Goal: Task Accomplishment & Management: Manage account settings

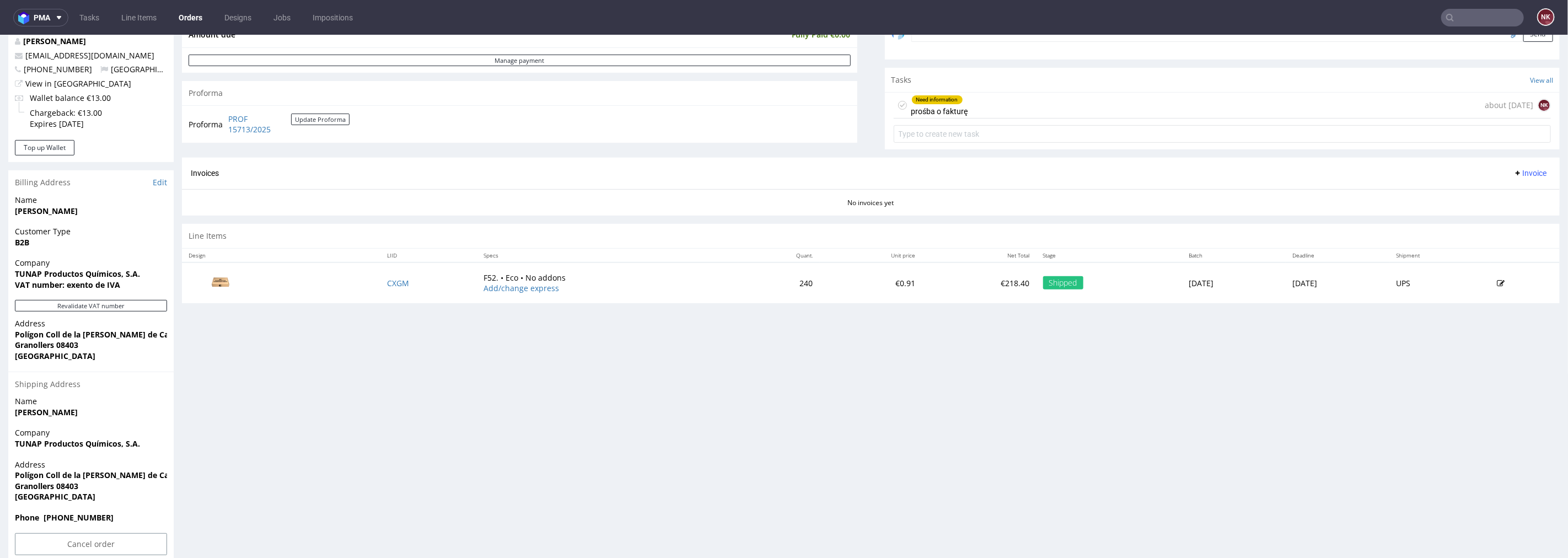
scroll to position [367, 0]
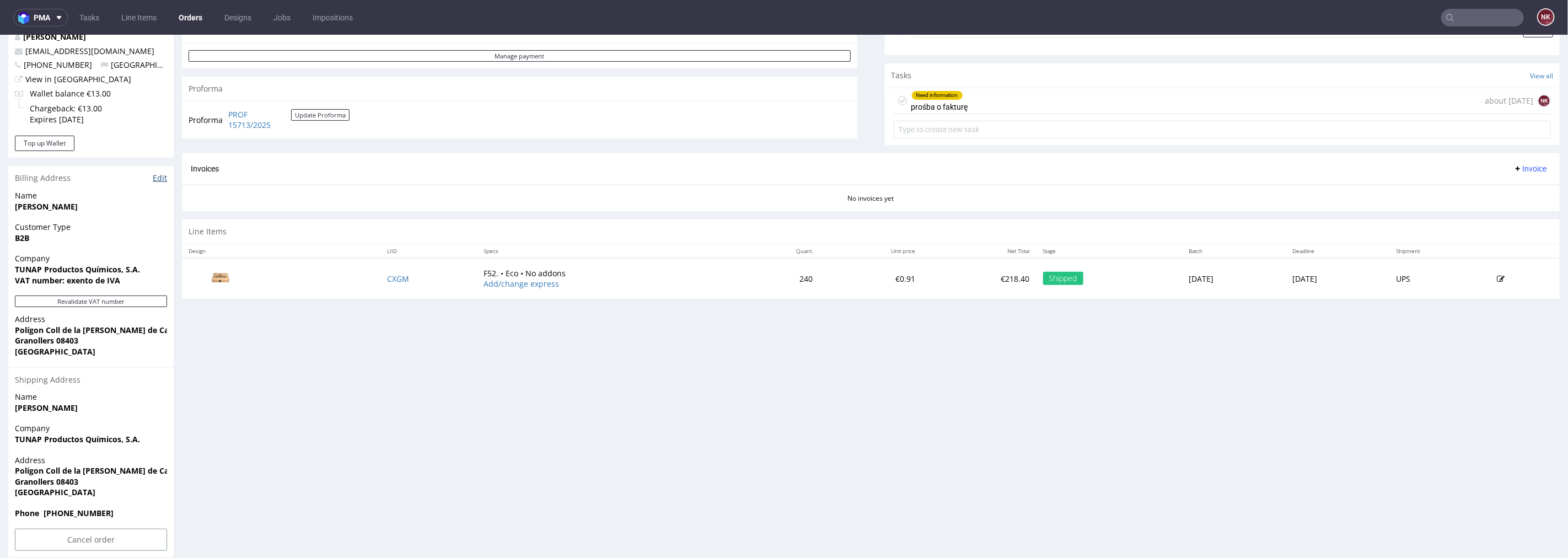
click at [155, 177] on link "Edit" at bounding box center [159, 177] width 14 height 11
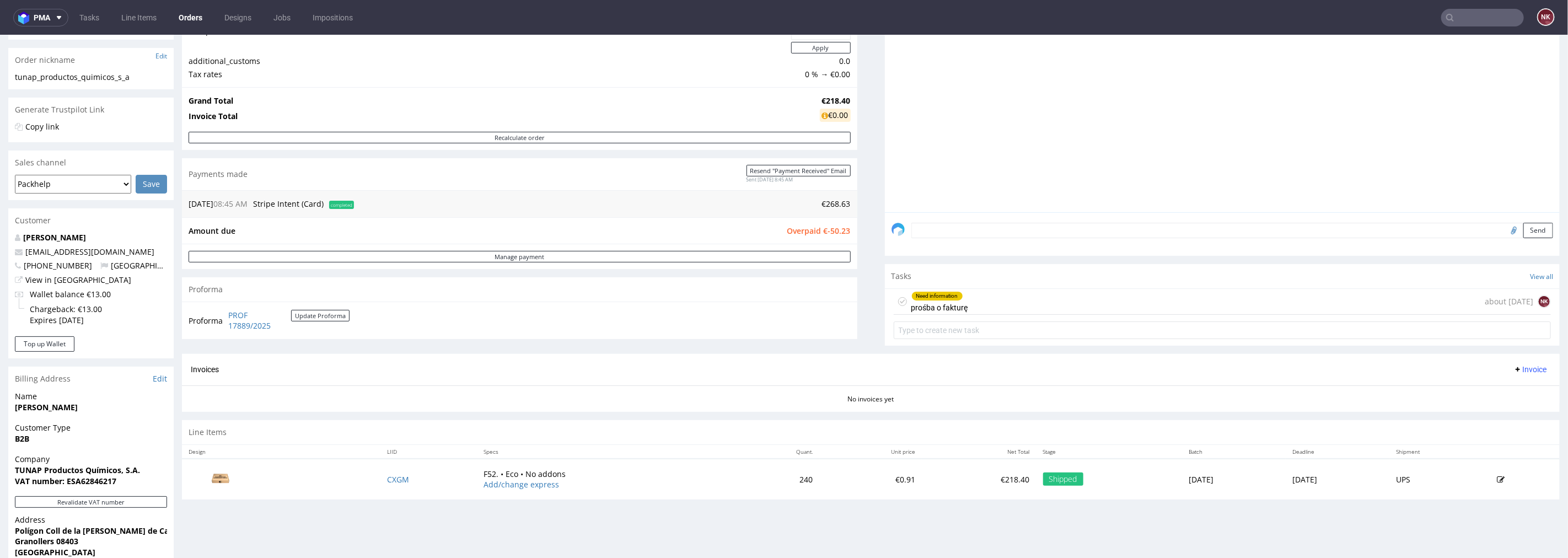
scroll to position [367, 0]
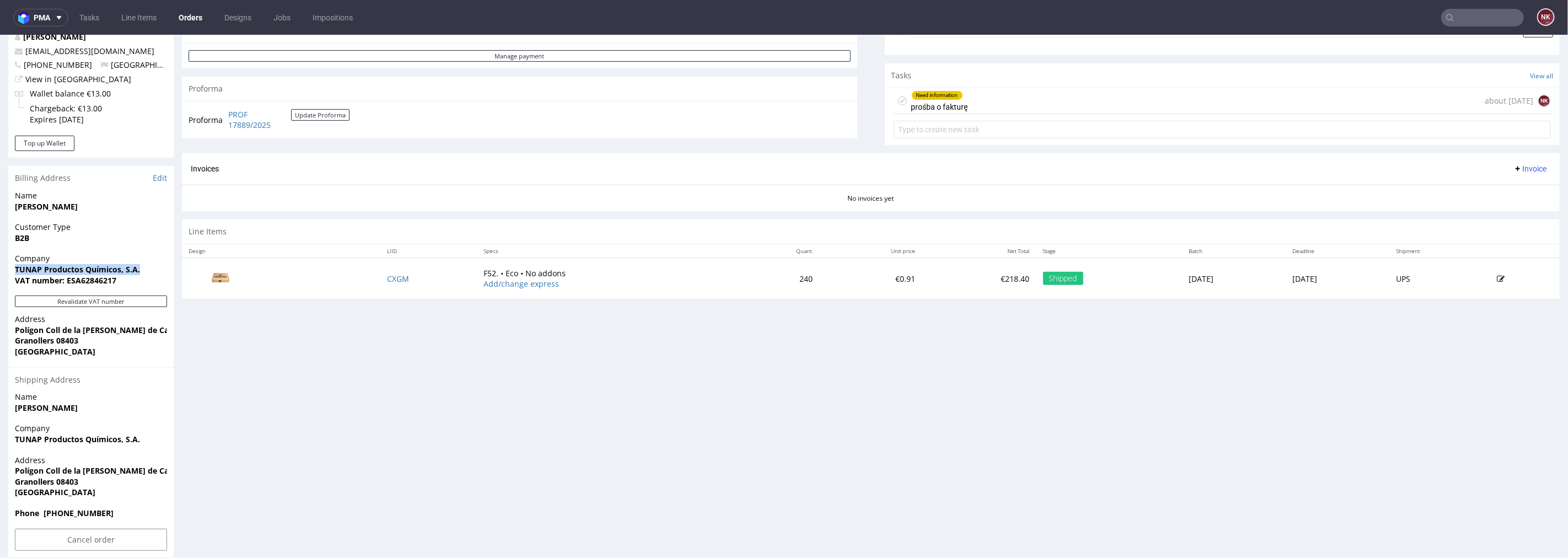
drag, startPoint x: 143, startPoint y: 266, endPoint x: 0, endPoint y: 267, distance: 143.0
click at [0, 267] on div "Order R561293152 24.07.2025 08:45 AM Mark this order as problematic Invoice Sav…" at bounding box center [784, 130] width 1568 height 870
copy strong "TUNAP Productos Químicos, S.A."
click at [159, 174] on link "Edit" at bounding box center [159, 177] width 14 height 11
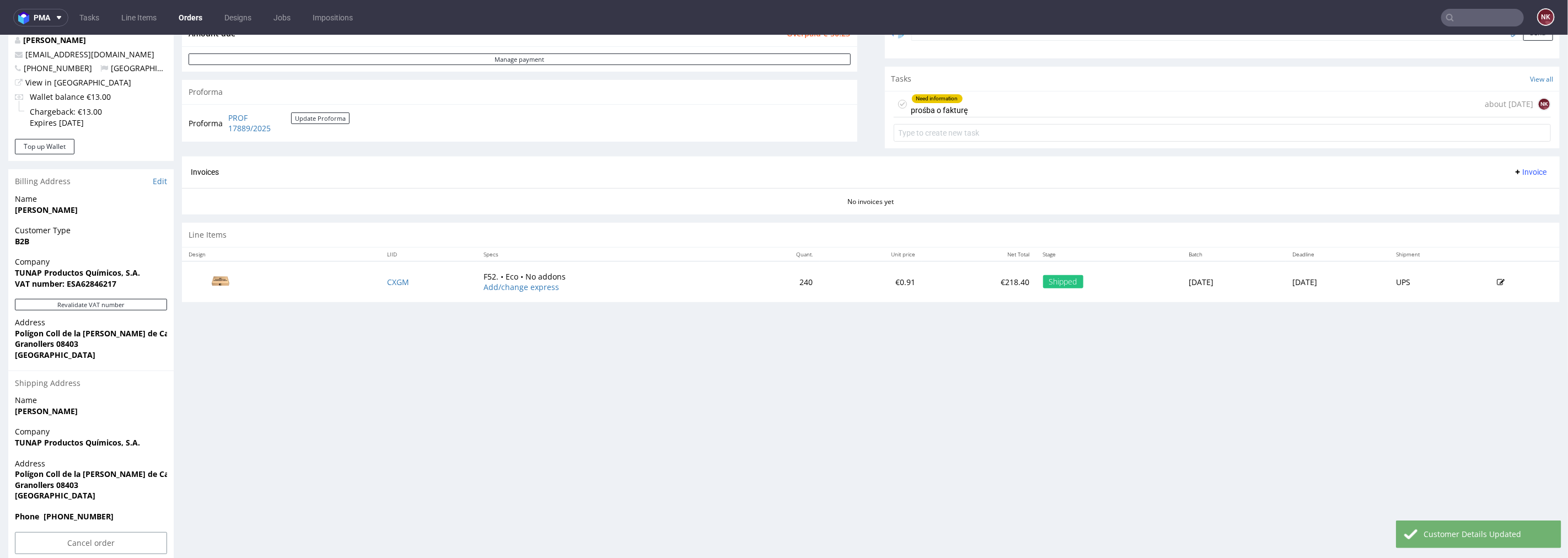
scroll to position [390, 0]
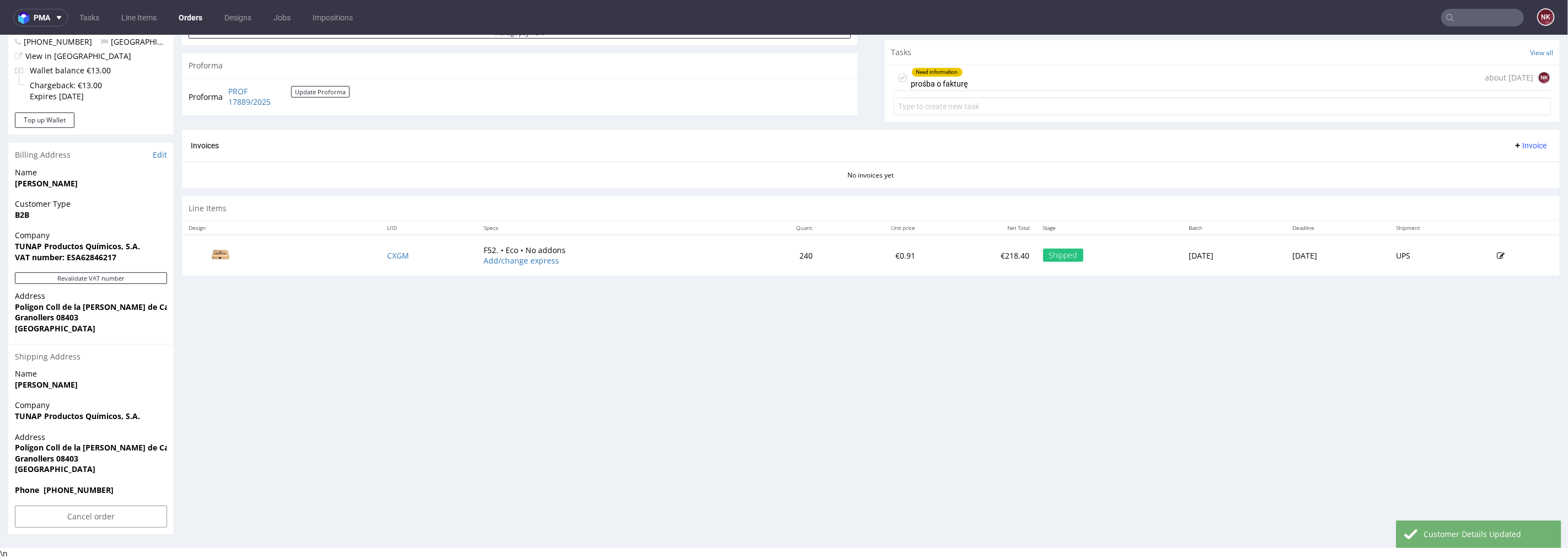
click at [35, 317] on strong "Granollers 08403" at bounding box center [47, 317] width 63 height 11
copy strong "Granollers"
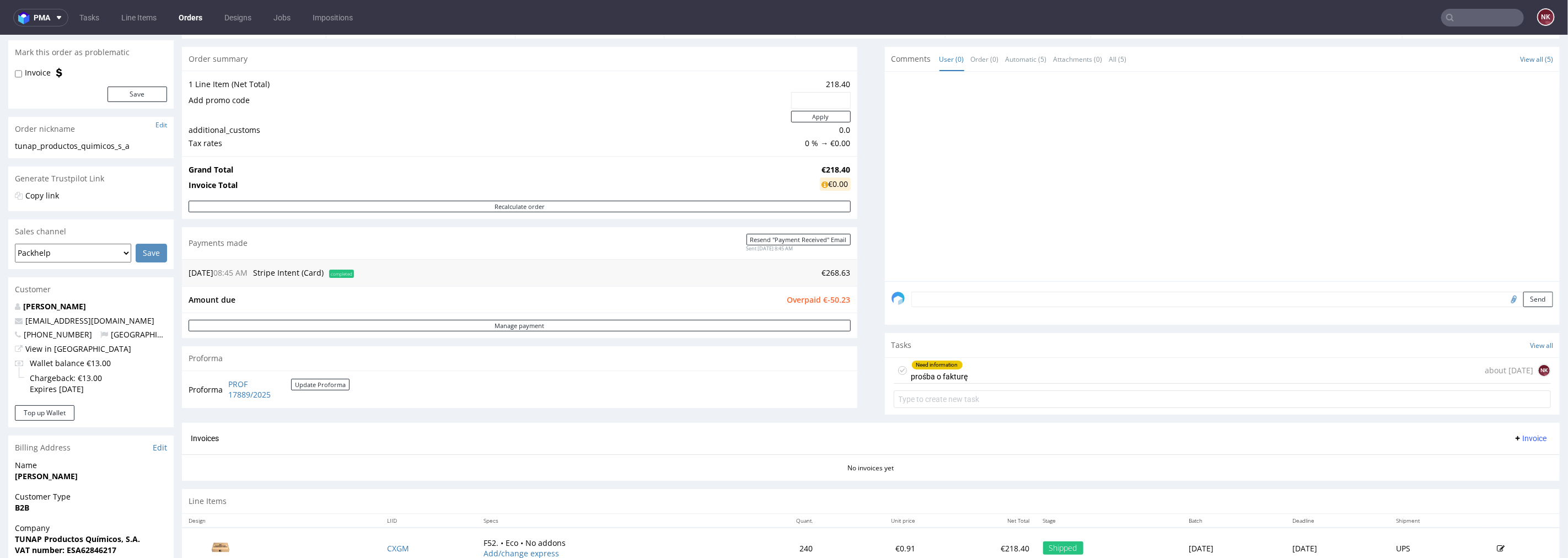
scroll to position [0, 0]
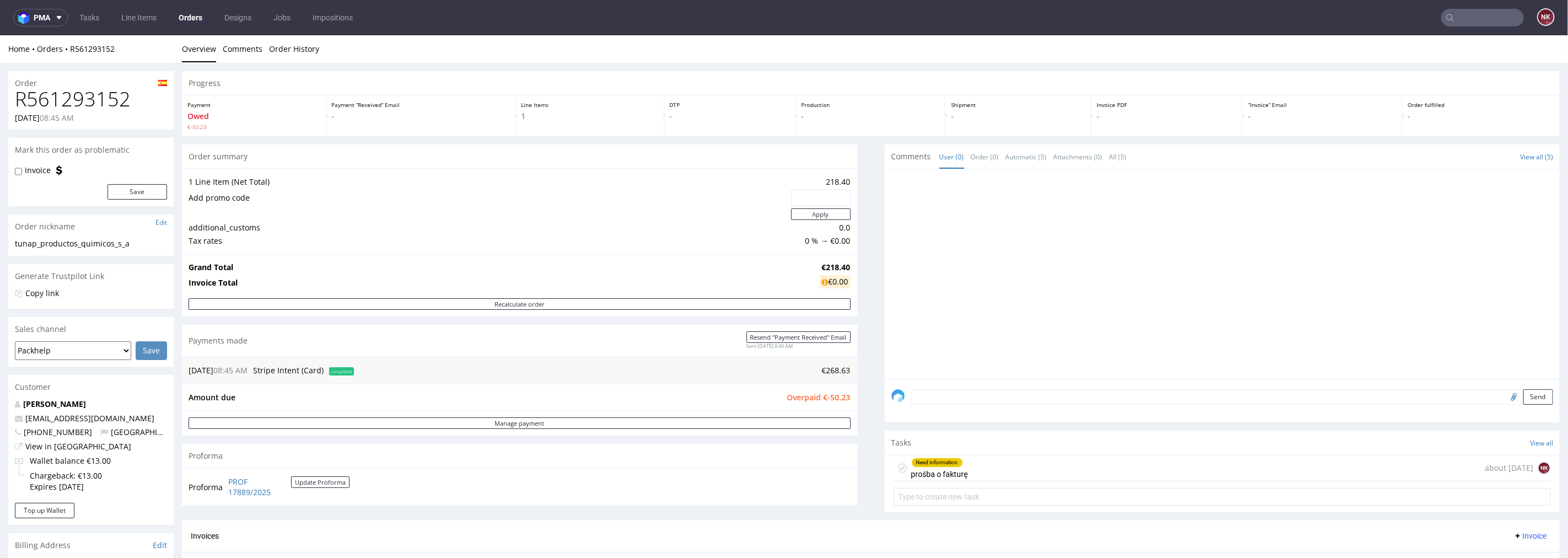
click at [117, 90] on h1 "R561293152" at bounding box center [91, 98] width 152 height 22
copy h1 "R561293152"
click at [962, 393] on textarea at bounding box center [1233, 396] width 642 height 16
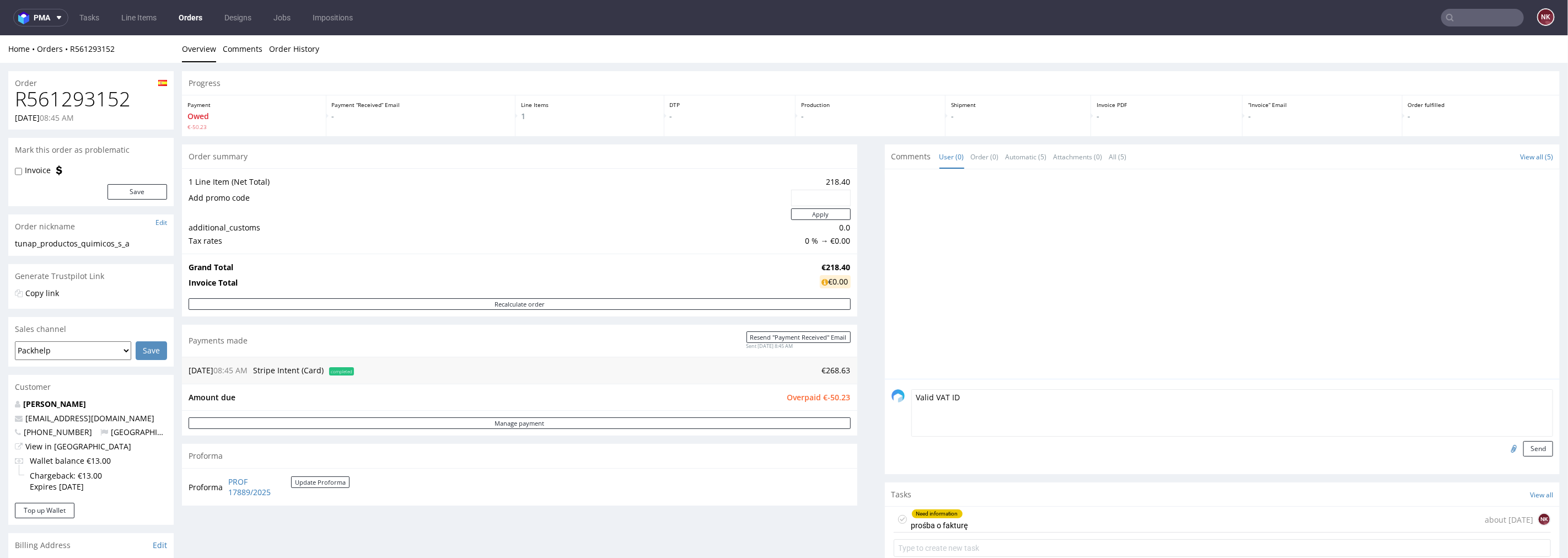
type textarea "Valid VAT ID"
click at [1505, 449] on input "file" at bounding box center [1512, 447] width 16 height 14
type input "C:\fakepath\R561293152_VVI.png"
click at [1524, 450] on button "Send" at bounding box center [1539, 448] width 30 height 16
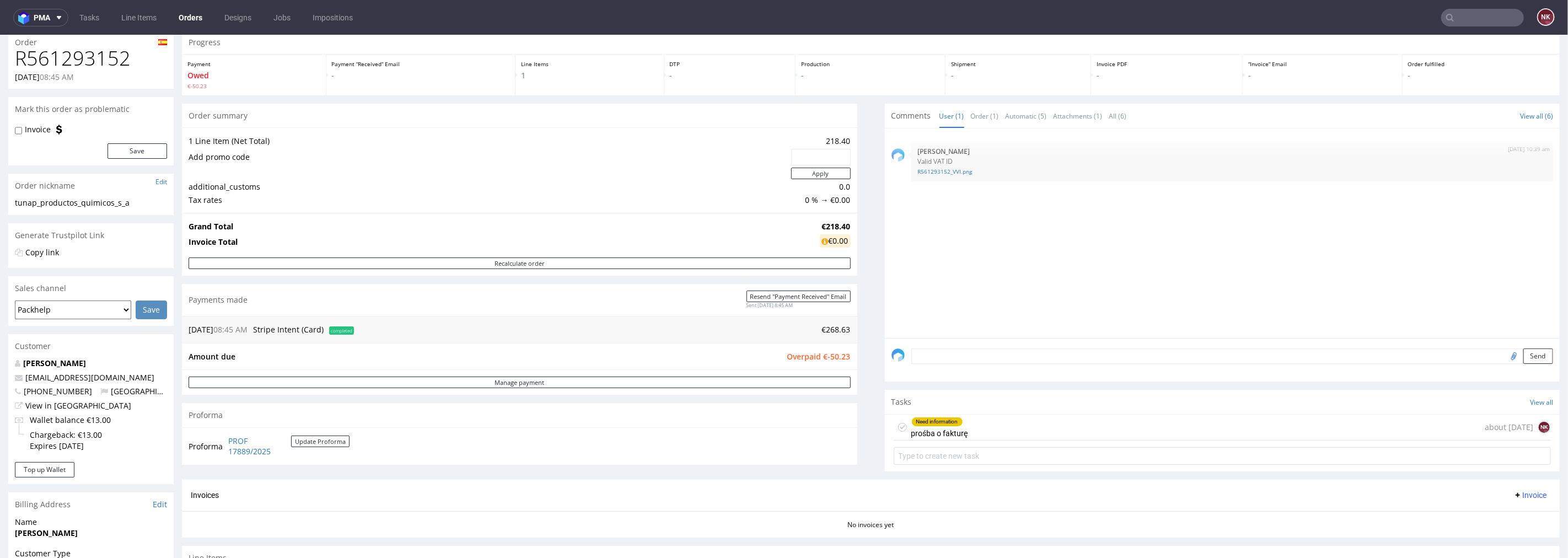
scroll to position [61, 0]
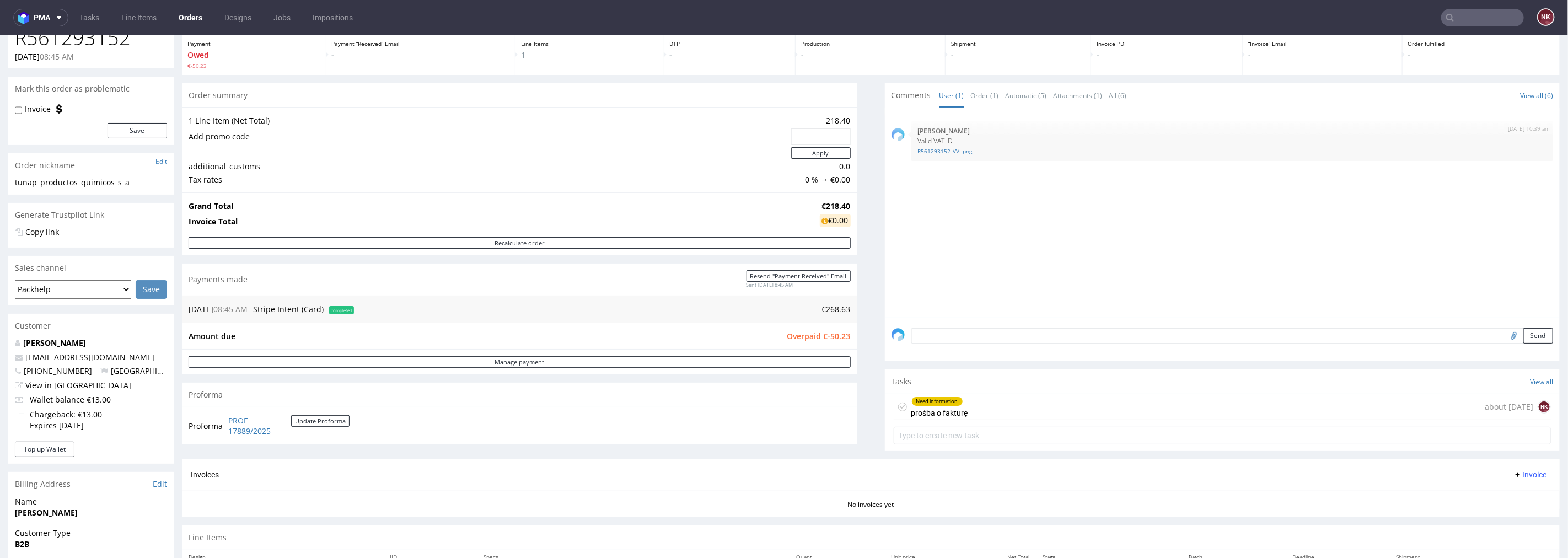
click at [1093, 411] on div "Need information prośba o fakturę about 1 month ago NK" at bounding box center [1223, 407] width 658 height 26
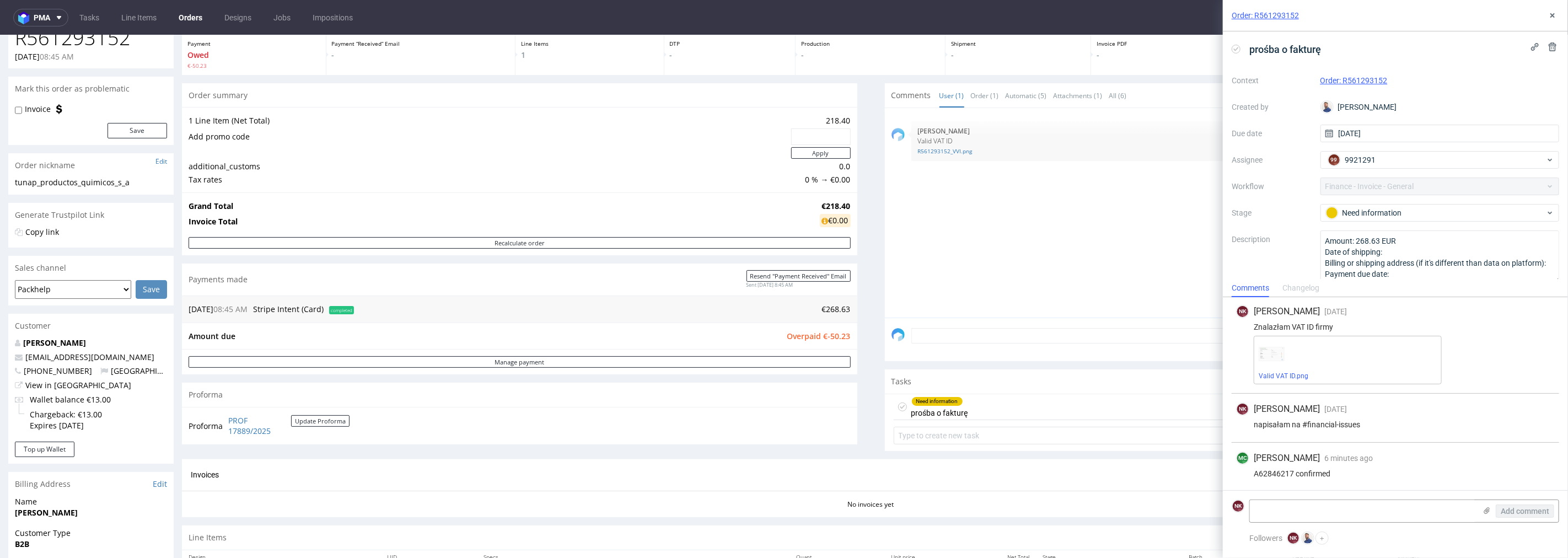
scroll to position [51, 0]
click at [1365, 221] on div "Need information" at bounding box center [1440, 213] width 240 height 17
click at [1368, 264] on div "Completed" at bounding box center [1434, 269] width 213 height 12
click at [1556, 16] on icon at bounding box center [1552, 16] width 9 height 9
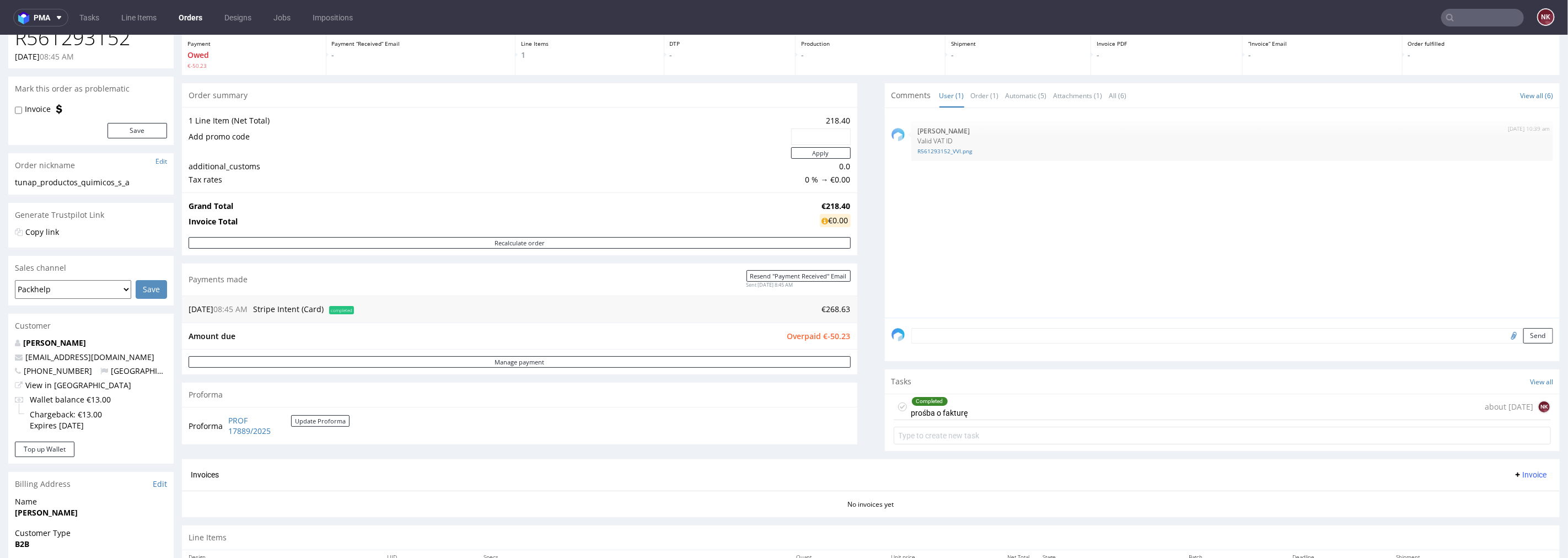
click at [870, 417] on div "Progress Payment Owed €-50.23 Payment “Received” Email - Line Items 1 DTP - Pro…" at bounding box center [870, 311] width 1378 height 603
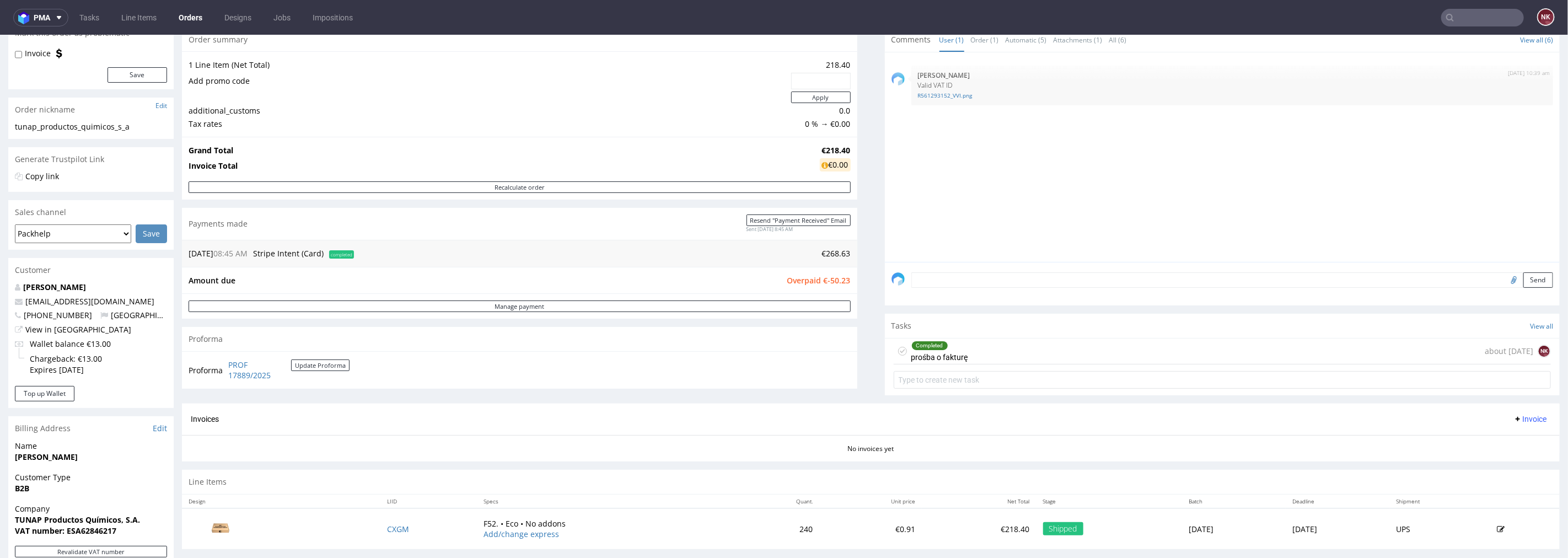
scroll to position [184, 0]
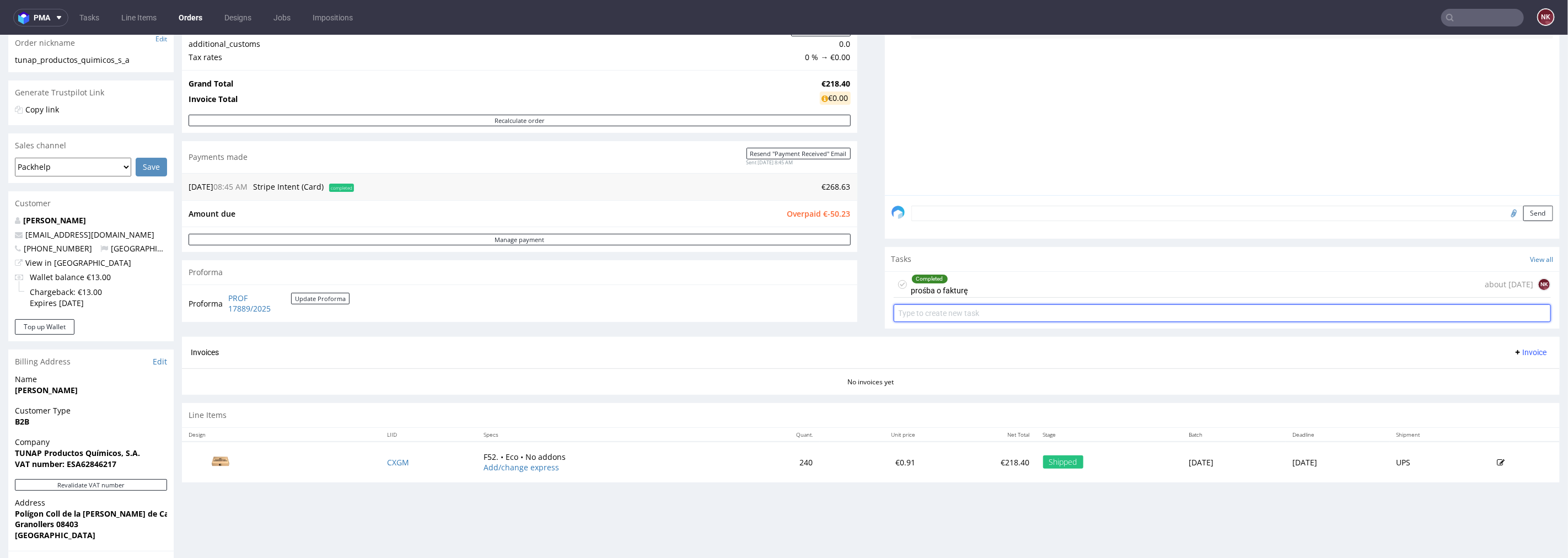
click at [928, 305] on input "text" at bounding box center [1223, 312] width 658 height 17
type input "Refund (VAT amount)"
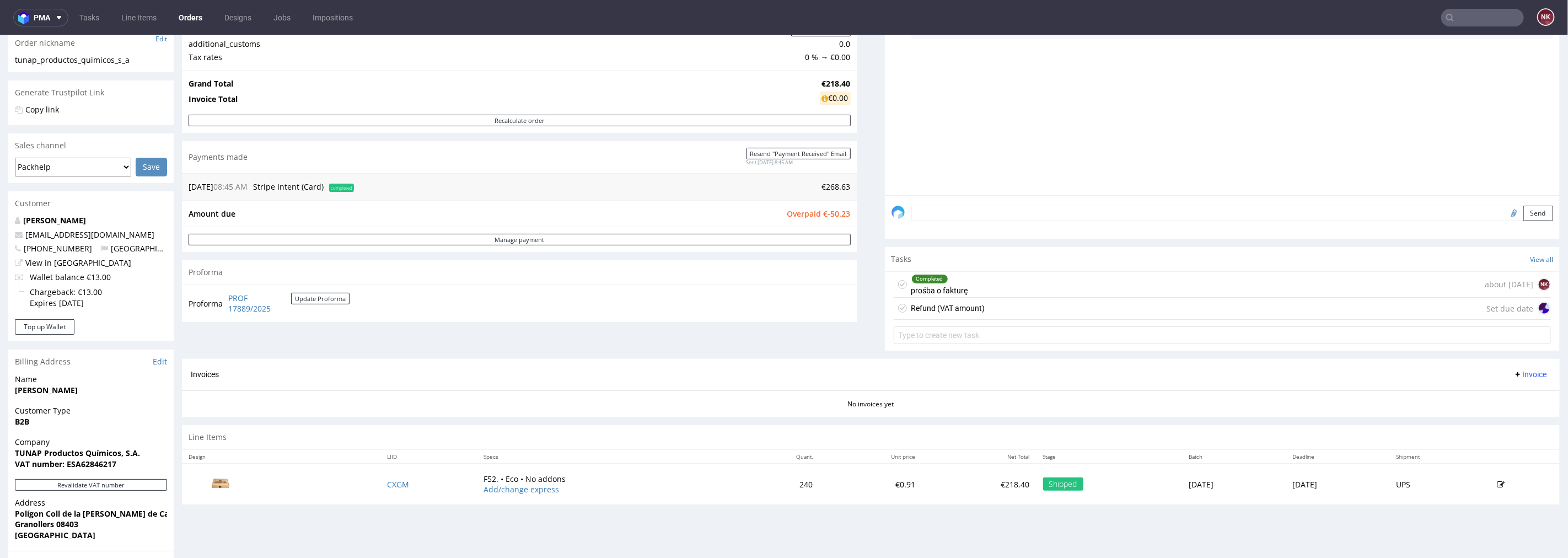
click at [984, 312] on div "Refund (VAT amount) Set due date" at bounding box center [1223, 308] width 658 height 22
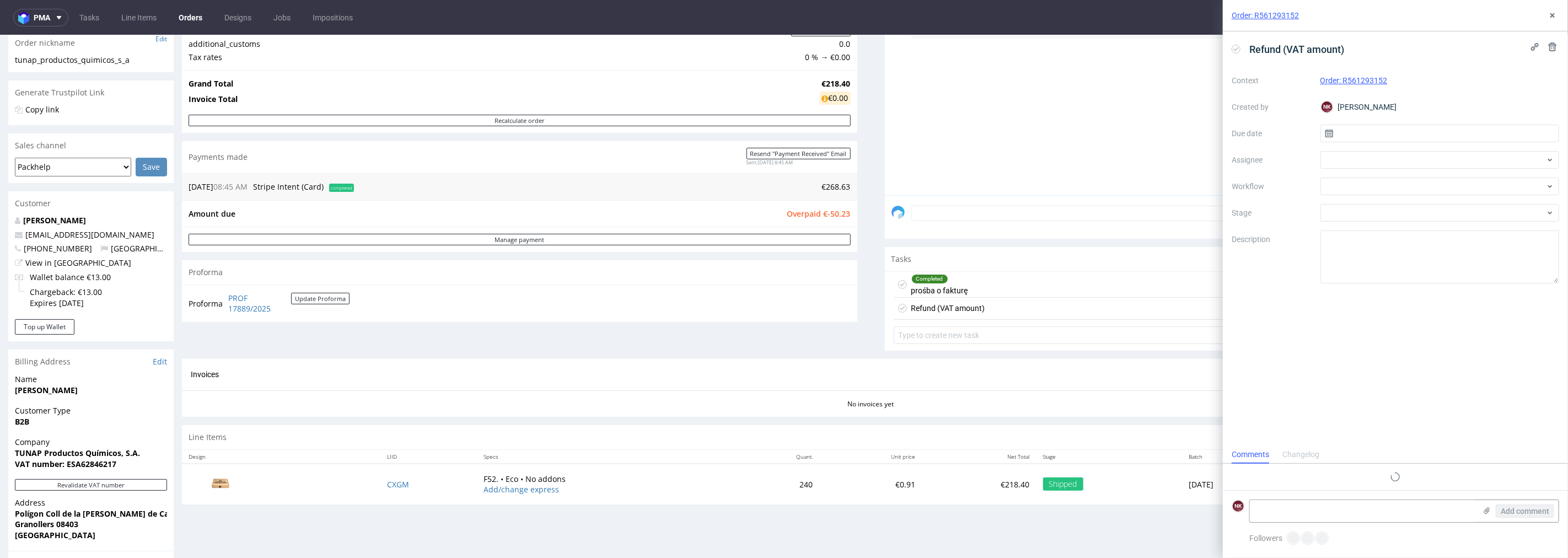
scroll to position [8, 0]
click at [1348, 216] on div at bounding box center [1440, 213] width 240 height 17
click at [1350, 184] on div at bounding box center [1440, 186] width 240 height 17
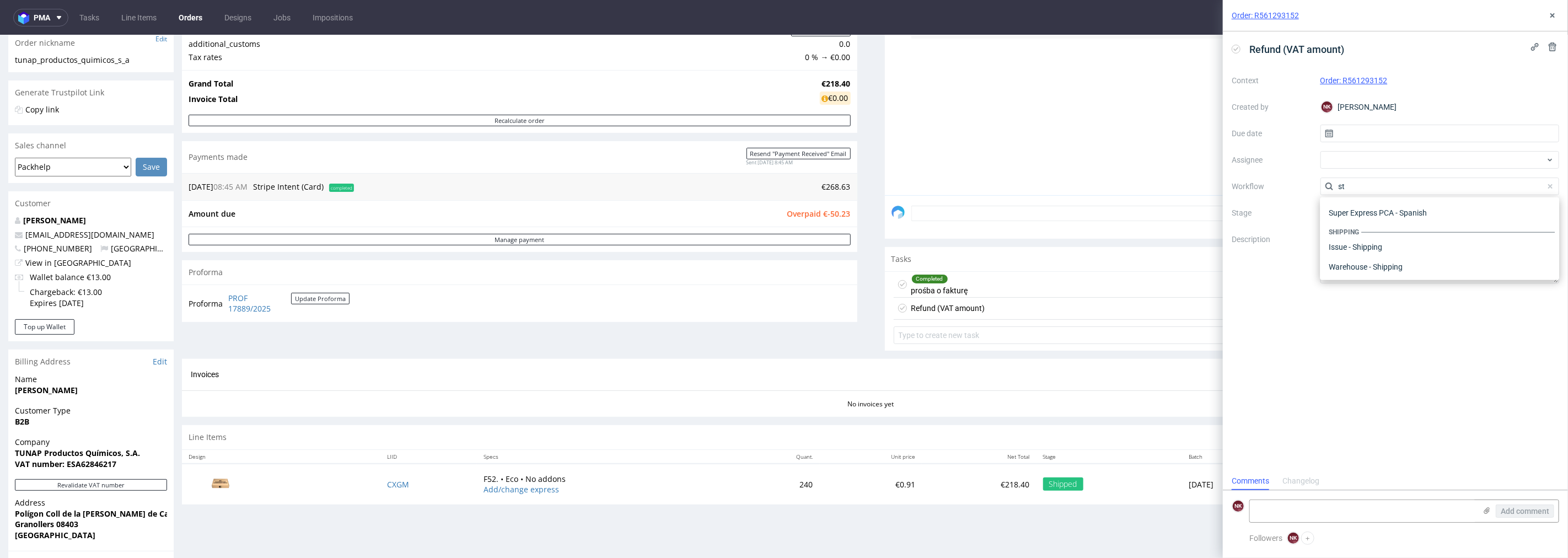
scroll to position [19, 0]
type input "stripe"
click at [1414, 204] on div "Finance - Payment links - Stripe" at bounding box center [1440, 207] width 230 height 20
click at [1448, 184] on span "Finance - Payment links - Stripe" at bounding box center [1435, 187] width 220 height 11
type input "stripe"
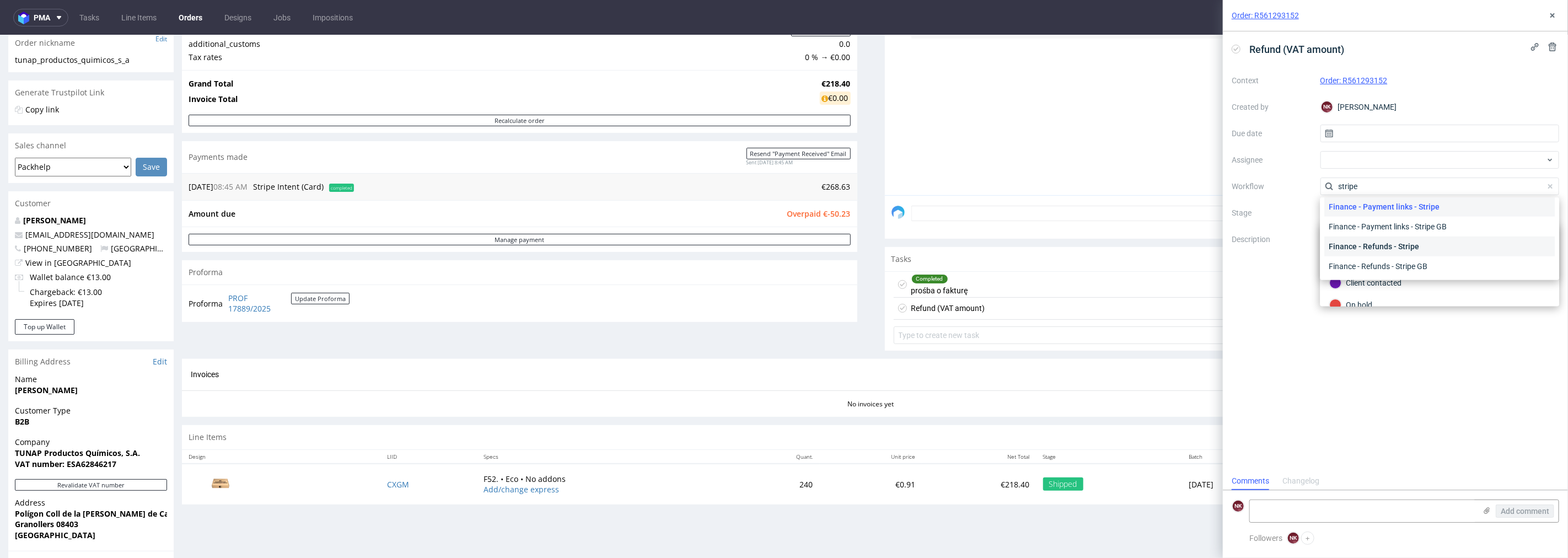
click at [1392, 240] on div "Finance - Refunds - Stripe" at bounding box center [1440, 246] width 230 height 20
click at [1401, 238] on div "To Do" at bounding box center [1440, 239] width 220 height 12
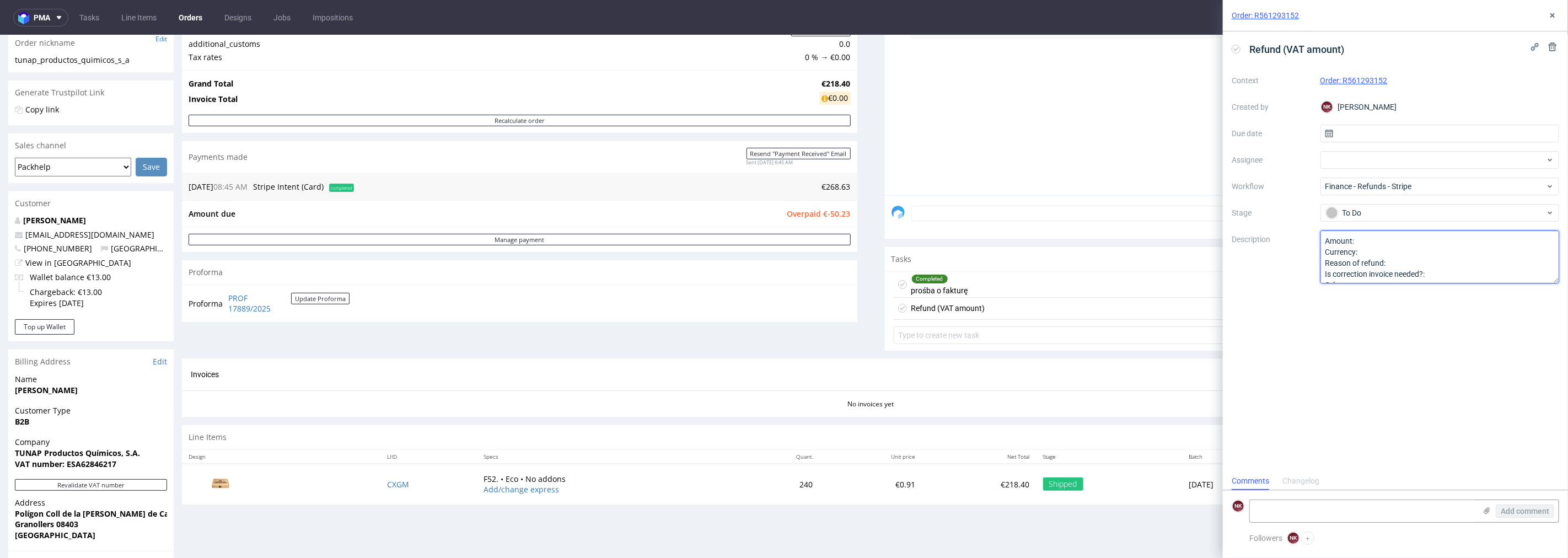
click at [1401, 239] on textarea "Amount: Currency: Reason of refund: Is correction invoice needed?: Other:" at bounding box center [1440, 256] width 240 height 53
click at [835, 213] on span "Overpaid €-50.23" at bounding box center [819, 213] width 63 height 11
copy span "50.23"
click at [1377, 241] on textarea "Amount: Currency: Reason of refund: Is correction invoice needed?: Other:" at bounding box center [1440, 256] width 240 height 53
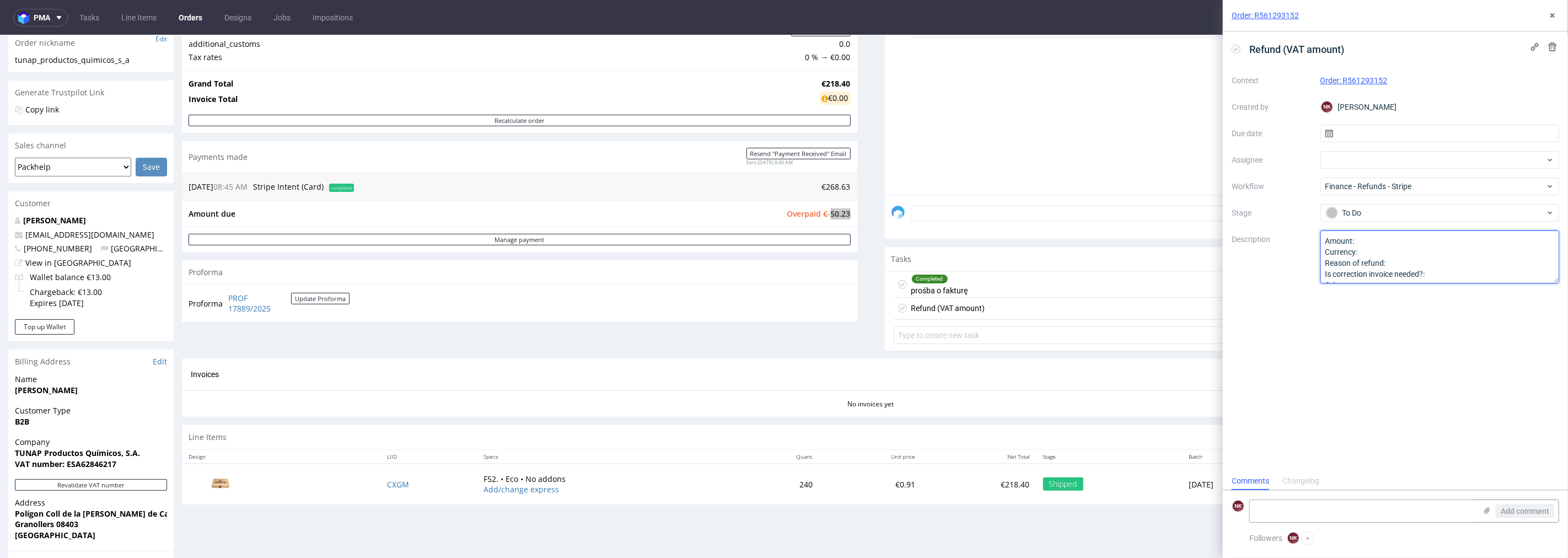
paste textarea "50.23"
click at [1380, 250] on textarea "Amount: Currency: Reason of refund: Is correction invoice needed?: Other:" at bounding box center [1440, 256] width 240 height 53
click at [1406, 261] on textarea "Amount: Currency: Reason of refund: Is correction invoice needed?: Other:" at bounding box center [1440, 256] width 240 height 53
click at [1453, 276] on textarea "Amount: Currency: Reason of refund: Is correction invoice needed?: Other:" at bounding box center [1440, 256] width 240 height 53
type textarea "Amount: 50.23 Currency: EUR Reason of refund: Valid VAT ID Is correction invoic…"
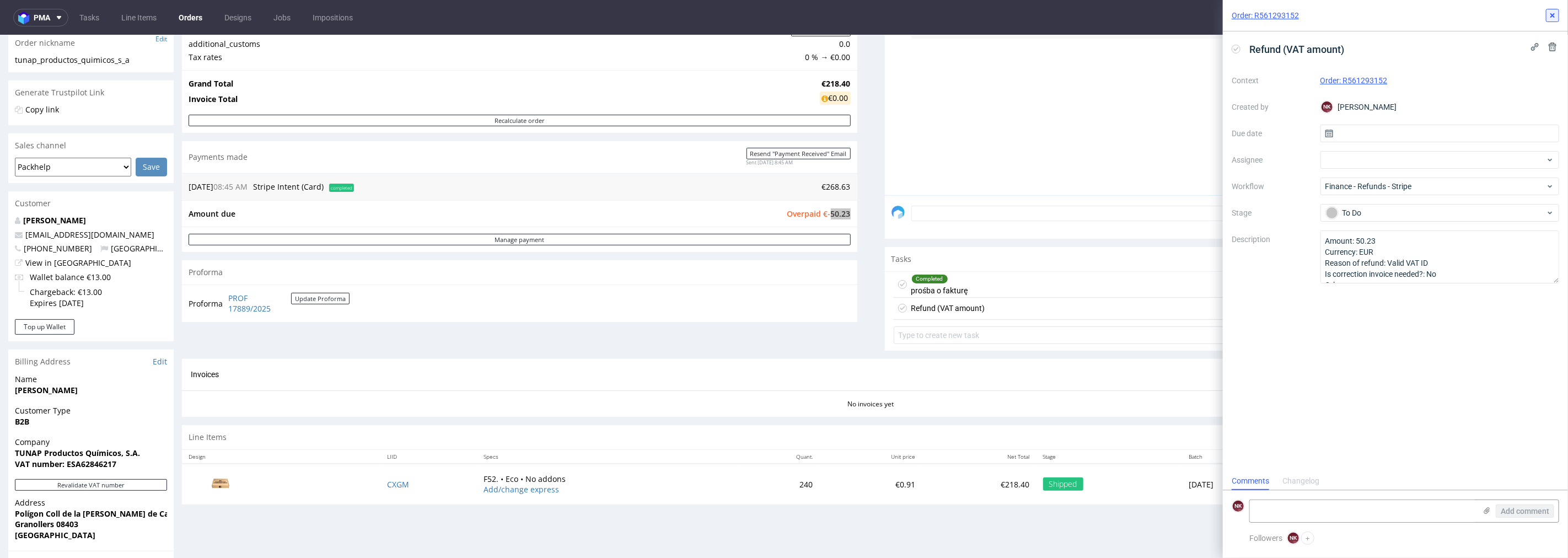
click at [1553, 17] on icon at bounding box center [1552, 16] width 9 height 9
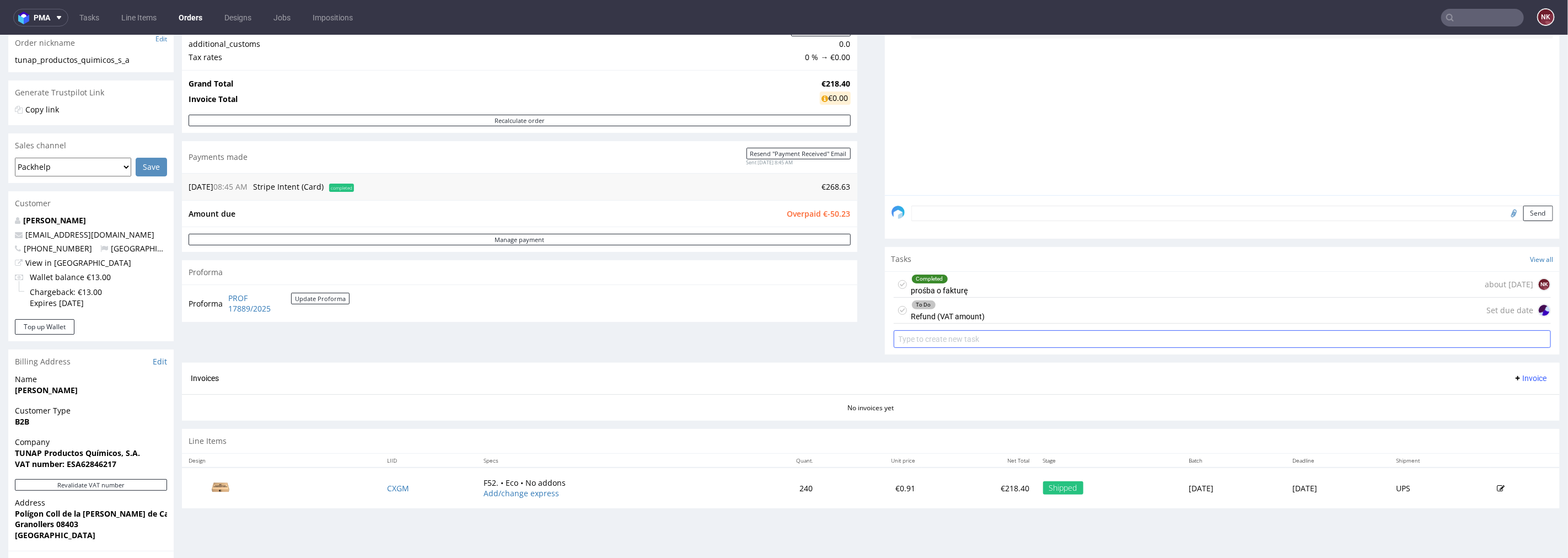
click at [936, 337] on input "text" at bounding box center [1223, 338] width 658 height 17
click at [794, 327] on div "Order summary 1 Line Item (Net Total) 218.40 Add promo code Apply additional_cu…" at bounding box center [520, 161] width 676 height 402
drag, startPoint x: 296, startPoint y: 315, endPoint x: 229, endPoint y: 297, distance: 69.4
click at [229, 297] on td "PROF 17889/2025 Update Proforma" at bounding box center [287, 303] width 124 height 24
copy tbody "Proforma"
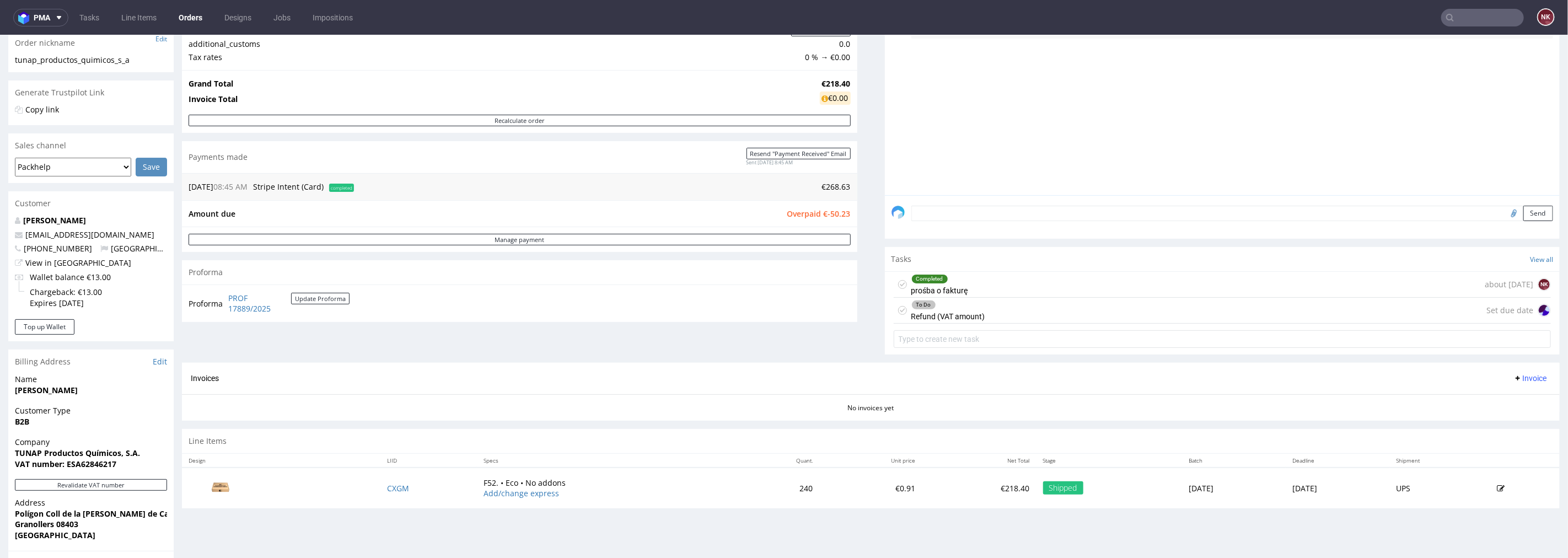
click at [831, 80] on strong "€218.40" at bounding box center [836, 83] width 29 height 11
copy strong "218.40"
click at [1517, 375] on span "Invoice" at bounding box center [1530, 378] width 33 height 9
click at [1510, 417] on span "Upload" at bounding box center [1512, 421] width 54 height 11
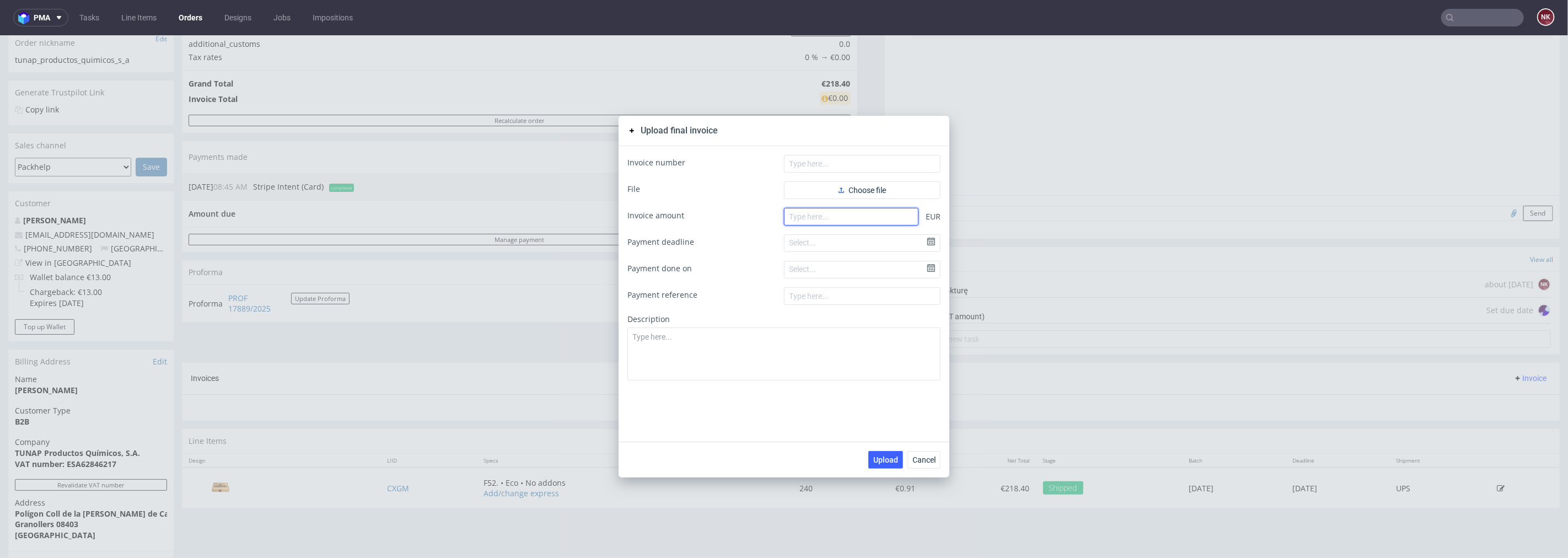
click at [831, 217] on input "number" at bounding box center [851, 216] width 134 height 17
paste input "218.40"
type input "218.40"
click at [839, 188] on icon "button" at bounding box center [841, 189] width 6 height 6
click at [833, 164] on input "text" at bounding box center [862, 163] width 157 height 17
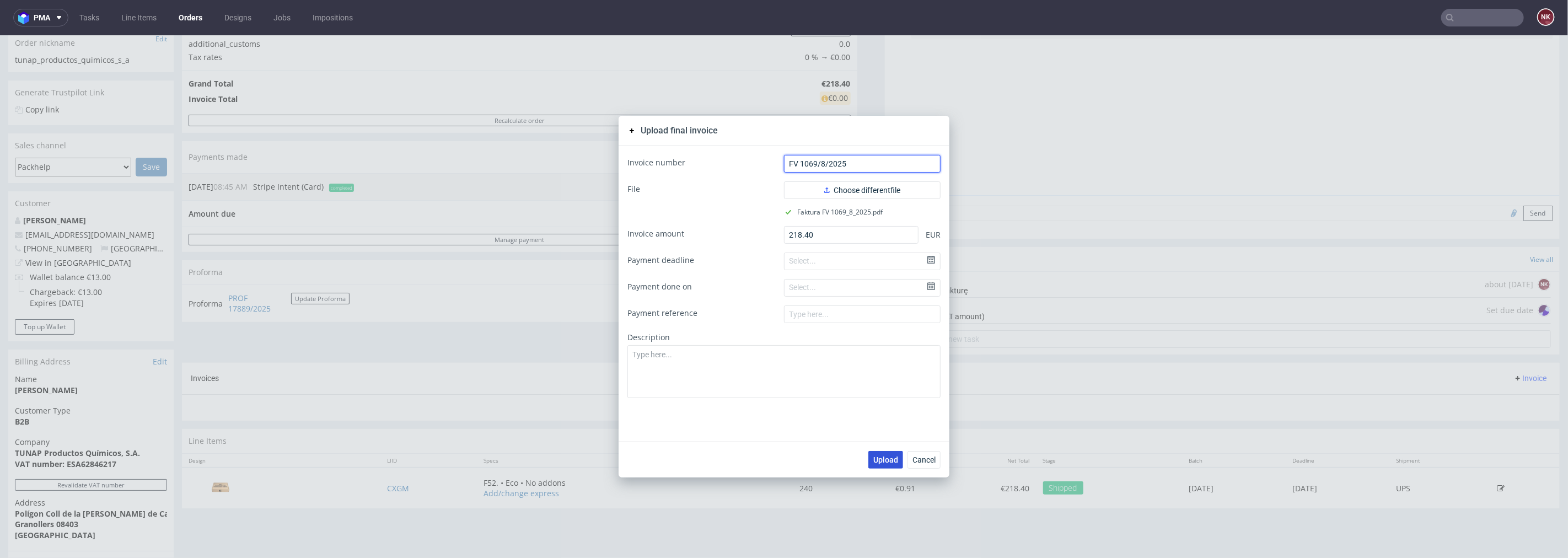
type input "FV 1069/8/2025"
click at [884, 467] on button "Upload" at bounding box center [886, 459] width 35 height 17
click at [924, 459] on span "Cancel" at bounding box center [924, 459] width 23 height 7
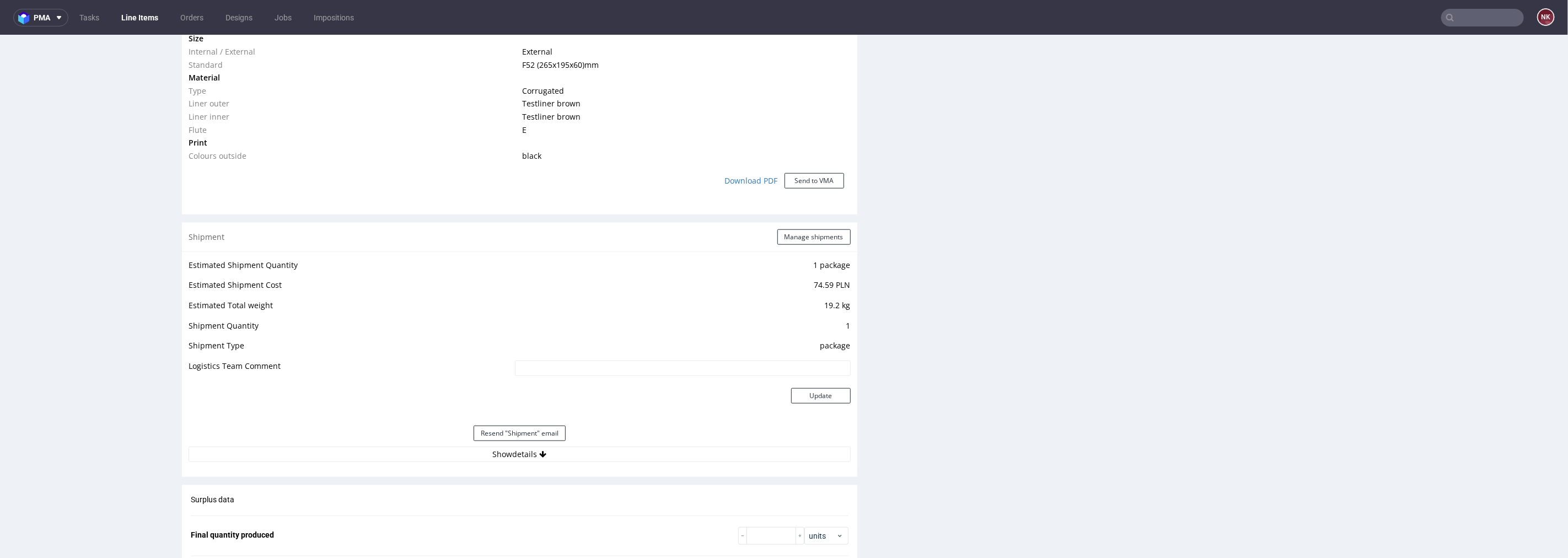
scroll to position [1041, 0]
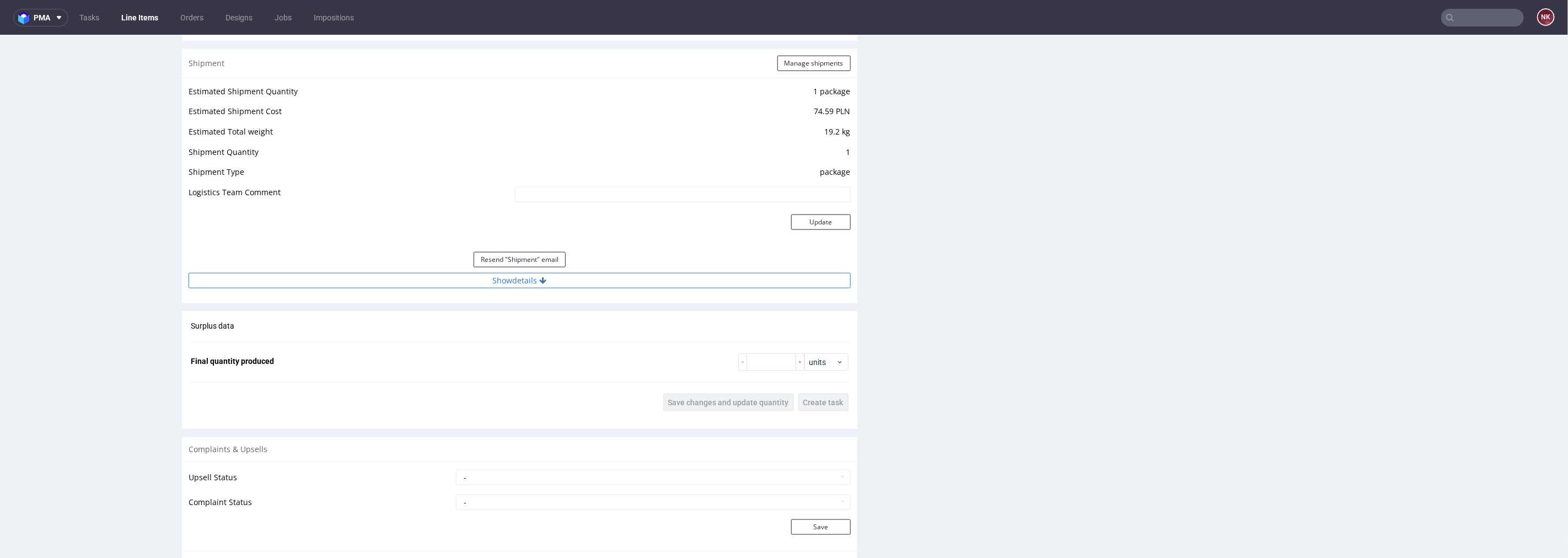
click at [737, 284] on button "Show details" at bounding box center [520, 280] width 662 height 16
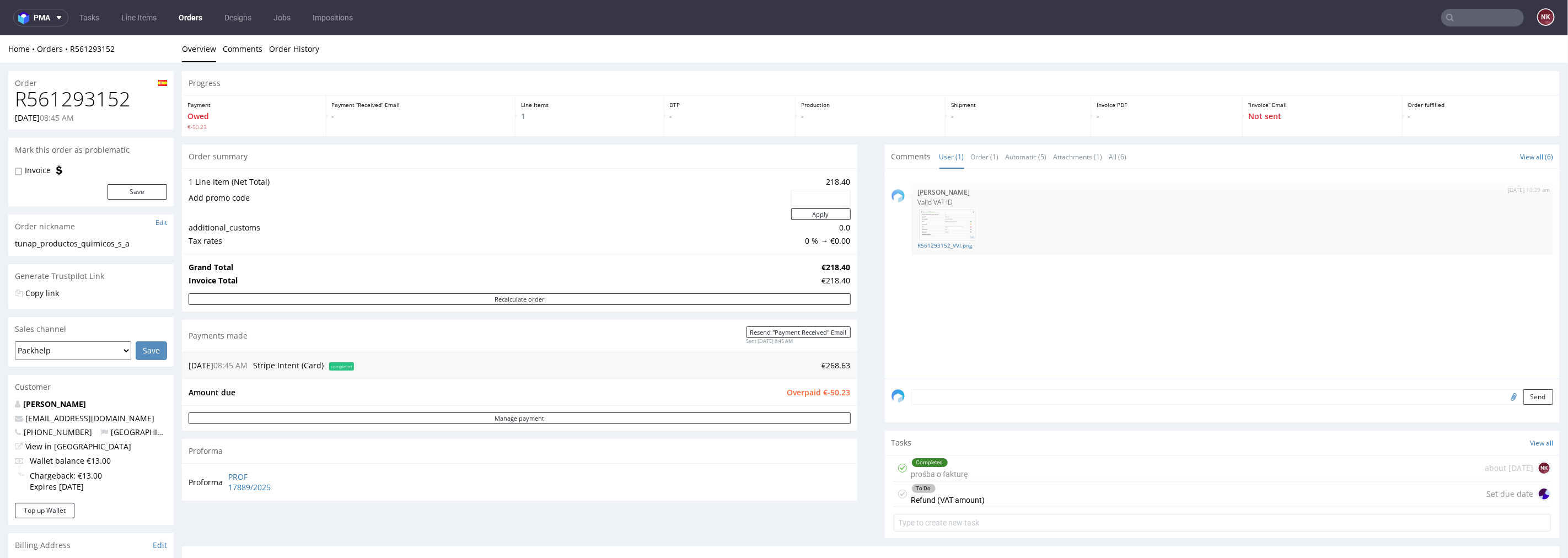
click at [98, 100] on h1 "R561293152" at bounding box center [91, 98] width 152 height 22
copy h1 "R561293152"
click at [834, 389] on span "Overpaid €-50.23" at bounding box center [819, 391] width 63 height 11
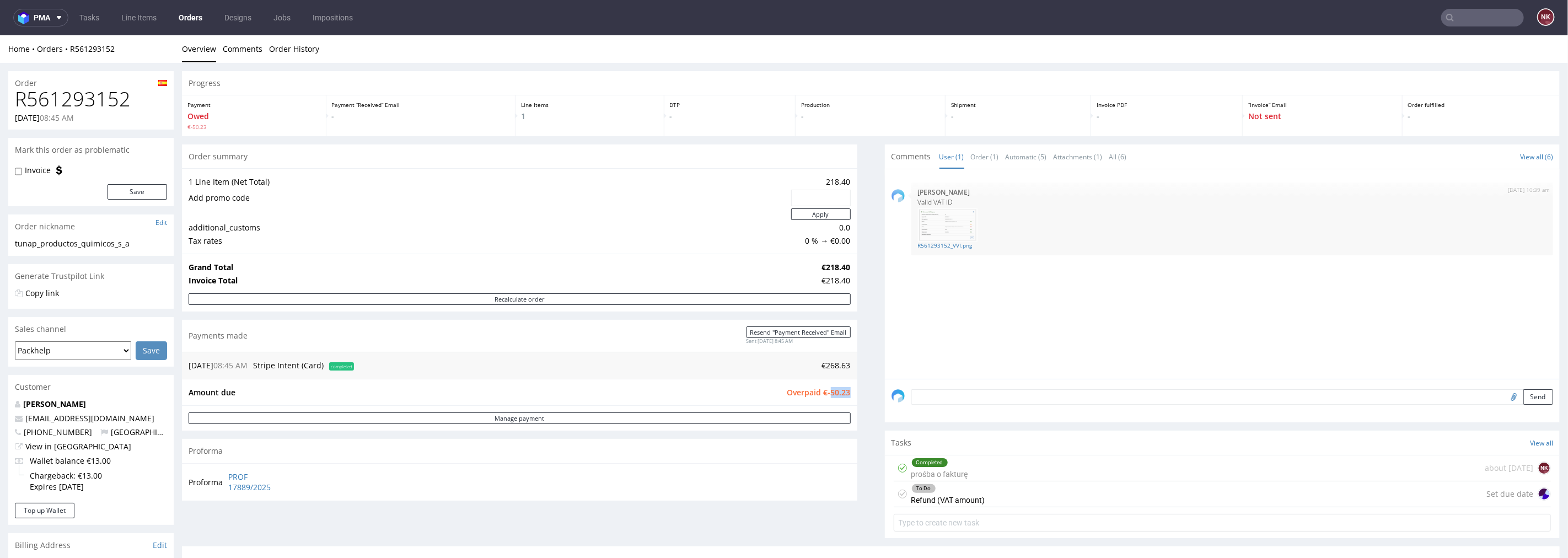
copy span "50.23"
click at [973, 498] on div "To Do Refund (VAT amount)" at bounding box center [948, 493] width 74 height 26
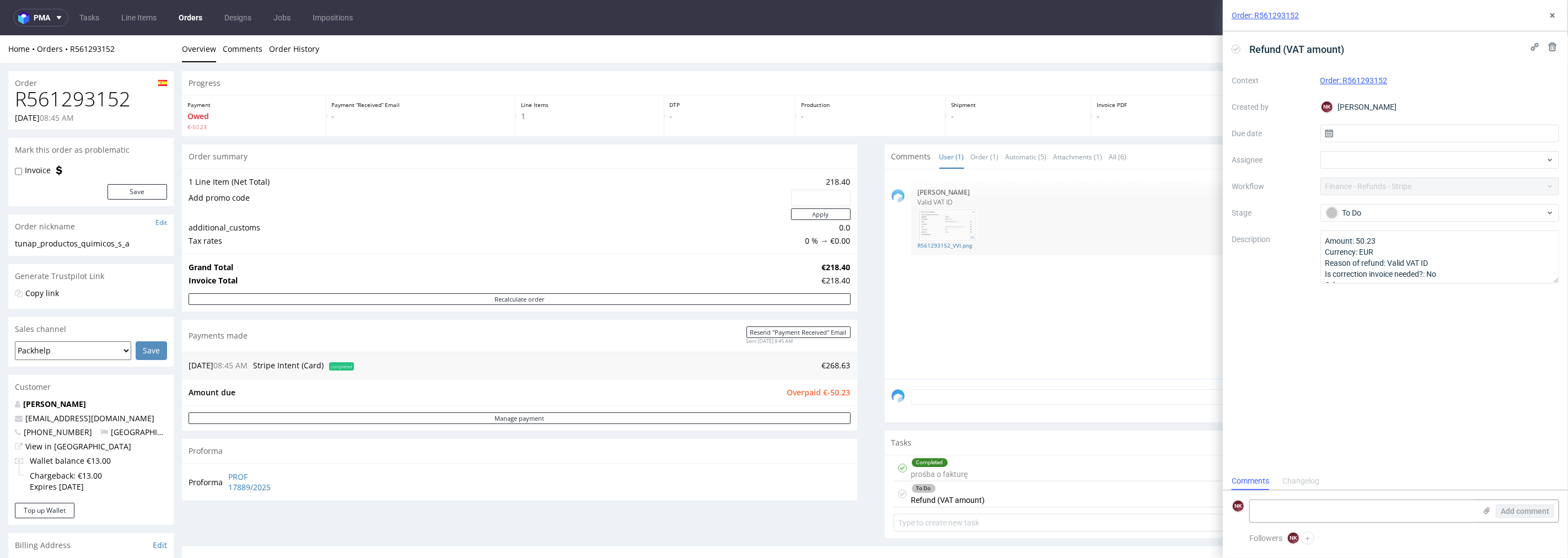
scroll to position [8, 0]
click at [1360, 214] on div "To Do" at bounding box center [1435, 212] width 220 height 12
click at [1376, 293] on div "Completed" at bounding box center [1440, 291] width 220 height 12
click at [1340, 511] on textarea at bounding box center [1363, 511] width 226 height 22
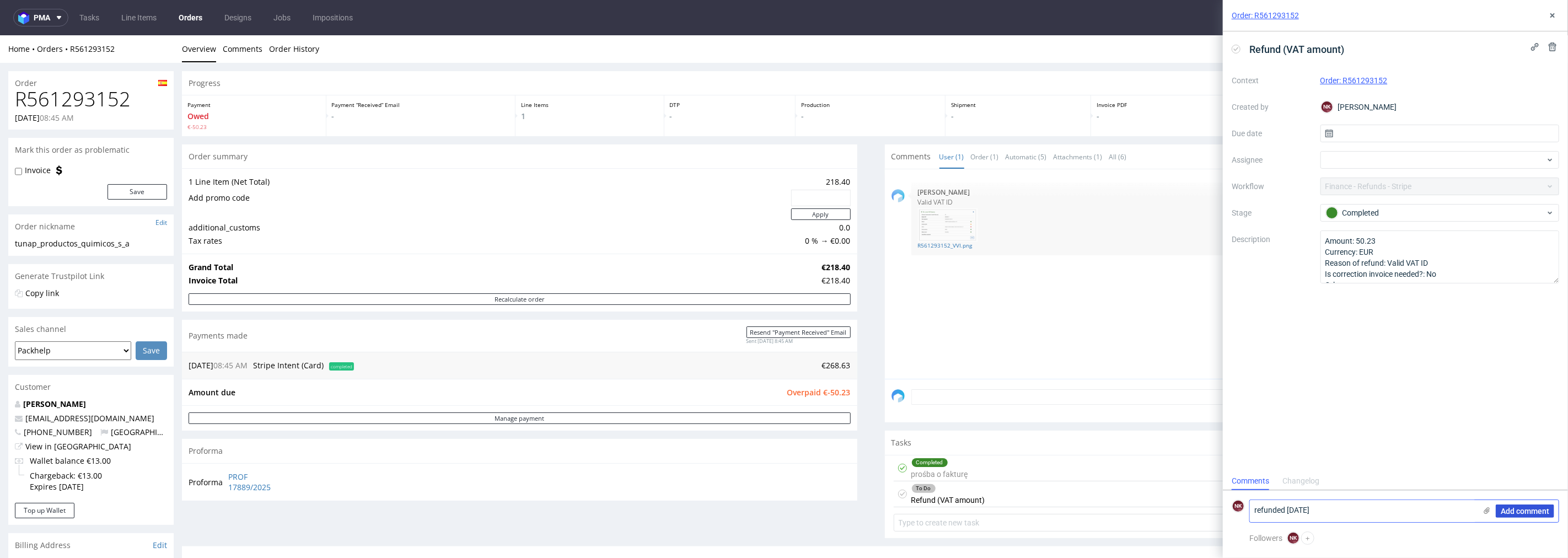
type textarea "refunded 25/08/2025"
click at [1517, 507] on span "Add comment" at bounding box center [1525, 511] width 49 height 7
click at [1555, 15] on icon at bounding box center [1552, 16] width 9 height 9
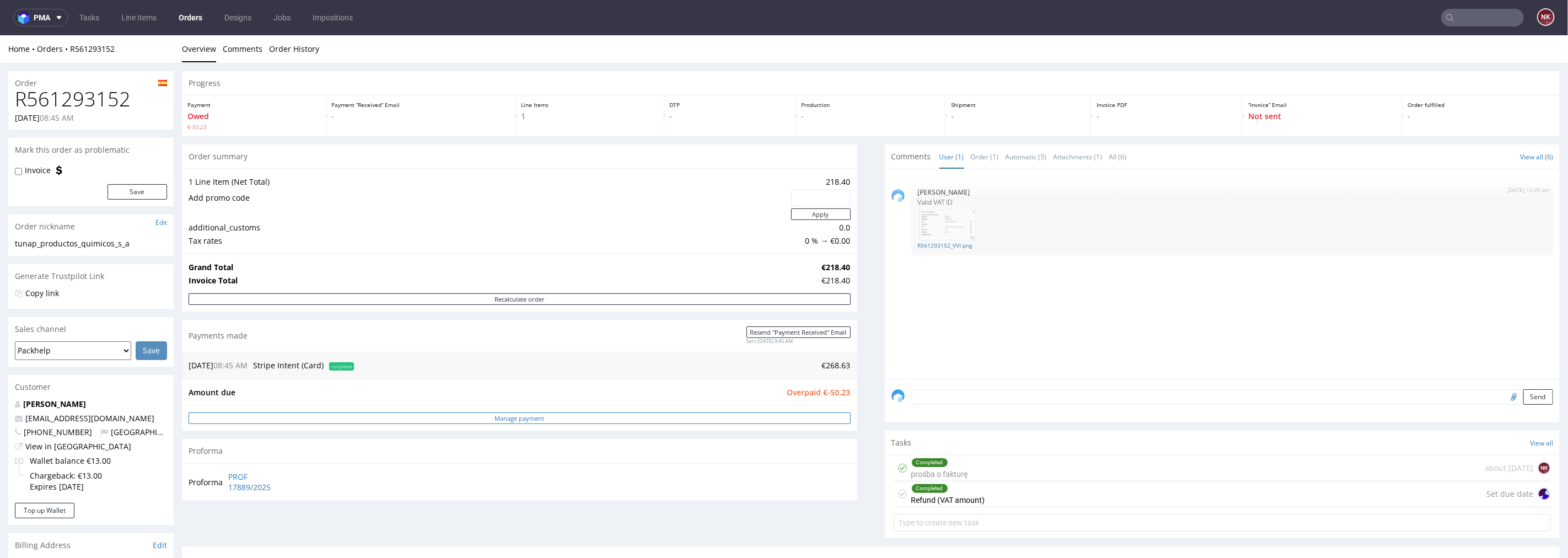
click at [629, 423] on link "Manage payment" at bounding box center [520, 417] width 662 height 12
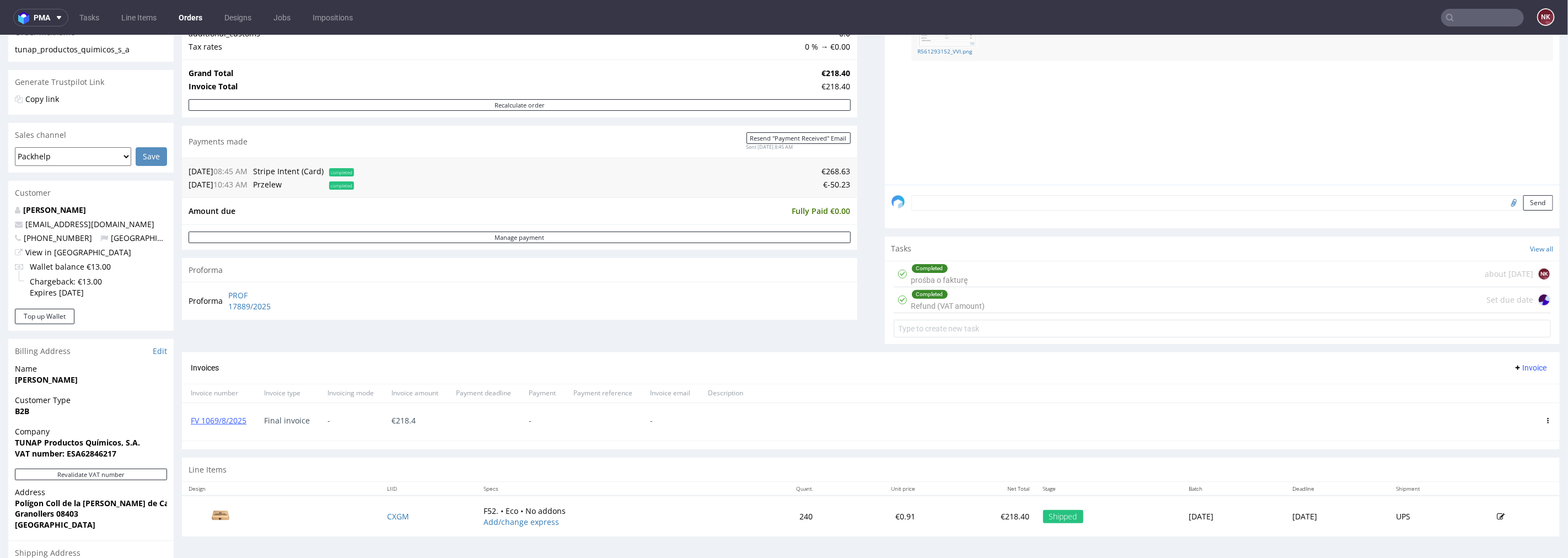
scroll to position [306, 0]
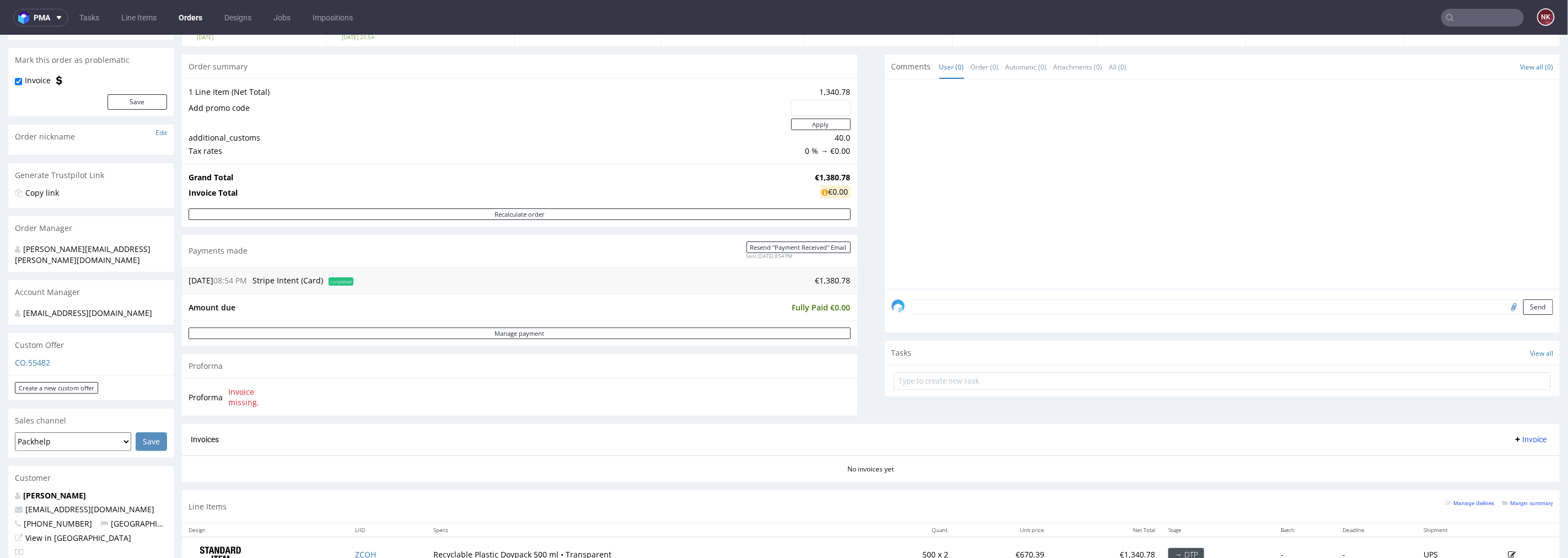
scroll to position [317, 0]
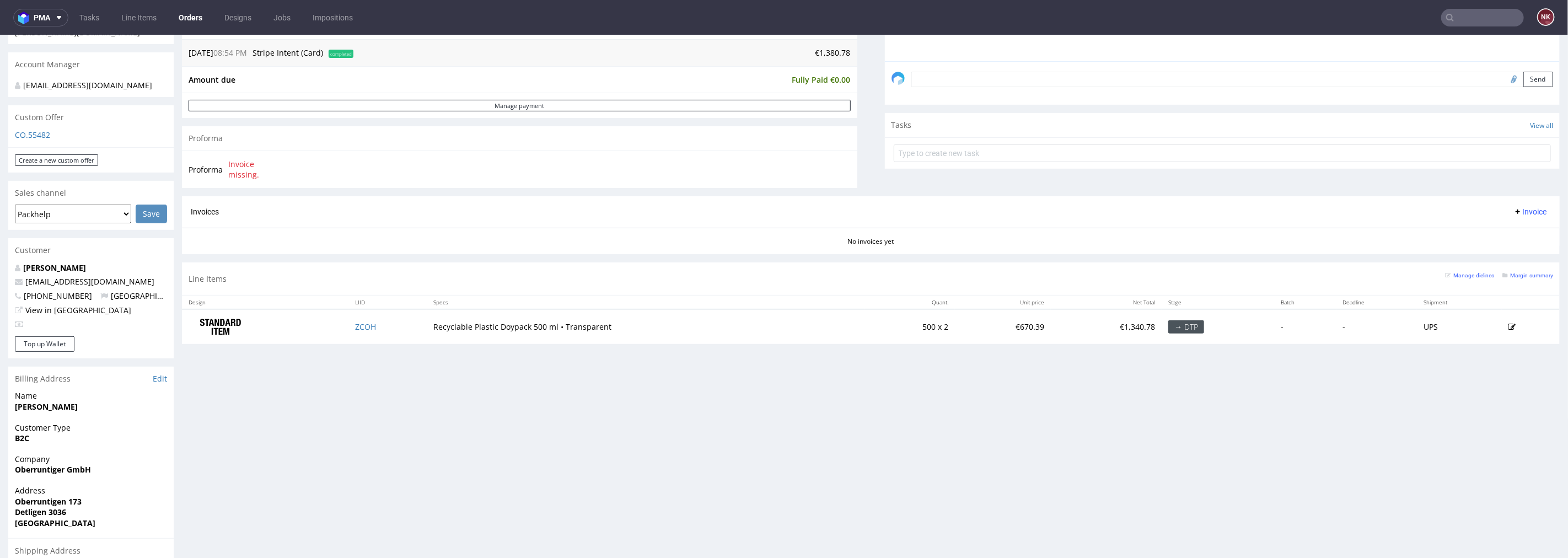
click at [814, 467] on div "Progress Payment Paid Thu 21 Aug Payment “Received” Email Sent Thu 21 Aug 20:54…" at bounding box center [870, 241] width 1378 height 975
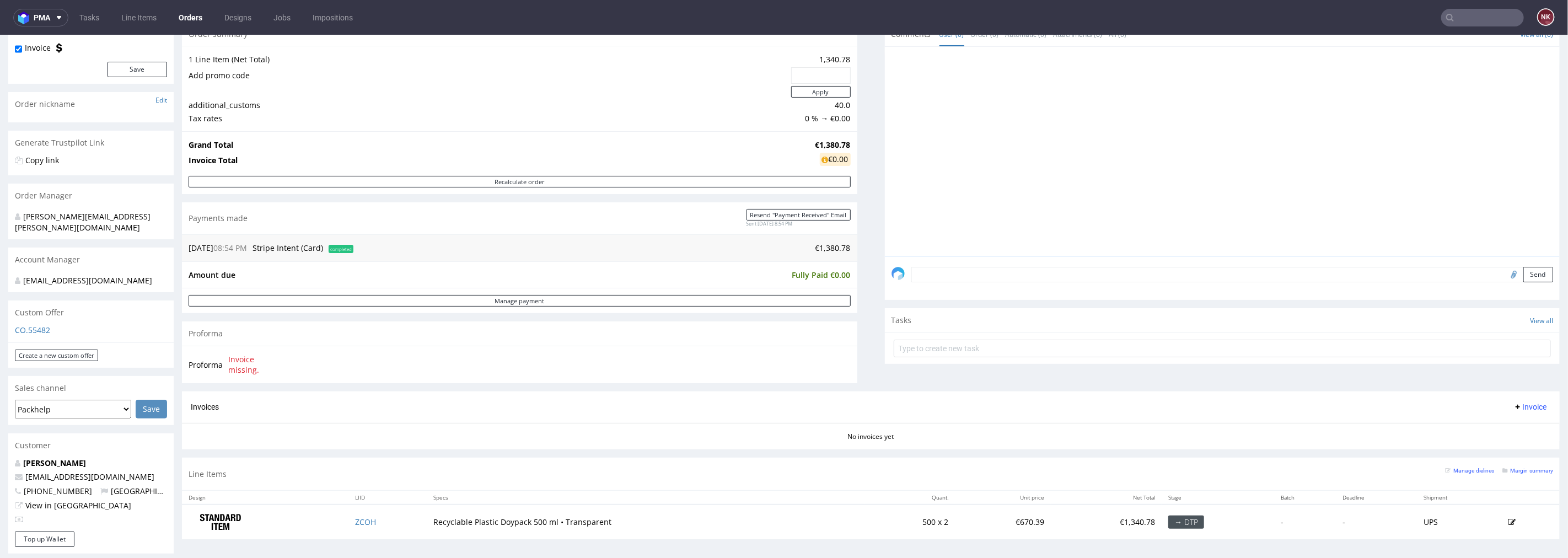
scroll to position [0, 0]
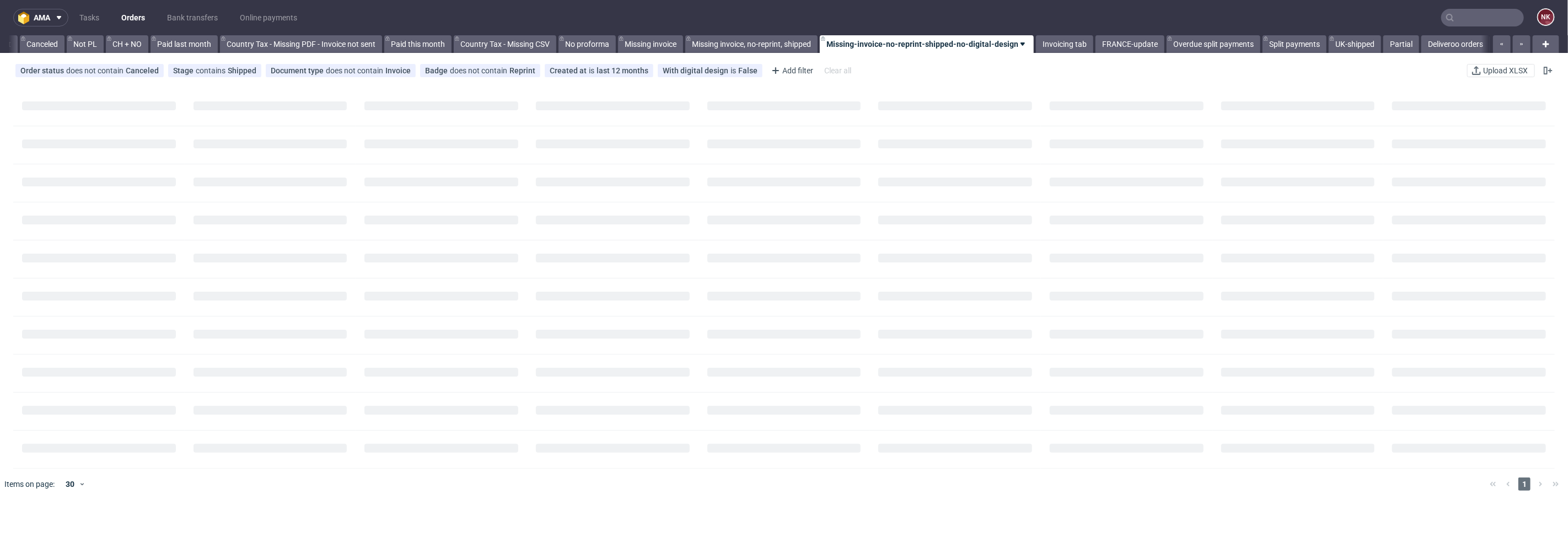
scroll to position [0, 1071]
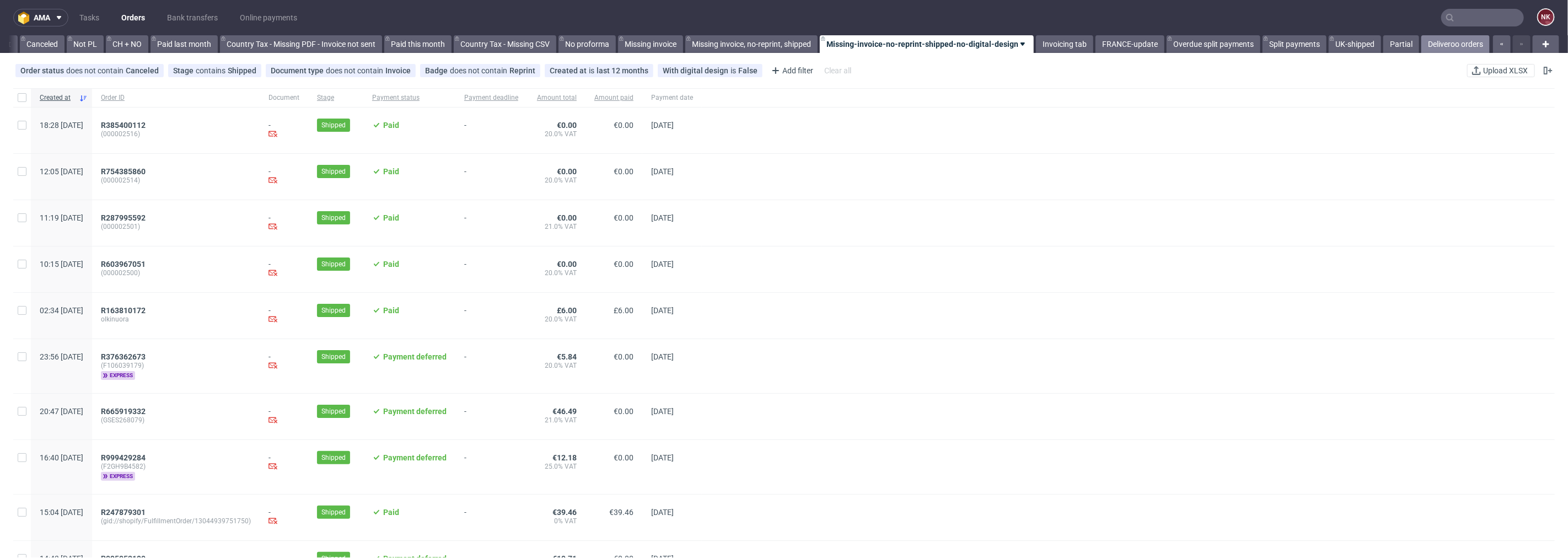
click at [1441, 42] on link "Deliveroo orders" at bounding box center [1456, 44] width 68 height 17
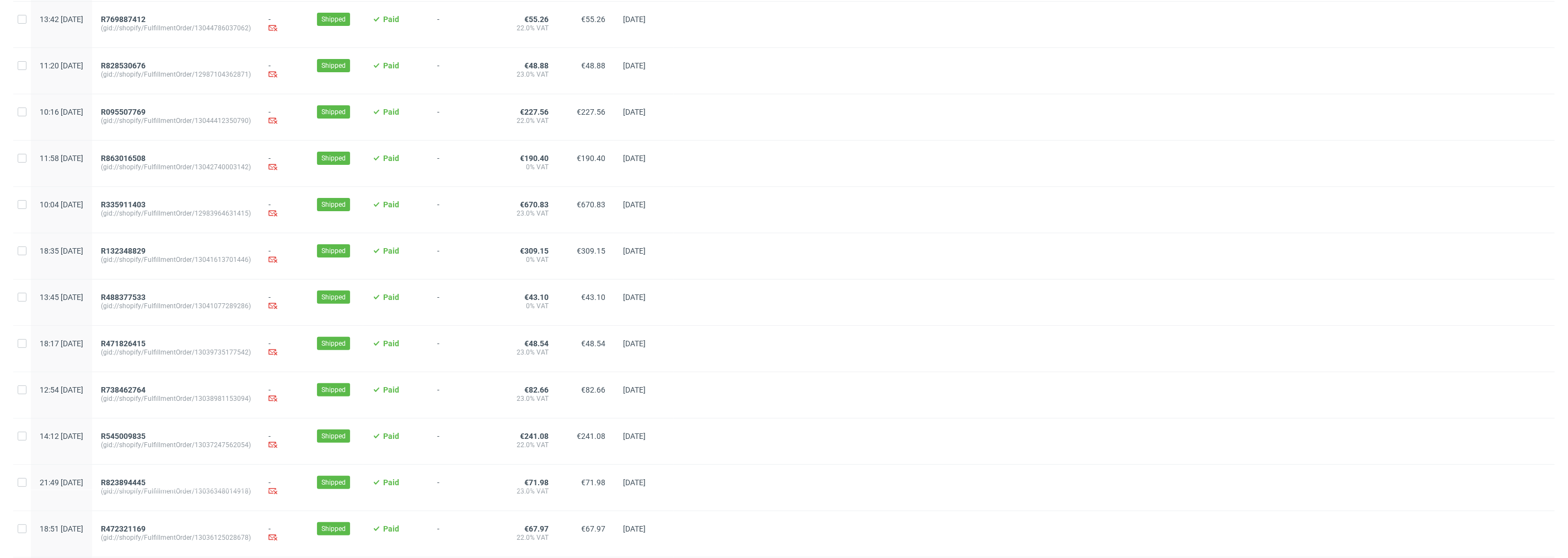
scroll to position [240, 0]
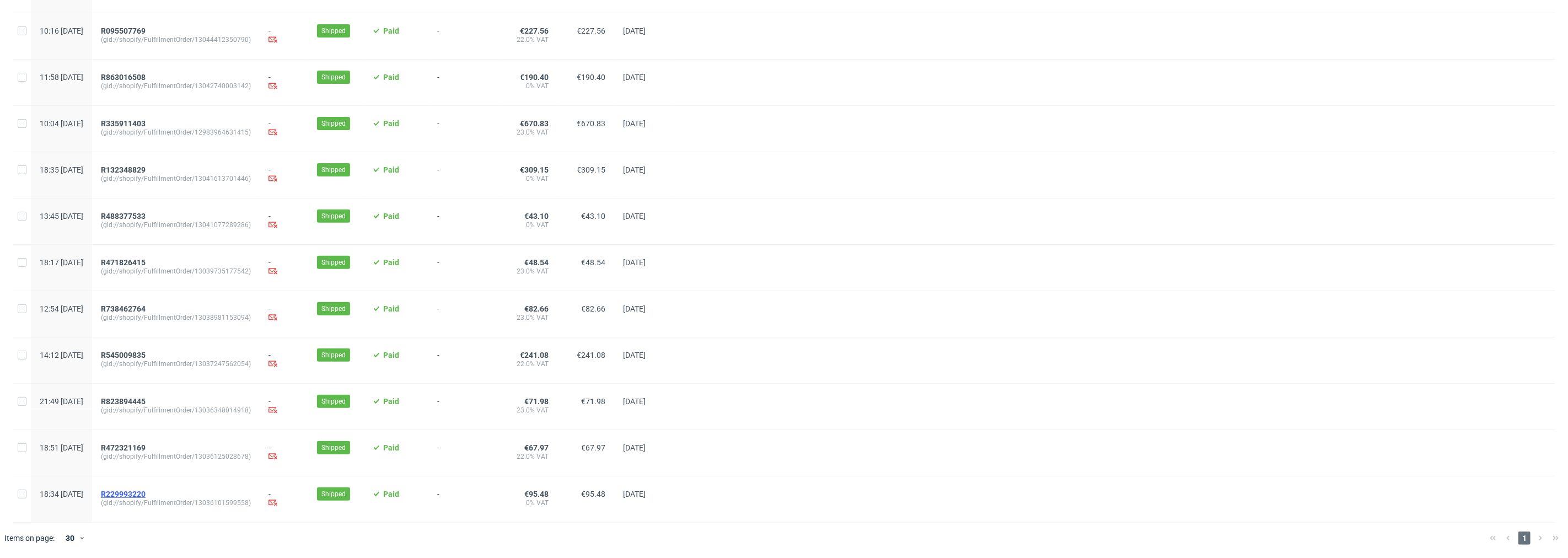
click at [146, 494] on span "R229993220" at bounding box center [123, 494] width 45 height 9
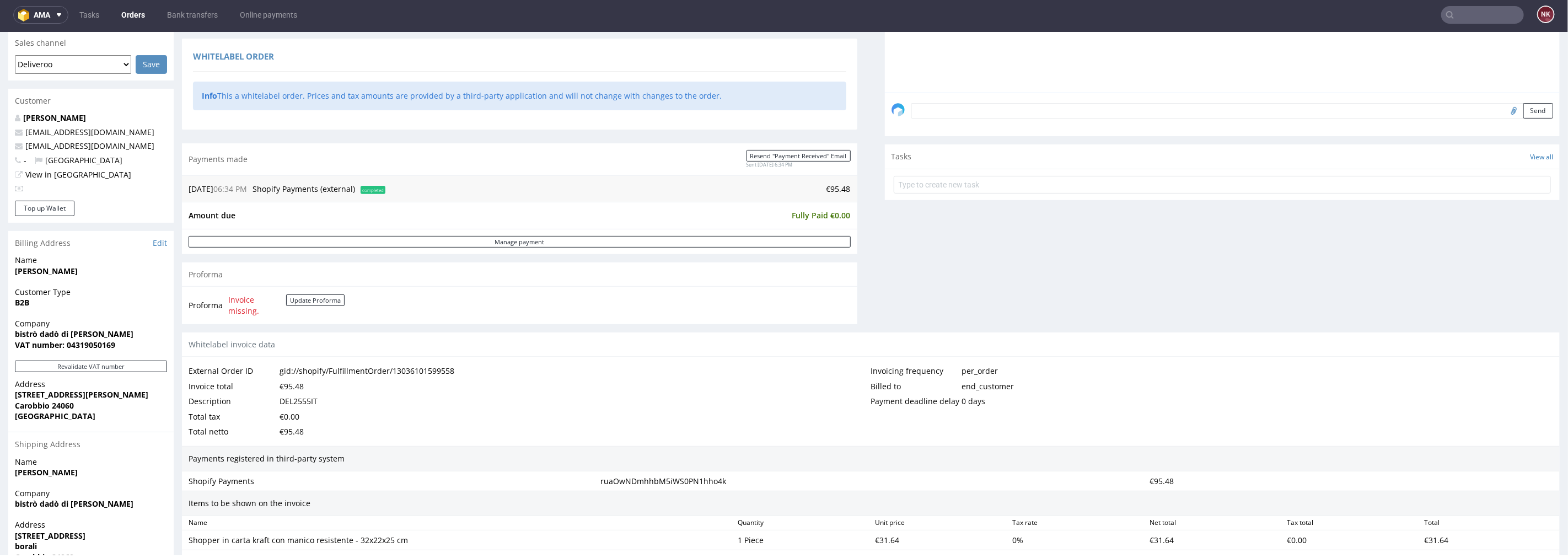
scroll to position [306, 0]
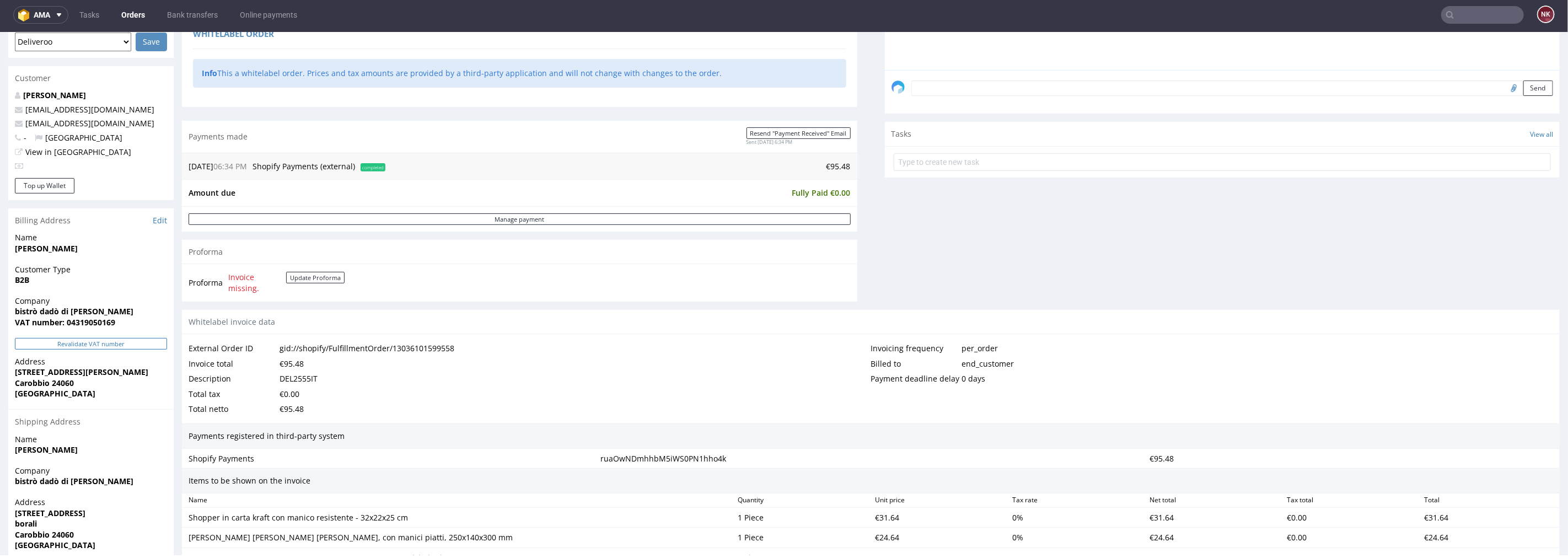
click at [135, 346] on button "Revalidate VAT number" at bounding box center [91, 343] width 152 height 12
drag, startPoint x: 128, startPoint y: 307, endPoint x: 0, endPoint y: 307, distance: 128.0
click at [0, 307] on div "Order R229993220 (gid://shopify/FulfillmentOrder/13036101599558) 16.08.2025 06:…" at bounding box center [784, 292] width 1568 height 1077
copy strong "bistrò dadò di [PERSON_NAME]"
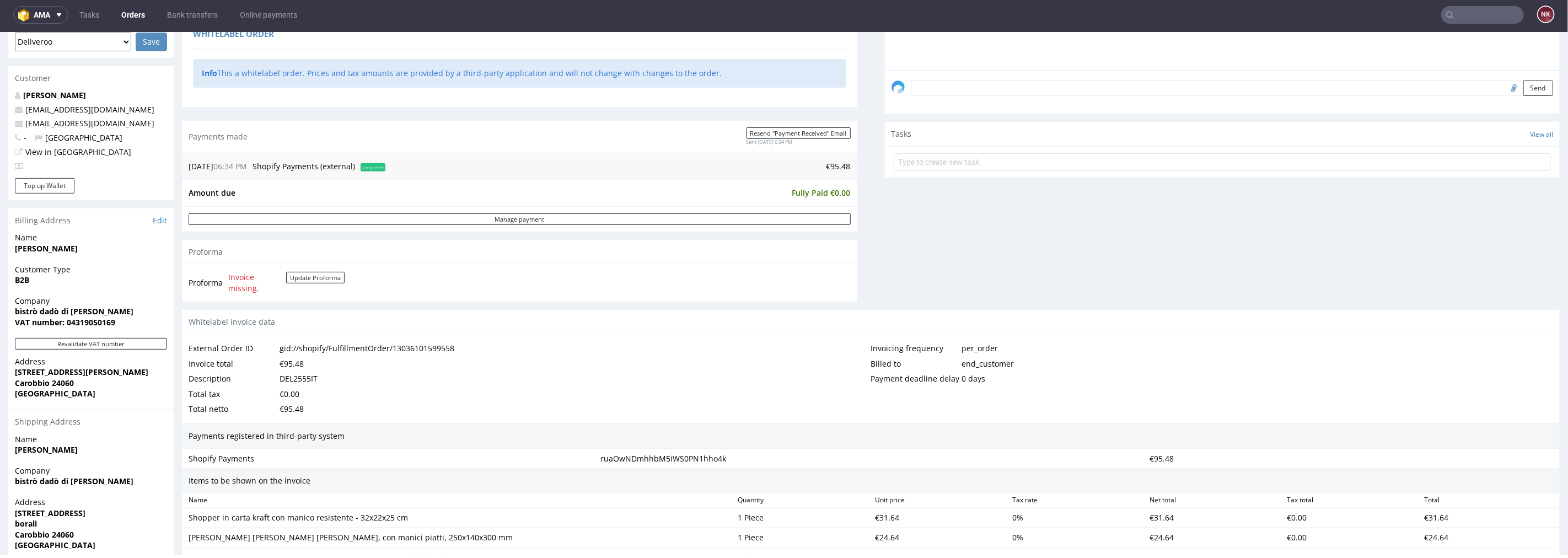
click at [101, 319] on strong "VAT number: 04319050169" at bounding box center [65, 322] width 100 height 11
copy strong "04319050169"
drag, startPoint x: 118, startPoint y: 368, endPoint x: 1, endPoint y: 375, distance: 117.2
click at [1, 375] on div "Order R229993220 (gid://shopify/FulfillmentOrder/13036101599558) 16.08.2025 06:…" at bounding box center [784, 292] width 1568 height 1077
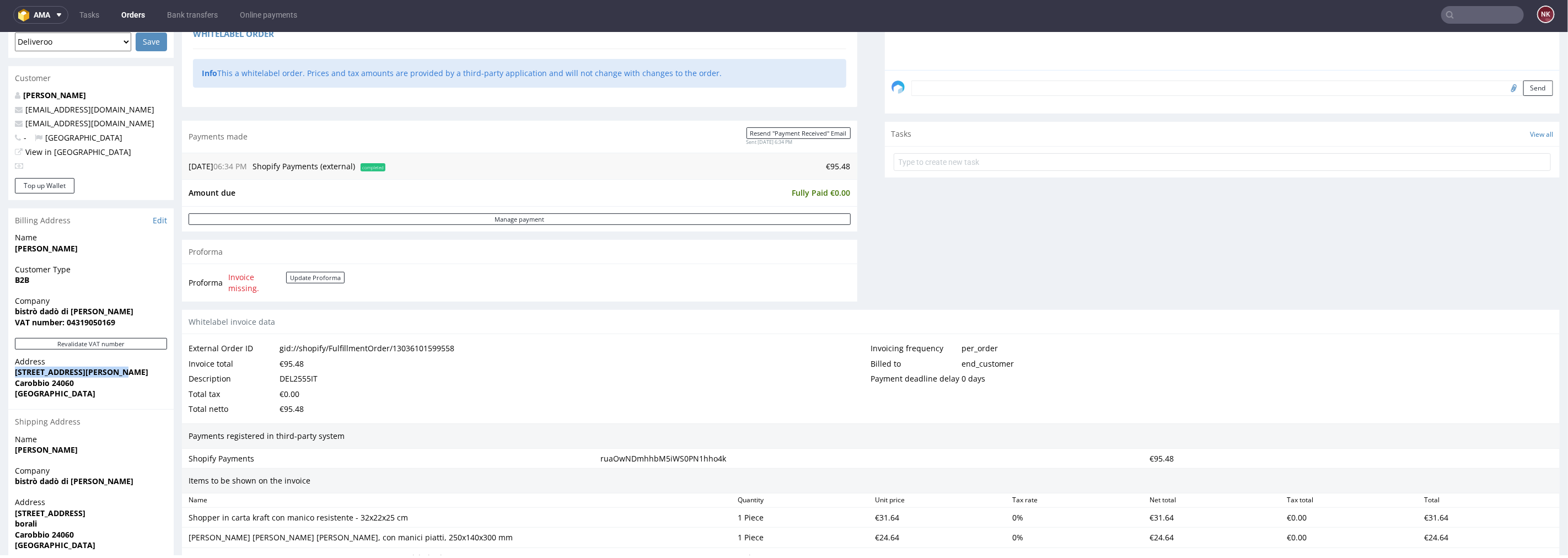
copy strong "[STREET_ADDRESS][PERSON_NAME]"
click at [32, 381] on strong "Carobbio 24060" at bounding box center [44, 382] width 59 height 11
copy strong "Carobbio"
click at [64, 381] on strong "Carobbio 24060" at bounding box center [44, 382] width 59 height 11
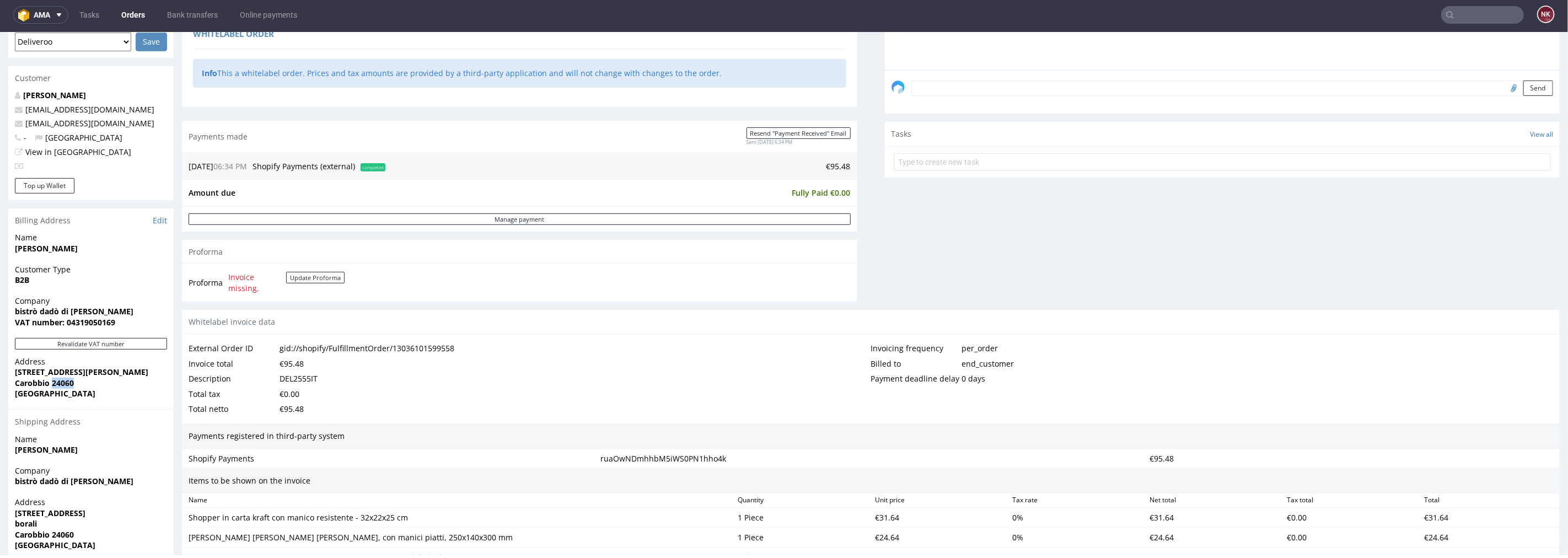
click at [64, 381] on strong "Carobbio 24060" at bounding box center [44, 382] width 59 height 11
copy strong "24060"
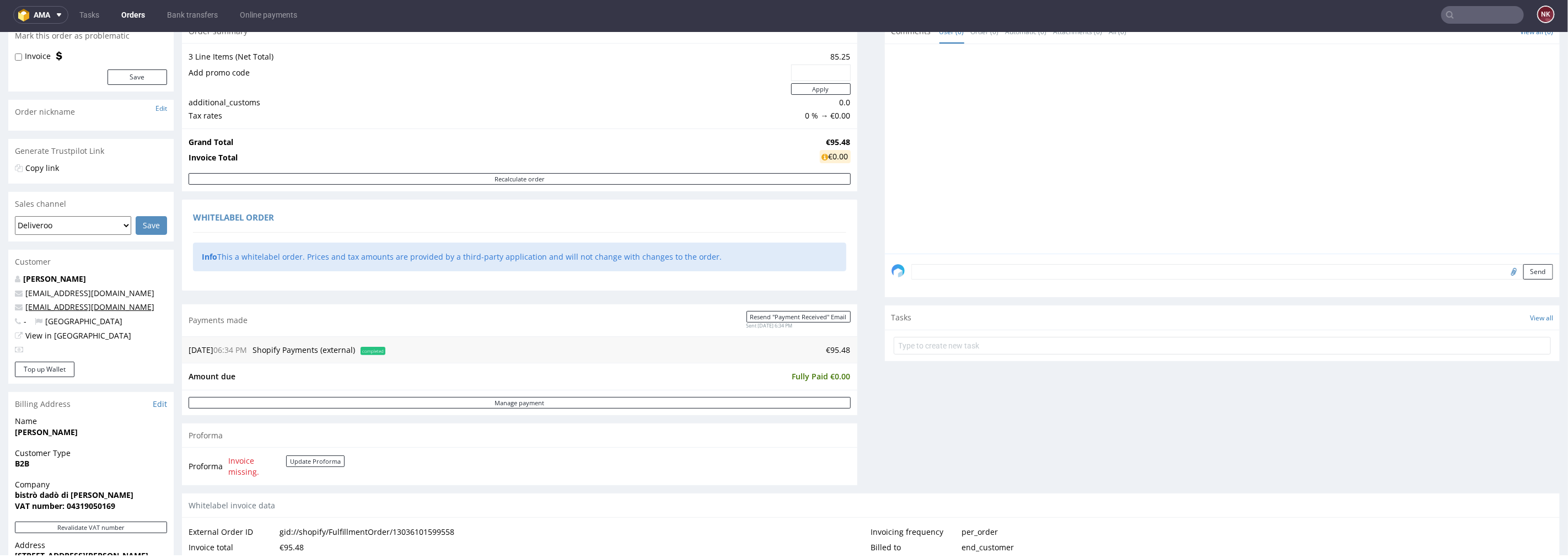
scroll to position [0, 0]
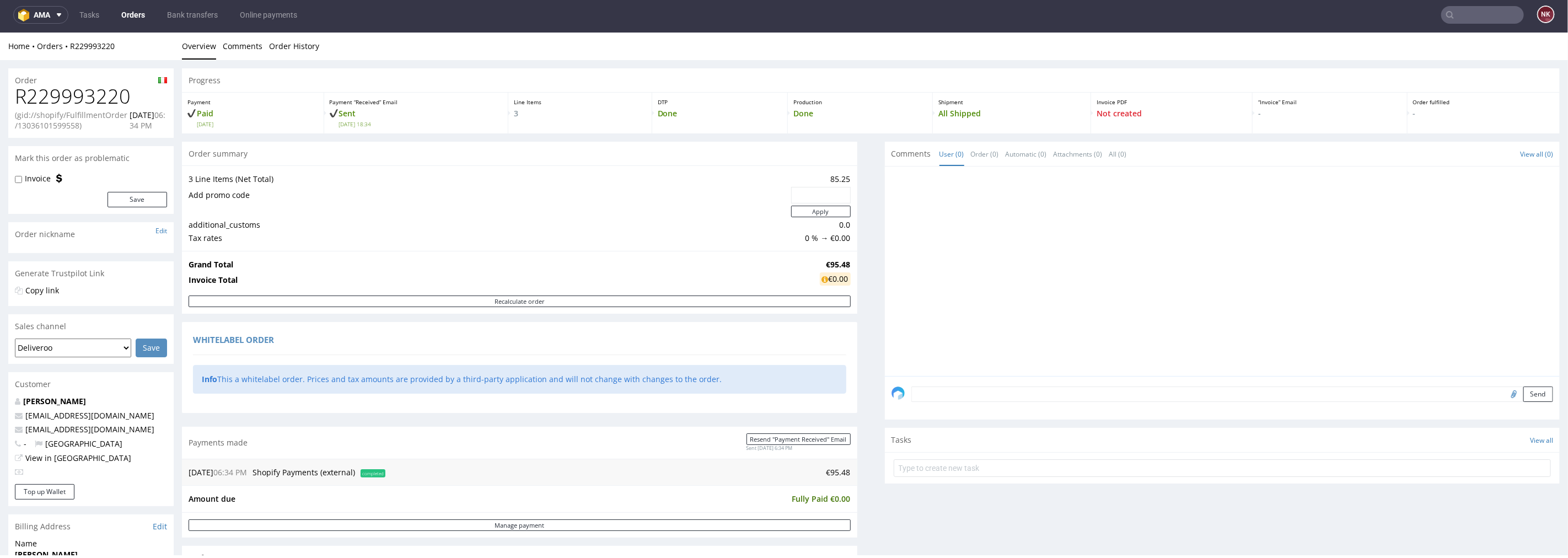
click at [101, 92] on h1 "R229993220" at bounding box center [91, 95] width 152 height 22
copy h1 "R229993220"
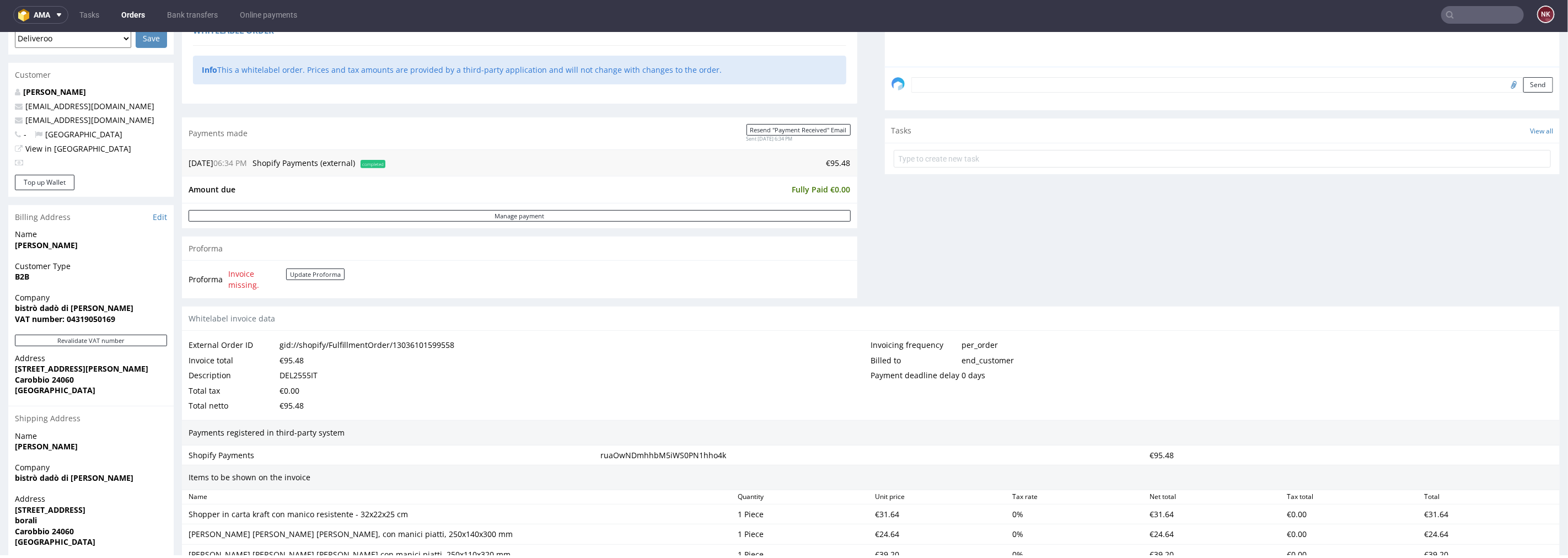
scroll to position [367, 0]
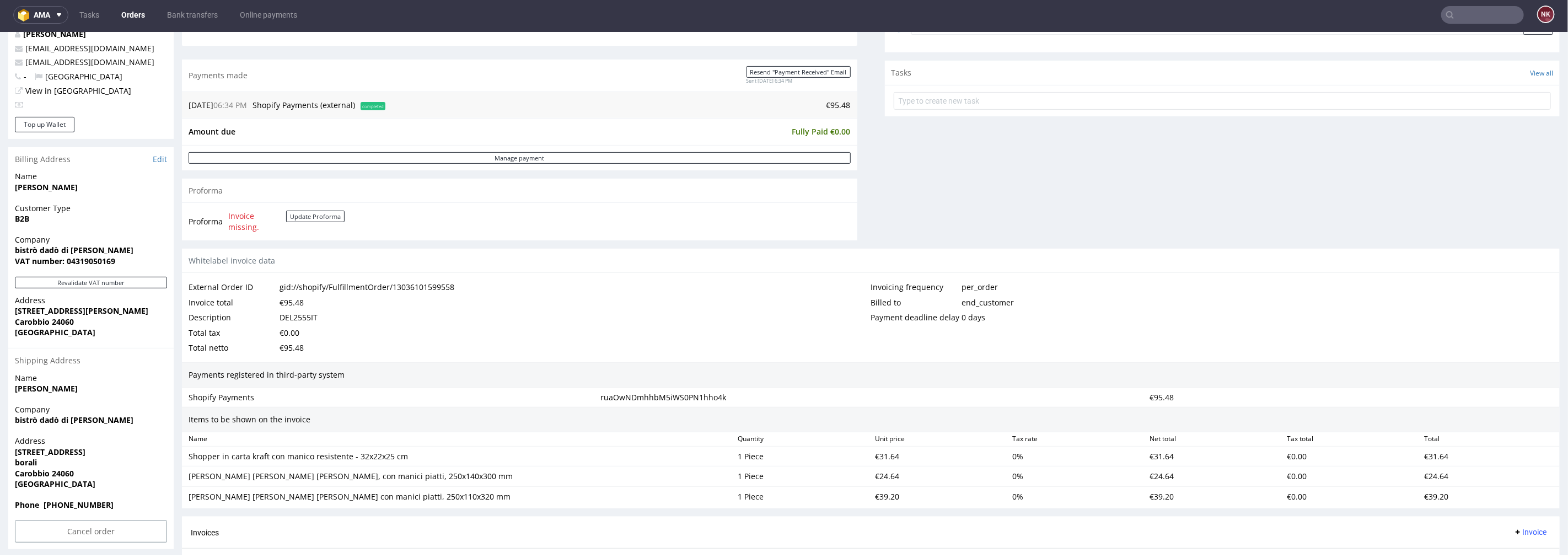
click at [306, 313] on div "DEL2555IT" at bounding box center [298, 317] width 38 height 16
copy div "DEL2555IT"
drag, startPoint x: 401, startPoint y: 455, endPoint x: 175, endPoint y: 455, distance: 226.0
click at [175, 455] on div "Order R229993220 (gid://shopify/FulfillmentOrder/13036101599558) 16.08.2025 06:…" at bounding box center [784, 231] width 1568 height 1077
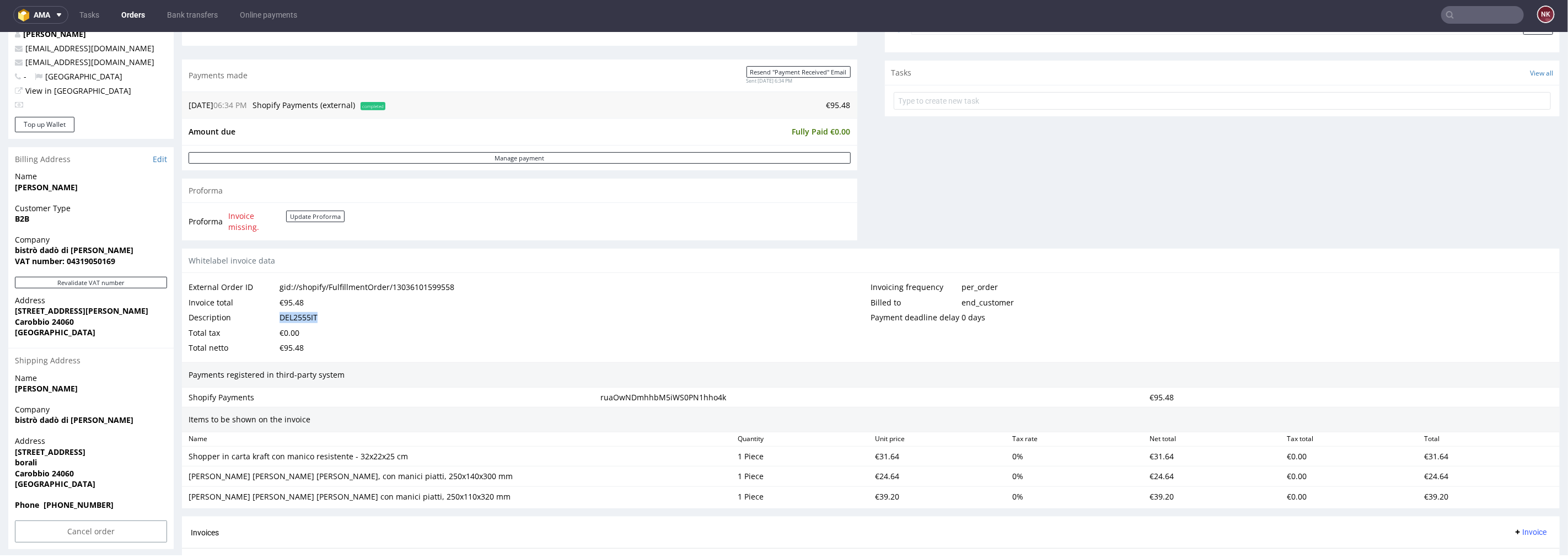
click at [376, 455] on div "Shopper in carta kraft con manico resistente - 32x22x25 cm" at bounding box center [459, 456] width 540 height 11
drag, startPoint x: 404, startPoint y: 453, endPoint x: 179, endPoint y: 458, distance: 225.1
click at [179, 458] on div "Order R229993220 (gid://shopify/FulfillmentOrder/13036101599558) 16.08.2025 06:…" at bounding box center [784, 231] width 1568 height 1077
copy div "Shopper in carta kraft con manico resistente - 32x22x25 cm"
click at [880, 455] on div "€31.64" at bounding box center [939, 455] width 138 height 16
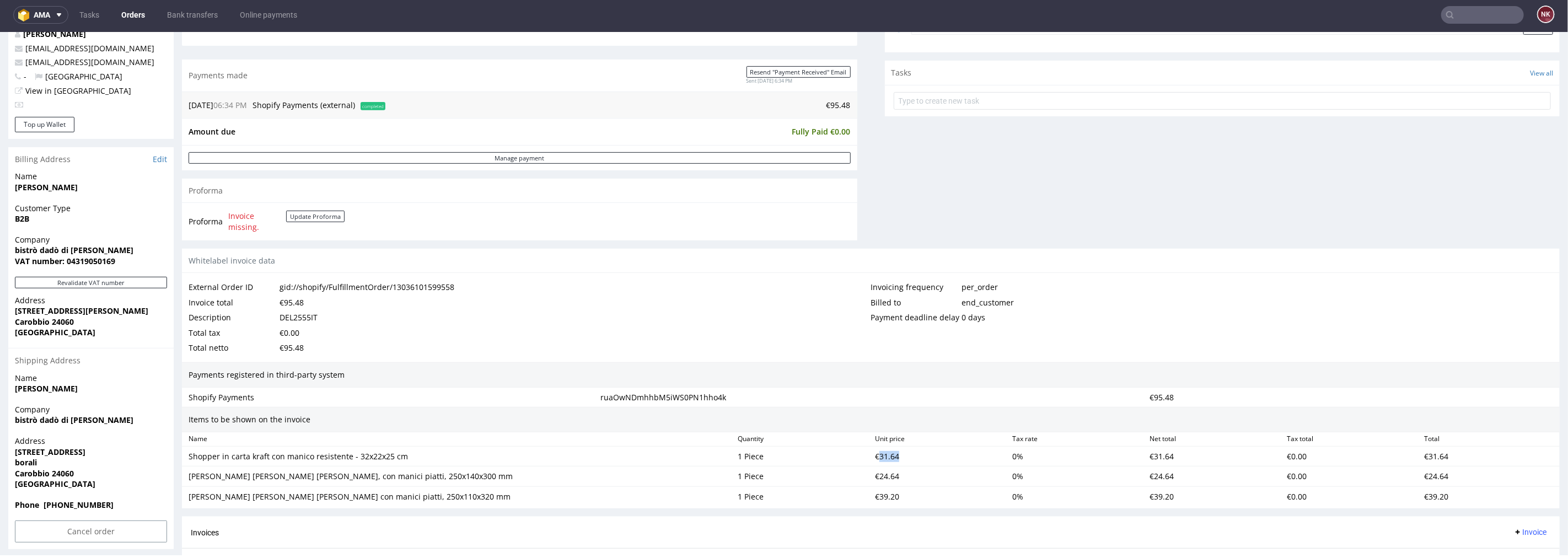
click at [880, 455] on div "€31.64" at bounding box center [939, 455] width 138 height 16
copy div "31.64"
drag, startPoint x: 415, startPoint y: 477, endPoint x: 187, endPoint y: 477, distance: 228.0
click at [187, 477] on div "[PERSON_NAME] [PERSON_NAME] [PERSON_NAME], con manici piatti, 250x140x300 mm" at bounding box center [459, 475] width 549 height 16
drag, startPoint x: 414, startPoint y: 496, endPoint x: 184, endPoint y: 500, distance: 230.0
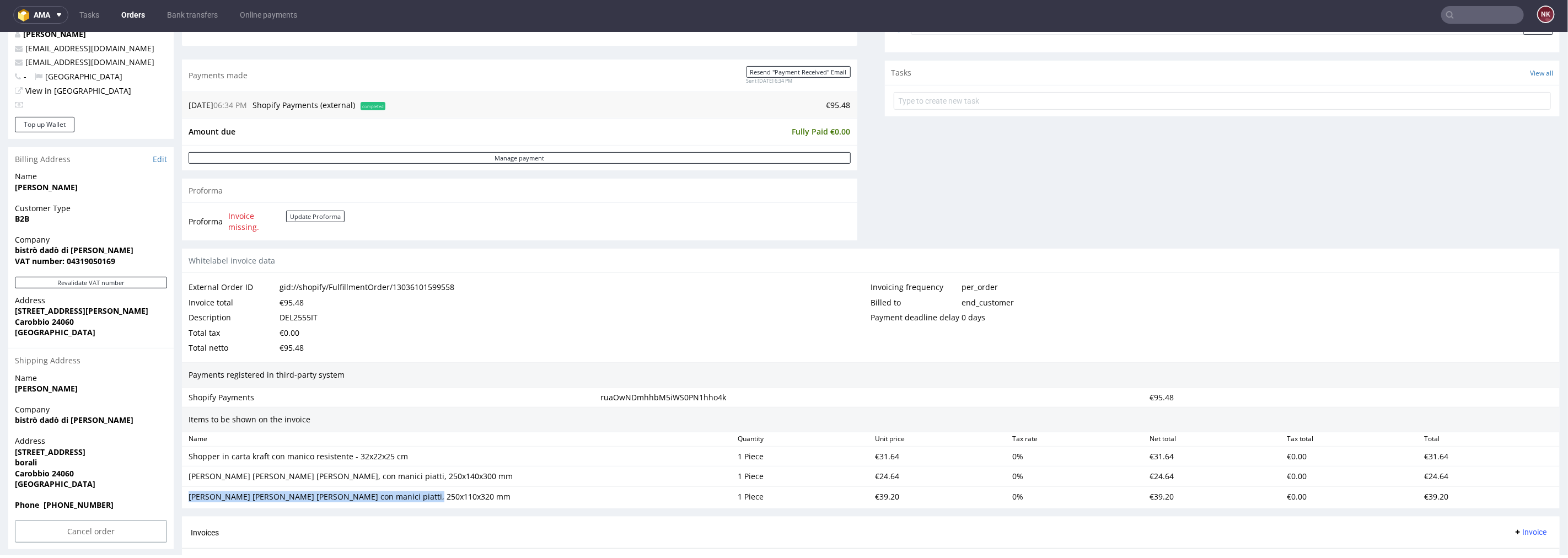
click at [184, 500] on div "[PERSON_NAME] [PERSON_NAME] [PERSON_NAME] con manici piatti, 250x110x320 mm" at bounding box center [459, 496] width 549 height 16
click at [880, 474] on div "€24.64" at bounding box center [939, 475] width 138 height 16
click at [881, 495] on div "€39.20" at bounding box center [939, 496] width 138 height 16
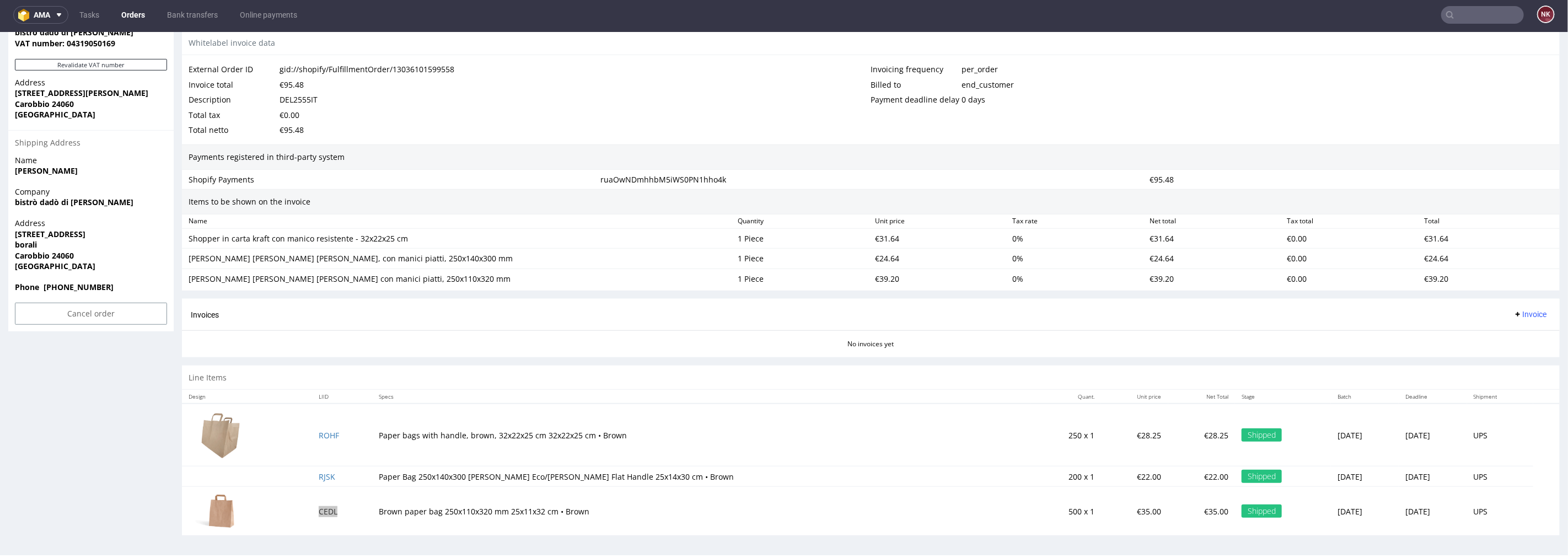
scroll to position [343, 0]
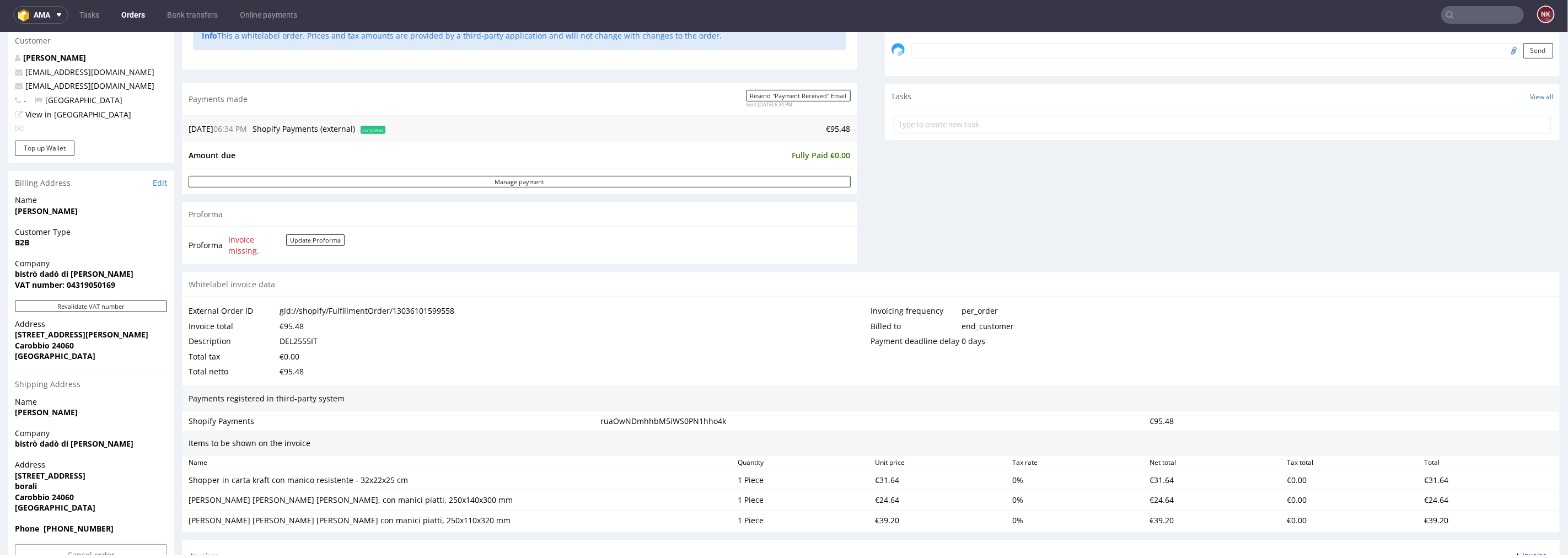
click at [829, 124] on td "€95.48" at bounding box center [620, 128] width 463 height 13
click at [952, 258] on div "Comments User (0) Order (0) Automatic (0) Attachments (0) All (0) View all (0) …" at bounding box center [1223, 35] width 676 height 474
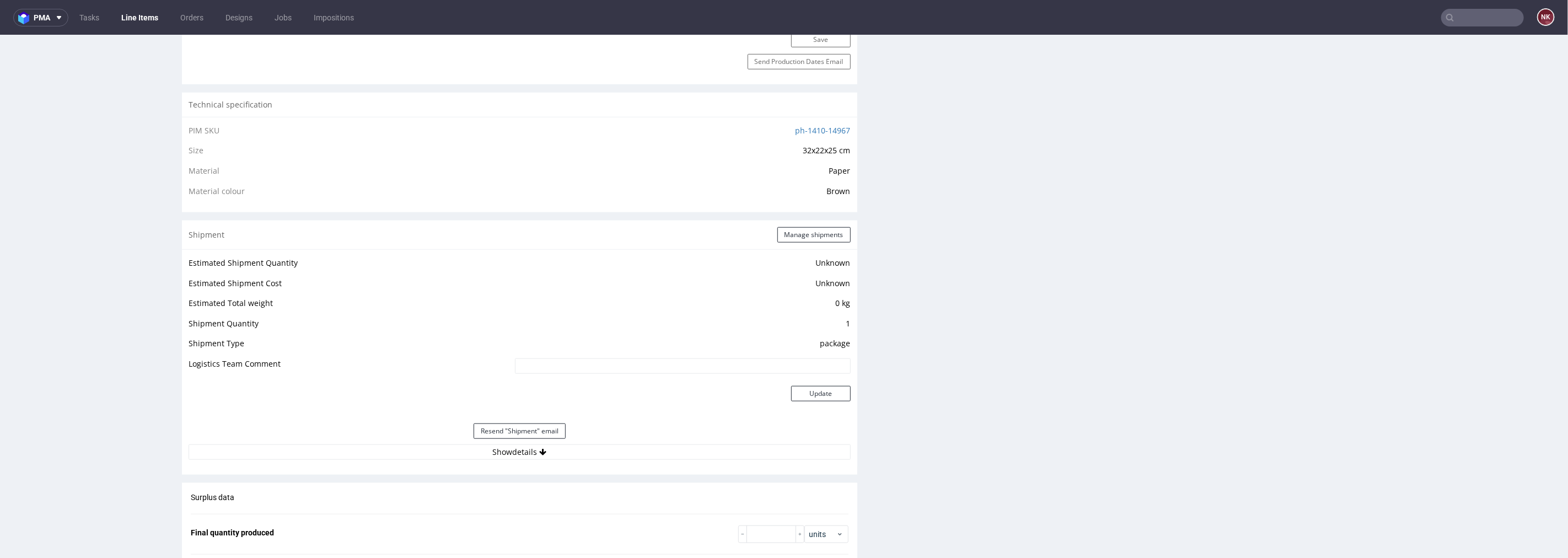
scroll to position [857, 0]
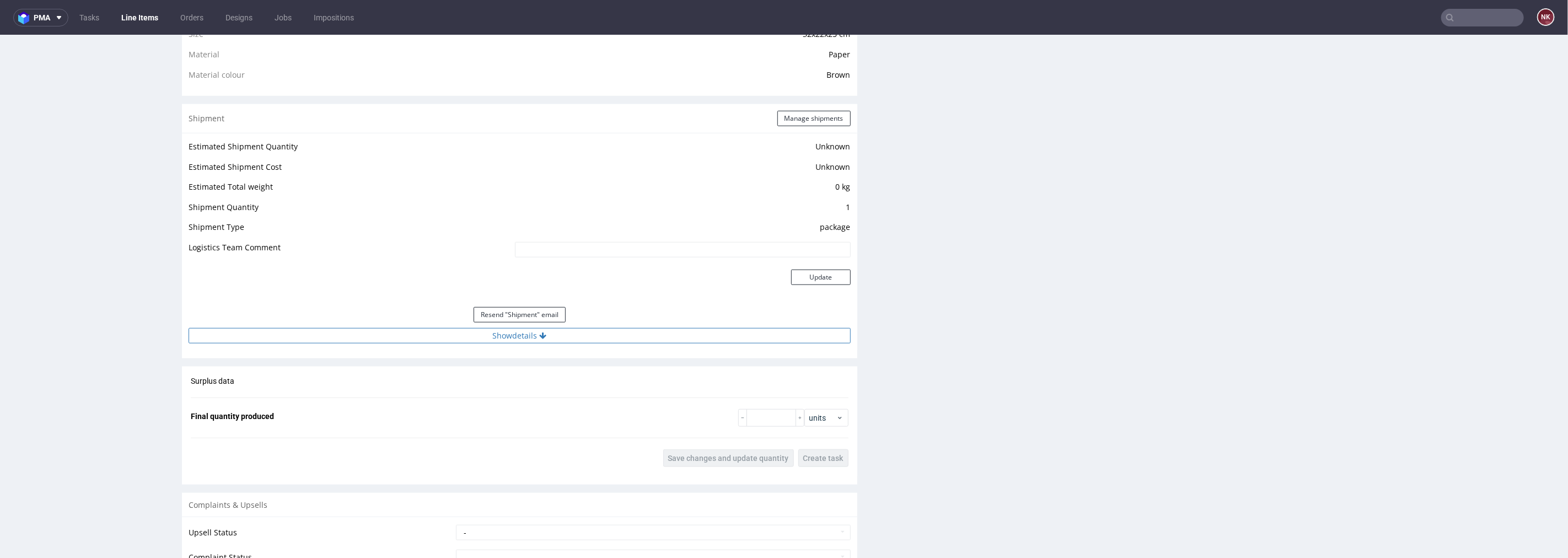
click at [560, 330] on button "Show details" at bounding box center [520, 335] width 662 height 16
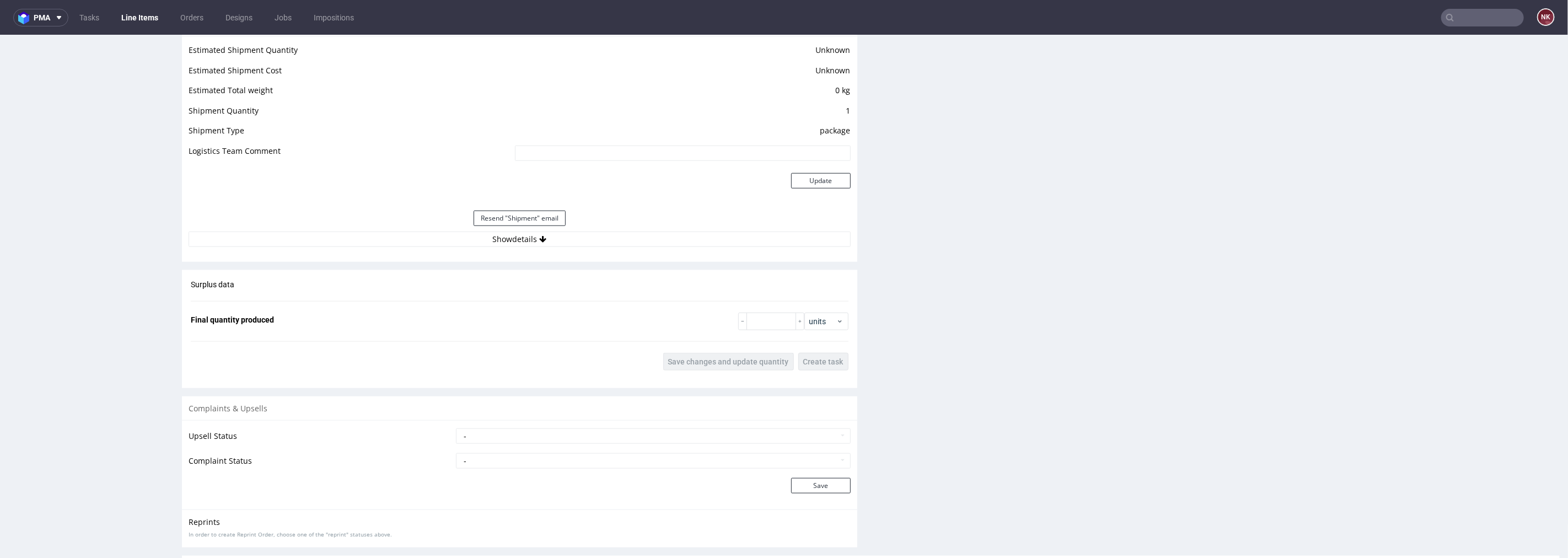
scroll to position [918, 0]
click at [574, 235] on button "Show details" at bounding box center [520, 232] width 662 height 16
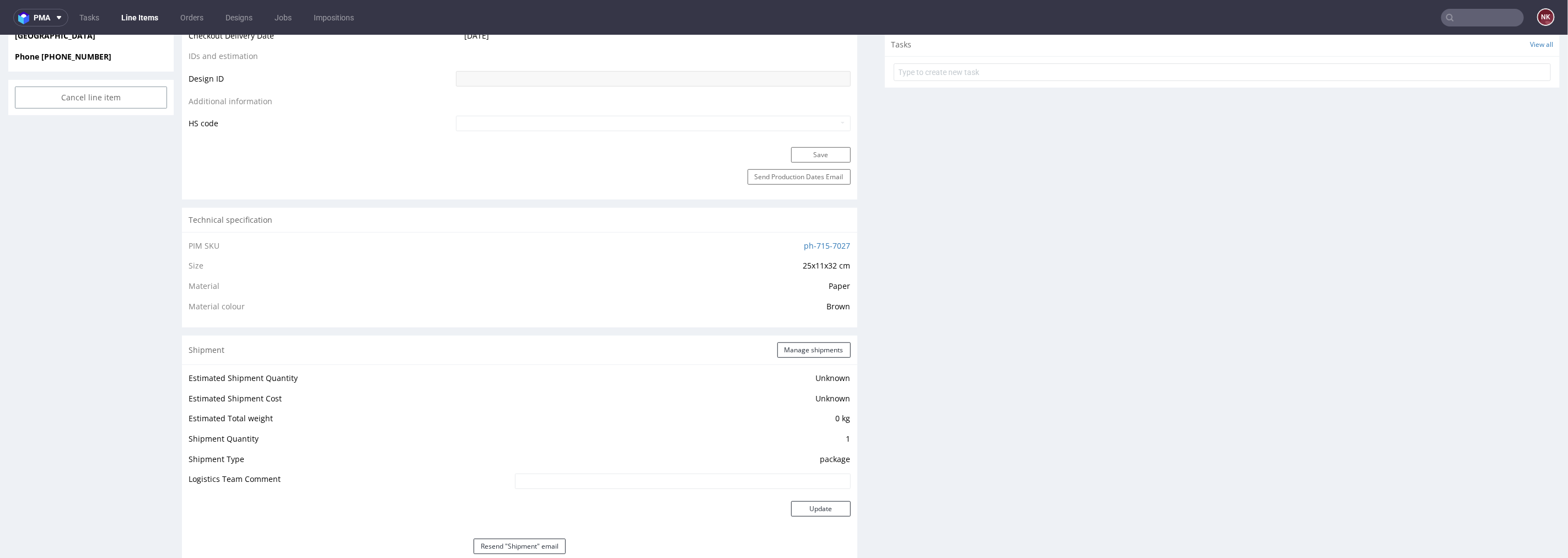
scroll to position [857, 0]
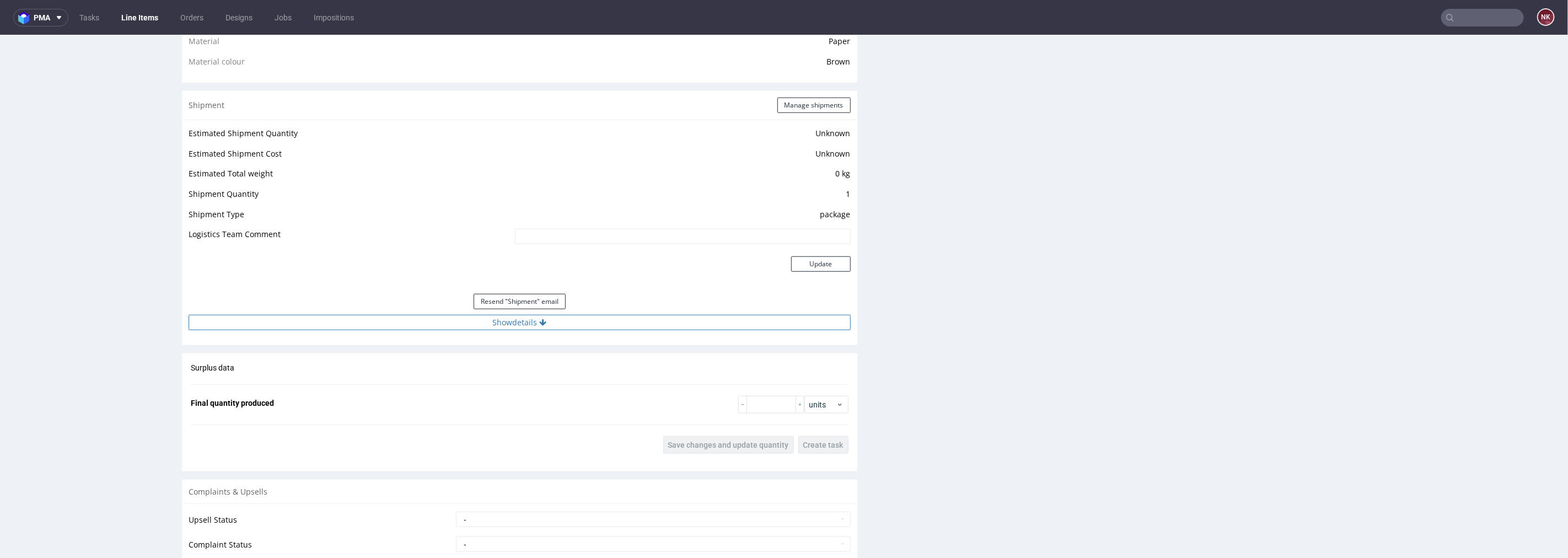
click at [599, 323] on button "Show details" at bounding box center [520, 322] width 662 height 16
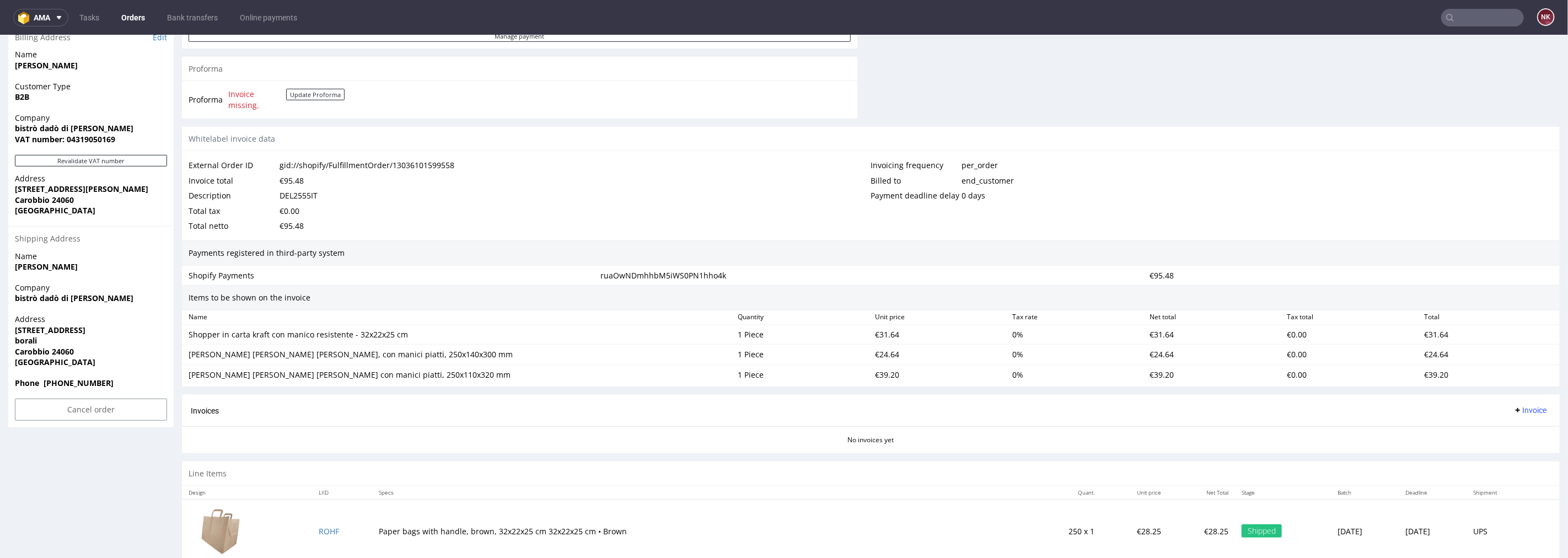
scroll to position [588, 0]
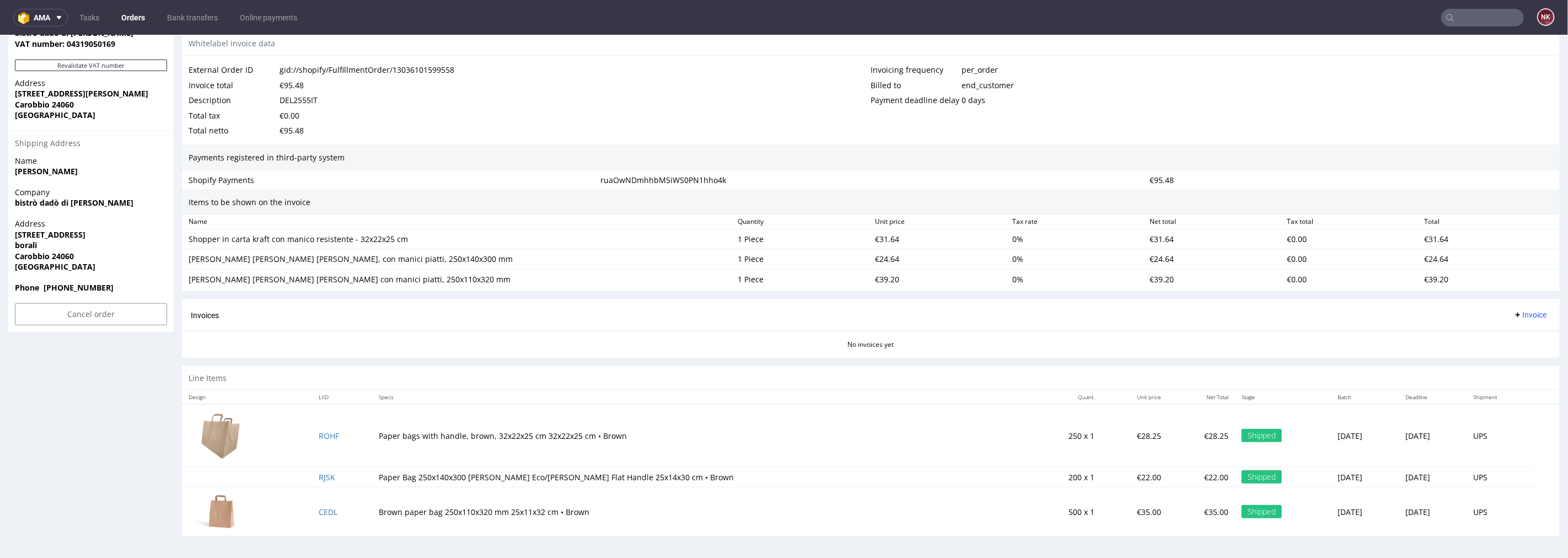
click at [1514, 312] on span "Invoice" at bounding box center [1530, 314] width 33 height 9
click at [1504, 358] on span "Upload" at bounding box center [1512, 358] width 54 height 11
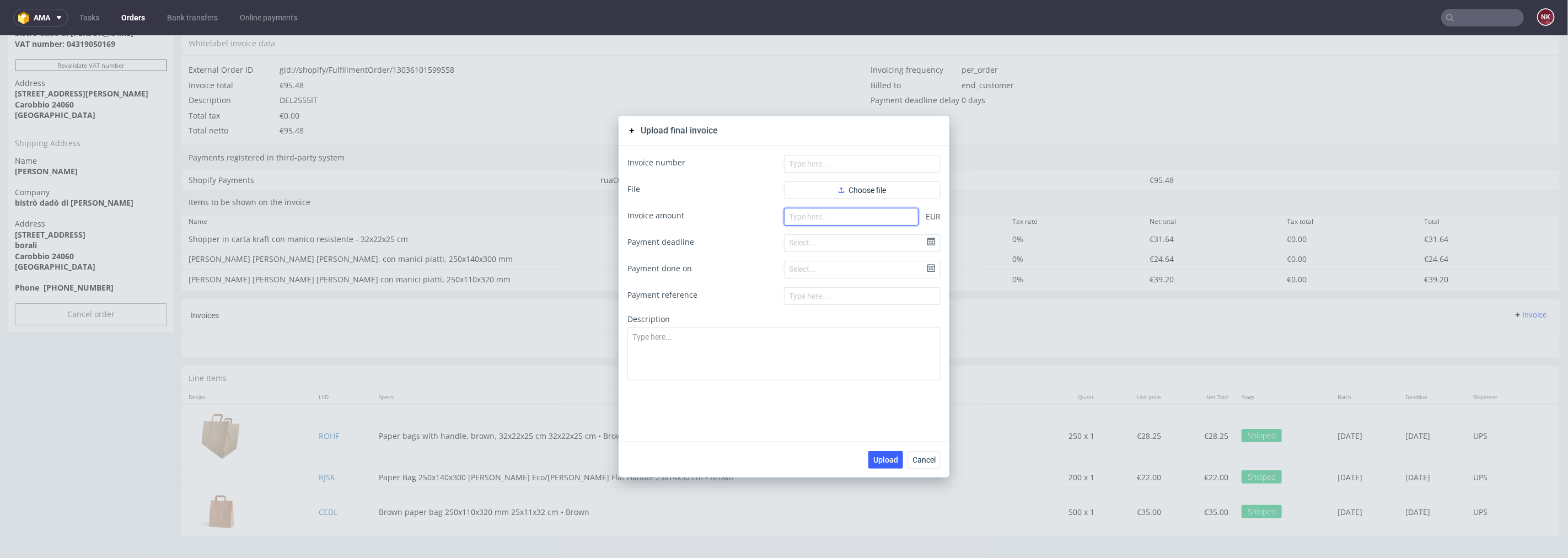
click at [875, 216] on input "number" at bounding box center [851, 216] width 134 height 17
paste input "95.48"
type input "95.48"
click at [870, 193] on span "Choose file" at bounding box center [862, 190] width 47 height 7
click at [818, 167] on input "text" at bounding box center [862, 163] width 157 height 17
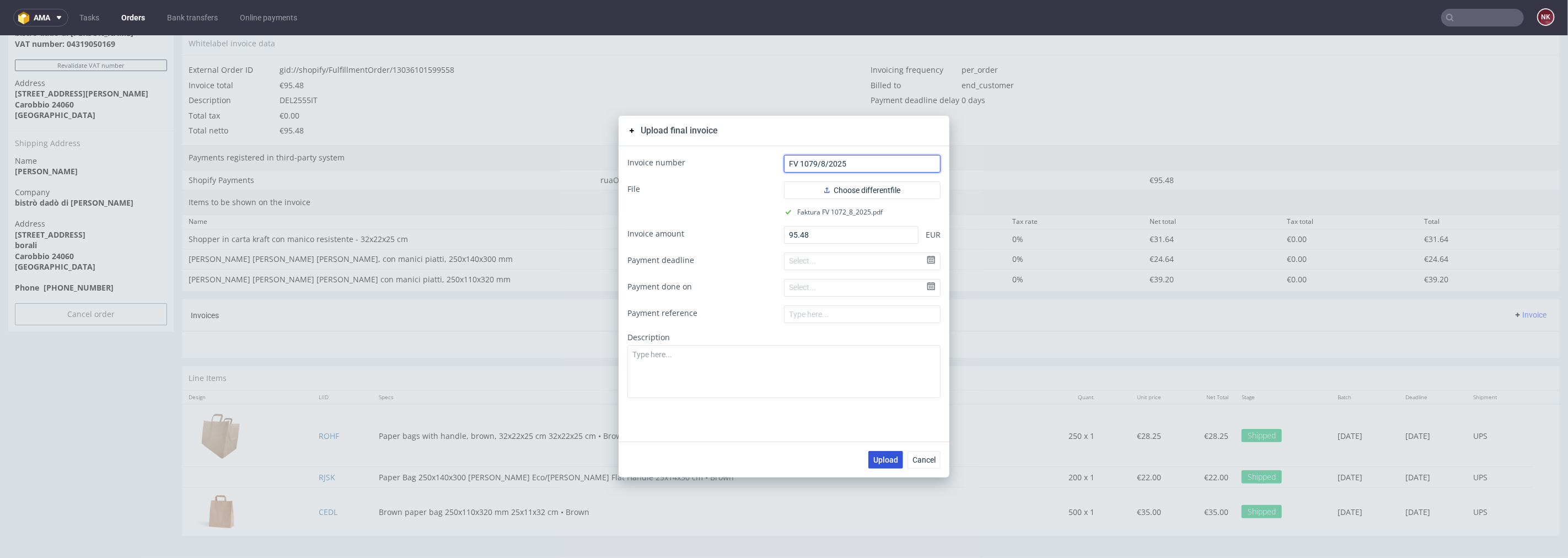
type input "FV 1079/8/2025"
click at [882, 461] on span "Upload" at bounding box center [886, 459] width 25 height 7
click at [925, 459] on span "Cancel" at bounding box center [924, 459] width 23 height 7
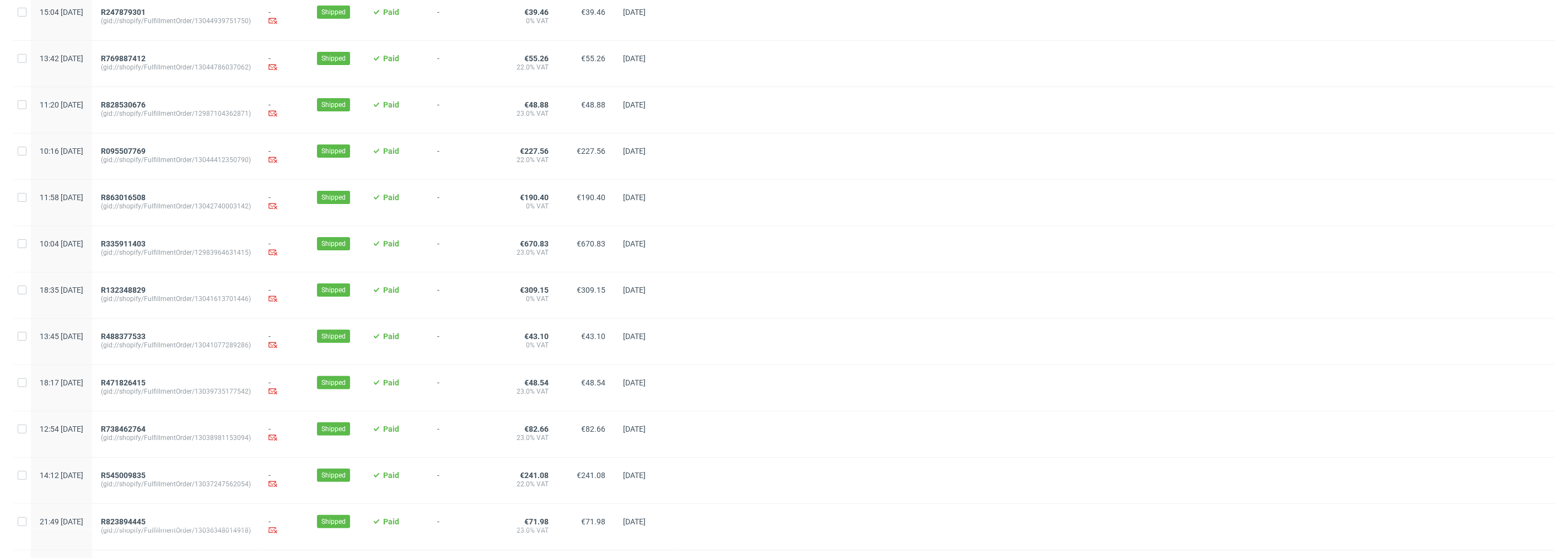
scroll to position [193, 0]
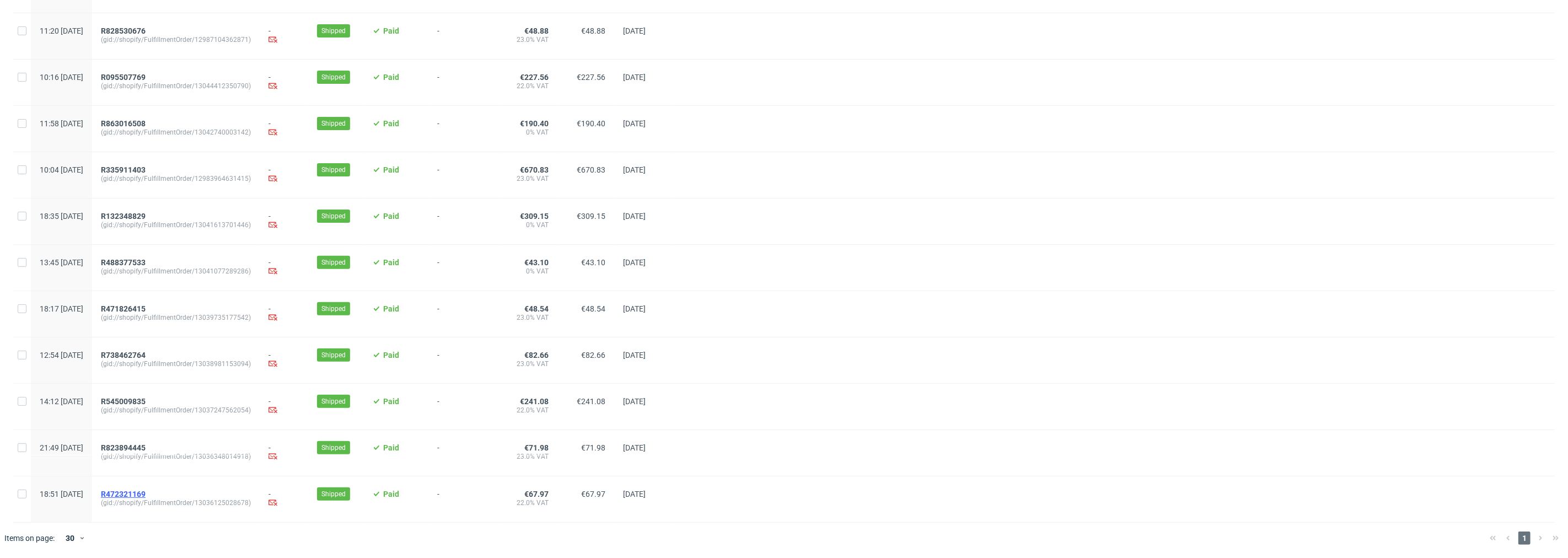
click at [146, 492] on span "R472321169" at bounding box center [123, 494] width 45 height 9
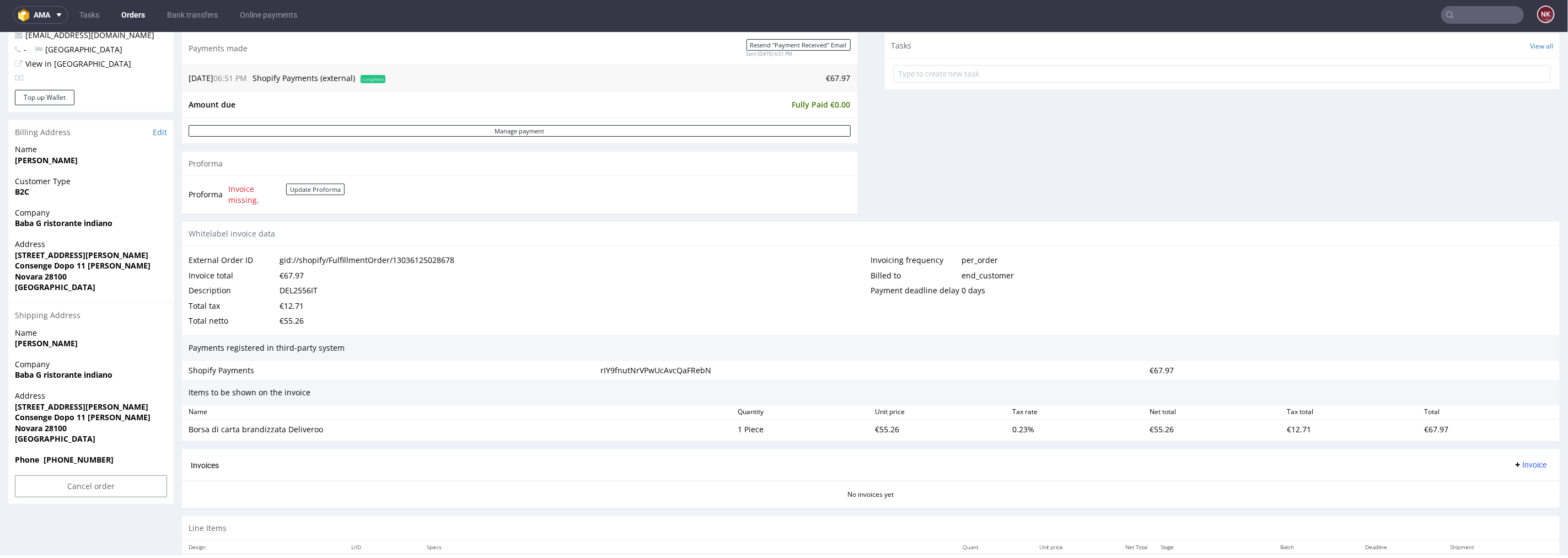
scroll to position [376, 0]
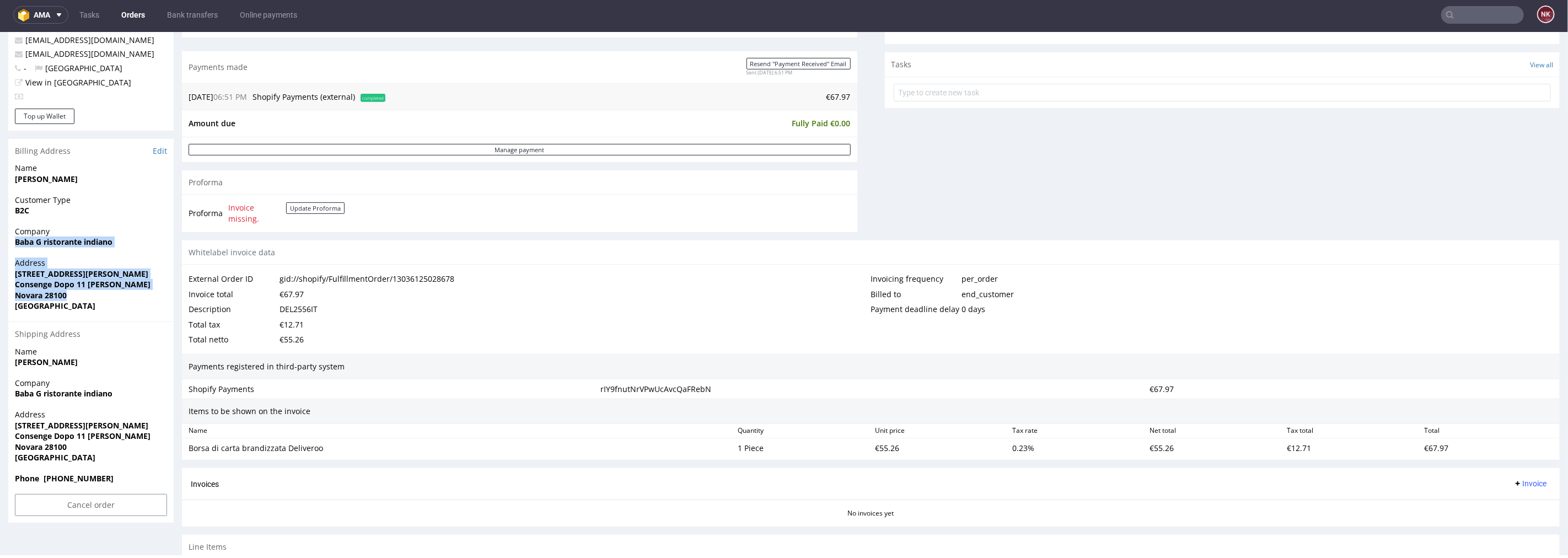
drag, startPoint x: 70, startPoint y: 295, endPoint x: 12, endPoint y: 244, distance: 77.2
click at [12, 244] on section "Billing Address Edit Name [PERSON_NAME] Customer Type B2C Company Baba G ristor…" at bounding box center [91, 330] width 166 height 384
copy section "Baba G ristorante indiano Address [STREET_ADDRESS][PERSON_NAME][PERSON_NAME]"
click at [608, 304] on div "Description DEL2556IT" at bounding box center [530, 309] width 683 height 16
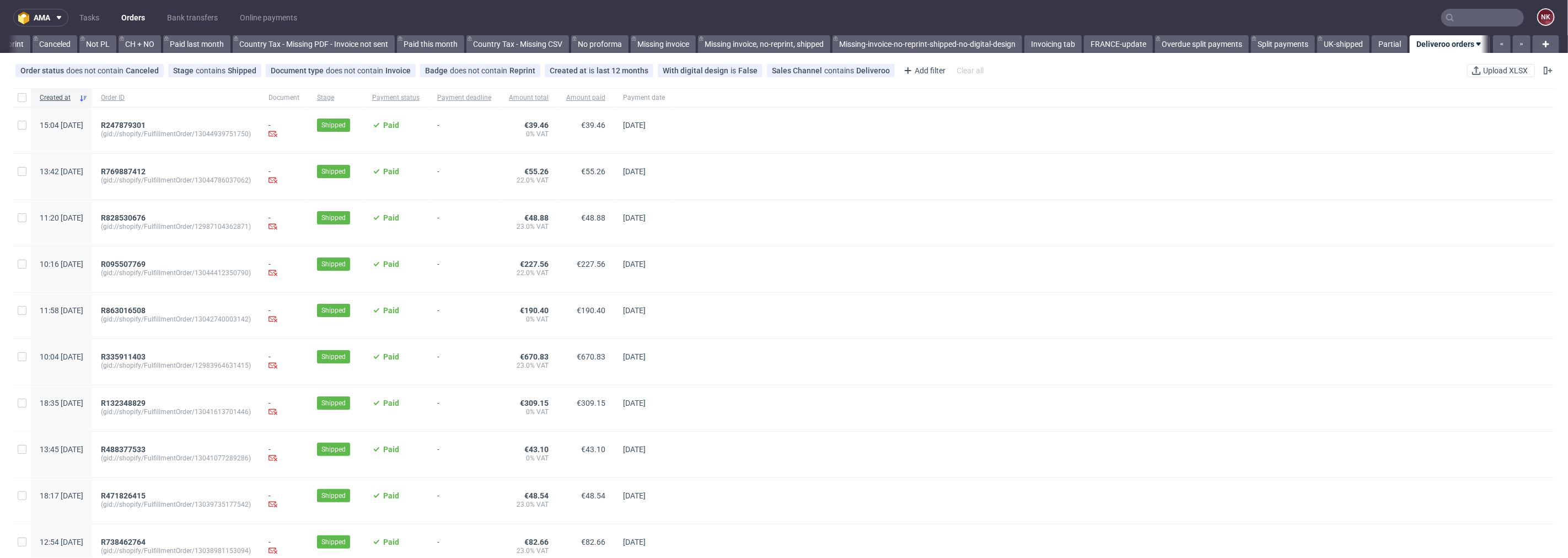
scroll to position [193, 0]
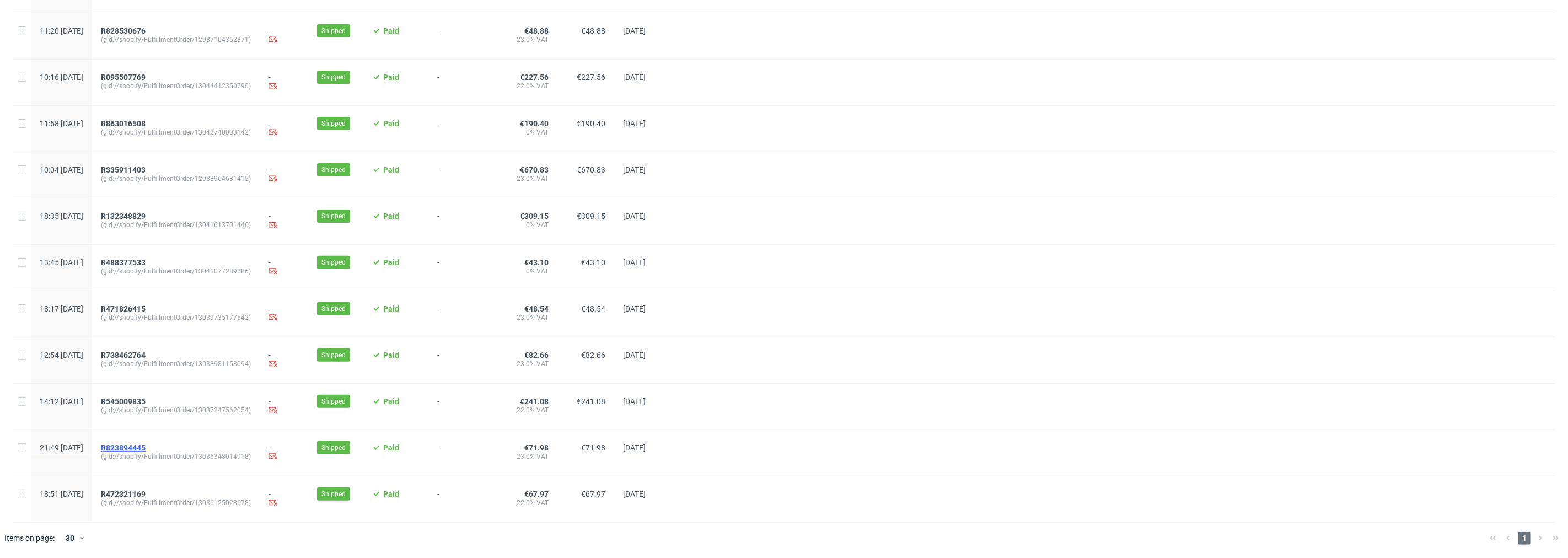
click at [146, 444] on span "R823894445" at bounding box center [123, 448] width 45 height 9
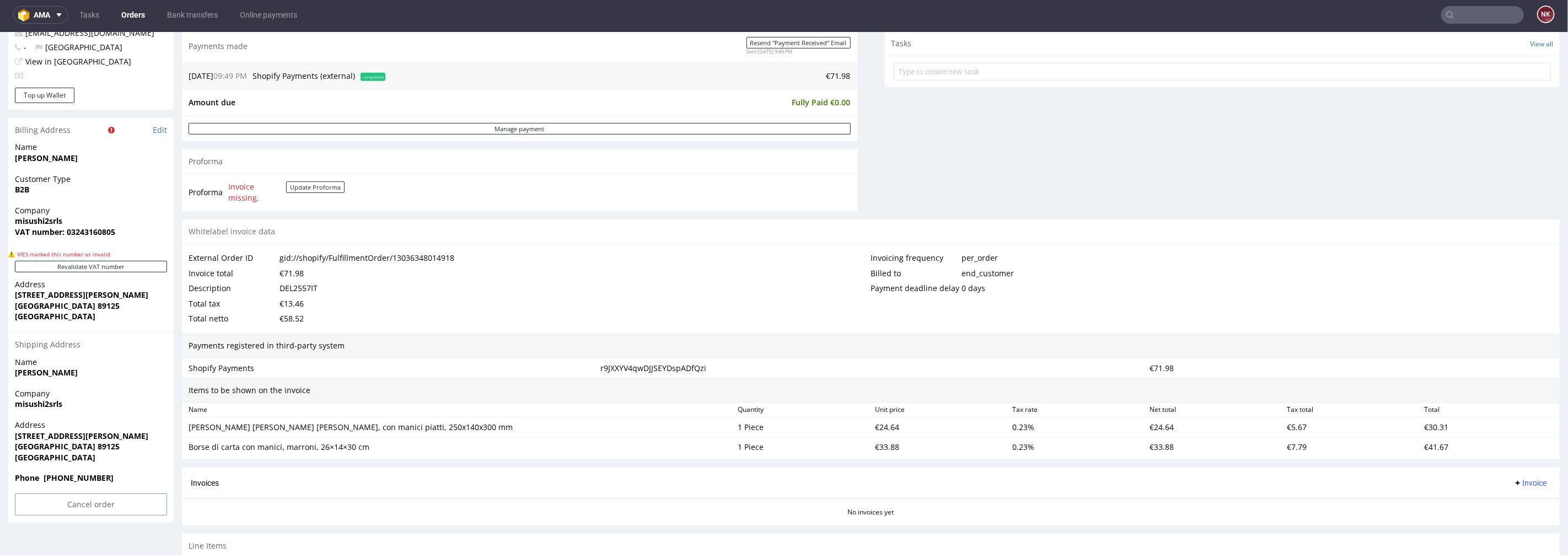
scroll to position [429, 0]
click at [125, 263] on button "Revalidate VAT number" at bounding box center [91, 265] width 152 height 12
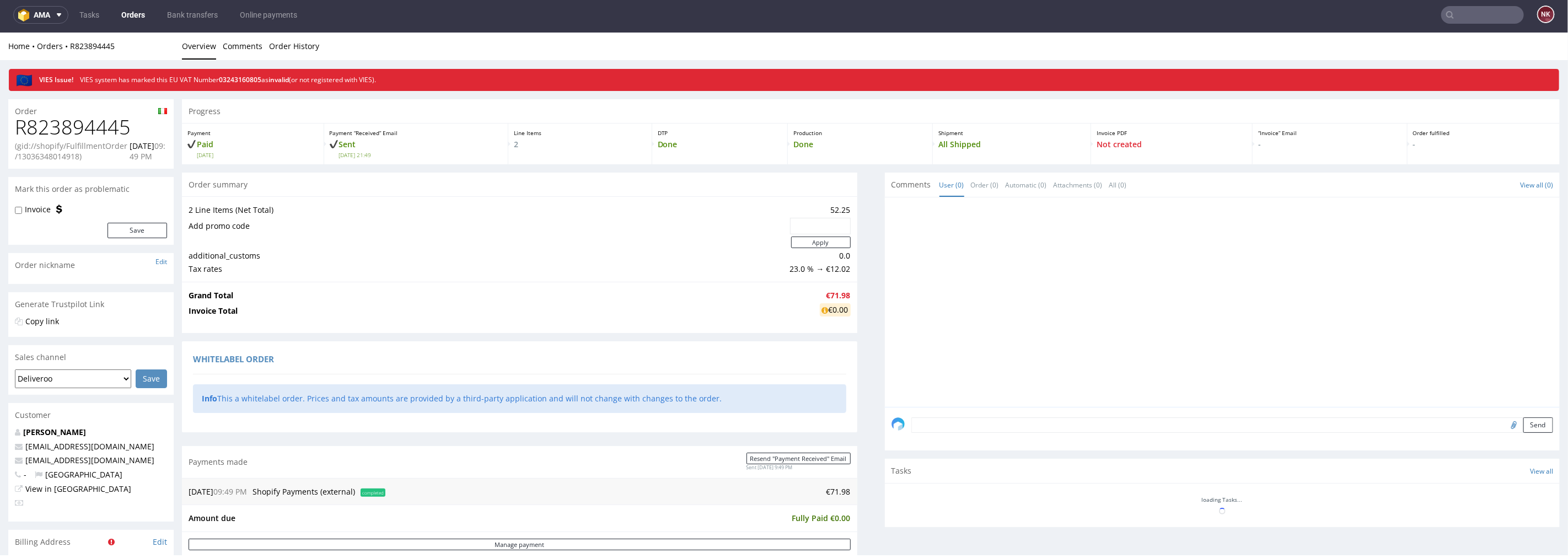
scroll to position [381, 0]
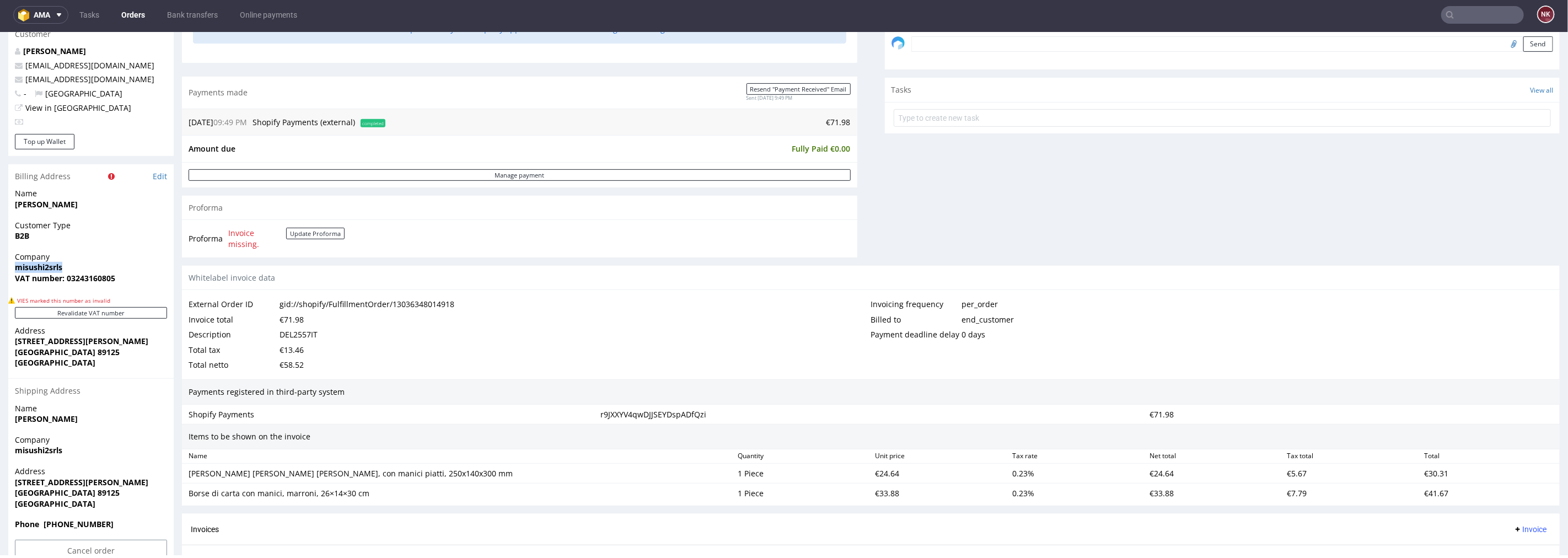
drag, startPoint x: 70, startPoint y: 269, endPoint x: 0, endPoint y: 269, distance: 70.0
click at [0, 269] on div "Order R823894445 (gid://shopify/FulfillmentOrder/13036348014918) 16.08.2025 09:…" at bounding box center [784, 213] width 1568 height 1008
copy strong "misushi2srls"
click at [100, 276] on strong "VAT number: 03243160805" at bounding box center [65, 277] width 100 height 11
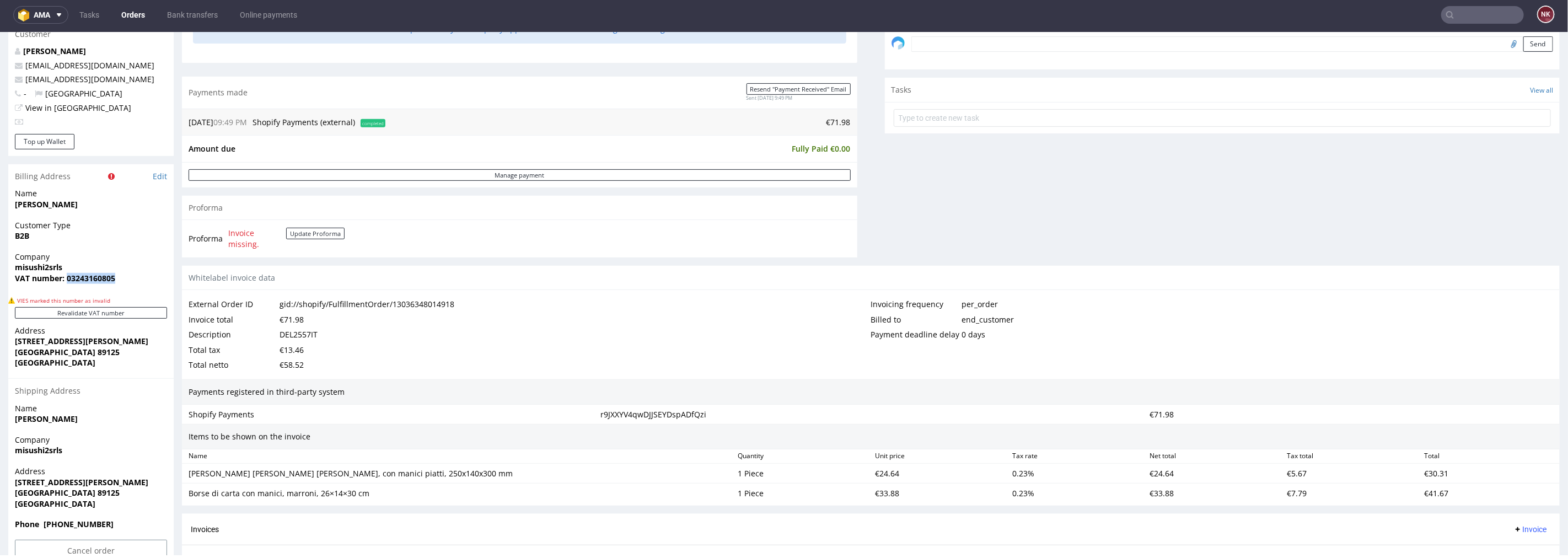
copy strong "03243160805"
drag, startPoint x: 131, startPoint y: 342, endPoint x: 0, endPoint y: 342, distance: 131.0
click at [0, 342] on div "Order R823894445 (gid://shopify/FulfillmentOrder/13036348014918) 16.08.2025 09:…" at bounding box center [784, 213] width 1568 height 1008
copy strong "[STREET_ADDRESS][PERSON_NAME]"
click at [30, 352] on strong "[GEOGRAPHIC_DATA] 89125" at bounding box center [67, 351] width 105 height 11
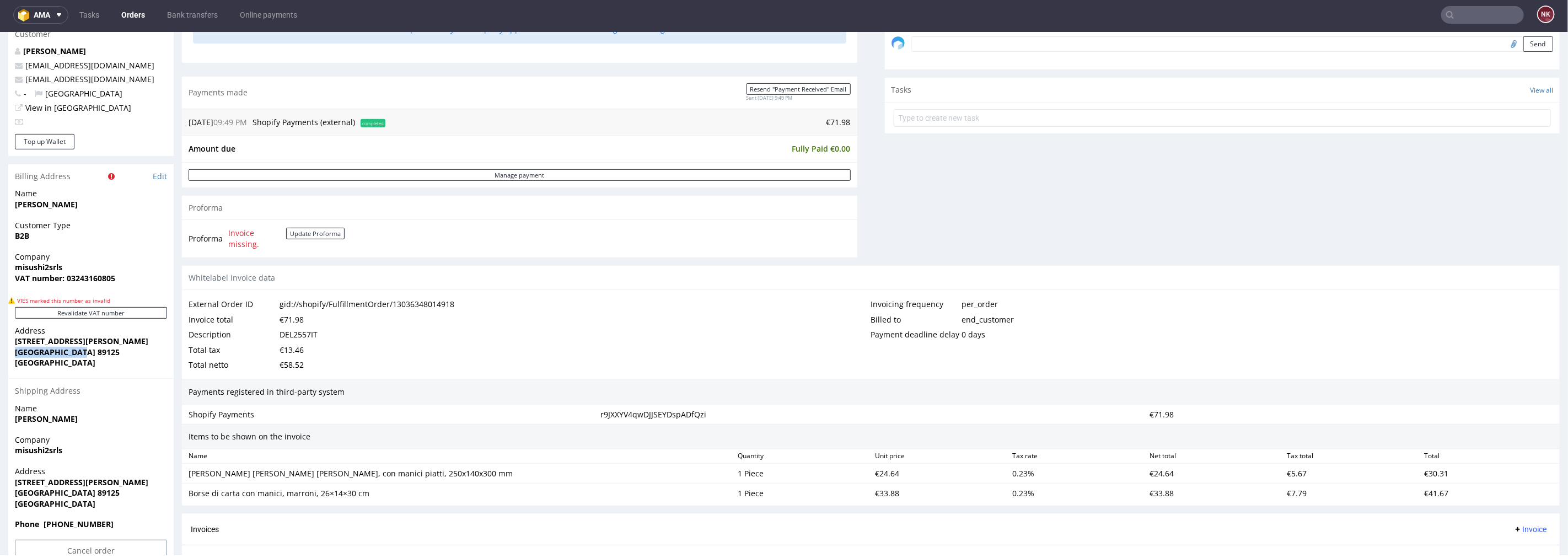
drag, startPoint x: 73, startPoint y: 351, endPoint x: 0, endPoint y: 356, distance: 73.2
click at [0, 356] on div "Order R823894445 (gid://shopify/FulfillmentOrder/13036348014918) 16.08.2025 09:…" at bounding box center [784, 213] width 1568 height 1008
copy strong "Reggio Calabria"
click at [86, 348] on strong "[GEOGRAPHIC_DATA] 89125" at bounding box center [67, 351] width 105 height 11
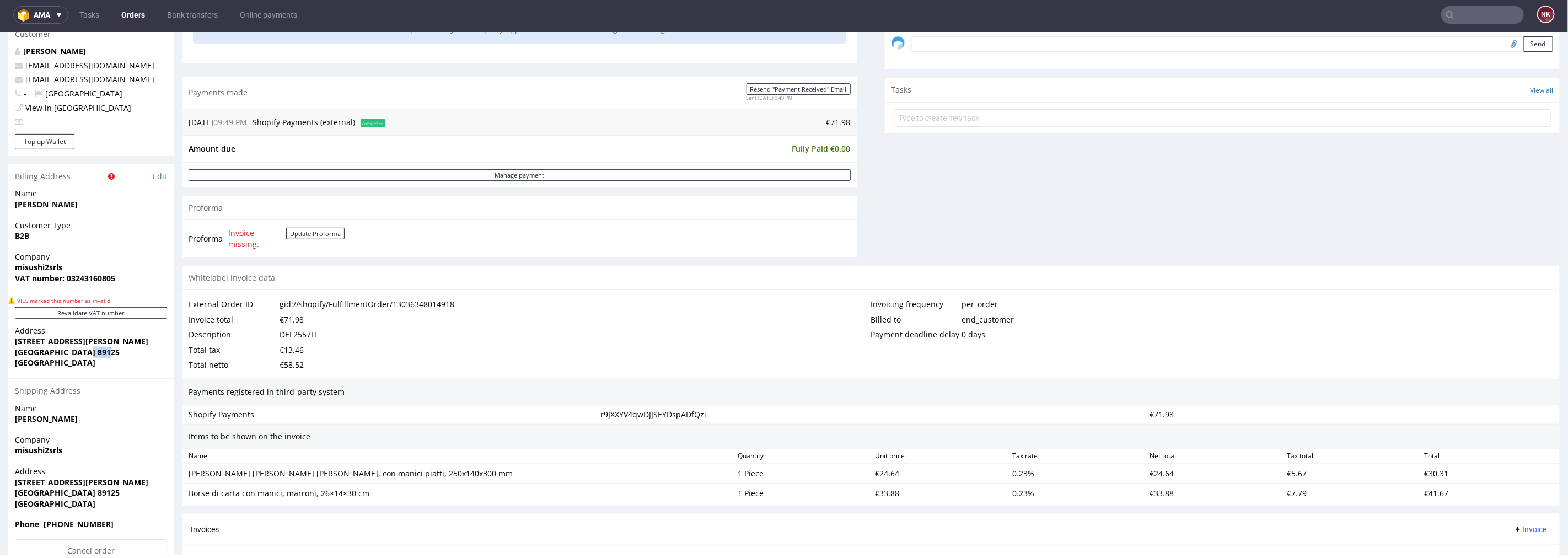
copy strong "89125"
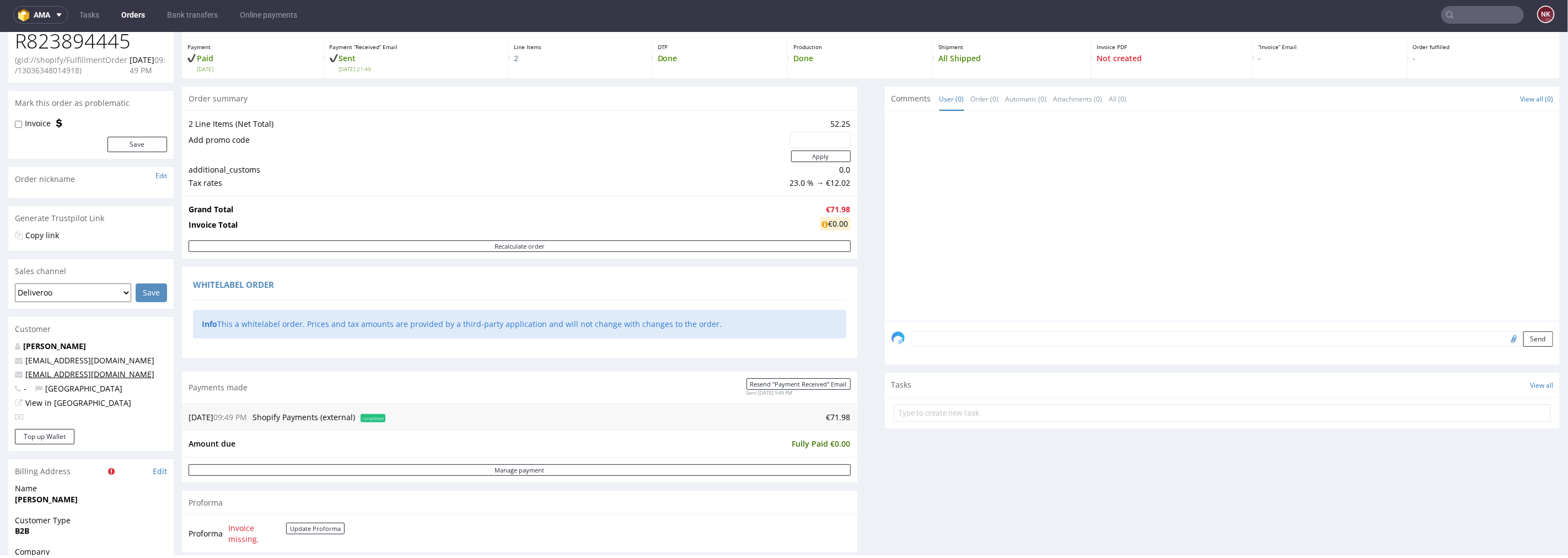
scroll to position [0, 0]
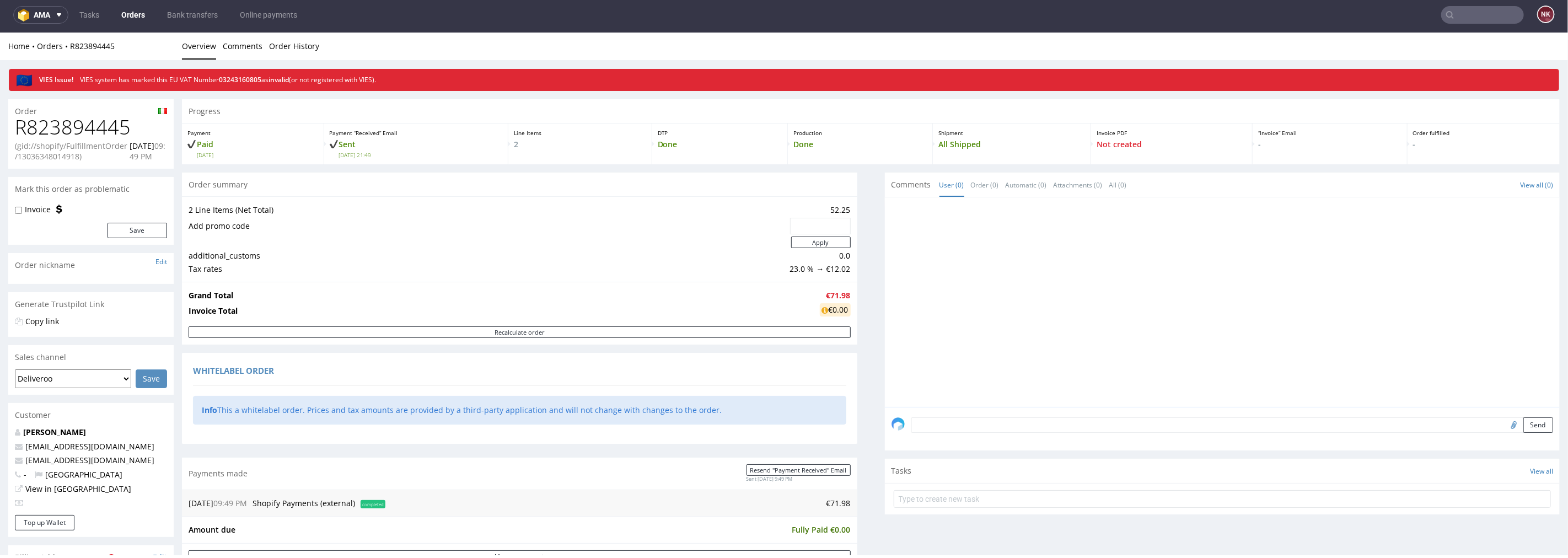
click at [100, 124] on h1 "R823894445" at bounding box center [91, 126] width 152 height 22
copy h1 "R823894445"
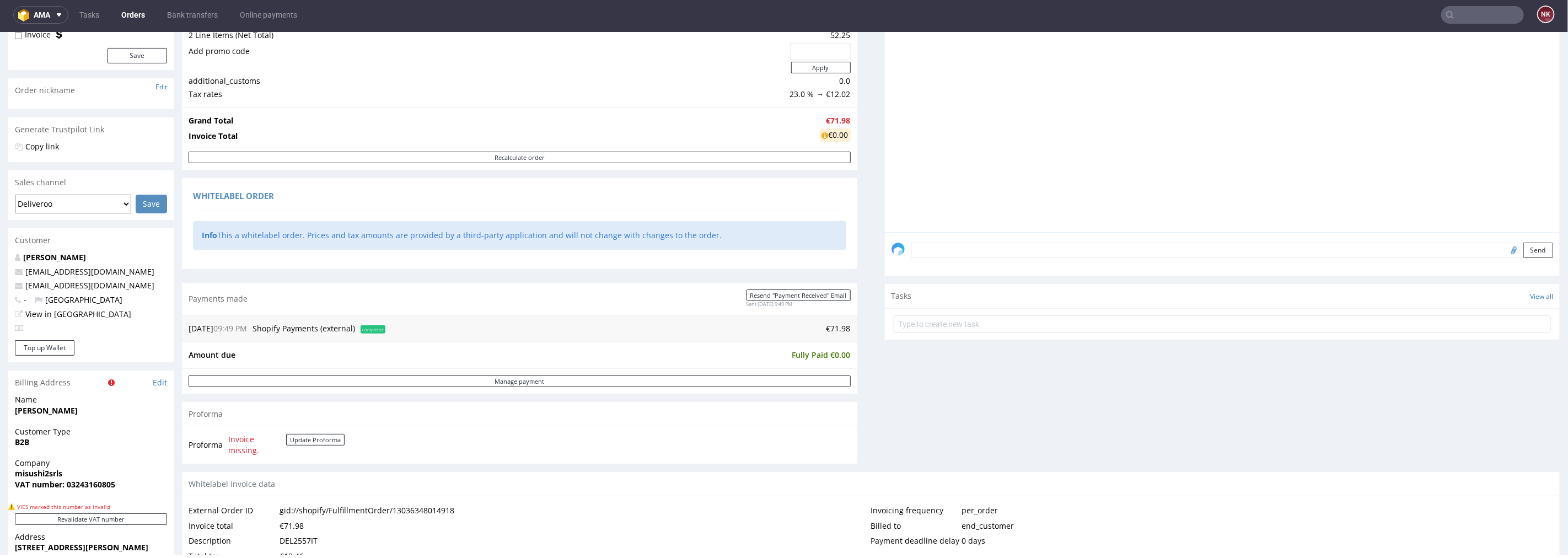
scroll to position [244, 0]
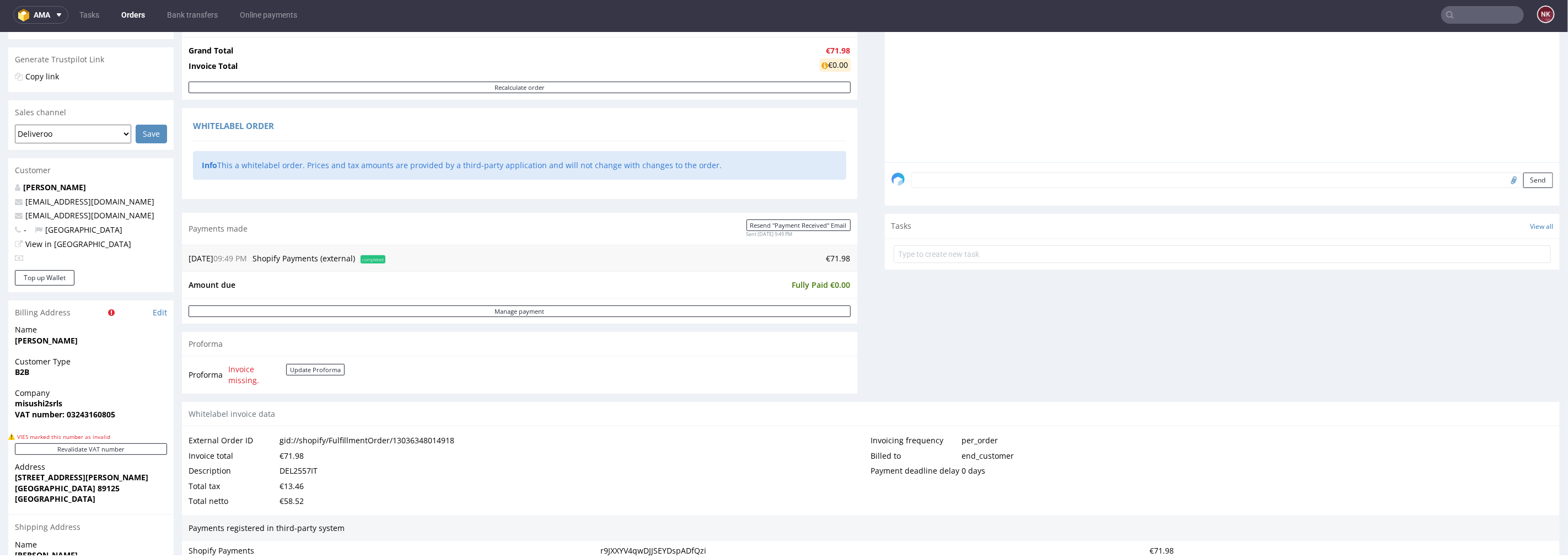
click at [310, 468] on div "DEL2557IT" at bounding box center [298, 470] width 38 height 16
click at [310, 468] on div "DEL2557IT" at bounding box center [298, 470] width 38 height 16
click at [309, 468] on div "DEL2557IT" at bounding box center [298, 470] width 38 height 16
copy div "DEL2557IT"
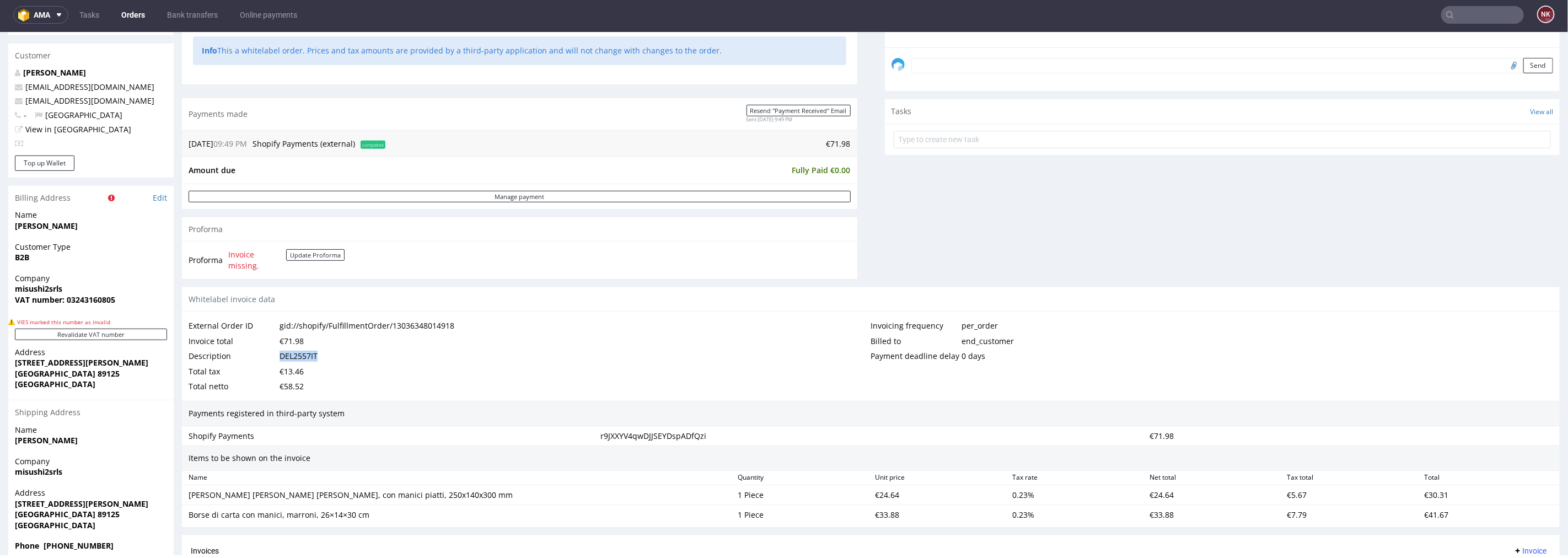
scroll to position [490, 0]
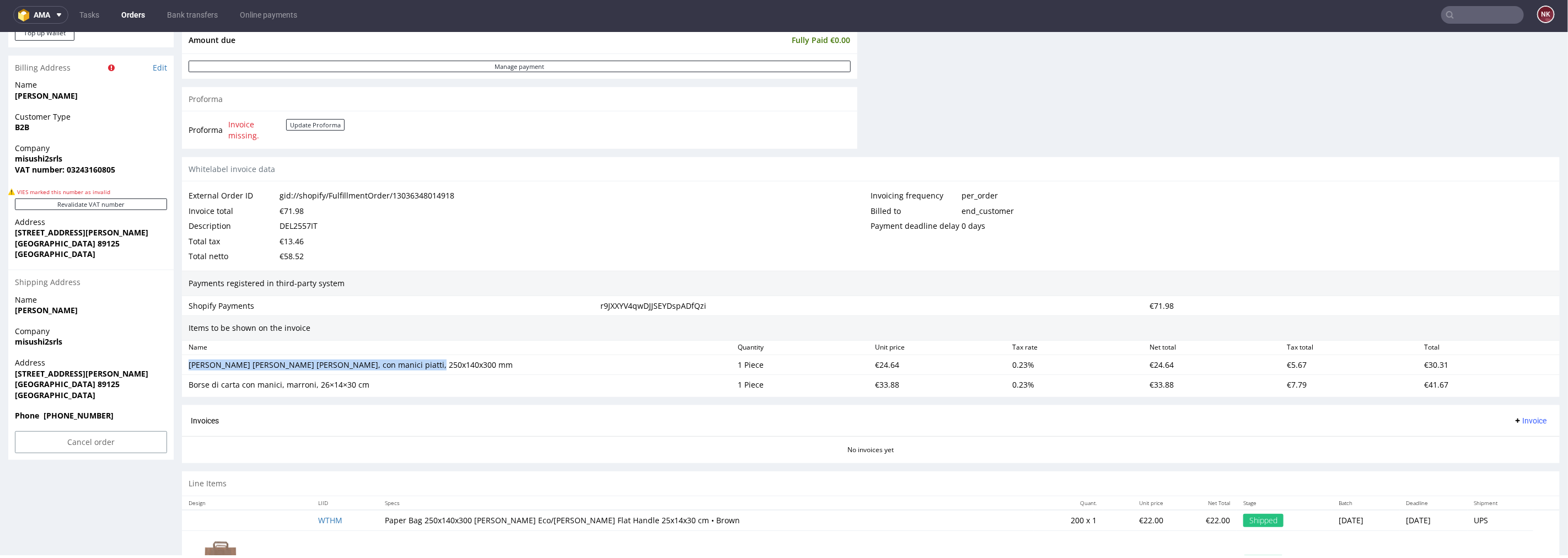
drag, startPoint x: 414, startPoint y: 368, endPoint x: 190, endPoint y: 368, distance: 224.0
click at [190, 368] on div "Sacchetti di carta marroni, con manici piatti, 250x140x300 mm" at bounding box center [459, 365] width 540 height 11
copy div "Sacchetti di carta marroni, con manici piatti, 250x140x300 mm"
drag, startPoint x: 375, startPoint y: 384, endPoint x: 185, endPoint y: 390, distance: 190.1
click at [185, 390] on div "Borse di carta con manici, marroni, 26×14×30 cm" at bounding box center [459, 384] width 549 height 16
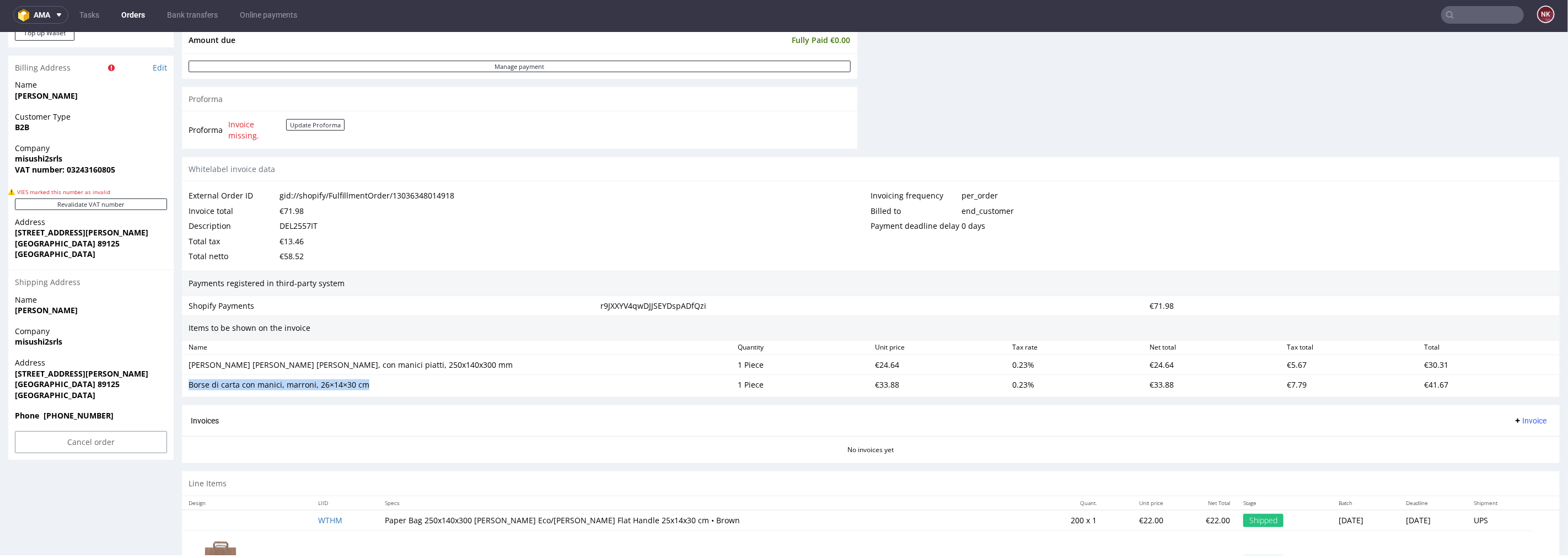
copy div "Borse di carta con manici, marroni, 26×14×30 cm"
click at [880, 363] on div "€24.64" at bounding box center [939, 364] width 138 height 16
click at [882, 379] on div "€33.88" at bounding box center [939, 384] width 138 height 16
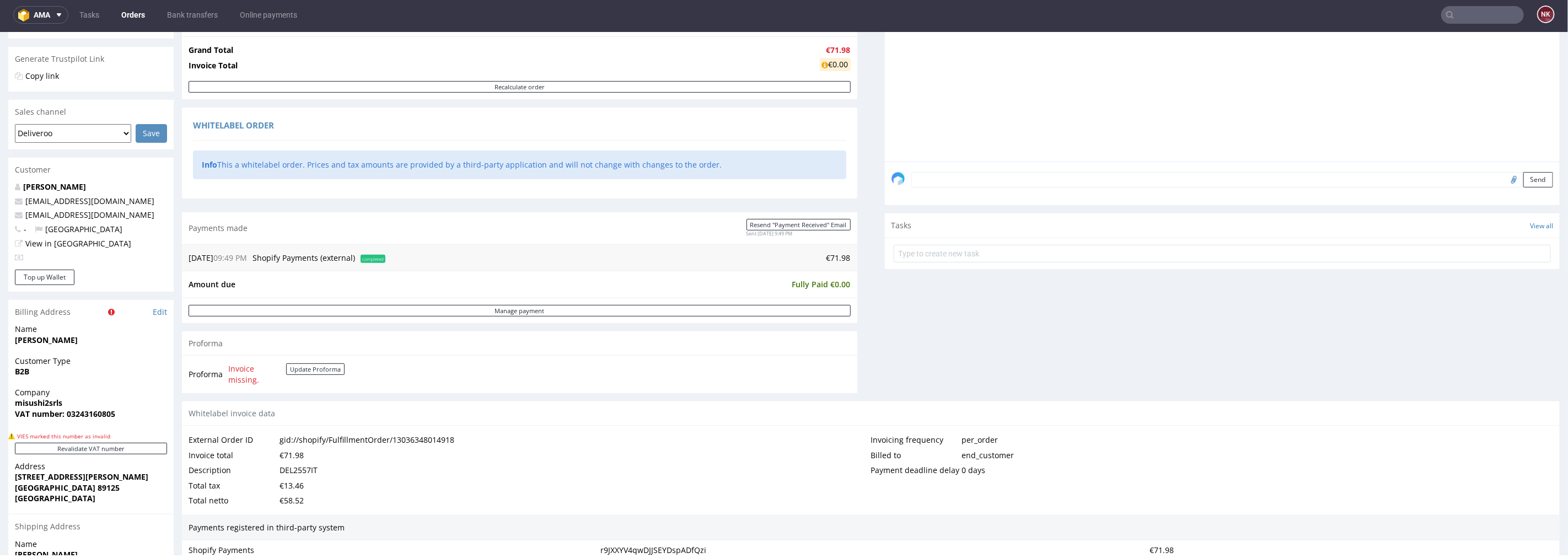
scroll to position [244, 0]
click at [834, 260] on td "€71.98" at bounding box center [620, 259] width 463 height 13
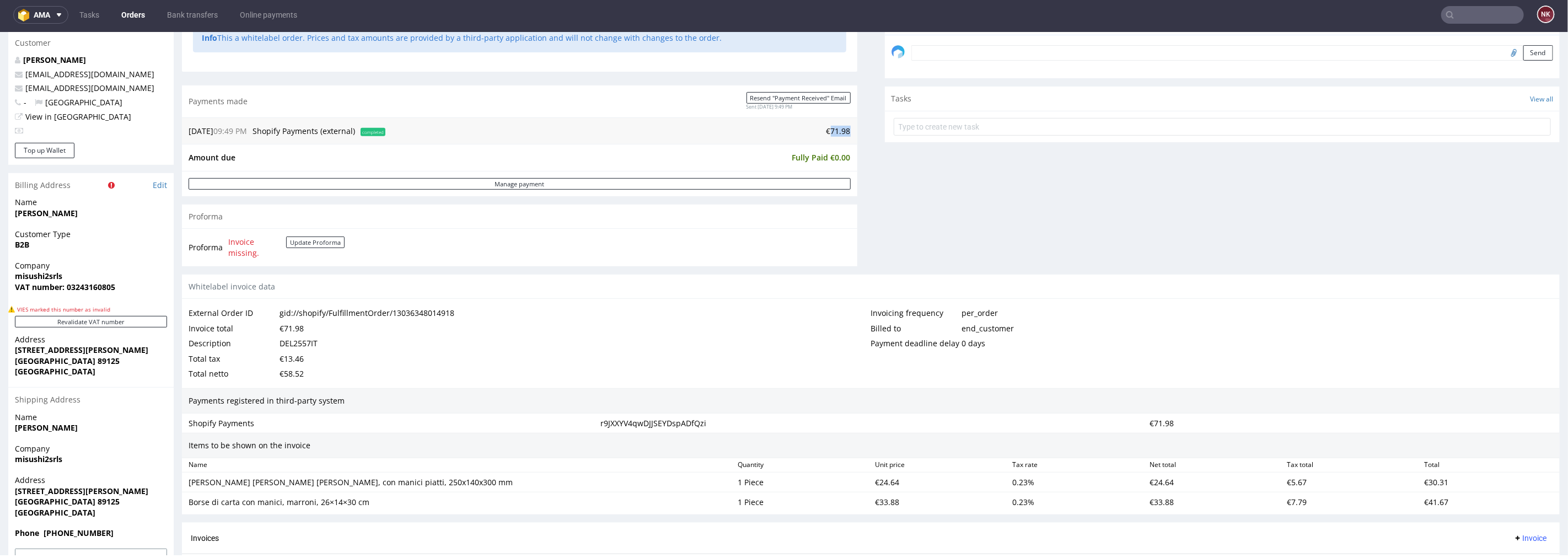
scroll to position [550, 0]
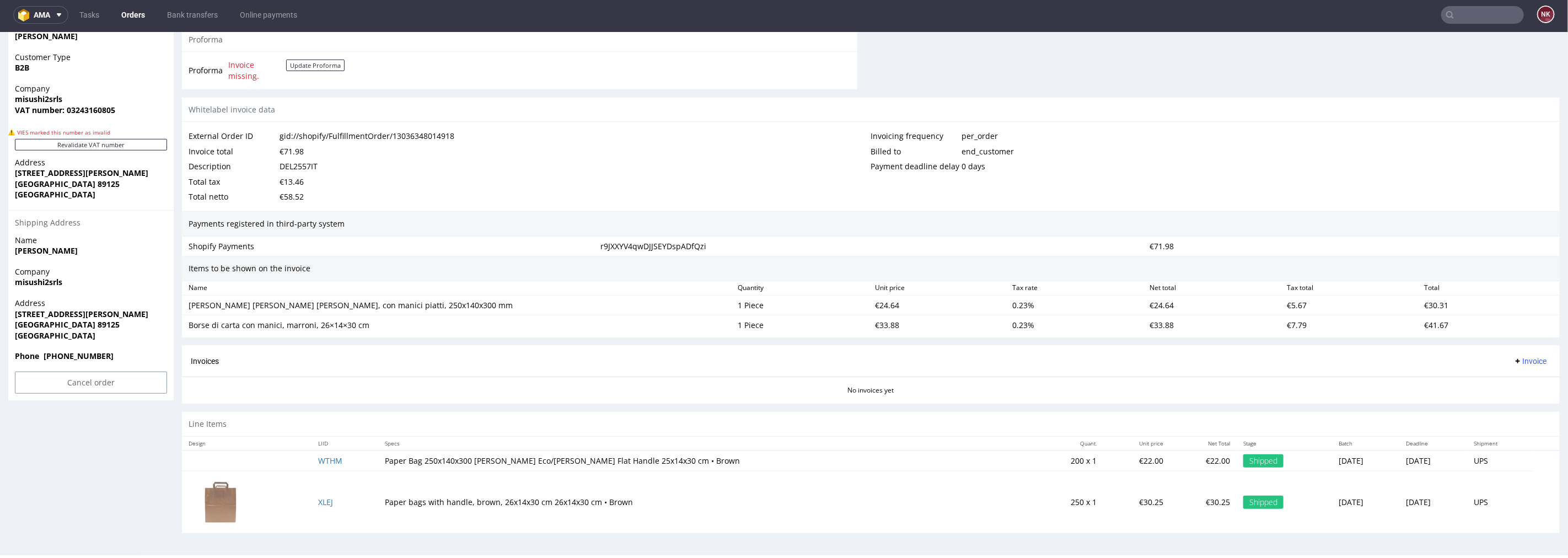
click at [1517, 362] on span "Invoice" at bounding box center [1530, 360] width 33 height 9
click at [1513, 407] on span "Upload" at bounding box center [1512, 405] width 54 height 11
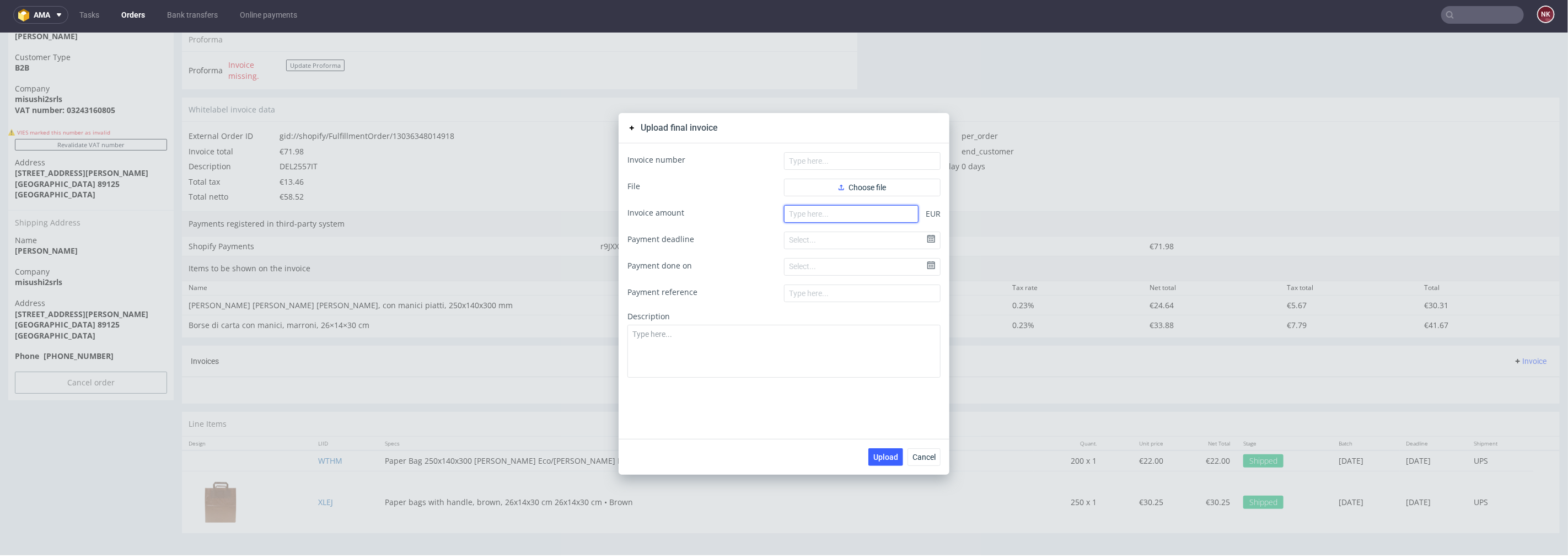
click at [878, 218] on input "number" at bounding box center [851, 213] width 134 height 17
paste input "71.98"
type input "71.98"
click at [870, 179] on button "Choose file" at bounding box center [862, 187] width 157 height 17
click at [806, 154] on input "text" at bounding box center [862, 160] width 157 height 17
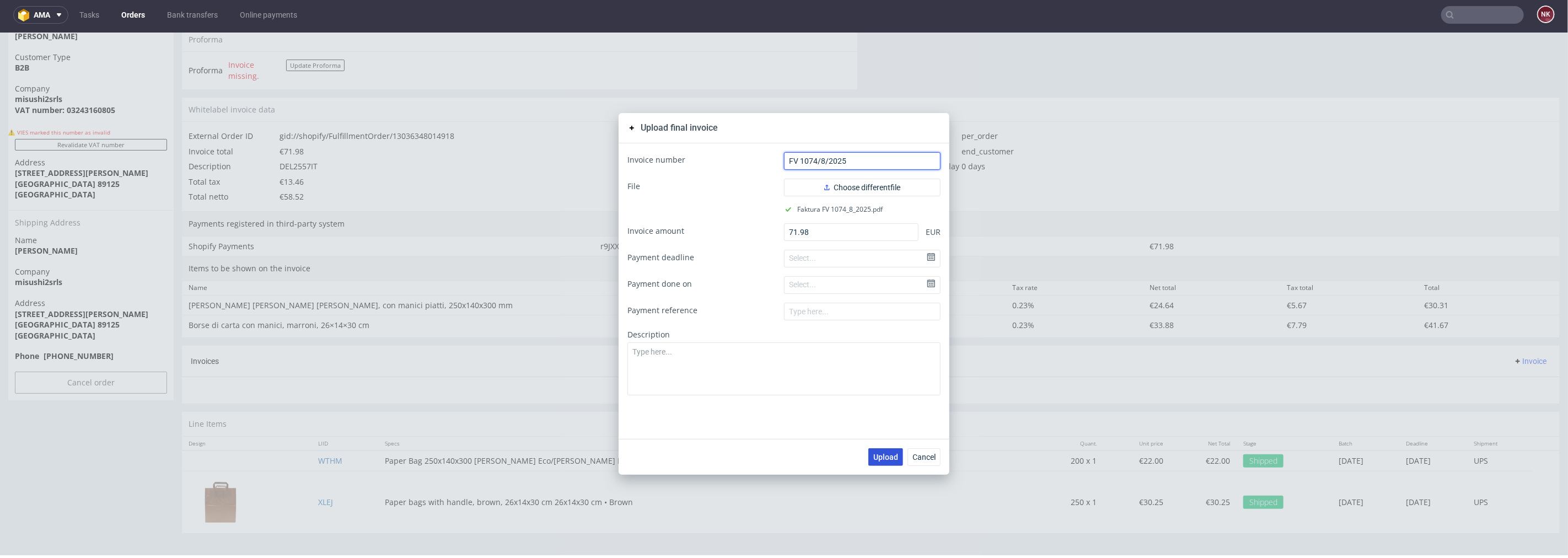
type input "FV 1074/8/2025"
click at [879, 458] on span "Upload" at bounding box center [886, 457] width 25 height 7
click at [930, 457] on span "Cancel" at bounding box center [924, 457] width 23 height 7
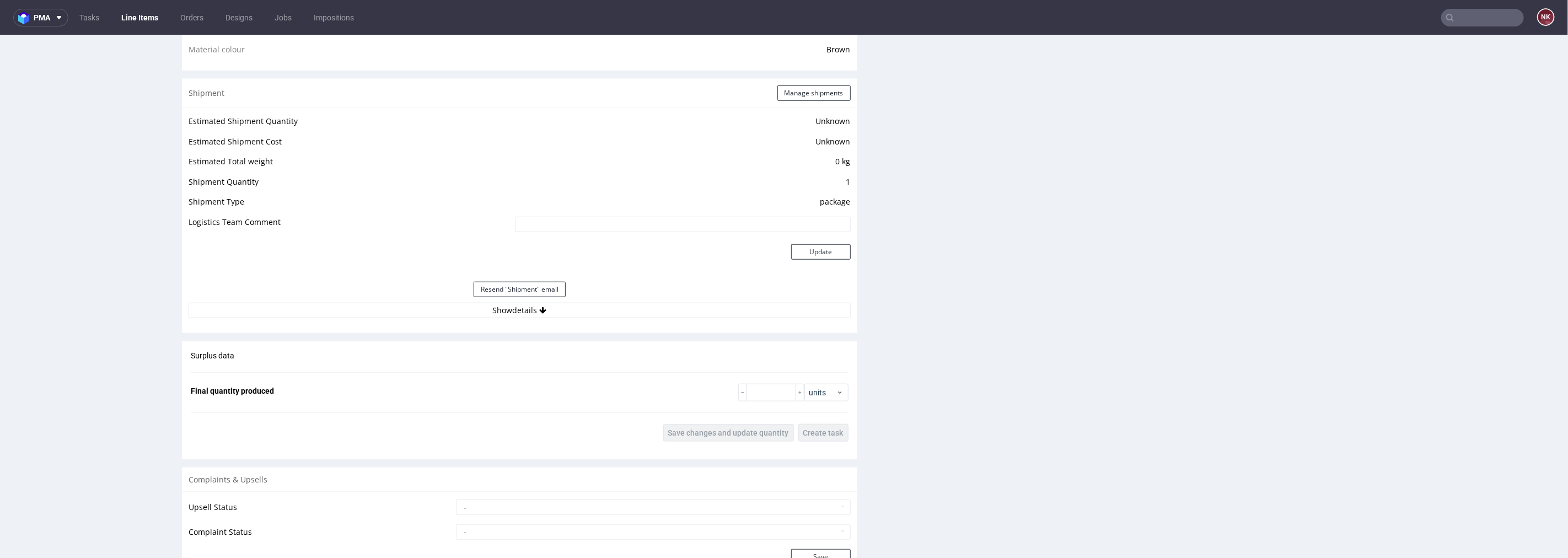
scroll to position [918, 0]
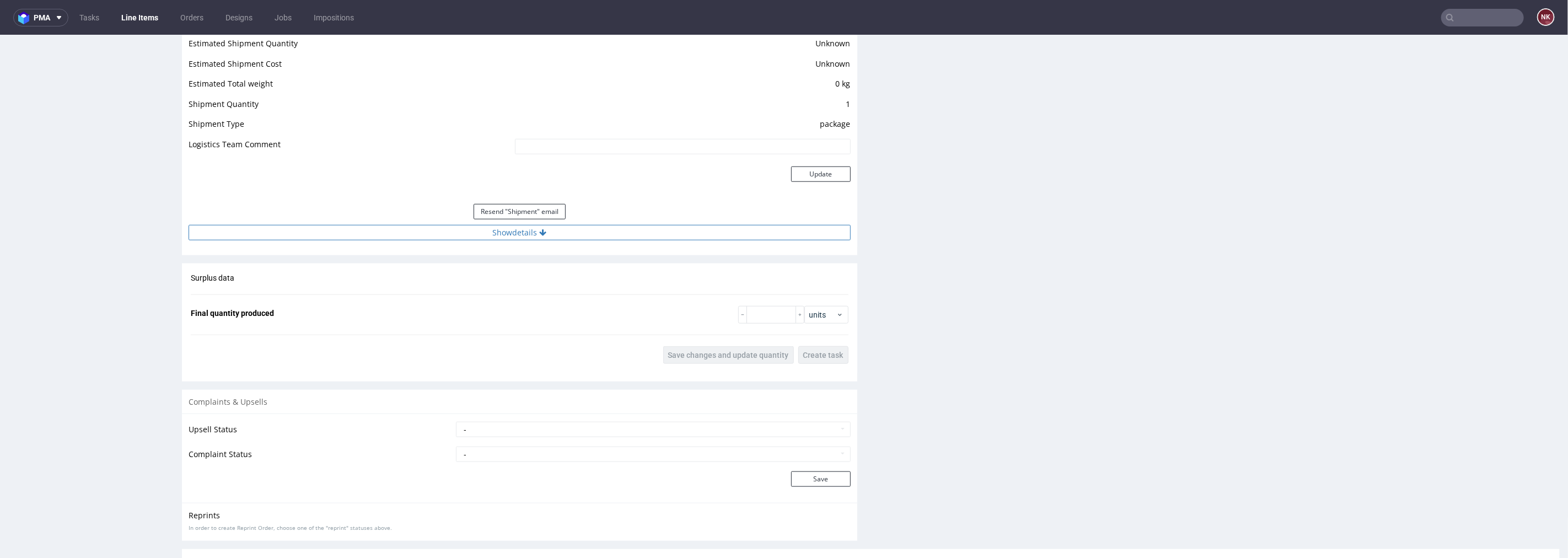
click at [627, 232] on button "Show details" at bounding box center [520, 232] width 662 height 16
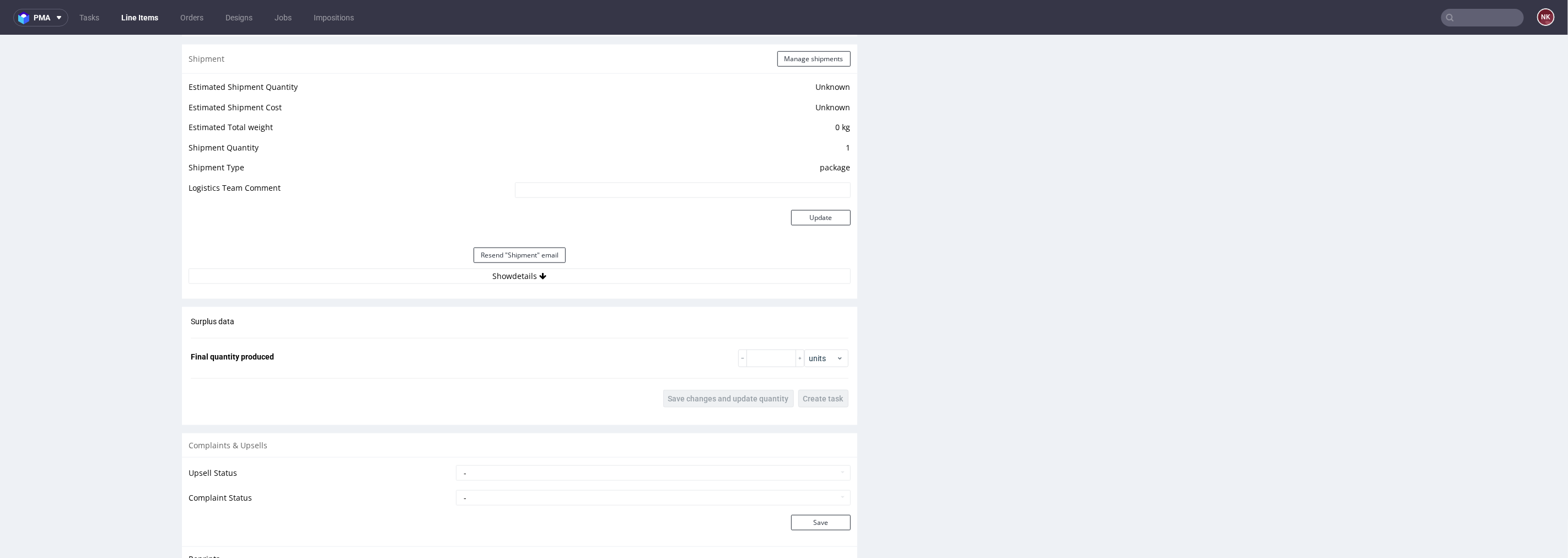
scroll to position [918, 0]
click at [599, 267] on button "Show details" at bounding box center [520, 274] width 662 height 16
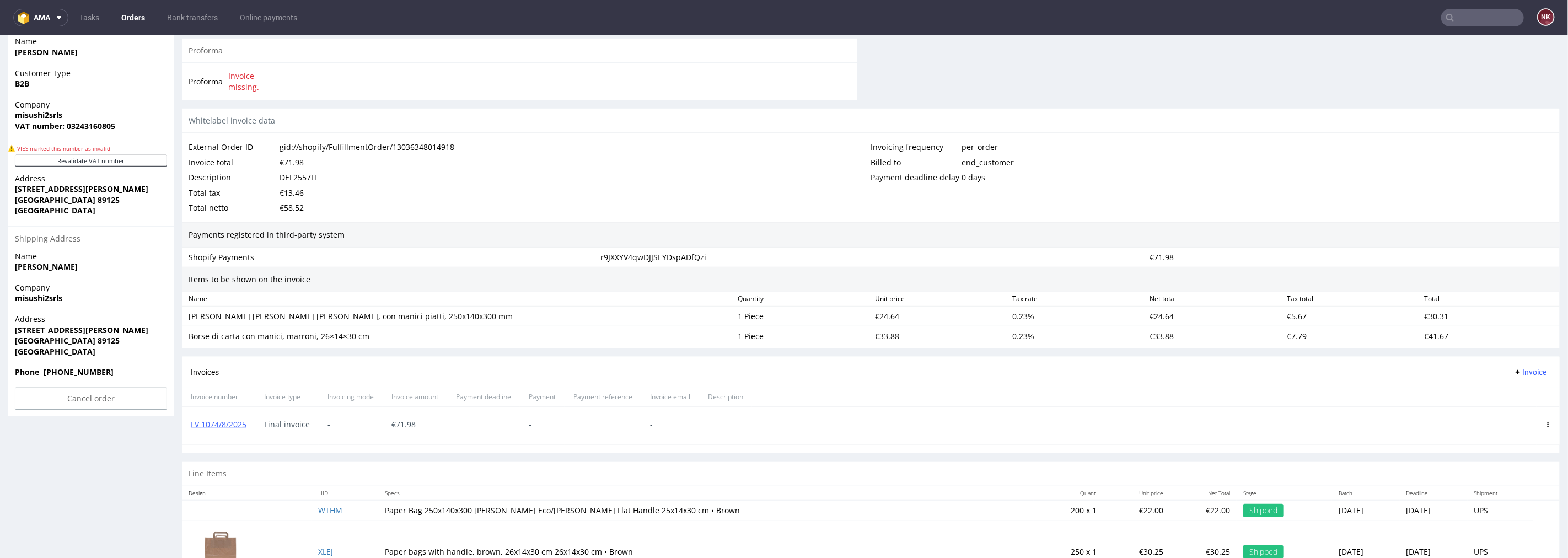
scroll to position [584, 0]
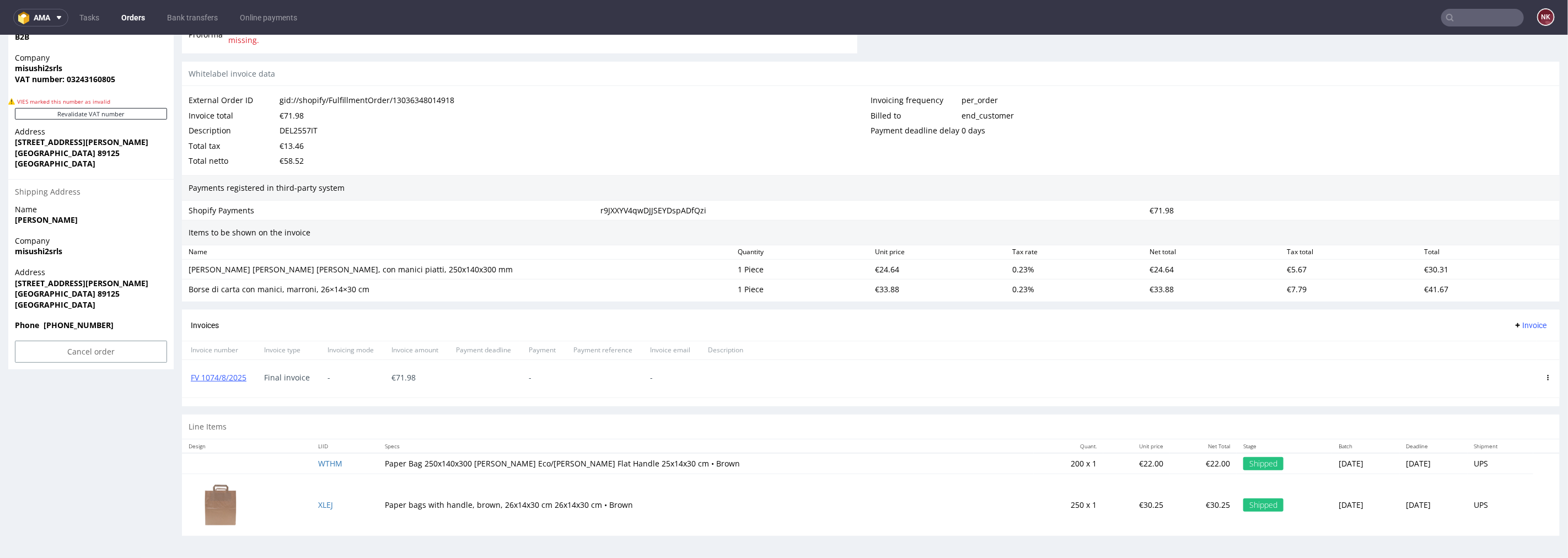
click at [139, 19] on link "Orders" at bounding box center [133, 17] width 37 height 17
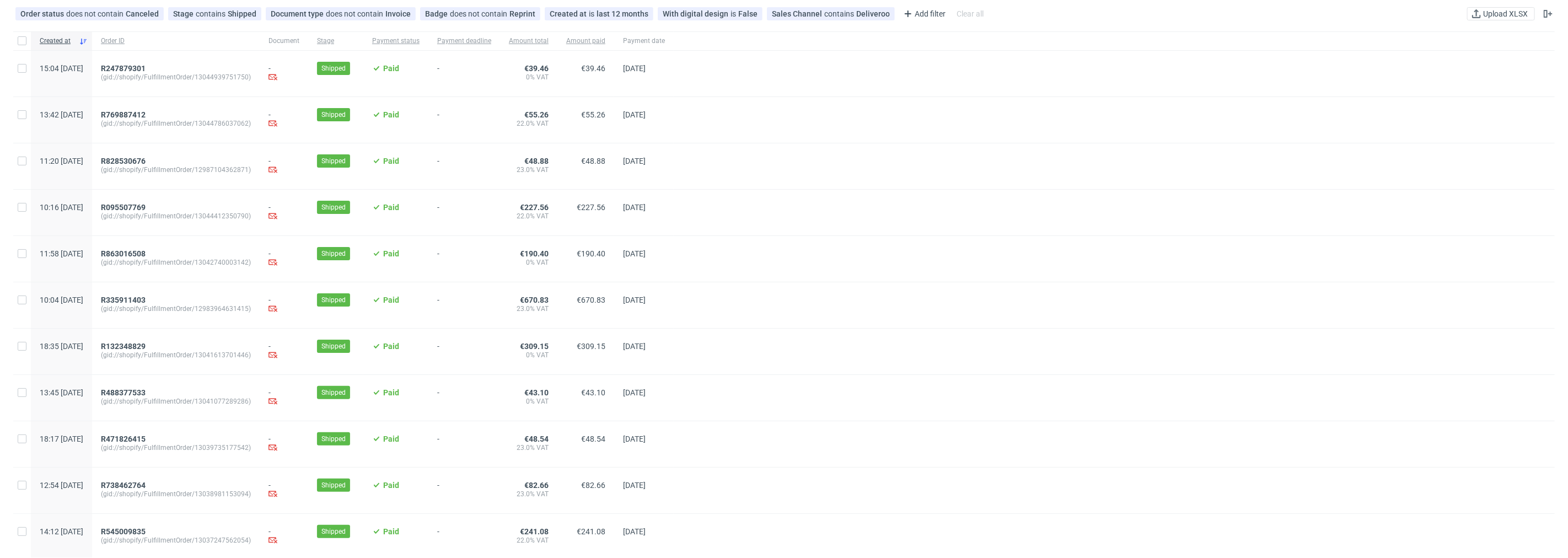
scroll to position [146, 0]
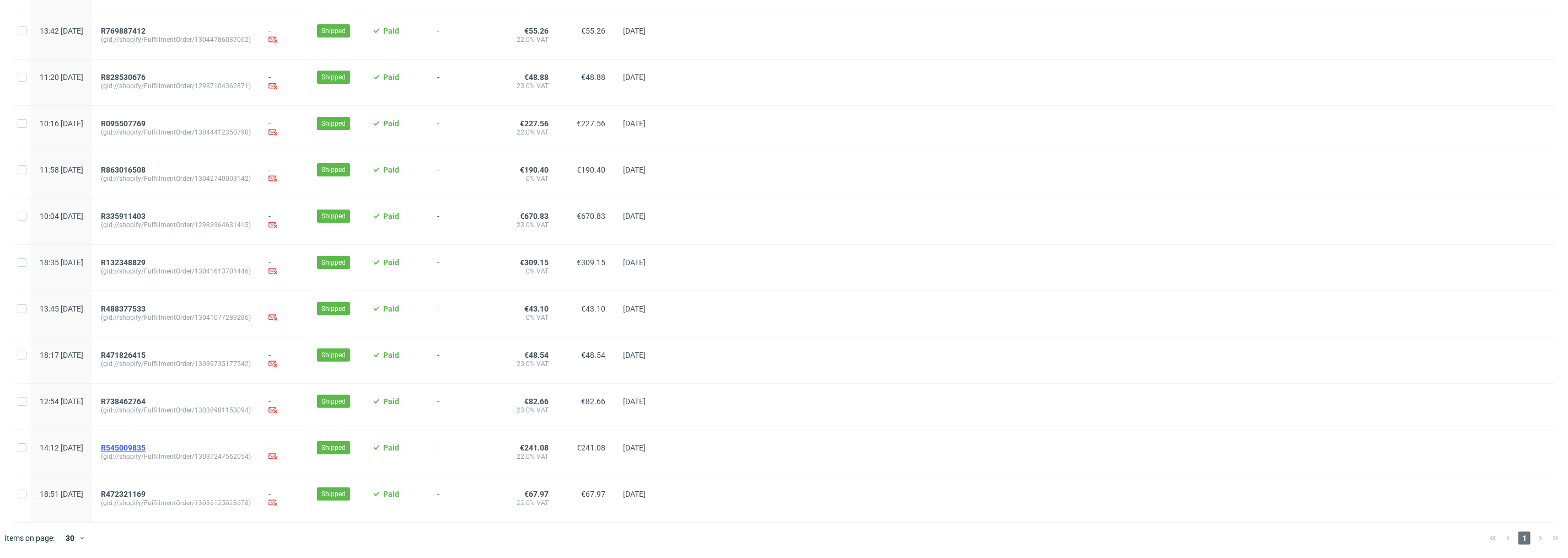
click at [146, 444] on span "R545009835" at bounding box center [123, 448] width 45 height 9
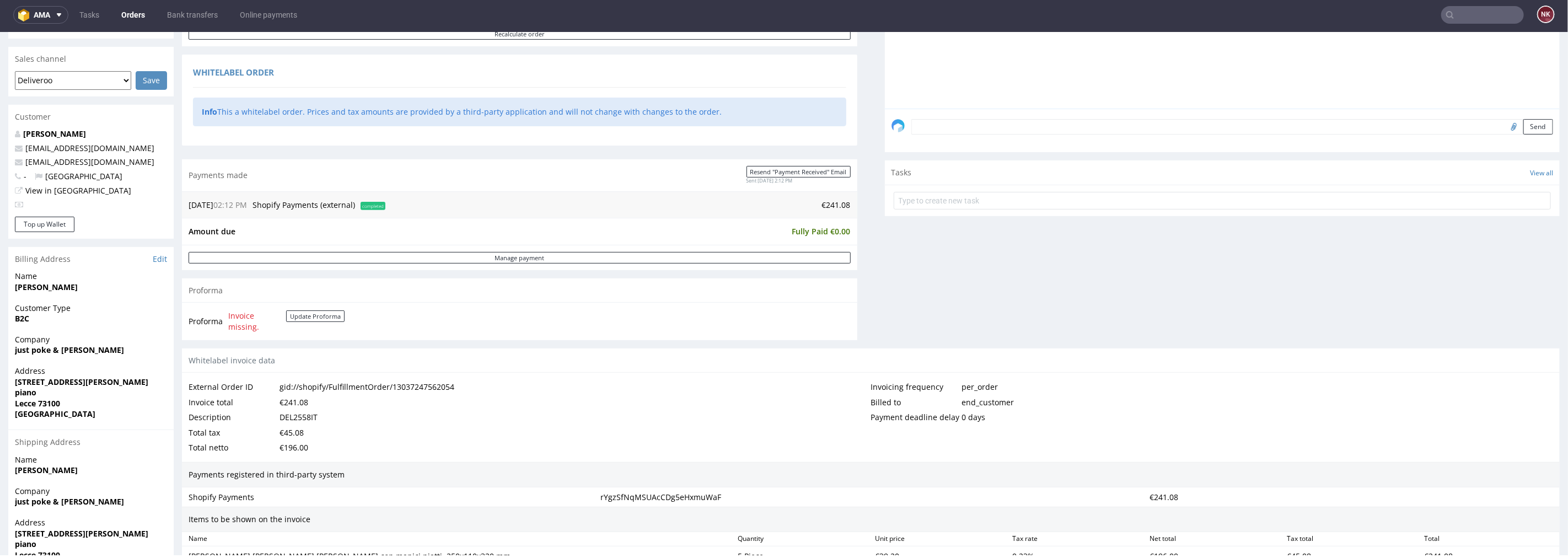
scroll to position [306, 0]
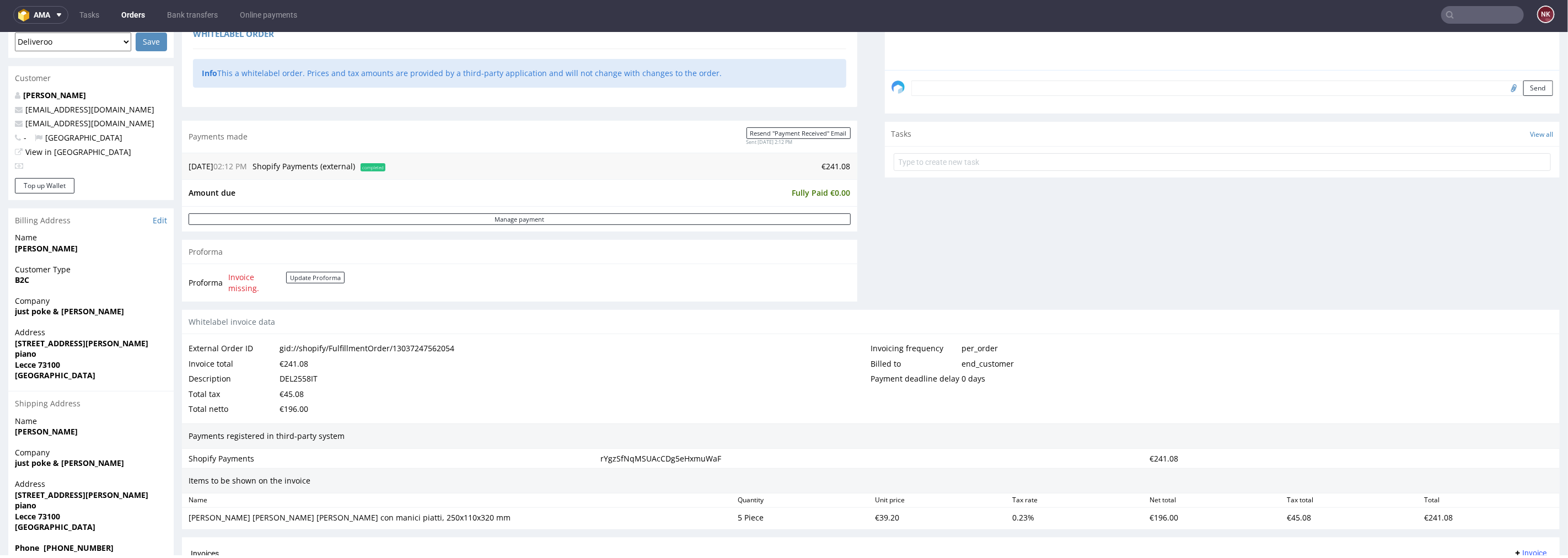
click at [68, 308] on strong "just poke & [PERSON_NAME]" at bounding box center [69, 310] width 109 height 11
drag, startPoint x: 80, startPoint y: 310, endPoint x: 0, endPoint y: 312, distance: 80.0
click at [0, 312] on div "Order R545009835 (gid://shopify/FulfillmentOrder/13037247562054) [DATE] 02:12 P…" at bounding box center [784, 231] width 1568 height 954
copy strong "just poke & [PERSON_NAME]"
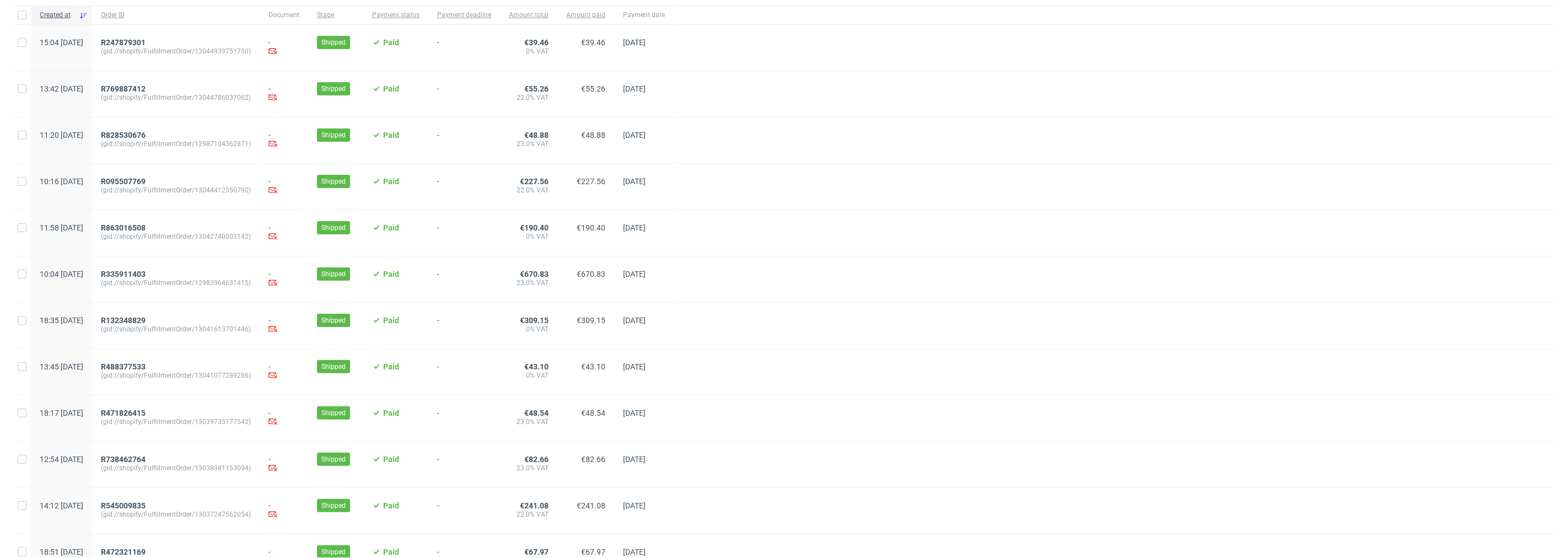
scroll to position [146, 0]
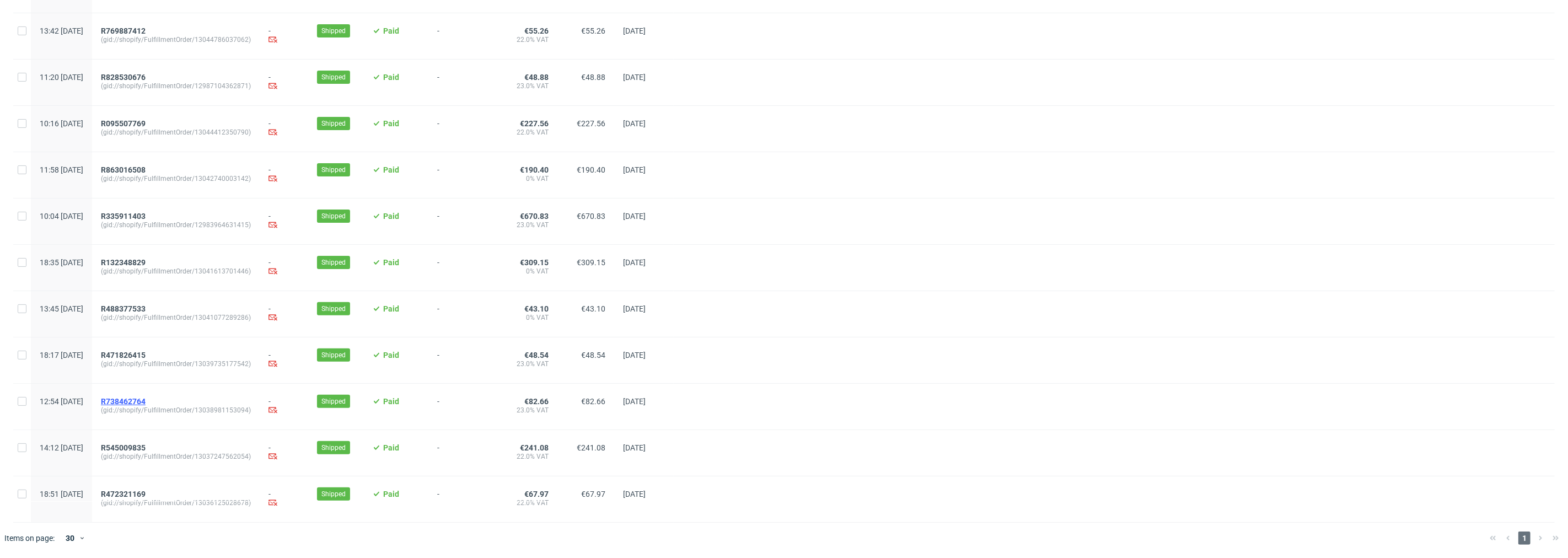
click at [146, 398] on span "R738462764" at bounding box center [123, 401] width 45 height 9
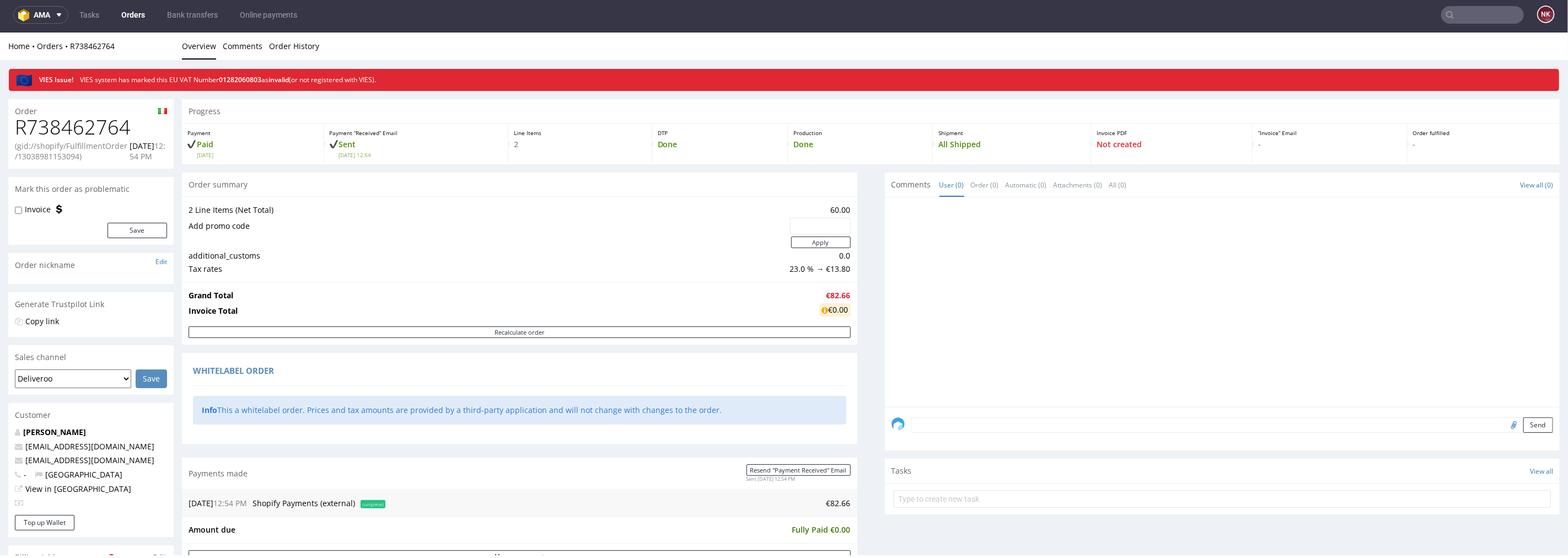
scroll to position [367, 0]
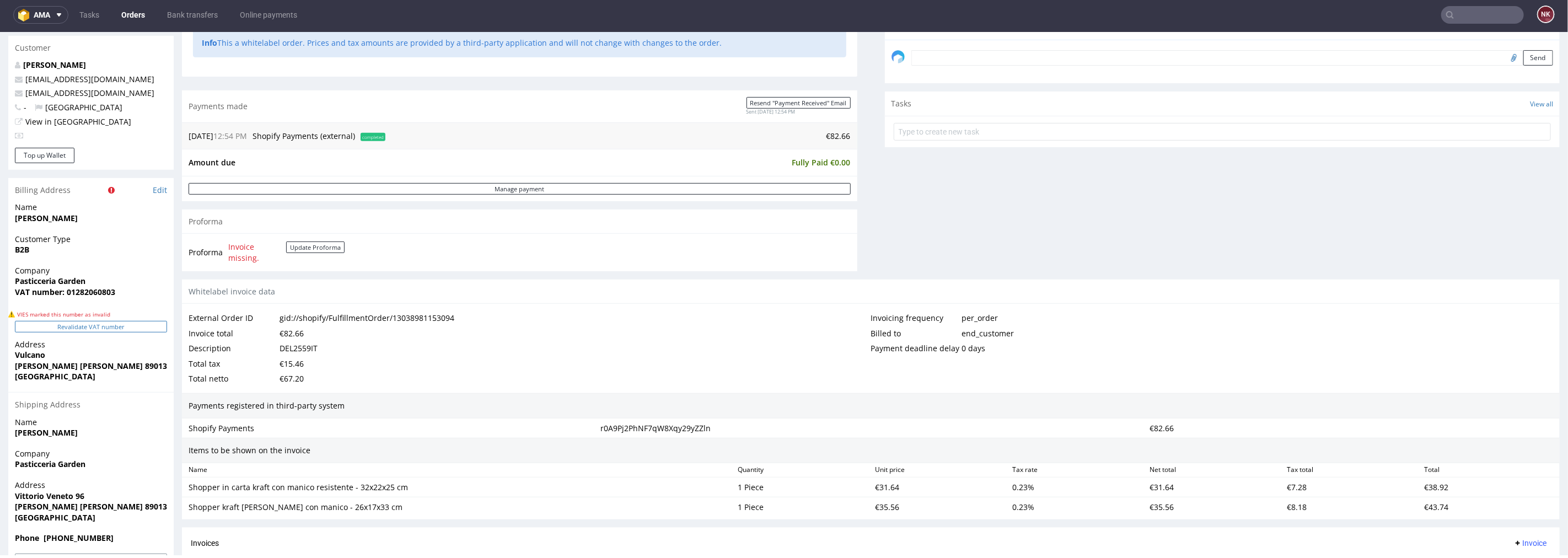
click at [150, 326] on button "Revalidate VAT number" at bounding box center [91, 326] width 152 height 12
drag, startPoint x: 95, startPoint y: 276, endPoint x: 0, endPoint y: 277, distance: 95.0
click at [0, 277] on div "Order R738462764 (gid://shopify/FulfillmentOrder/13038981153094) 18.08.2025 12:…" at bounding box center [784, 248] width 1568 height 1049
copy strong "Pasticceria Garden"
drag, startPoint x: 50, startPoint y: 356, endPoint x: 0, endPoint y: 356, distance: 50.0
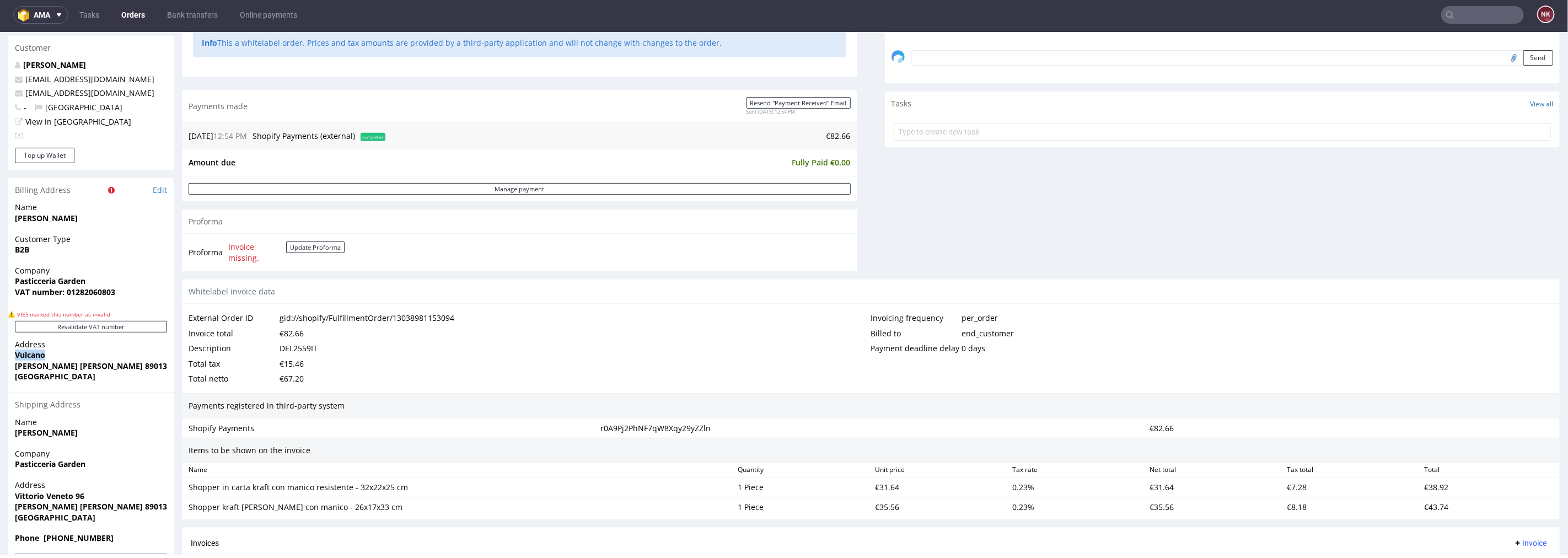
click at [0, 356] on div "Order R738462764 (gid://shopify/FulfillmentOrder/13038981153094) 18.08.2025 12:…" at bounding box center [784, 248] width 1568 height 1049
copy strong "Vulcano"
click at [83, 286] on strong "VAT number: 01282060803" at bounding box center [65, 291] width 100 height 11
copy strong "01282060803"
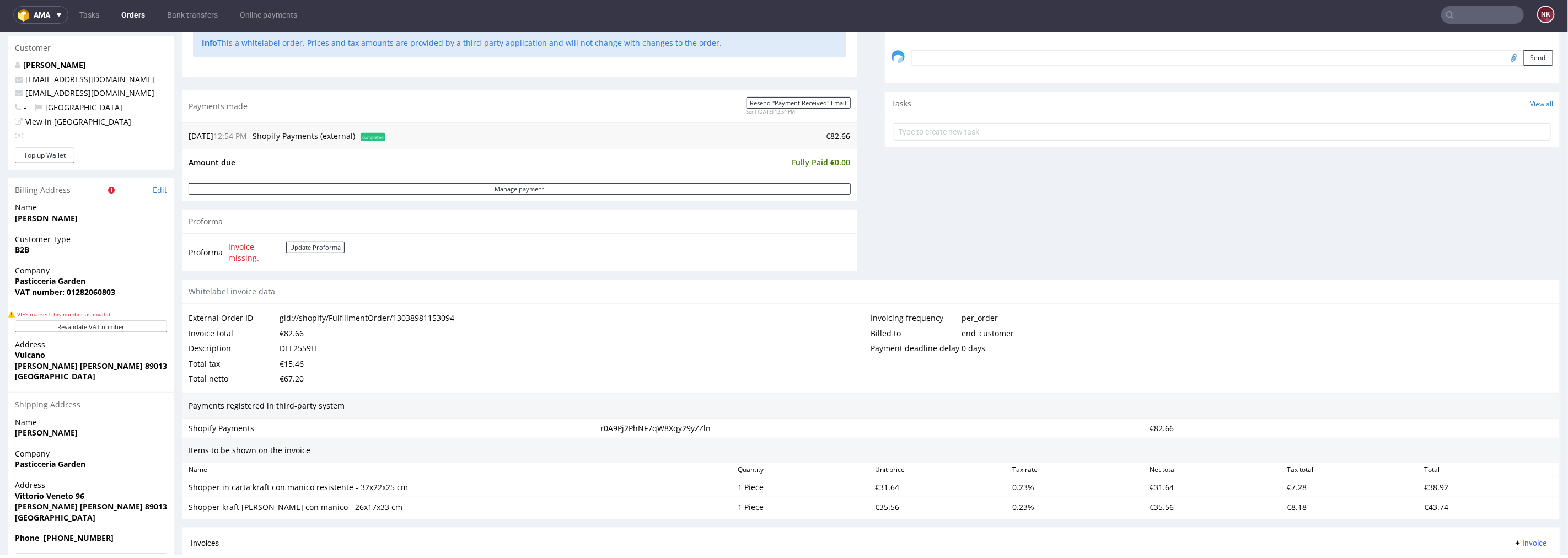
click at [75, 363] on strong "[PERSON_NAME] [PERSON_NAME] 89013" at bounding box center [91, 365] width 152 height 11
copy strong "89013"
drag, startPoint x: 57, startPoint y: 363, endPoint x: 7, endPoint y: 367, distance: 50.2
click at [7, 367] on div "Order R738462764 (gid://shopify/FulfillmentOrder/13038981153094) 18.08.2025 12:…" at bounding box center [784, 248] width 1568 height 1049
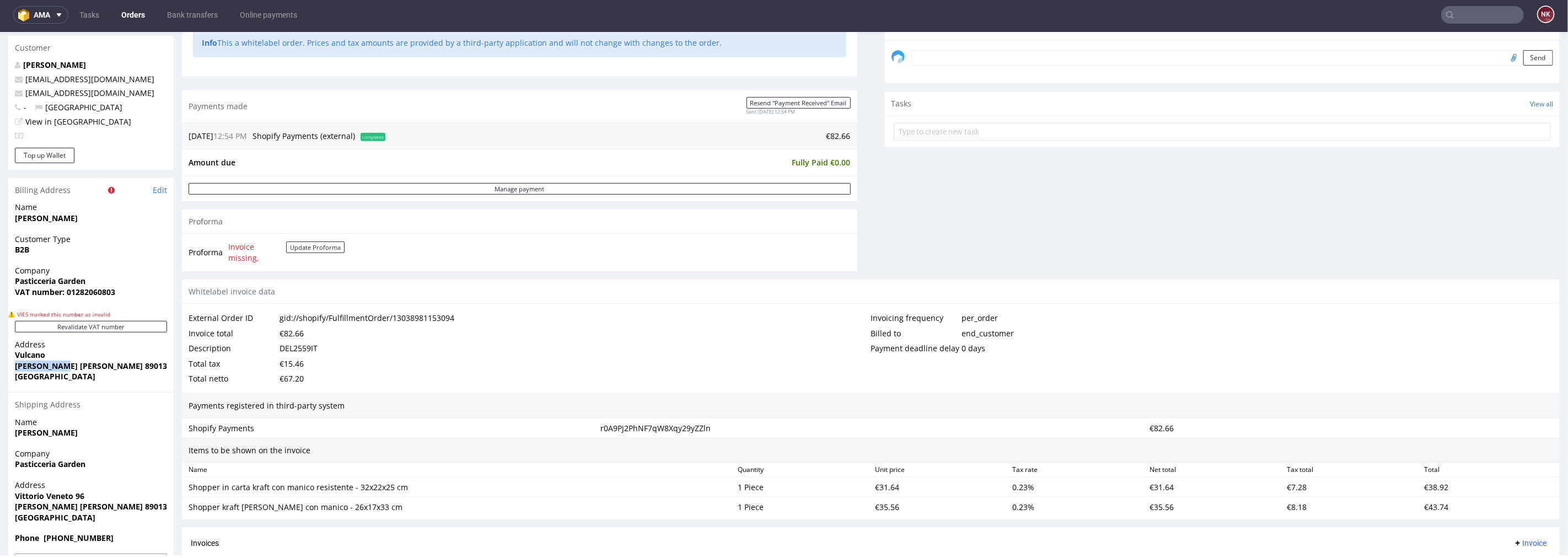
copy strong "Gioia Tauro"
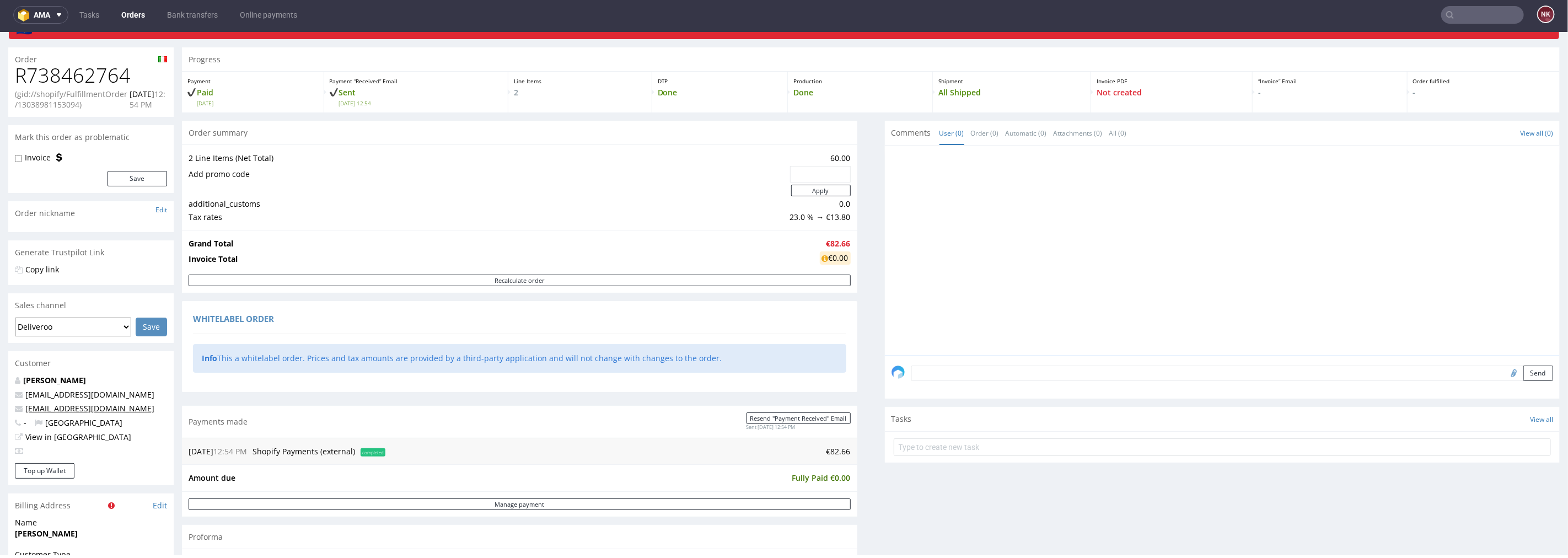
scroll to position [0, 0]
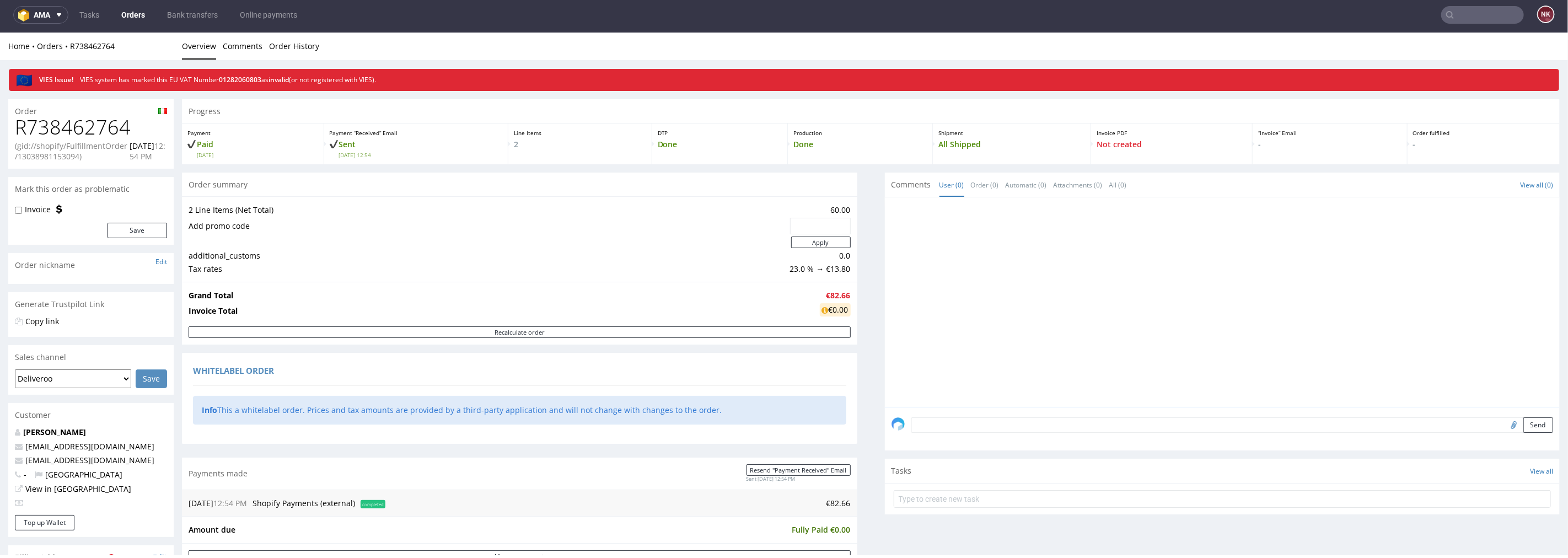
click at [107, 126] on h1 "R738462764" at bounding box center [91, 126] width 152 height 22
copy h1 "R738462764"
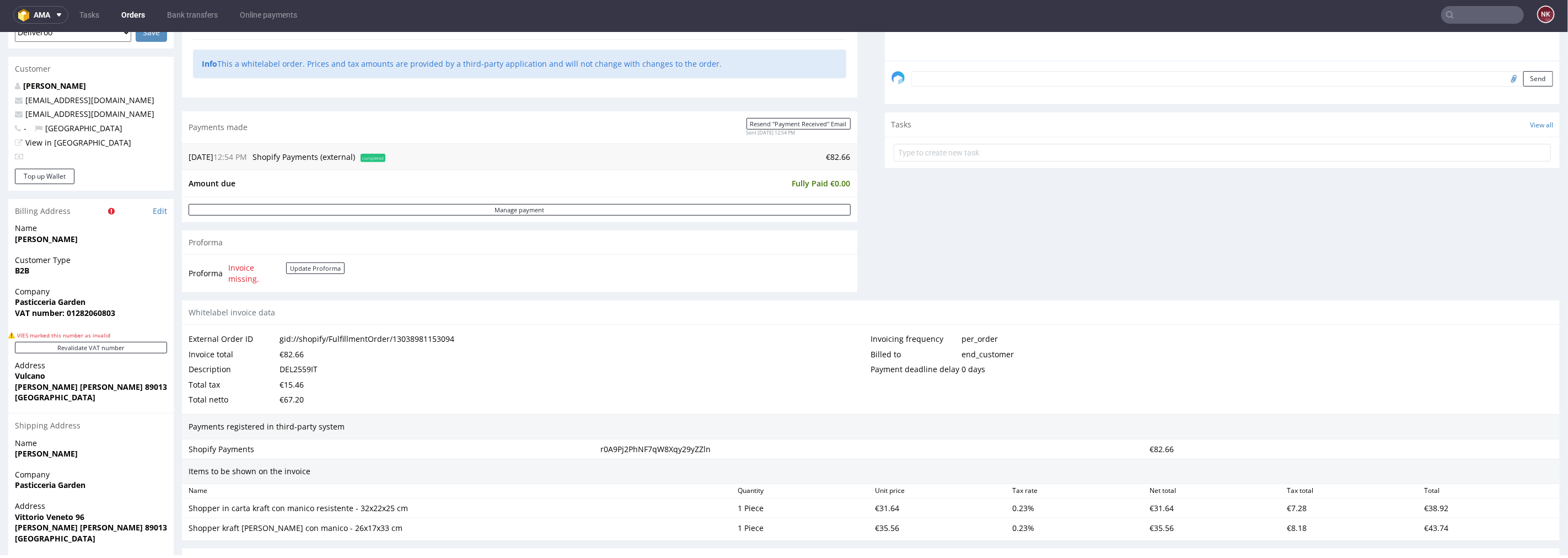
scroll to position [490, 0]
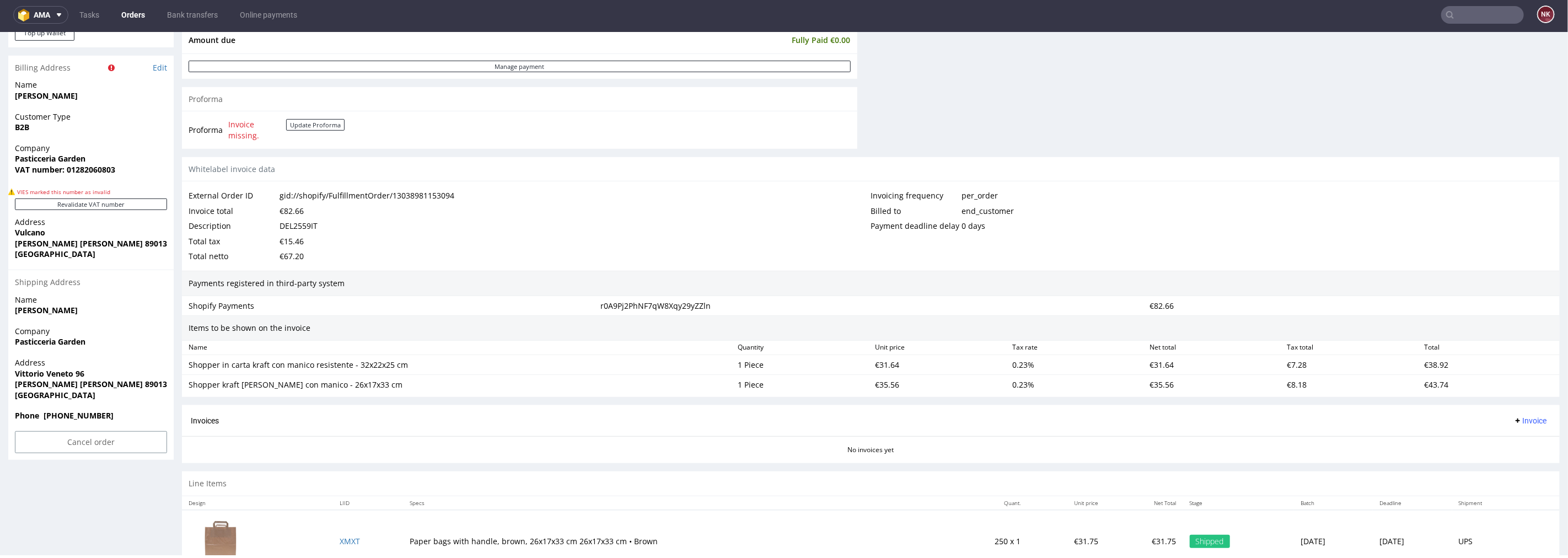
click at [310, 229] on div "DEL2559IT" at bounding box center [298, 225] width 38 height 16
copy div "DEL2559IT"
drag, startPoint x: 429, startPoint y: 370, endPoint x: 185, endPoint y: 369, distance: 244.0
click at [185, 369] on div "Shopper in carta kraft con manico resistente - 32x22x25 cm" at bounding box center [459, 364] width 549 height 16
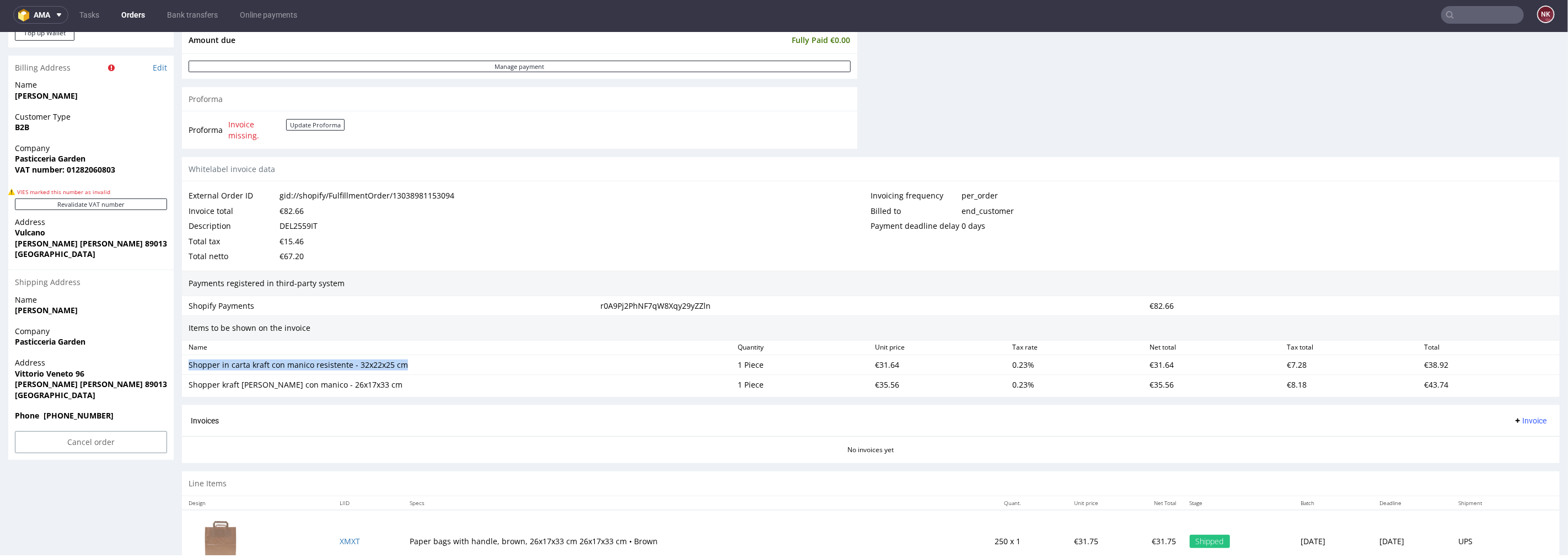
copy div "Shopper in carta kraft con manico resistente - 32x22x25 cm"
drag, startPoint x: 366, startPoint y: 389, endPoint x: 184, endPoint y: 393, distance: 182.0
click at [184, 393] on div "Shopper kraft marrone con manico - 26x17x33 cm 1 Piece €35.56 0.23 % €35.56 €8.…" at bounding box center [870, 384] width 1378 height 20
copy div "Shopper kraft [PERSON_NAME] con manico - 26x17x33 cm"
click at [883, 359] on div "€31.64" at bounding box center [939, 364] width 138 height 16
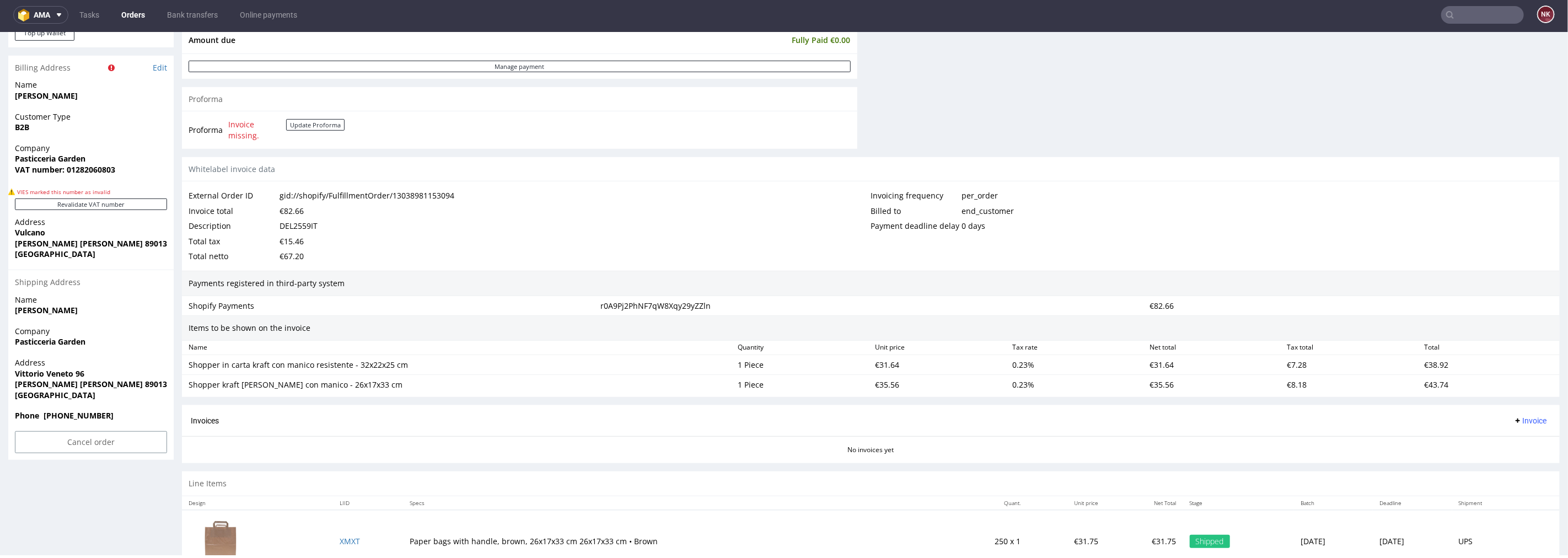
click at [880, 361] on div "€31.64" at bounding box center [939, 364] width 138 height 16
click at [881, 379] on div "€35.56" at bounding box center [939, 384] width 138 height 16
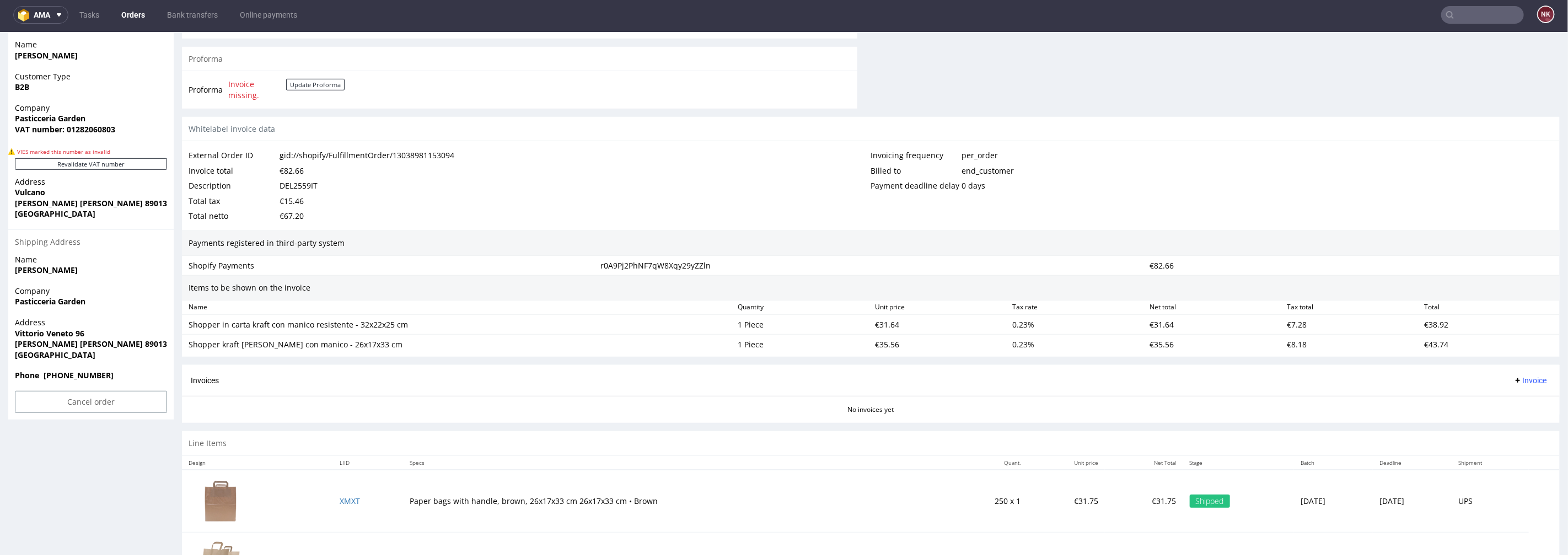
scroll to position [531, 0]
click at [1423, 322] on div "€38.92" at bounding box center [1489, 323] width 138 height 16
click at [886, 324] on div "€31.64" at bounding box center [939, 323] width 138 height 16
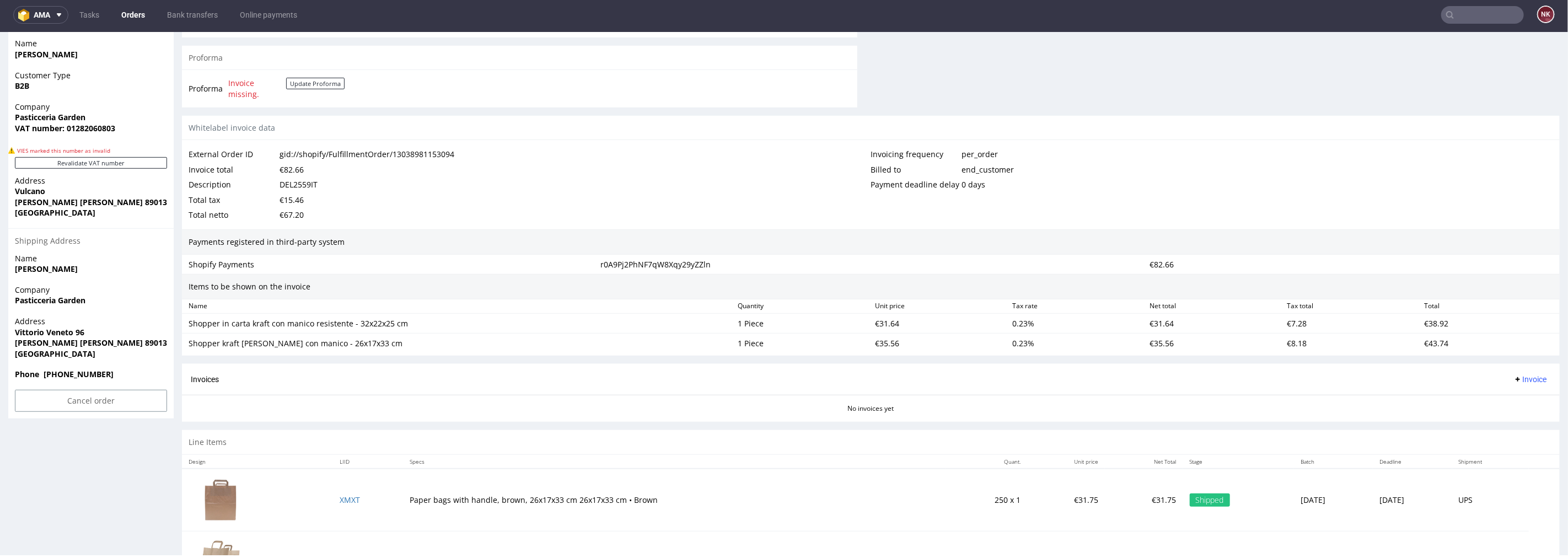
click at [879, 344] on div "€35.56" at bounding box center [939, 343] width 138 height 16
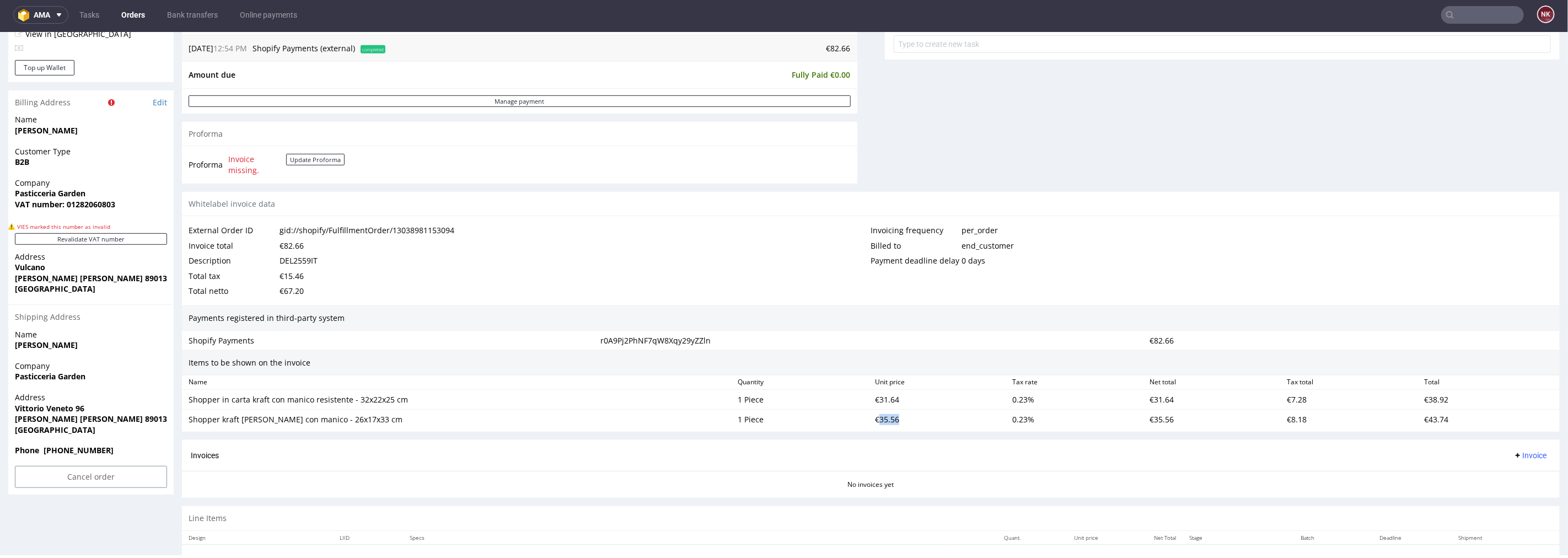
scroll to position [347, 0]
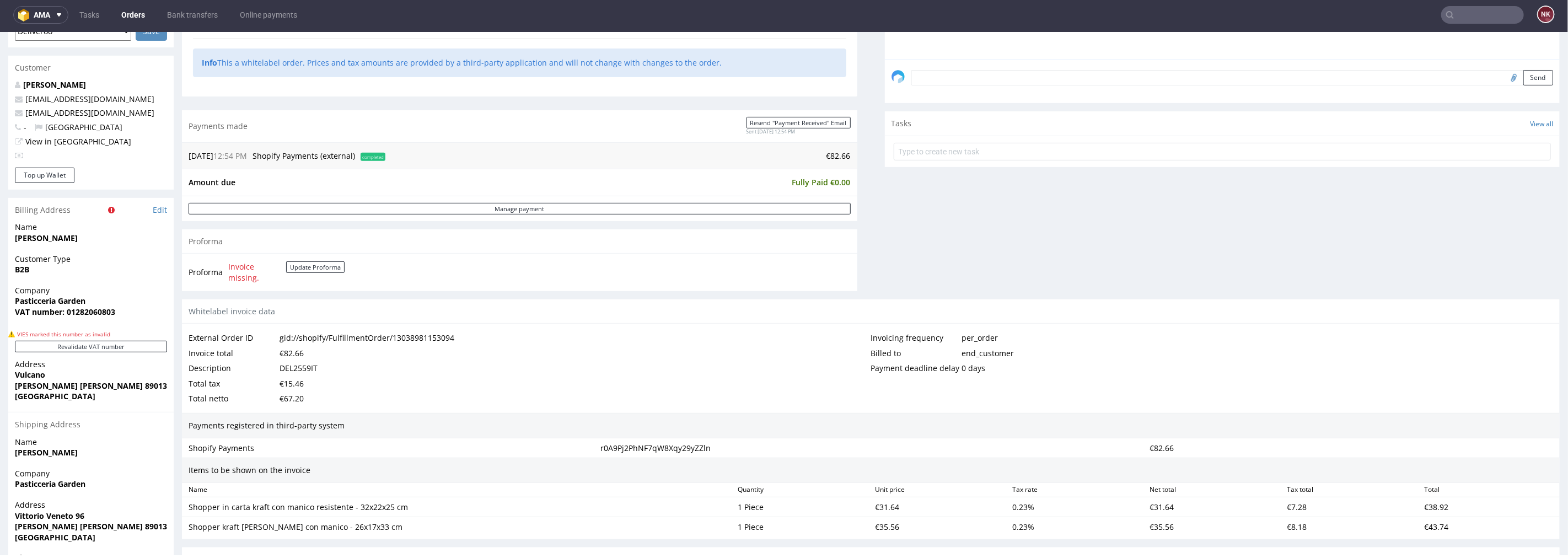
click at [828, 159] on td "€82.66" at bounding box center [620, 155] width 463 height 13
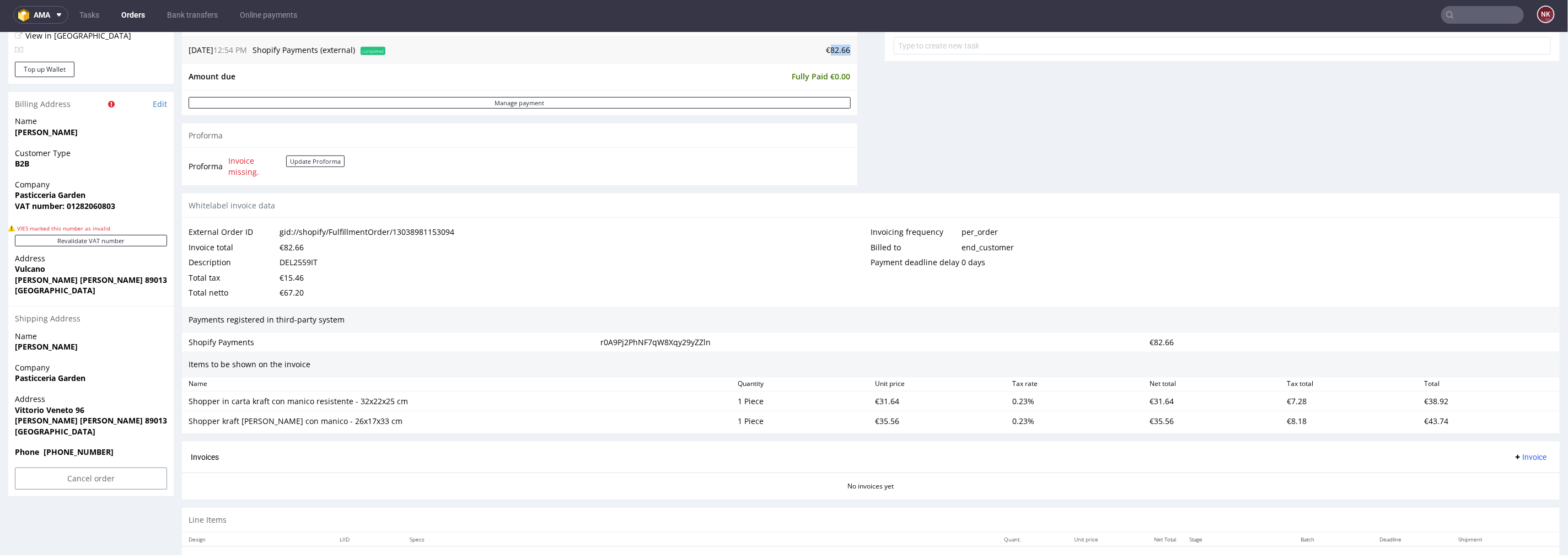
scroll to position [592, 0]
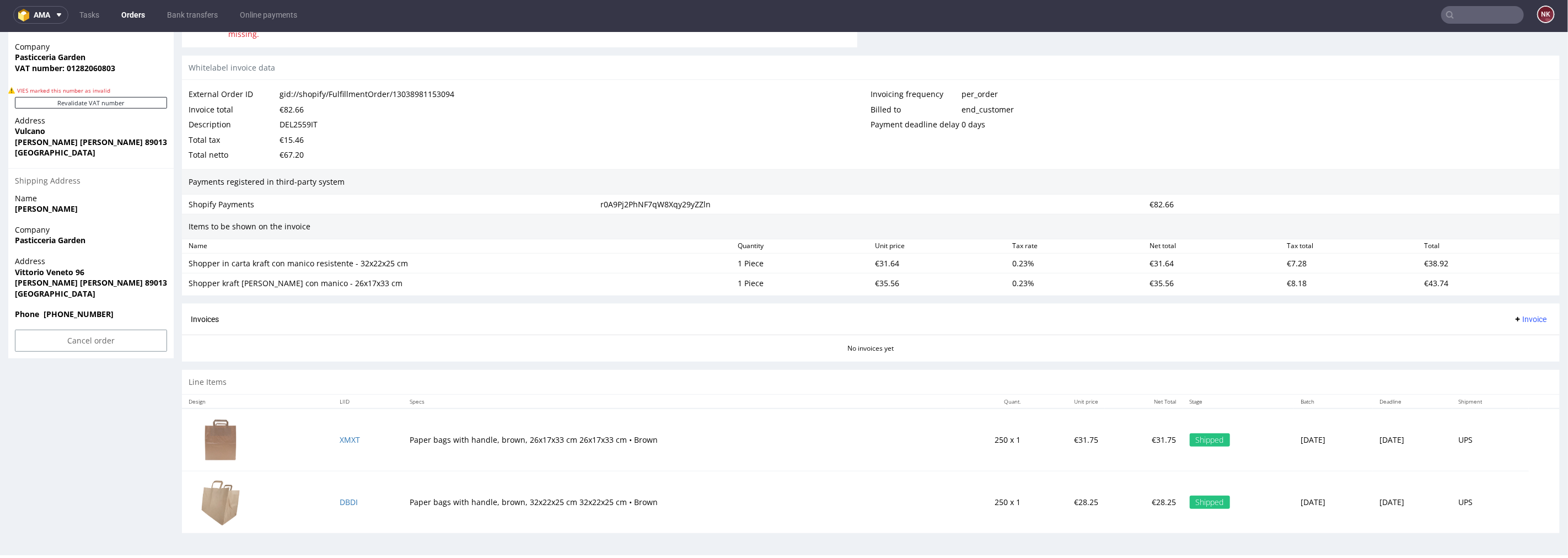
click at [1514, 315] on span "Invoice" at bounding box center [1530, 319] width 33 height 9
click at [1513, 351] on li "Generate" at bounding box center [1507, 343] width 71 height 20
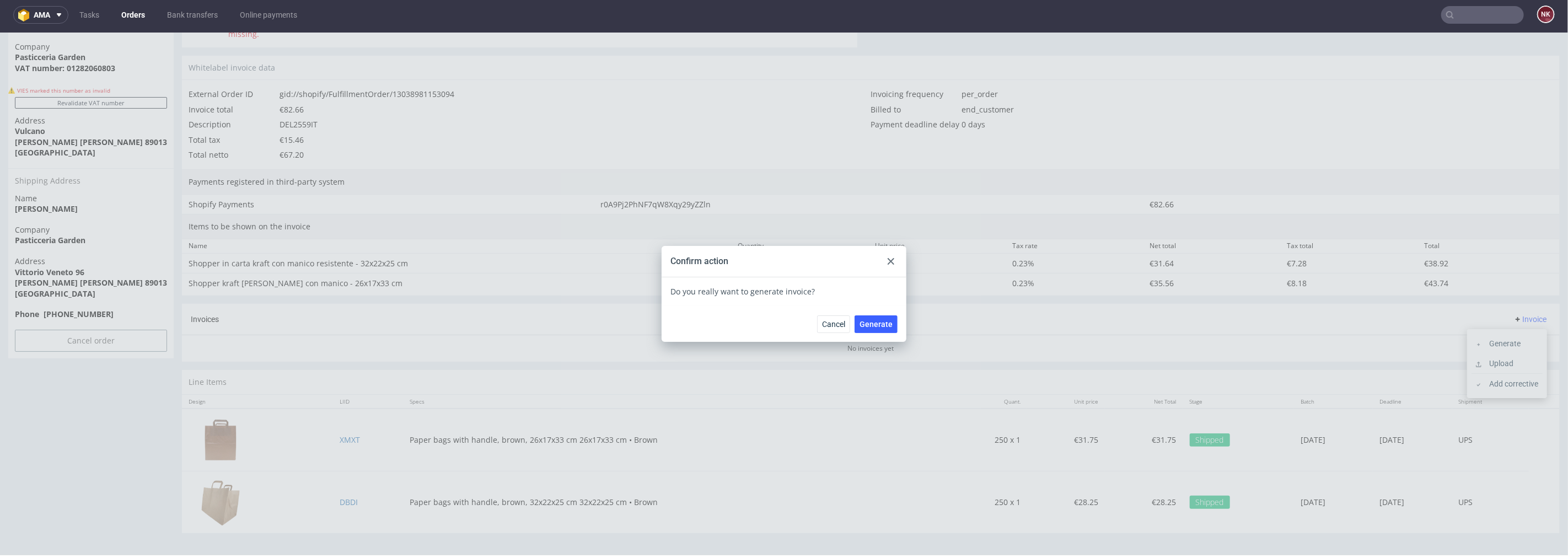
click at [874, 259] on div "Confirm action" at bounding box center [783, 261] width 245 height 32
click at [888, 259] on use at bounding box center [891, 261] width 7 height 7
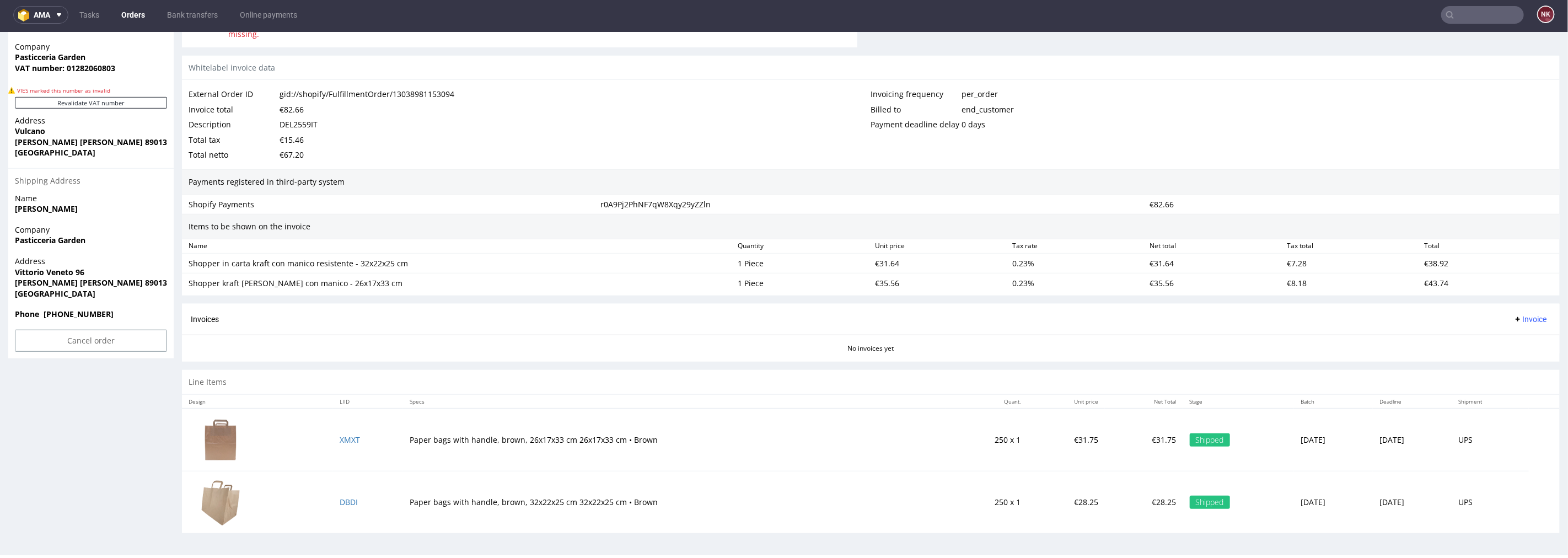
click at [1510, 312] on button "Invoice" at bounding box center [1530, 319] width 42 height 13
click at [1508, 354] on li "Upload" at bounding box center [1507, 363] width 71 height 20
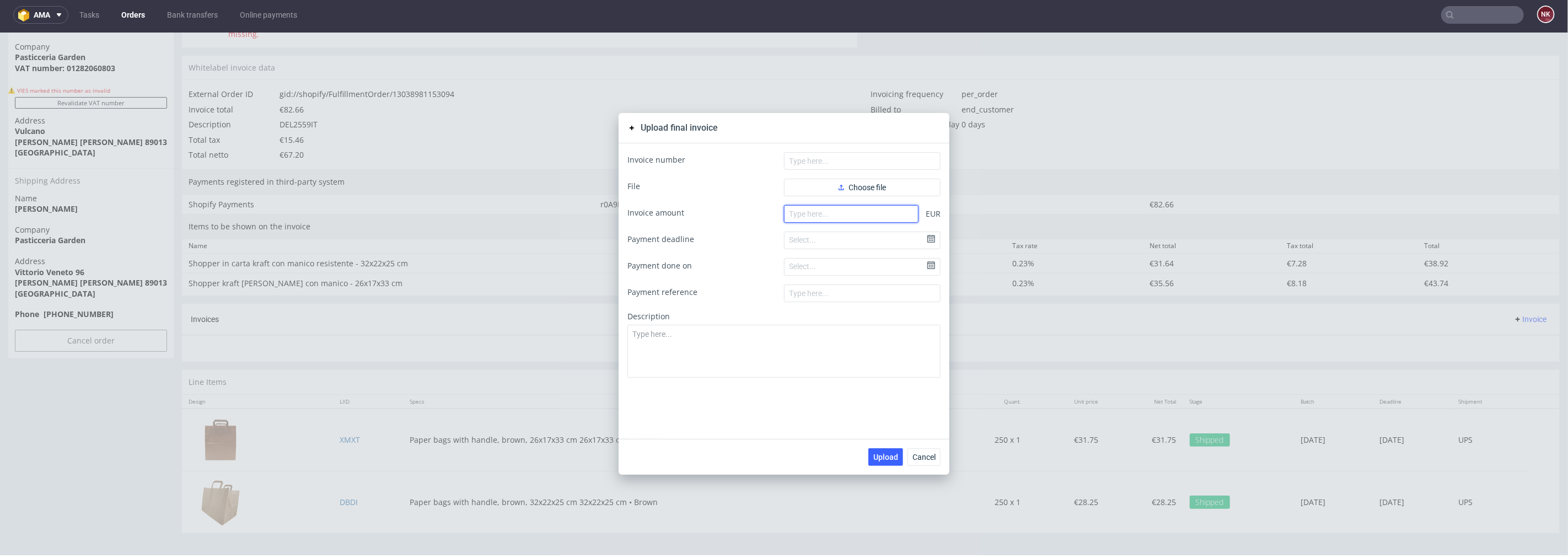
click at [890, 215] on input "number" at bounding box center [851, 213] width 134 height 17
paste input "82.66"
type input "82.66"
click at [879, 192] on button "Choose file" at bounding box center [862, 187] width 157 height 17
click at [875, 160] on input "text" at bounding box center [862, 160] width 157 height 17
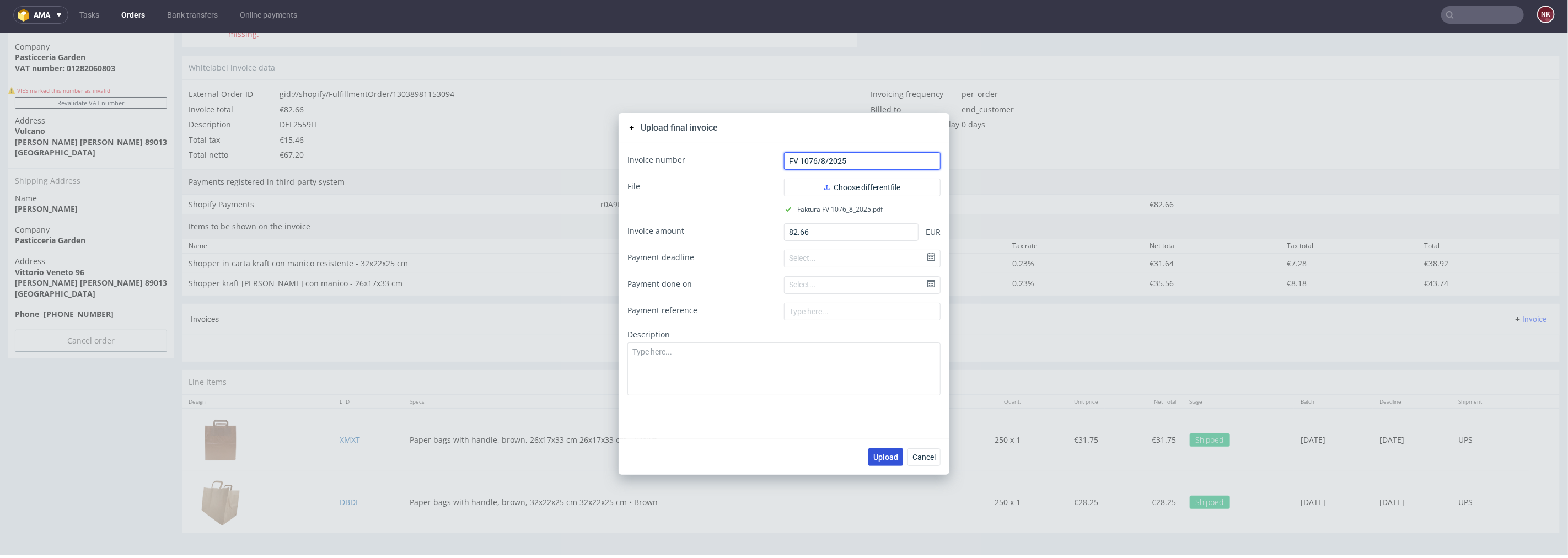
type input "FV 1076/8/2025"
click at [888, 453] on span "Upload" at bounding box center [886, 457] width 25 height 7
click at [925, 456] on span "Cancel" at bounding box center [924, 457] width 23 height 7
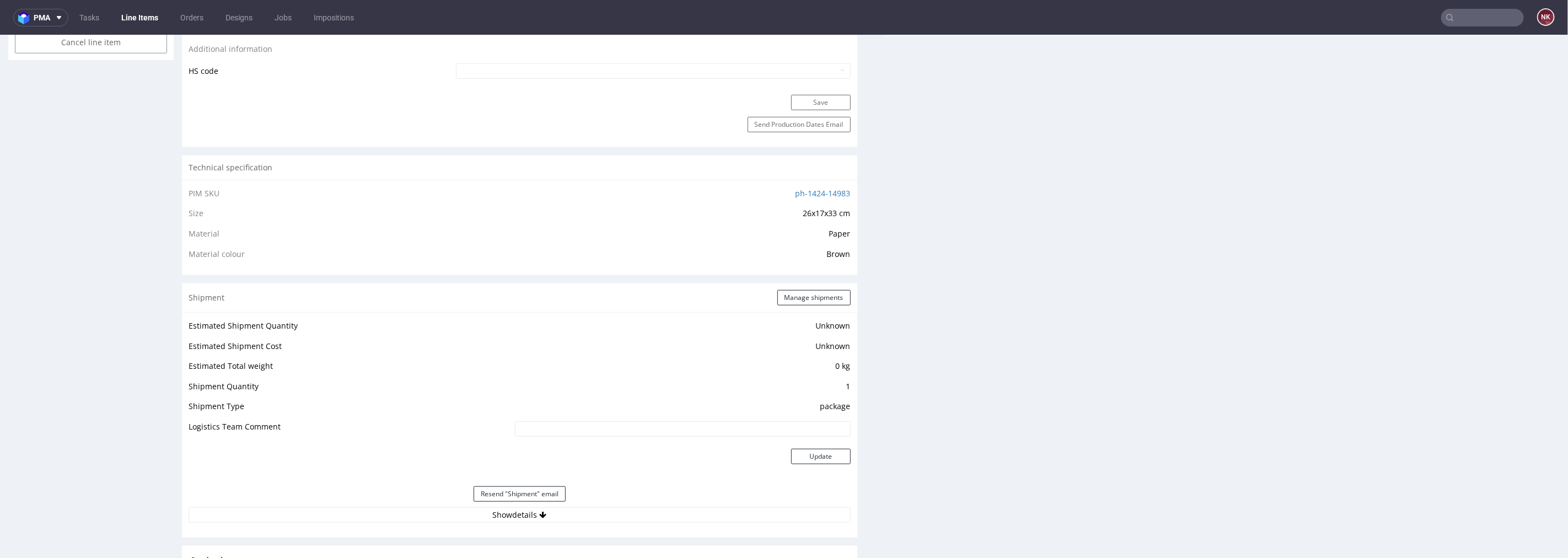
scroll to position [796, 0]
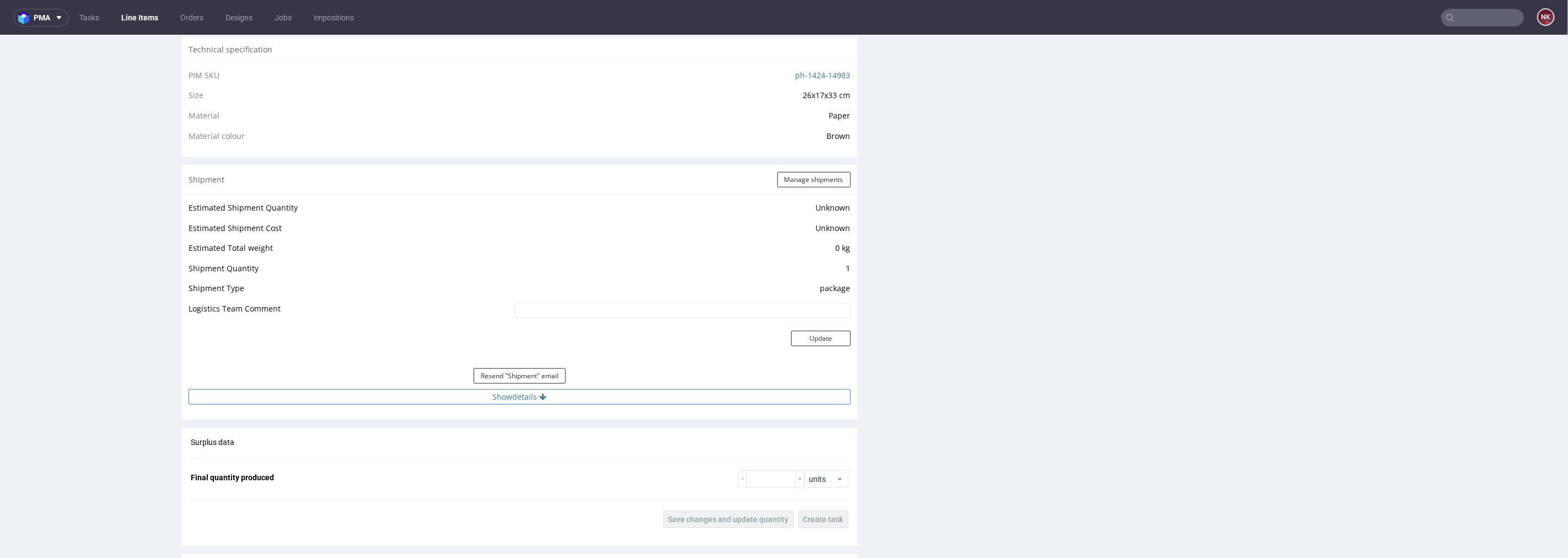
click at [567, 401] on button "Show details" at bounding box center [520, 396] width 662 height 16
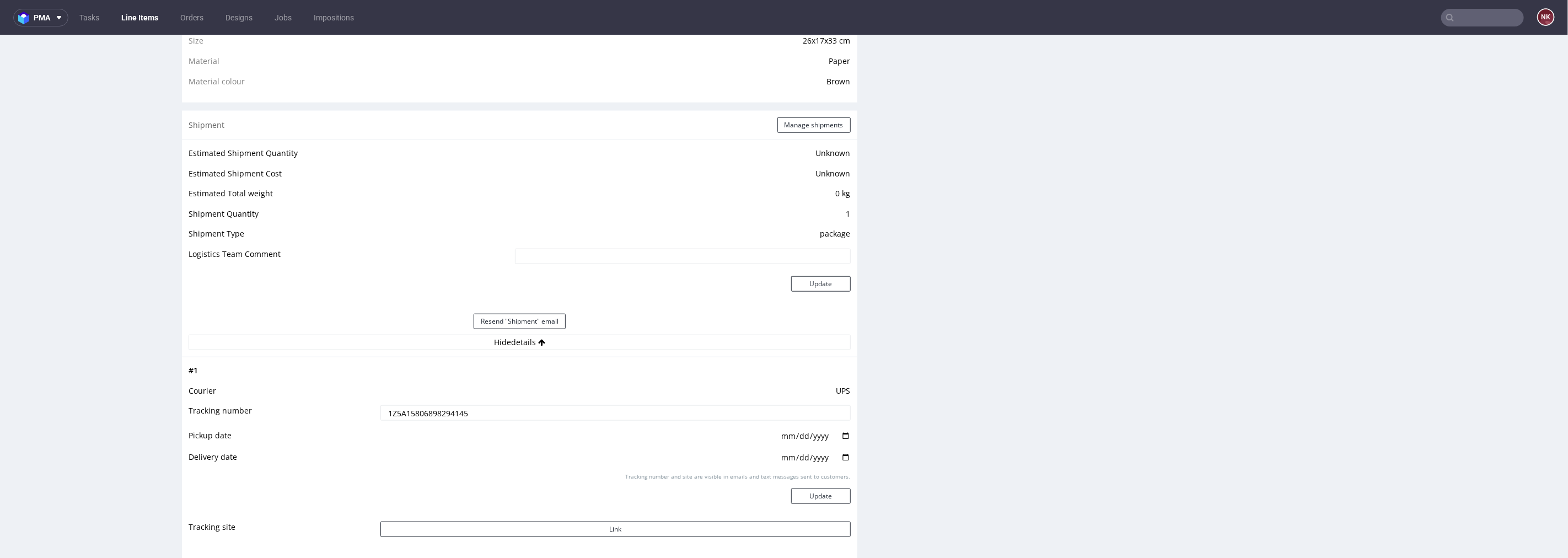
scroll to position [980, 0]
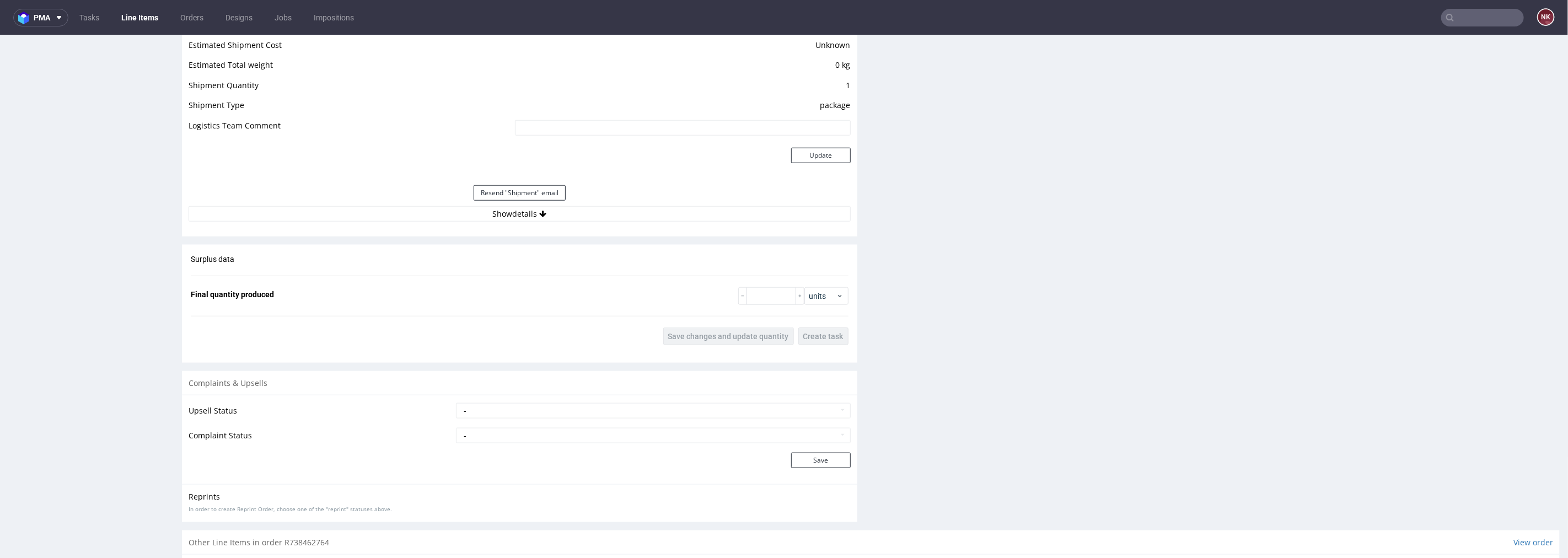
scroll to position [980, 0]
click at [603, 213] on button "Show details" at bounding box center [520, 213] width 662 height 16
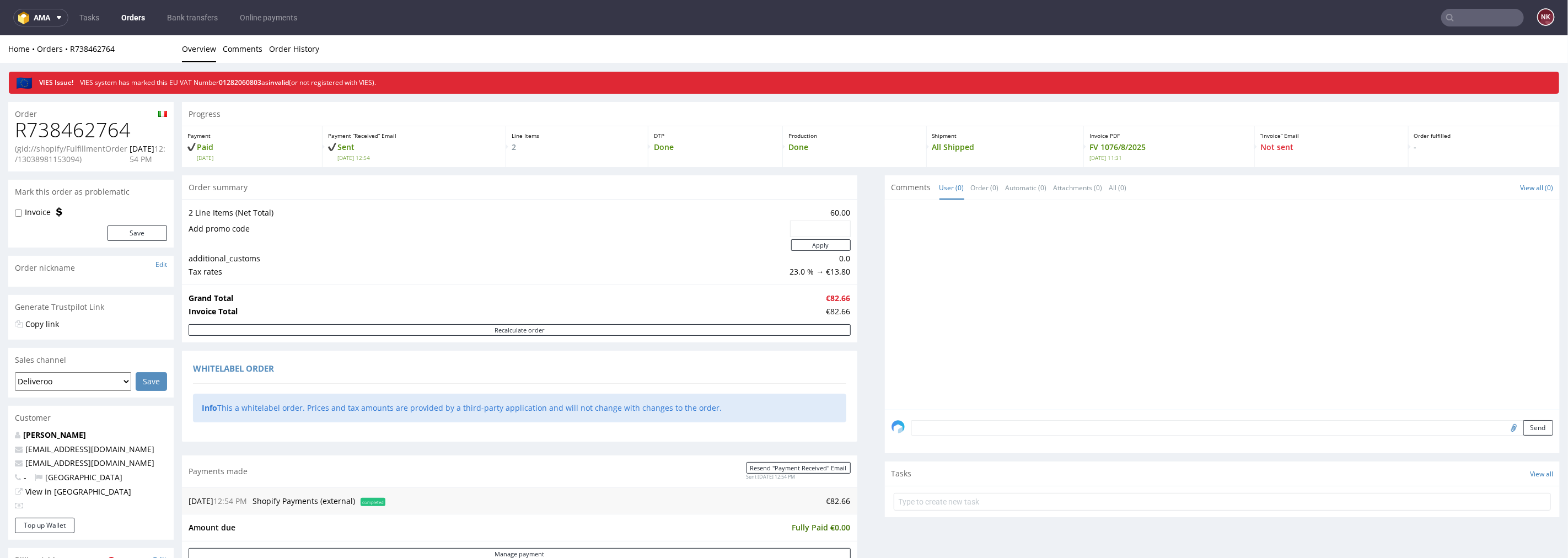
click at [126, 21] on link "Orders" at bounding box center [133, 17] width 37 height 17
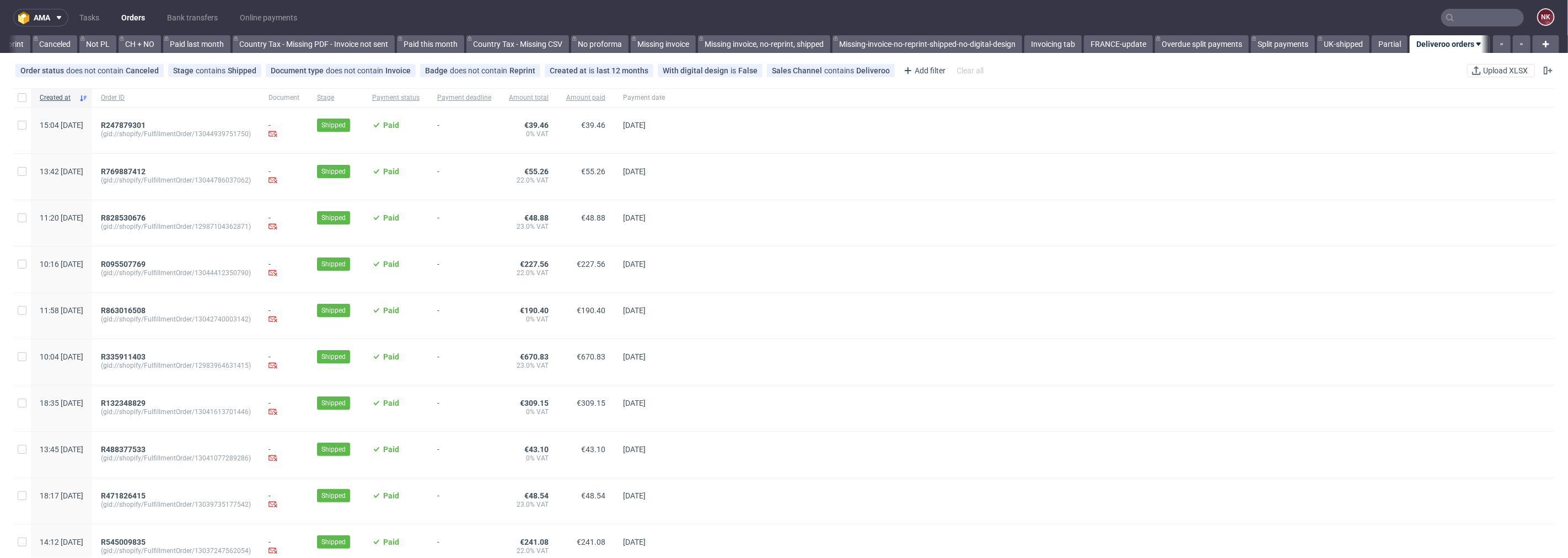
scroll to position [100, 0]
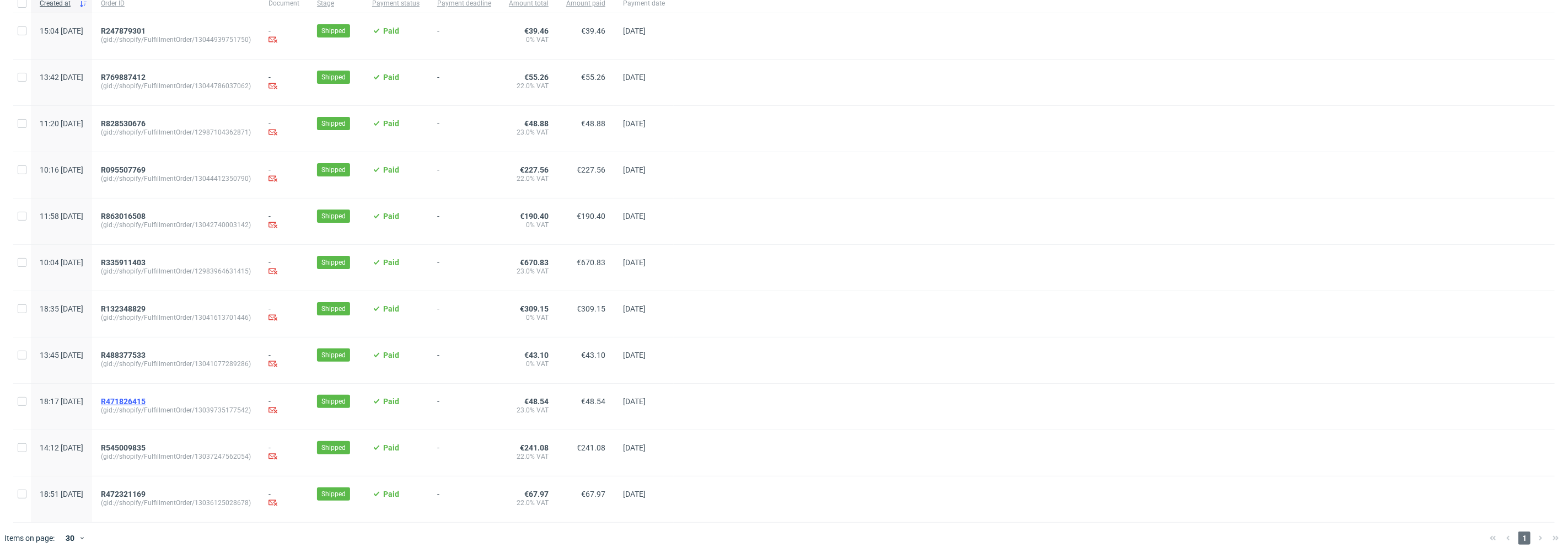
click at [146, 398] on span "R471826415" at bounding box center [123, 401] width 45 height 9
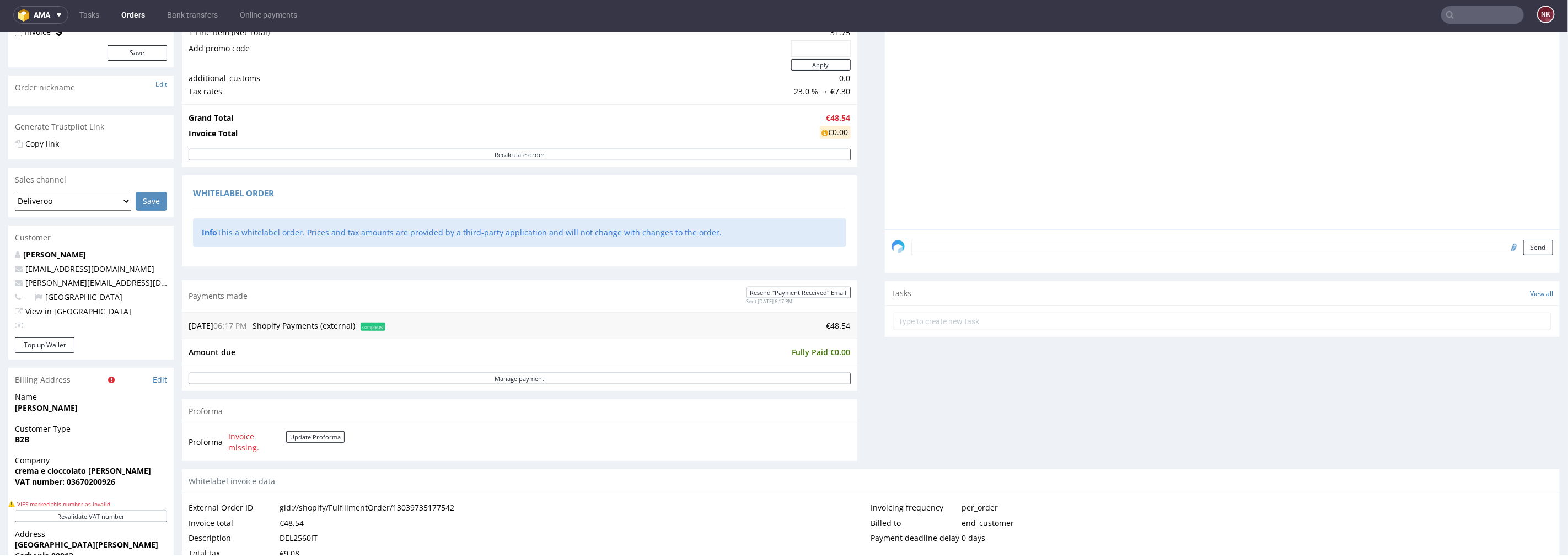
scroll to position [306, 0]
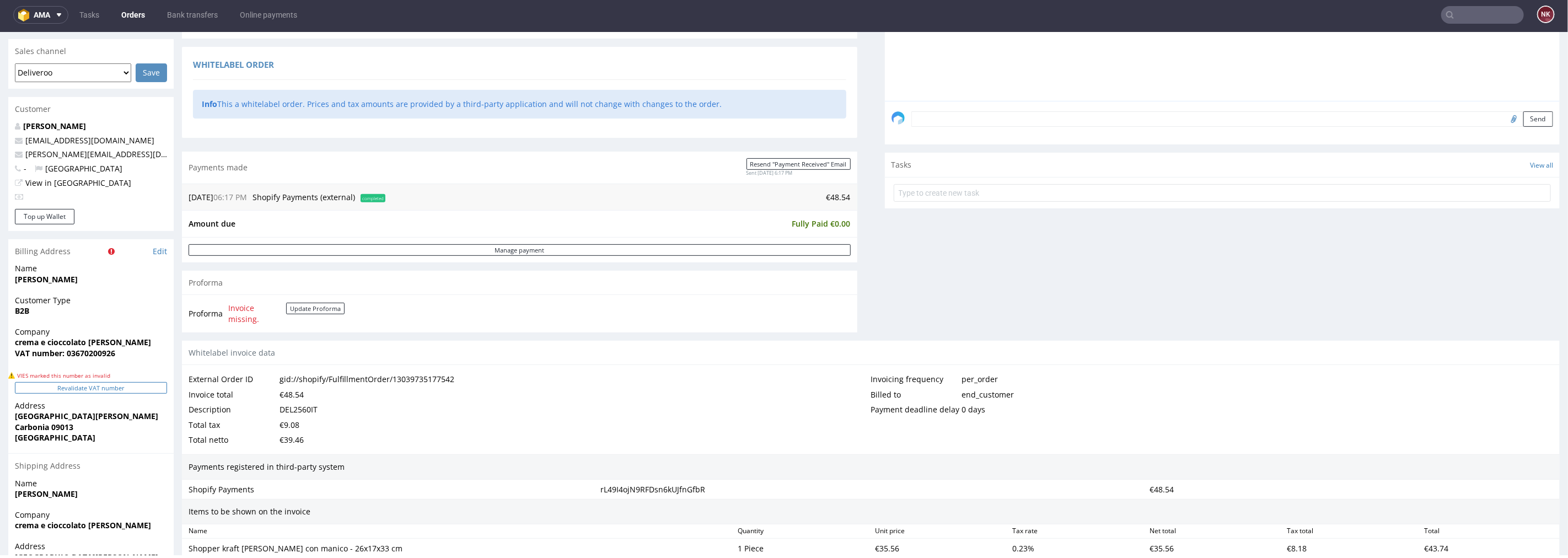
click at [140, 390] on button "Revalidate VAT number" at bounding box center [91, 387] width 152 height 12
click at [161, 250] on link "Edit" at bounding box center [159, 251] width 14 height 11
click at [79, 351] on strong "VAT number: 03670200926" at bounding box center [65, 352] width 100 height 11
click at [78, 351] on strong "VAT number: 03670200926" at bounding box center [65, 352] width 100 height 11
copy strong "03670200926"
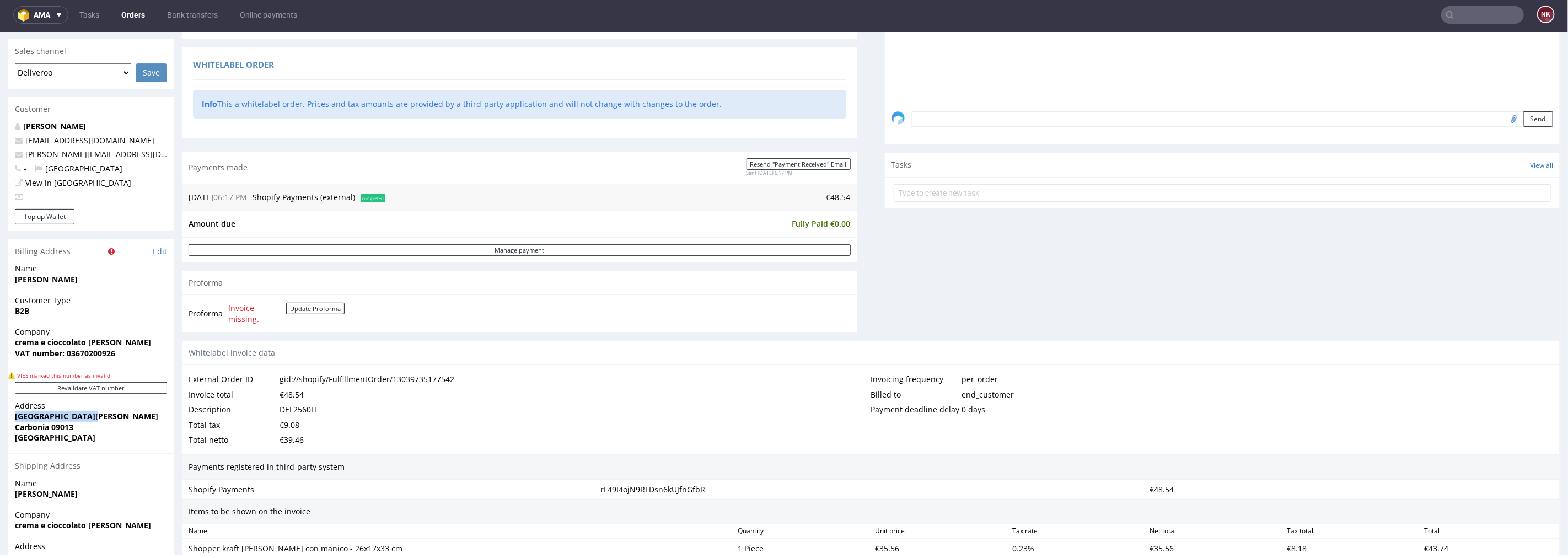
drag, startPoint x: 80, startPoint y: 414, endPoint x: 6, endPoint y: 414, distance: 74.0
click at [6, 414] on div "Order R471826415 (gid://shopify/FulfillmentOrder/13039735177542) 18.08.2025 06:…" at bounding box center [784, 277] width 1568 height 987
copy strong "[GEOGRAPHIC_DATA][PERSON_NAME]"
click at [32, 432] on span "[GEOGRAPHIC_DATA]" at bounding box center [91, 437] width 152 height 11
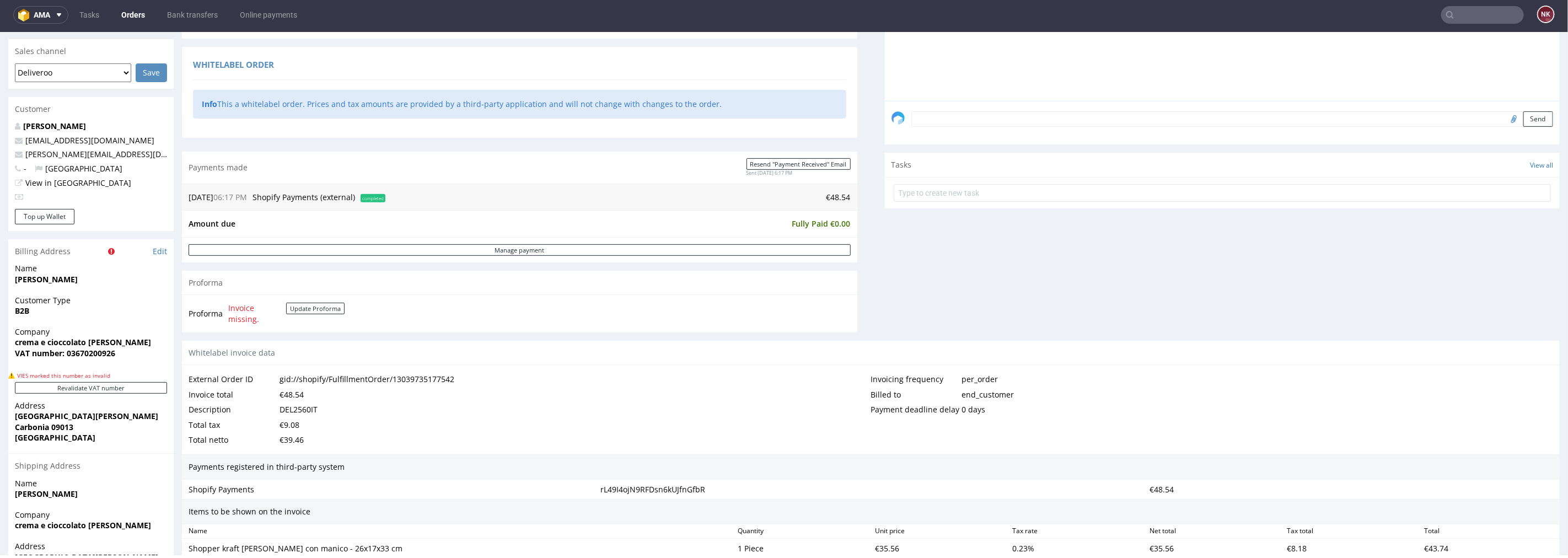
click at [37, 424] on strong "Carbonia 09013" at bounding box center [44, 426] width 58 height 11
copy strong "Carbonia"
click at [69, 425] on strong "Carbonia 09013" at bounding box center [44, 426] width 58 height 11
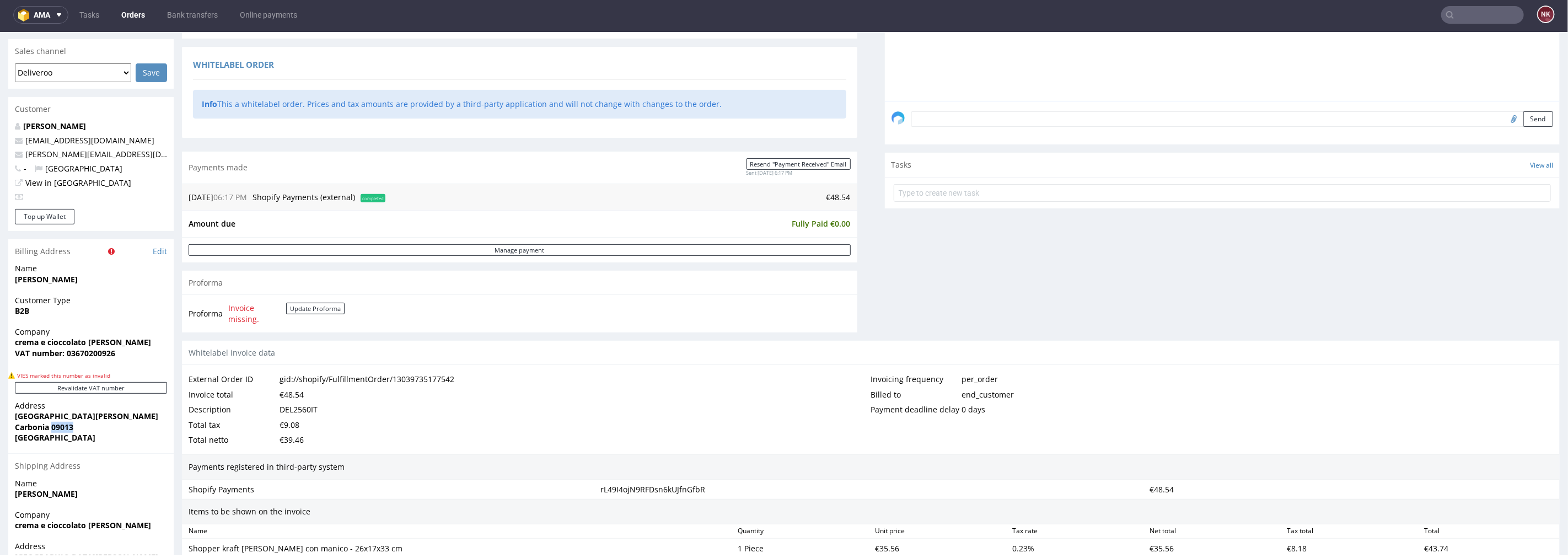
copy strong "09013"
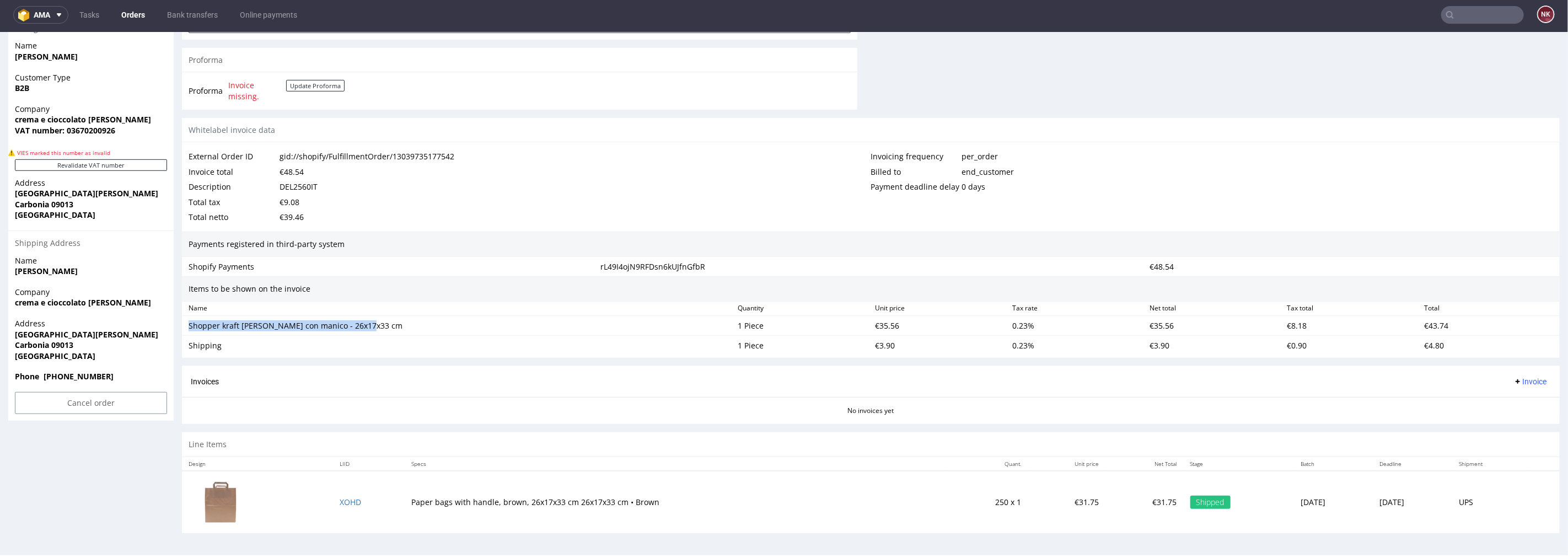
drag, startPoint x: 379, startPoint y: 328, endPoint x: 182, endPoint y: 332, distance: 197.0
click at [182, 332] on div "Shopper kraft marrone con manico - 26x17x33 cm 1 Piece €35.56 0.23 % €35.56 €8.…" at bounding box center [870, 325] width 1378 height 21
copy div "Shopper kraft marrone con manico - 26x17x33 cm"
click at [206, 344] on div "Shipping" at bounding box center [459, 345] width 540 height 11
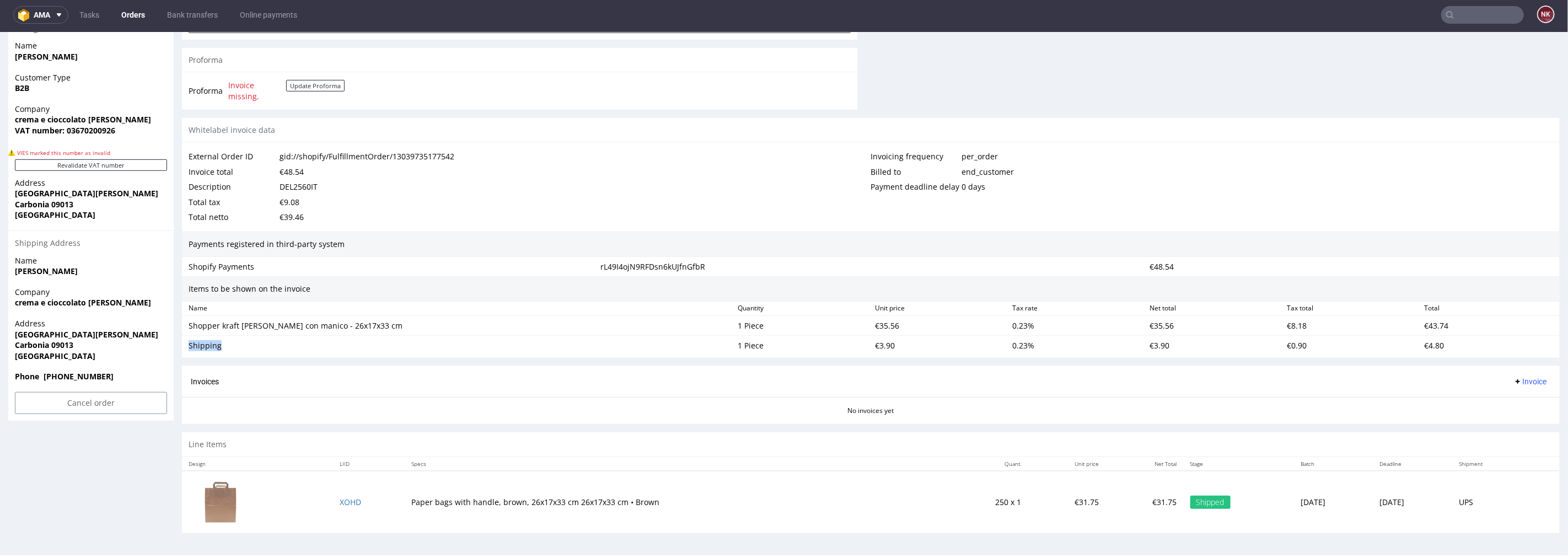
copy div "Shipping"
click at [888, 324] on div "€35.56" at bounding box center [939, 325] width 138 height 16
copy div "35.56"
click at [882, 323] on div "€35.56" at bounding box center [939, 325] width 138 height 16
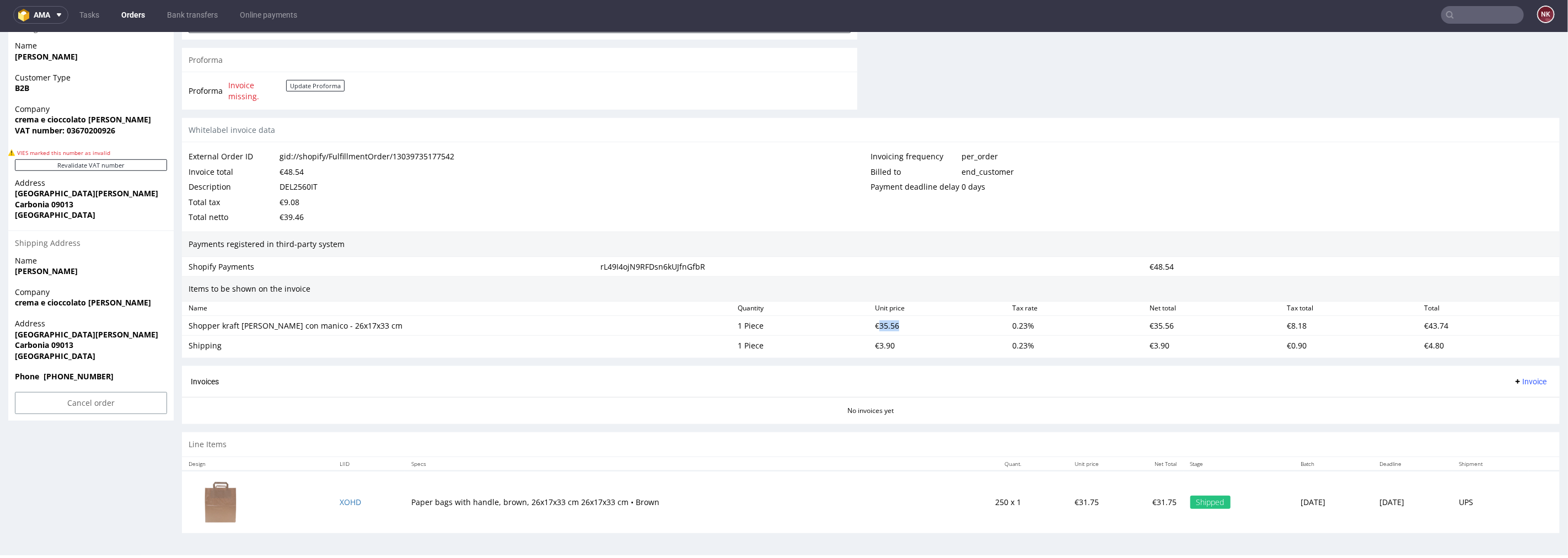
click at [882, 323] on div "€35.56" at bounding box center [939, 325] width 138 height 16
copy div "35.56"
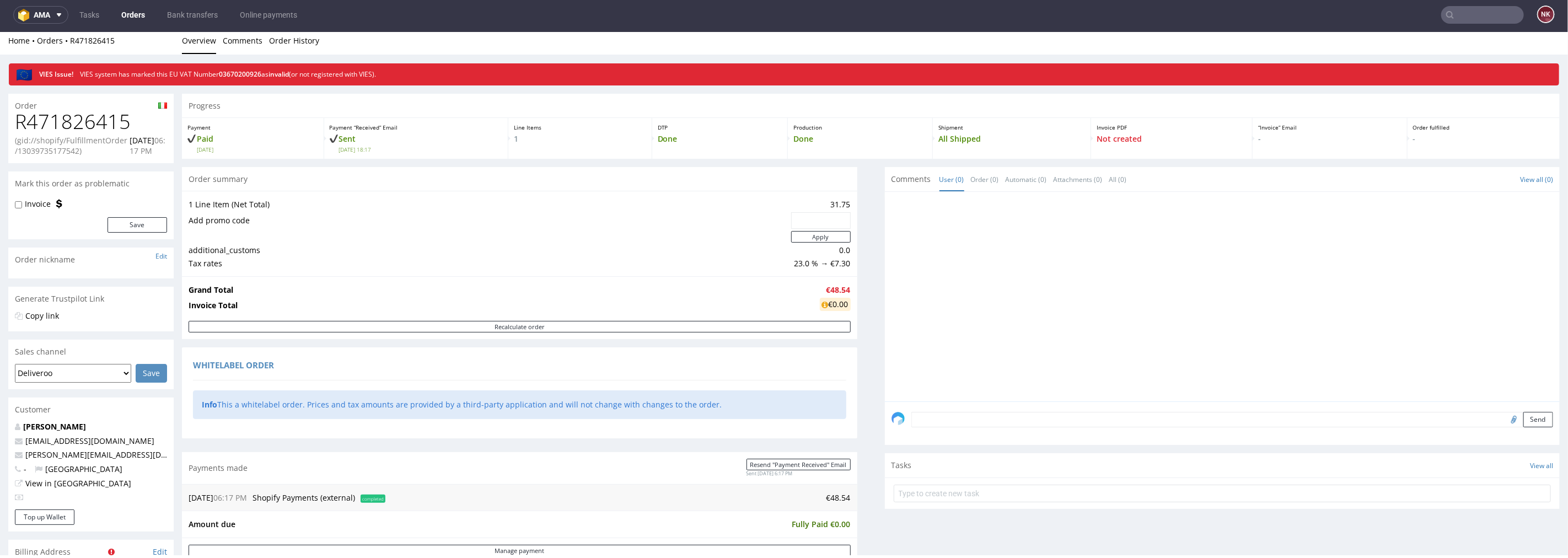
scroll to position [0, 0]
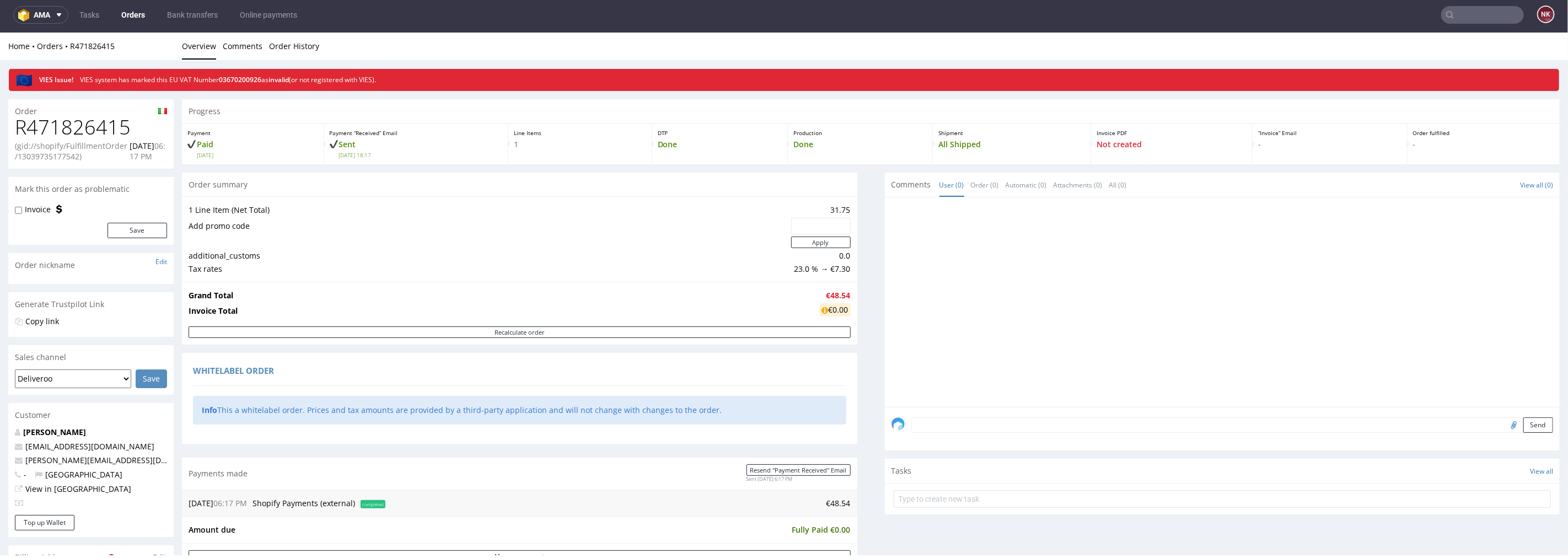
click at [100, 131] on h1 "R471826415" at bounding box center [91, 126] width 152 height 22
copy h1 "R471826415"
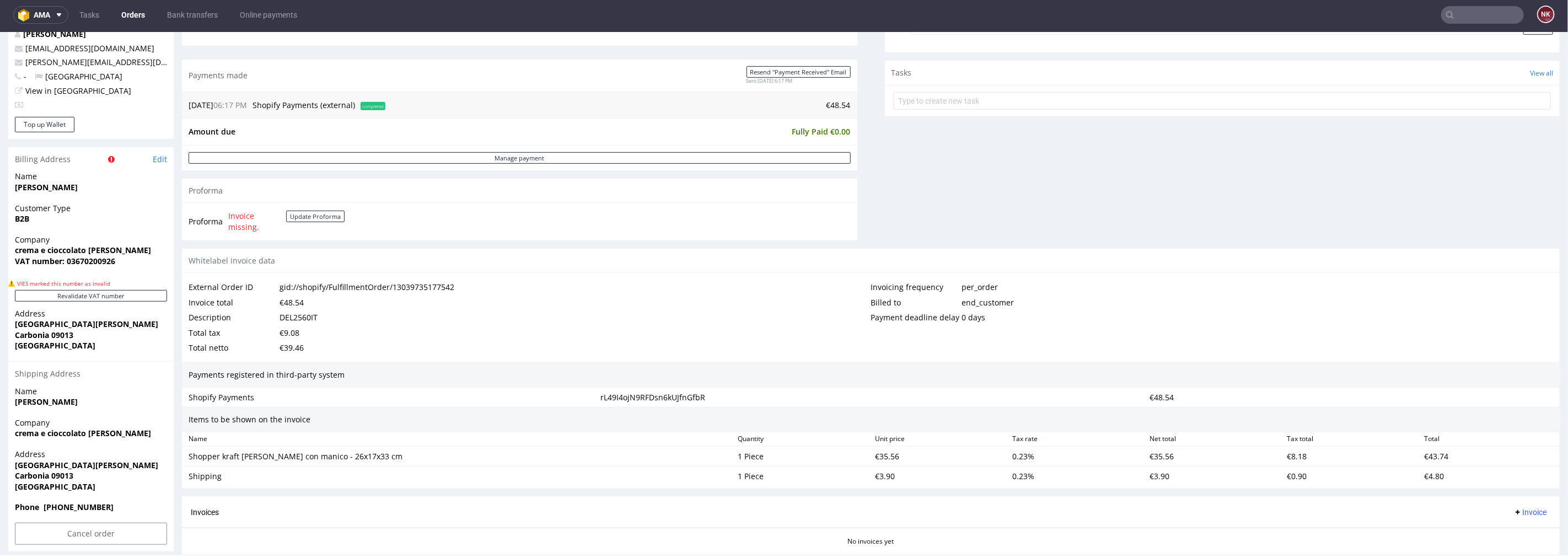
scroll to position [490, 0]
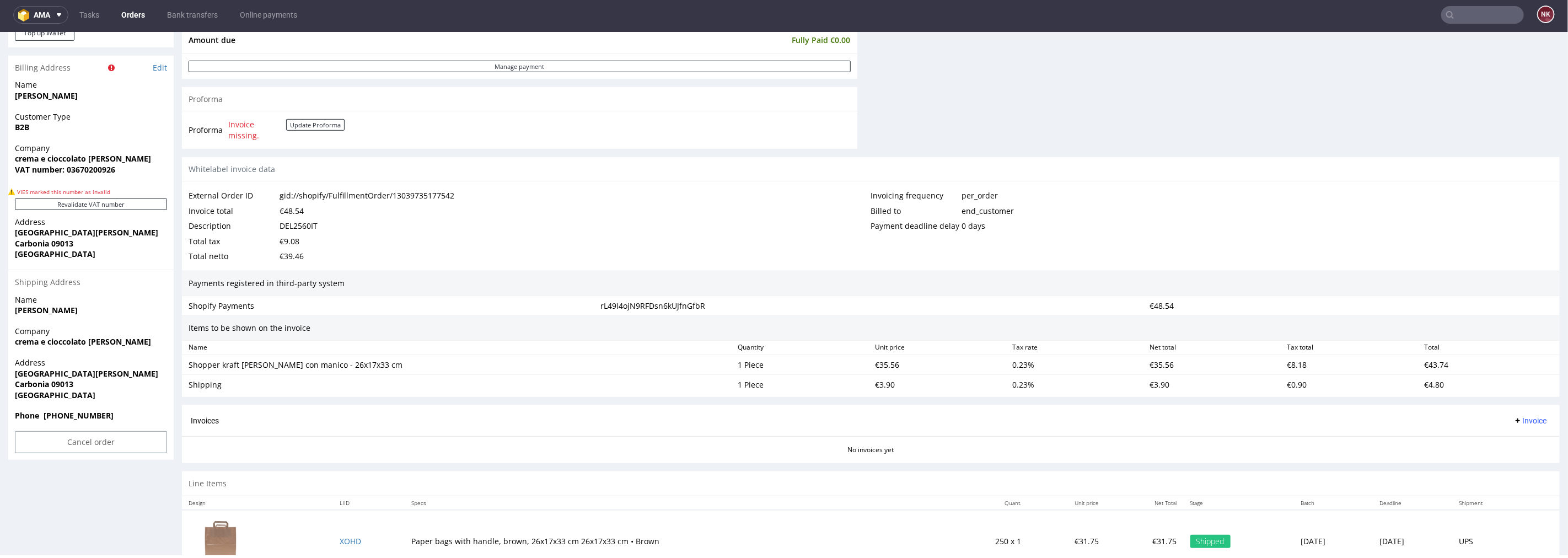
click at [296, 225] on div "DEL2560IT" at bounding box center [298, 225] width 38 height 16
copy div "DEL2560IT"
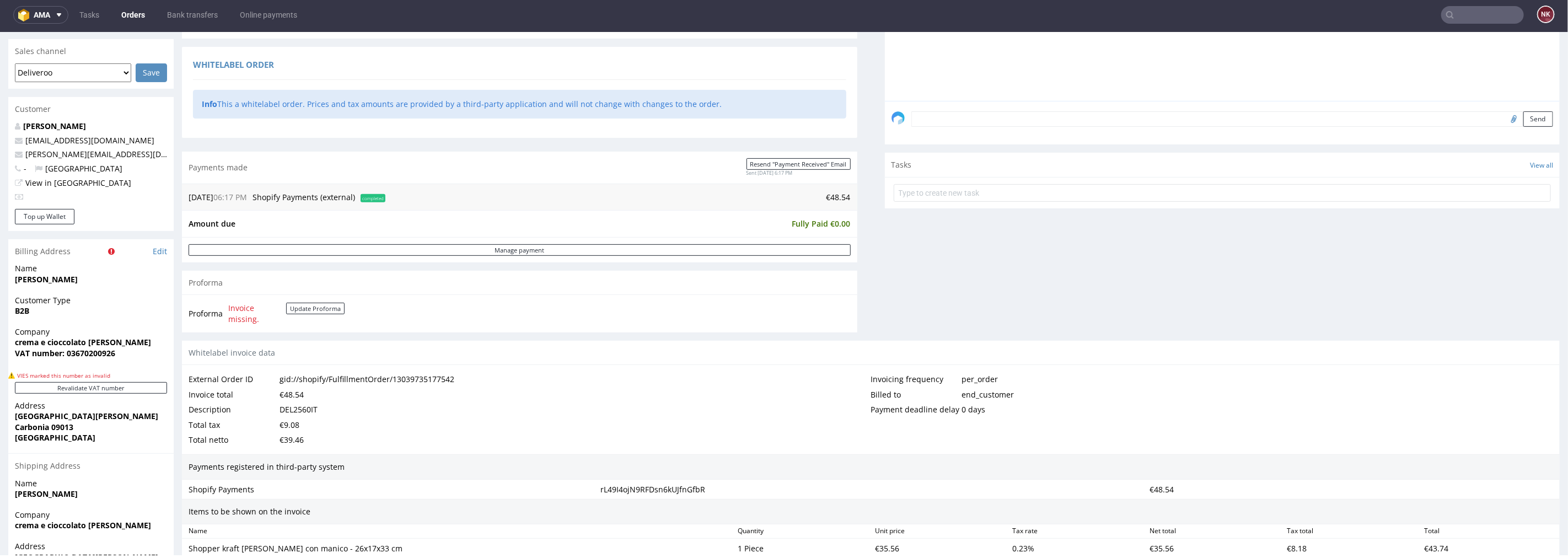
click at [833, 195] on td "€48.54" at bounding box center [620, 197] width 463 height 13
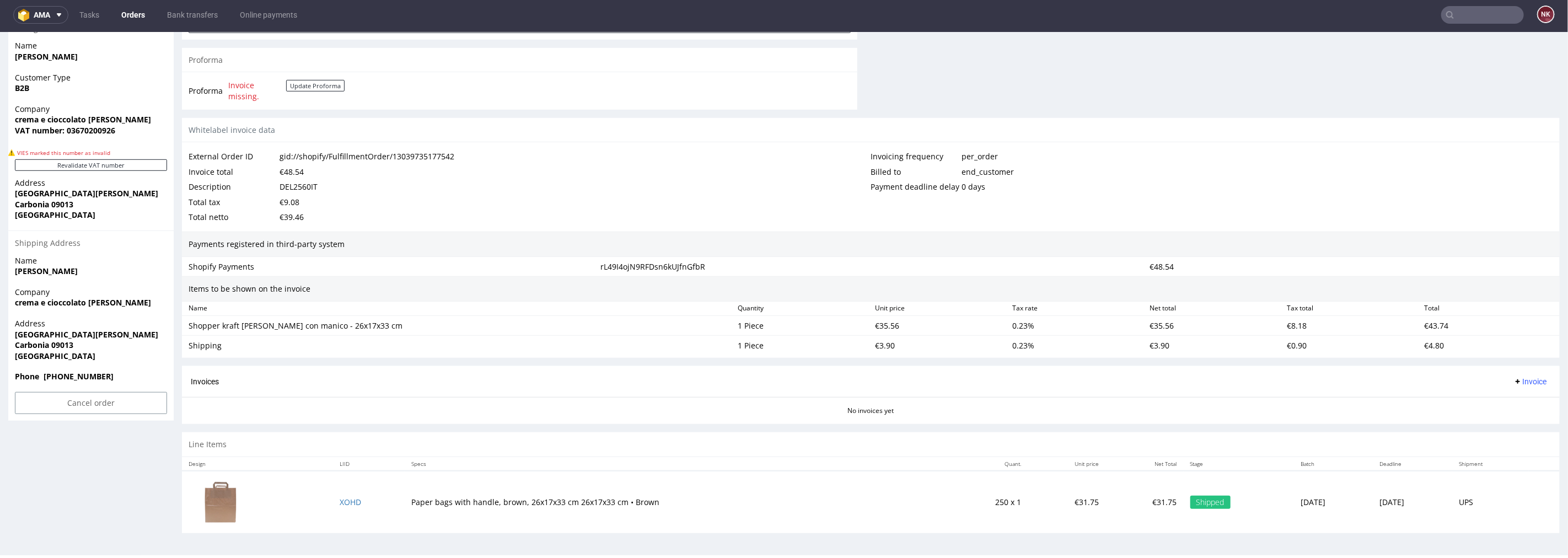
scroll to position [530, 0]
click at [1510, 374] on button "Invoice" at bounding box center [1530, 381] width 42 height 13
click at [1493, 432] on li "Upload" at bounding box center [1507, 425] width 71 height 20
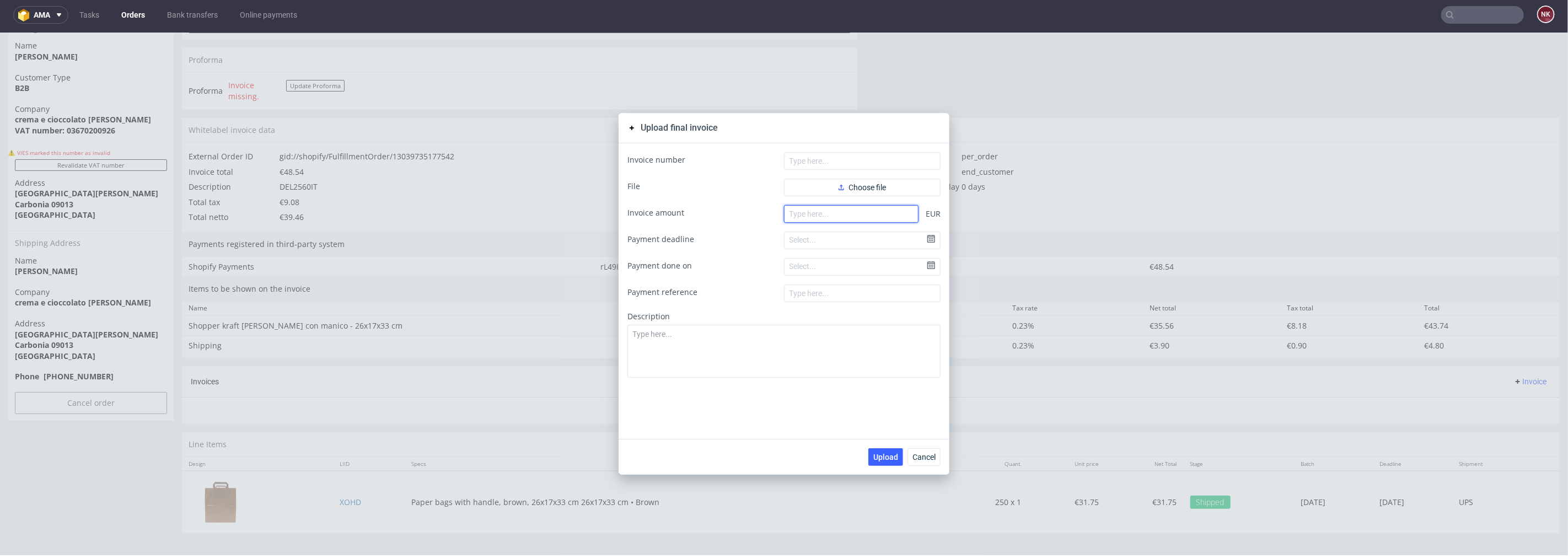
click at [857, 213] on input "number" at bounding box center [851, 213] width 134 height 17
click at [925, 455] on span "Cancel" at bounding box center [924, 457] width 23 height 7
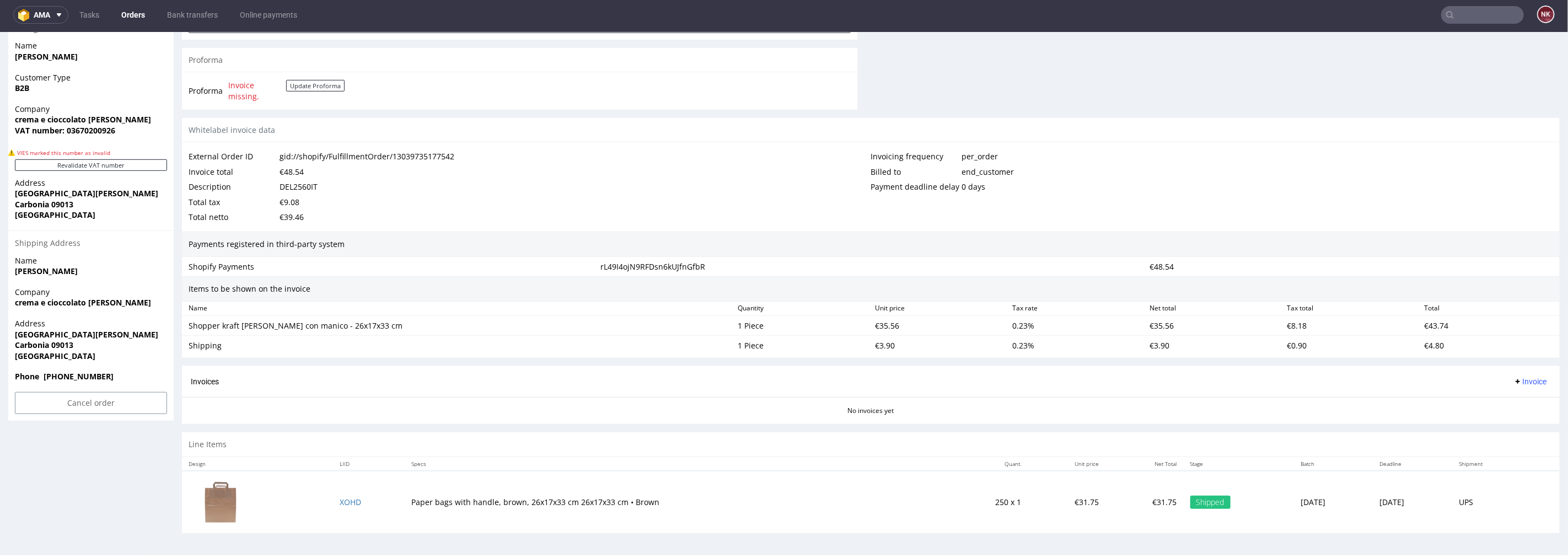
click at [1514, 380] on span "Invoice" at bounding box center [1530, 381] width 33 height 9
click at [1496, 423] on span "Upload" at bounding box center [1512, 425] width 54 height 11
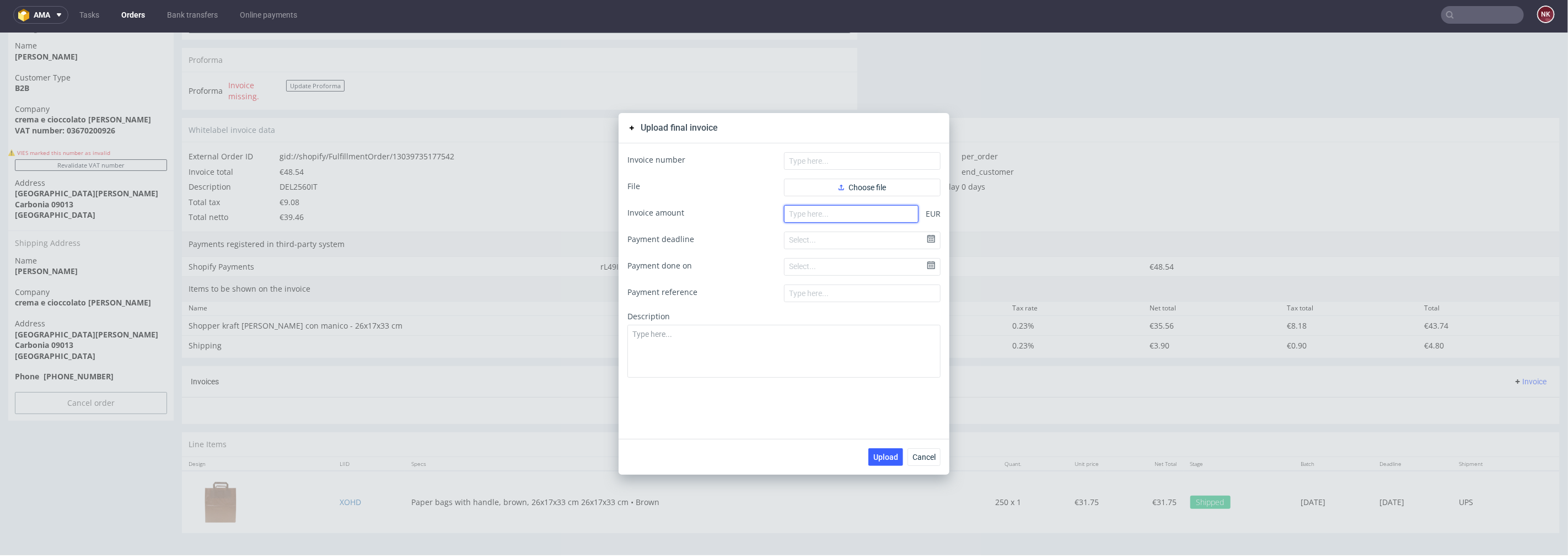
click at [816, 208] on input "number" at bounding box center [851, 213] width 134 height 17
paste input "48.54"
type input "48.54"
click at [839, 185] on use "button" at bounding box center [841, 187] width 6 height 6
click at [851, 143] on div "Invoice number File Choose different file Faktura FV 1077_8_2025.pdf Invoice am…" at bounding box center [784, 291] width 331 height 295
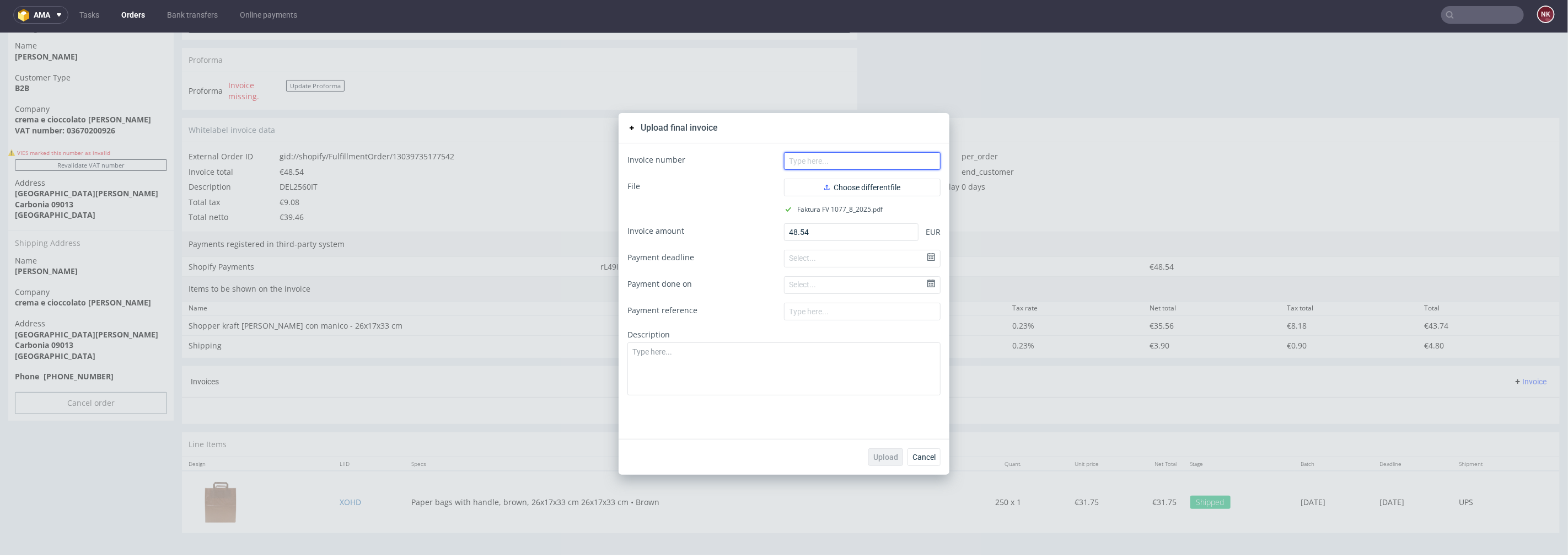
click at [851, 158] on input "text" at bounding box center [862, 160] width 157 height 17
type input "FV 1077/8/2025"
click at [877, 458] on span "Upload" at bounding box center [886, 457] width 25 height 7
click at [925, 458] on span "Cancel" at bounding box center [924, 457] width 23 height 7
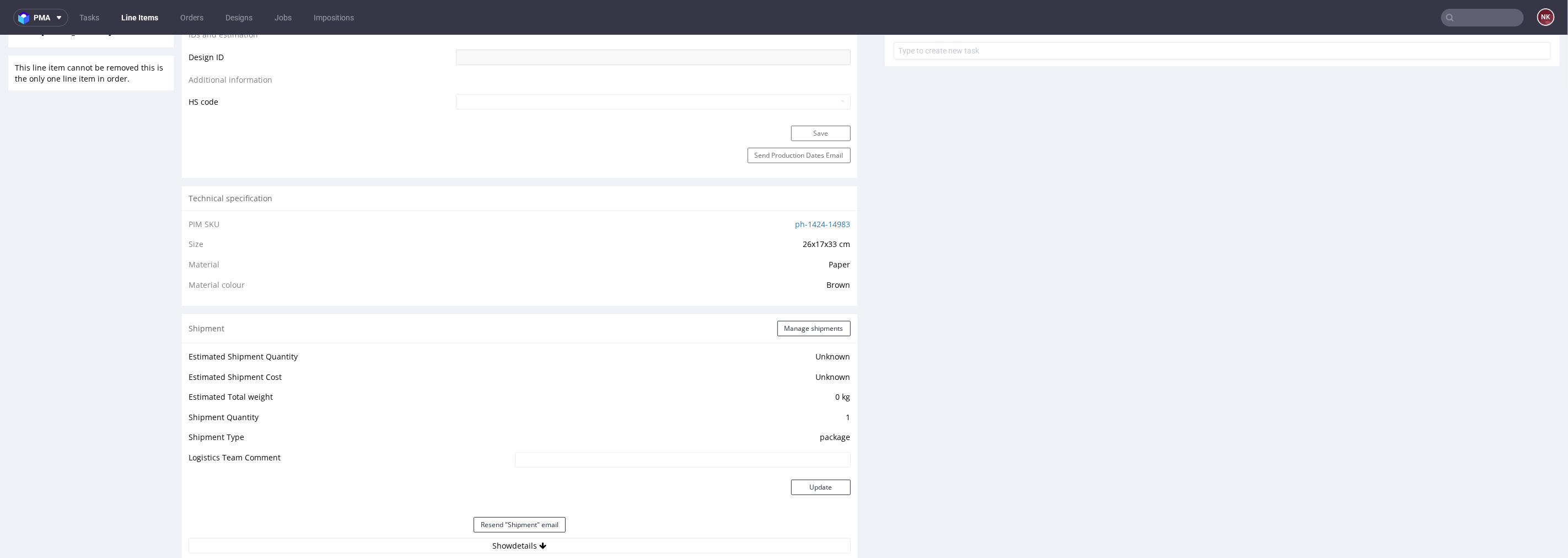
scroll to position [735, 0]
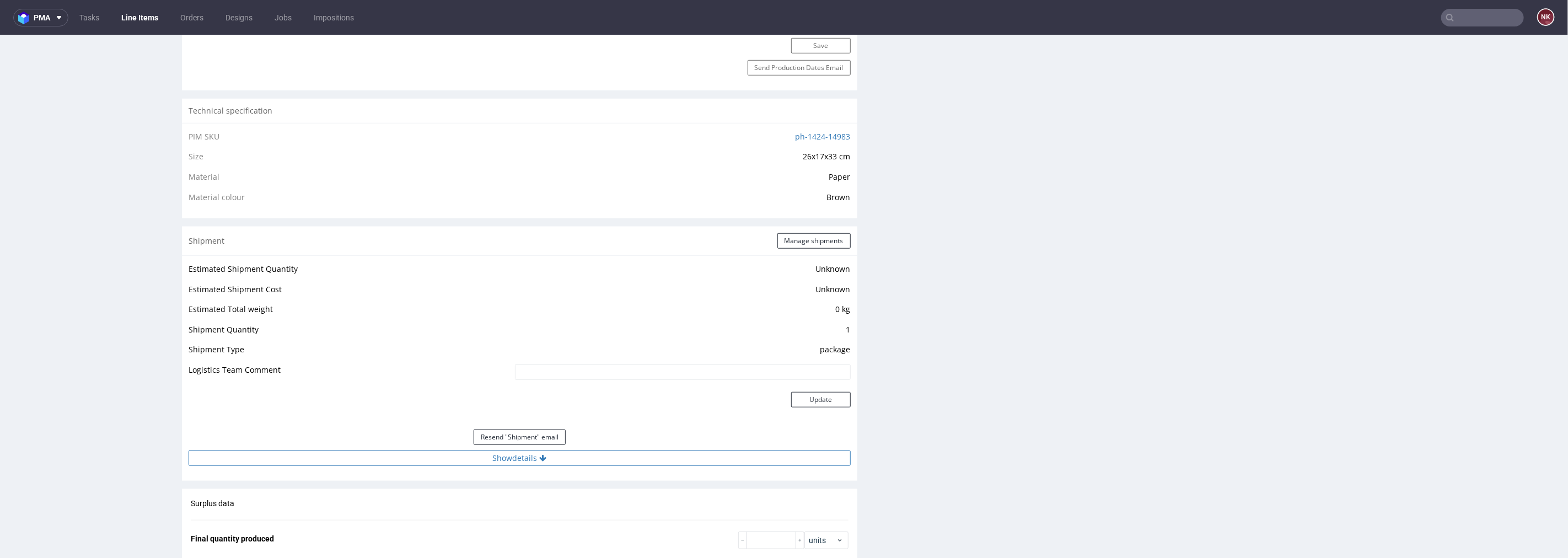
click at [594, 455] on button "Show details" at bounding box center [520, 457] width 662 height 16
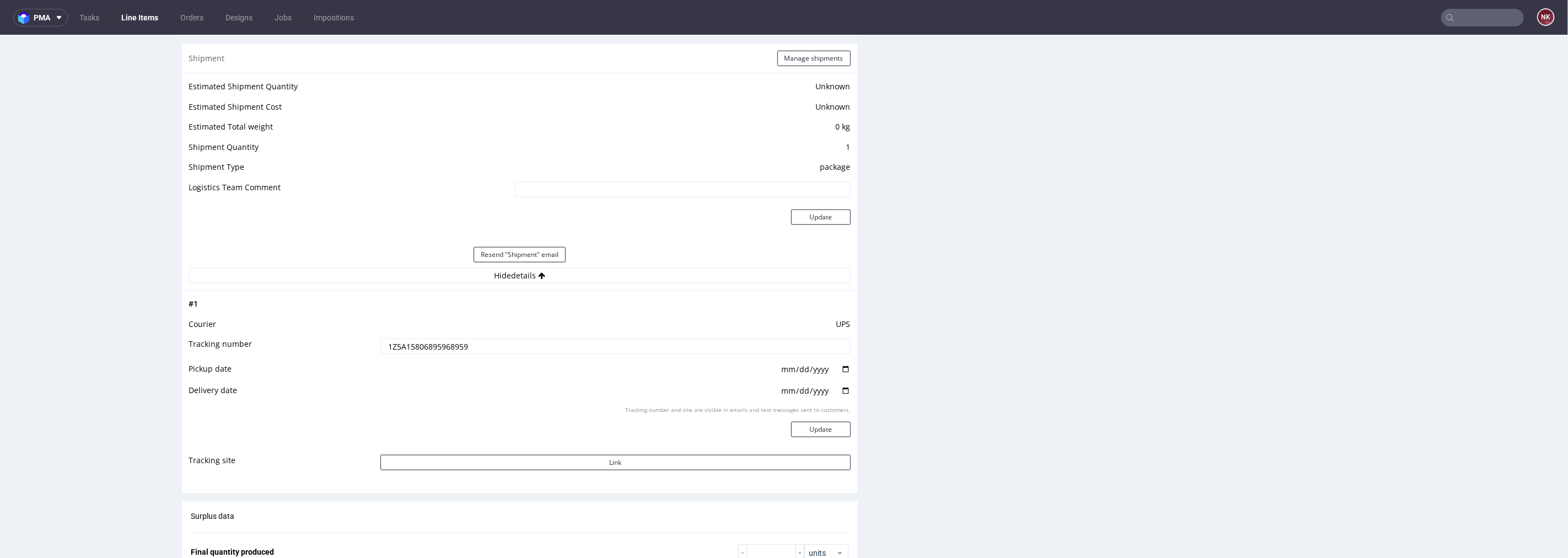
scroll to position [918, 0]
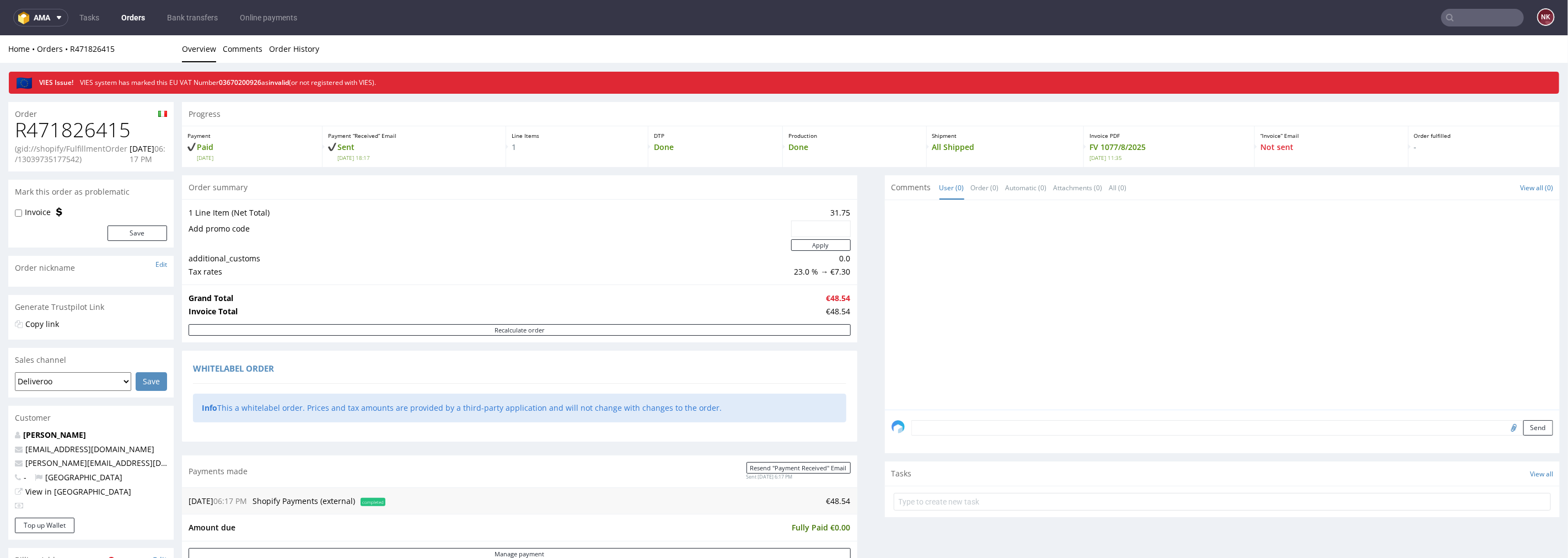
click at [146, 17] on link "Orders" at bounding box center [133, 17] width 37 height 17
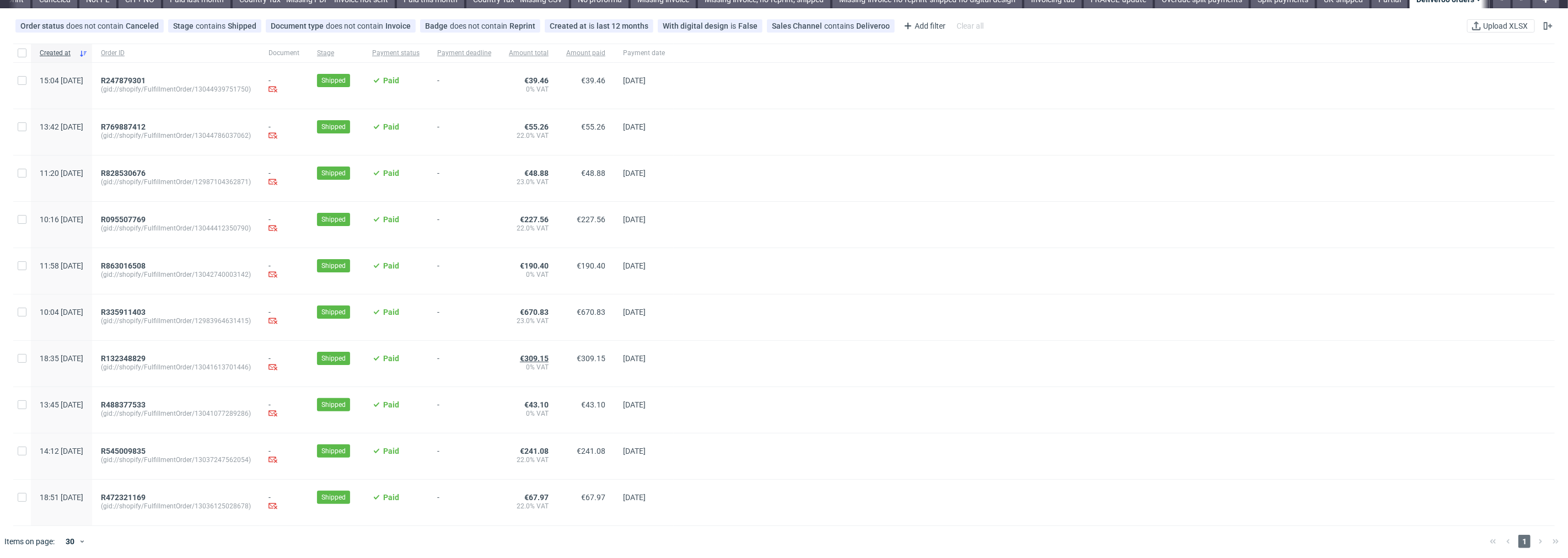
scroll to position [85, 0]
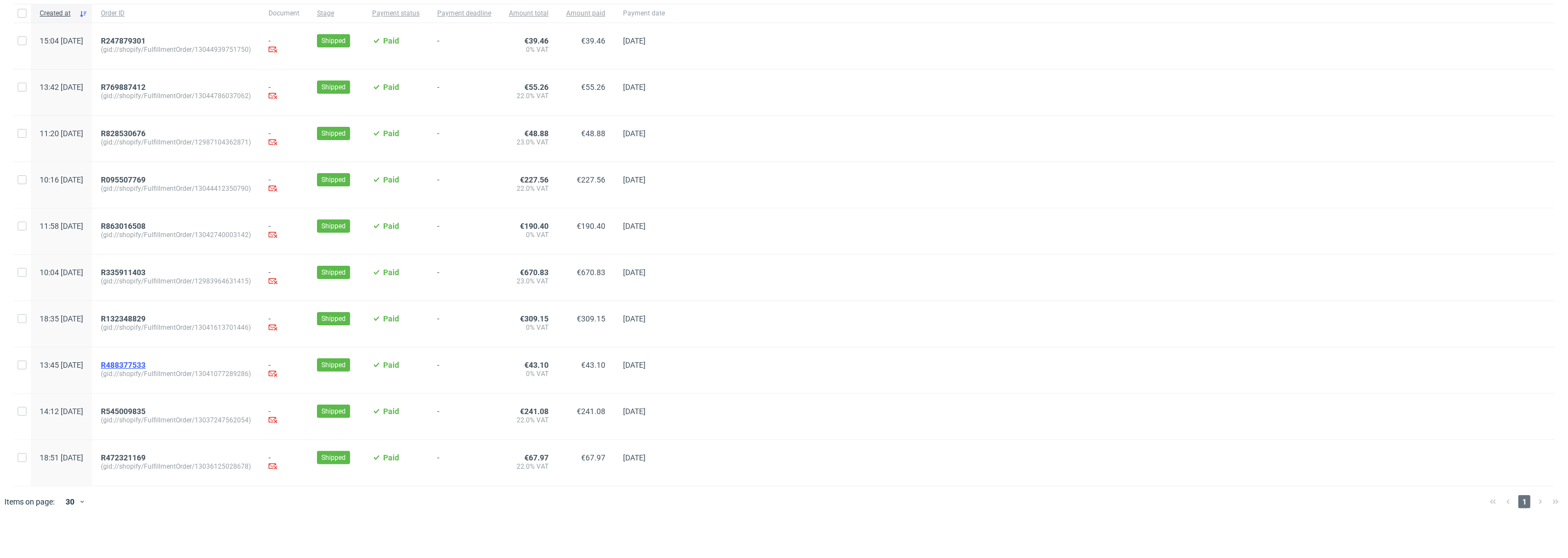
click at [145, 368] on span "R488377533" at bounding box center [123, 365] width 45 height 9
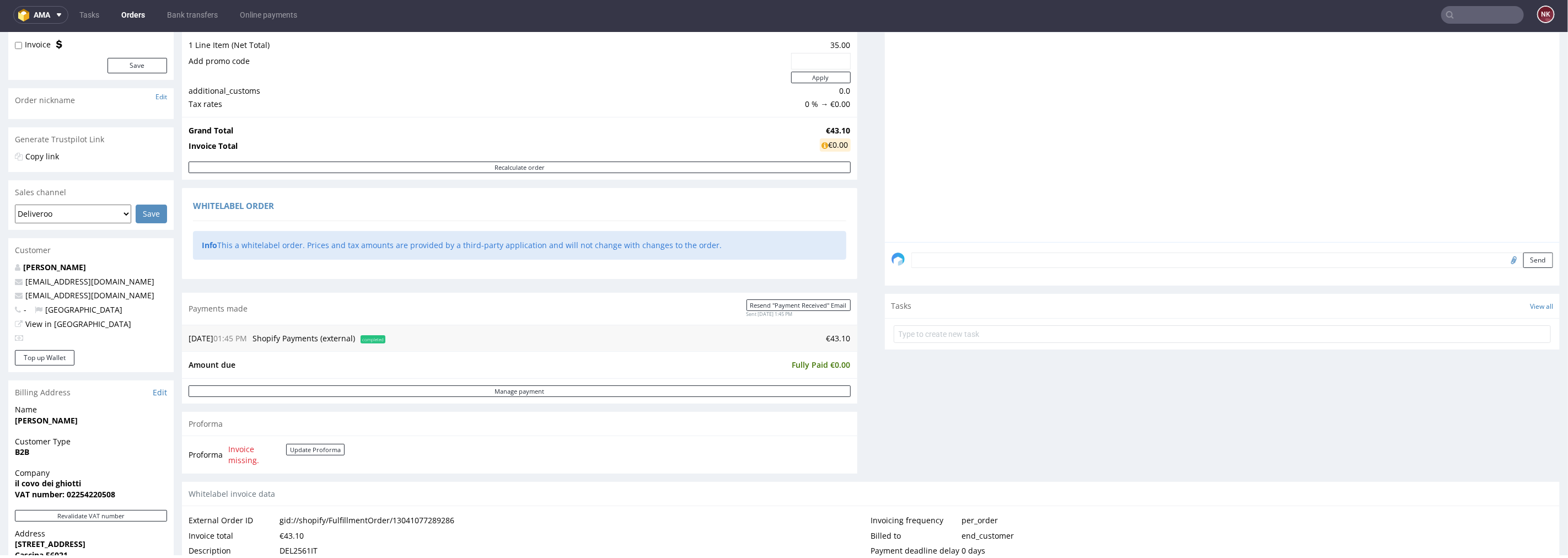
scroll to position [306, 0]
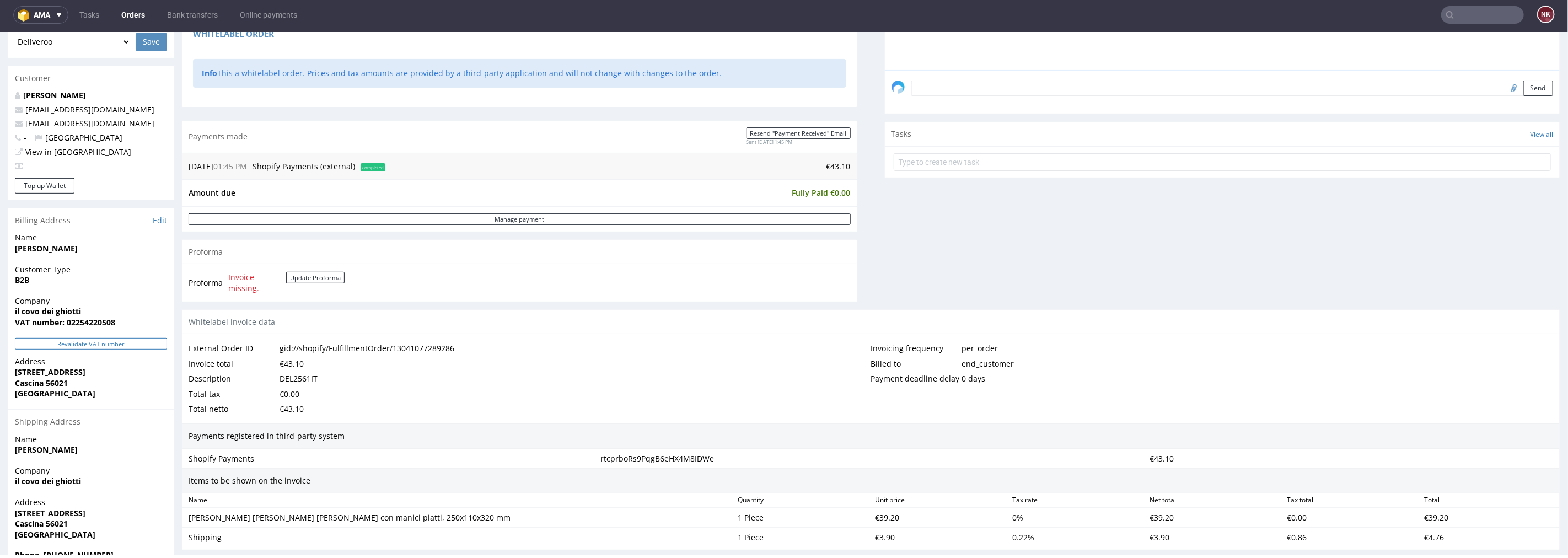
click at [126, 341] on button "Revalidate VAT number" at bounding box center [91, 343] width 152 height 12
drag, startPoint x: 93, startPoint y: 302, endPoint x: 0, endPoint y: 310, distance: 93.3
click at [0, 310] on div "Order R488377533 (gid://shopify/FulfillmentOrder/13041077289286) 19.08.2025 01:…" at bounding box center [784, 241] width 1568 height 974
drag, startPoint x: 93, startPoint y: 311, endPoint x: 0, endPoint y: 311, distance: 93.0
click at [0, 311] on div "Order R488377533 (gid://shopify/FulfillmentOrder/13041077289286) 19.08.2025 01:…" at bounding box center [784, 241] width 1568 height 974
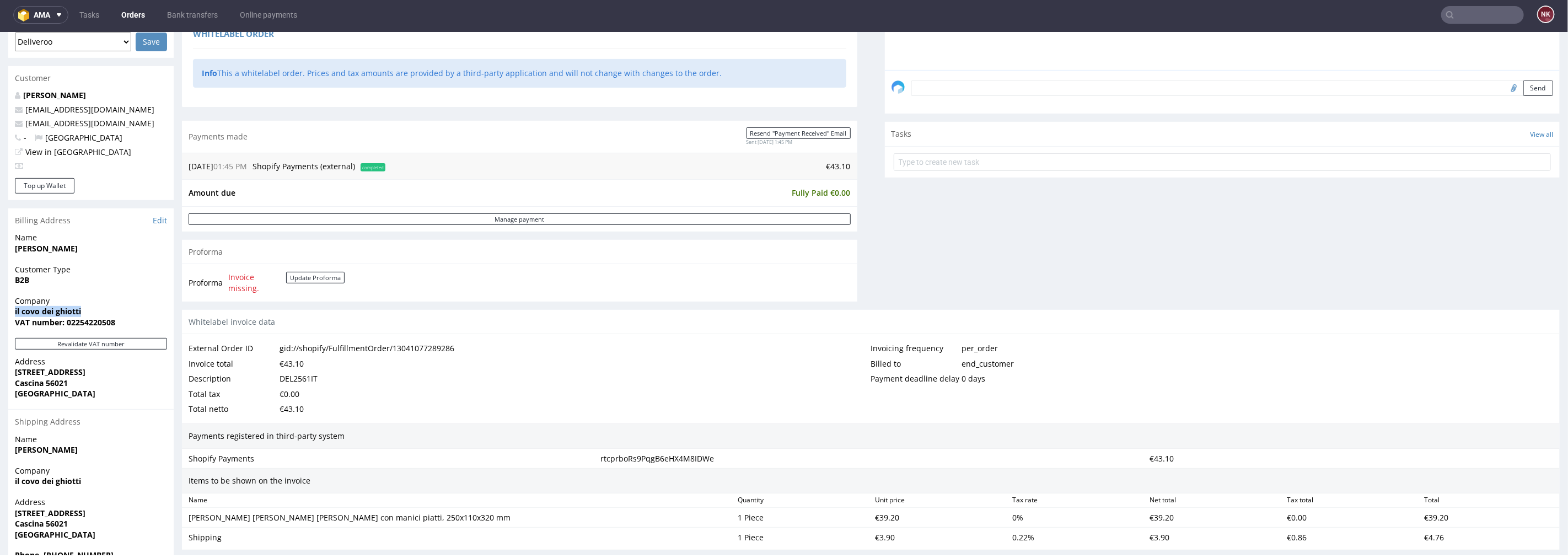
copy strong "il covo dei ghiotti"
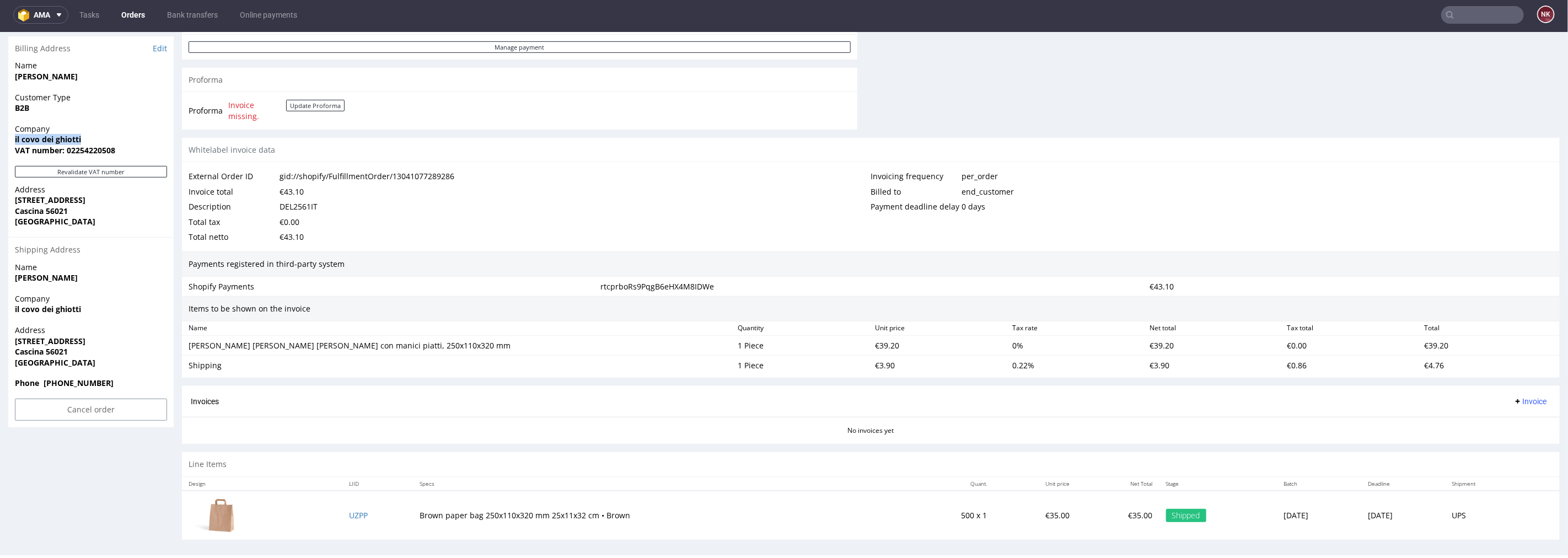
scroll to position [486, 0]
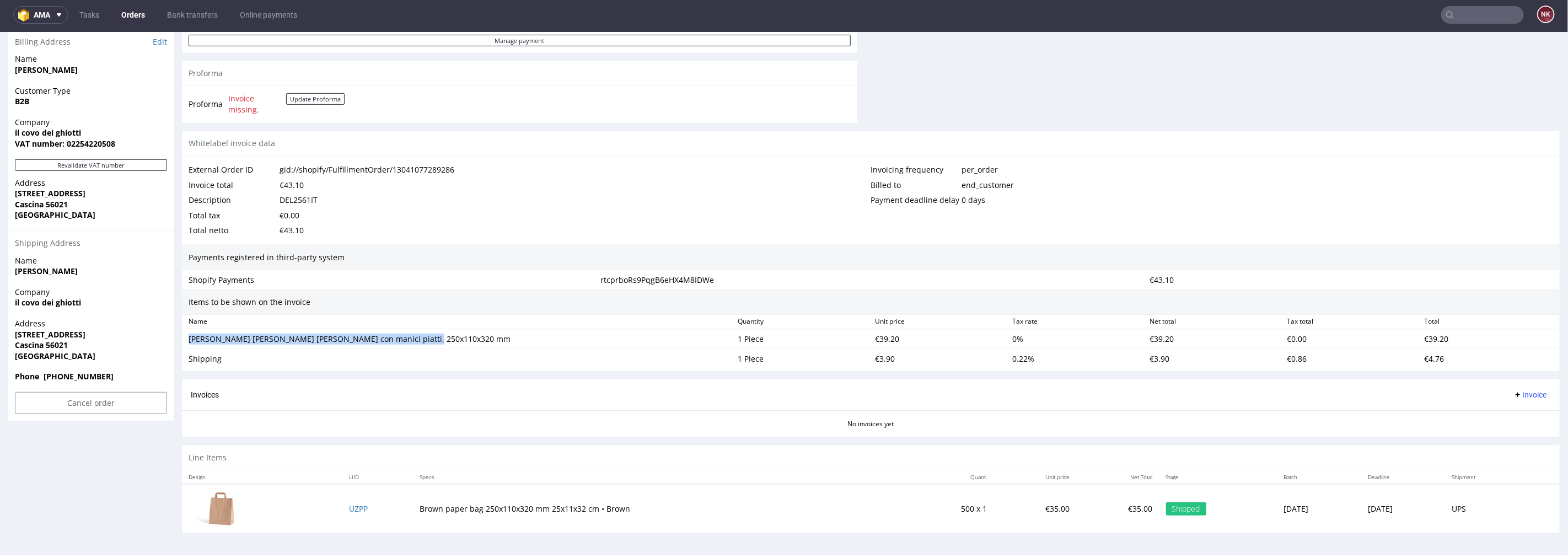
drag, startPoint x: 418, startPoint y: 337, endPoint x: 190, endPoint y: 340, distance: 228.0
click at [190, 340] on div "Sacchetti di carta marroni con manici piatti, 250x110x320 mm" at bounding box center [459, 338] width 540 height 11
copy div "Sacchetti di carta marroni con manici piatti, 250x110x320 mm"
click at [203, 359] on div "Shipping" at bounding box center [459, 358] width 540 height 11
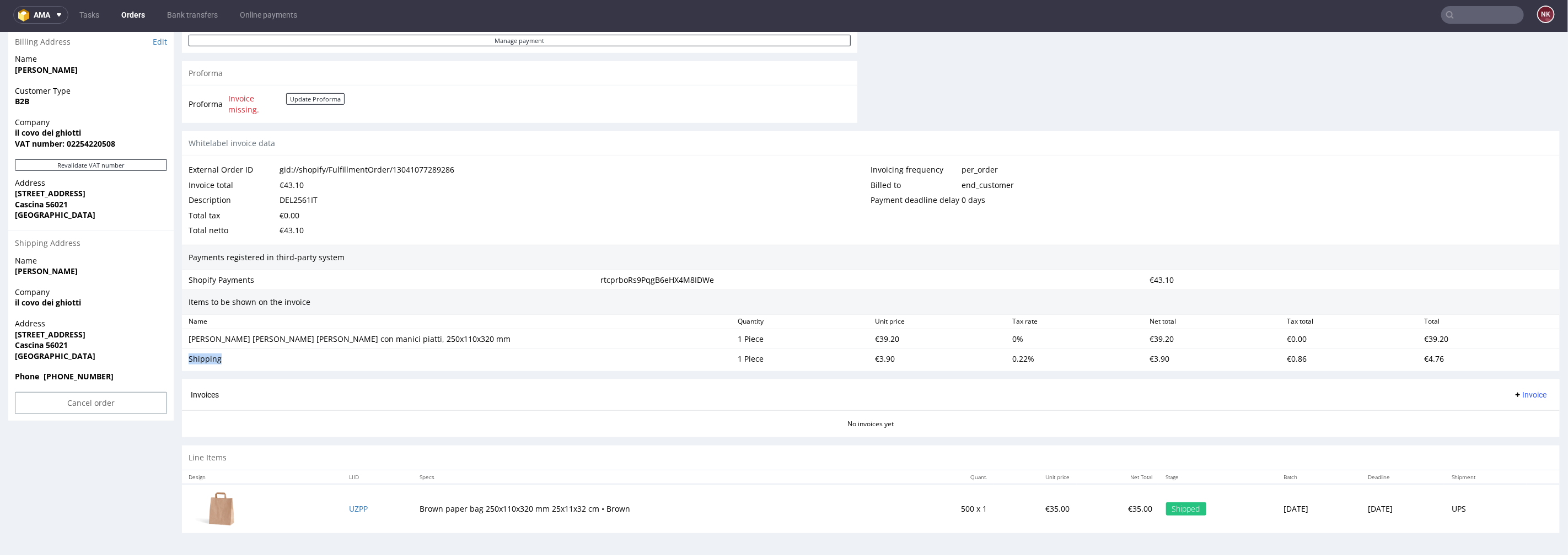
copy div "Shipping"
click at [882, 337] on div "€39.20" at bounding box center [939, 338] width 138 height 16
copy div "39.20"
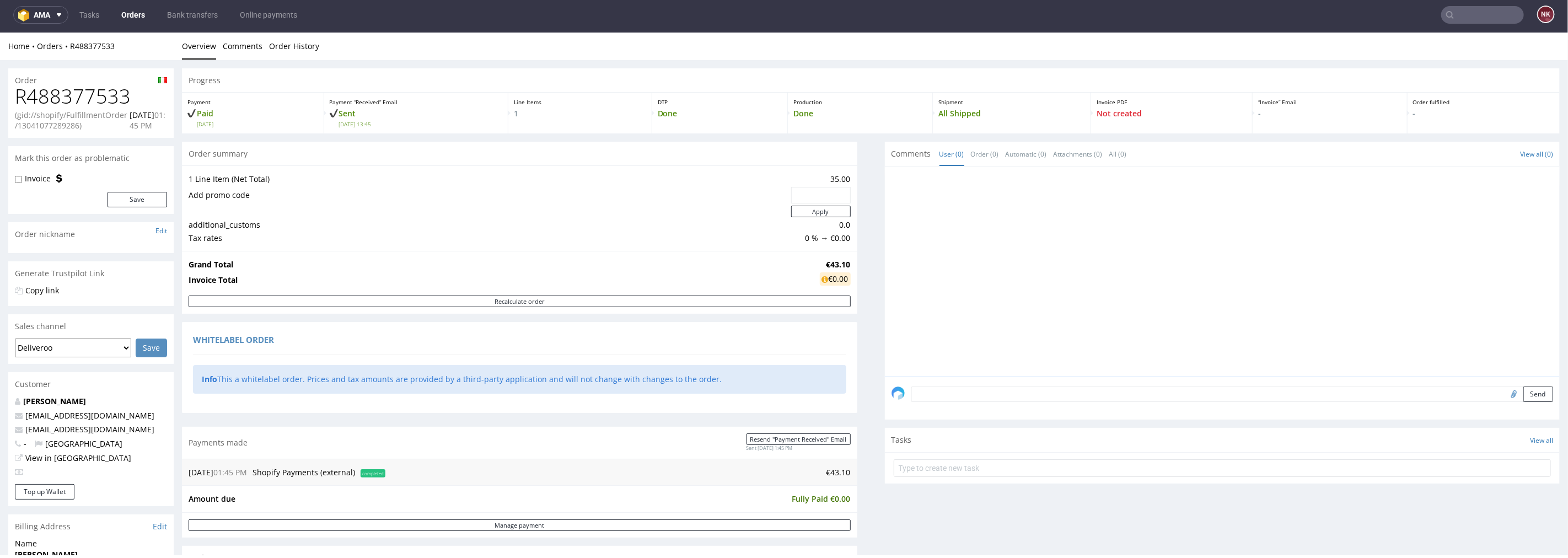
scroll to position [0, 0]
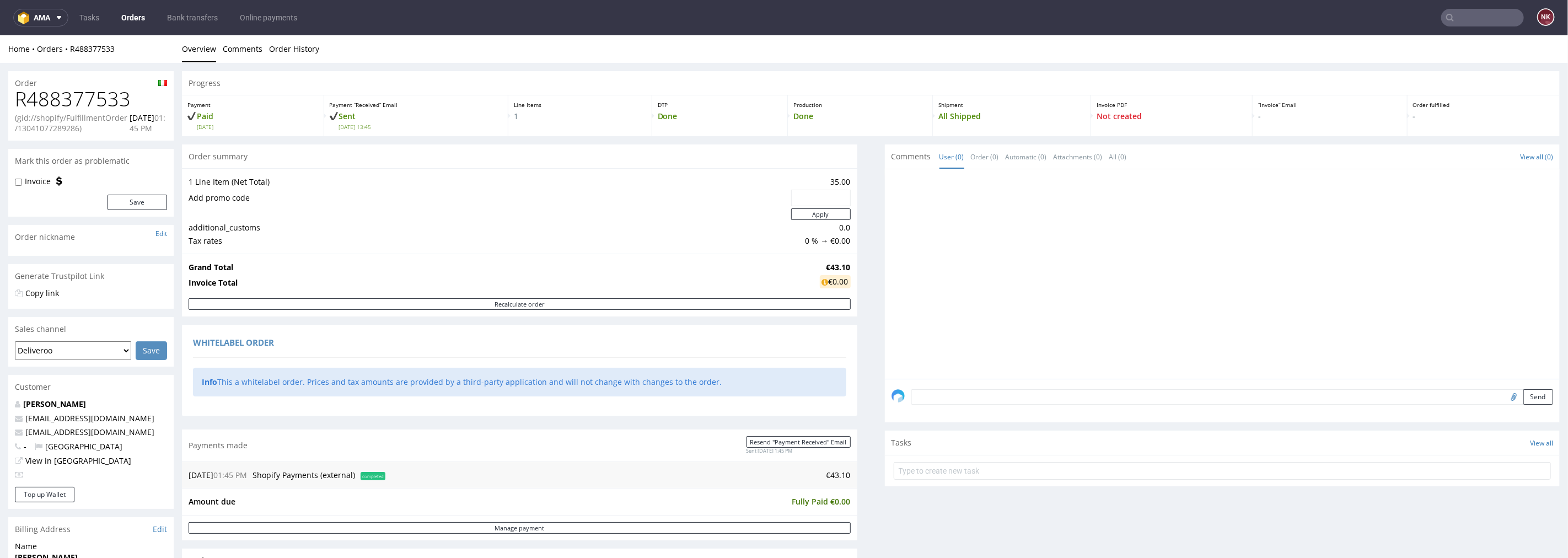
click at [93, 102] on h1 "R488377533" at bounding box center [91, 98] width 152 height 22
copy h1 "R488377533"
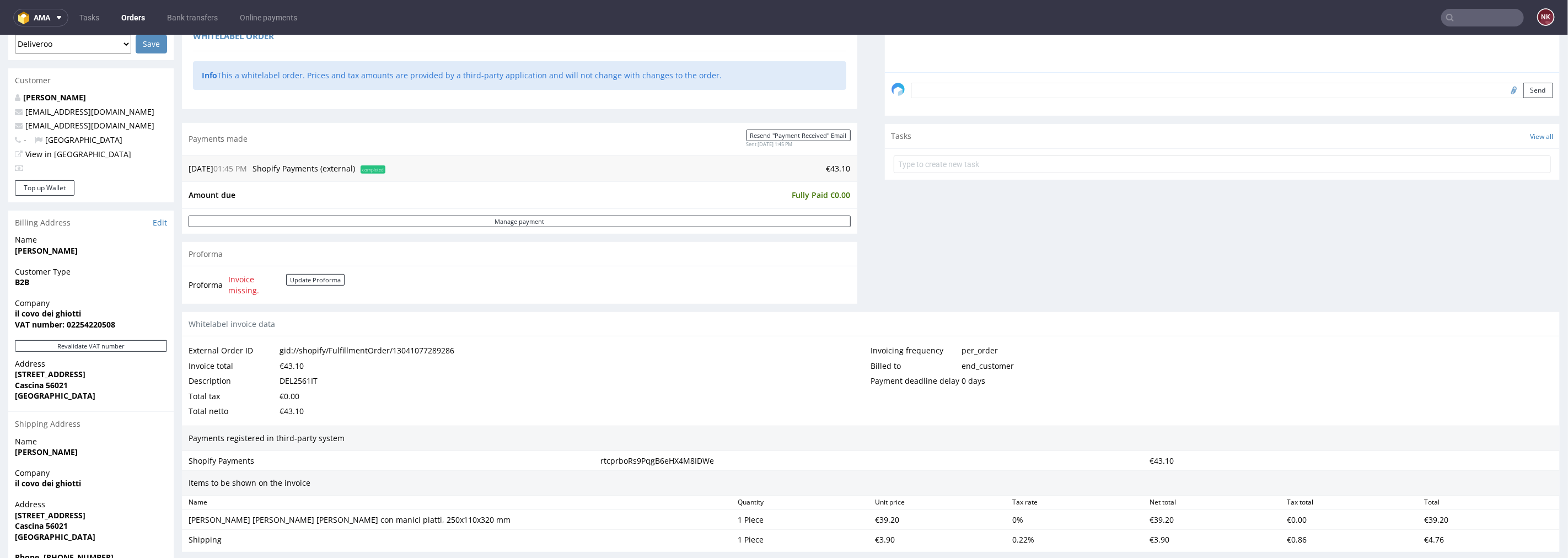
scroll to position [486, 0]
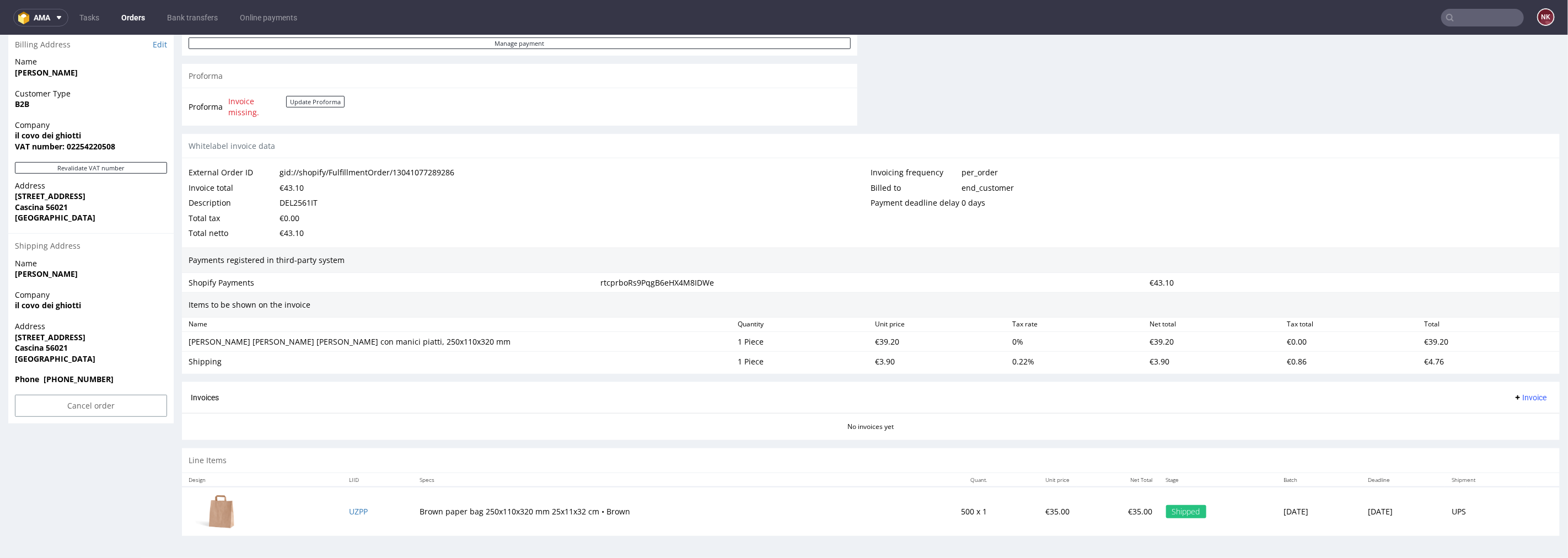
click at [298, 203] on div "DEL2561IT" at bounding box center [298, 202] width 38 height 16
copy div "DEL2561IT"
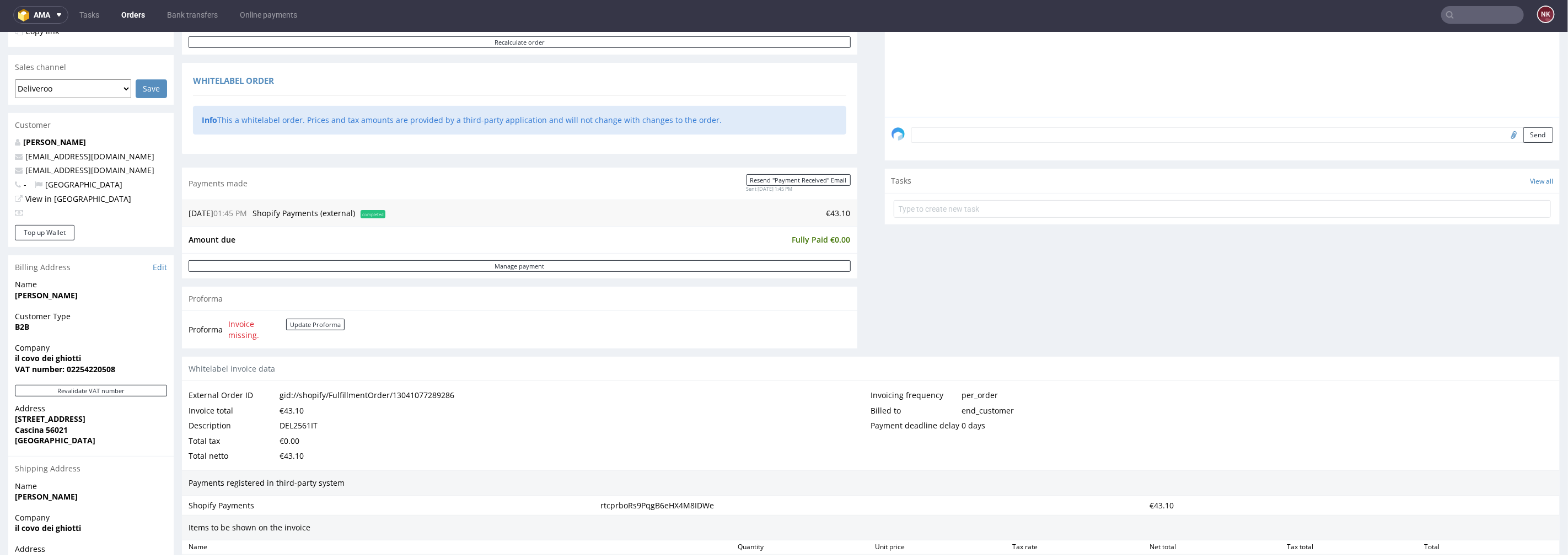
scroll to position [240, 0]
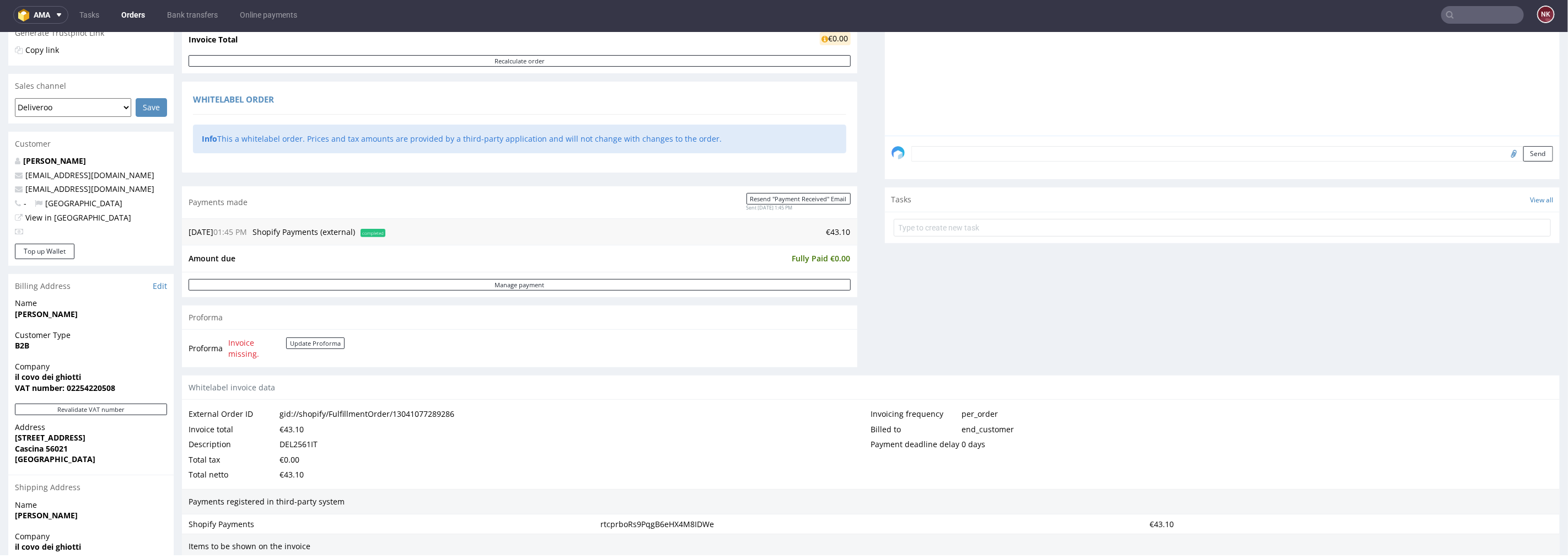
click at [829, 240] on div "19.08.25 01:45 PM Shopify Payments (external) completed €43.10" at bounding box center [520, 231] width 676 height 27
click at [831, 230] on td "€43.10" at bounding box center [620, 231] width 463 height 13
copy td "43.10"
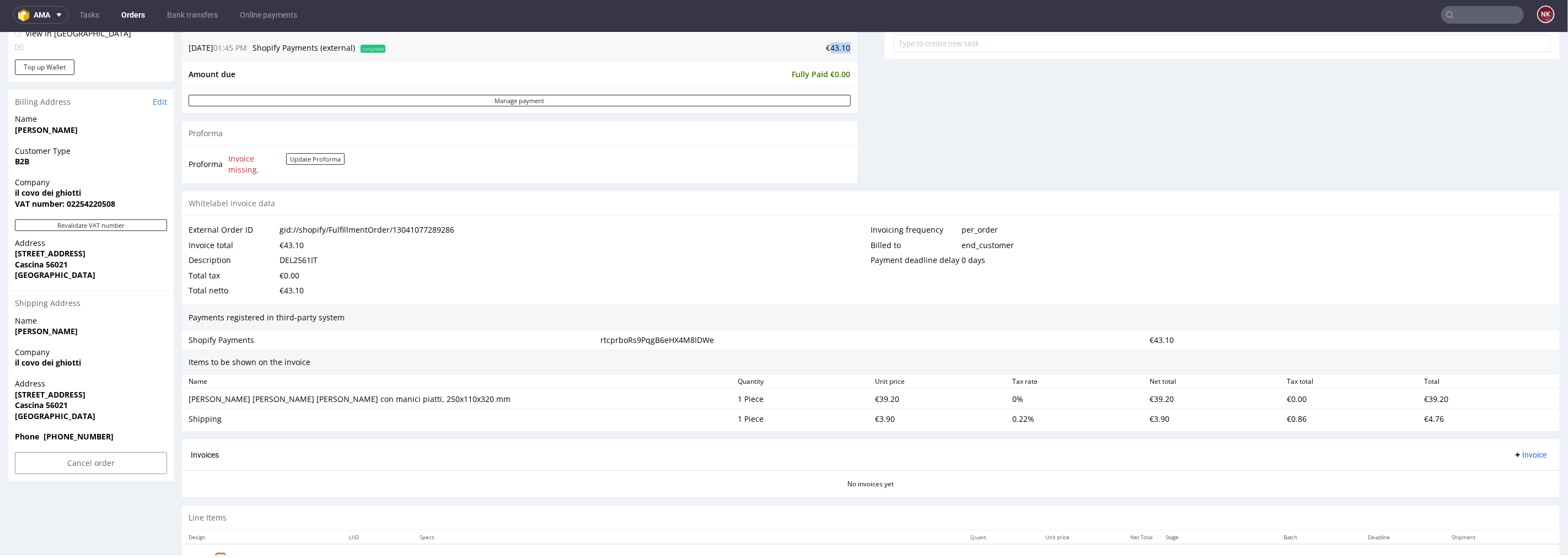
click at [1514, 450] on span "Invoice" at bounding box center [1530, 454] width 33 height 9
click at [1504, 494] on span "Upload" at bounding box center [1512, 498] width 54 height 11
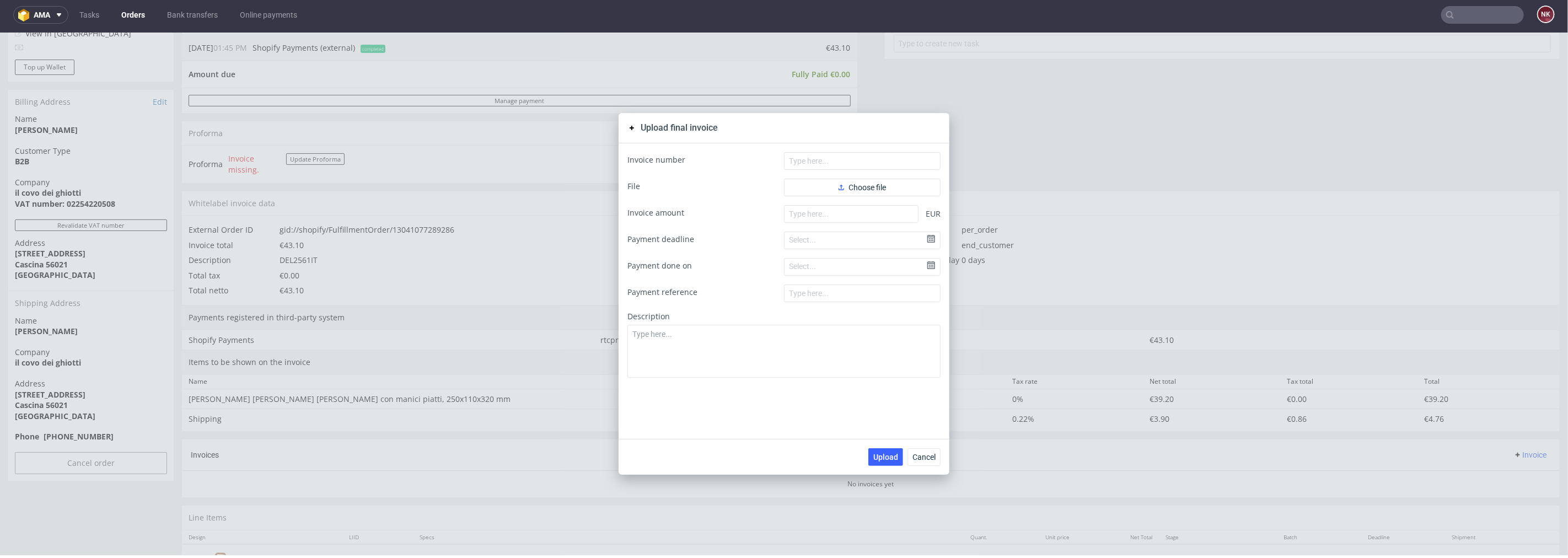
click at [862, 221] on div at bounding box center [851, 213] width 134 height 17
click at [858, 209] on input "number" at bounding box center [851, 213] width 134 height 17
paste input "43.10"
type input "43.10"
click at [872, 183] on span "Choose file" at bounding box center [862, 187] width 47 height 7
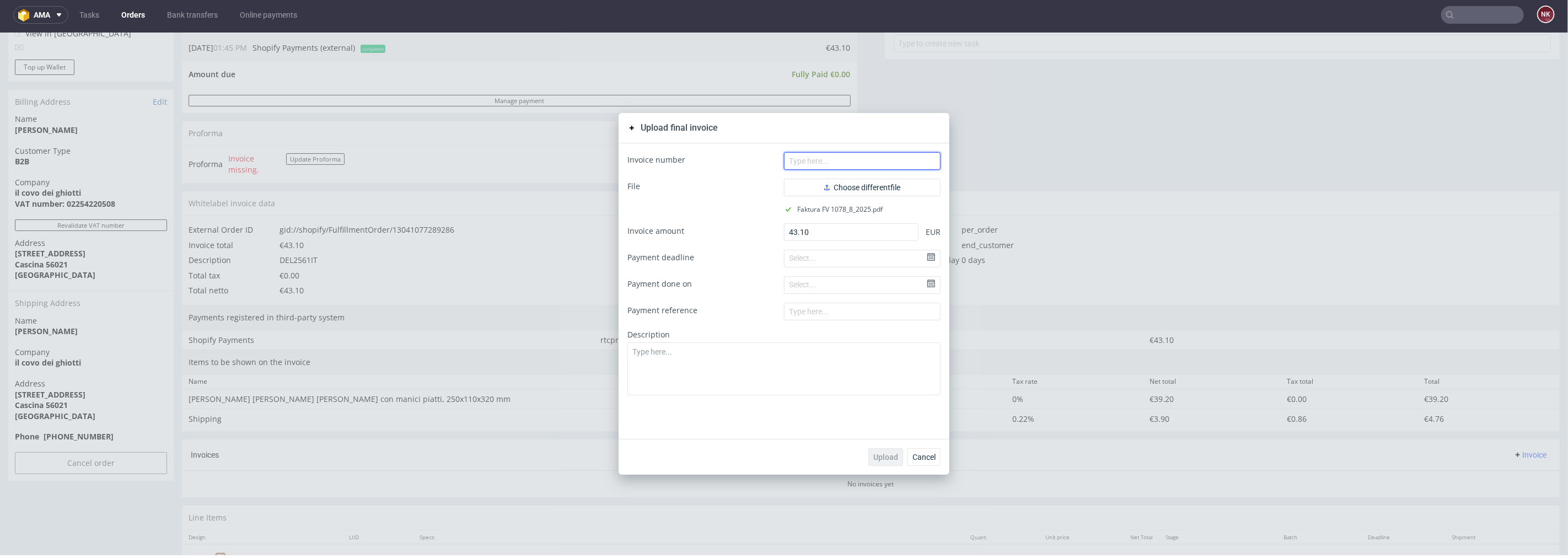
click at [825, 164] on input "text" at bounding box center [862, 160] width 157 height 17
type input "FV 1078/8/2025"
click at [878, 462] on button "Upload" at bounding box center [886, 457] width 35 height 17
click at [918, 460] on span "Cancel" at bounding box center [924, 457] width 23 height 7
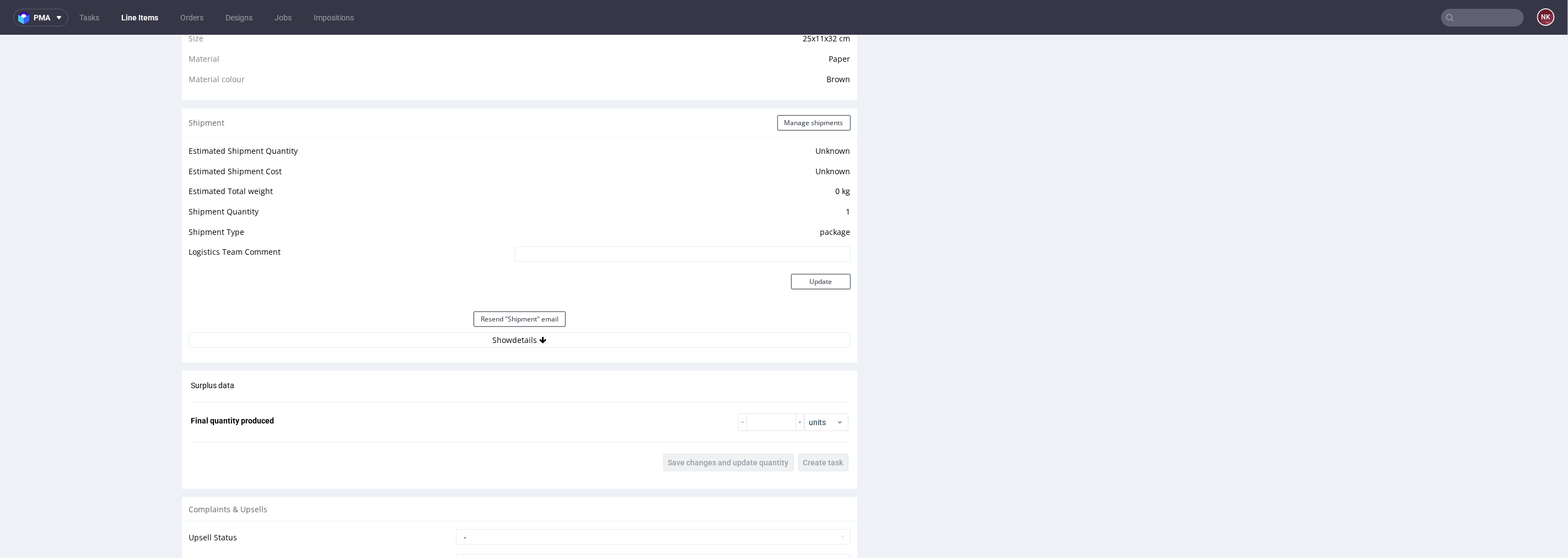
scroll to position [857, 0]
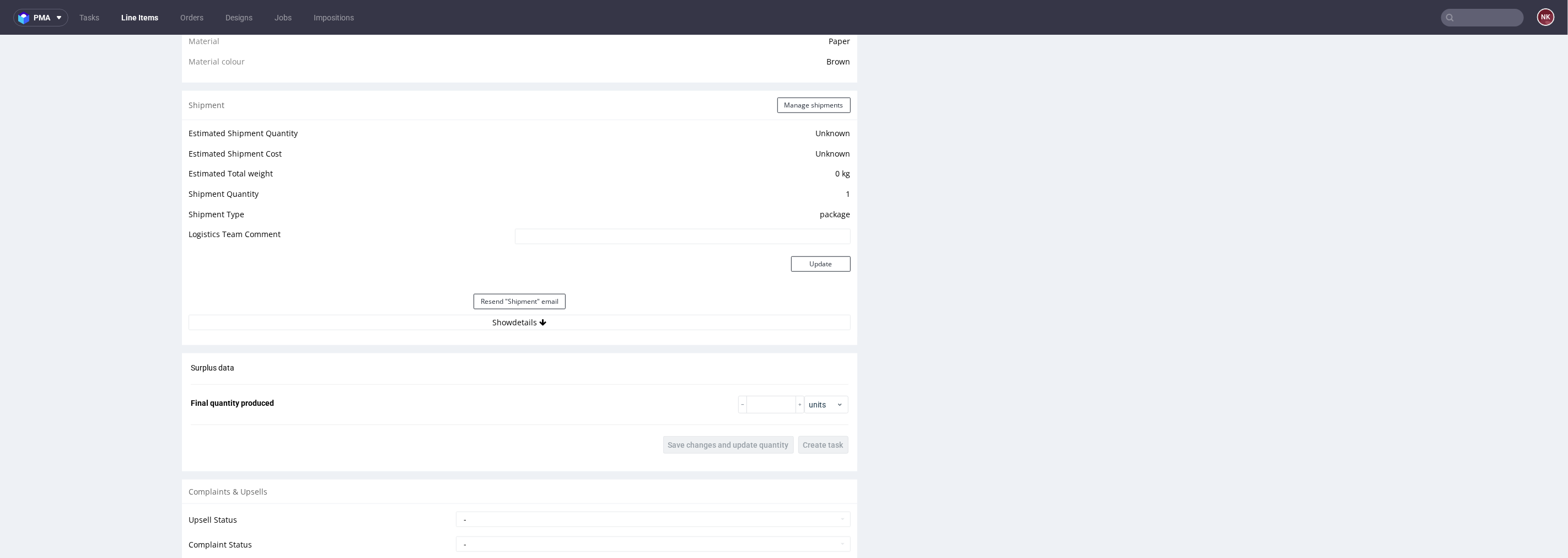
click at [570, 311] on div "Resend "Shipment" email" at bounding box center [520, 301] width 662 height 27
click at [570, 321] on button "Show details" at bounding box center [520, 322] width 662 height 16
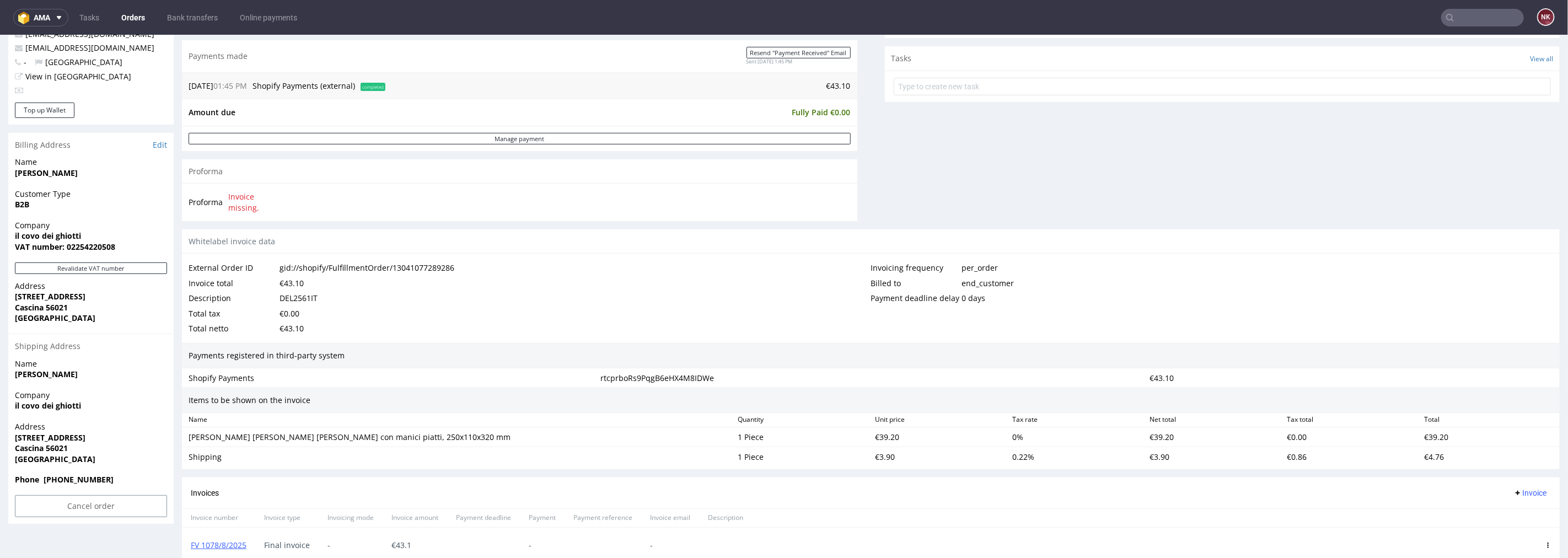
scroll to position [274, 0]
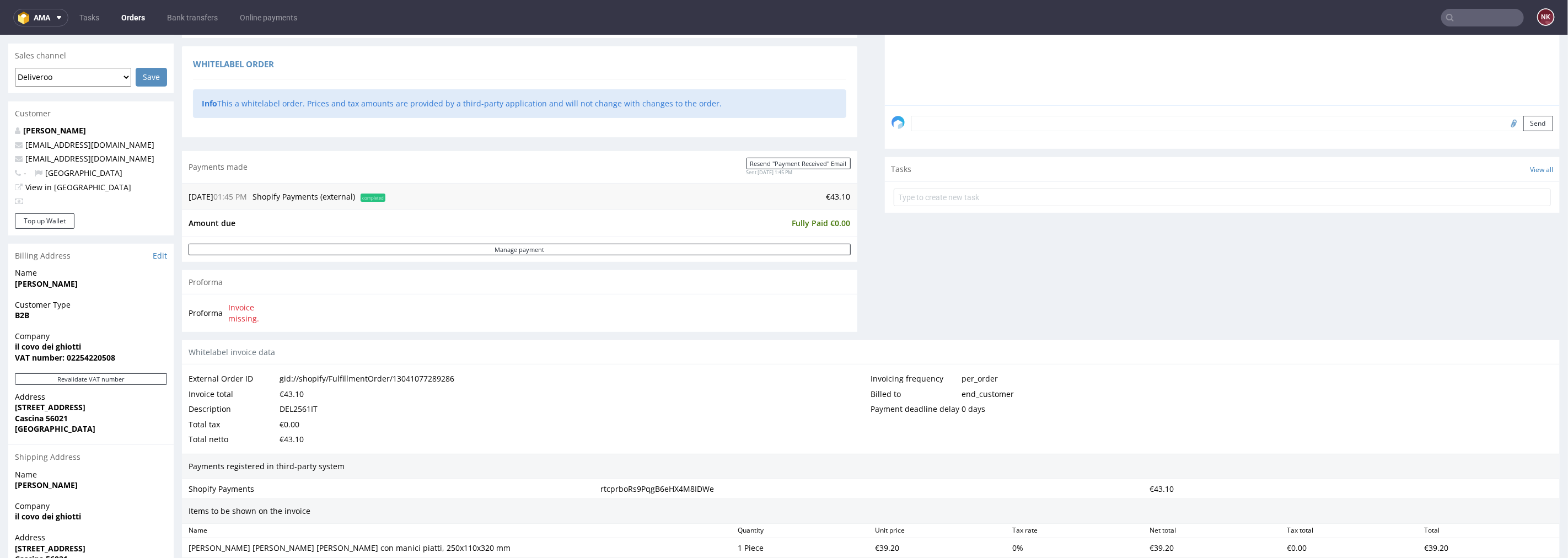
click at [131, 17] on link "Orders" at bounding box center [133, 17] width 37 height 17
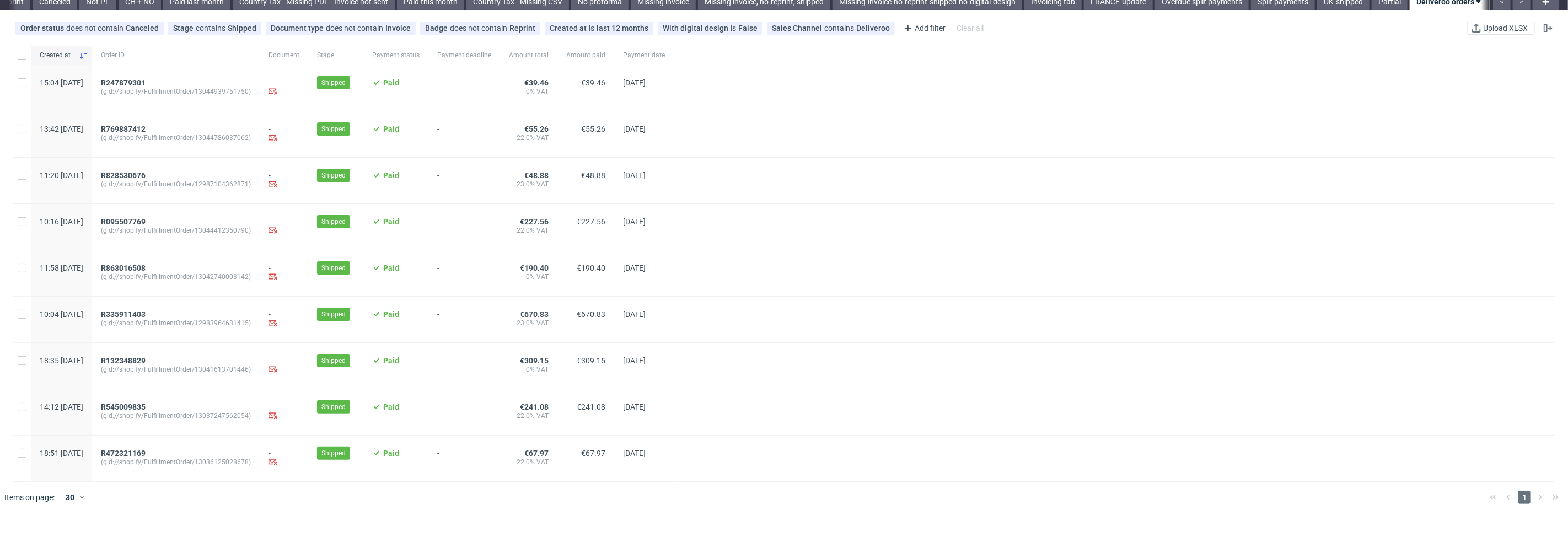
scroll to position [85, 0]
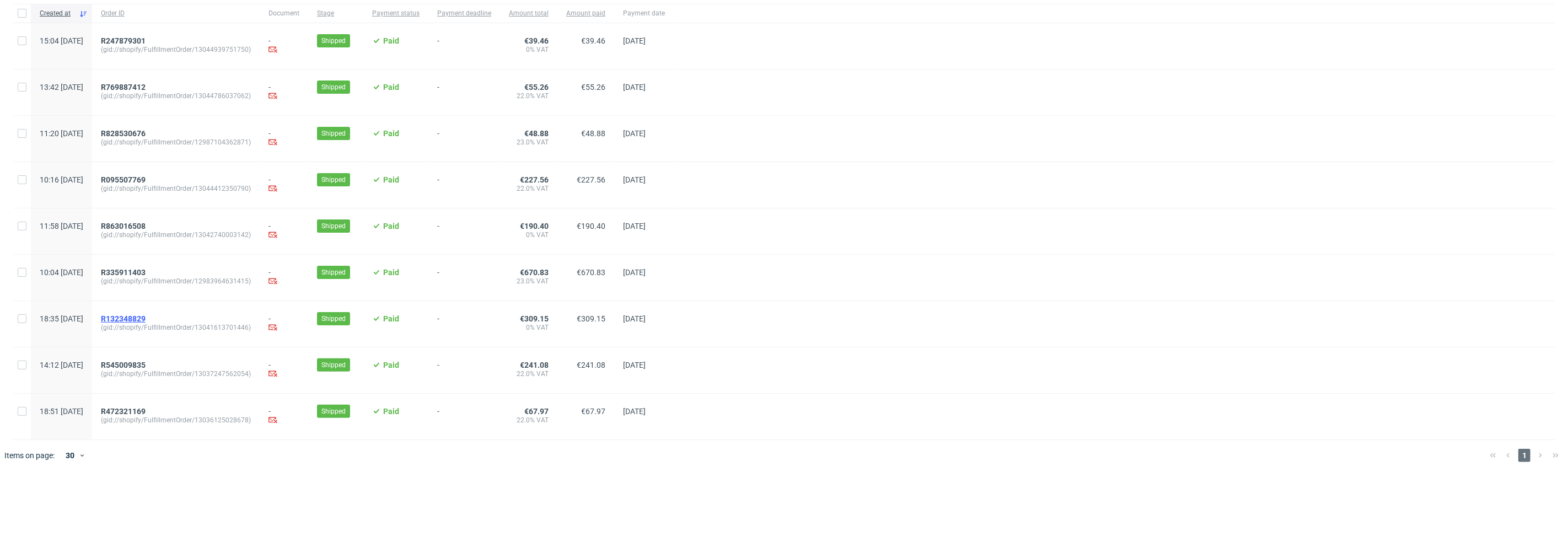
click at [138, 320] on span "R132348829" at bounding box center [123, 319] width 45 height 9
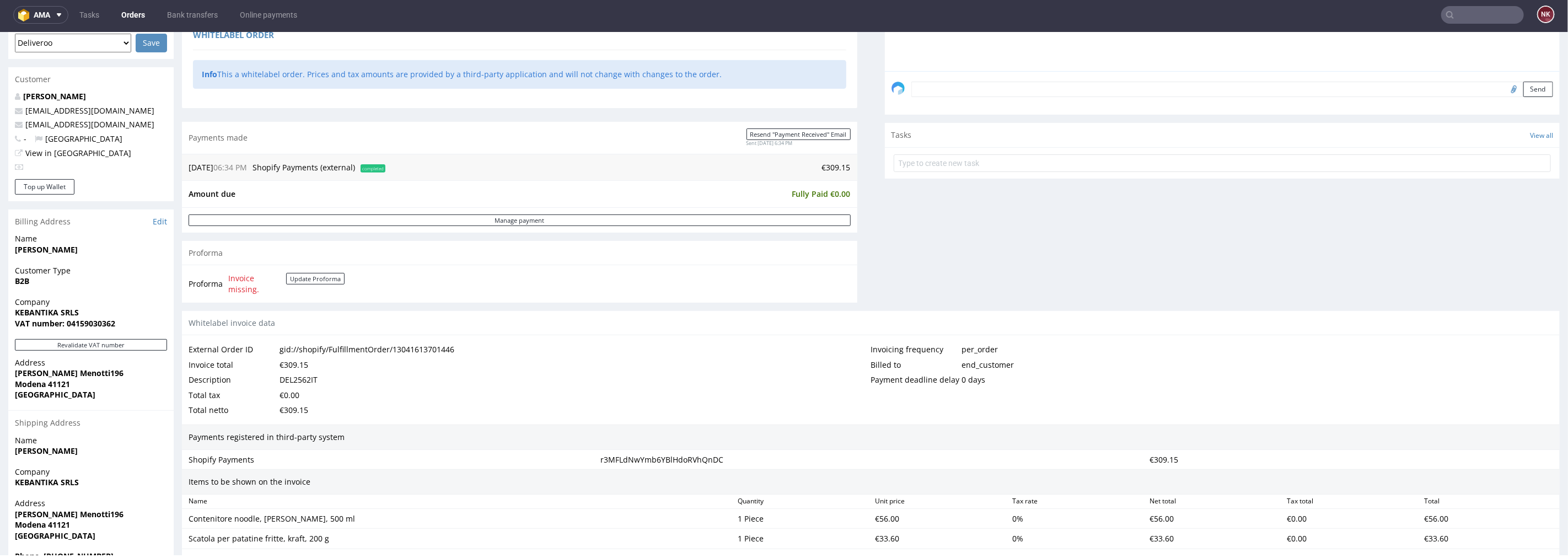
scroll to position [306, 0]
click at [127, 340] on button "Revalidate VAT number" at bounding box center [91, 343] width 152 height 12
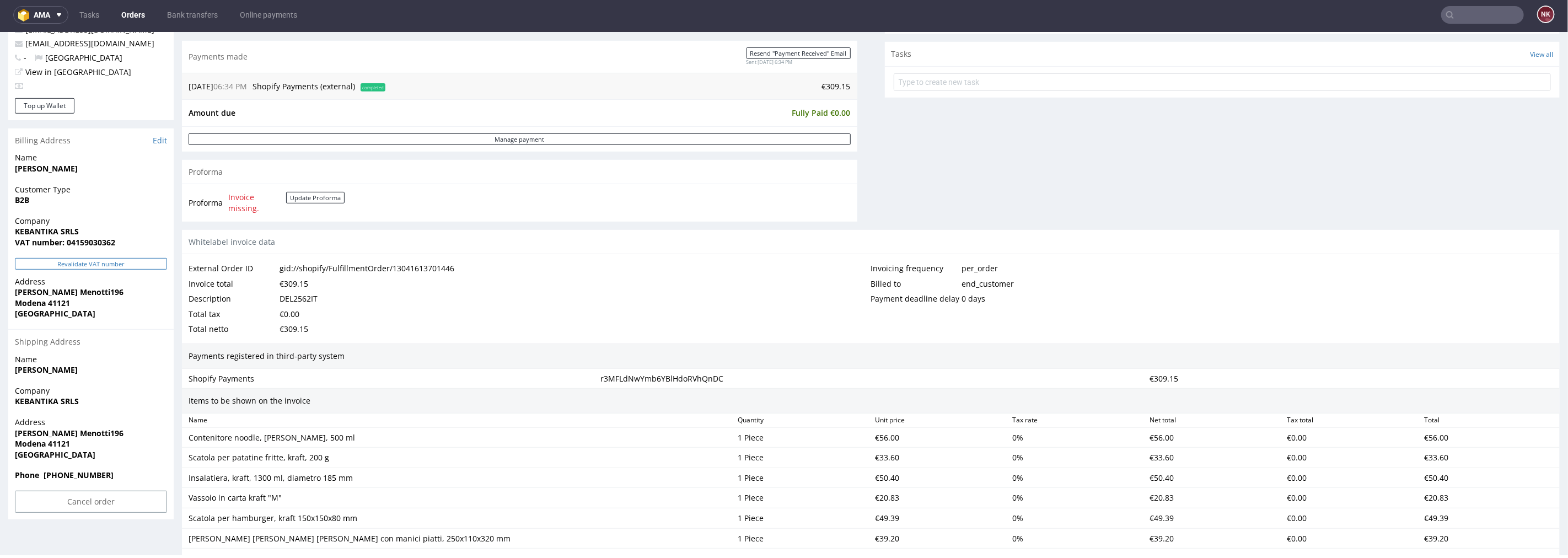
scroll to position [367, 0]
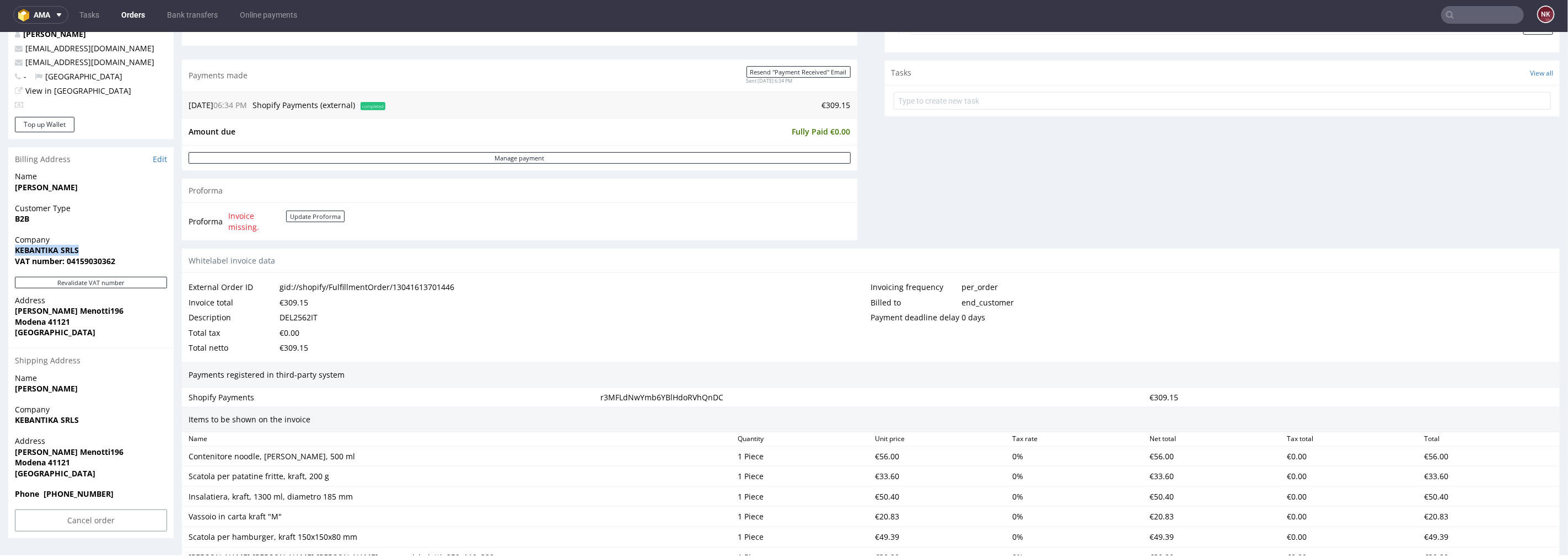
drag, startPoint x: 92, startPoint y: 244, endPoint x: 6, endPoint y: 249, distance: 86.1
click at [6, 249] on div "Order R132348829 (gid://shopify/FulfillmentOrder/13041613701446) [DATE] 06:35 P…" at bounding box center [784, 381] width 1568 height 1379
copy strong "KEBANTIKA SRLS"
click at [89, 264] on strong "VAT number: 04159030362" at bounding box center [65, 260] width 100 height 11
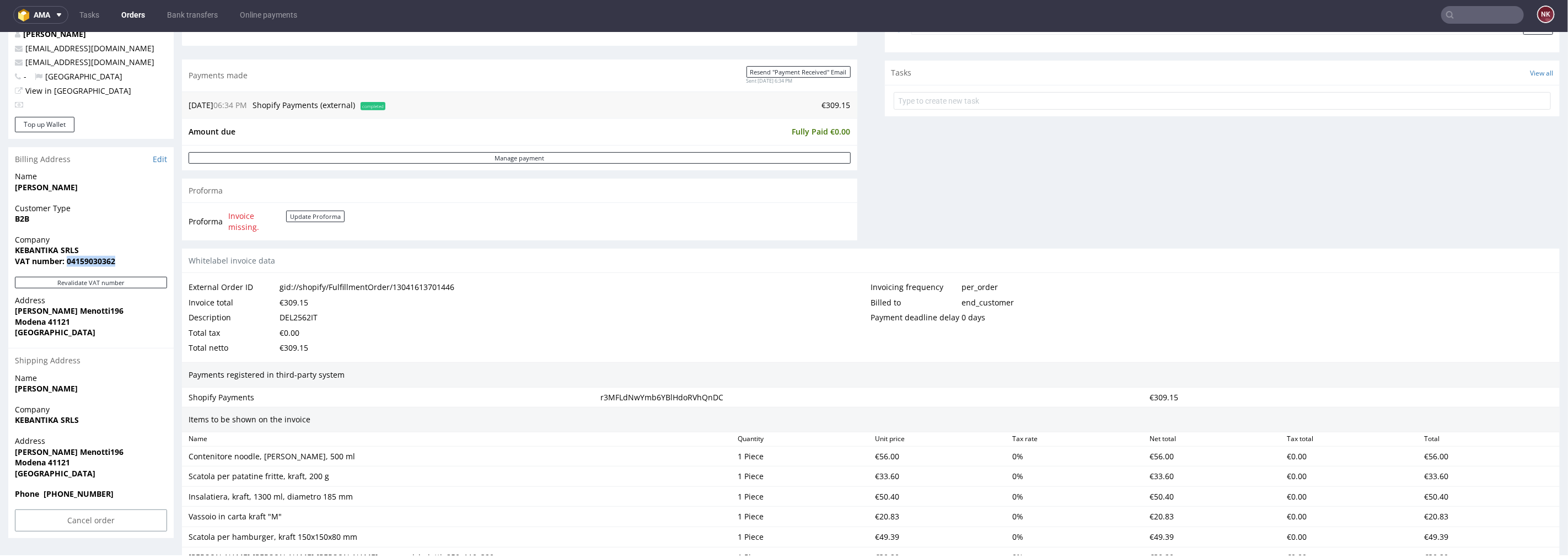
copy strong "04159030362"
drag, startPoint x: 82, startPoint y: 249, endPoint x: 12, endPoint y: 248, distance: 70.0
click at [12, 248] on div "Company KEBANTIKA SRLS VAT number: 04159030362" at bounding box center [91, 255] width 166 height 42
copy strong "KEBANTIKA SRLS"
click at [74, 263] on strong "VAT number: 04159030362" at bounding box center [65, 260] width 100 height 11
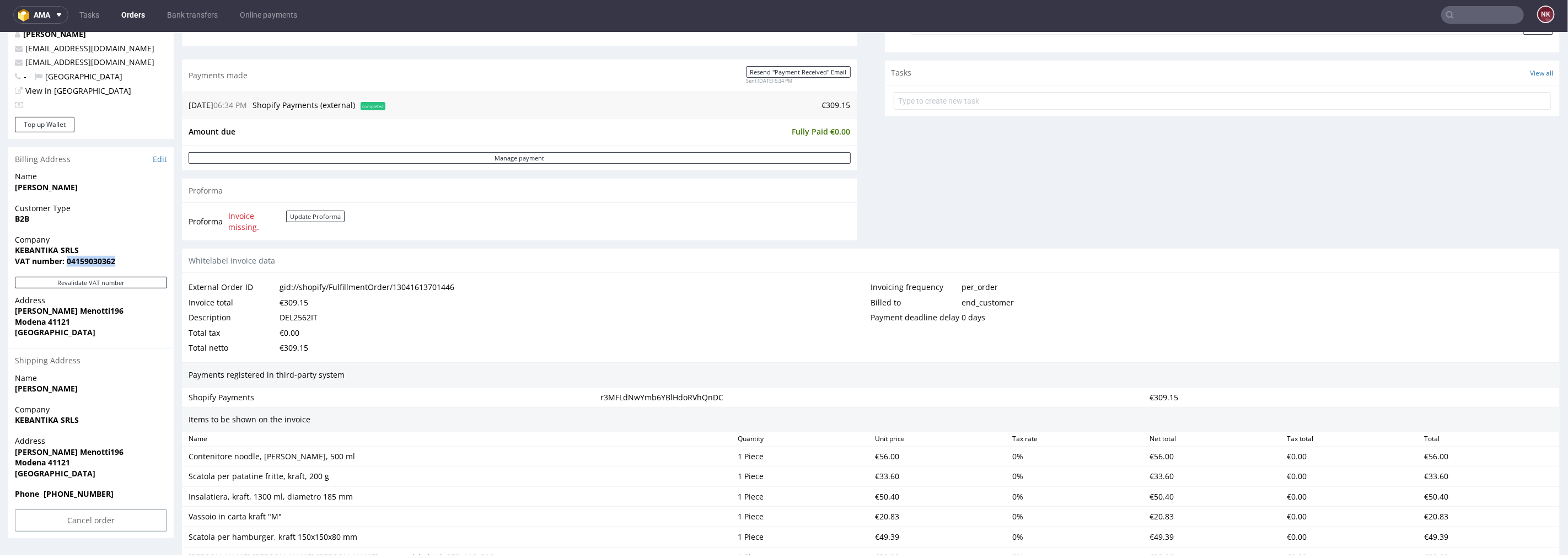
click at [74, 263] on strong "VAT number: 04159030362" at bounding box center [65, 260] width 100 height 11
copy strong "04159030362"
drag, startPoint x: 103, startPoint y: 313, endPoint x: 12, endPoint y: 312, distance: 91.0
click at [12, 312] on div "Address Viale Ciro Menotti196 Modena 41121 Italy" at bounding box center [91, 320] width 166 height 53
copy strong "[PERSON_NAME] Menotti196"
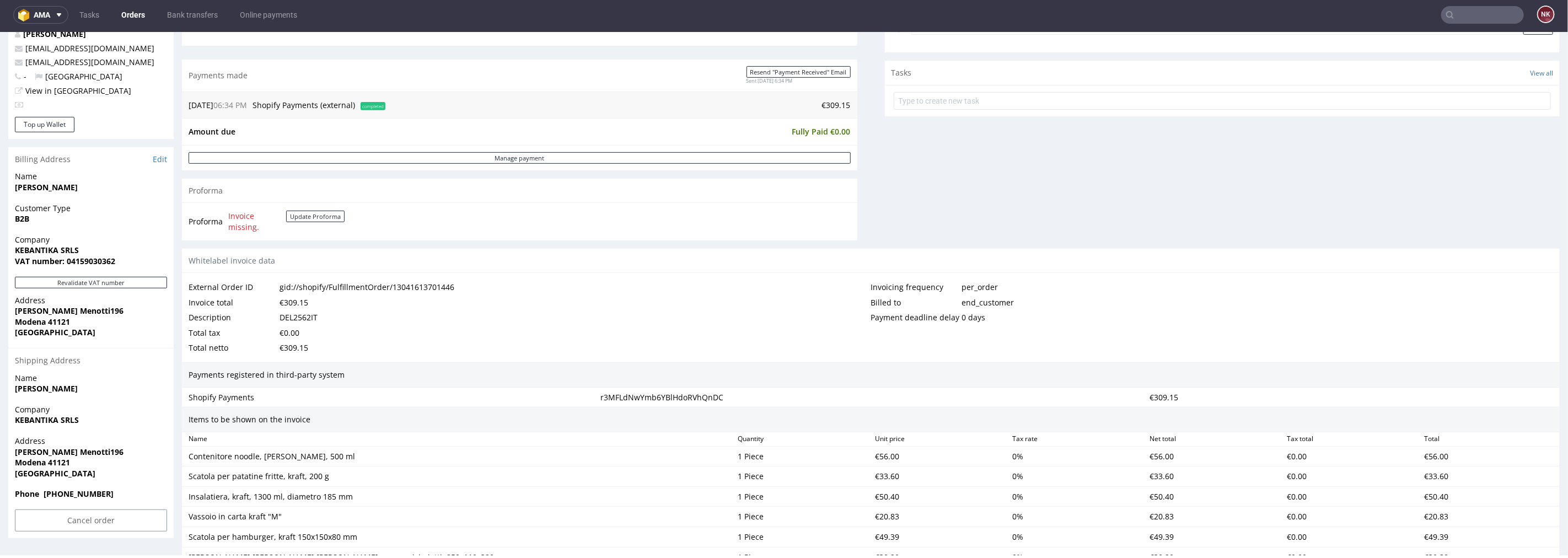
click at [27, 319] on strong "Modena 41121" at bounding box center [42, 321] width 55 height 11
copy strong "Modena"
click at [65, 319] on strong "Modena 41121" at bounding box center [42, 321] width 55 height 11
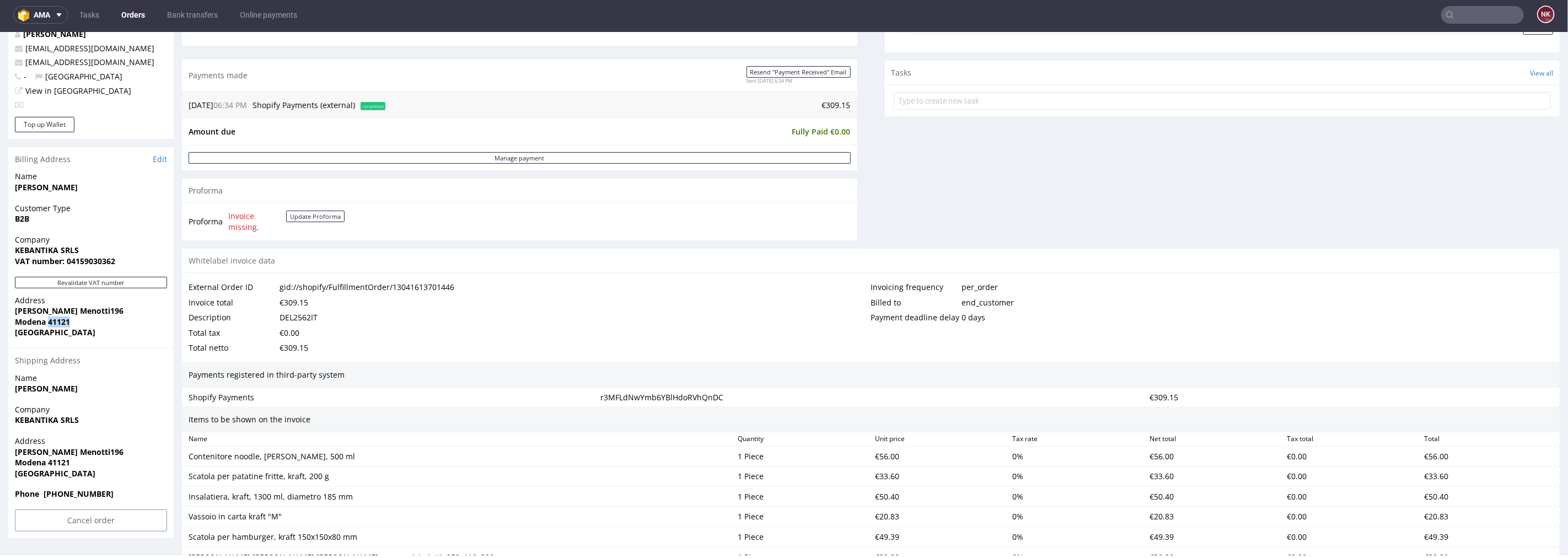
copy strong "41121"
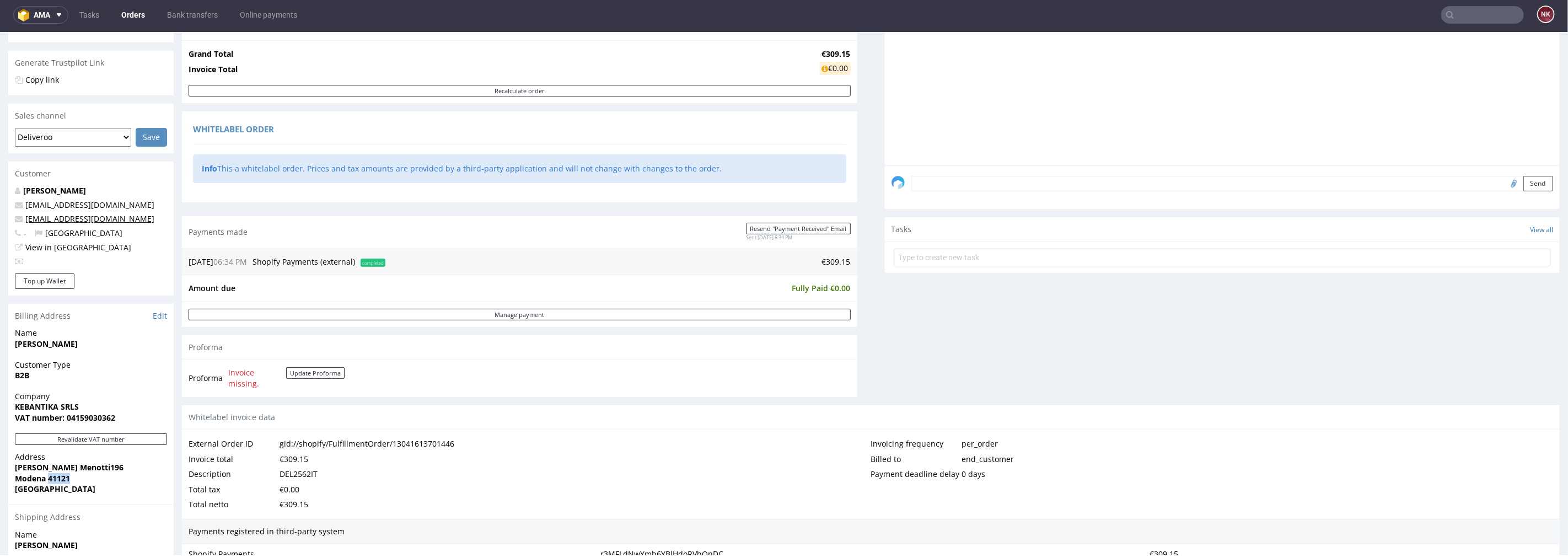
scroll to position [0, 0]
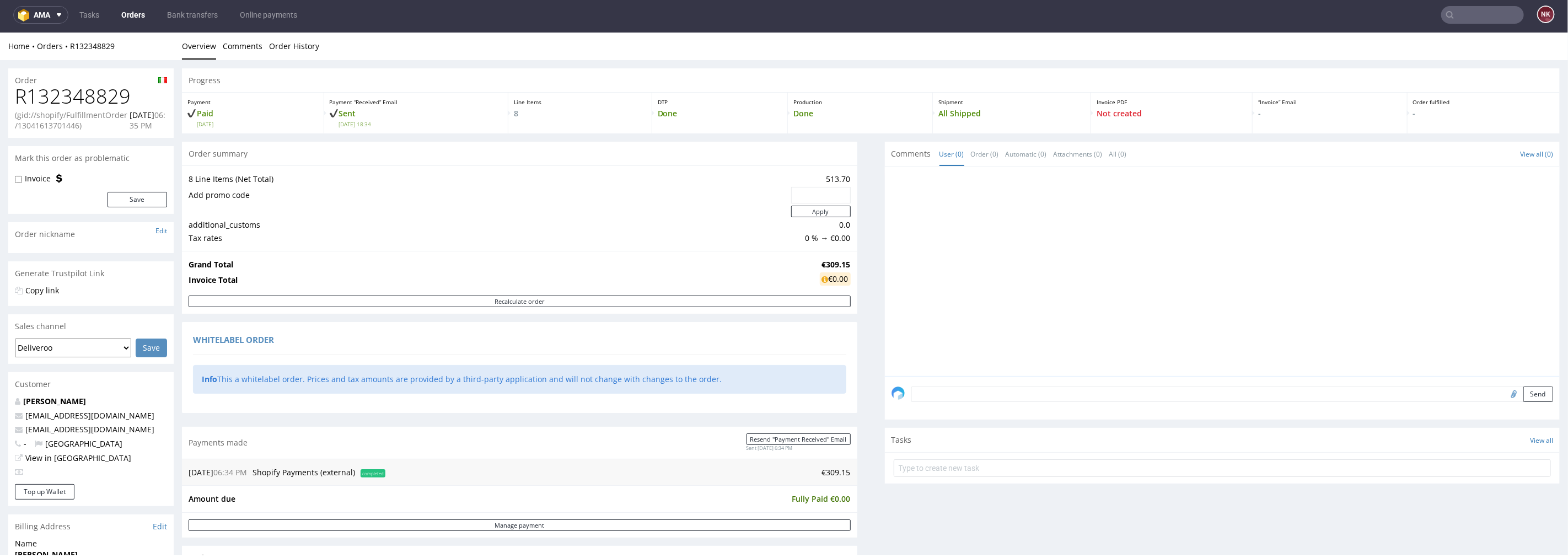
click at [93, 100] on h1 "R132348829" at bounding box center [91, 95] width 152 height 22
copy h1 "R132348829"
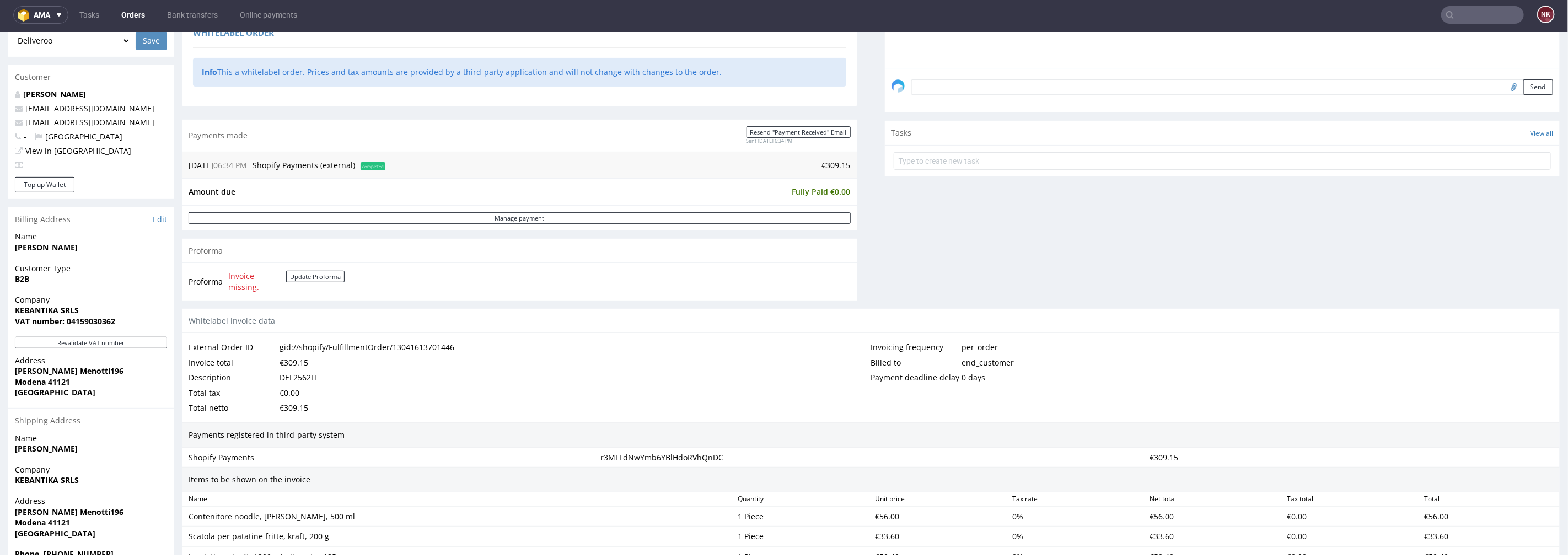
scroll to position [367, 0]
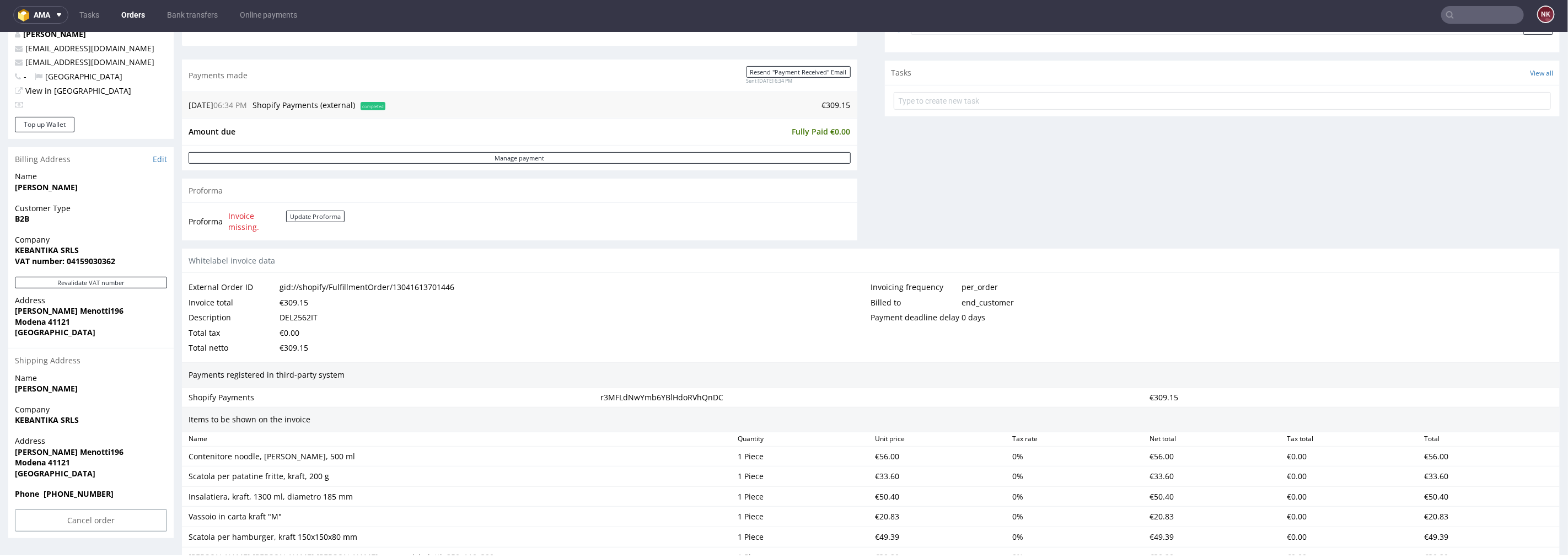
click div "DEL2562IT"
copy div "DEL2562IT"
drag, startPoint x: 322, startPoint y: 458, endPoint x: 188, endPoint y: 458, distance: 134.0
click div "Contenitore noodle, bianco, 500 ml"
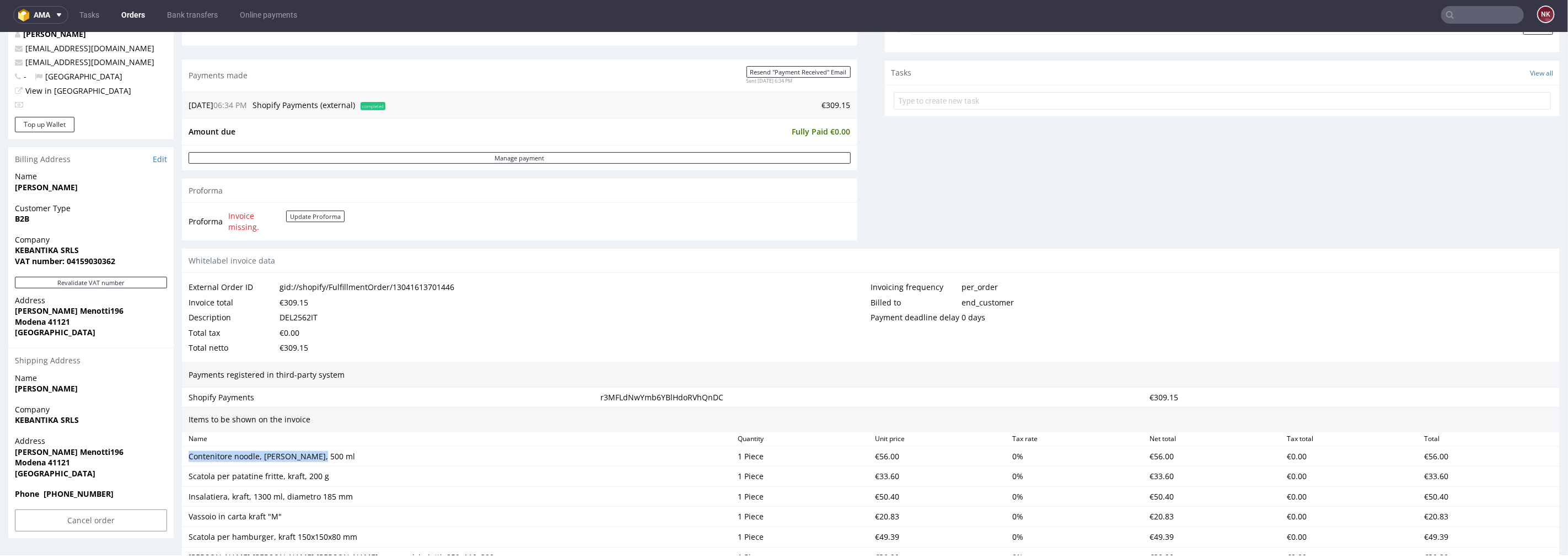
copy div "Contenitore noodle, bianco, 500 ml"
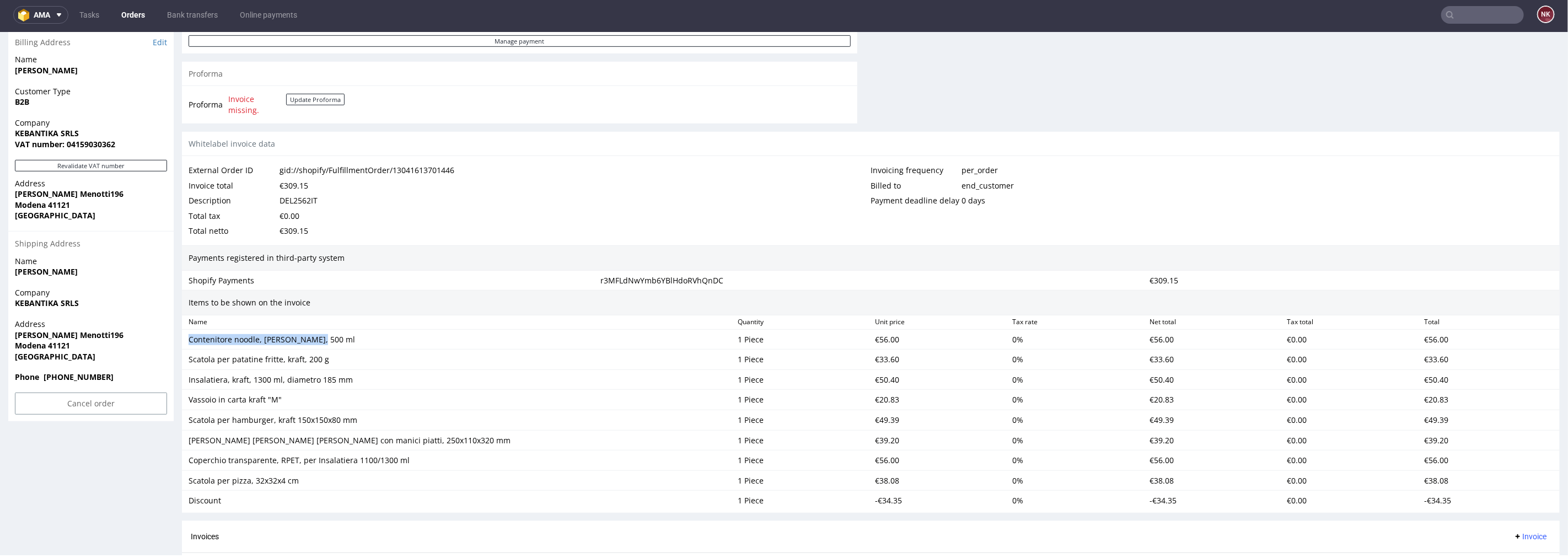
scroll to position [490, 0]
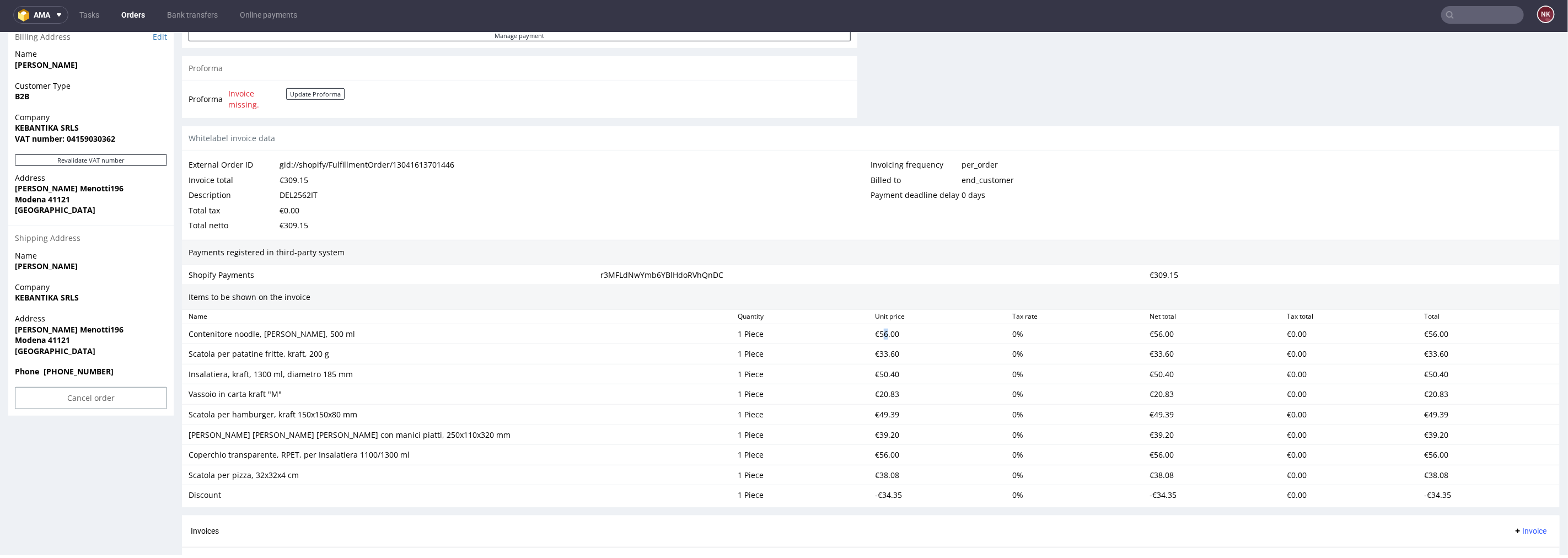
click div "€56.00"
drag, startPoint x: 333, startPoint y: 355, endPoint x: 187, endPoint y: 357, distance: 146.0
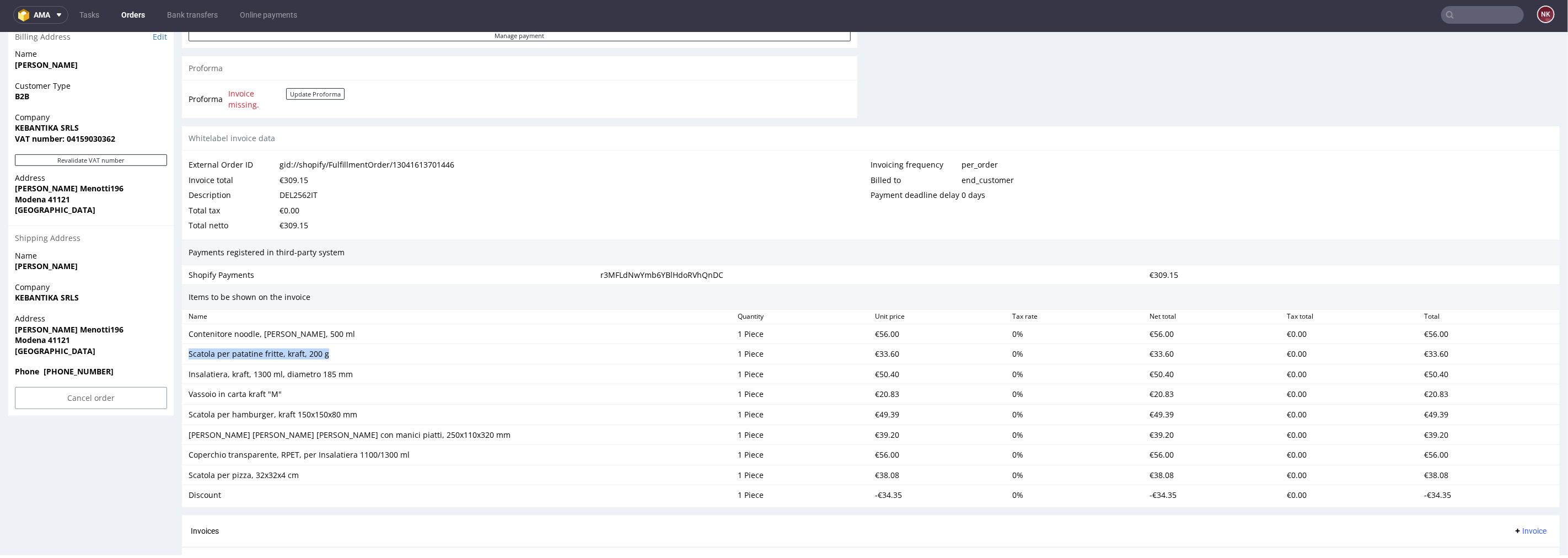
click div "Scatola per patatine fritte, kraft, 200 g"
click div "€33.60"
drag, startPoint x: 352, startPoint y: 373, endPoint x: 188, endPoint y: 376, distance: 164.0
click div "Insalatiera, kraft, 1300 ml, diametro 185 mm"
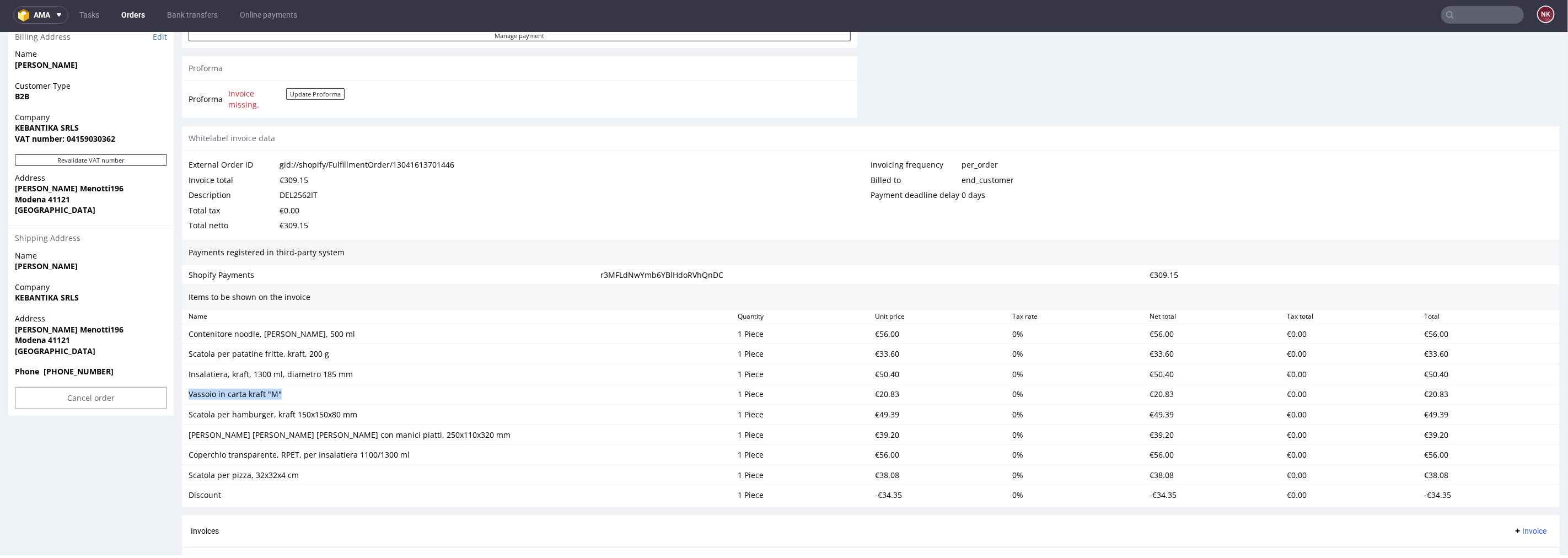
drag, startPoint x: 284, startPoint y: 396, endPoint x: 183, endPoint y: 401, distance: 101.1
click div "Vassoio in carta kraft "M" 1 Piece €20.83 0 % €20.83 €0.00 €20.83"
drag, startPoint x: 366, startPoint y: 417, endPoint x: 185, endPoint y: 419, distance: 181.0
click div "Scatola per hamburger, kraft 150x150x80 mm"
drag, startPoint x: 420, startPoint y: 430, endPoint x: 178, endPoint y: 444, distance: 242.4
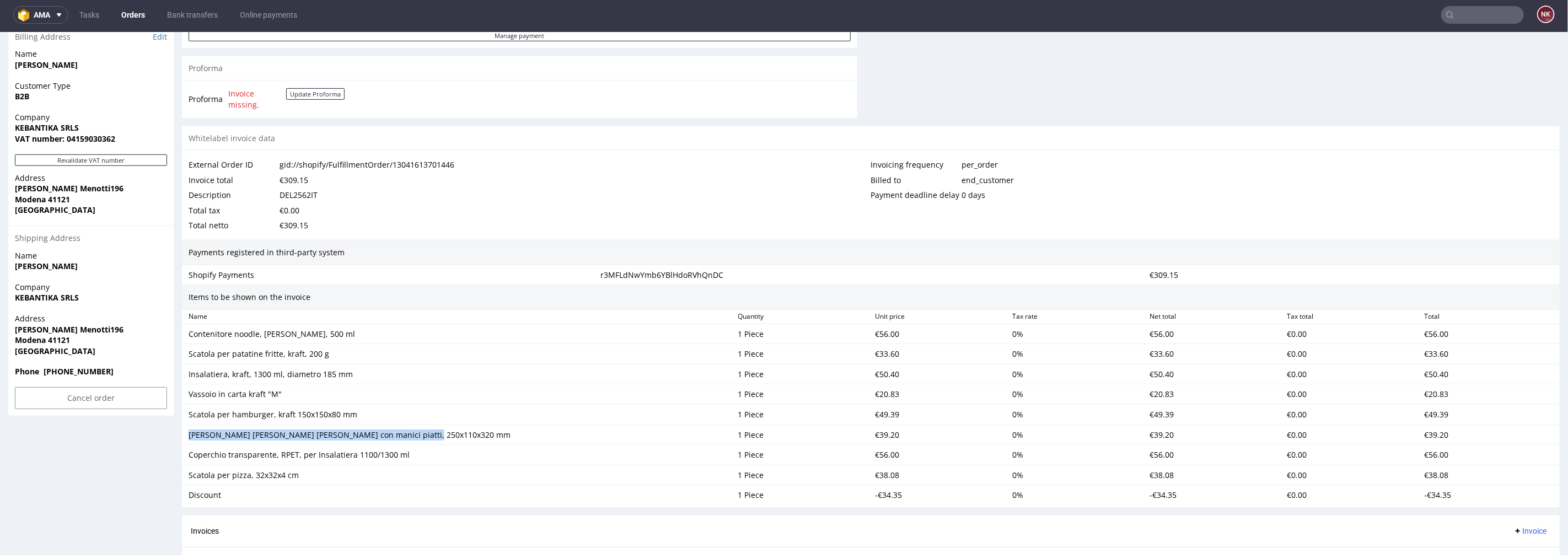
click at [178, 444] on div "Order R132348829 (gid://shopify/FulfillmentOrder/13041613701446) 19.08.2025 06:…" at bounding box center [784, 259] width 1568 height 1379
drag, startPoint x: 409, startPoint y: 453, endPoint x: 189, endPoint y: 463, distance: 220.2
click div "Coperchio transparente, RPET, per Insalatiera 1100/1300 ml 1 Piece €56.00 0 % €…"
drag, startPoint x: 308, startPoint y: 472, endPoint x: 182, endPoint y: 477, distance: 126.1
click div "Scatola per pizza, 32x32x4 cm 1 Piece €38.08 0 % €38.08 €0.00 €38.08"
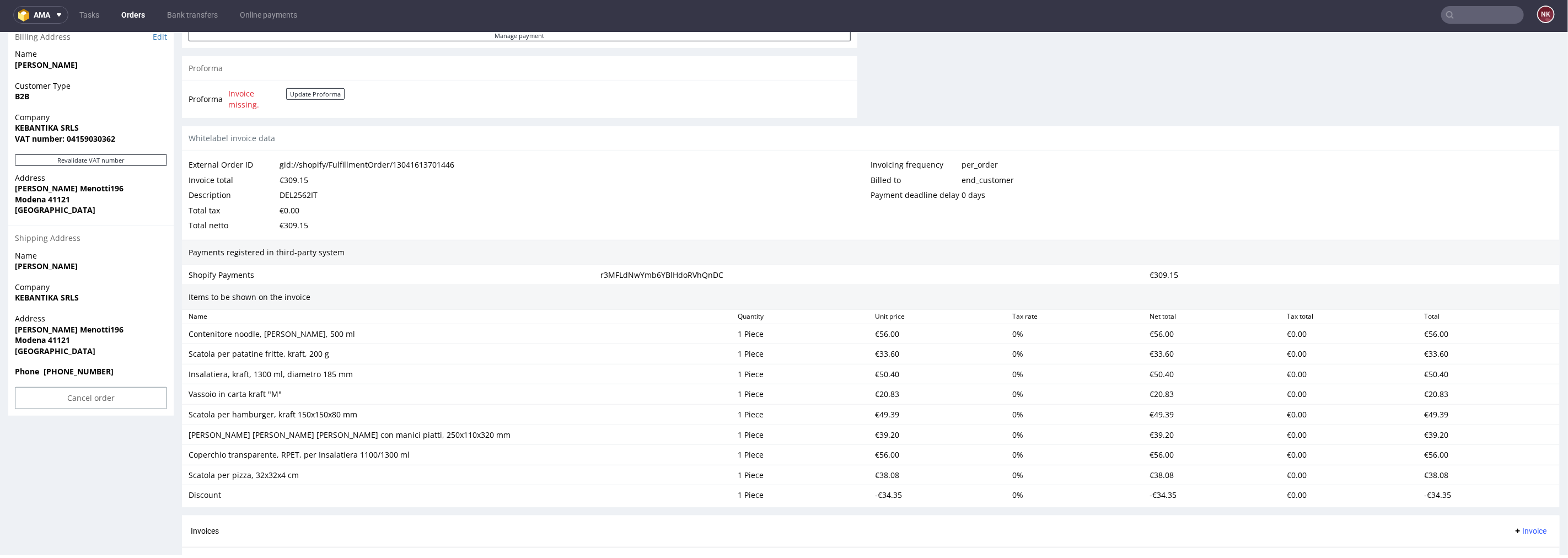
click div "Discount"
click div "€50.40"
click div "€20.83"
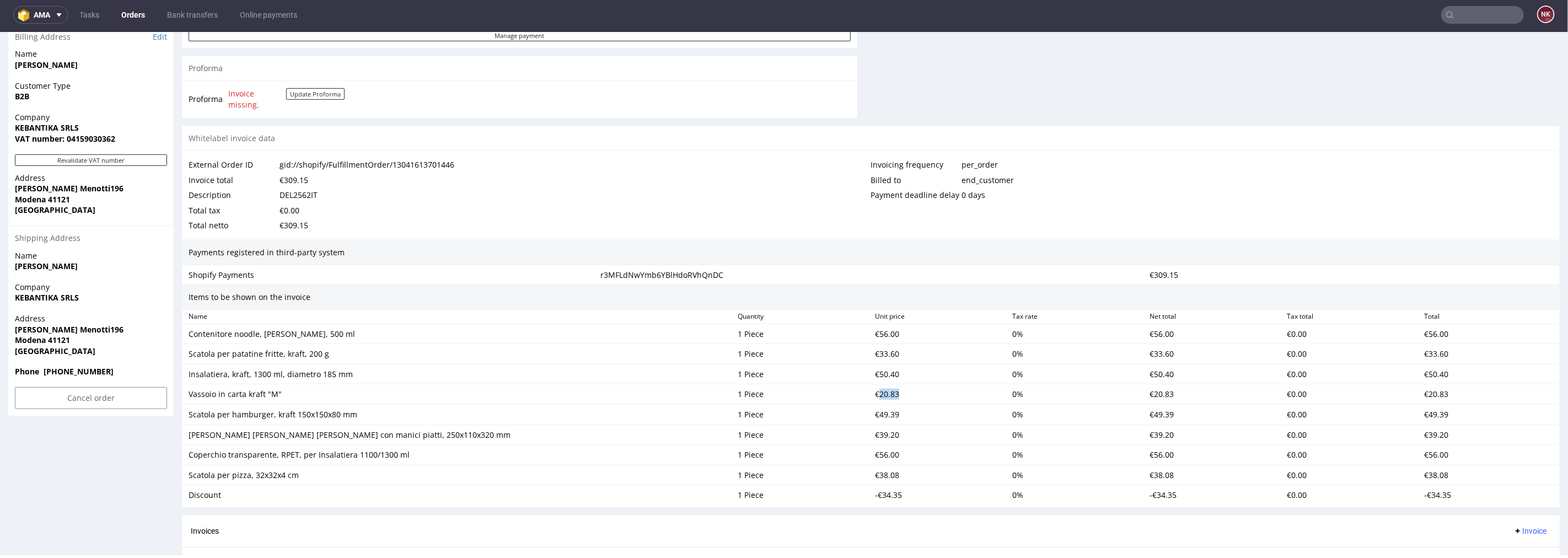
click div "€20.83"
click div "€49.39"
click div "€39.20"
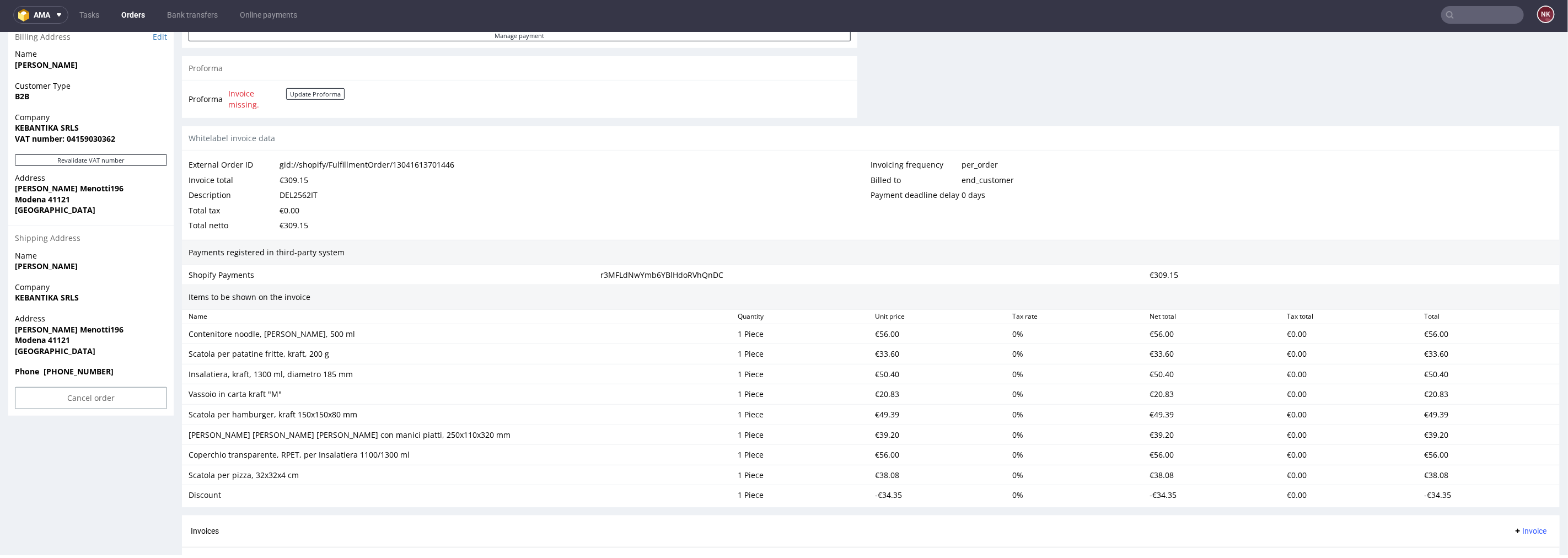
click div "€56.00"
click div "€38.08"
click div "-€34.35"
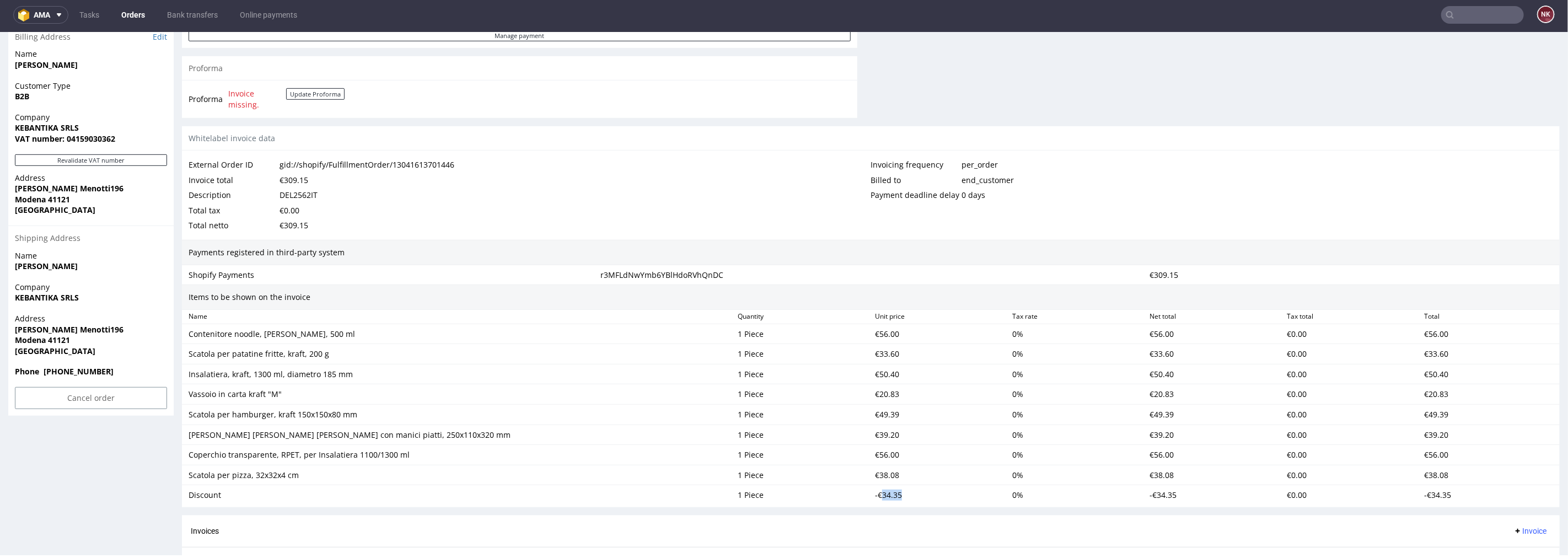
click div "-€34.35"
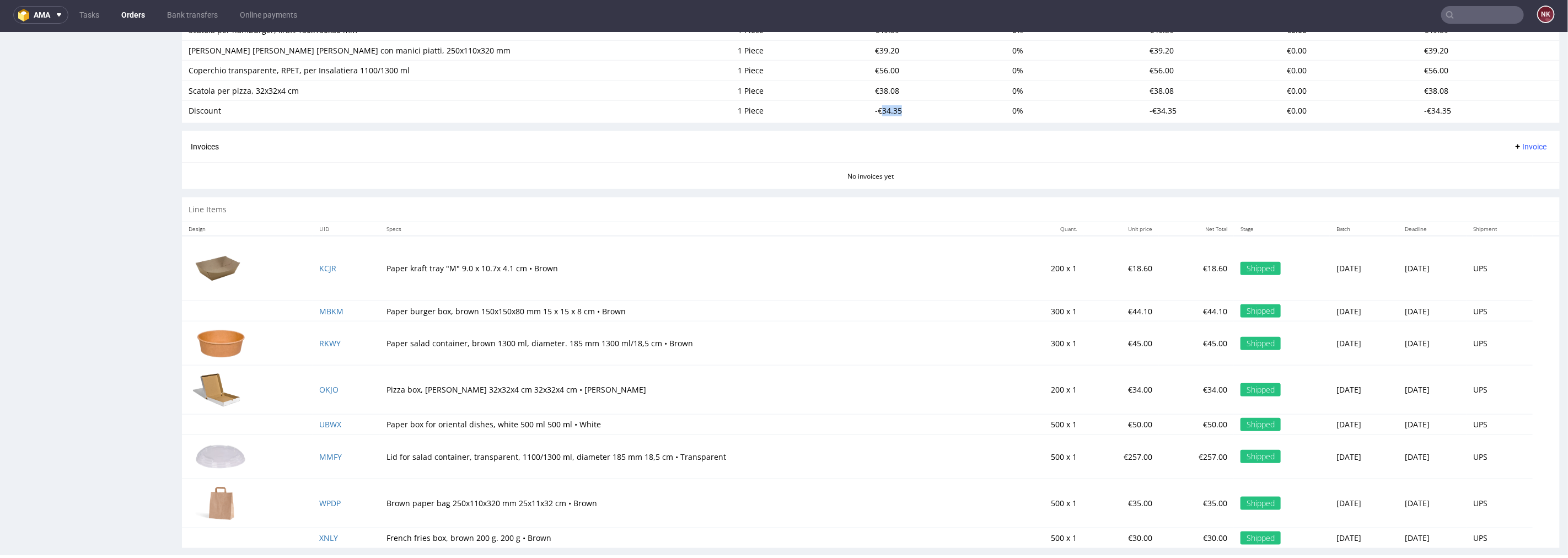
scroll to position [890, 0]
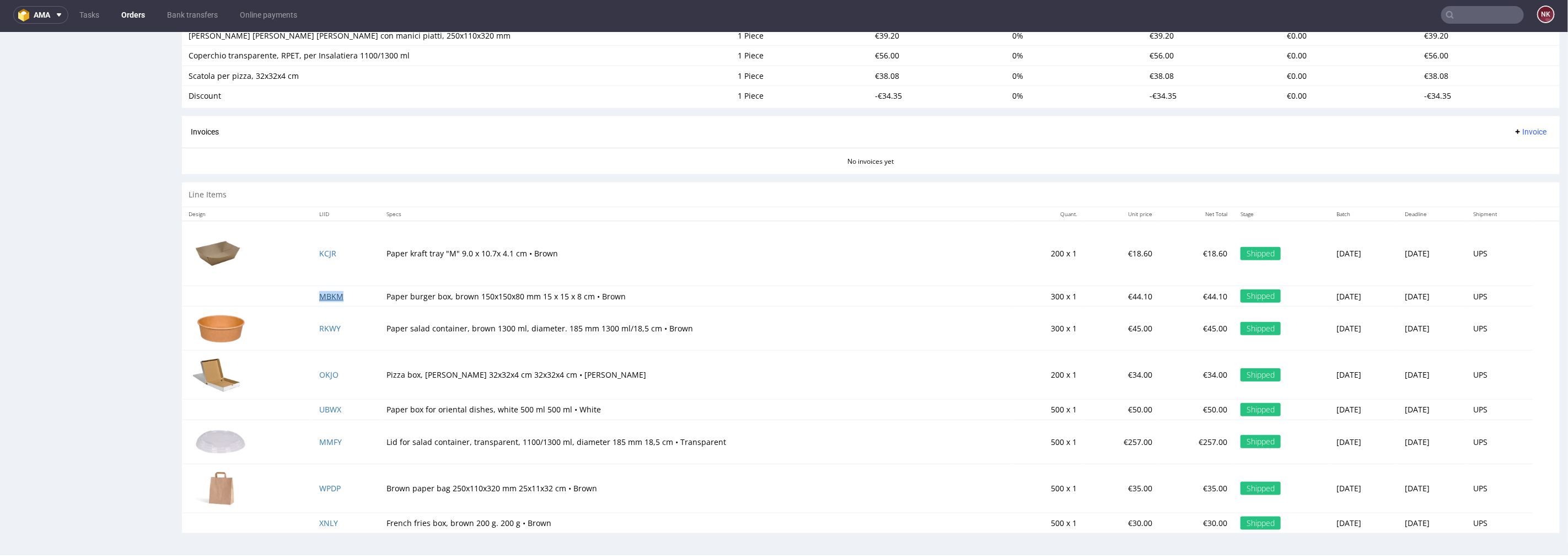
drag, startPoint x: 322, startPoint y: 302, endPoint x: 322, endPoint y: 294, distance: 8.0
drag, startPoint x: 322, startPoint y: 377, endPoint x: 396, endPoint y: 148, distance: 240.7
click at [396, 148] on div "No invoices yet" at bounding box center [870, 157] width 1378 height 19
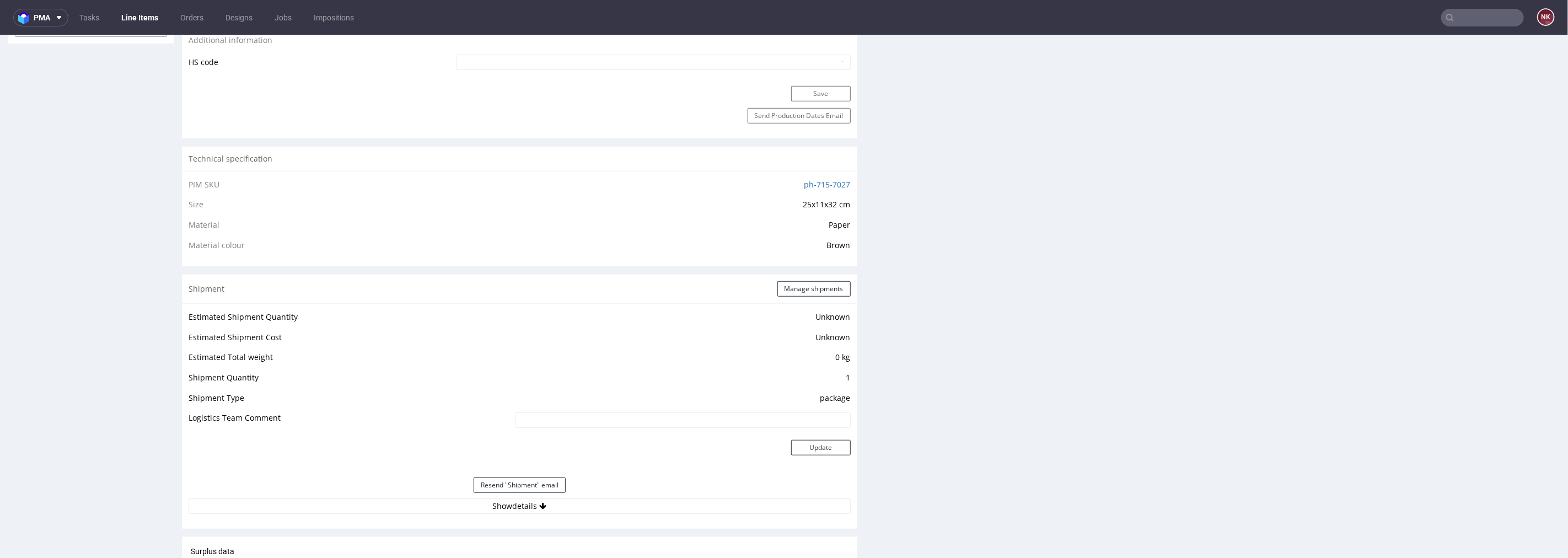
scroll to position [857, 0]
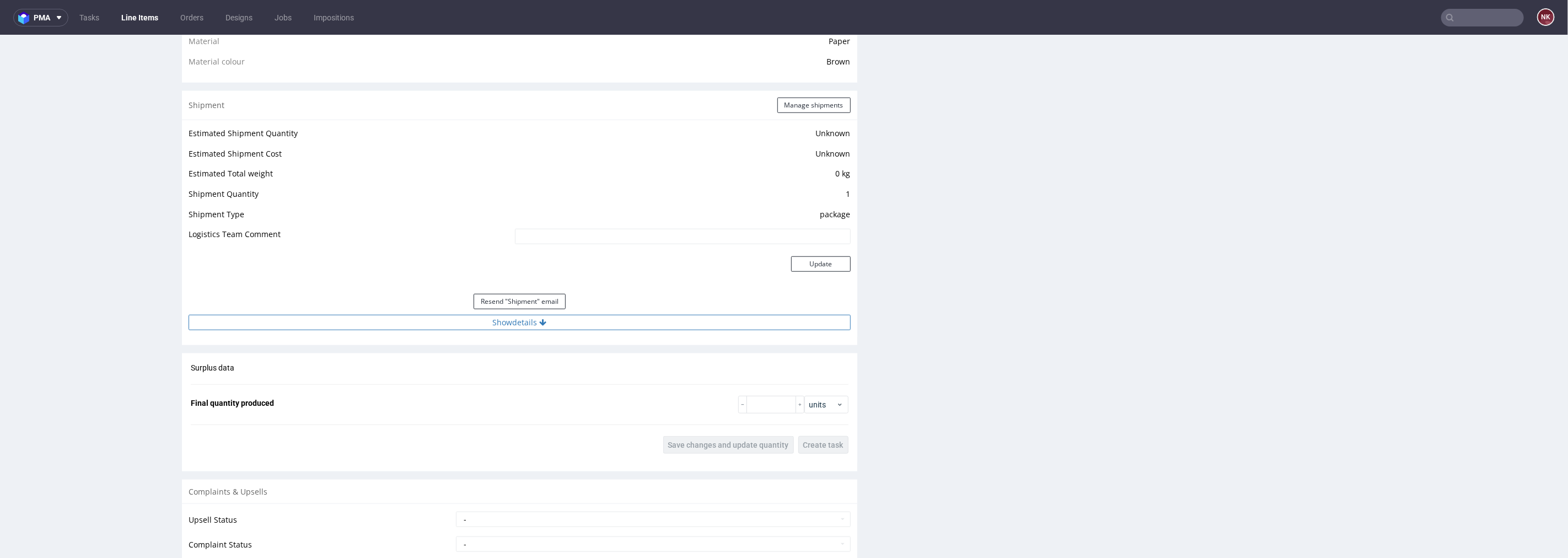
click at [613, 320] on button "Show details" at bounding box center [520, 322] width 662 height 16
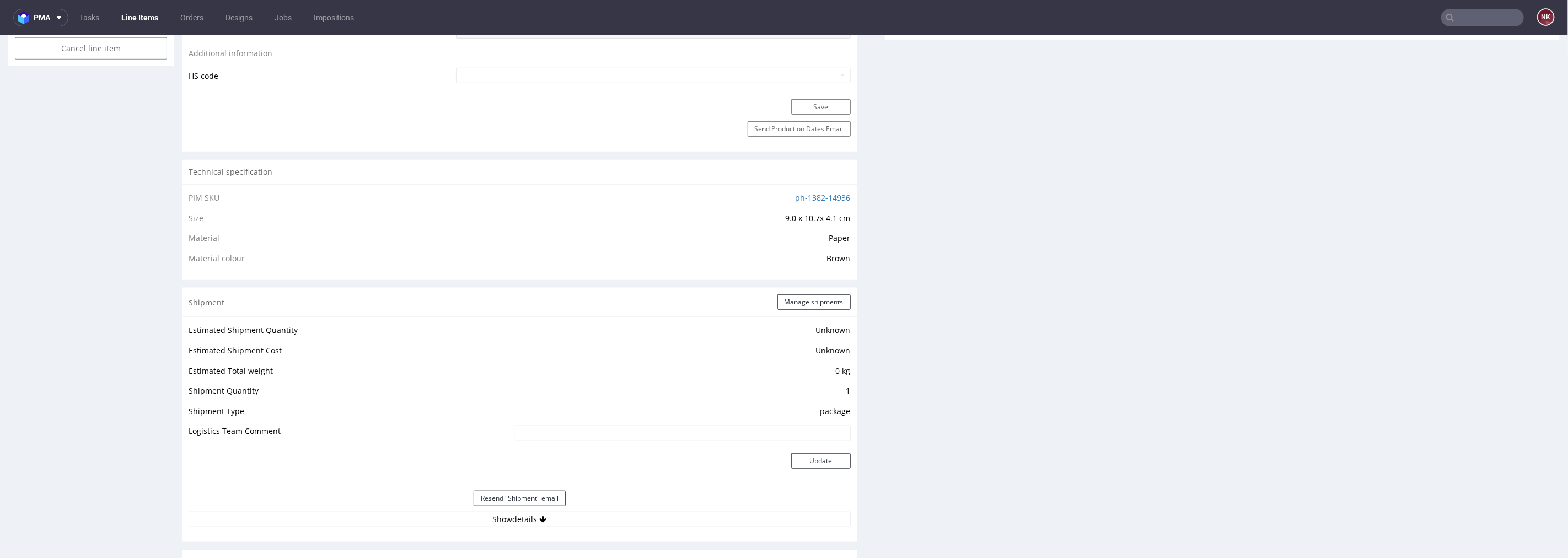
scroll to position [796, 0]
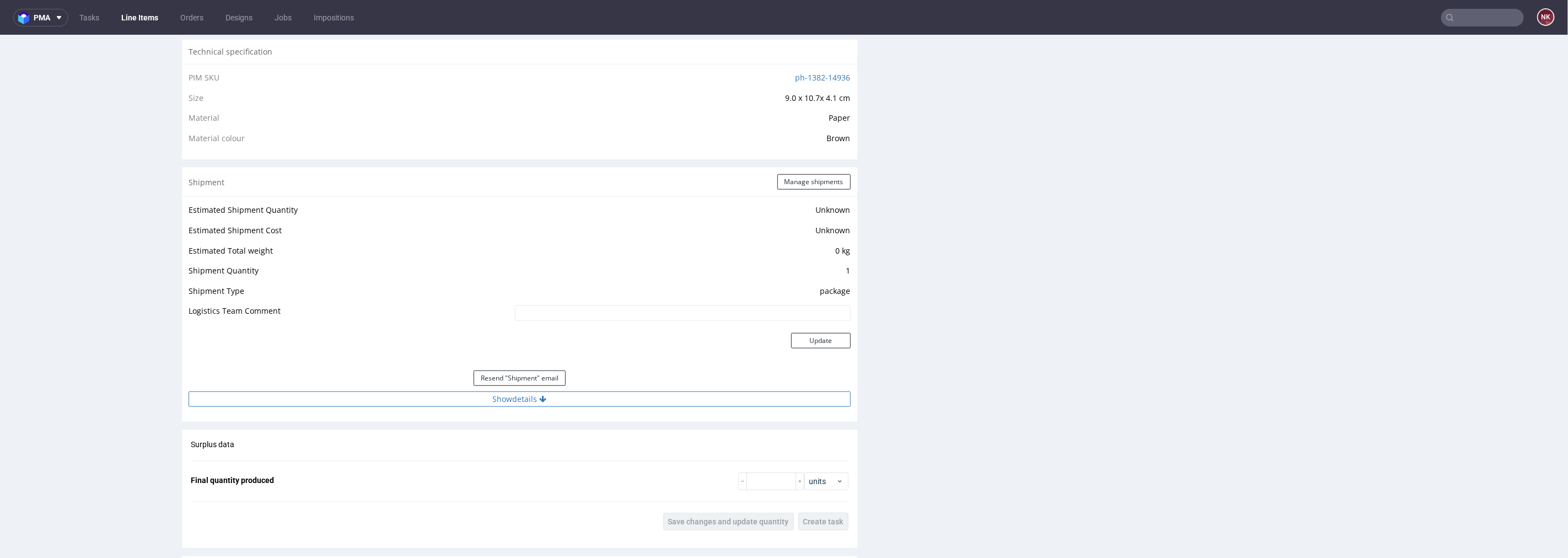
click button "Show details"
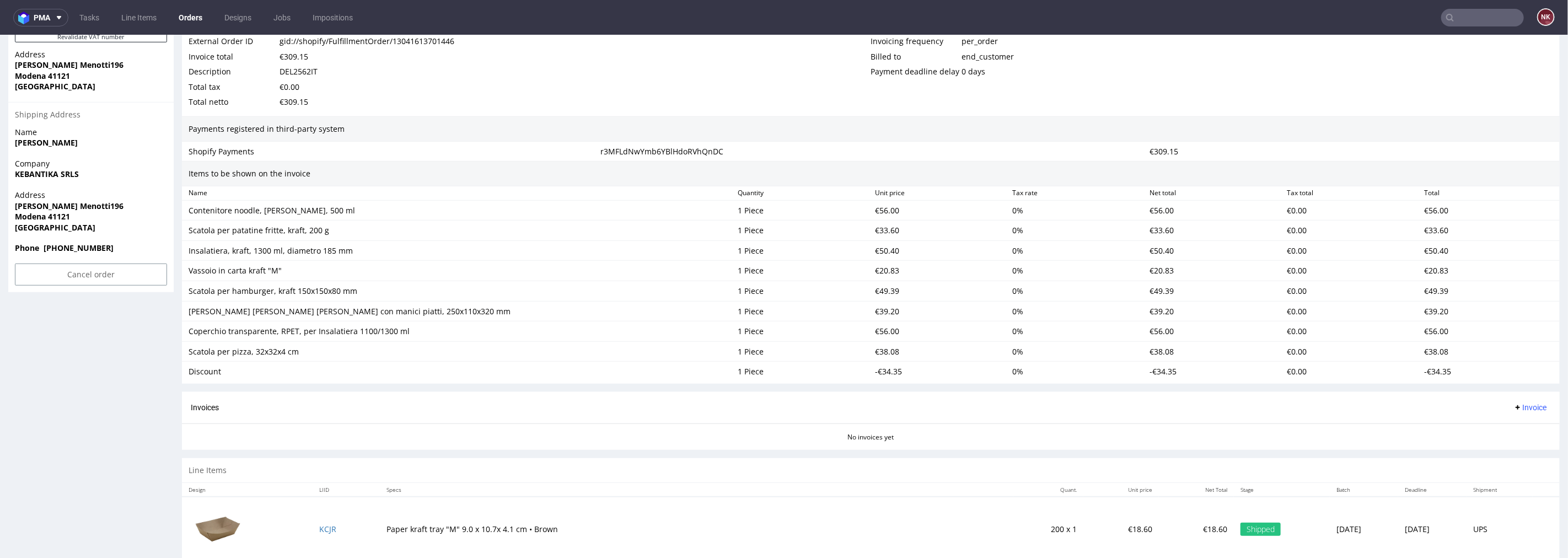
scroll to position [674, 0]
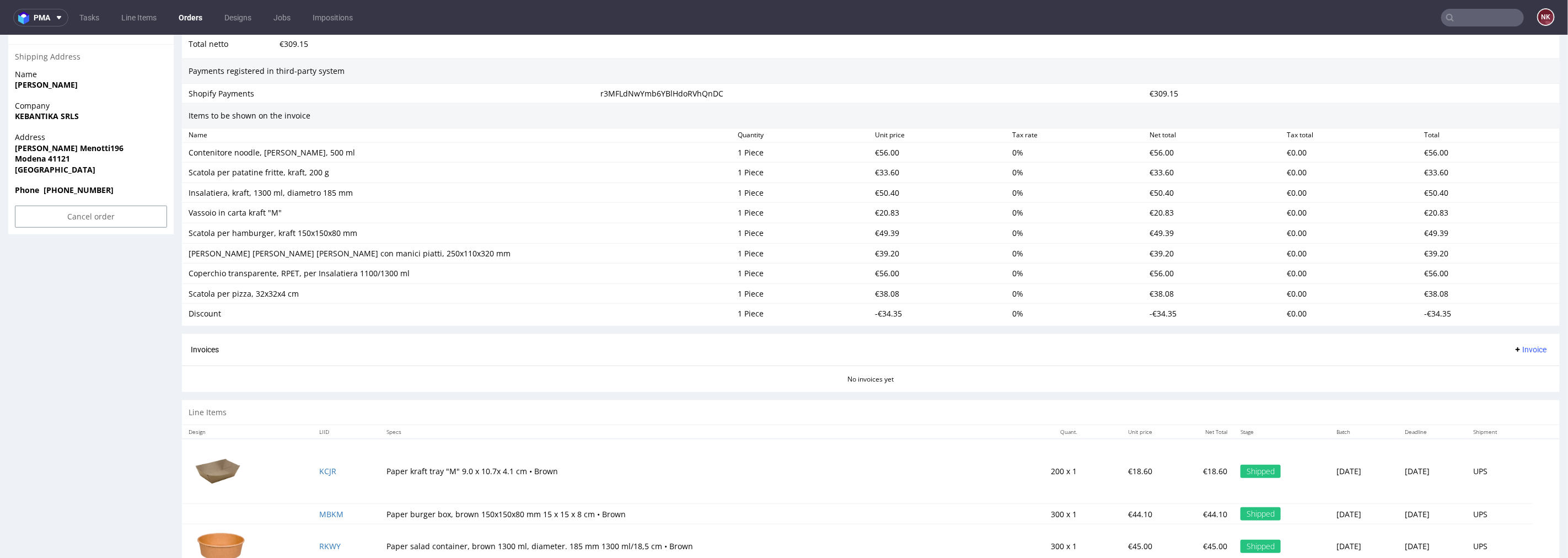
click at [1514, 343] on button "Invoice" at bounding box center [1530, 348] width 42 height 13
click at [1506, 395] on span "Upload" at bounding box center [1512, 393] width 54 height 11
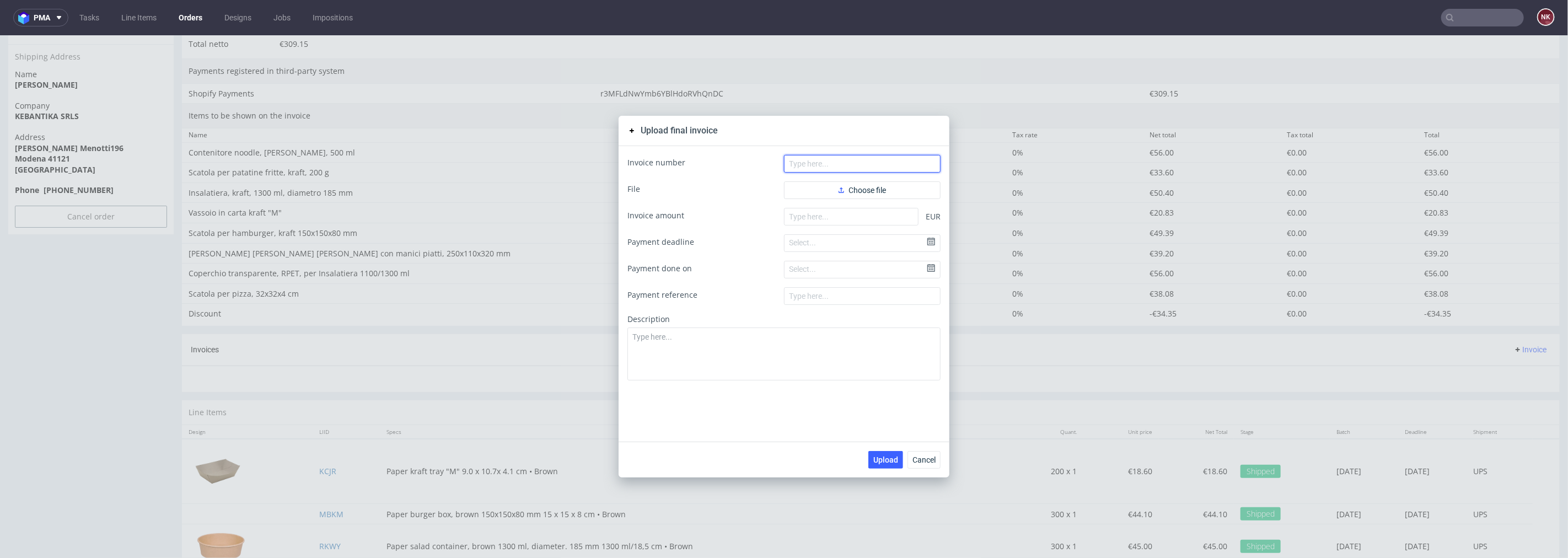
click at [847, 155] on input "text" at bounding box center [862, 163] width 157 height 17
paste input "FV 1080/8/2025"
type input "FV 1080/8/2025"
click at [835, 196] on button "Choose file" at bounding box center [862, 190] width 157 height 17
click at [812, 226] on input "number" at bounding box center [851, 234] width 134 height 17
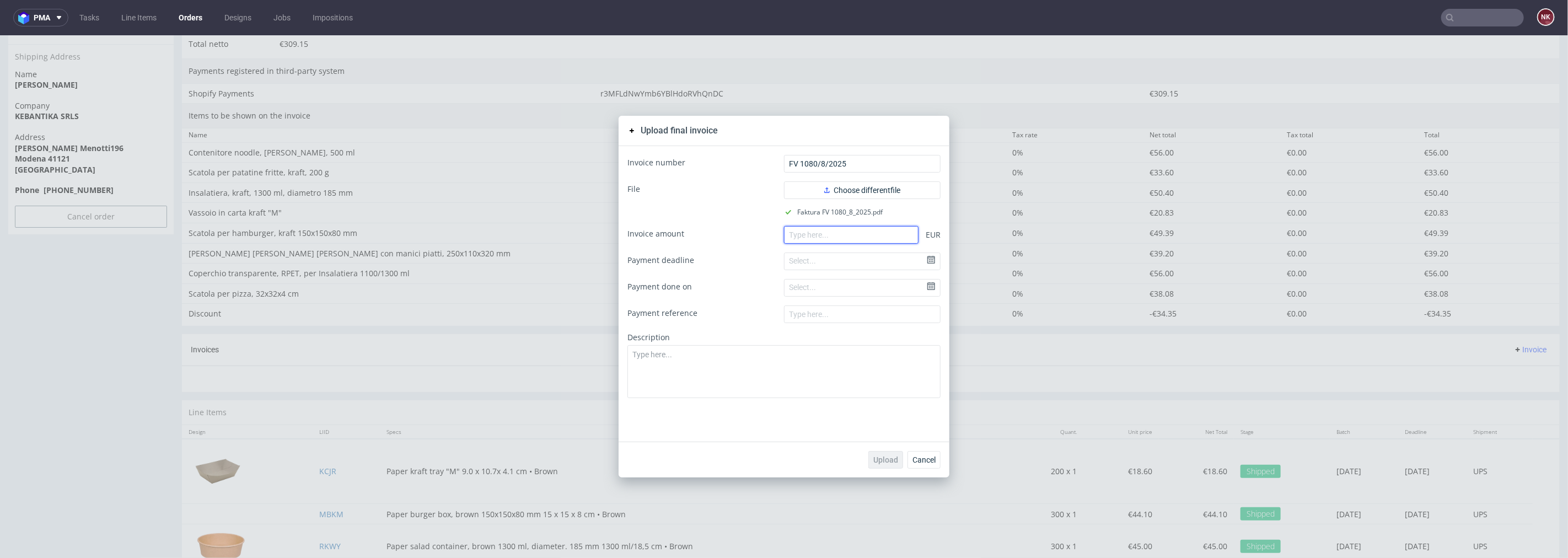
paste input "309.15"
type input "309.15"
click at [888, 458] on span "Upload" at bounding box center [886, 459] width 25 height 7
click at [923, 460] on span "Cancel" at bounding box center [924, 459] width 23 height 7
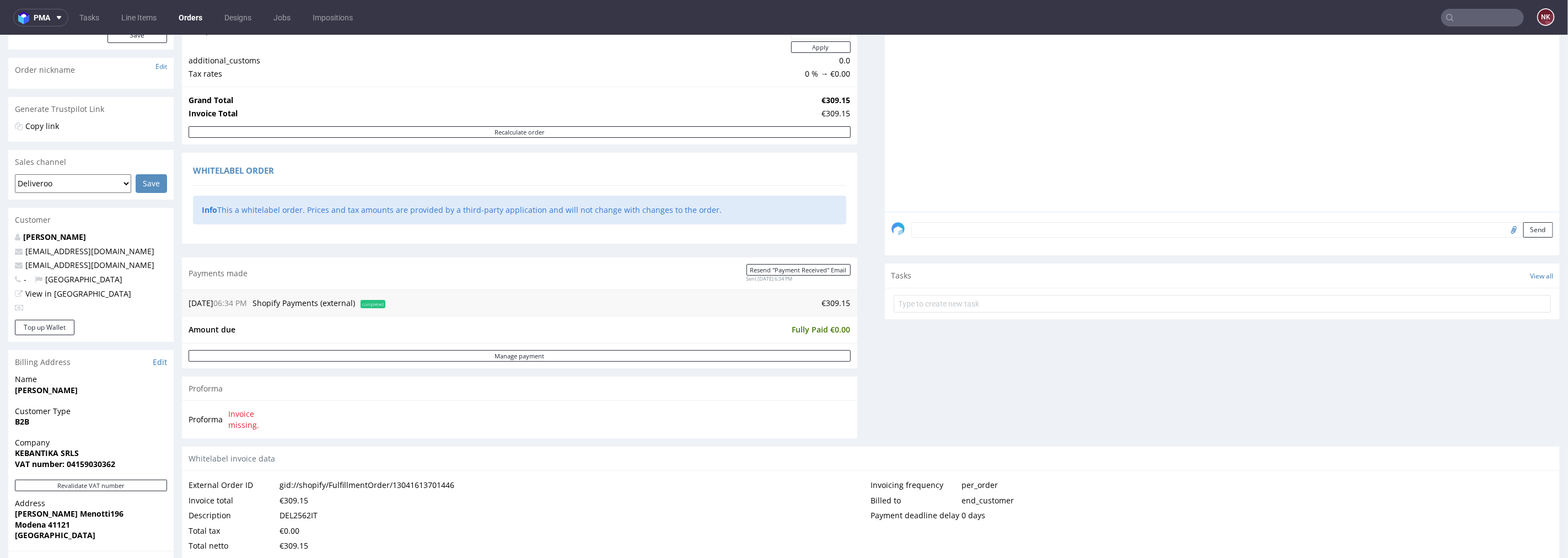
scroll to position [184, 0]
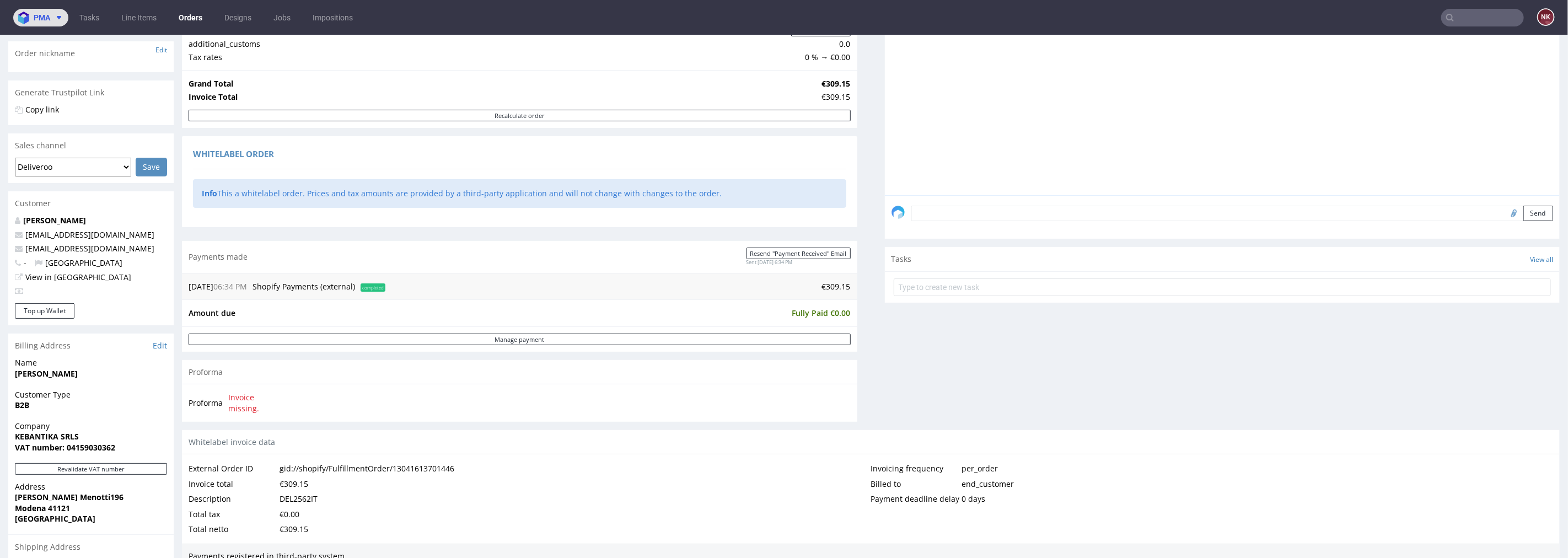
click at [58, 20] on icon at bounding box center [59, 17] width 9 height 9
click at [67, 39] on span "AMA" at bounding box center [94, 42] width 111 height 9
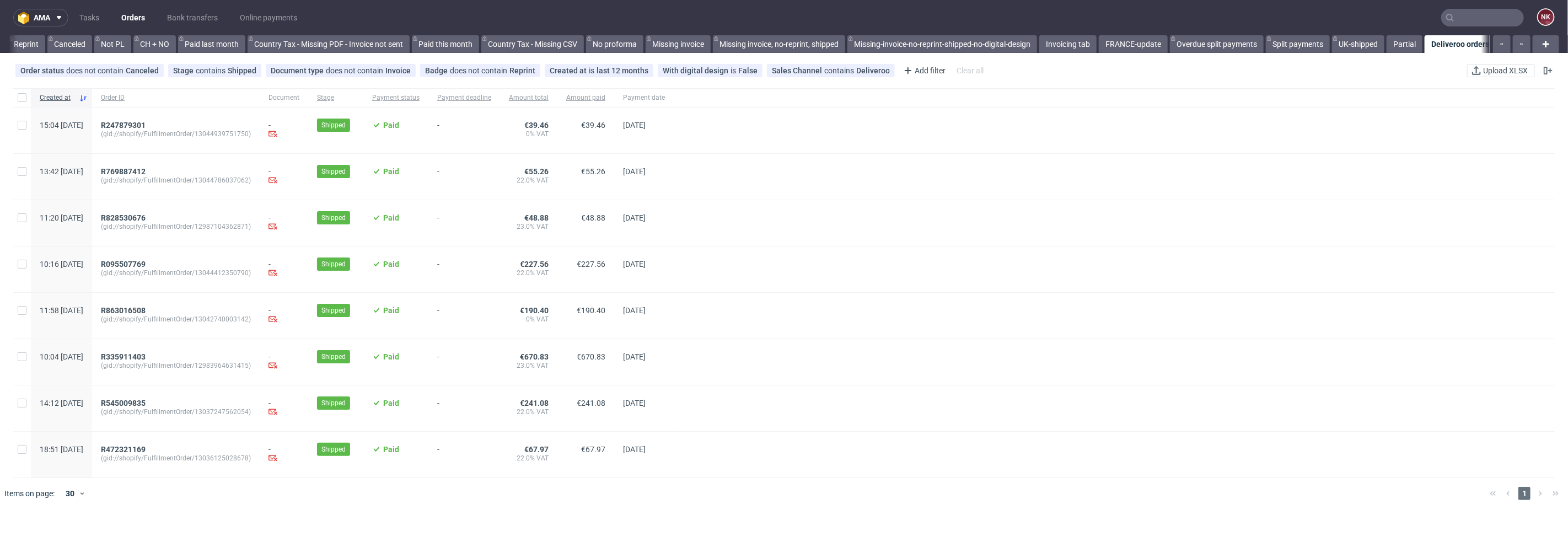
scroll to position [0, 1062]
click at [162, 353] on div "R335911403 (gid://shopify/FulfillmentOrder/12983964631415)" at bounding box center [175, 362] width 167 height 46
click at [160, 353] on div "R335911403 (gid://shopify/FulfillmentOrder/12983964631415)" at bounding box center [175, 362] width 167 height 46
click at [146, 359] on span "R335911403" at bounding box center [123, 356] width 45 height 9
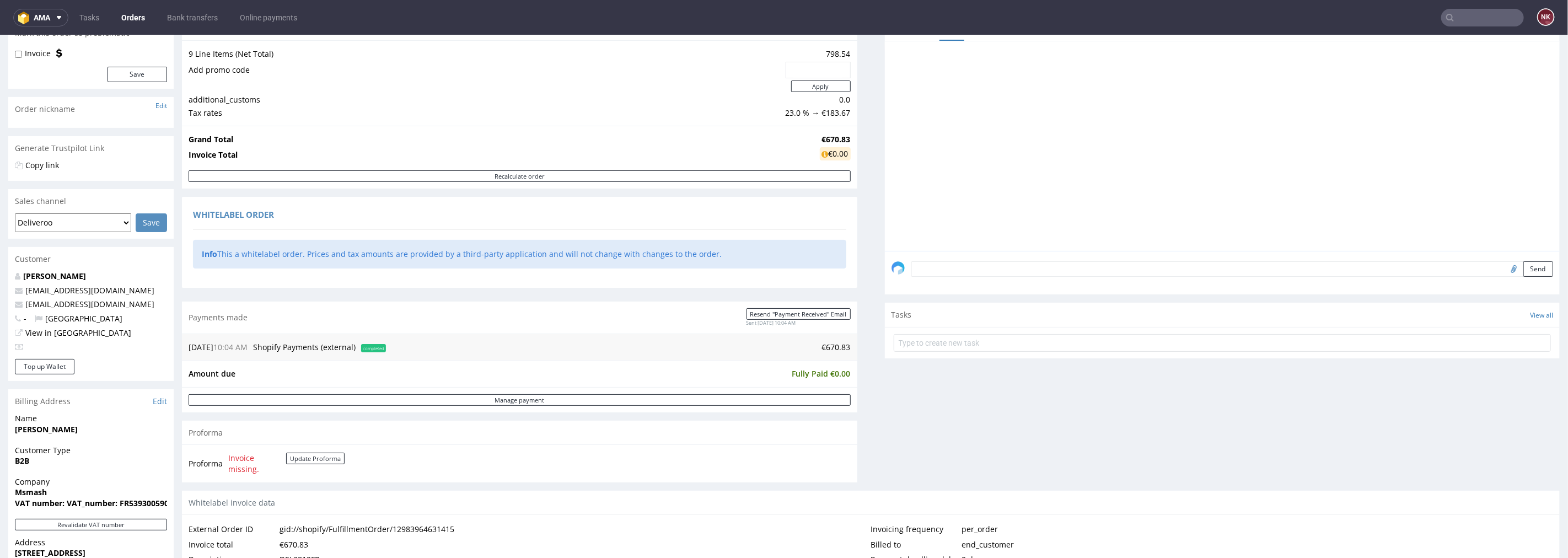
scroll to position [367, 0]
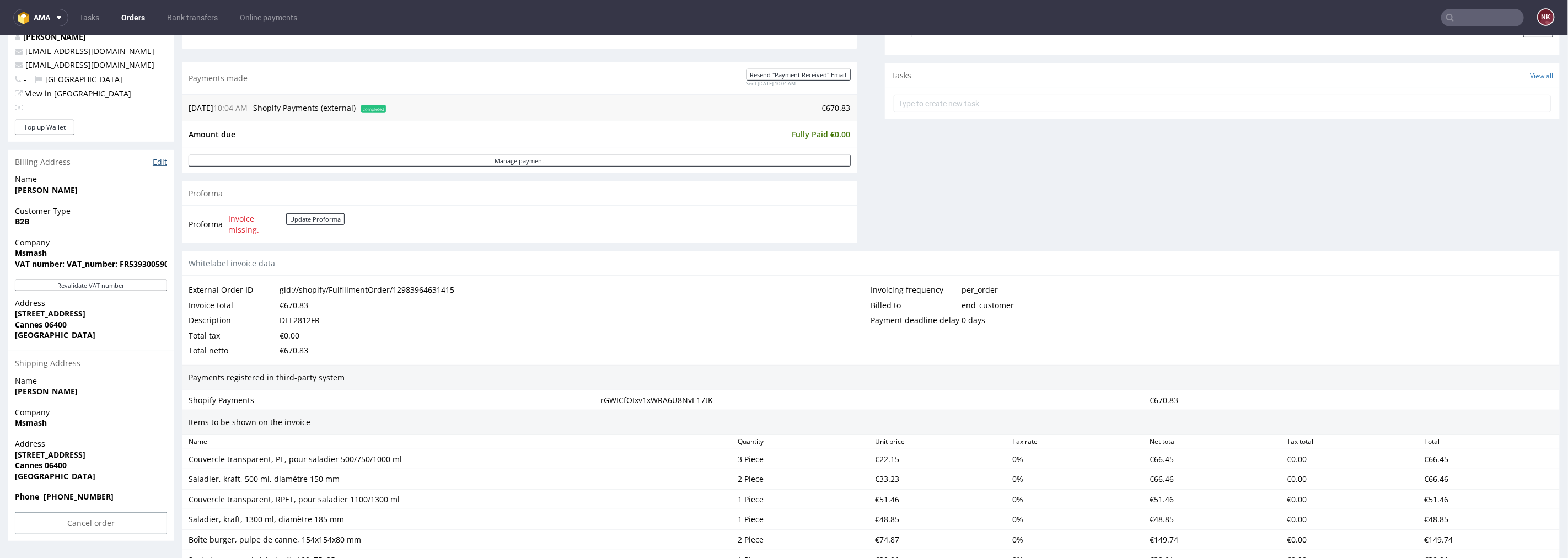
click at [162, 160] on link "Edit" at bounding box center [159, 162] width 14 height 11
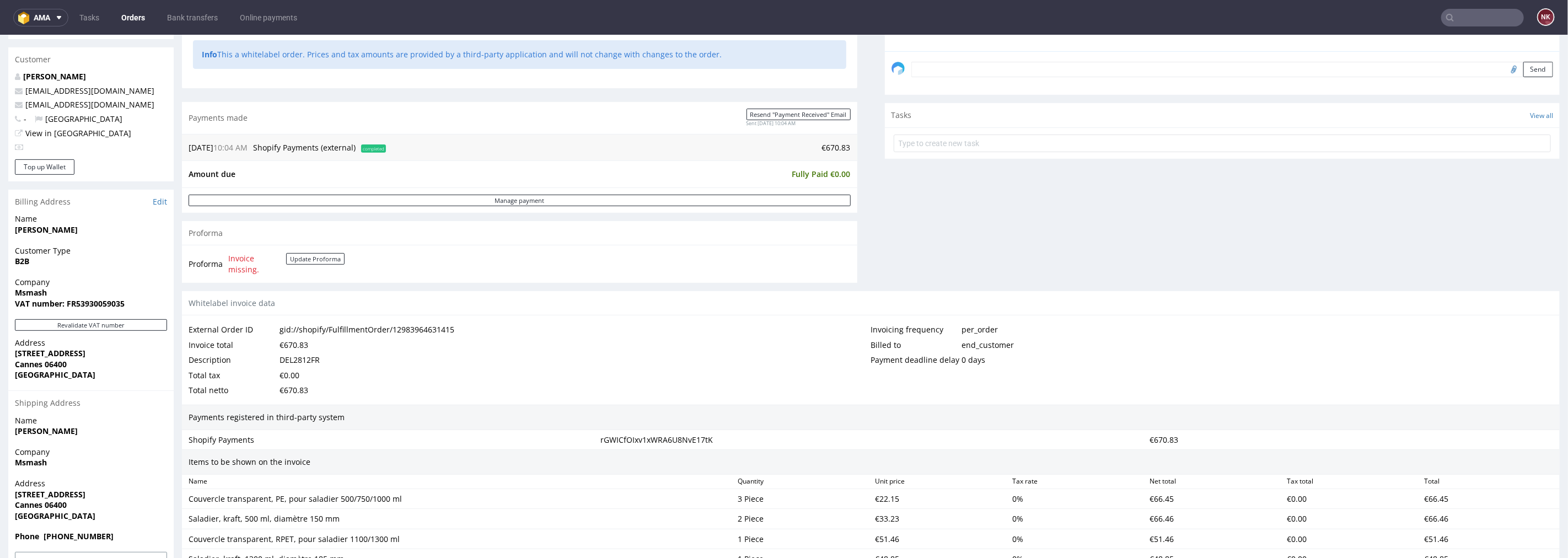
scroll to position [429, 0]
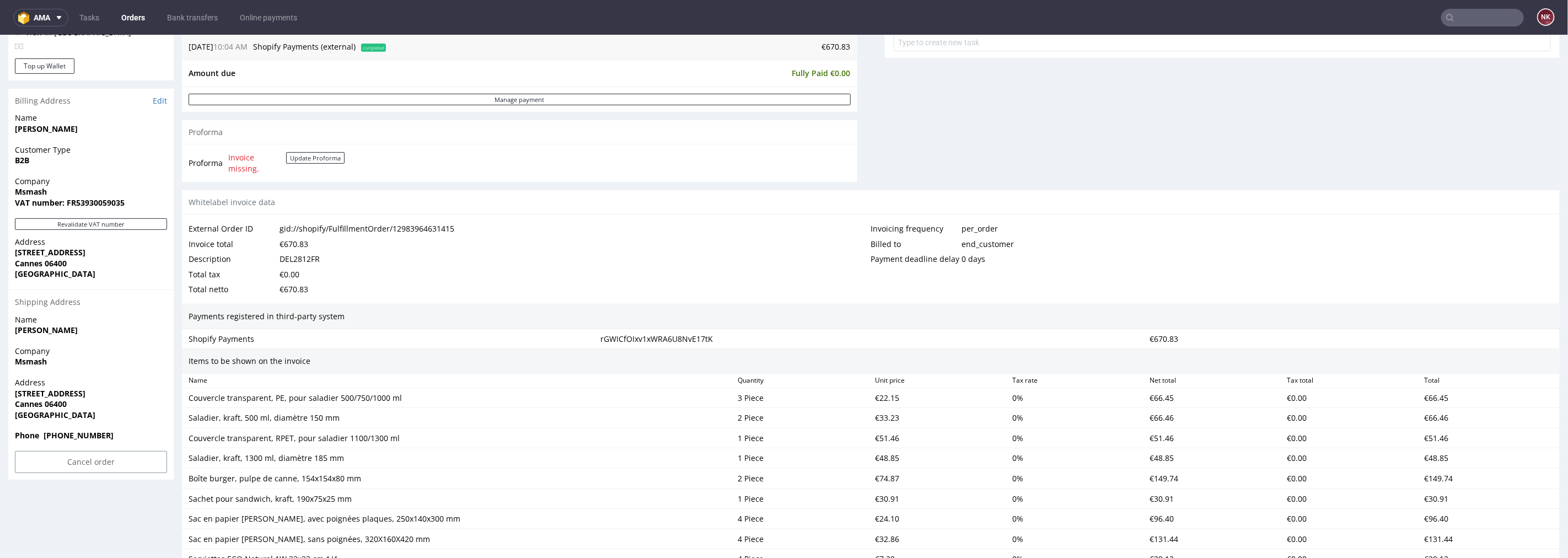
click at [112, 215] on div "Company Msmash VAT number: FR53930059035" at bounding box center [91, 197] width 166 height 42
click at [112, 221] on button "Revalidate VAT number" at bounding box center [91, 223] width 152 height 12
drag, startPoint x: 51, startPoint y: 189, endPoint x: 1, endPoint y: 188, distance: 50.0
click at [1, 188] on div "Order R335911403 (gid://shopify/FulfillmentOrder/12983964631415) [DATE] 10:04 A…" at bounding box center [784, 315] width 1568 height 1362
copy strong "Msmash"
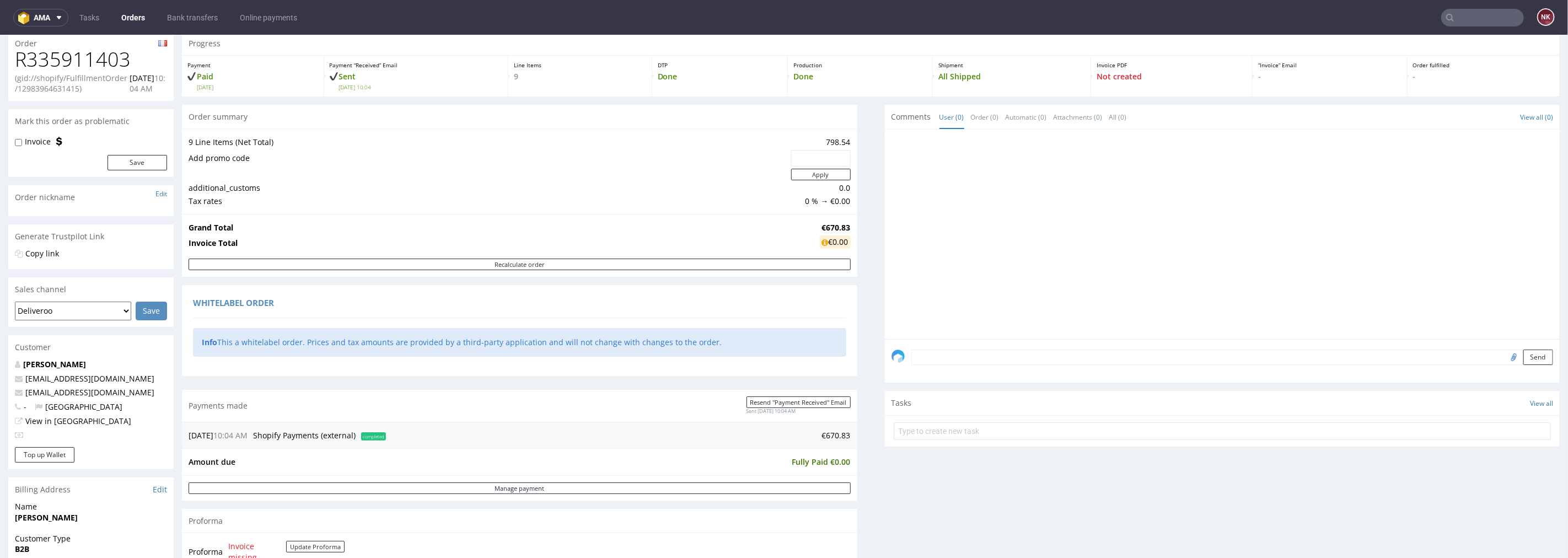
scroll to position [0, 0]
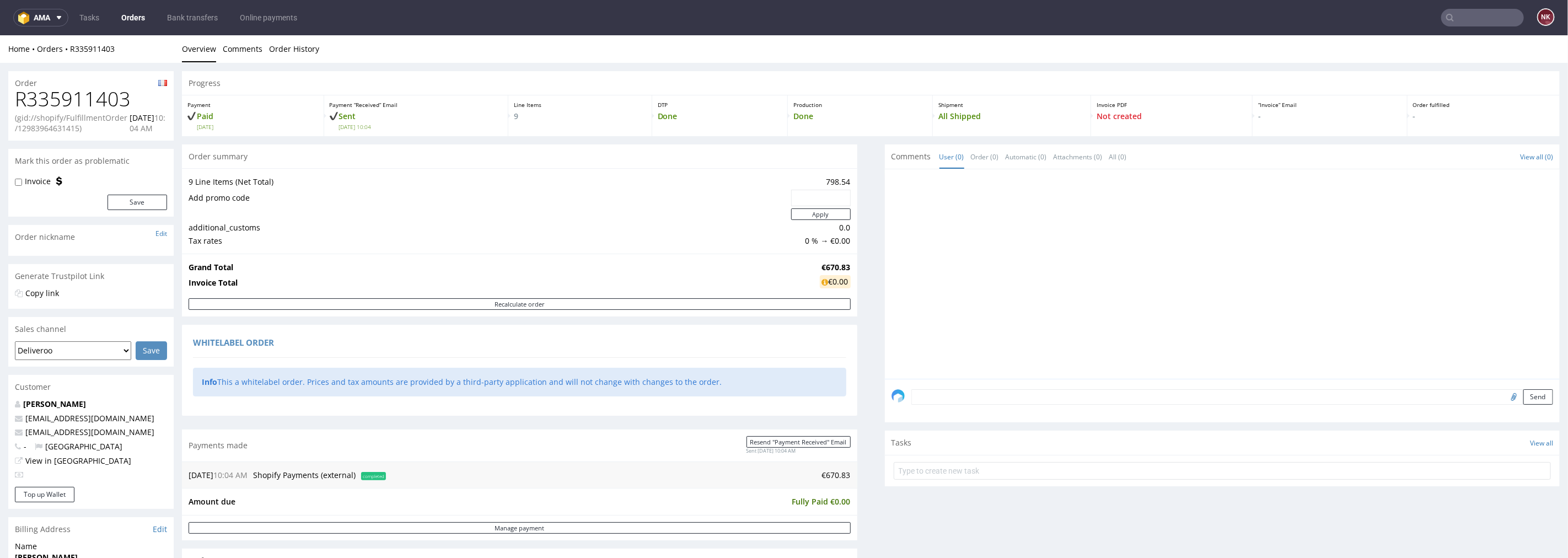
click at [118, 100] on h1 "R335911403" at bounding box center [91, 98] width 152 height 22
copy h1 "R335911403"
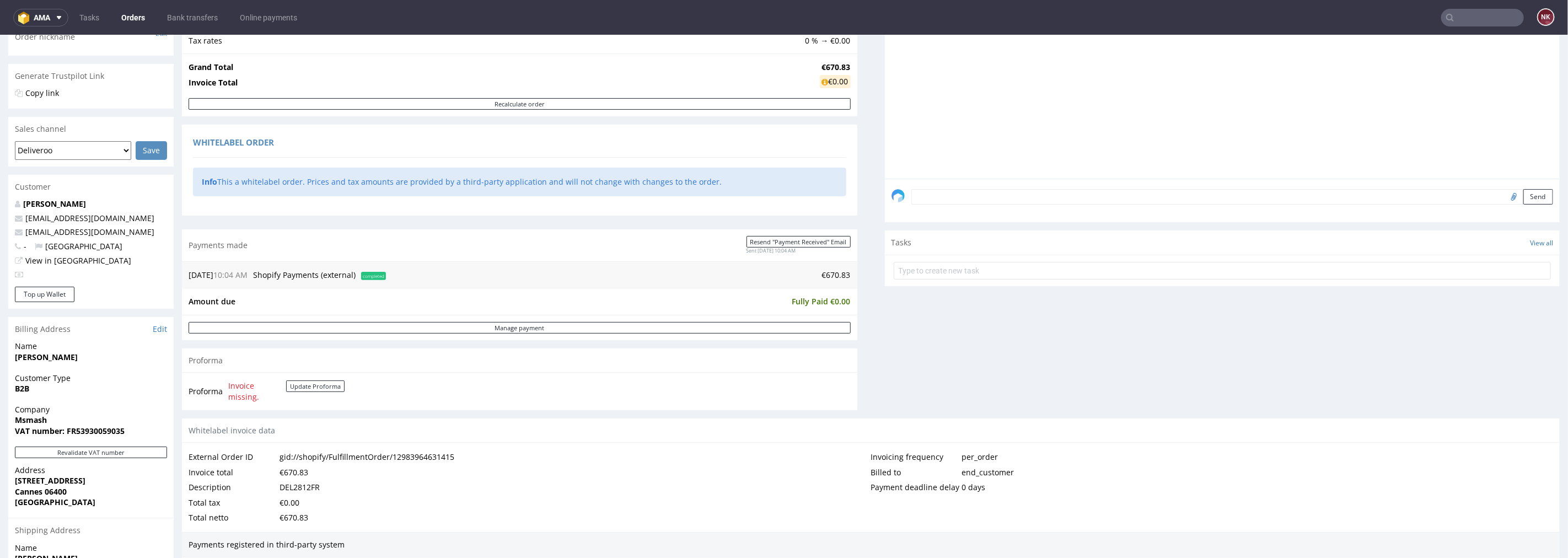
scroll to position [306, 0]
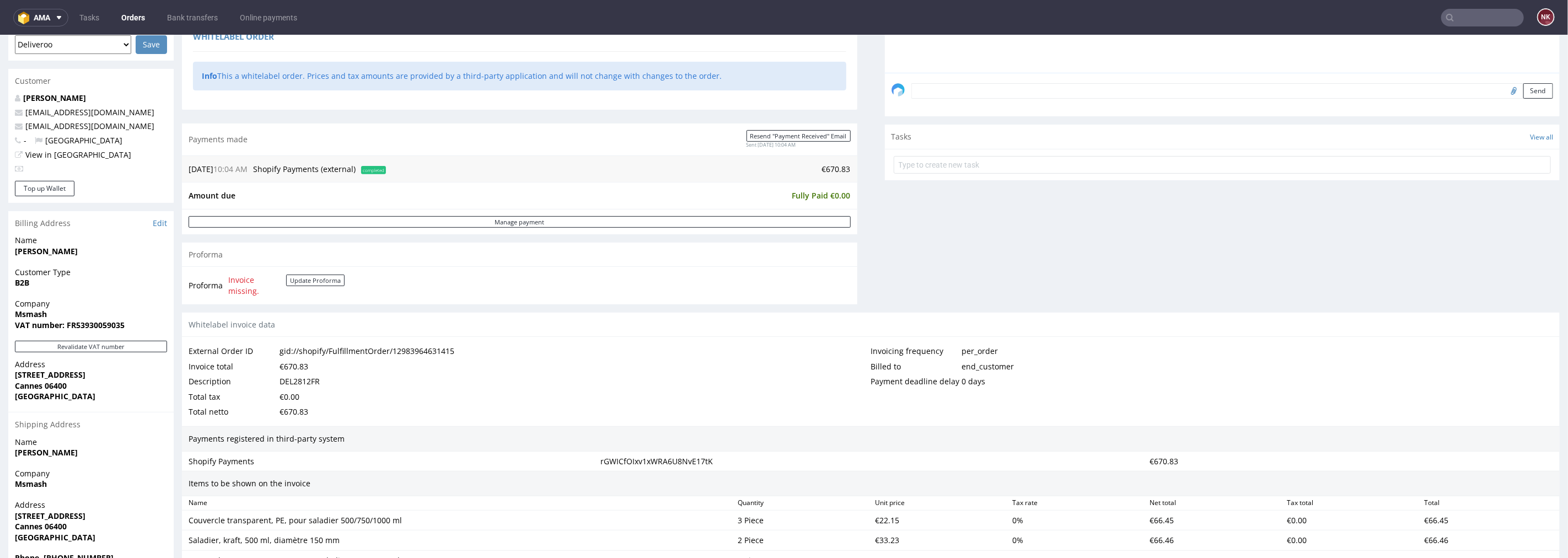
click at [295, 384] on div "DEL2812FR" at bounding box center [299, 381] width 40 height 16
copy div "DEL2812FR"
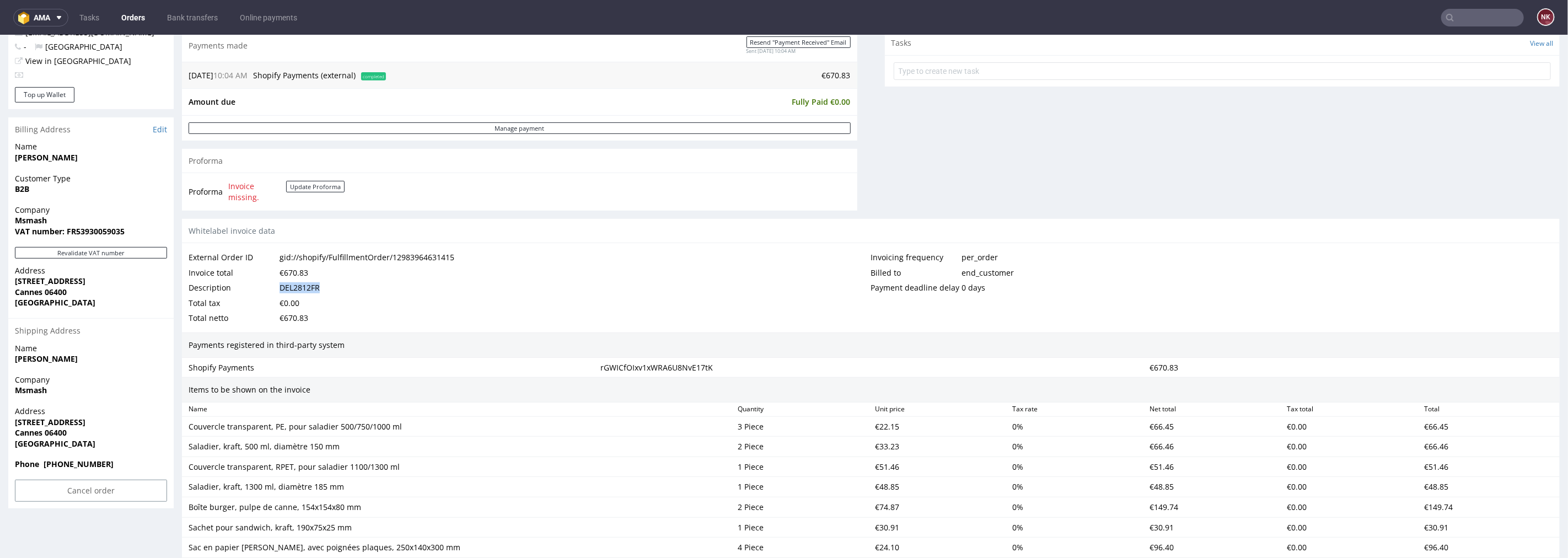
scroll to position [551, 0]
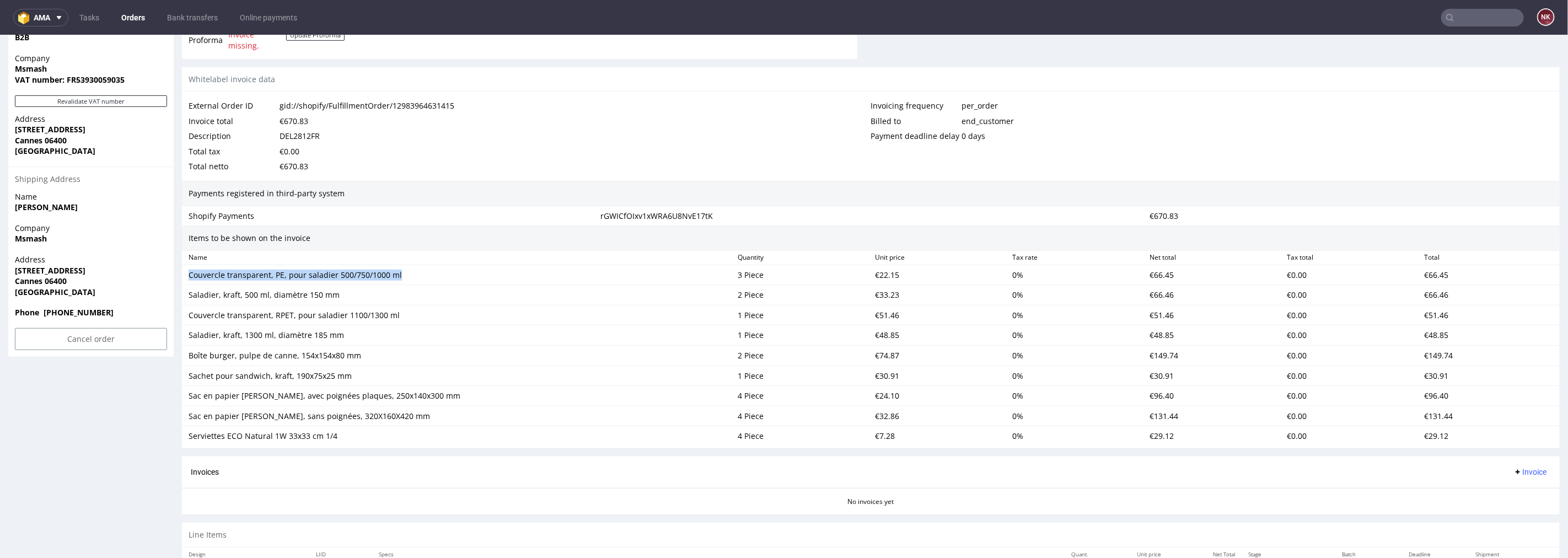
drag, startPoint x: 403, startPoint y: 274, endPoint x: 179, endPoint y: 279, distance: 224.1
click at [179, 279] on div "Order R335911403 (gid://shopify/FulfillmentOrder/12983964631415) 20.08.2025 10:…" at bounding box center [784, 192] width 1568 height 1362
copy div "Couvercle transparent, PE, pour saladier 500/750/1000 ml"
drag, startPoint x: 341, startPoint y: 297, endPoint x: 189, endPoint y: 297, distance: 152.0
click at [189, 297] on div "Saladier, kraft, 500 ml, diamètre 150 mm" at bounding box center [459, 294] width 540 height 11
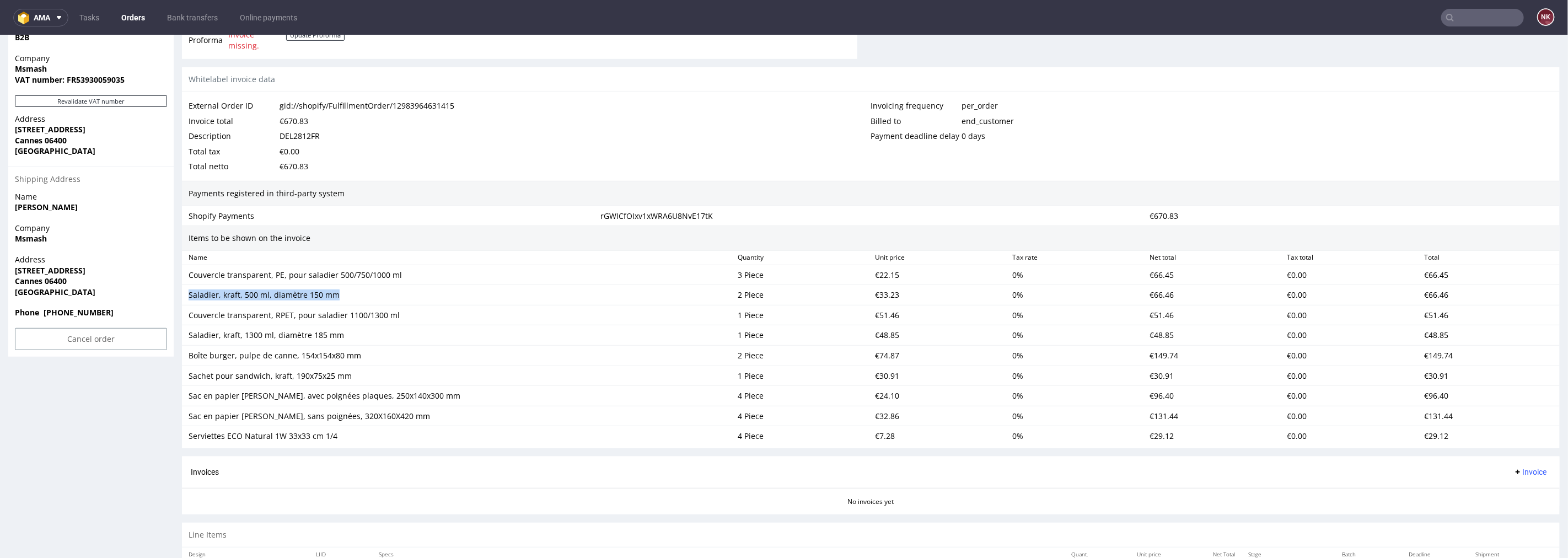
copy div "Saladier, kraft, 500 ml, diamètre 150 mm"
drag, startPoint x: 386, startPoint y: 317, endPoint x: 187, endPoint y: 317, distance: 199.0
click at [187, 317] on div "Couvercle transparent, RPET, pour saladier 1100/1300 ml" at bounding box center [459, 315] width 549 height 16
copy div "Couvercle transparent, RPET, pour saladier 1100/1300 ml"
drag, startPoint x: 347, startPoint y: 336, endPoint x: 189, endPoint y: 335, distance: 158.0
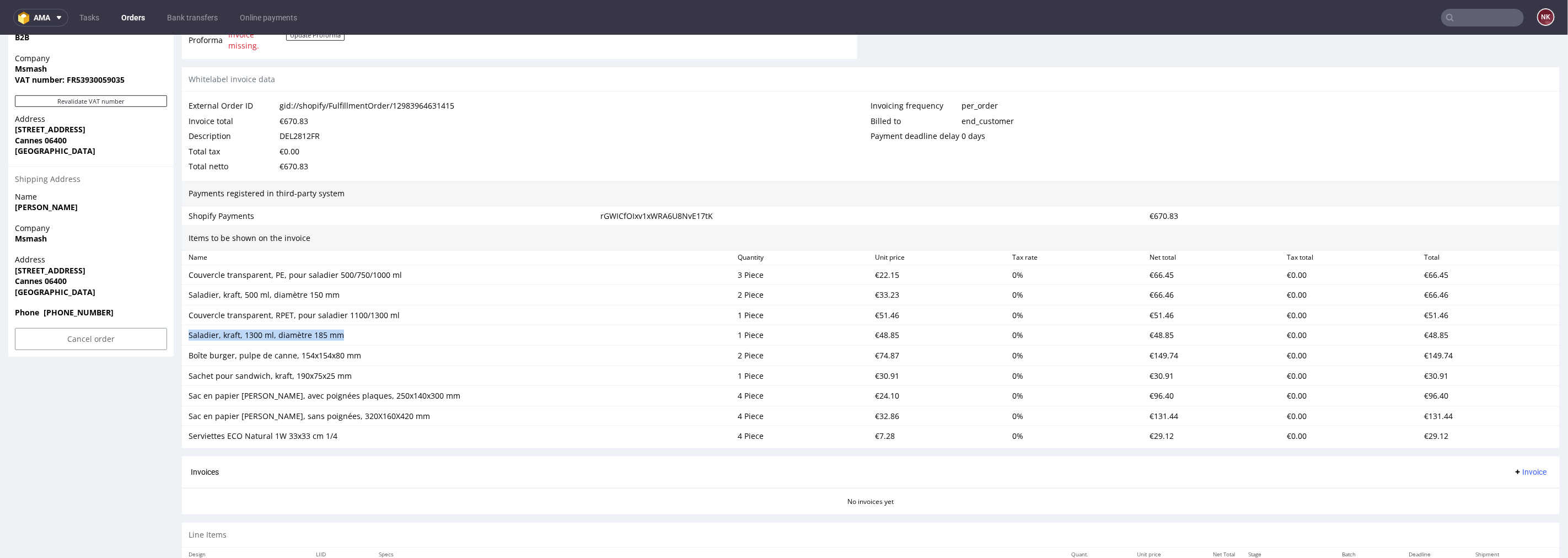
click at [189, 335] on div "Saladier, kraft, 1300 ml, diamètre 185 mm" at bounding box center [459, 335] width 540 height 11
copy div "Saladier, kraft, 1300 ml, diamètre 185 mm"
drag, startPoint x: 361, startPoint y: 356, endPoint x: 187, endPoint y: 361, distance: 174.1
click at [187, 361] on div "Boîte burger, pulpe de canne, 154x154x80 mm" at bounding box center [459, 355] width 549 height 16
copy div "Boîte burger, pulpe de canne, 154x154x80 mm"
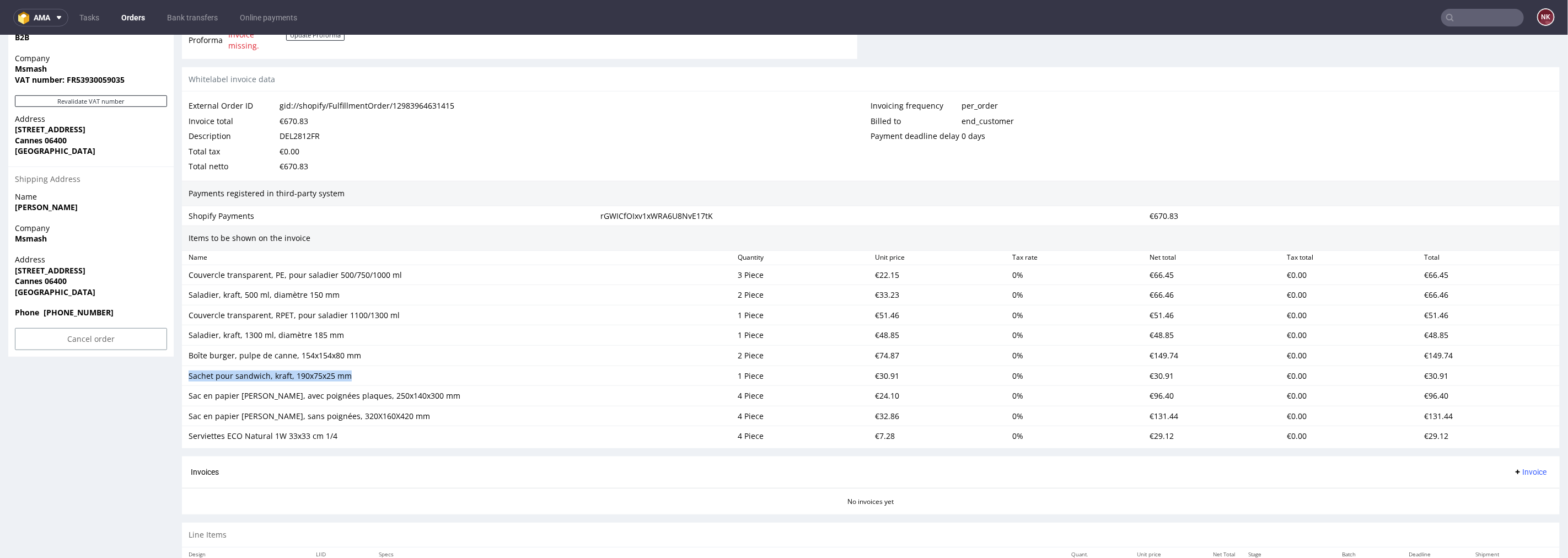
drag, startPoint x: 309, startPoint y: 377, endPoint x: 185, endPoint y: 377, distance: 124.0
click at [185, 377] on div "Sachet pour sandwich, kraft, 190x75x25 mm" at bounding box center [459, 375] width 549 height 16
copy div "Sachet pour sandwich, kraft, 190x75x25 mm"
drag, startPoint x: 425, startPoint y: 398, endPoint x: 184, endPoint y: 400, distance: 241.0
click at [184, 400] on div "Sac en papier marron, avec poignées plaques, 250x140x300 mm" at bounding box center [459, 395] width 549 height 16
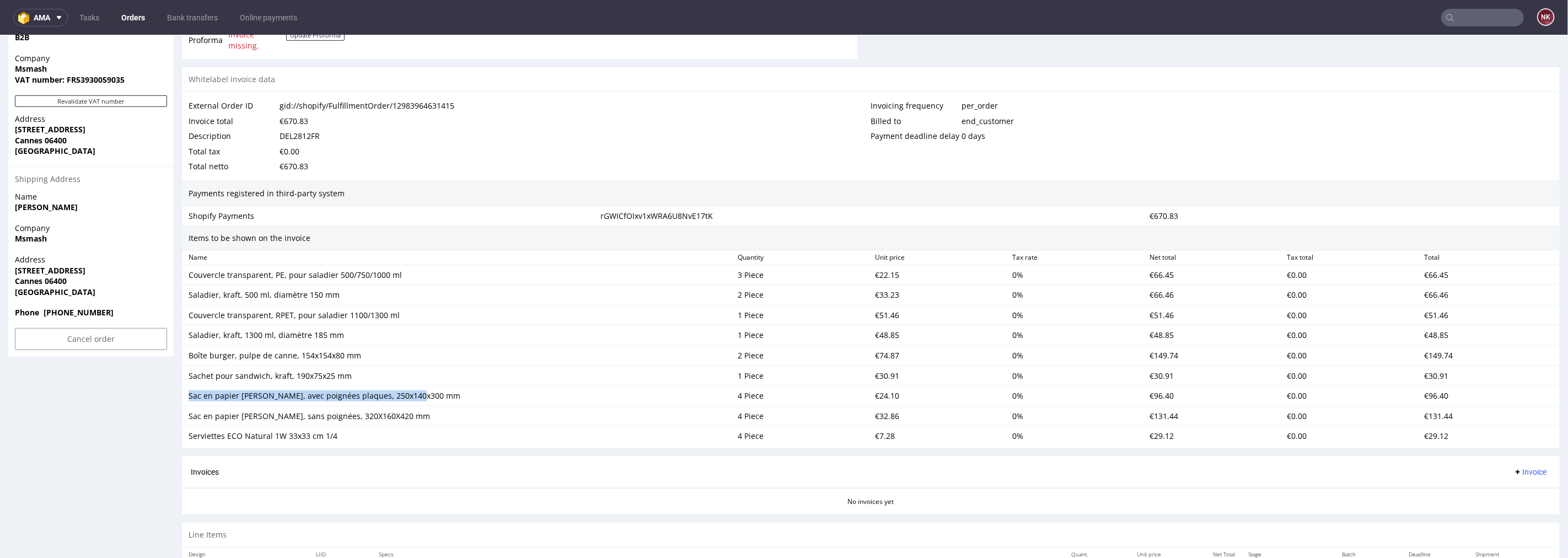
copy div "Sac en papier marron, avec poignées plaques, 250x140x300 mm"
drag, startPoint x: 394, startPoint y: 417, endPoint x: 178, endPoint y: 412, distance: 216.1
click at [178, 412] on div "Order R335911403 (gid://shopify/FulfillmentOrder/12983964631415) 20.08.2025 10:…" at bounding box center [784, 192] width 1568 height 1362
drag, startPoint x: 333, startPoint y: 435, endPoint x: 187, endPoint y: 435, distance: 146.0
click at [187, 435] on div "Serviettes ECO Natural 1W 33x33 cm 1/4" at bounding box center [459, 435] width 549 height 16
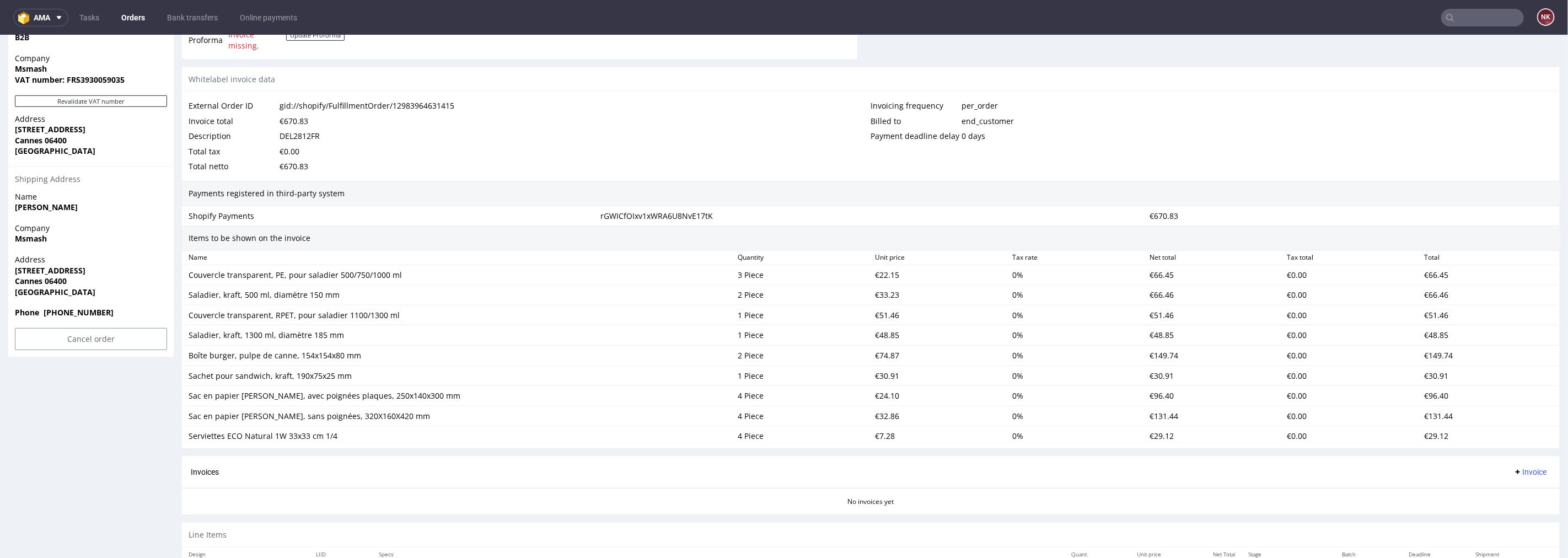
click at [879, 272] on div "€22.15" at bounding box center [939, 274] width 138 height 16
click at [878, 290] on div "€33.23" at bounding box center [939, 294] width 138 height 16
click at [878, 317] on div "€51.46" at bounding box center [939, 315] width 138 height 16
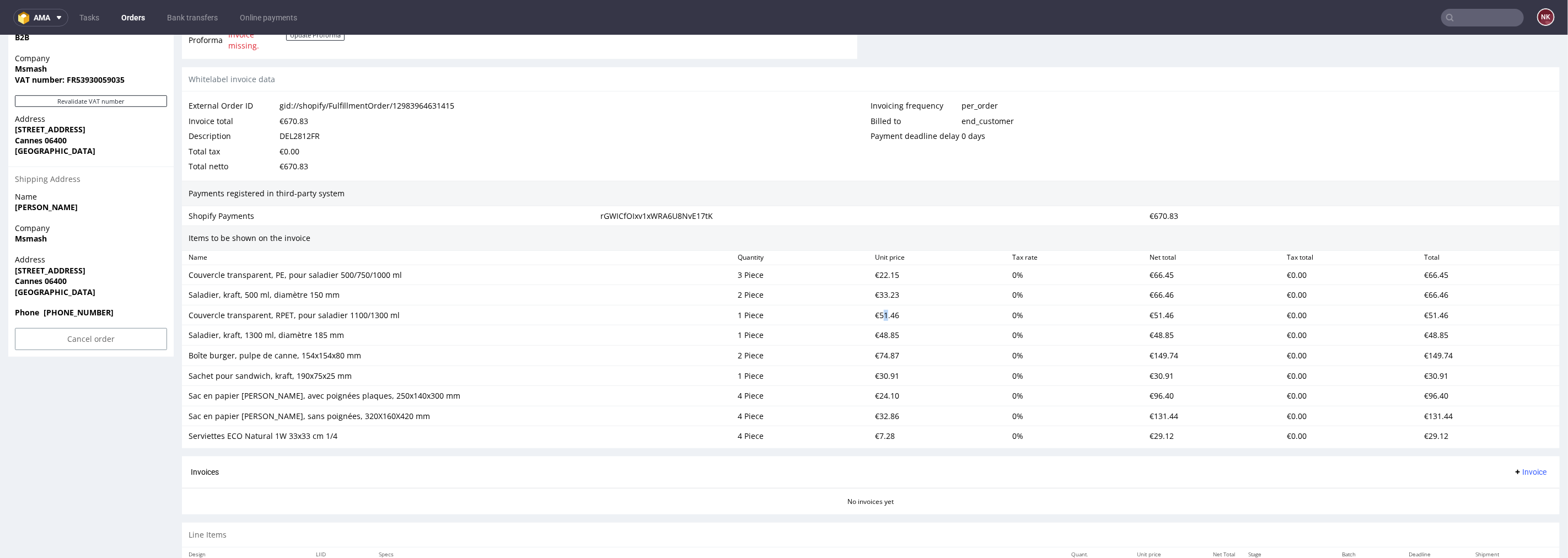
click at [878, 317] on div "€51.46" at bounding box center [939, 315] width 138 height 16
click at [885, 317] on div "€51.46" at bounding box center [939, 315] width 138 height 16
click at [880, 331] on div "€48.85" at bounding box center [939, 335] width 138 height 16
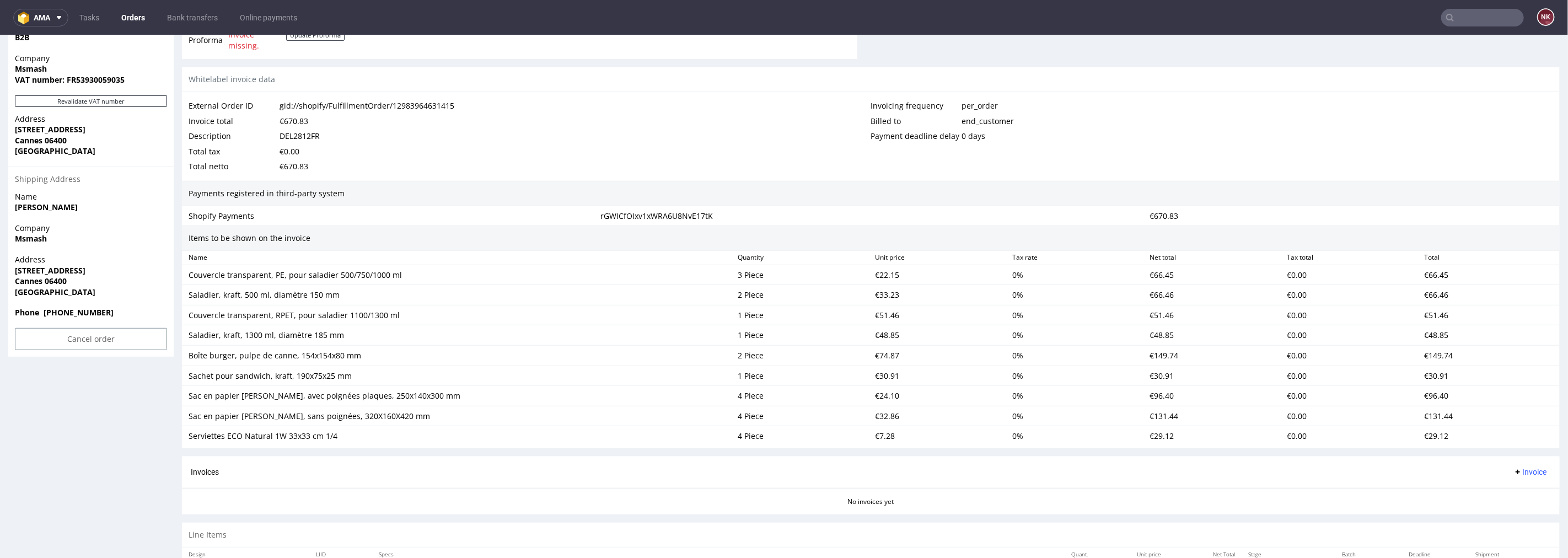
click at [880, 359] on div "€74.87" at bounding box center [939, 355] width 138 height 16
click at [886, 376] on div "€30.91" at bounding box center [939, 375] width 138 height 16
click at [879, 393] on div "€24.10" at bounding box center [939, 395] width 138 height 16
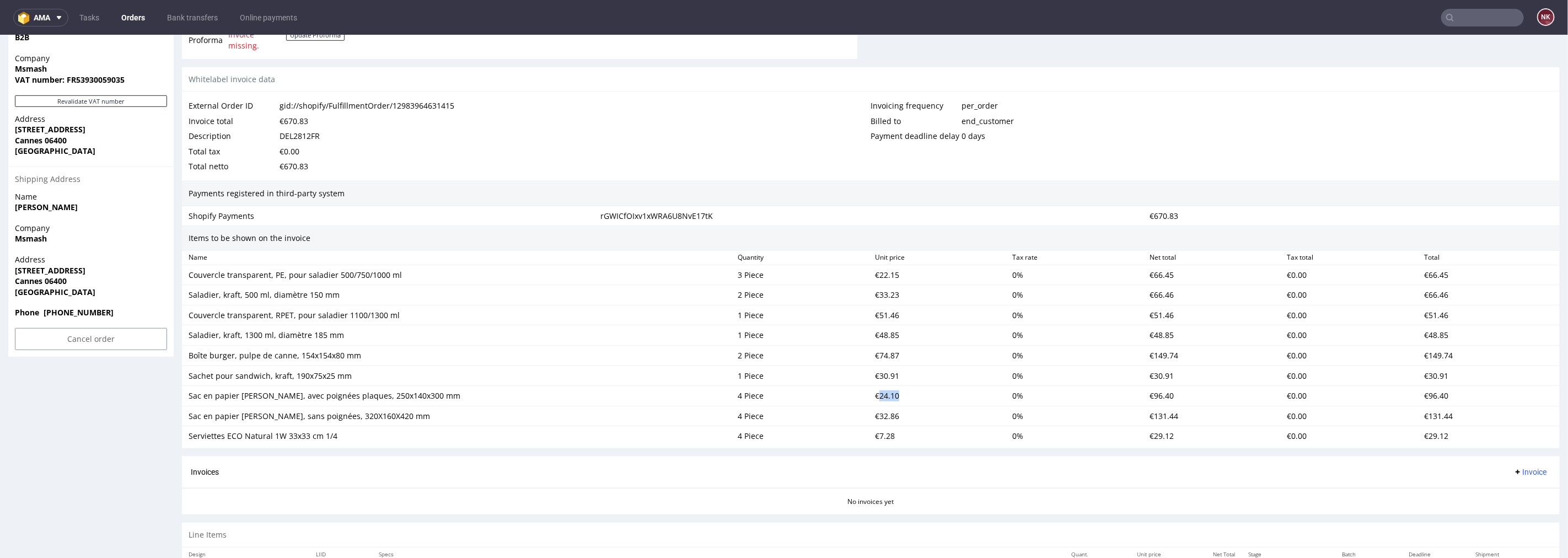
click at [879, 393] on div "€24.10" at bounding box center [939, 395] width 138 height 16
click at [877, 414] on div "€32.86" at bounding box center [939, 416] width 138 height 16
click at [874, 439] on div "€7.28" at bounding box center [939, 435] width 138 height 16
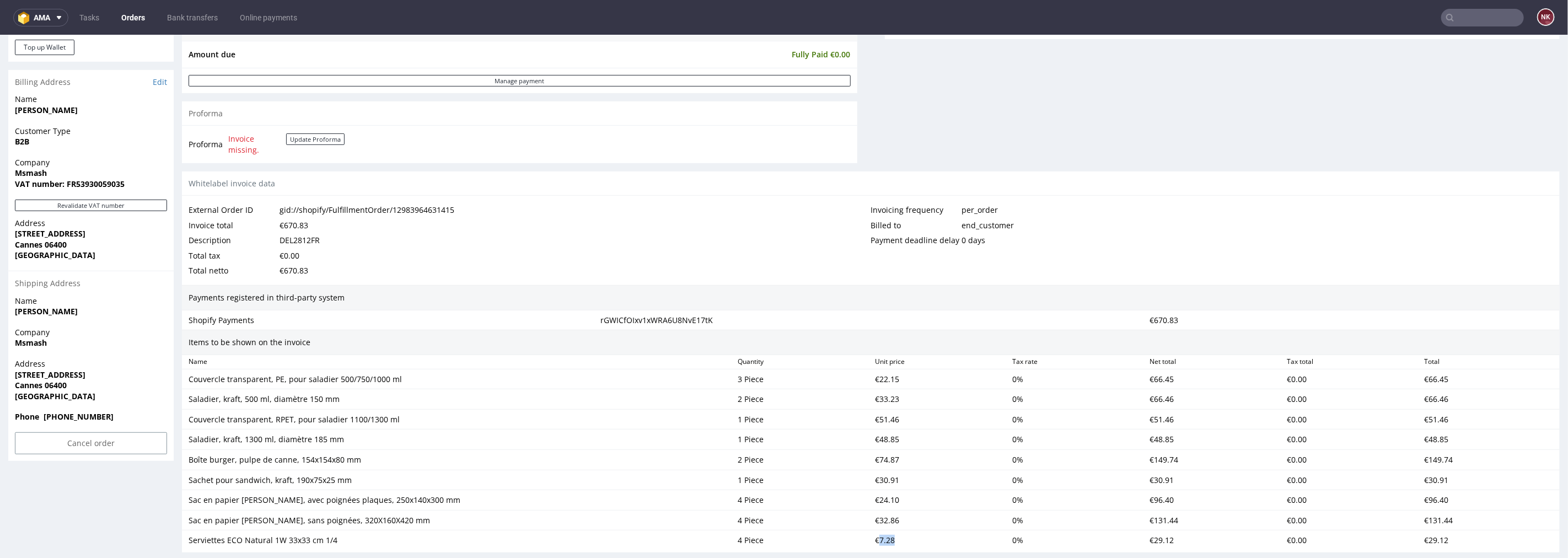
scroll to position [306, 0]
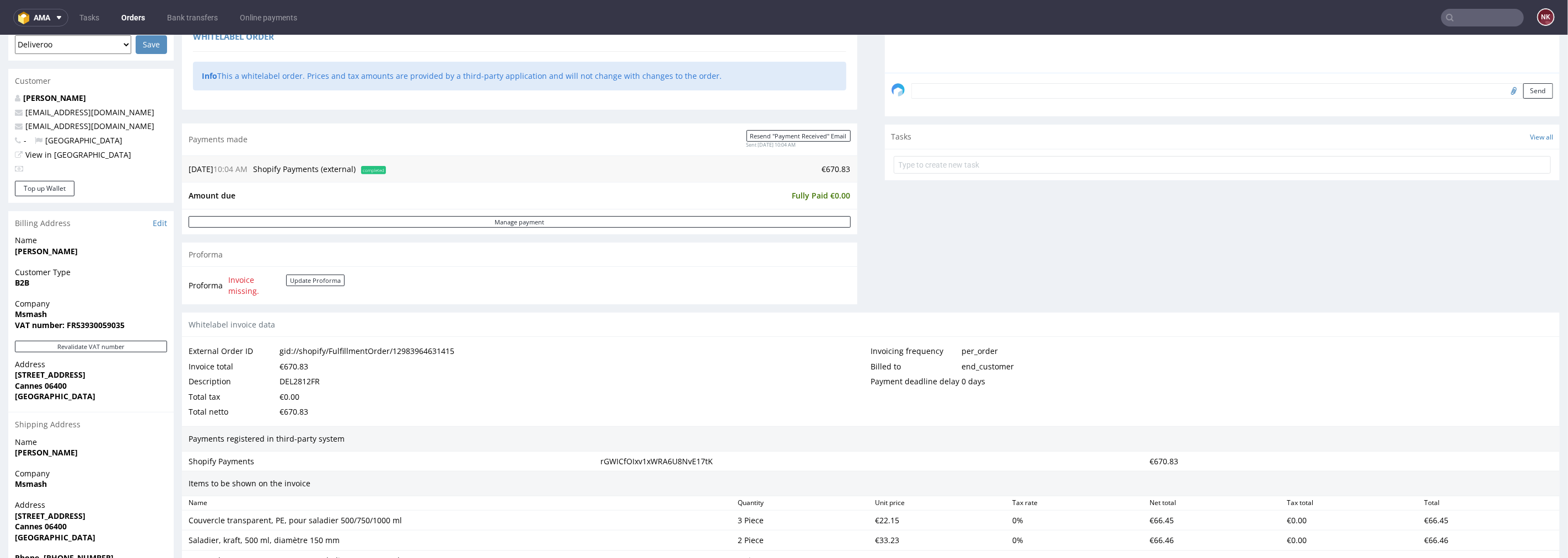
click at [827, 172] on td "€670.83" at bounding box center [620, 169] width 462 height 13
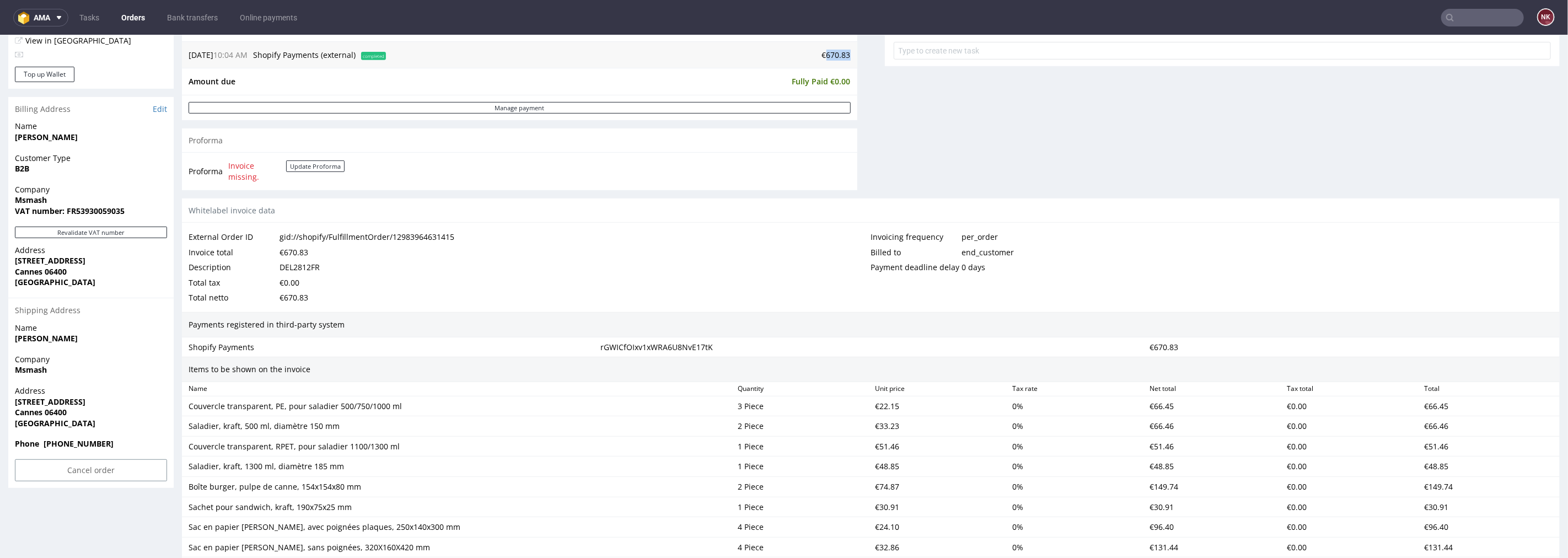
scroll to position [551, 0]
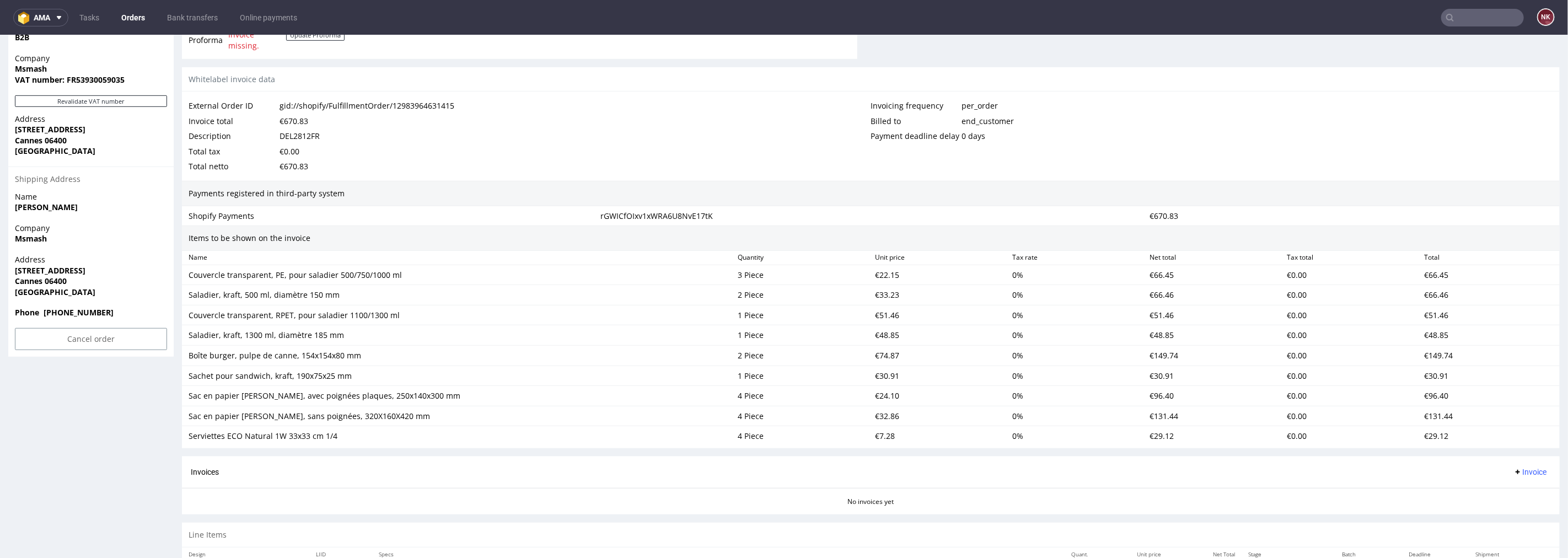
click at [1520, 471] on span "Invoice" at bounding box center [1530, 472] width 33 height 9
click at [1507, 513] on span "Upload" at bounding box center [1512, 516] width 54 height 11
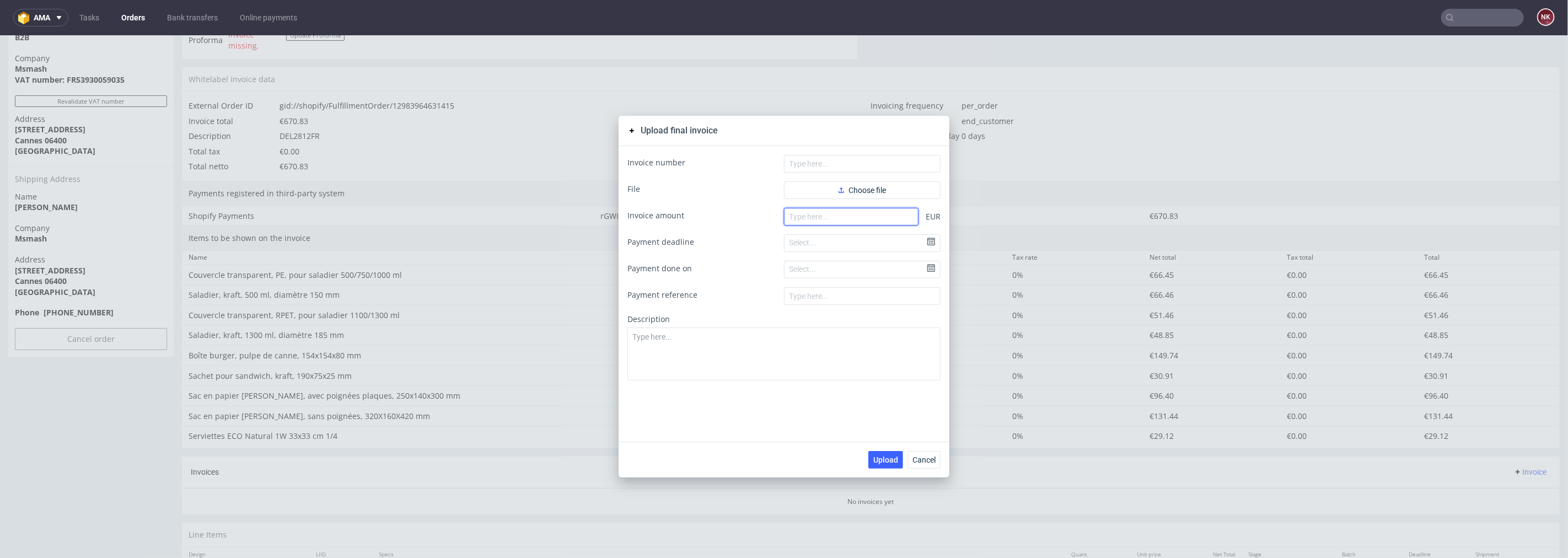
click at [817, 213] on input "number" at bounding box center [851, 216] width 134 height 17
paste input "670.83"
type input "670.83"
click at [842, 192] on span "Choose file" at bounding box center [862, 190] width 47 height 7
click at [818, 163] on input "text" at bounding box center [862, 163] width 157 height 17
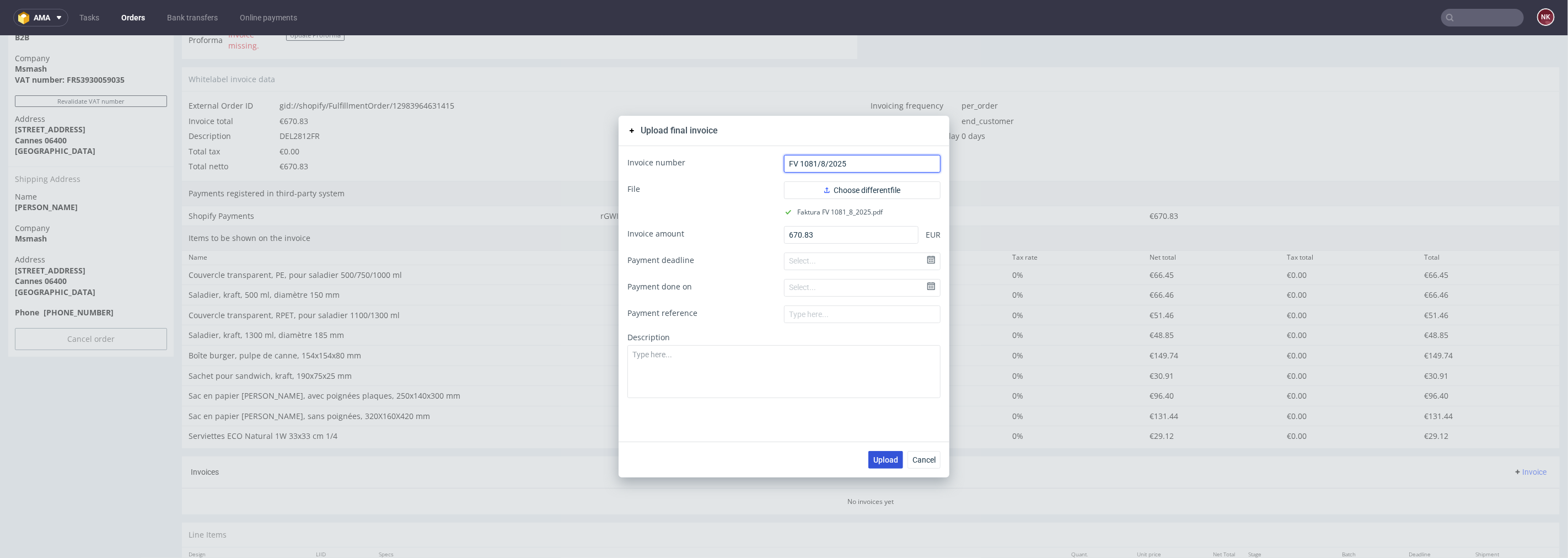
type input "FV 1081/8/2025"
click at [871, 465] on button "Upload" at bounding box center [886, 459] width 35 height 17
click at [922, 459] on span "Cancel" at bounding box center [924, 459] width 23 height 7
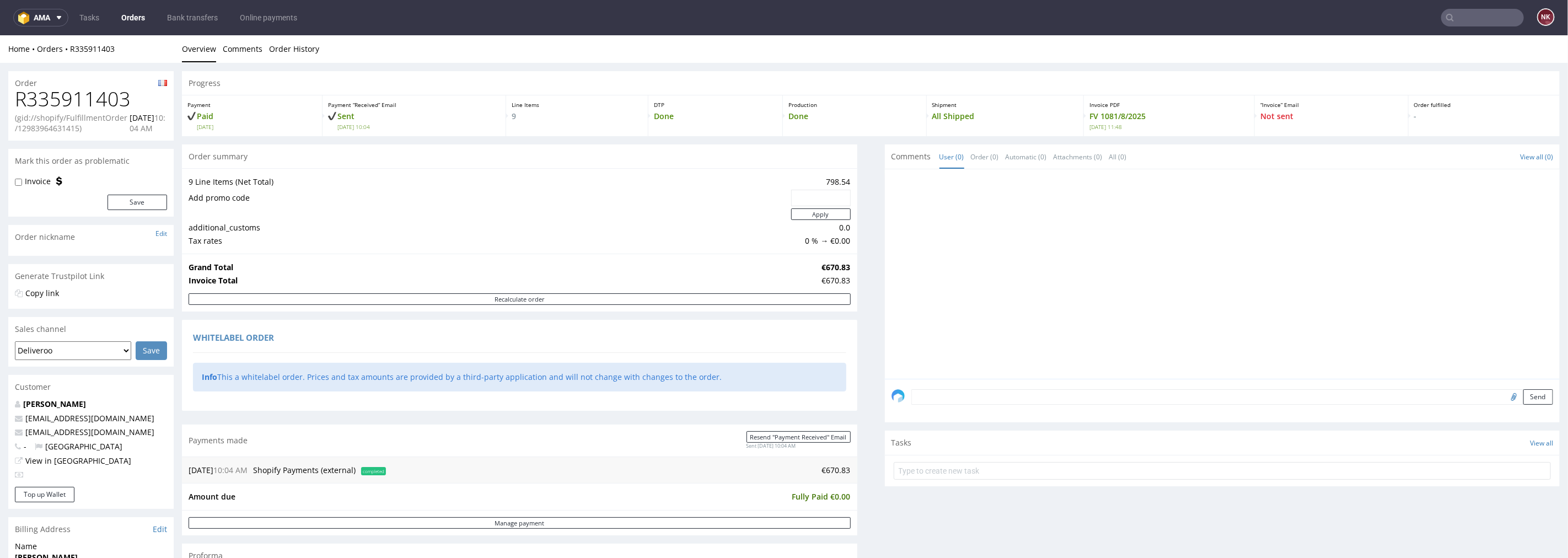
click at [142, 17] on link "Orders" at bounding box center [133, 17] width 37 height 17
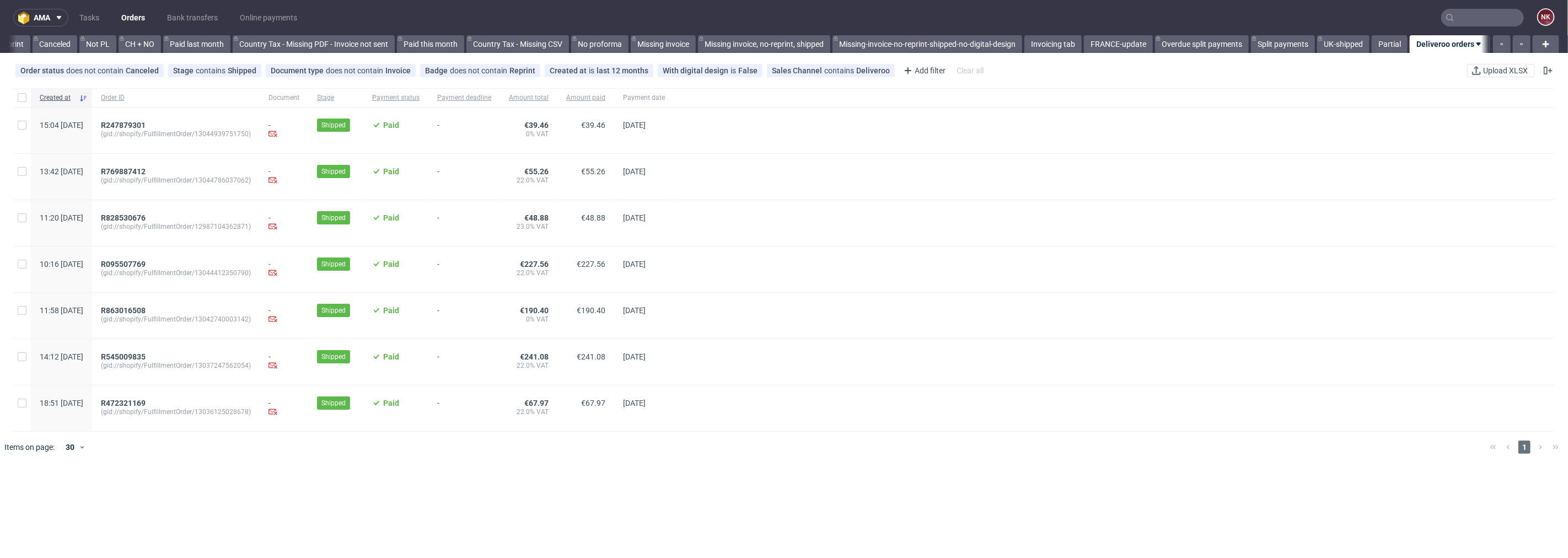
scroll to position [0, 1062]
click at [146, 310] on span "R863016508" at bounding box center [123, 310] width 45 height 9
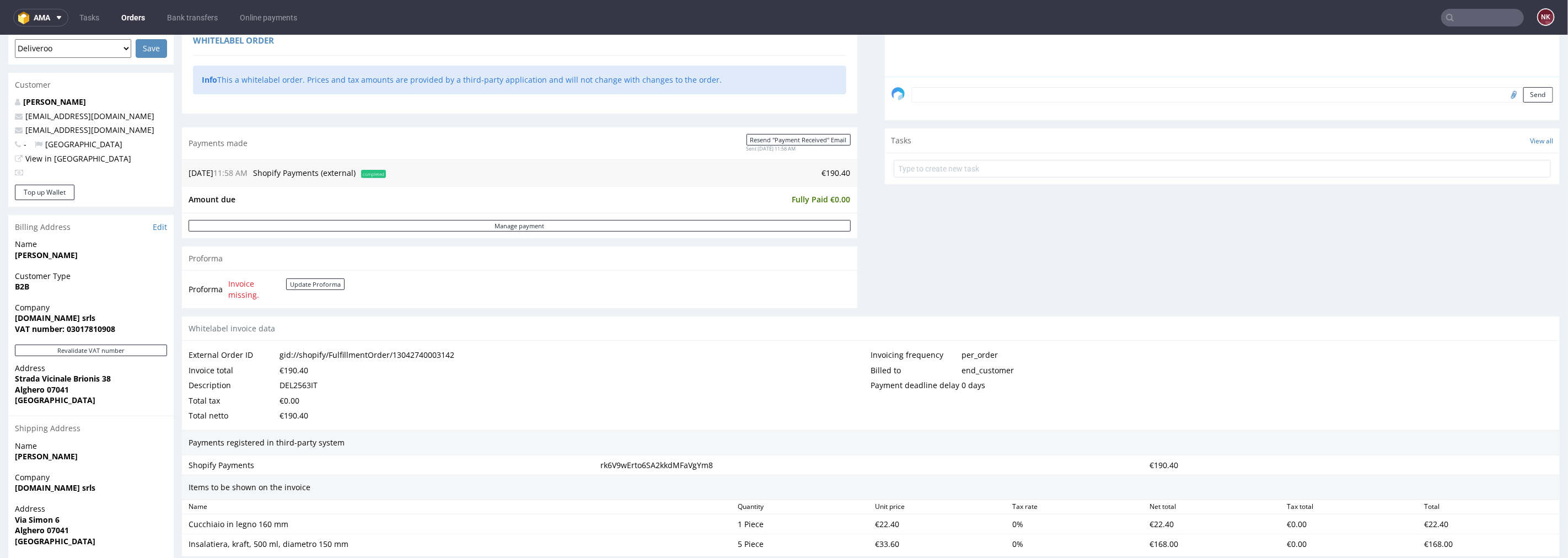
scroll to position [306, 0]
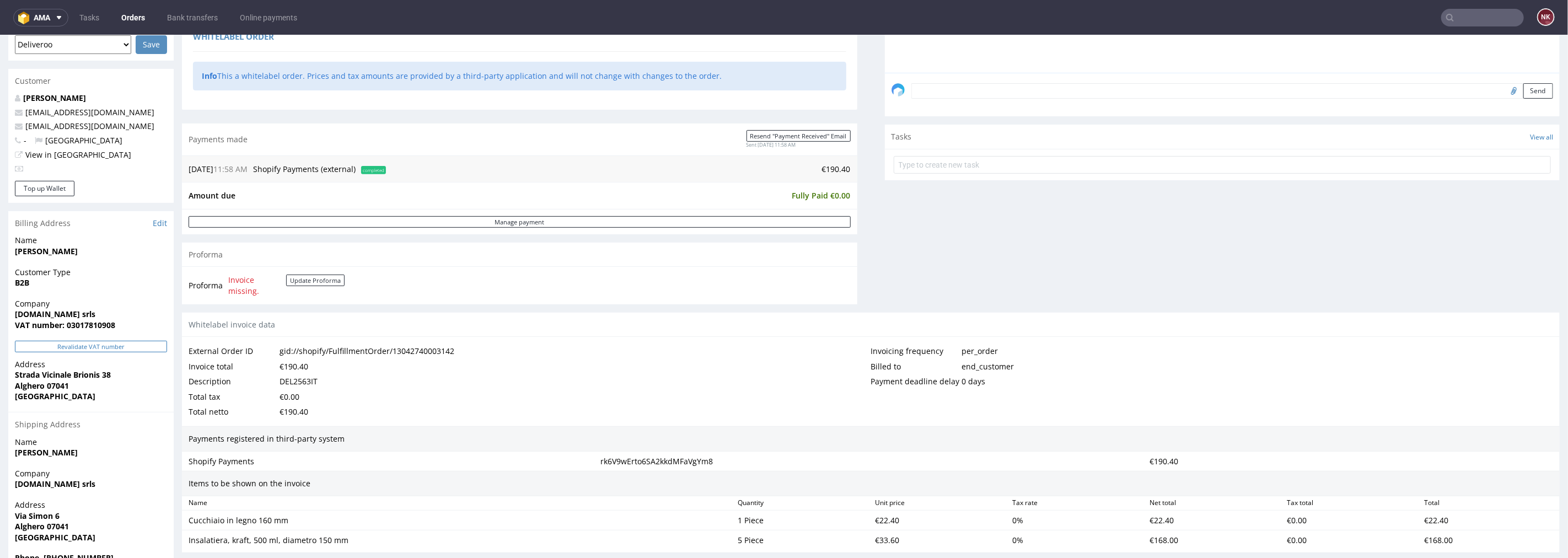
click at [131, 342] on button "Revalidate VAT number" at bounding box center [91, 346] width 152 height 12
drag, startPoint x: 56, startPoint y: 312, endPoint x: 0, endPoint y: 315, distance: 56.1
click at [0, 315] on div "Order R863016508 (gid://shopify/FulfillmentOrder/13042740003142) 20.08.2025 11:…" at bounding box center [784, 265] width 1568 height 1018
copy strong "[DOMAIN_NAME] srls"
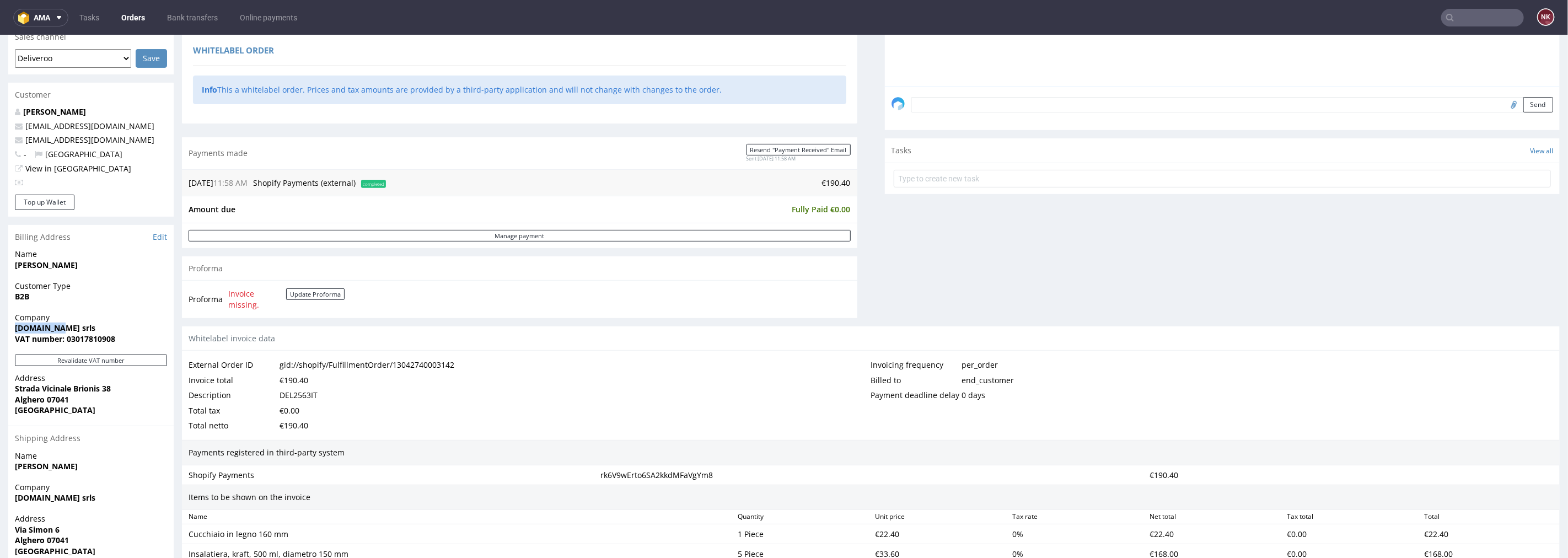
scroll to position [0, 0]
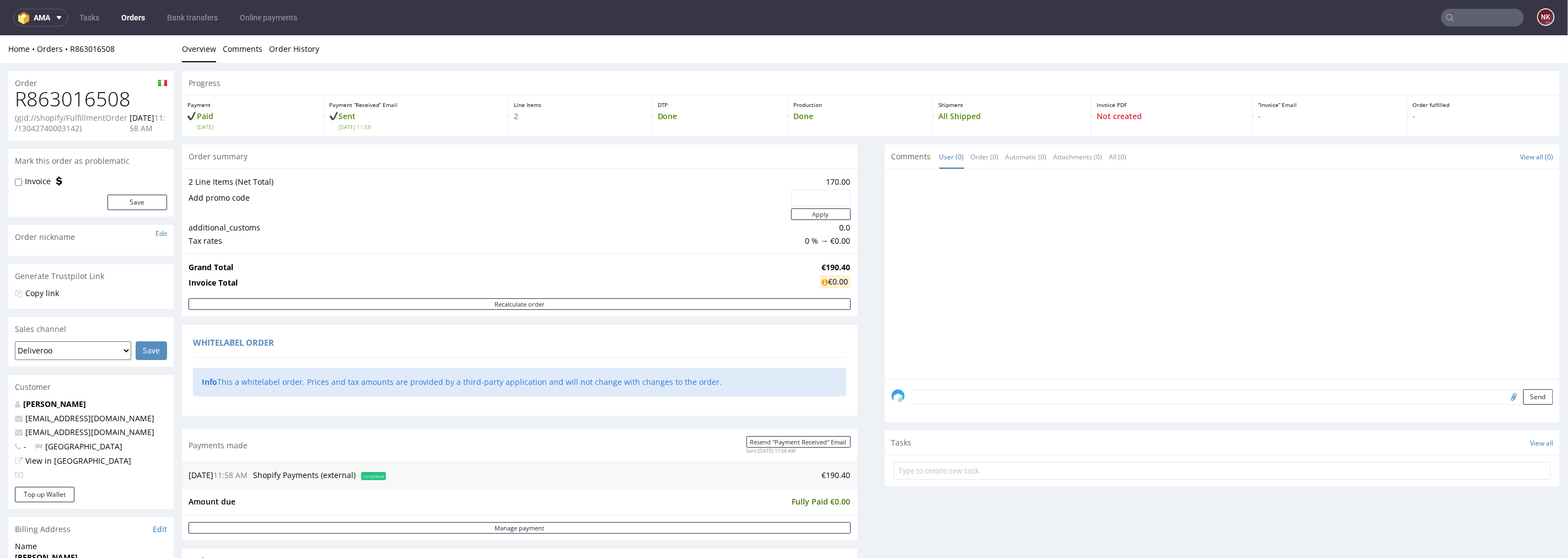
click at [108, 93] on h1 "R863016508" at bounding box center [91, 98] width 152 height 22
copy h1 "R863016508"
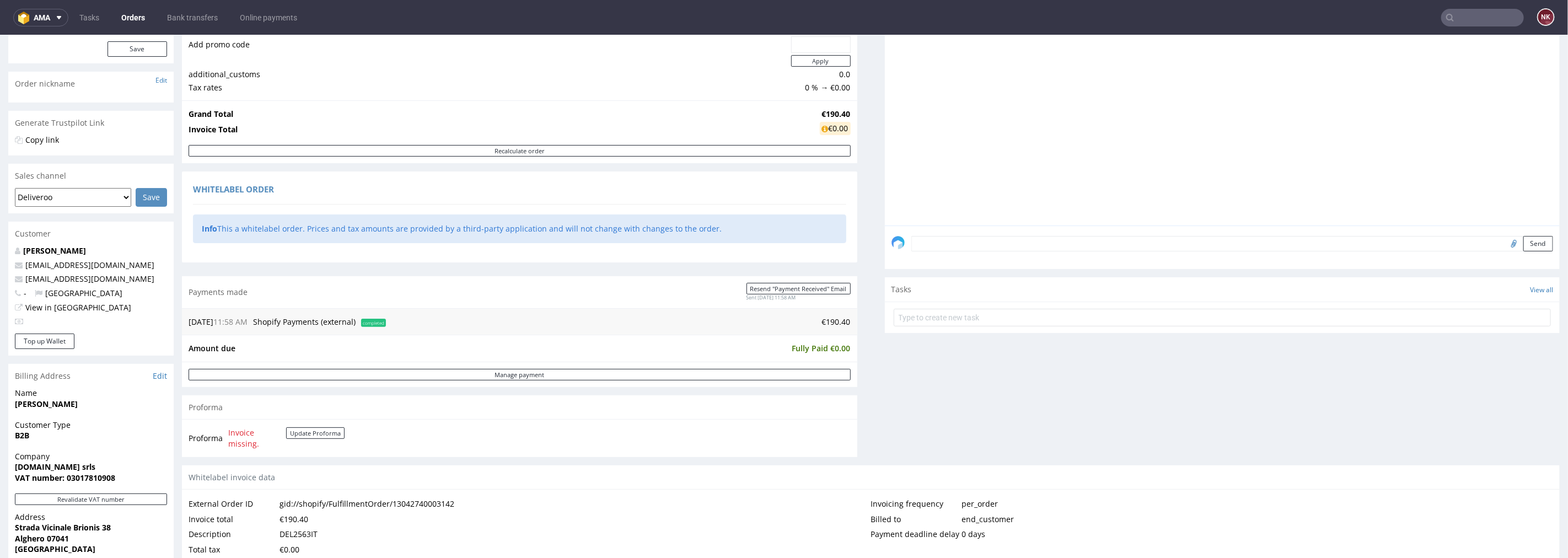
scroll to position [244, 0]
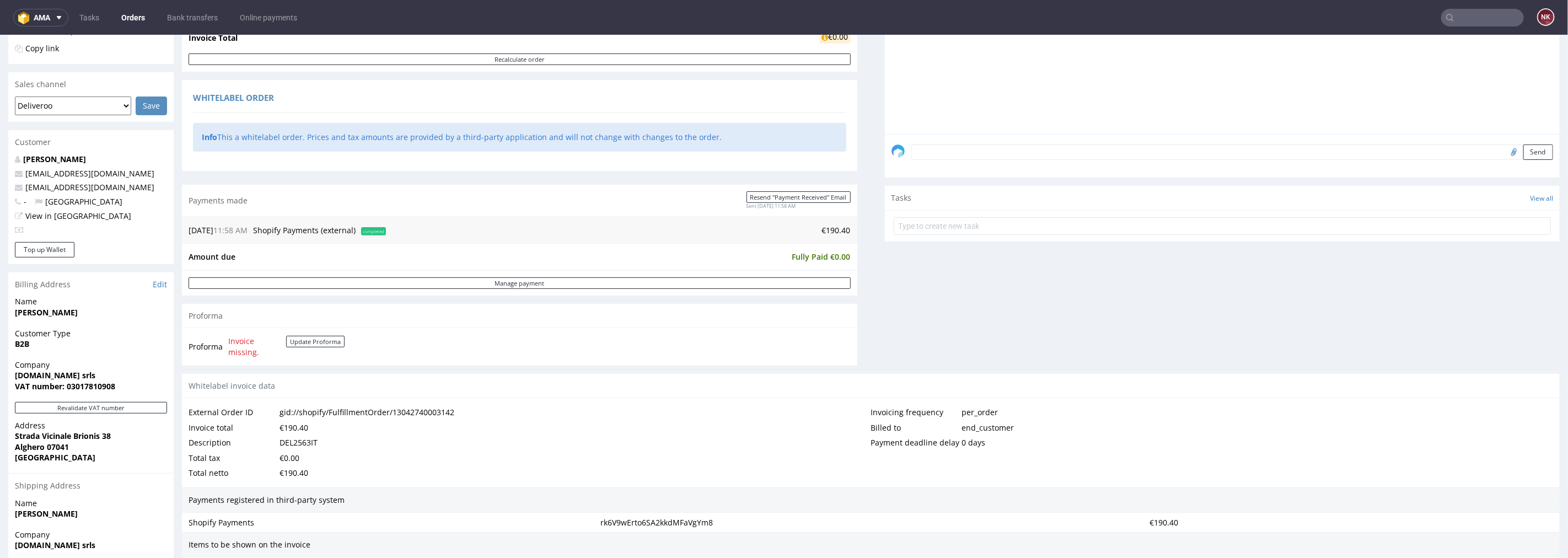
click at [304, 439] on div "DEL2563IT" at bounding box center [298, 442] width 38 height 16
copy div "DEL2563IT"
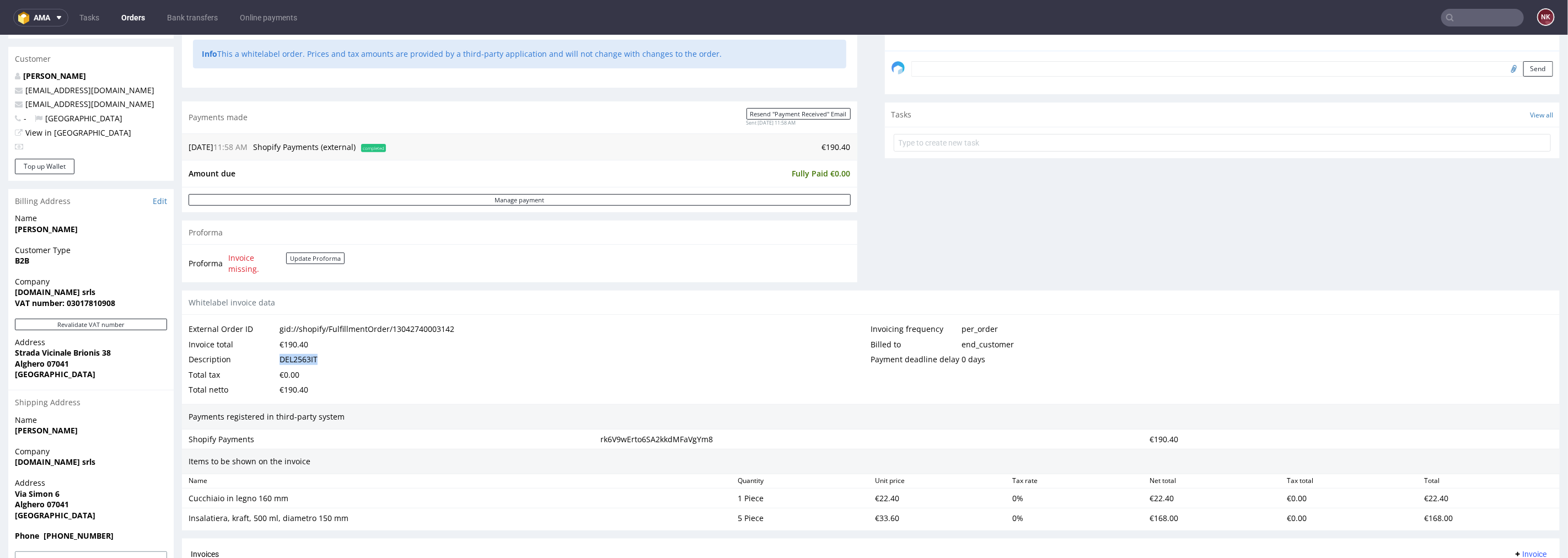
scroll to position [490, 0]
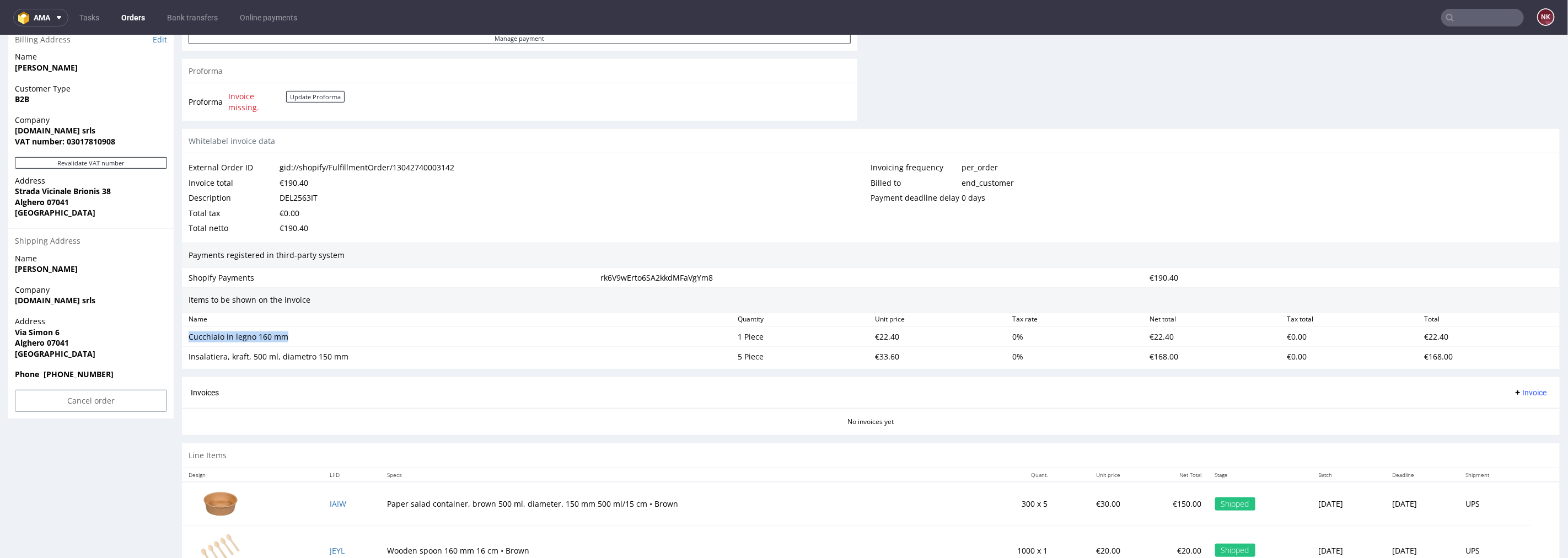
drag, startPoint x: 296, startPoint y: 340, endPoint x: 190, endPoint y: 339, distance: 106.0
click at [190, 339] on div "Cucchiaio in legno 160 mm" at bounding box center [459, 337] width 540 height 11
copy div "Cucchiaio in legno 160 mm"
drag, startPoint x: 342, startPoint y: 356, endPoint x: 183, endPoint y: 355, distance: 159.0
click at [183, 355] on div "Insalatiera, kraft, 500 ml, diametro 150 mm 5 Piece €33.60 0 % €168.00 €0.00 €1…" at bounding box center [870, 356] width 1378 height 20
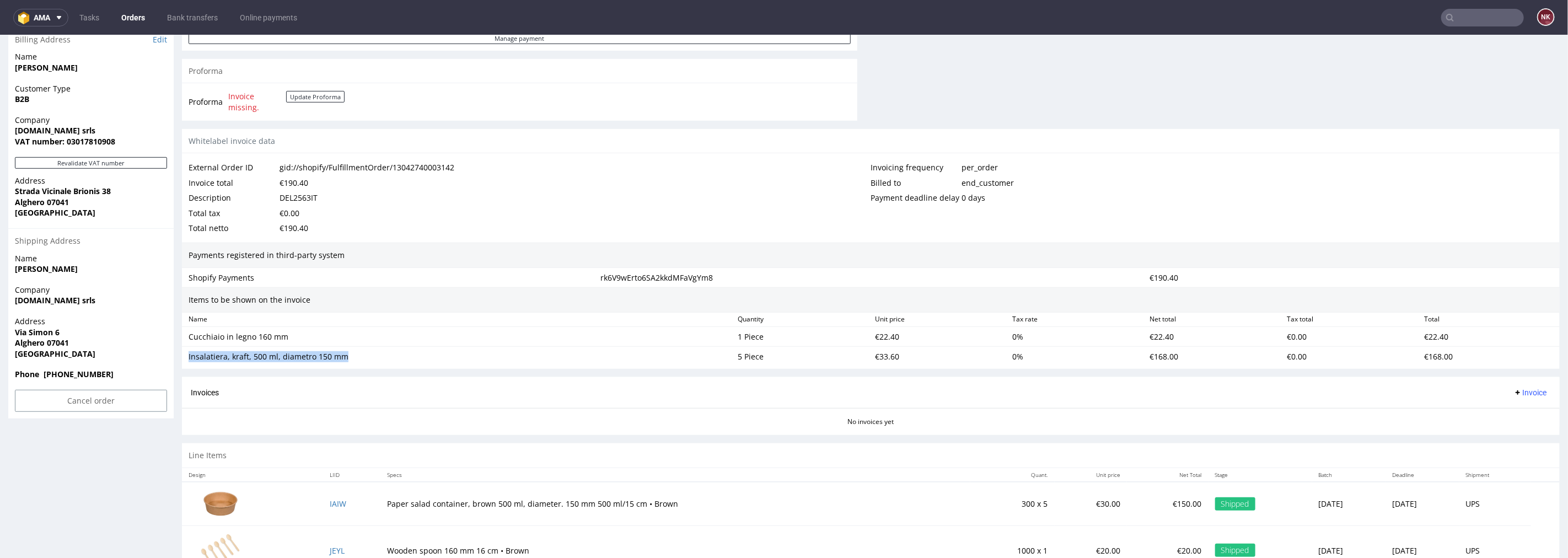
copy div "Insalatiera, kraft, 500 ml, diametro 150 mm"
click at [889, 337] on div "€22.40" at bounding box center [939, 336] width 138 height 16
click at [885, 337] on div "€22.40" at bounding box center [939, 336] width 138 height 16
copy div "22.40"
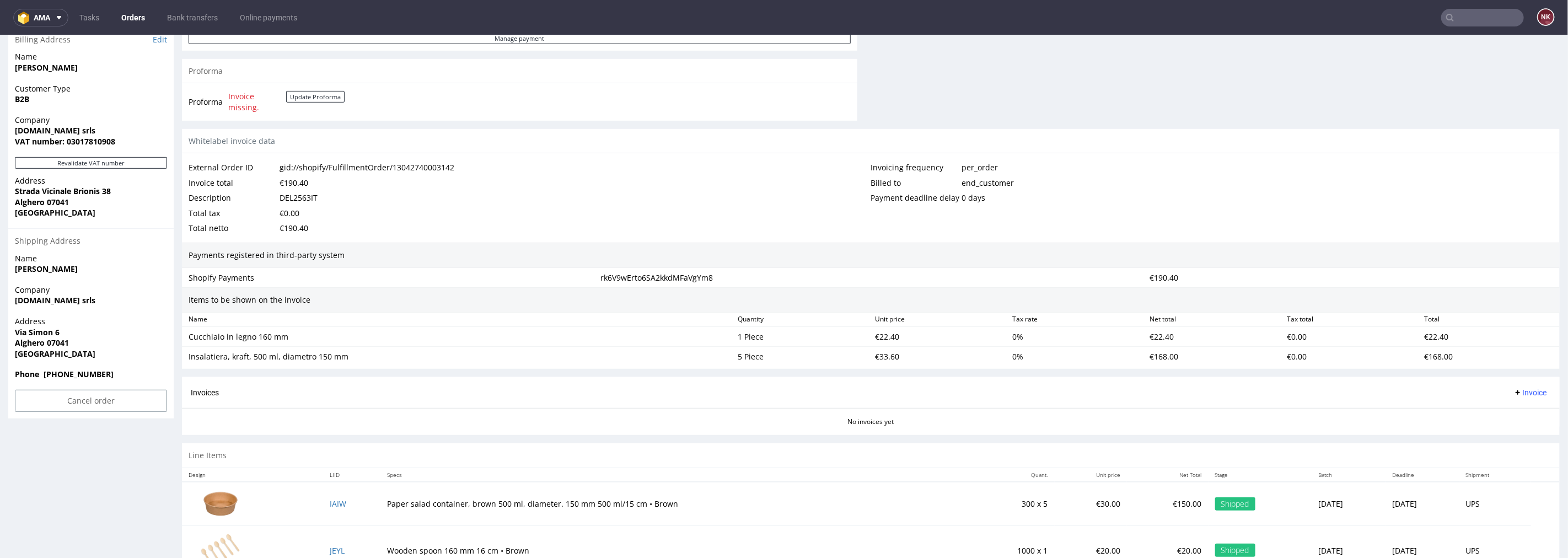
click at [880, 359] on div "€33.60" at bounding box center [939, 356] width 138 height 16
copy div "33.60"
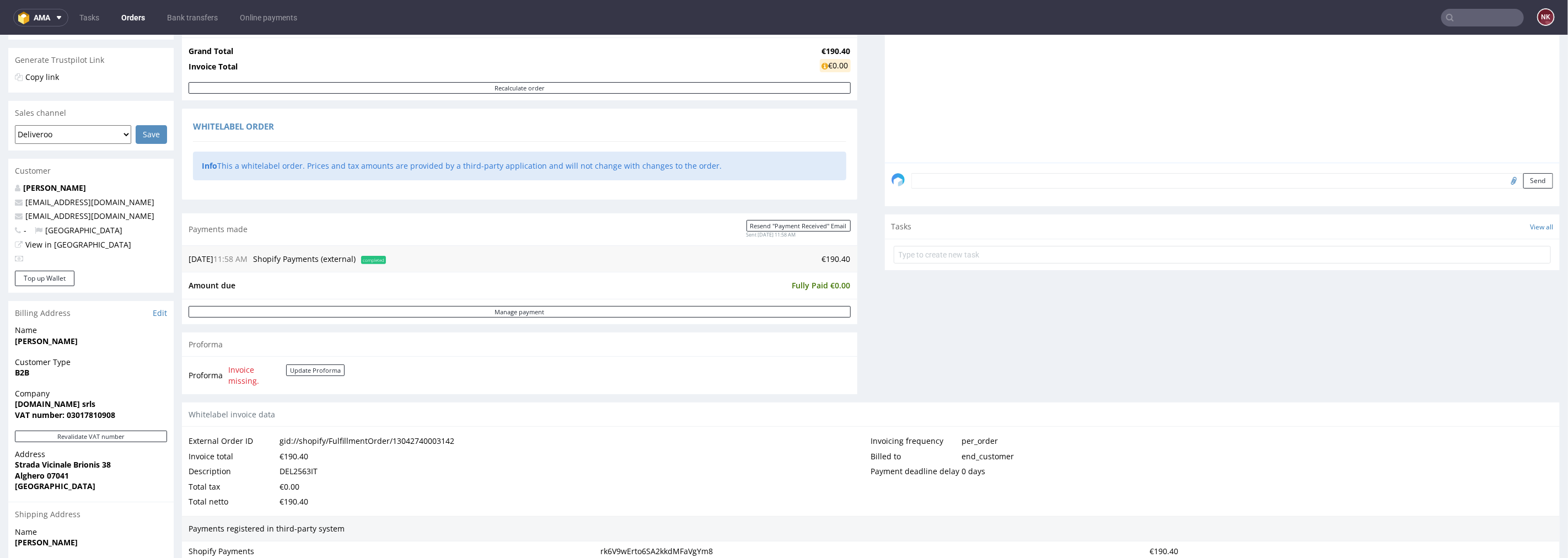
scroll to position [223, 0]
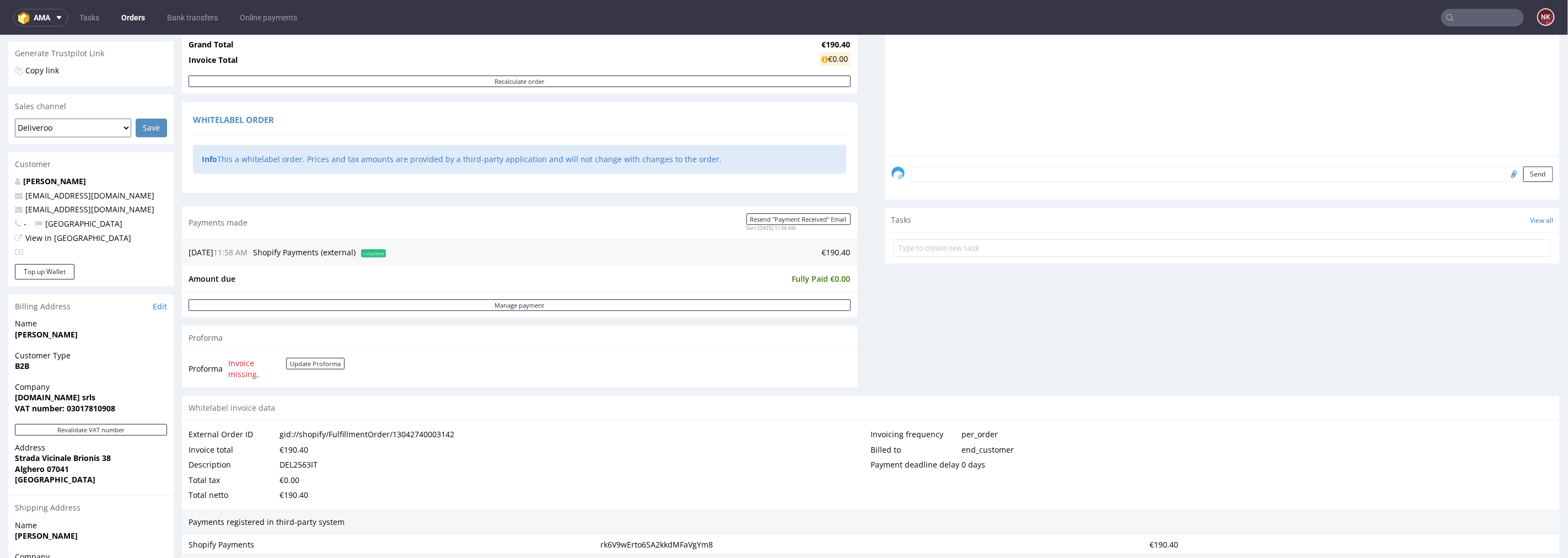
click at [838, 251] on td "€190.40" at bounding box center [620, 251] width 462 height 13
copy td "190.40"
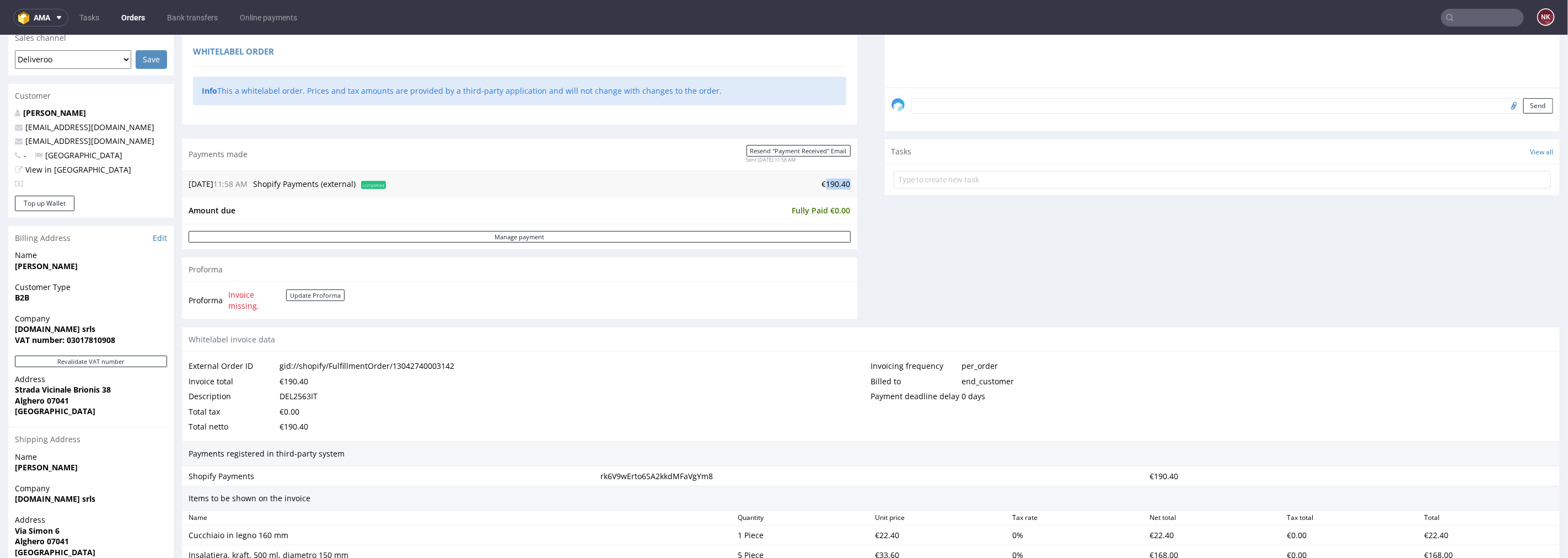
scroll to position [468, 0]
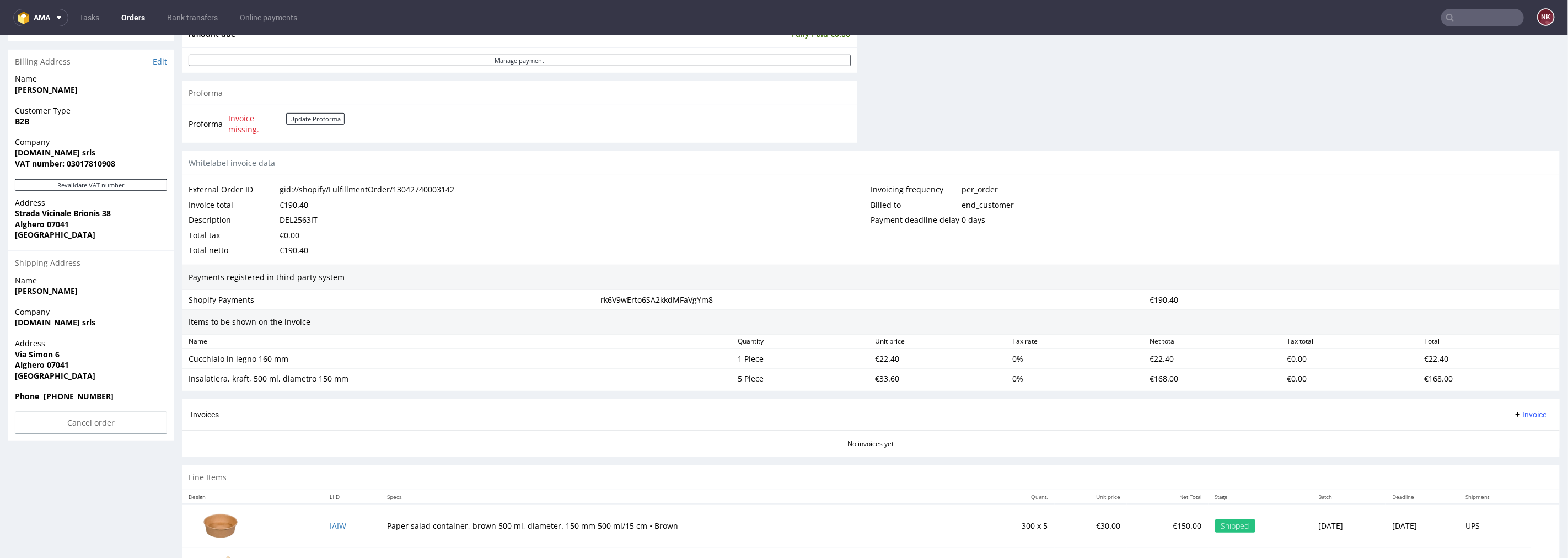
click at [1516, 414] on span "Invoice" at bounding box center [1530, 414] width 33 height 9
click at [1514, 450] on li "Upload" at bounding box center [1507, 458] width 71 height 20
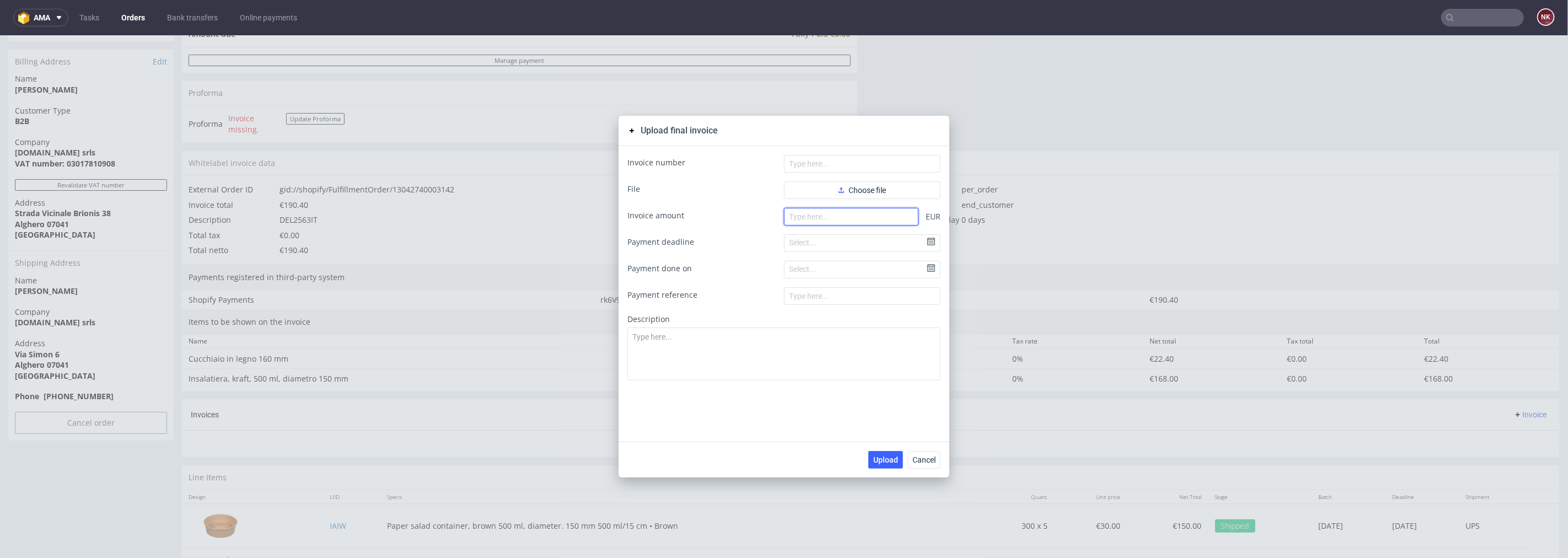
click at [869, 221] on input "number" at bounding box center [851, 216] width 134 height 17
paste input "190.40"
type input "190.40"
click at [862, 196] on button "Choose file" at bounding box center [862, 190] width 157 height 17
click at [863, 161] on input "text" at bounding box center [862, 163] width 157 height 17
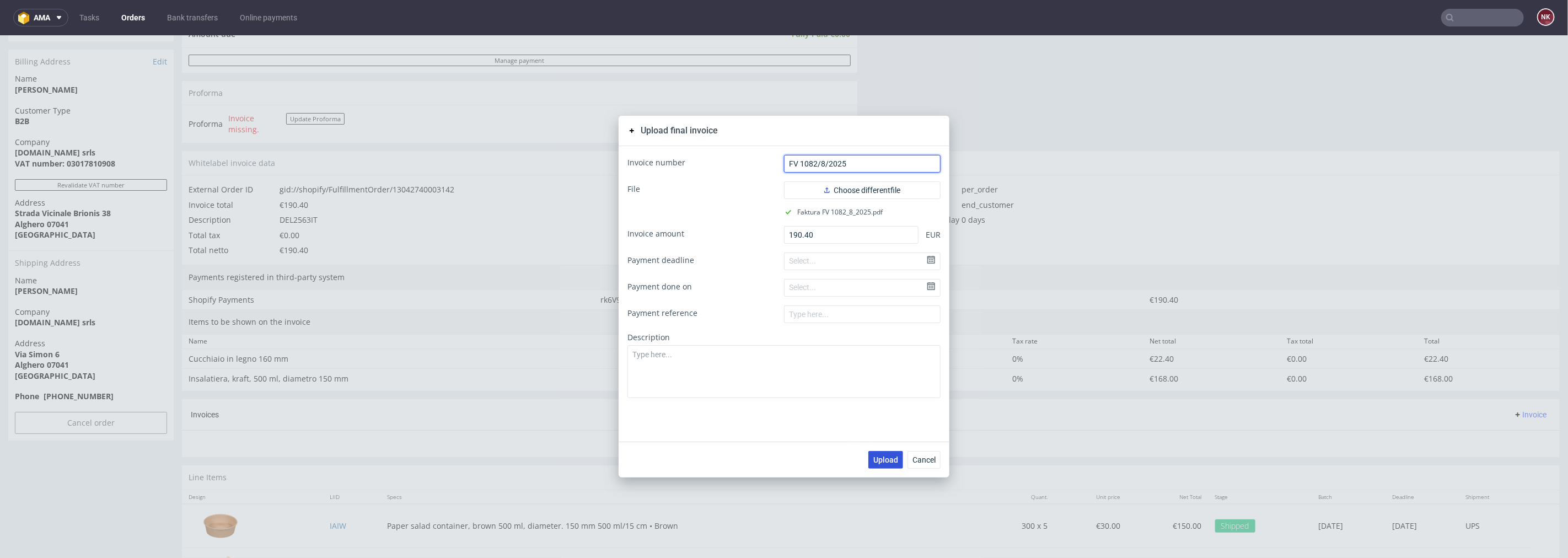
type input "FV 1082/8/2025"
click at [877, 458] on span "Upload" at bounding box center [886, 459] width 25 height 7
click at [918, 460] on span "Cancel" at bounding box center [924, 459] width 23 height 7
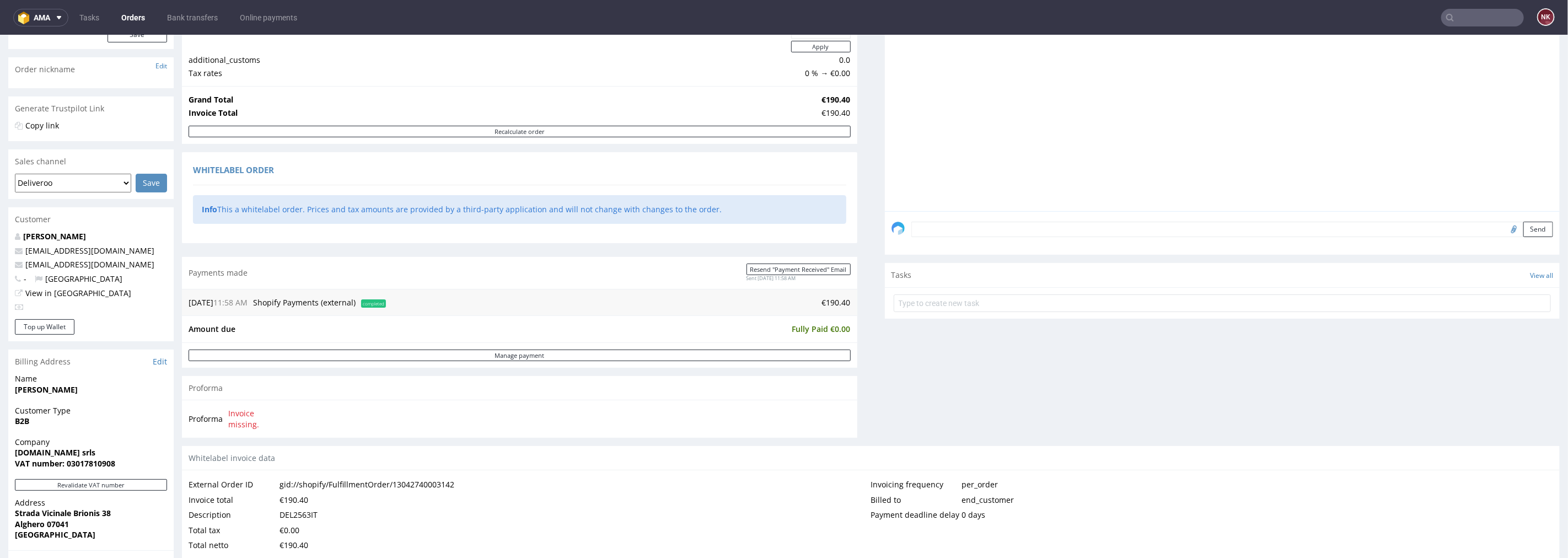
scroll to position [367, 0]
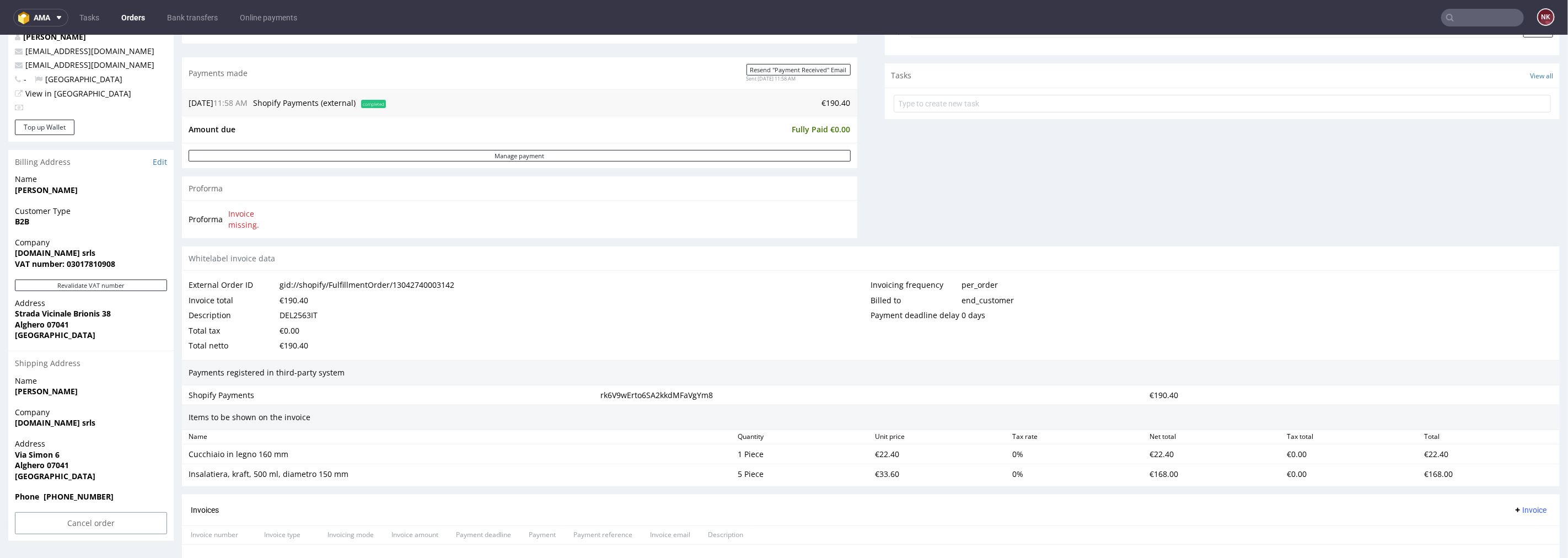
click at [136, 21] on link "Orders" at bounding box center [133, 17] width 37 height 17
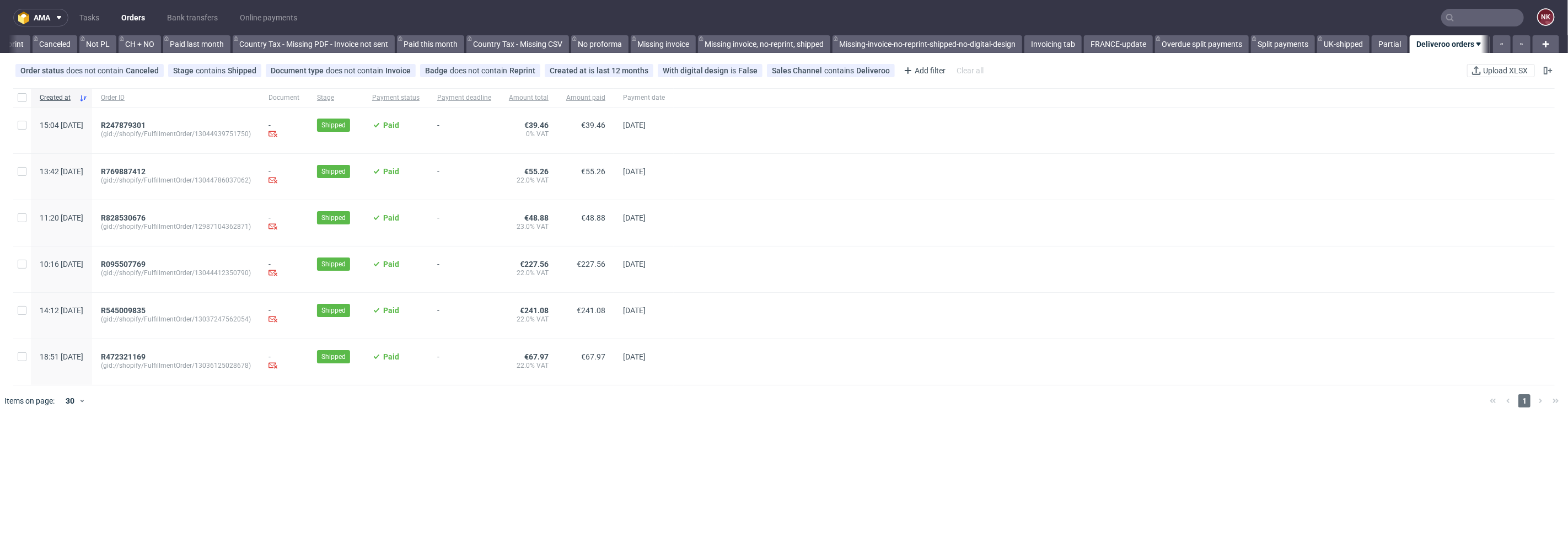
scroll to position [0, 1062]
click at [146, 267] on span "R095507769" at bounding box center [123, 264] width 45 height 9
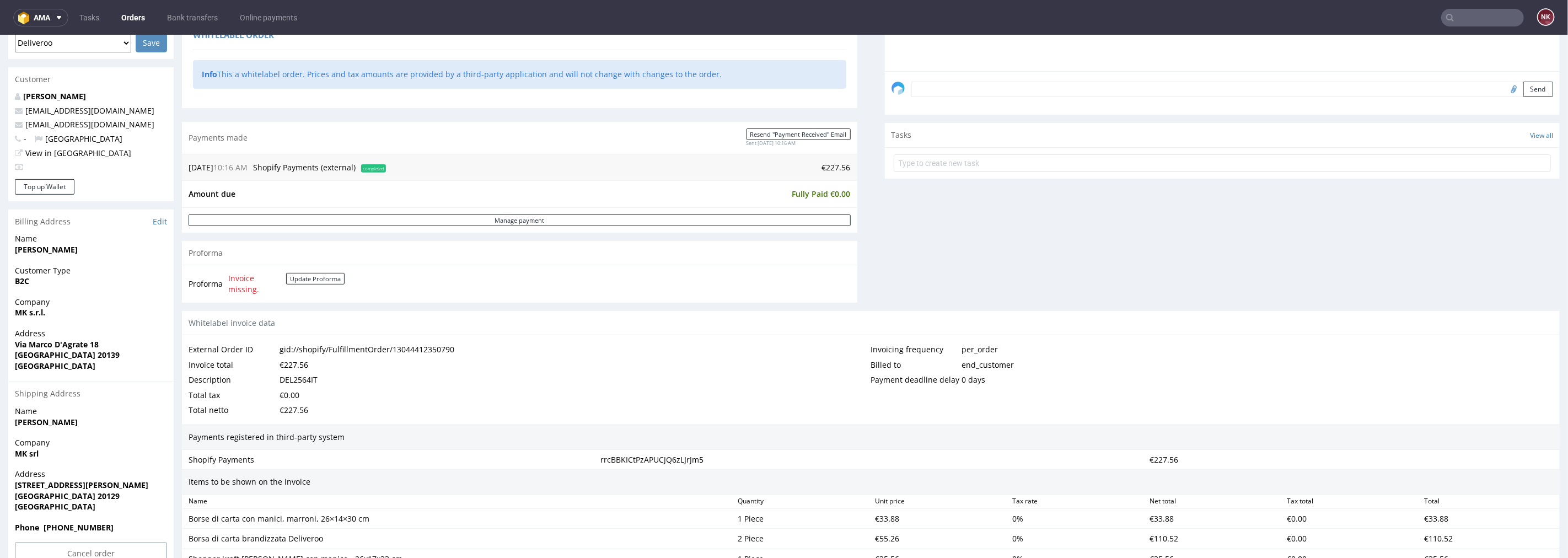
scroll to position [429, 0]
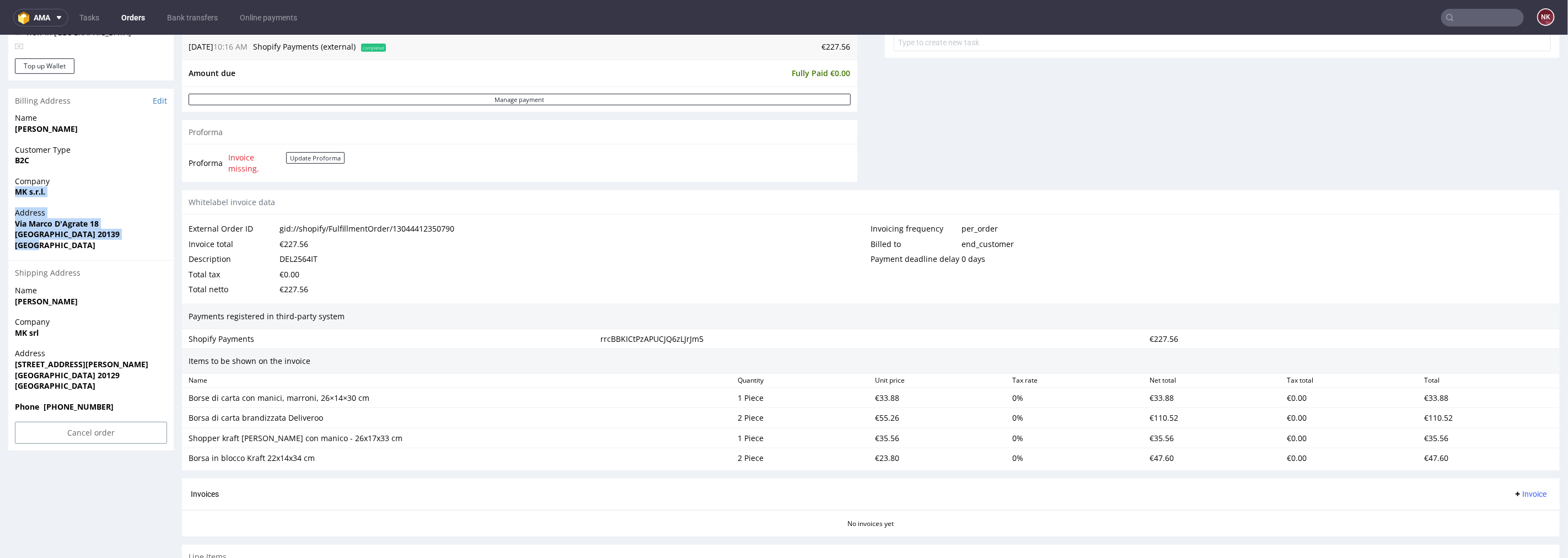
drag, startPoint x: 34, startPoint y: 244, endPoint x: 4, endPoint y: 194, distance: 58.3
click at [4, 194] on div "Order R095507769 (gid://shopify/FulfillmentOrder/13044412350790) [DATE] 10:16 A…" at bounding box center [784, 220] width 1568 height 1173
copy section "MK s.r.l. Address [STREET_ADDRESS]"
click at [125, 307] on div "Name [PERSON_NAME]" at bounding box center [91, 300] width 166 height 32
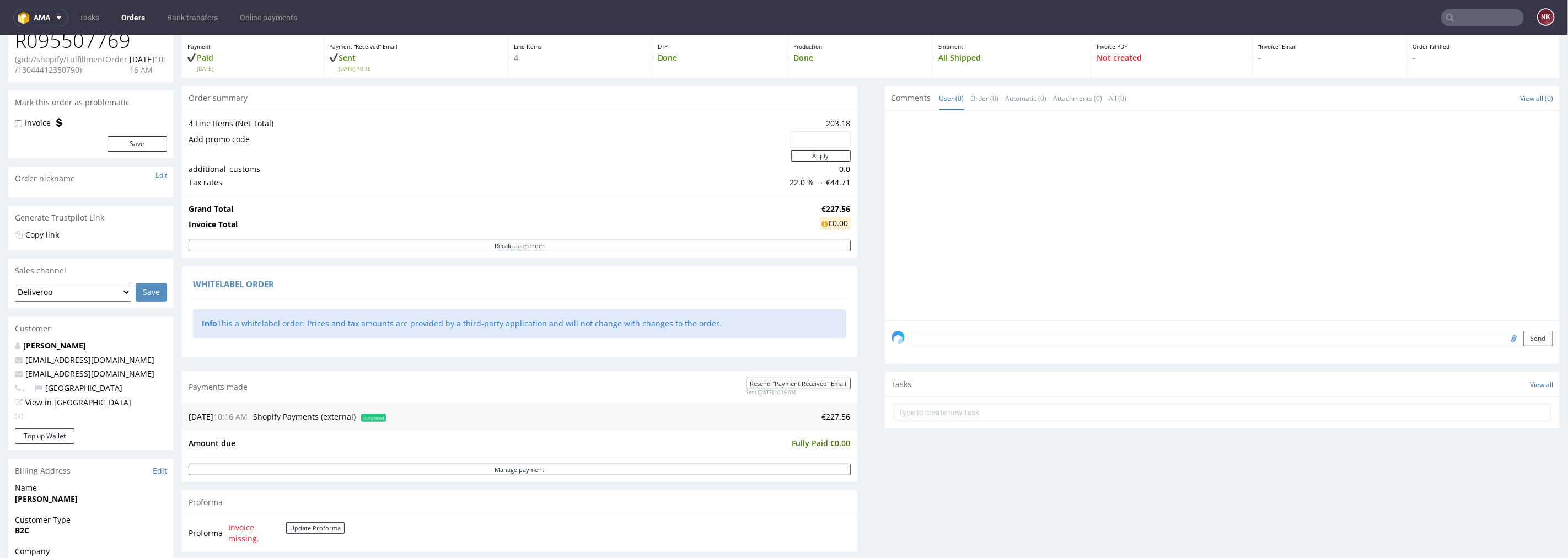
scroll to position [0, 0]
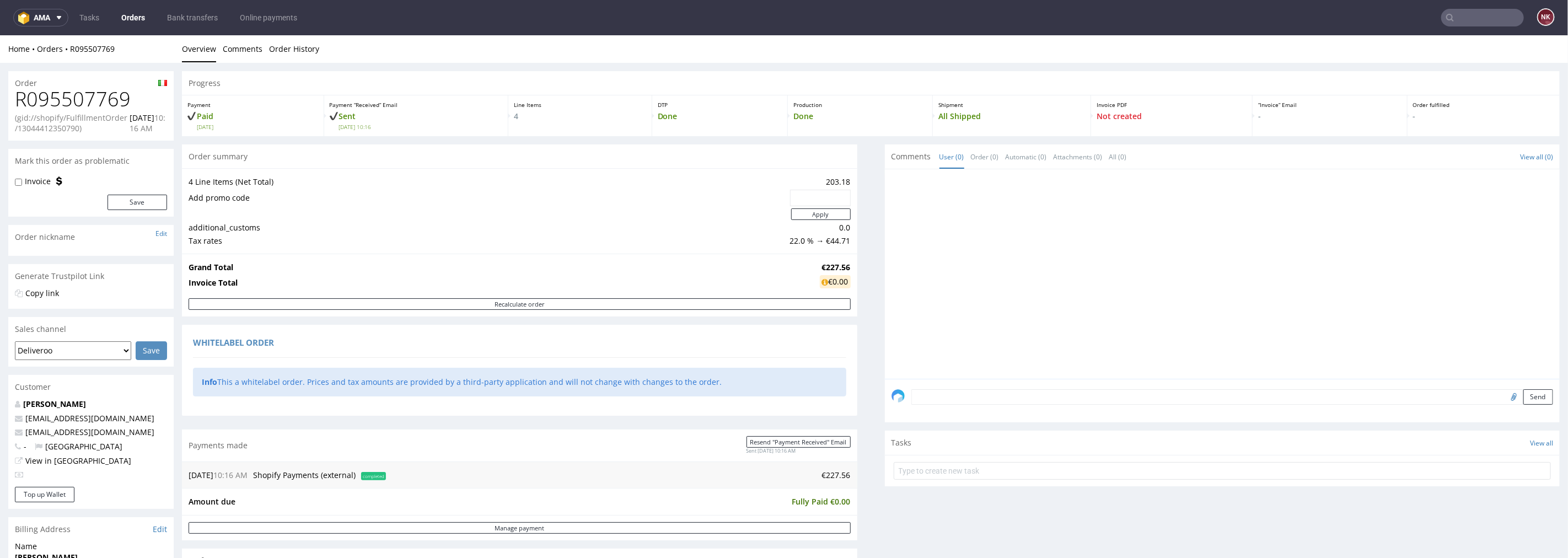
click at [103, 81] on div "Order" at bounding box center [91, 79] width 166 height 17
click at [100, 99] on h1 "R095507769" at bounding box center [91, 98] width 152 height 22
copy h1 "R095507769"
click at [918, 386] on div "Send" at bounding box center [1223, 400] width 676 height 44
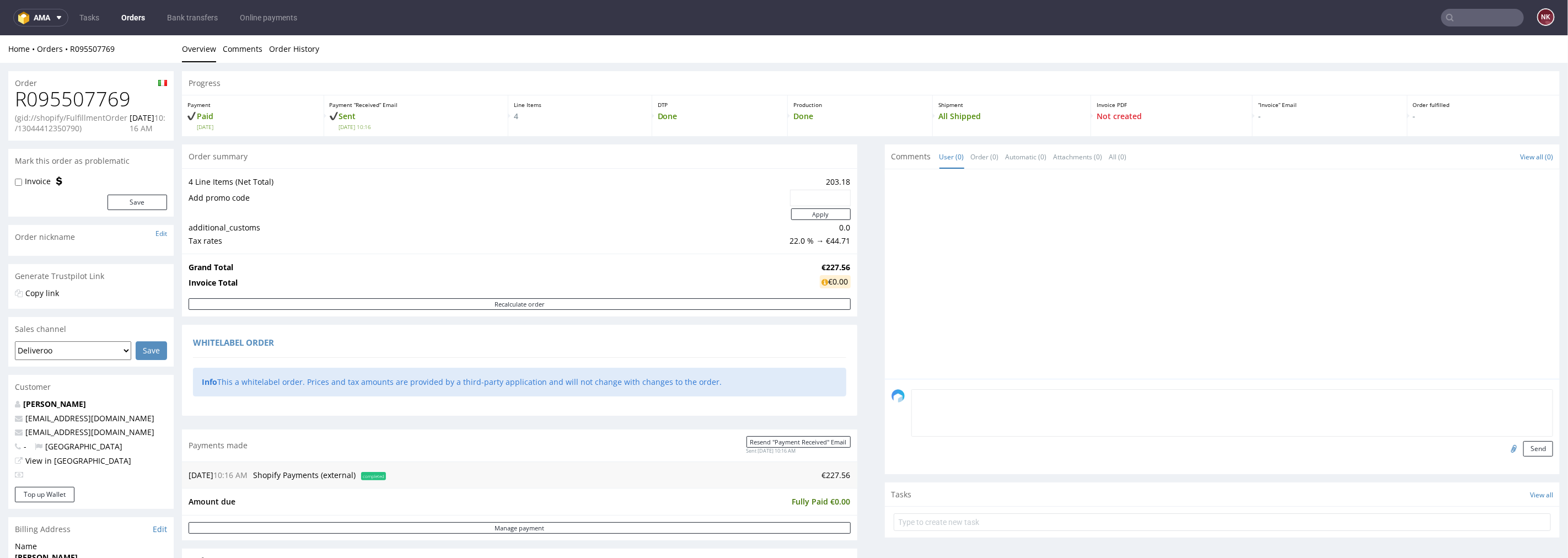
click at [923, 395] on textarea at bounding box center [1233, 412] width 642 height 47
type textarea "Valid VAT ID"
click at [1505, 450] on input "file" at bounding box center [1512, 447] width 16 height 14
type input "C:\fakepath\R095507769_VVI.png"
click at [1524, 453] on button "Send" at bounding box center [1539, 448] width 30 height 16
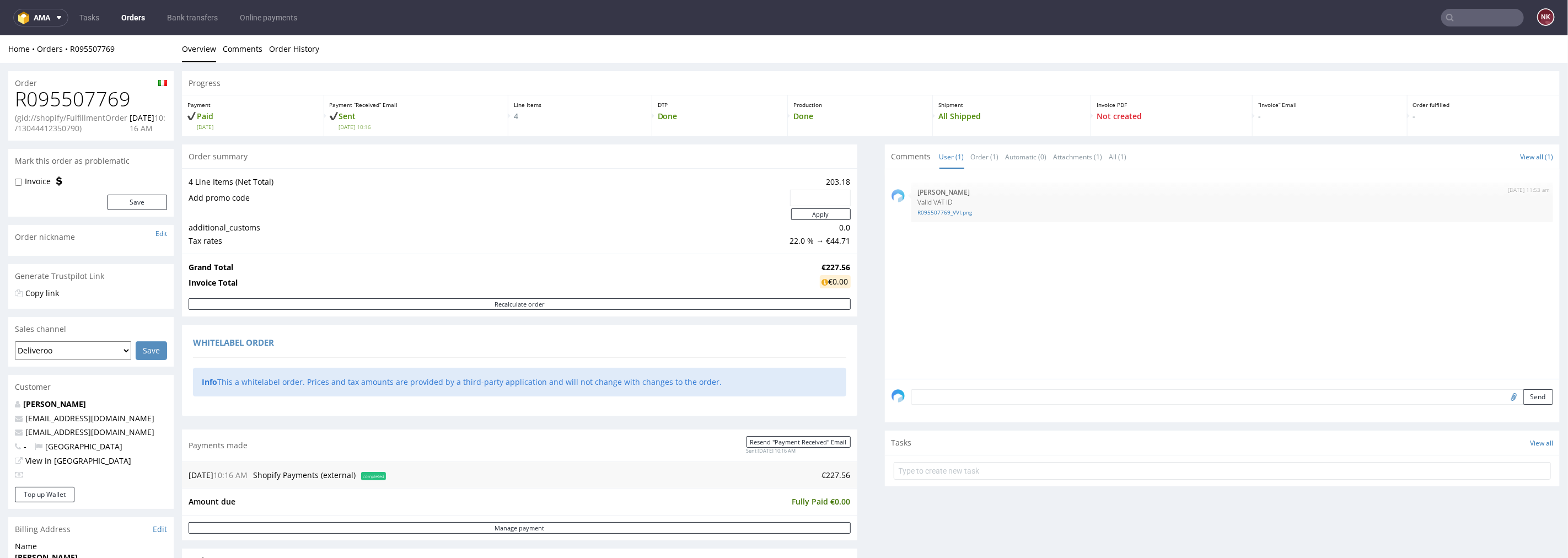
scroll to position [244, 0]
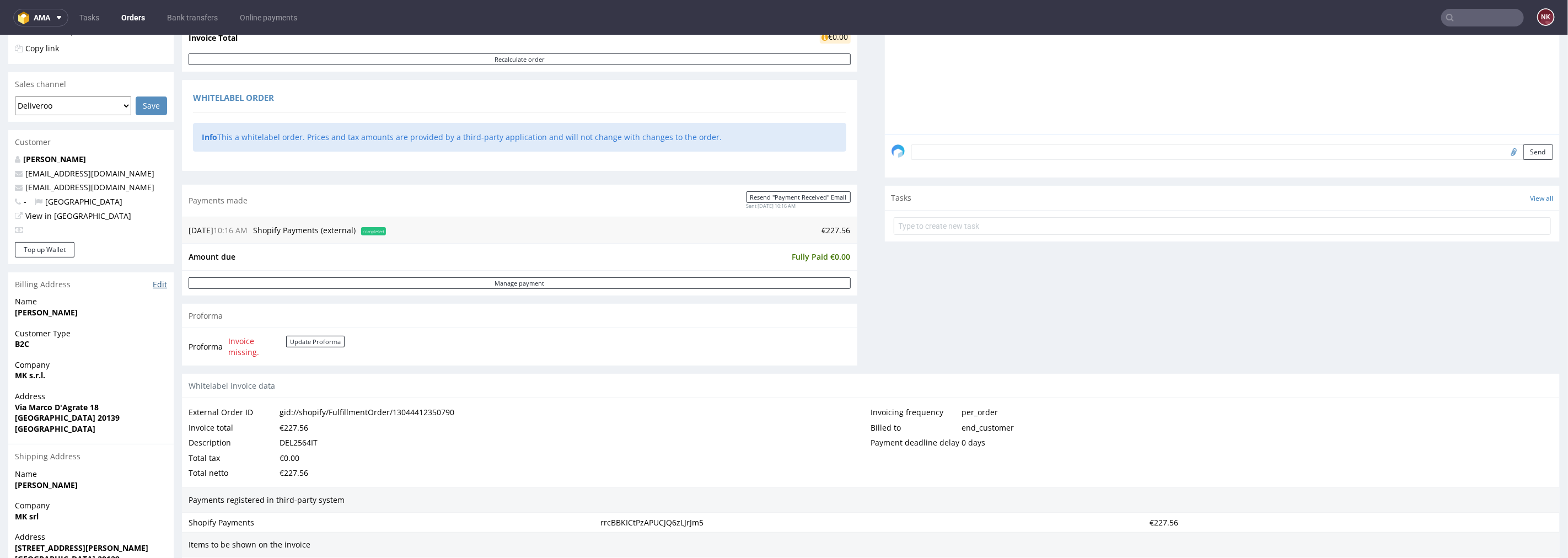
click at [157, 281] on link "Edit" at bounding box center [159, 284] width 14 height 11
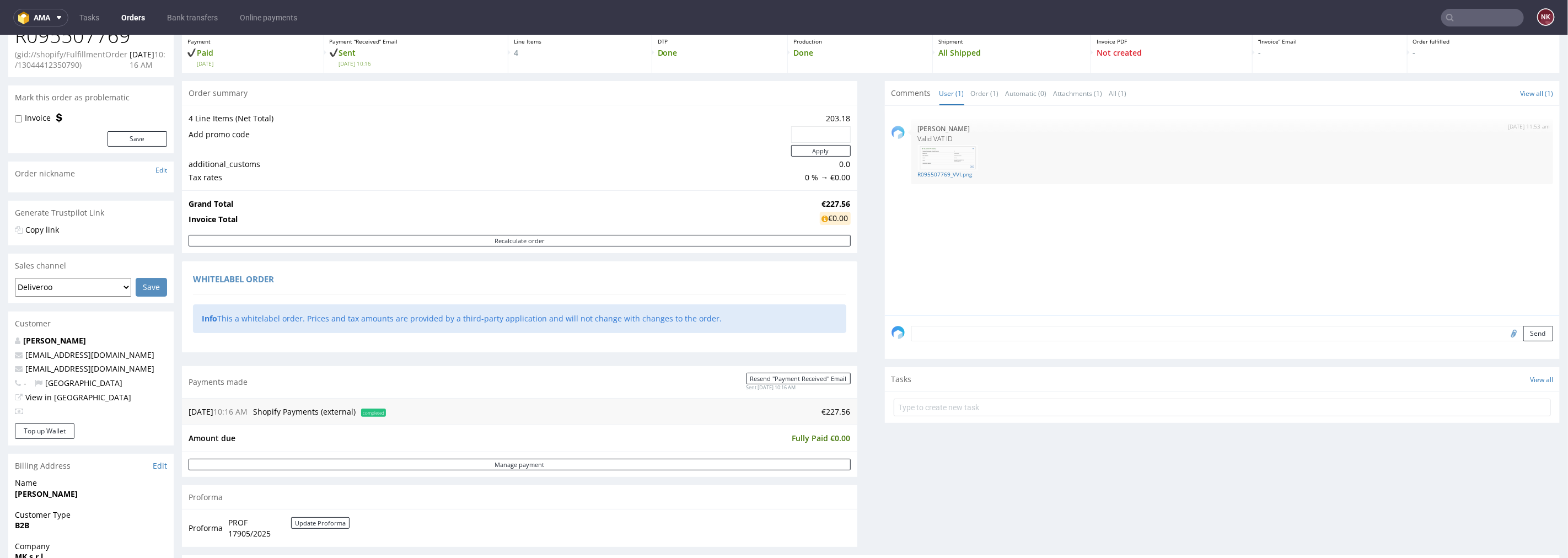
scroll to position [306, 0]
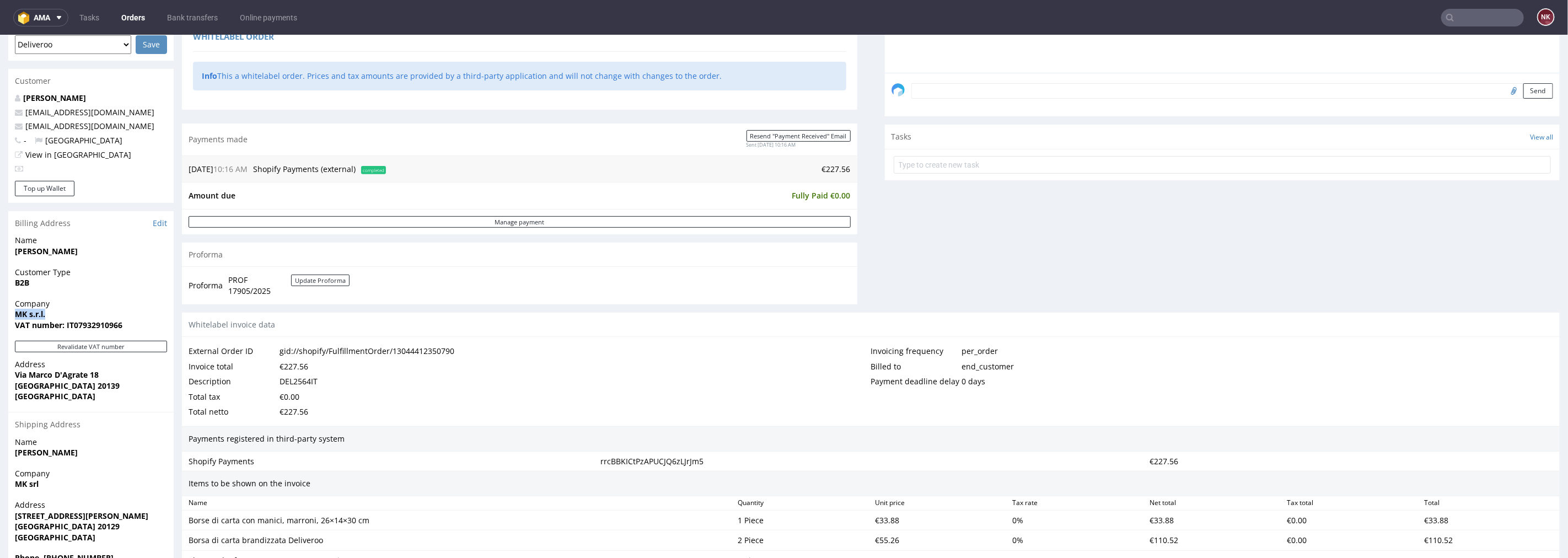
drag, startPoint x: 26, startPoint y: 312, endPoint x: 6, endPoint y: 312, distance: 20.0
click at [6, 312] on div "Order R095507769 (gid://shopify/FulfillmentOrder/13044412350790) [DATE] 10:16 A…" at bounding box center [784, 342] width 1568 height 1173
copy strong "MK s.r.l."
click at [100, 322] on strong "VAT number: IT07932910966" at bounding box center [68, 324] width 108 height 11
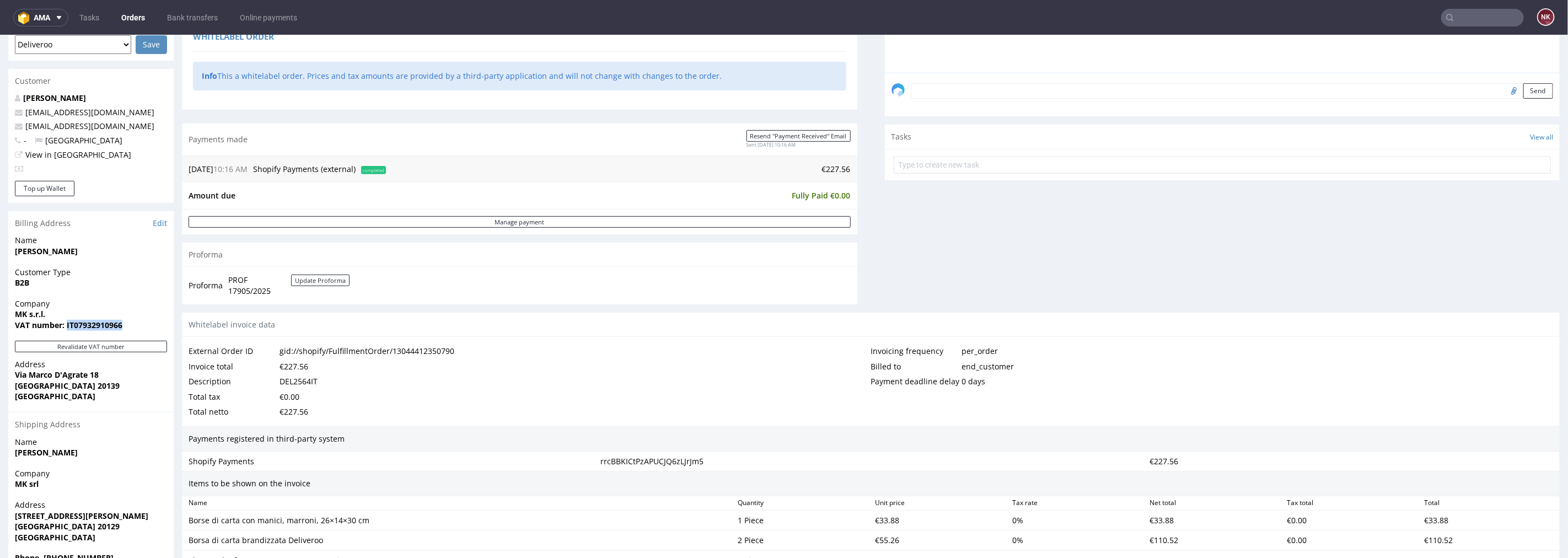
copy strong "IT07932910966"
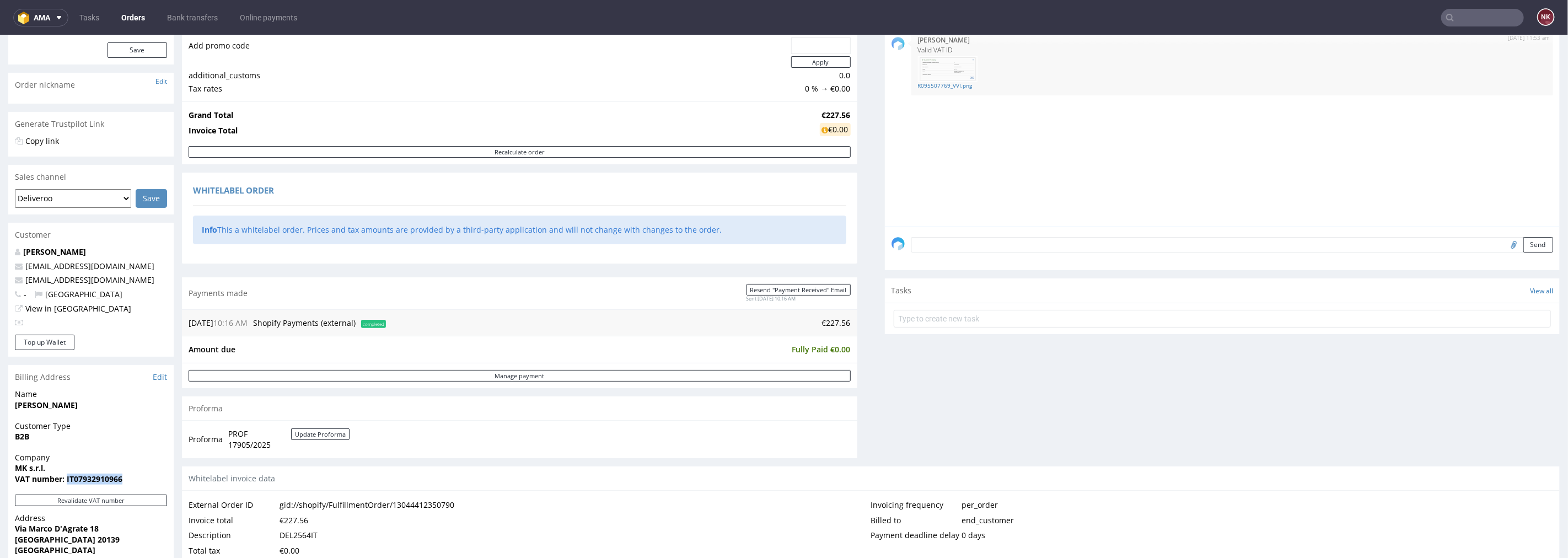
scroll to position [0, 0]
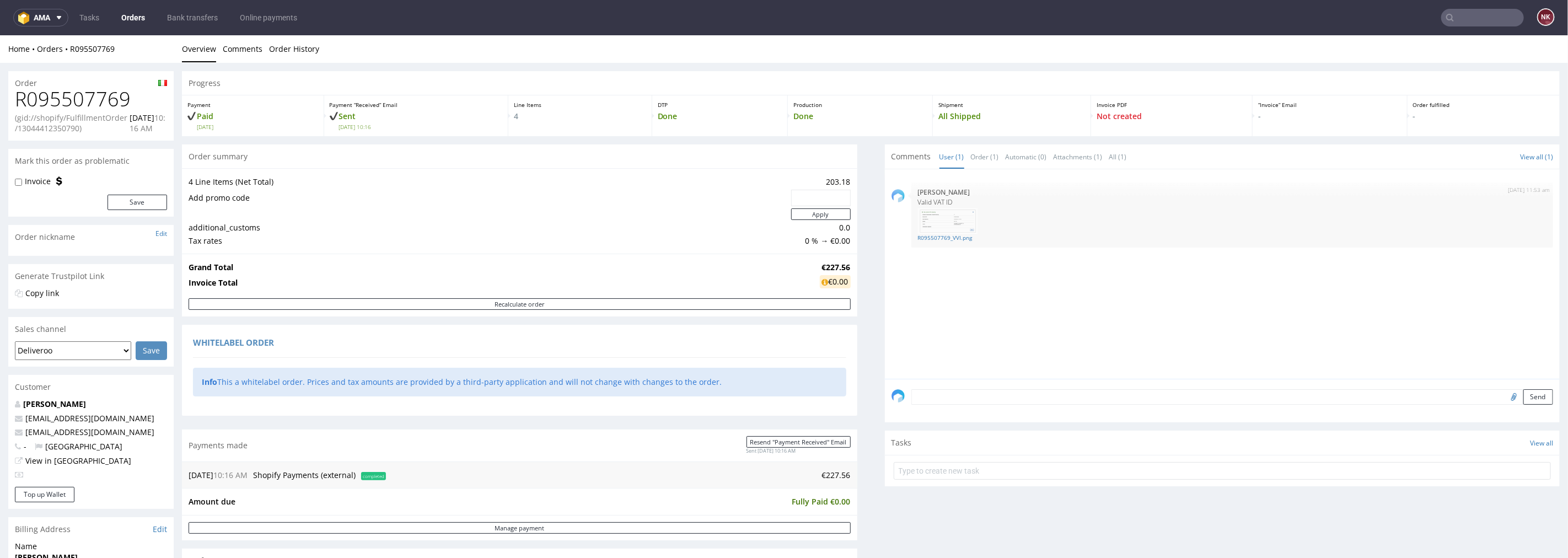
click at [90, 78] on div "Order" at bounding box center [91, 79] width 166 height 17
click at [95, 98] on h1 "R095507769" at bounding box center [91, 98] width 152 height 22
copy h1 "R095507769"
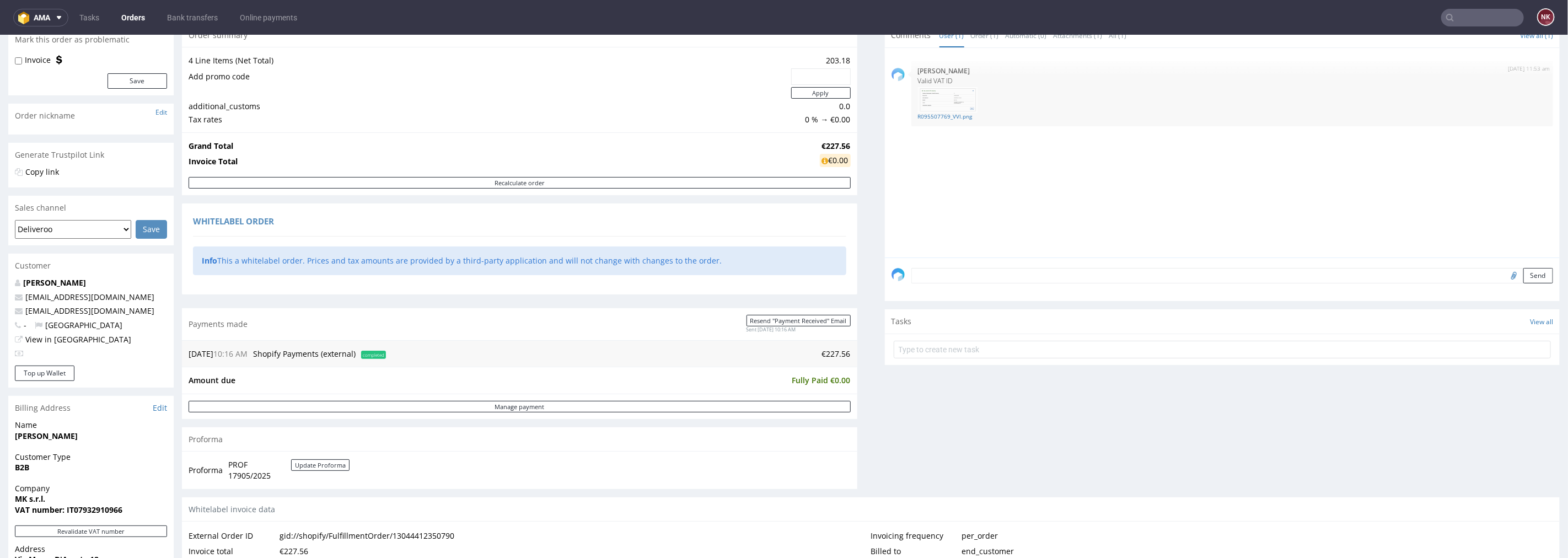
scroll to position [244, 0]
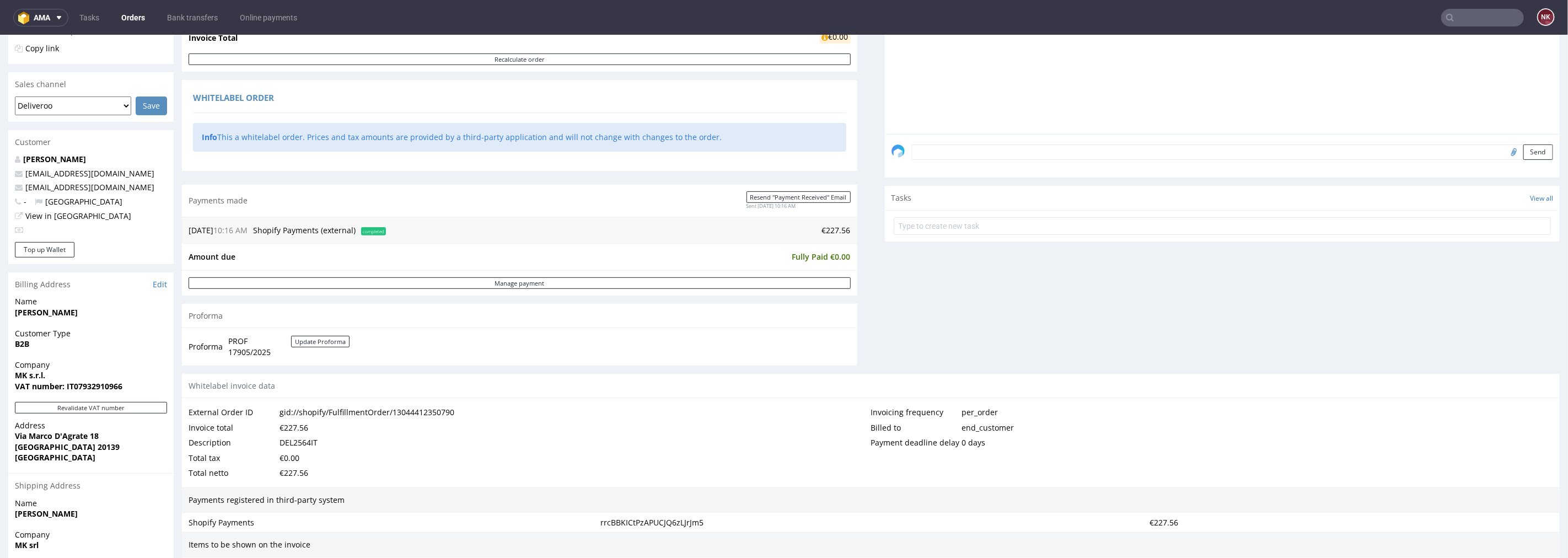
click at [294, 443] on div "DEL2564IT" at bounding box center [298, 442] width 38 height 16
copy div "DEL2564IT"
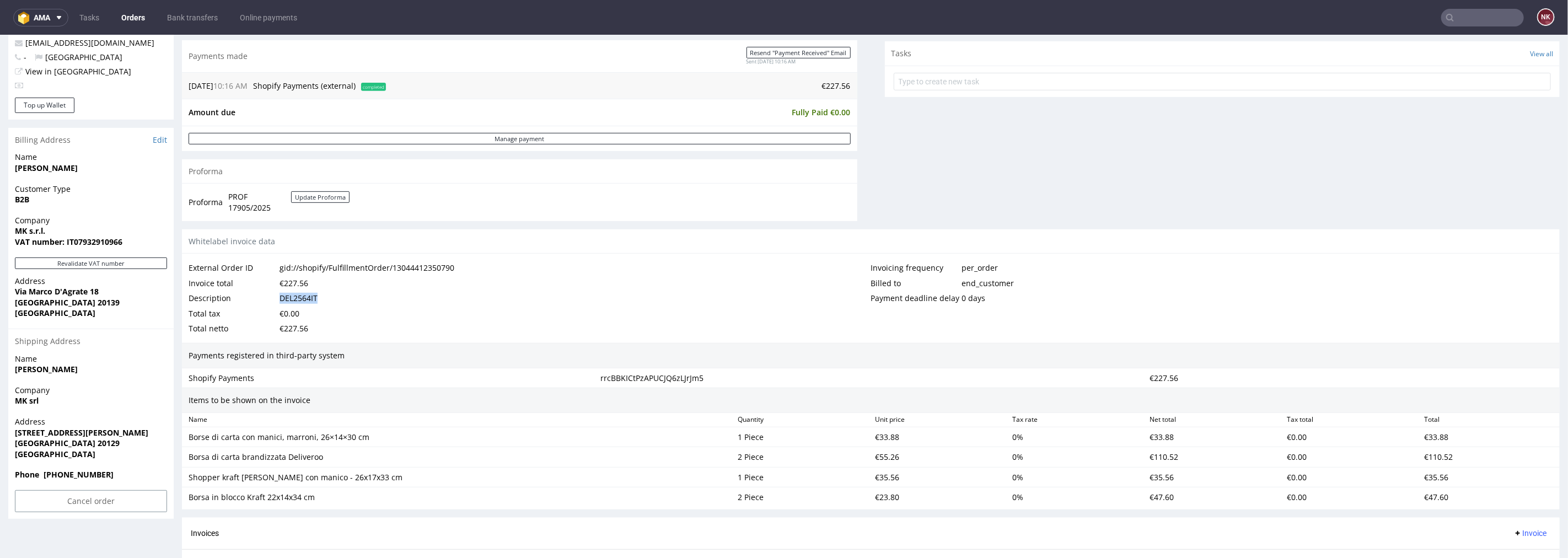
scroll to position [490, 0]
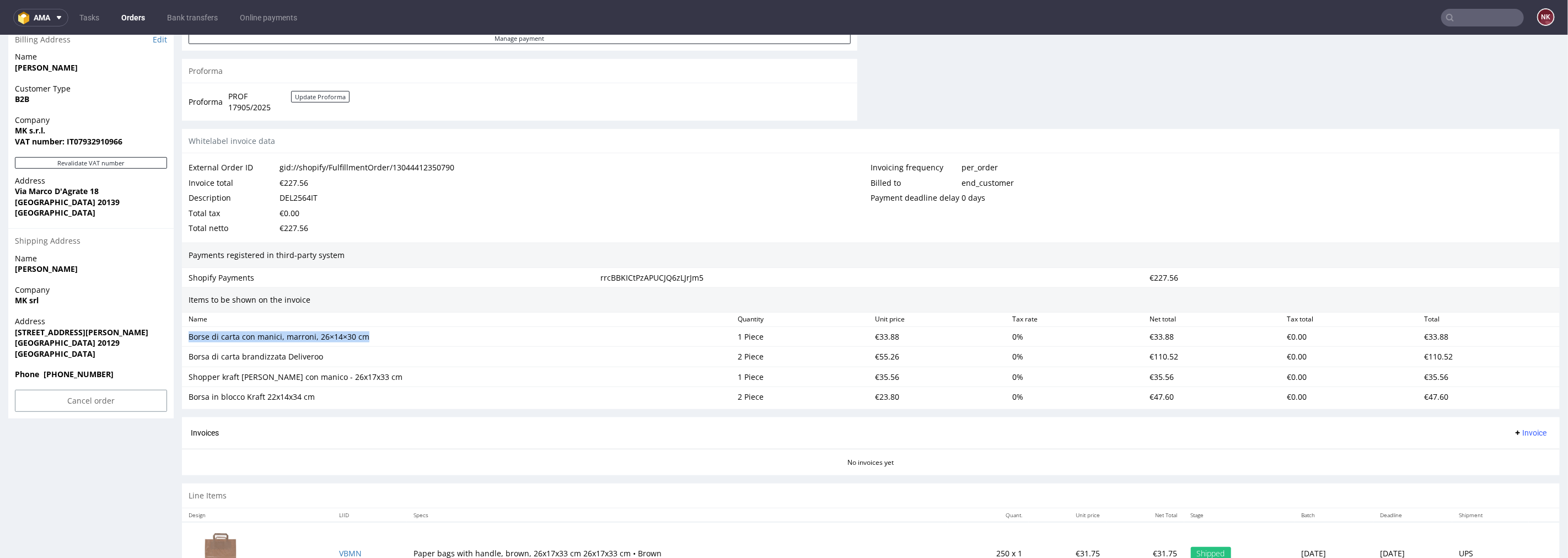
drag, startPoint x: 378, startPoint y: 336, endPoint x: 186, endPoint y: 338, distance: 192.0
click at [186, 338] on div "Borse di carta con manici, marroni, 26×14×30 cm" at bounding box center [459, 336] width 549 height 16
copy div "Borse di carta con manici, marroni, 26×14×30 cm"
drag, startPoint x: 341, startPoint y: 356, endPoint x: 186, endPoint y: 356, distance: 155.0
click at [186, 356] on div "Borsa di carta brandizzata Deliveroo" at bounding box center [459, 356] width 549 height 16
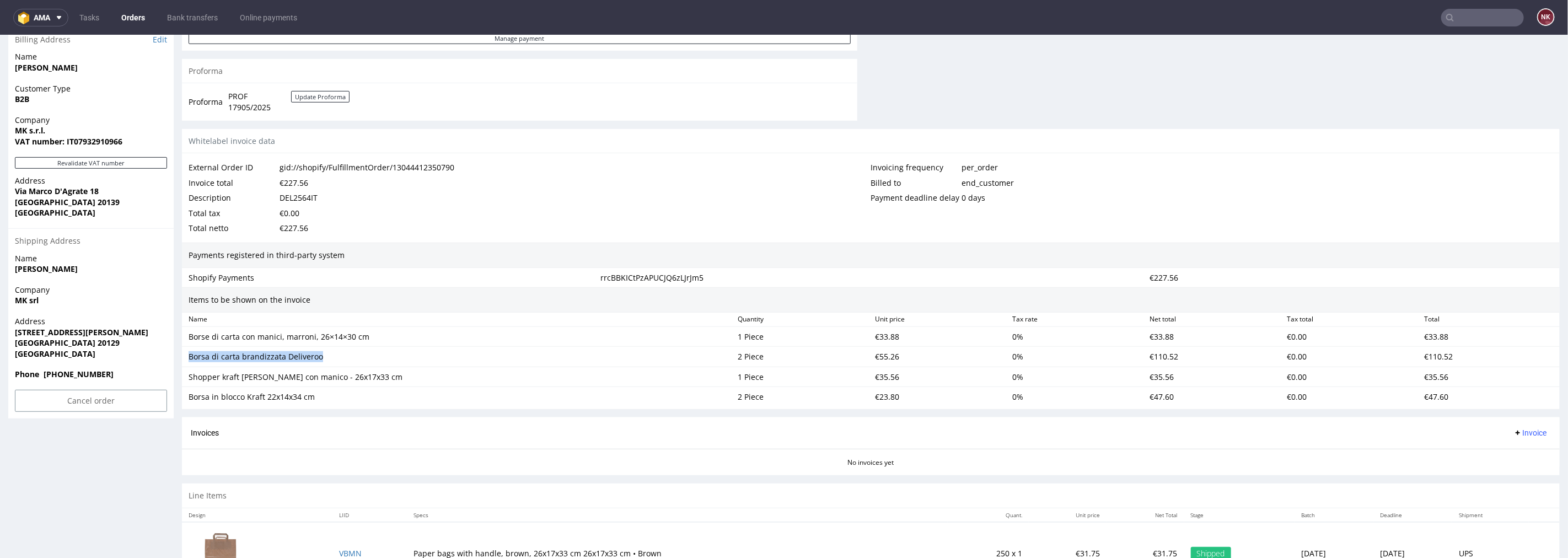
copy div "Borsa di carta brandizzata Deliveroo"
drag, startPoint x: 372, startPoint y: 377, endPoint x: 189, endPoint y: 377, distance: 183.0
click at [189, 377] on div "Shopper kraft [PERSON_NAME] con manico - 26x17x33 cm" at bounding box center [459, 376] width 540 height 11
copy div "Shopper kraft [PERSON_NAME] con manico - 26x17x33 cm"
drag, startPoint x: 327, startPoint y: 393, endPoint x: 181, endPoint y: 409, distance: 146.9
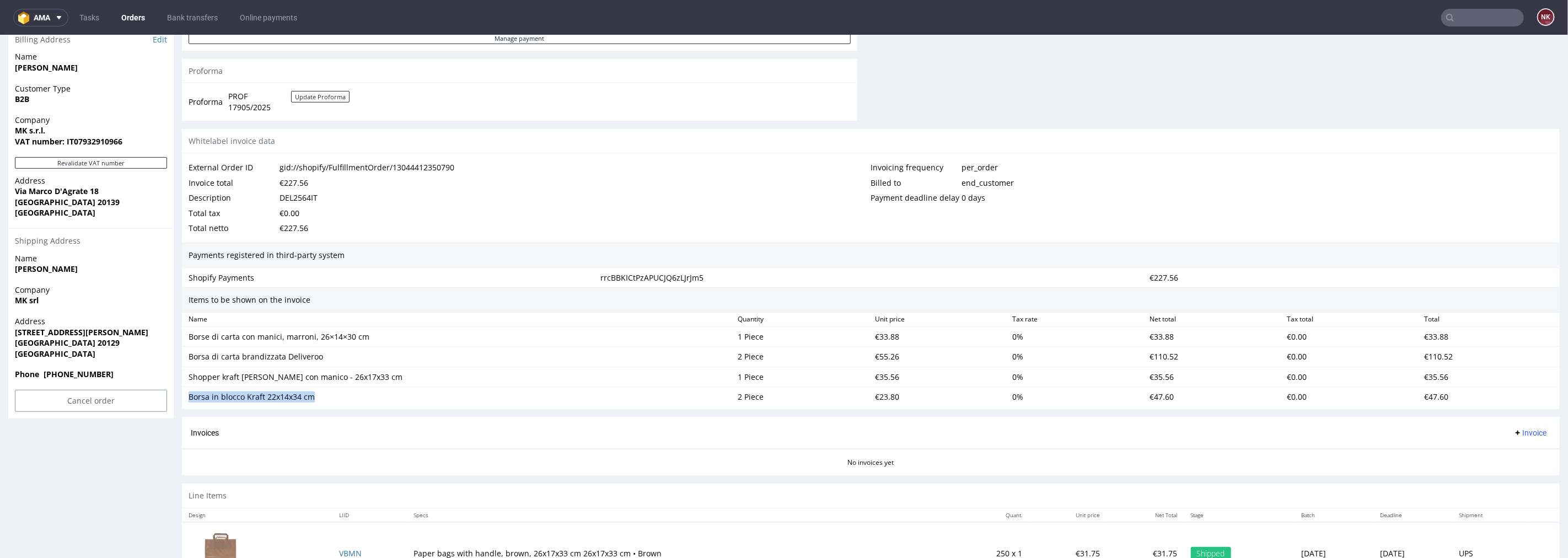
click at [181, 409] on div "Order R095507769 (gid://shopify/FulfillmentOrder/13044412350790) 21.08.2025 10:…" at bounding box center [784, 159] width 1568 height 1173
copy div "Borsa in blocco Kraft 22x14x34 cm"
click at [880, 332] on div "€33.88" at bounding box center [939, 336] width 138 height 16
copy div "33.88"
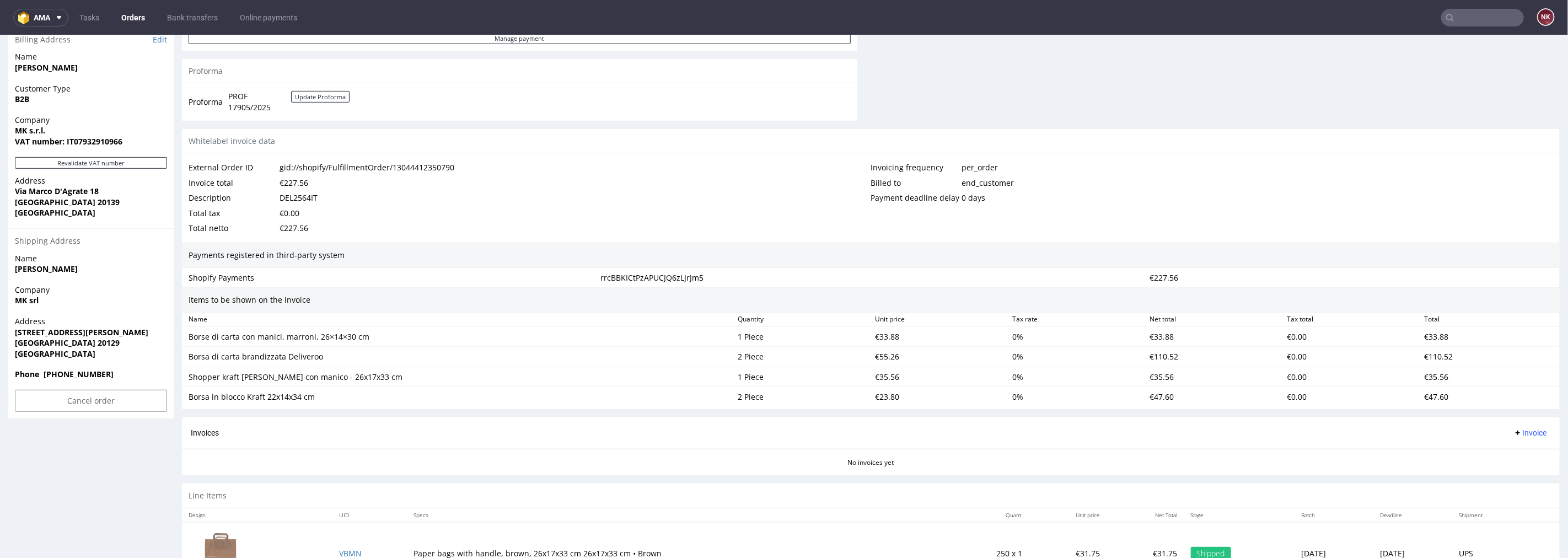
click at [884, 360] on div "€55.26" at bounding box center [939, 356] width 138 height 16
copy div "55.26"
click at [880, 373] on div "€35.56" at bounding box center [939, 376] width 138 height 16
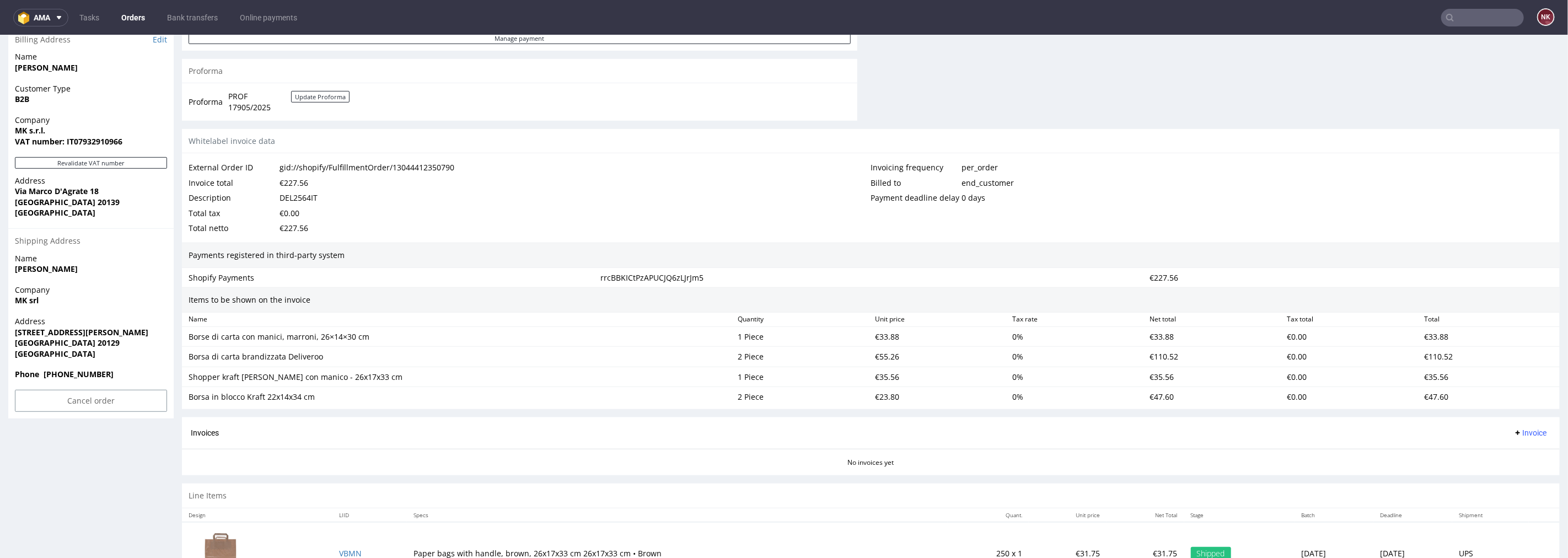
click at [884, 397] on div "€23.80" at bounding box center [939, 396] width 138 height 16
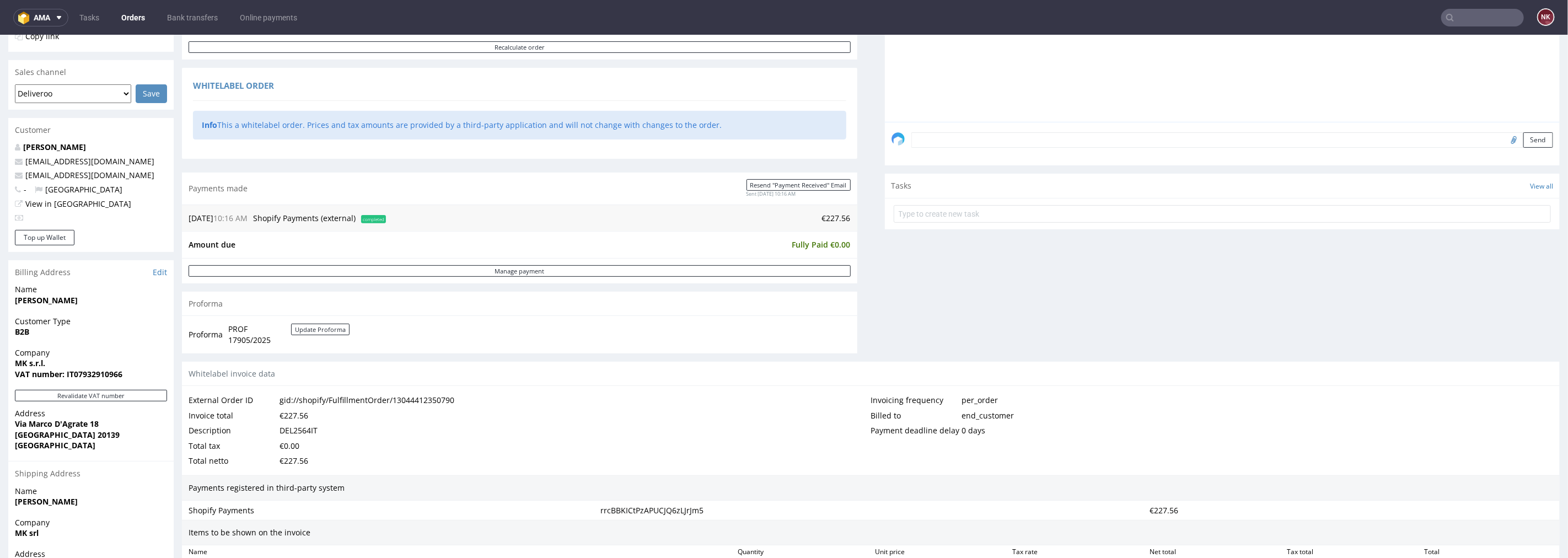
scroll to position [244, 0]
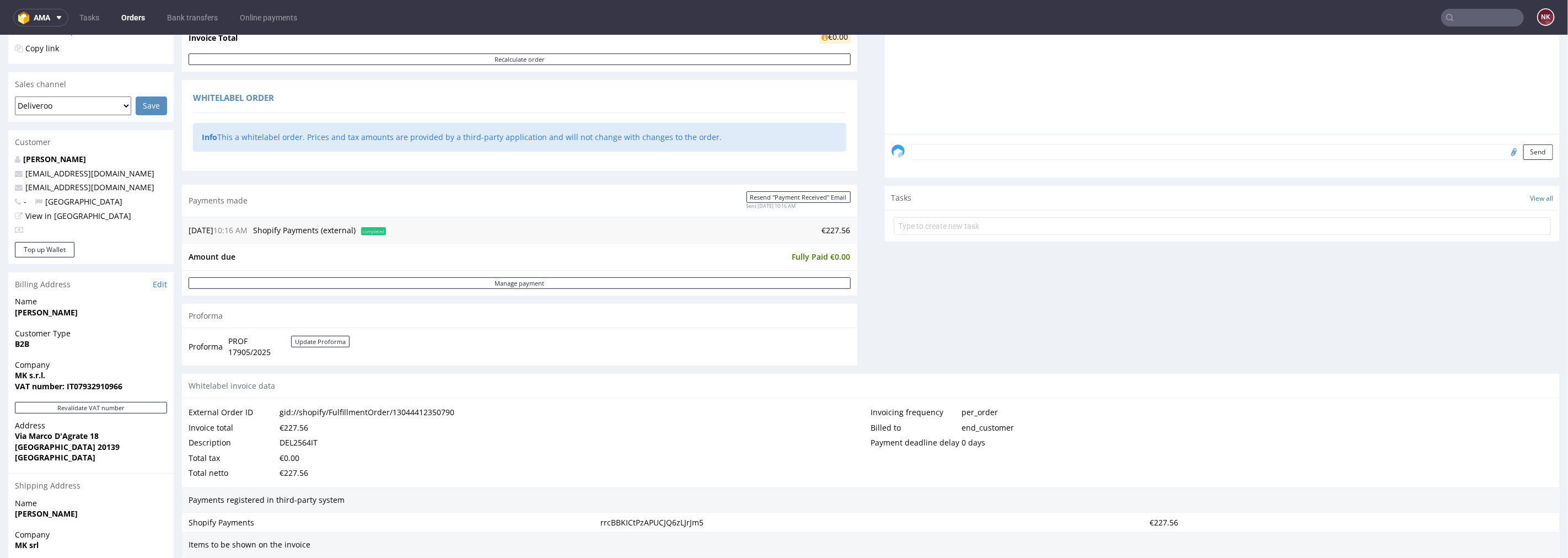
click at [294, 423] on div "€227.56" at bounding box center [294, 427] width 29 height 16
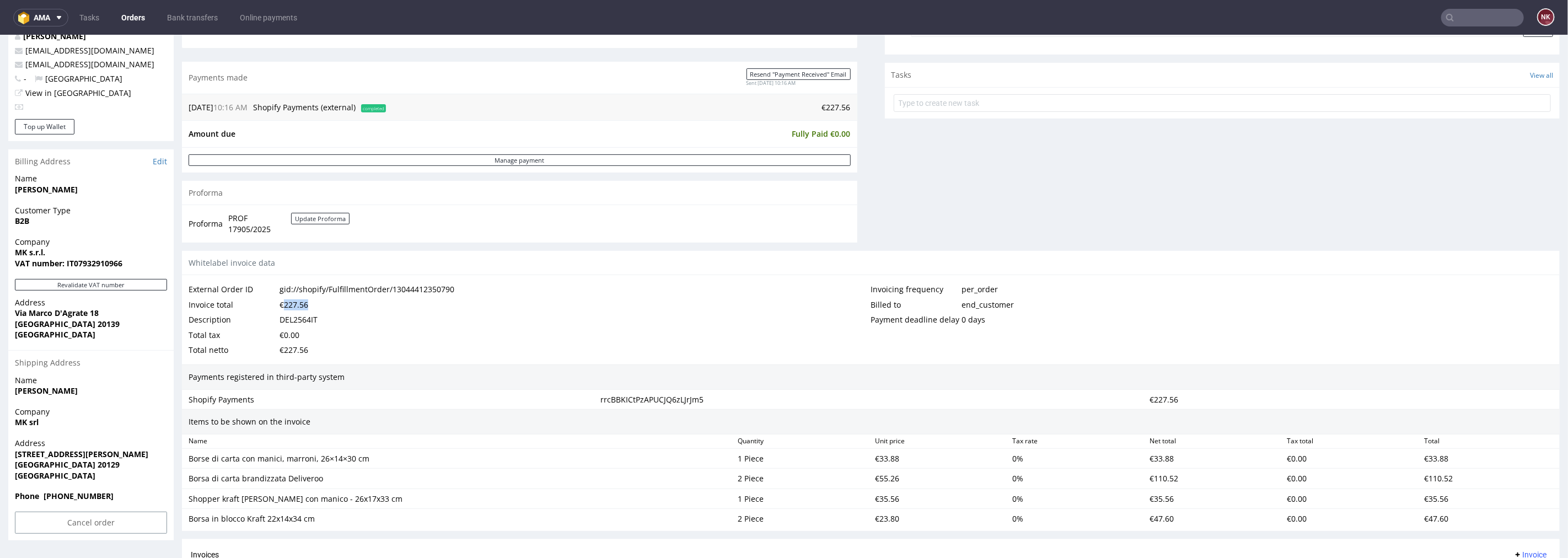
scroll to position [551, 0]
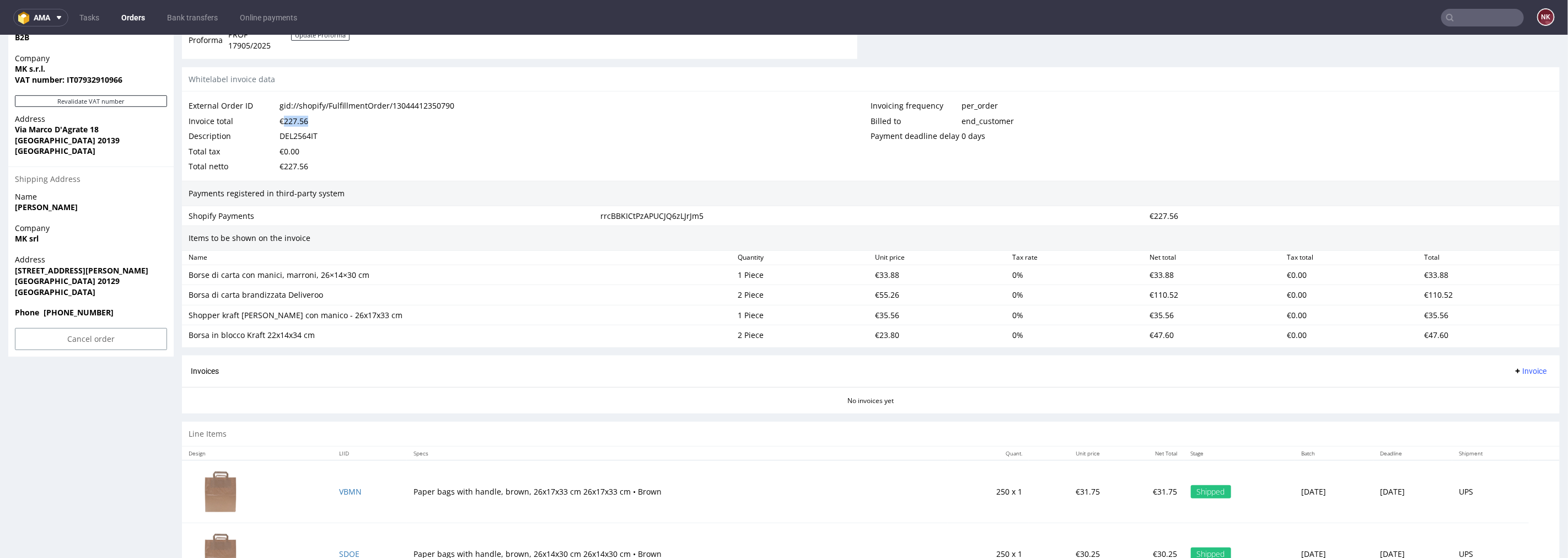
click at [1514, 366] on span "Invoice" at bounding box center [1530, 370] width 33 height 9
click at [1500, 410] on span "Upload" at bounding box center [1512, 415] width 54 height 11
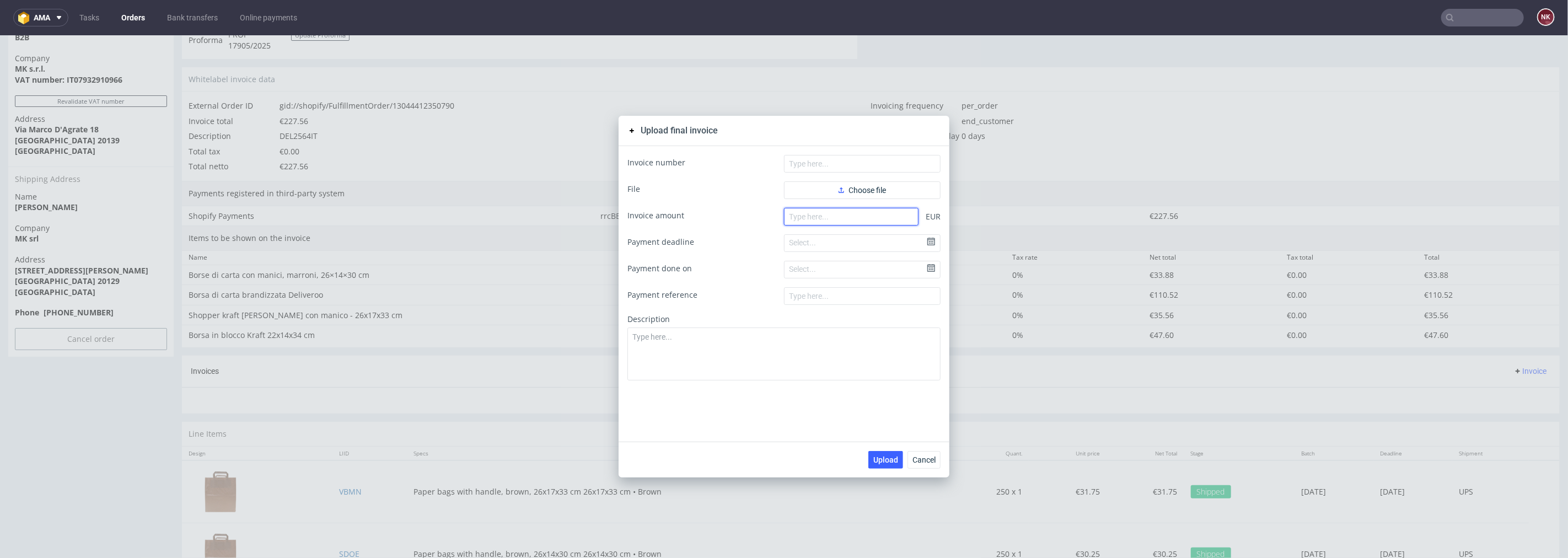
click at [823, 218] on input "number" at bounding box center [851, 216] width 134 height 17
paste input "227.56"
type input "227.56"
click at [847, 191] on span "Choose file" at bounding box center [862, 190] width 47 height 7
click at [833, 190] on button "Choose file" at bounding box center [862, 190] width 157 height 17
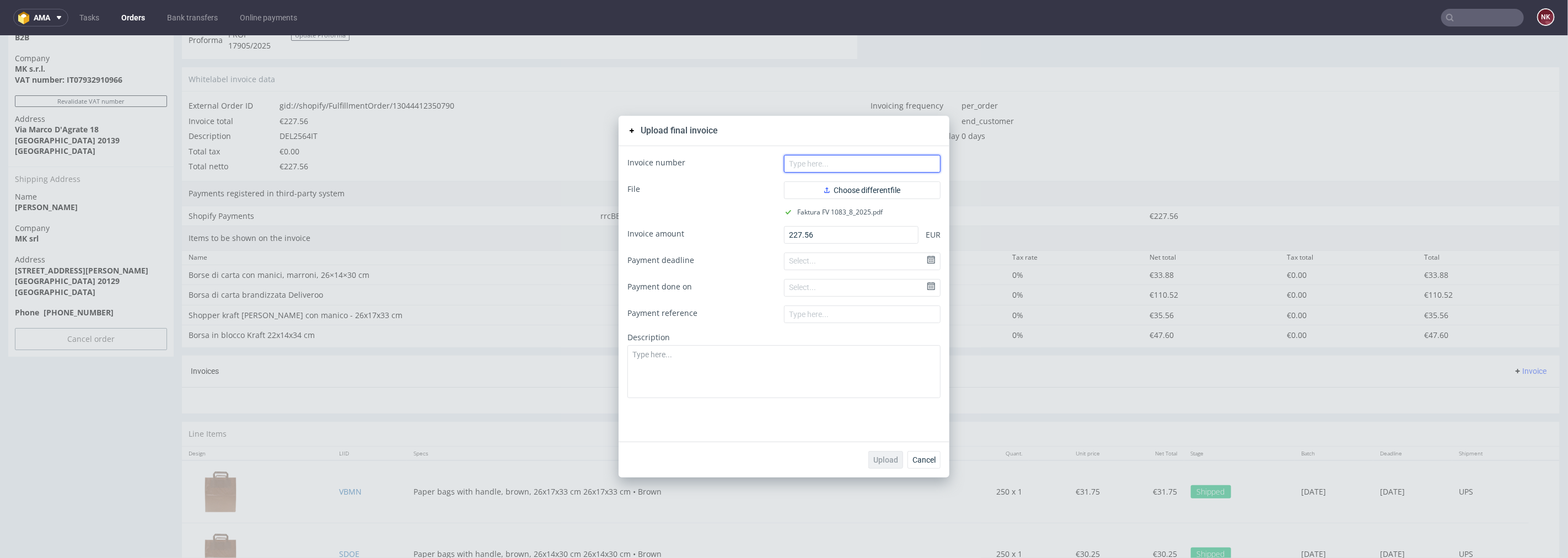
click at [829, 165] on input "text" at bounding box center [862, 163] width 157 height 17
type input "FV 1083/8/2025"
click at [875, 452] on button "Upload" at bounding box center [886, 459] width 35 height 17
click at [920, 457] on span "Cancel" at bounding box center [924, 459] width 23 height 7
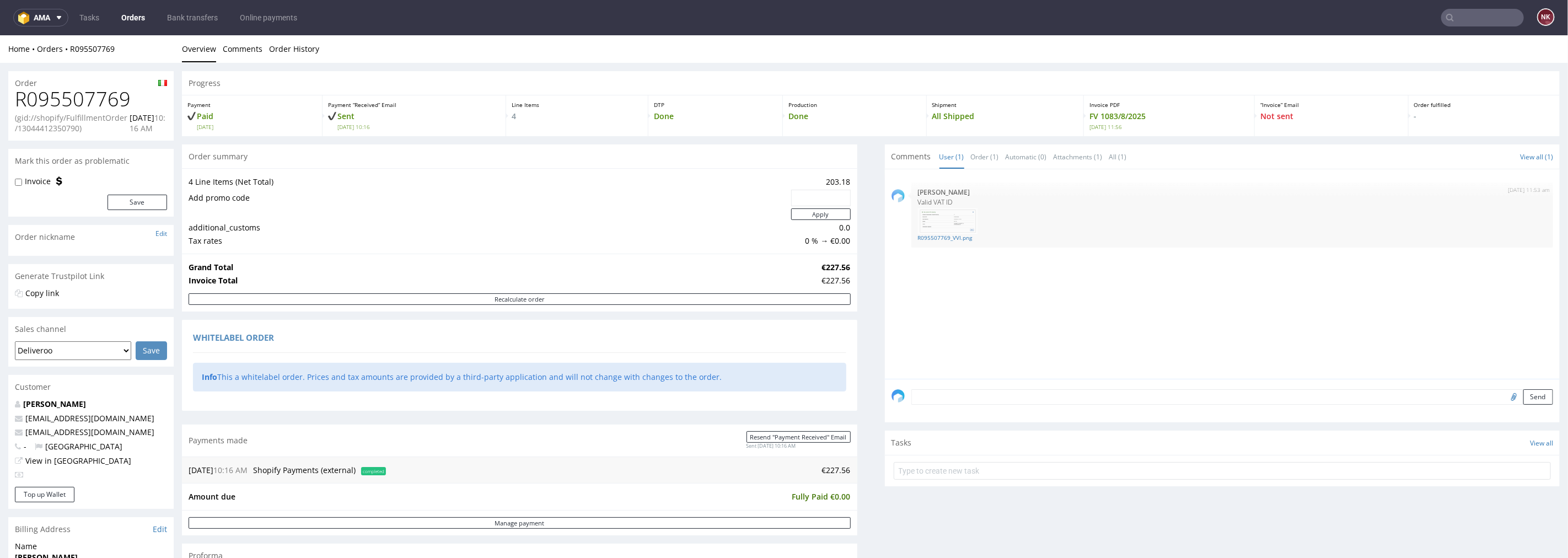
click at [128, 16] on link "Orders" at bounding box center [133, 17] width 37 height 17
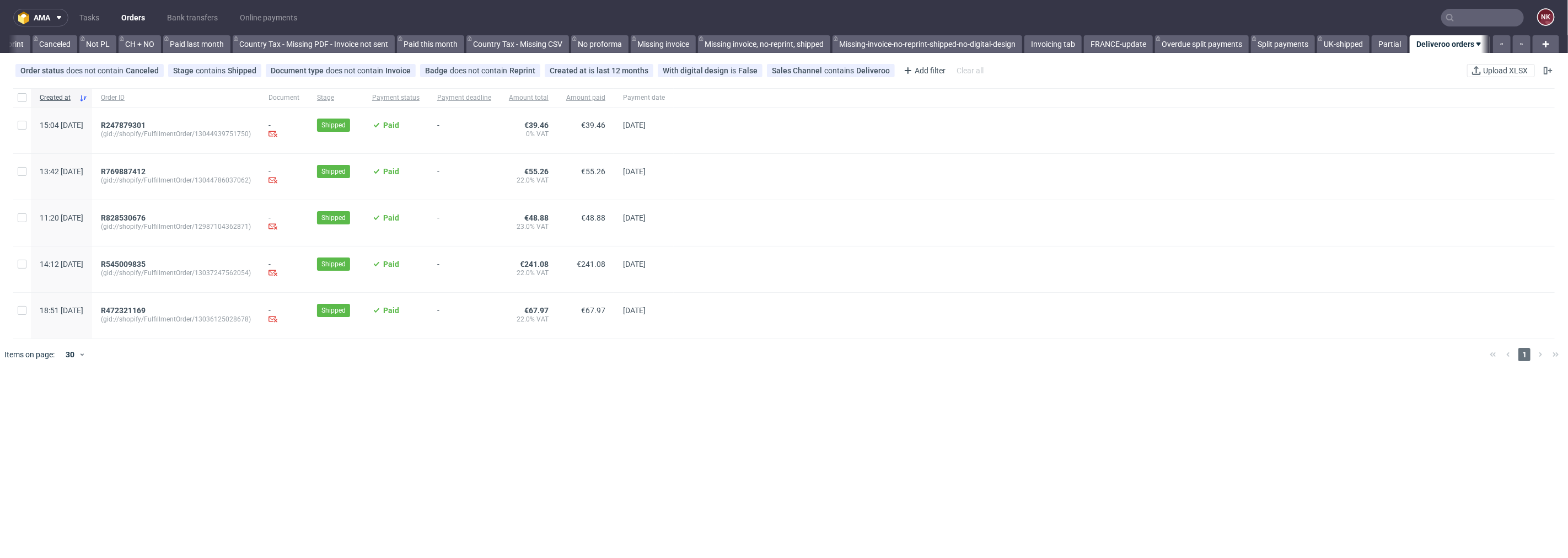
scroll to position [0, 1062]
click at [146, 218] on span "R828530676" at bounding box center [123, 218] width 45 height 9
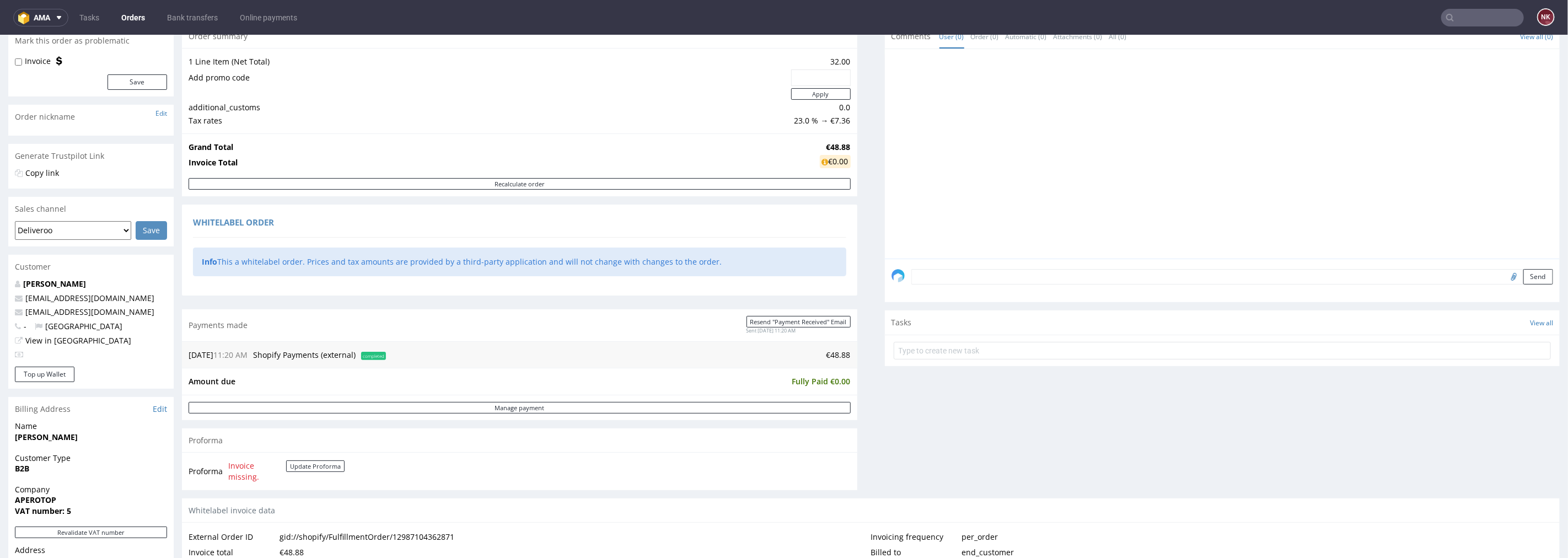
scroll to position [367, 0]
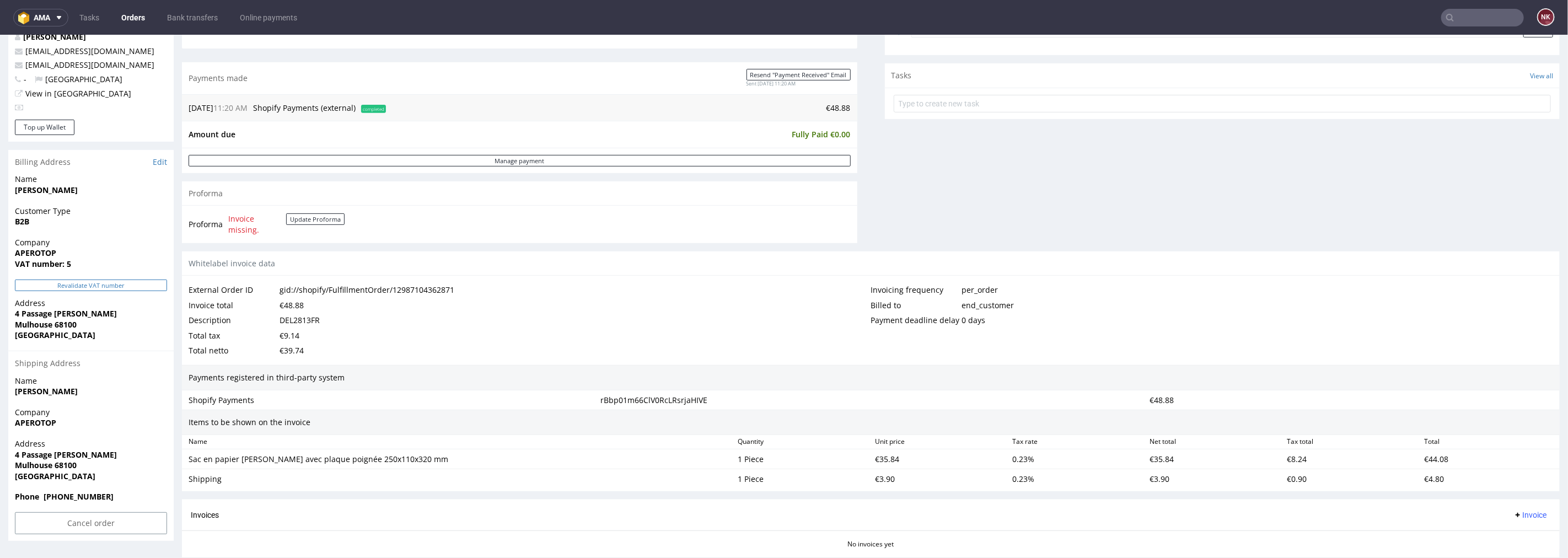
click at [92, 285] on button "Revalidate VAT number" at bounding box center [91, 284] width 152 height 12
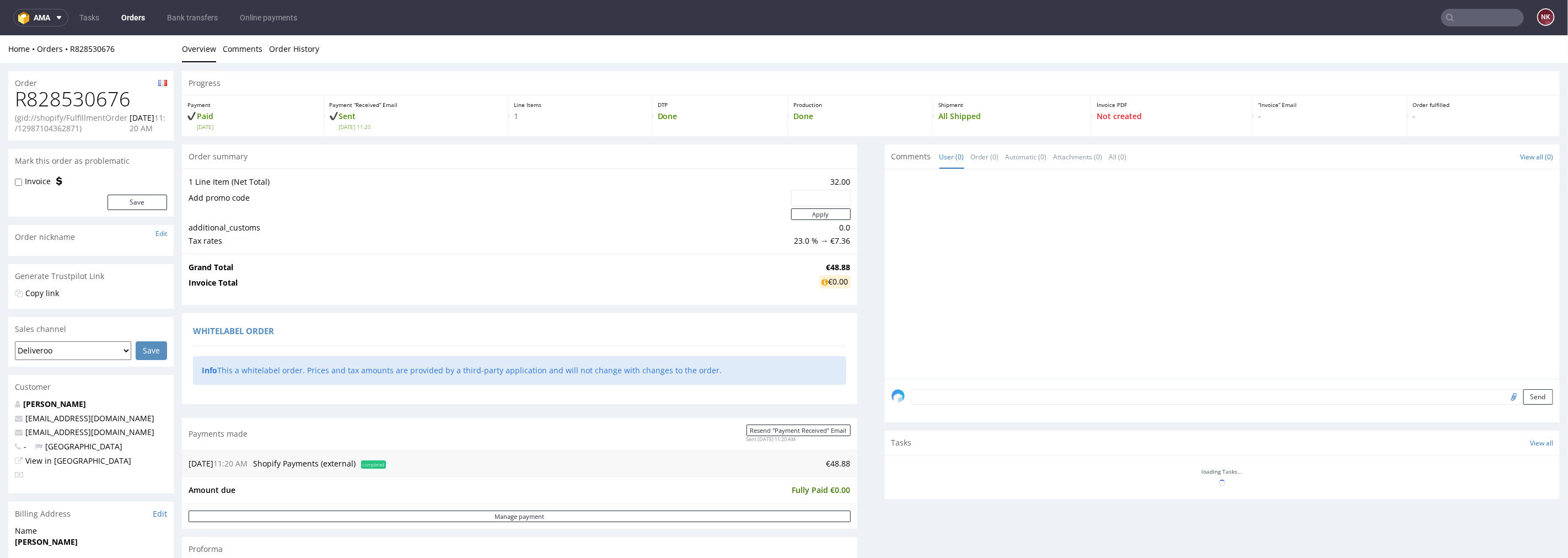
scroll to position [337, 0]
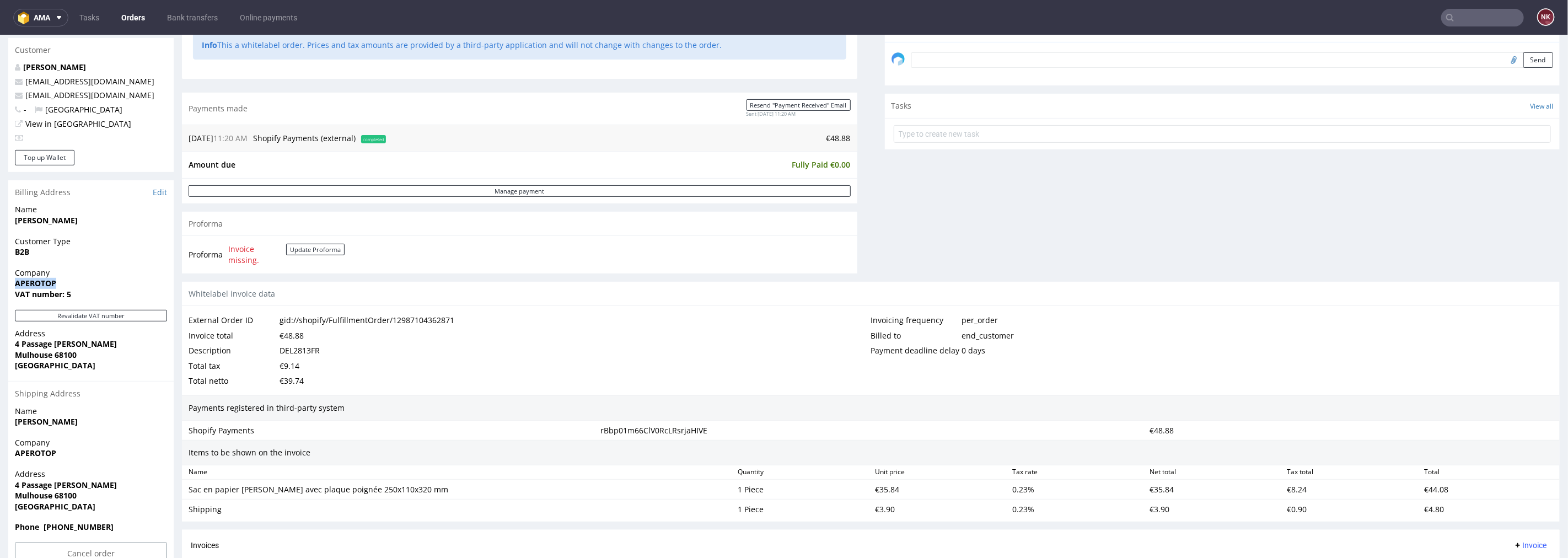
drag, startPoint x: 57, startPoint y: 287, endPoint x: 6, endPoint y: 285, distance: 51.0
click at [6, 285] on div "Order R828530676 (gid://shopify/FulfillmentOrder/12987104362871) 21.08.2025 11:…" at bounding box center [784, 213] width 1568 height 974
copy strong "APEROTOP"
drag, startPoint x: 108, startPoint y: 340, endPoint x: 13, endPoint y: 340, distance: 95.0
click at [13, 340] on div "Address 4 Passage Paul Heinrich Mulhouse 68100 France" at bounding box center [91, 353] width 166 height 53
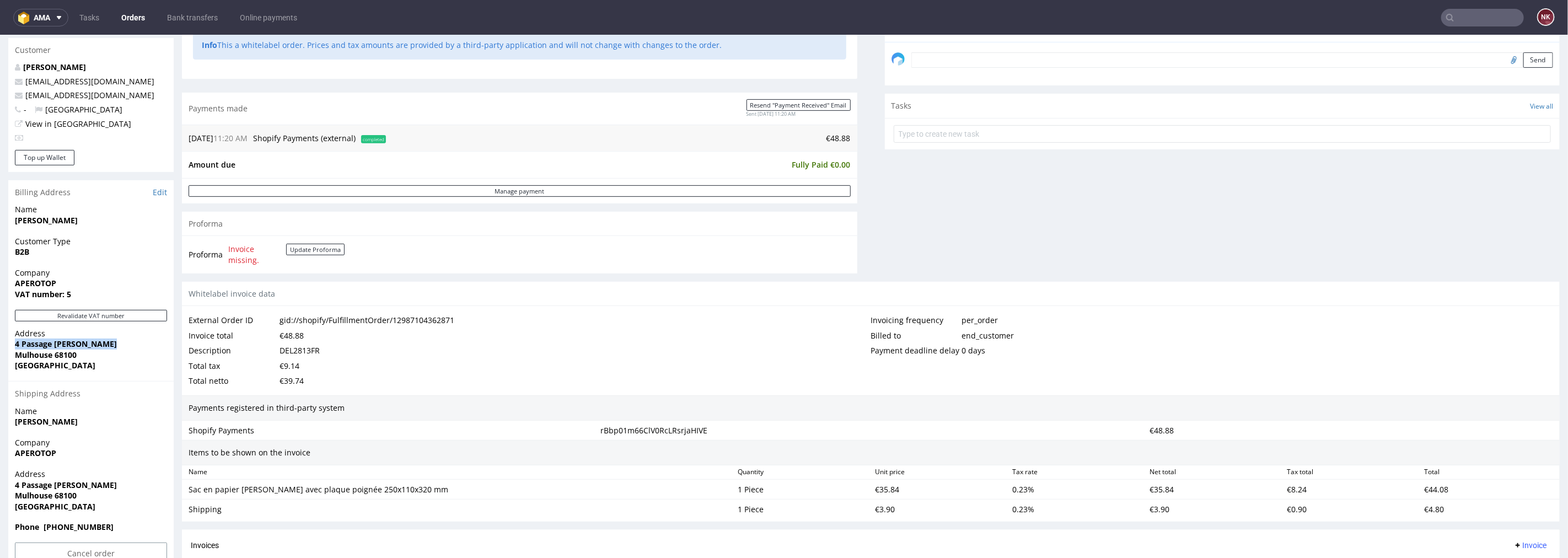
copy strong "4 Passage [PERSON_NAME]"
click at [27, 348] on strong "4 Passage [PERSON_NAME]" at bounding box center [66, 343] width 102 height 11
click at [30, 351] on strong "Mulhouse 68100" at bounding box center [45, 354] width 62 height 11
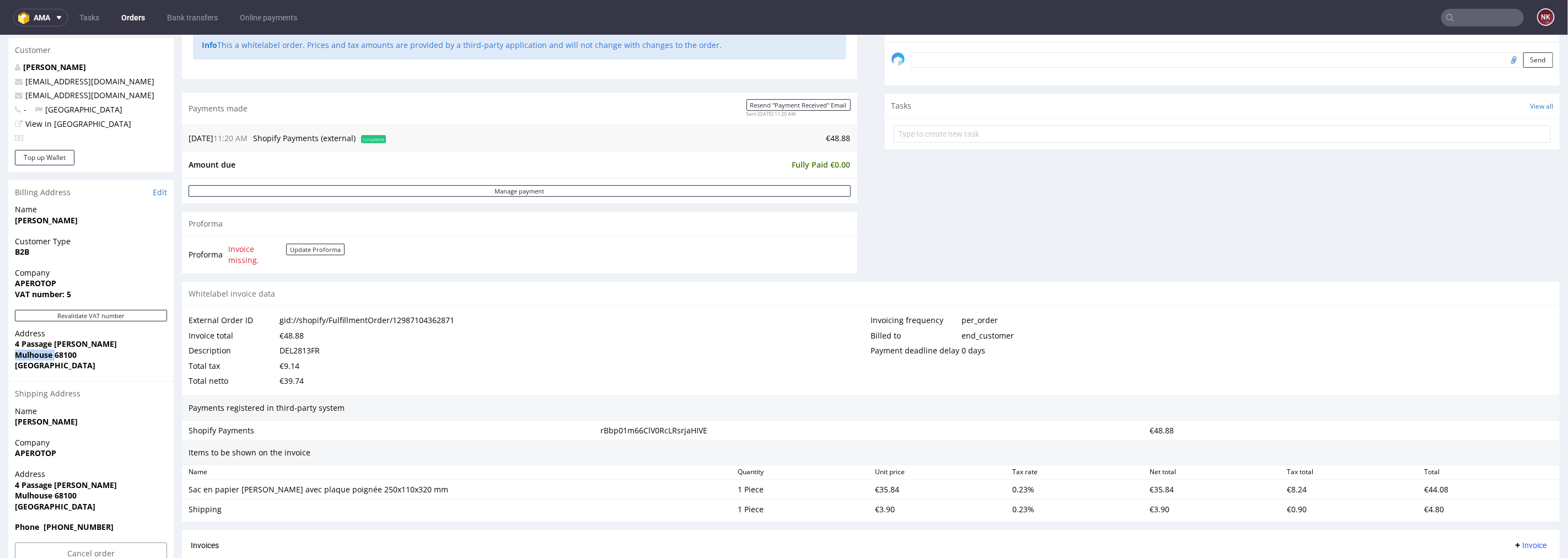
copy strong "Mulhouse"
click at [64, 354] on strong "Mulhouse 68100" at bounding box center [45, 354] width 62 height 11
copy strong "68100"
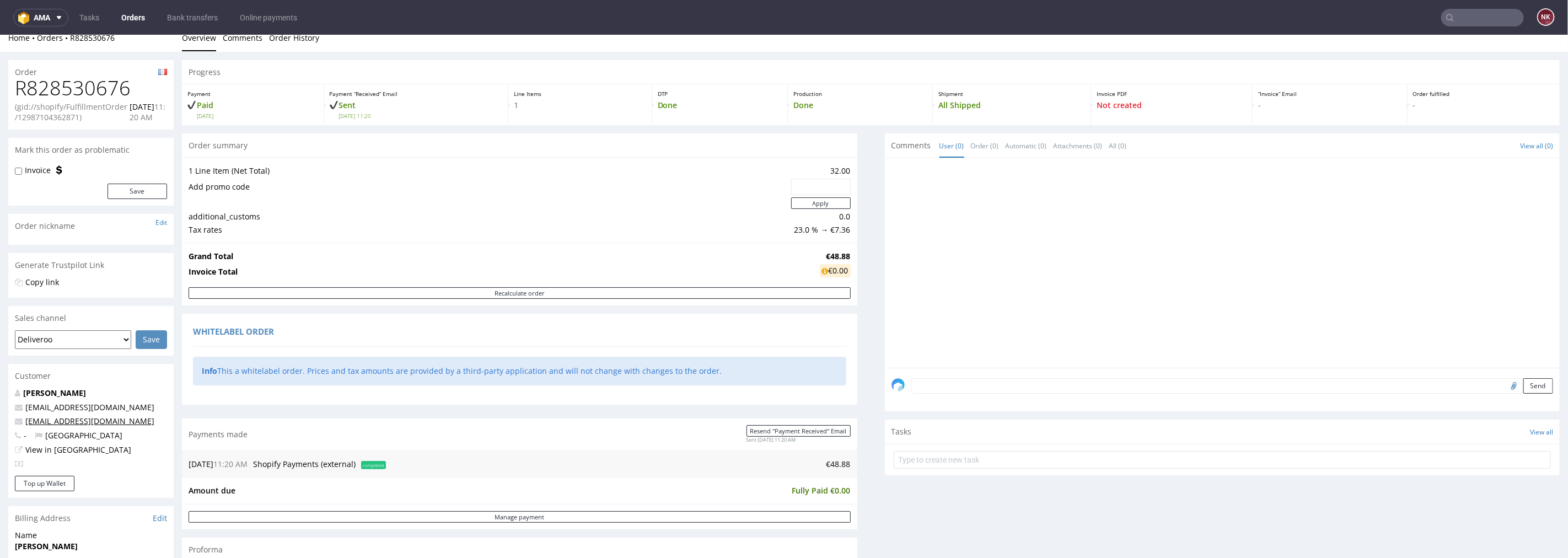
scroll to position [0, 0]
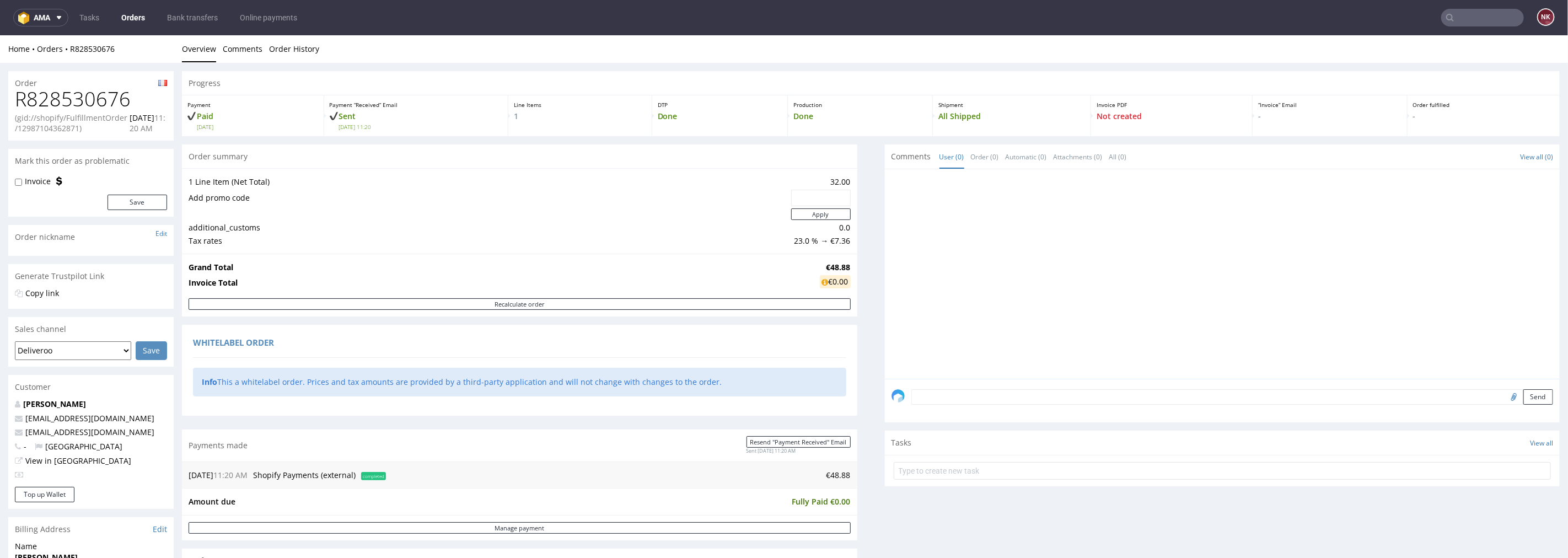
click at [122, 90] on h1 "R828530676" at bounding box center [91, 98] width 152 height 22
copy h1 "R828530676"
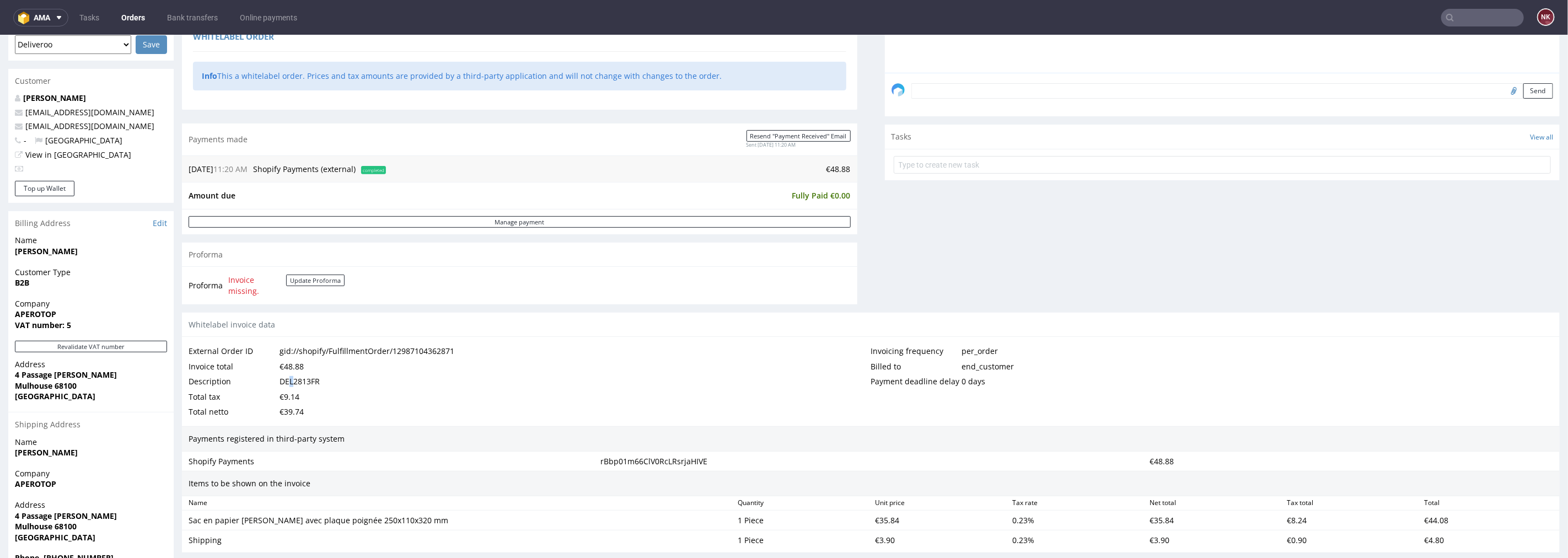
click at [291, 378] on div "DEL2813FR" at bounding box center [299, 381] width 40 height 16
click at [301, 381] on div "DEL2813FR" at bounding box center [299, 381] width 40 height 16
copy div "DEL2813FR"
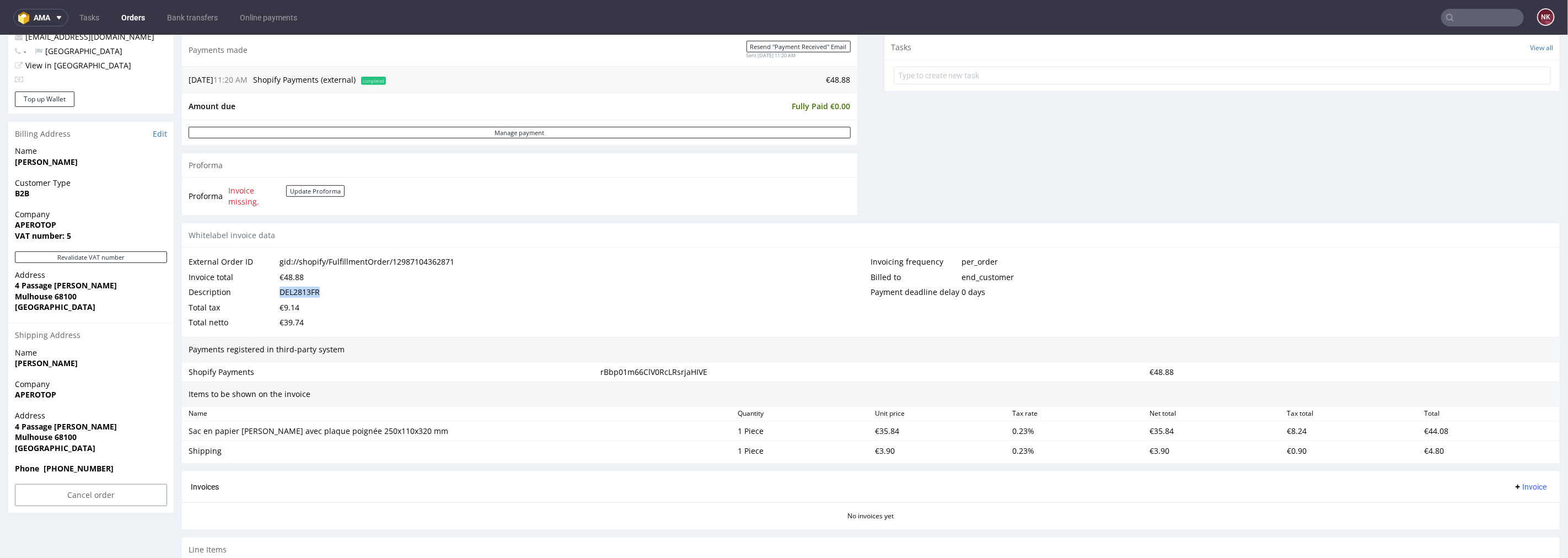
scroll to position [486, 0]
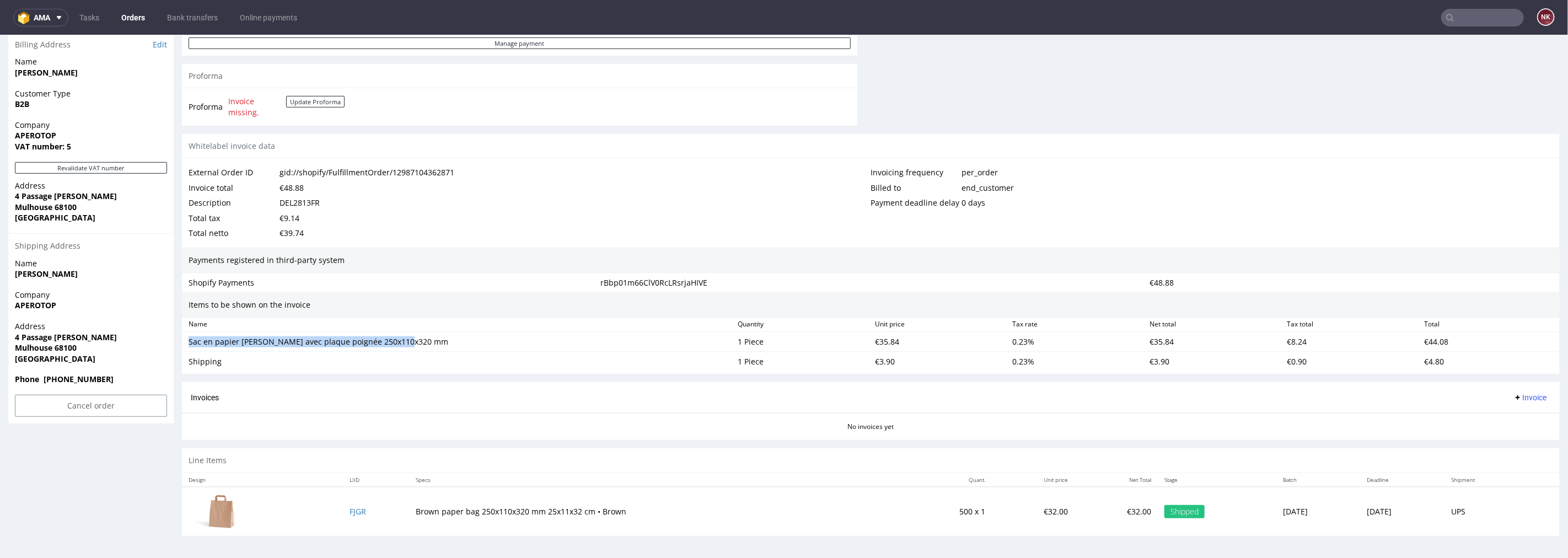
drag, startPoint x: 422, startPoint y: 342, endPoint x: 185, endPoint y: 345, distance: 237.0
click at [185, 345] on div "Sac en papier marron avec plaque poignée 250x110x320 mm" at bounding box center [459, 341] width 549 height 16
copy div "Sac en papier marron avec plaque poignée 250x110x320 mm"
click at [202, 361] on div "Shipping" at bounding box center [459, 361] width 540 height 11
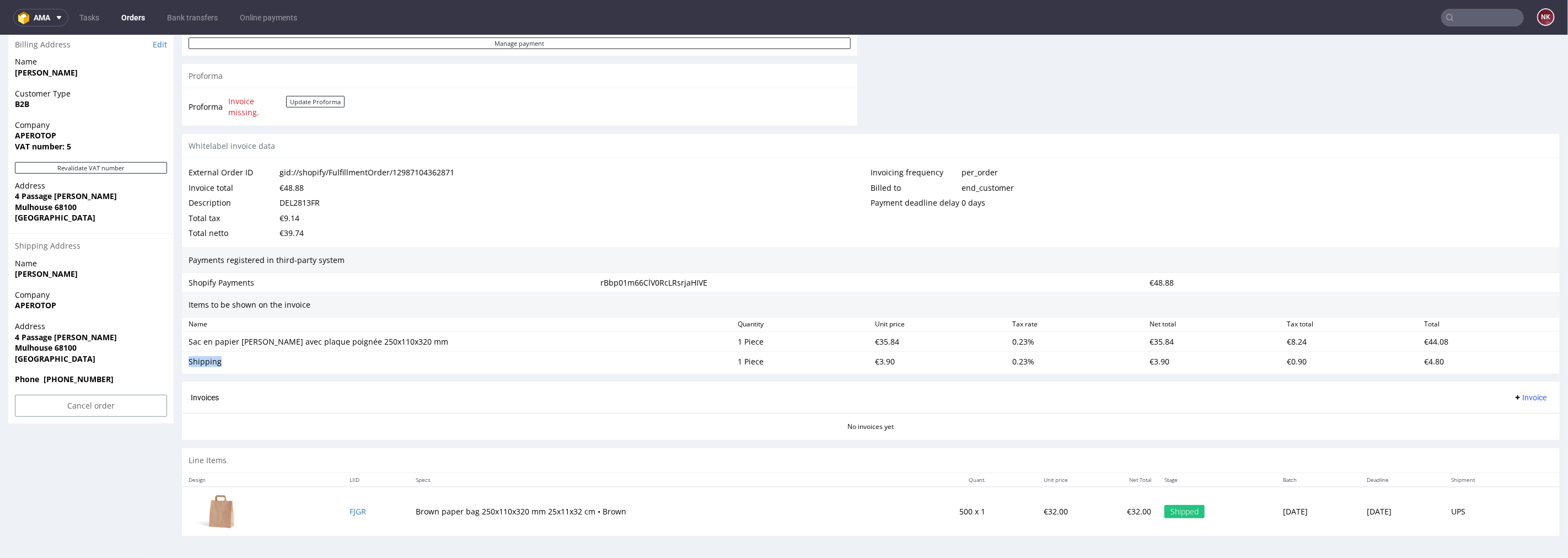
copy div "Shipping"
click at [879, 340] on div "€35.84" at bounding box center [939, 341] width 138 height 16
copy div "35.84"
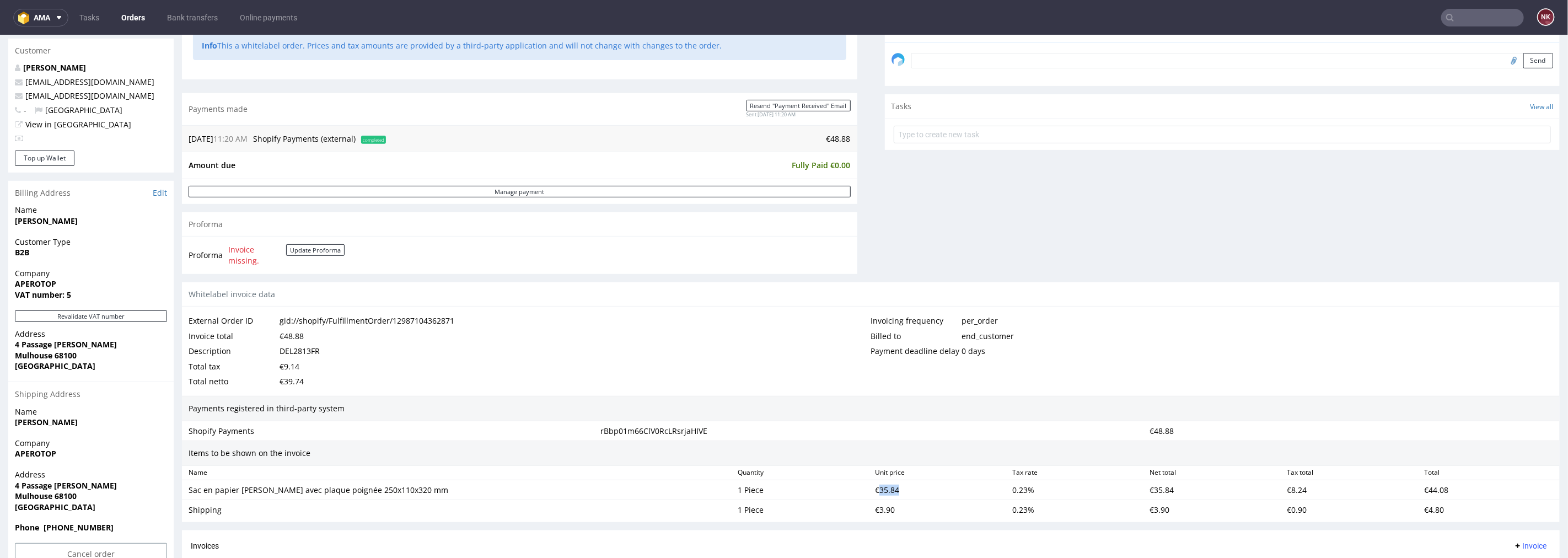
scroll to position [240, 0]
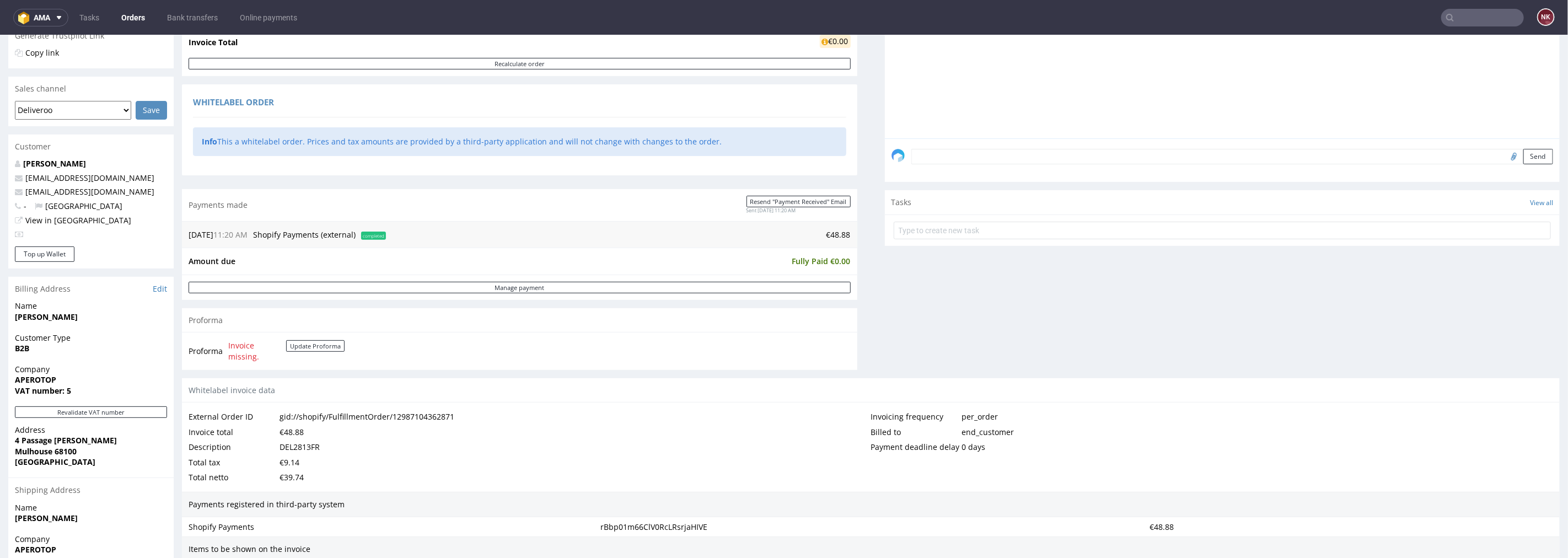
click at [836, 230] on td "€48.88" at bounding box center [620, 234] width 462 height 13
copy td "48.88"
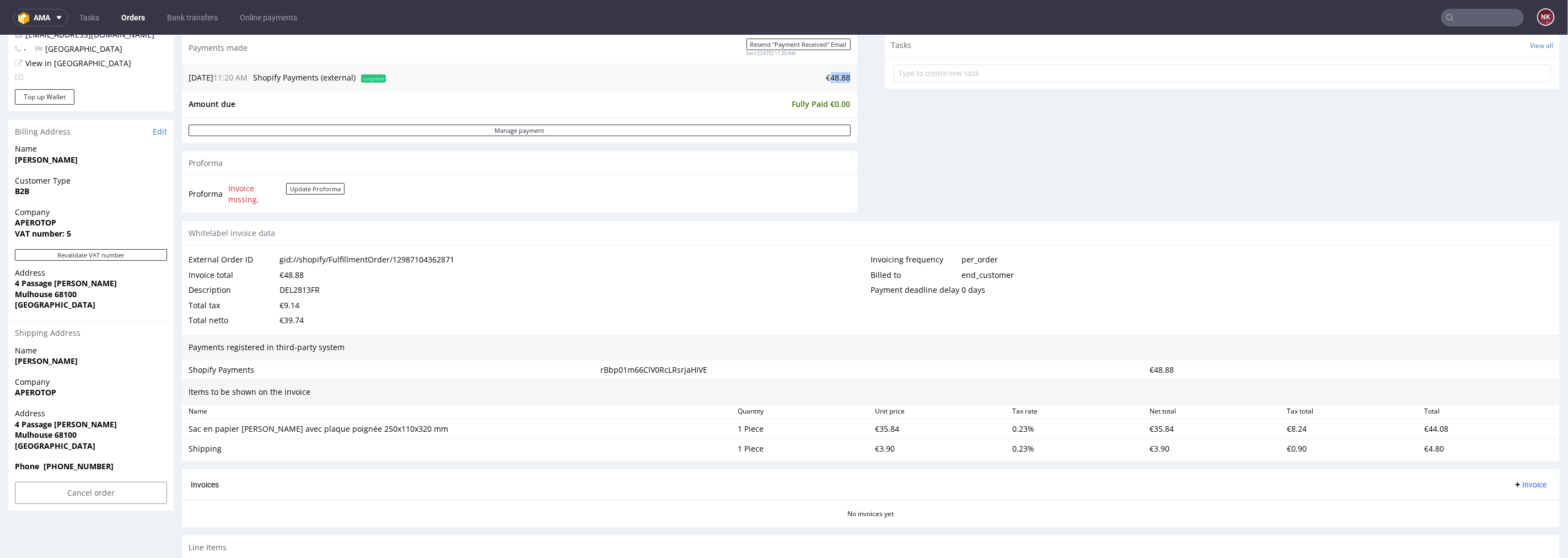
scroll to position [486, 0]
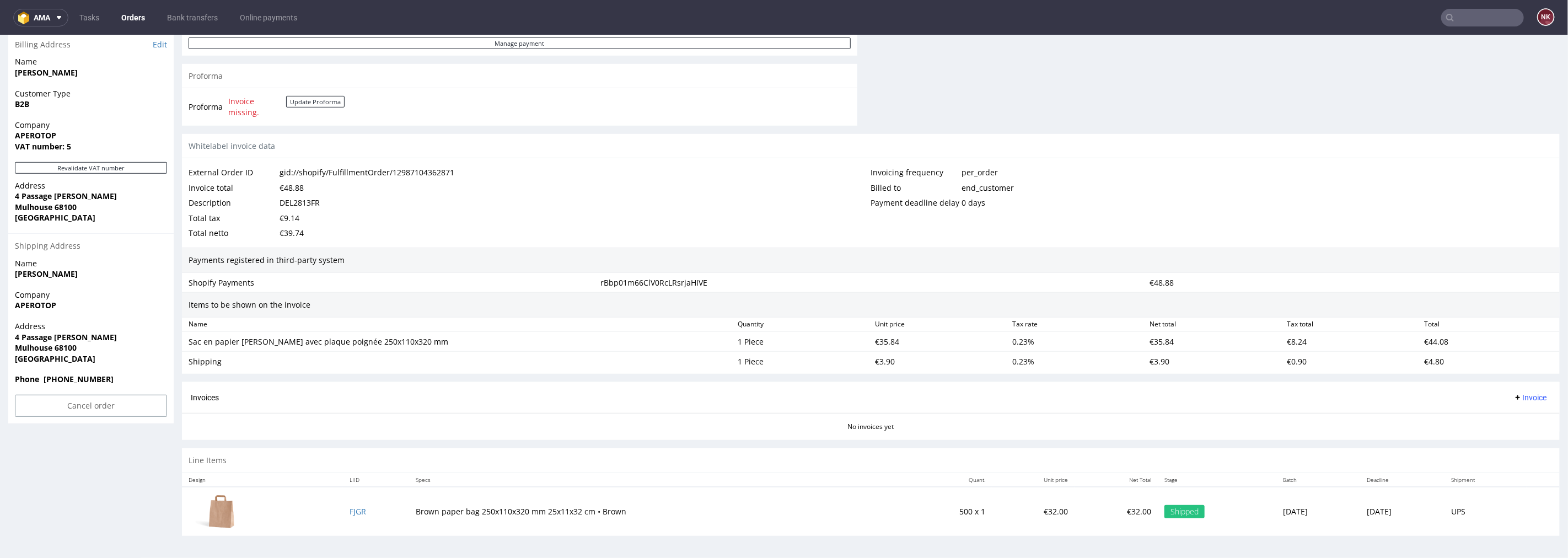
drag, startPoint x: 1490, startPoint y: 396, endPoint x: 1498, endPoint y: 396, distance: 8.0
click at [1510, 396] on button "Invoice" at bounding box center [1530, 396] width 42 height 13
click at [1515, 445] on li "Upload" at bounding box center [1507, 440] width 71 height 20
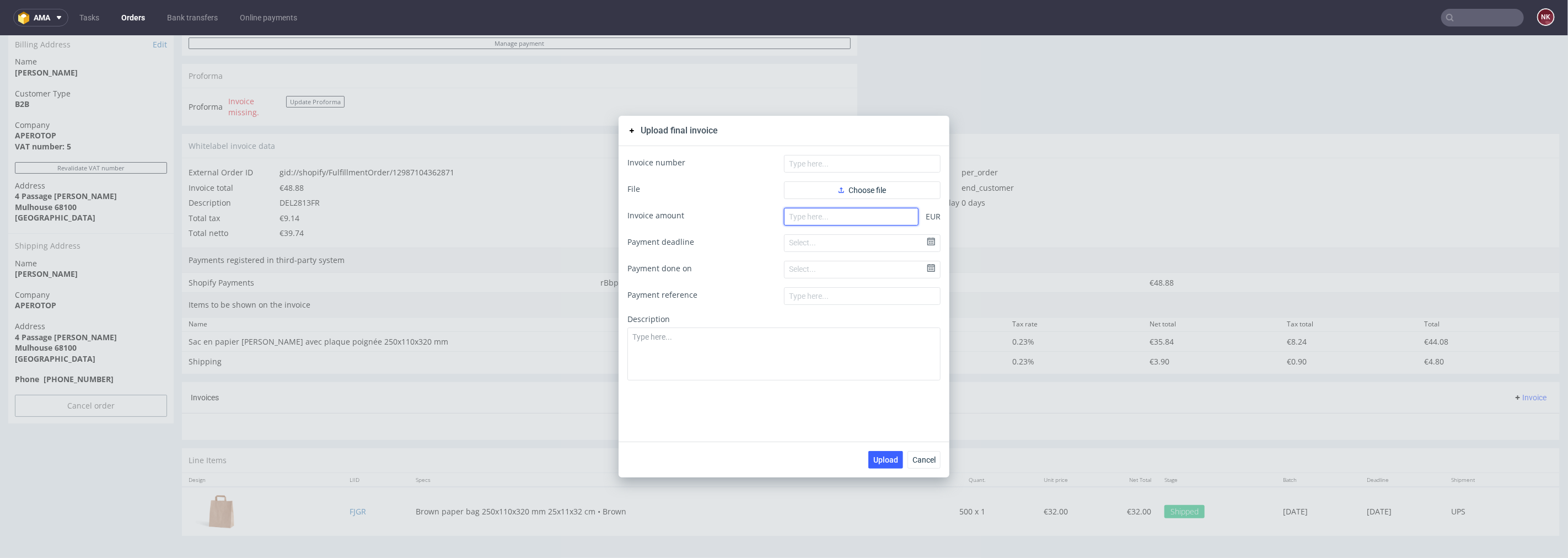
click at [880, 209] on input "number" at bounding box center [851, 216] width 134 height 17
paste input "48.88"
type input "48.88"
click at [890, 189] on button "Choose file" at bounding box center [862, 190] width 157 height 17
click at [813, 160] on input "text" at bounding box center [862, 163] width 157 height 17
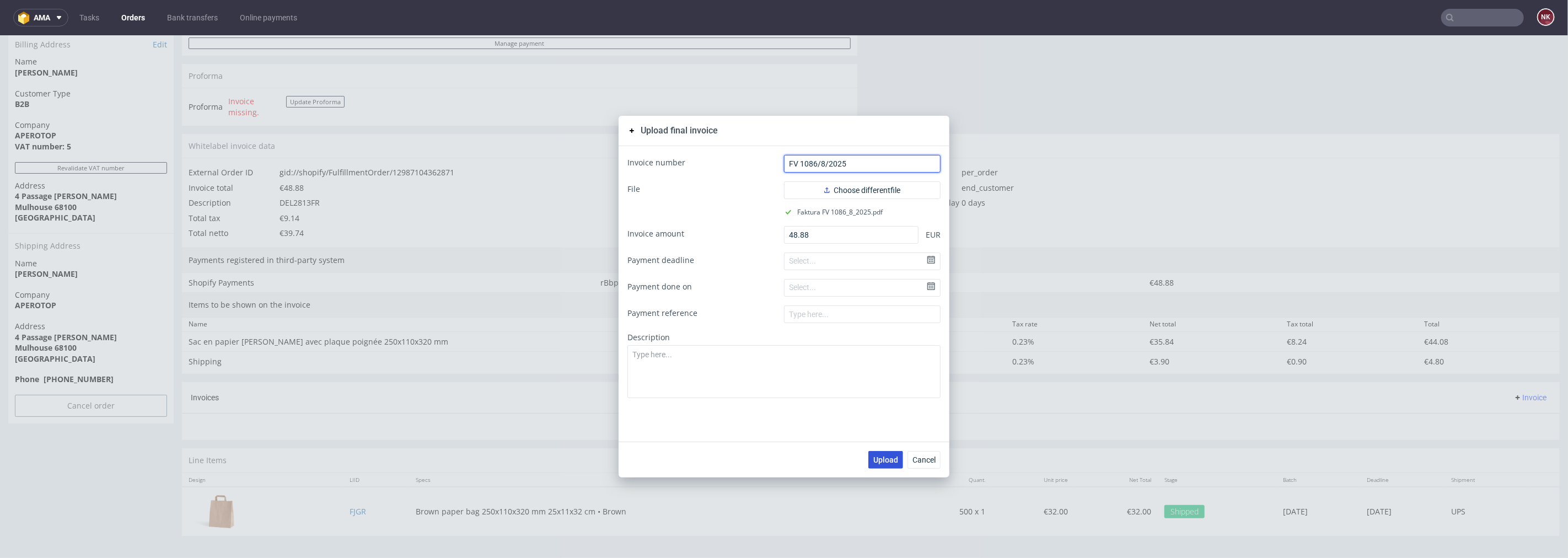
type input "FV 1086/8/2025"
click at [875, 457] on span "Upload" at bounding box center [886, 459] width 25 height 7
click at [925, 458] on span "Cancel" at bounding box center [924, 459] width 23 height 7
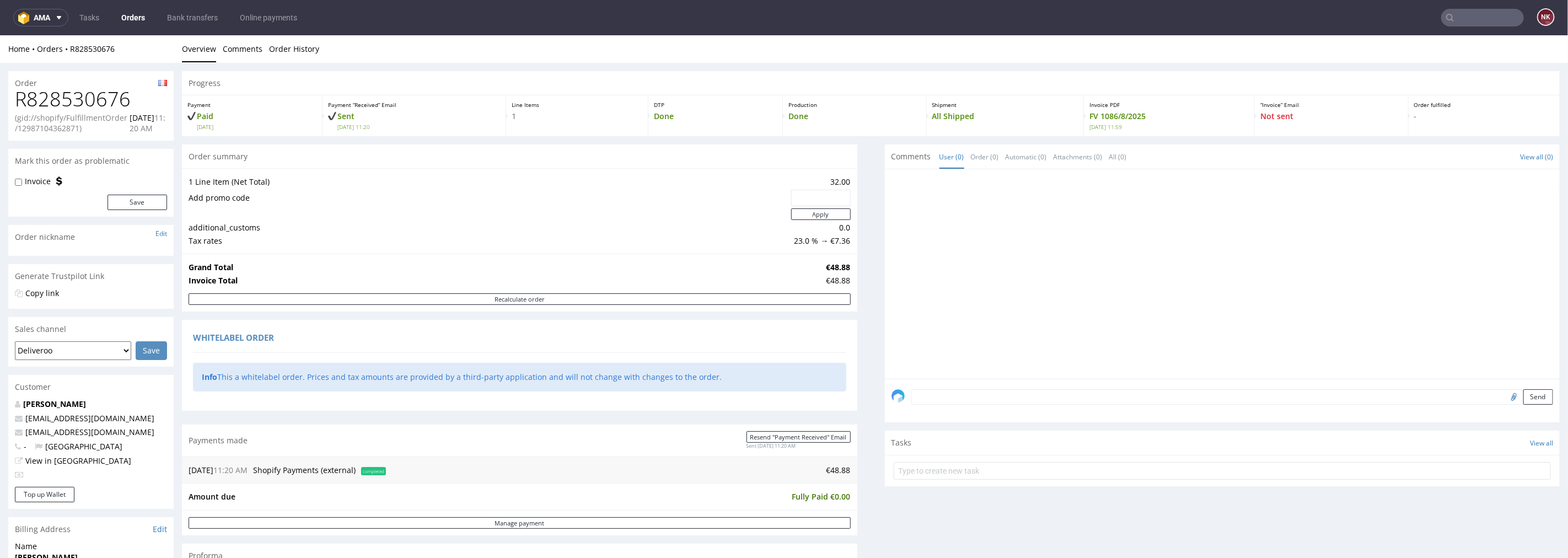
click at [129, 9] on link "Orders" at bounding box center [133, 17] width 37 height 17
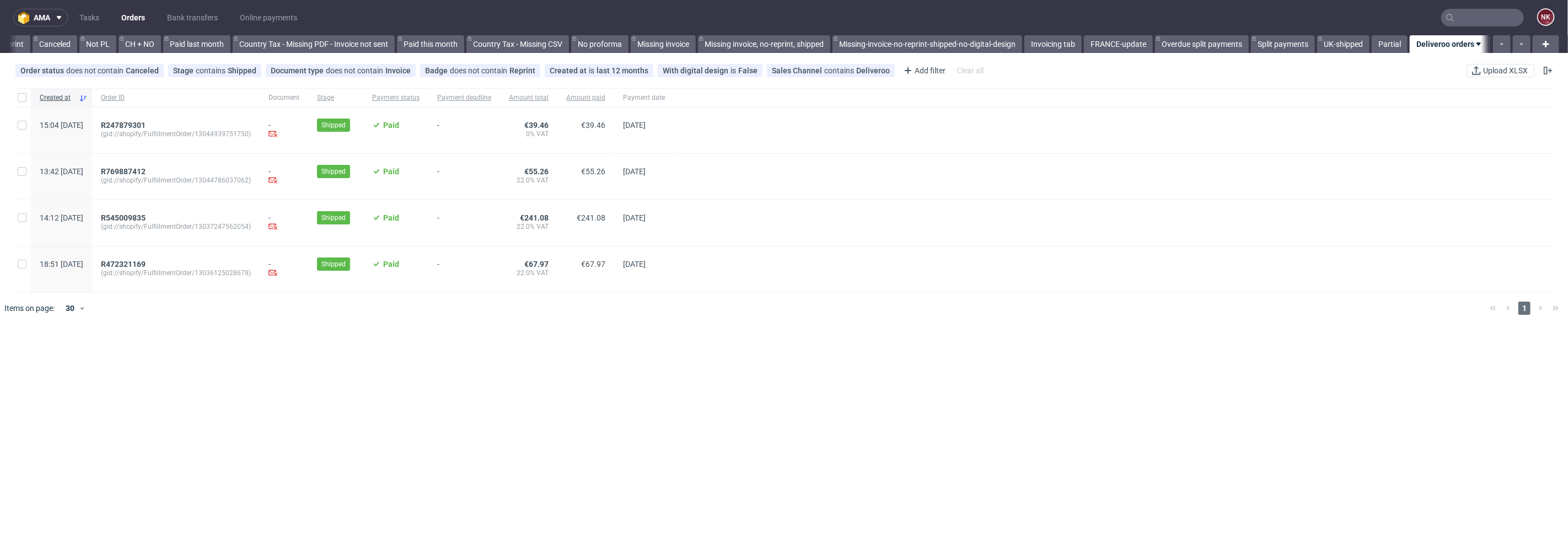
scroll to position [0, 1062]
click at [142, 172] on span "R769887412" at bounding box center [123, 172] width 45 height 9
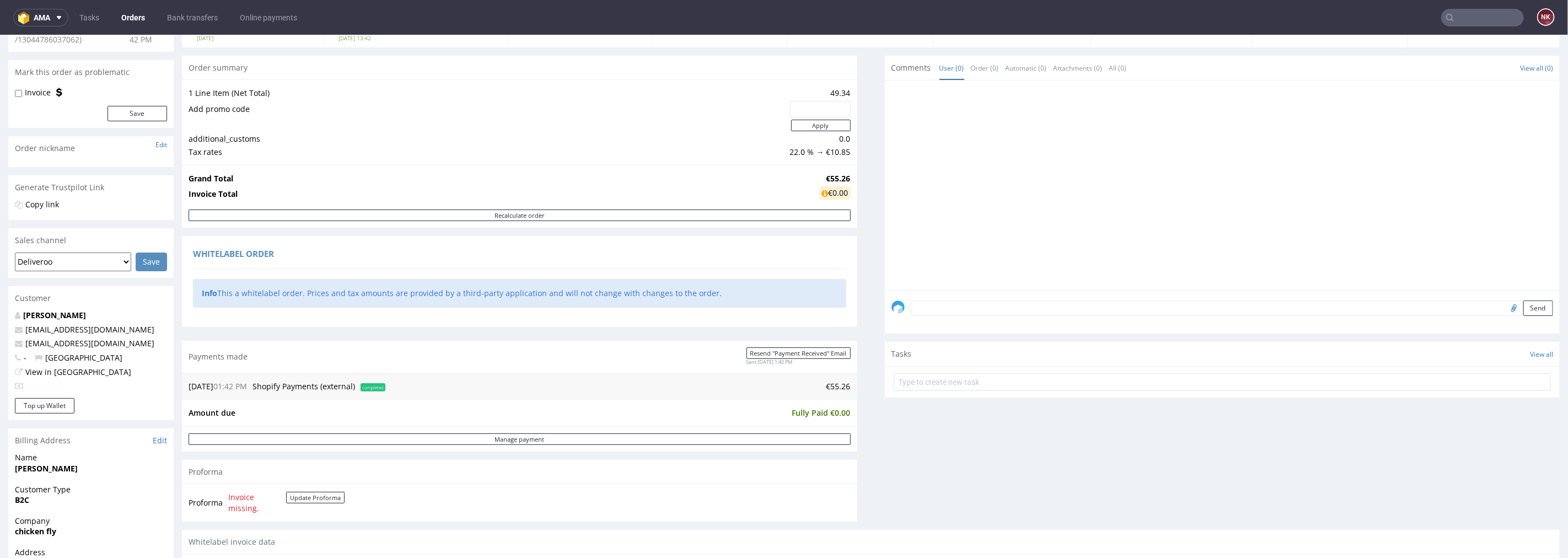
scroll to position [244, 0]
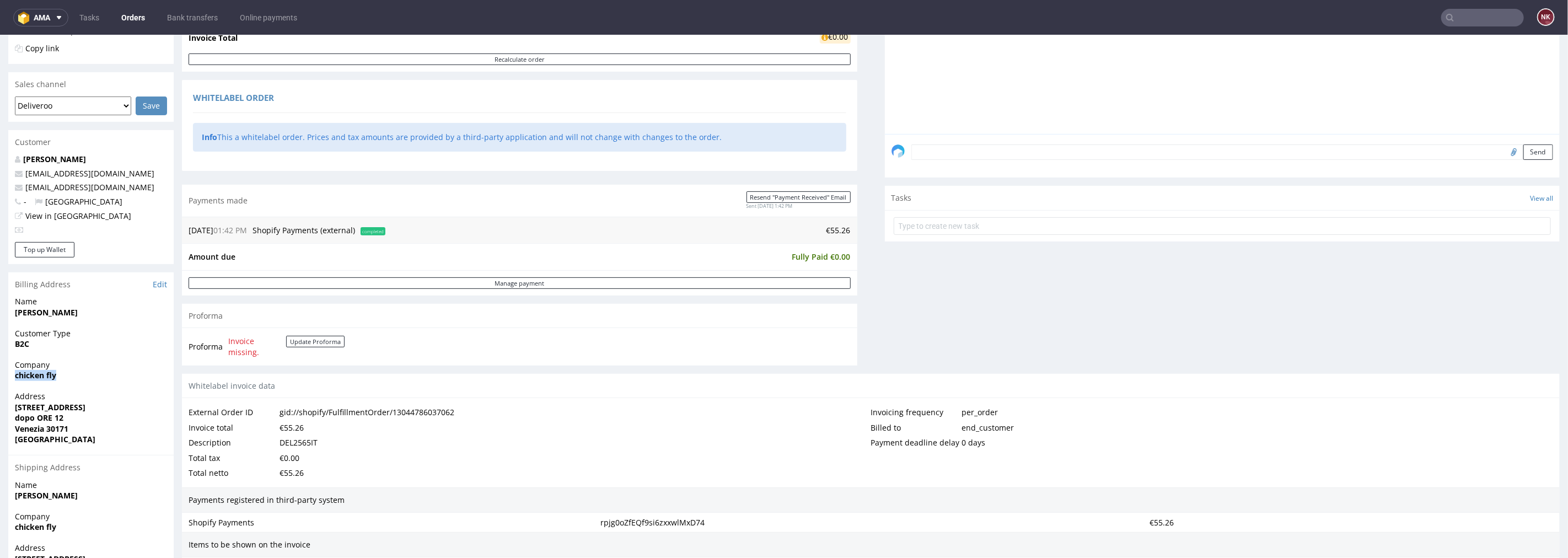
drag, startPoint x: 59, startPoint y: 375, endPoint x: 7, endPoint y: 374, distance: 52.0
click at [8, 374] on div "Company chicken fly" at bounding box center [91, 374] width 166 height 32
copy strong "chicken fly"
click at [135, 17] on link "Orders" at bounding box center [133, 17] width 37 height 17
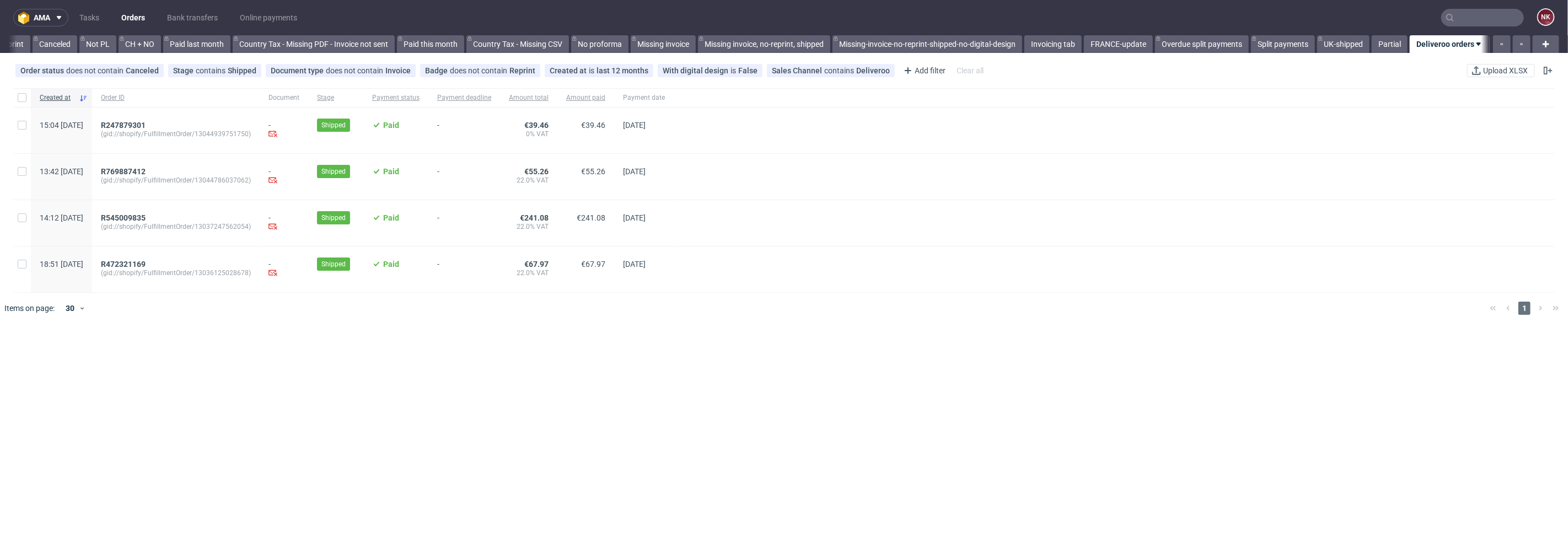
scroll to position [0, 1062]
click at [146, 172] on span "R769887412" at bounding box center [123, 172] width 45 height 9
click at [146, 123] on span "R247879301" at bounding box center [123, 125] width 45 height 9
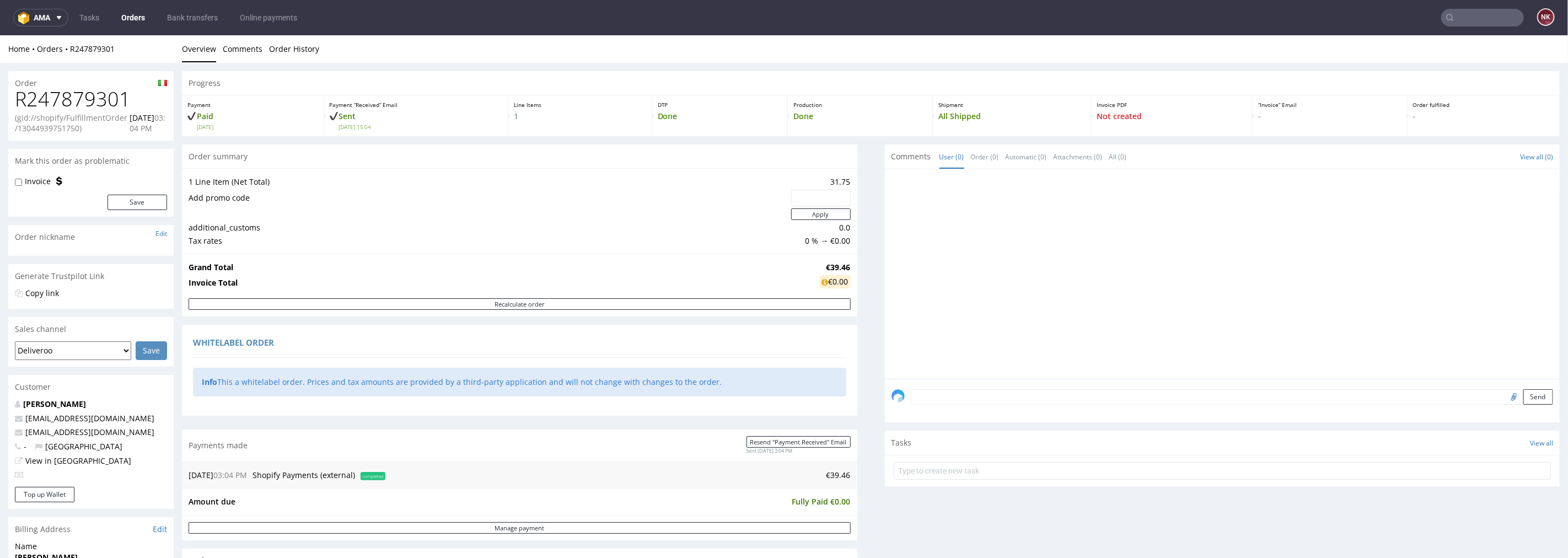
scroll to position [306, 0]
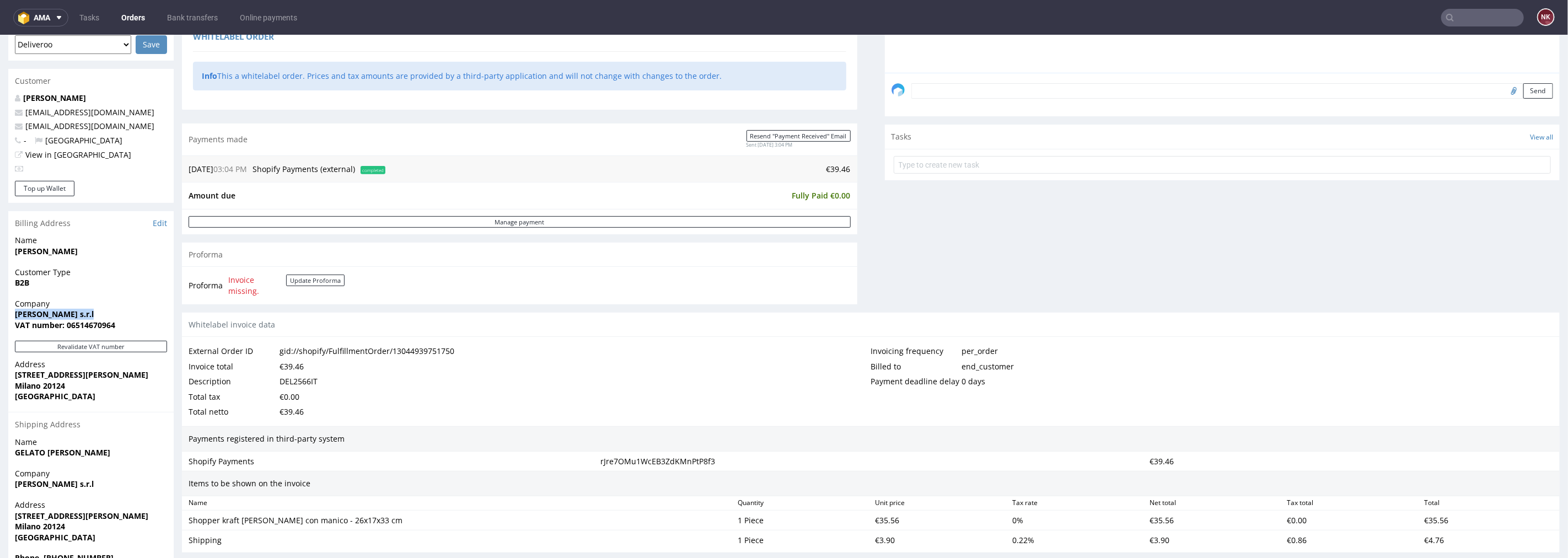
drag, startPoint x: 96, startPoint y: 315, endPoint x: 9, endPoint y: 314, distance: 87.0
click at [9, 314] on div "Company Gelato Giusto s.r.l VAT number: 06514670964" at bounding box center [91, 319] width 166 height 42
copy strong "Gelato Giusto s.r.l"
click at [93, 320] on strong "VAT number: 06514670964" at bounding box center [65, 324] width 100 height 11
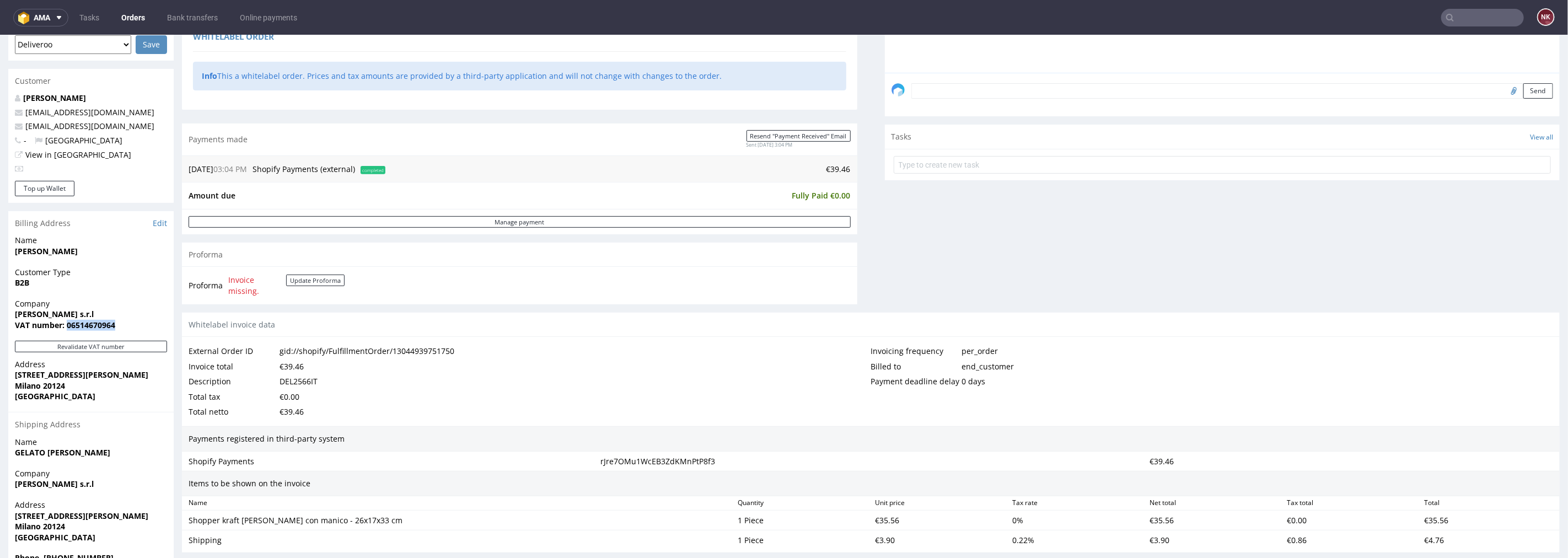
copy strong "06514670964"
drag, startPoint x: 94, startPoint y: 372, endPoint x: 2, endPoint y: 373, distance: 92.0
click at [2, 373] on div "Order R247879301 (gid://shopify/FulfillmentOrder/13044939751750) 21.08.2025 03:…" at bounding box center [784, 249] width 1568 height 987
copy strong "Via San Gregorio 17"
click at [28, 380] on strong "Milano 20124" at bounding box center [40, 385] width 50 height 11
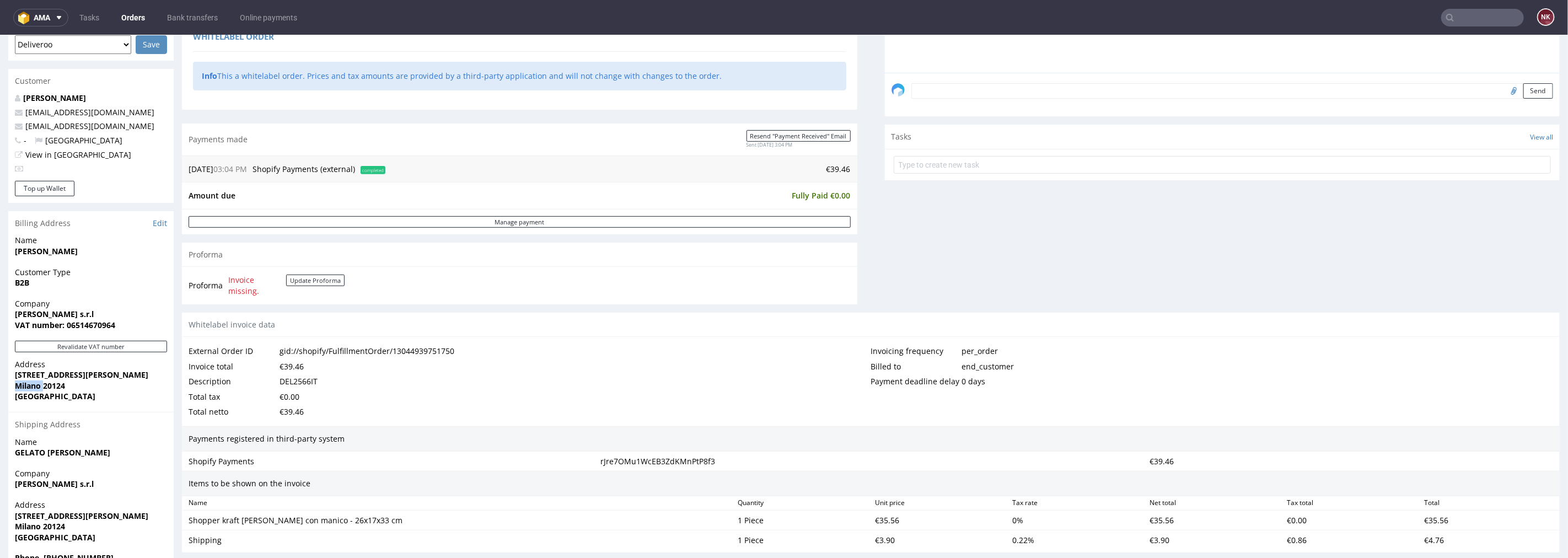
click at [28, 380] on strong "Milano 20124" at bounding box center [40, 385] width 50 height 11
copy strong "Milano"
click at [52, 381] on strong "Milano 20124" at bounding box center [40, 385] width 50 height 11
copy strong "20124"
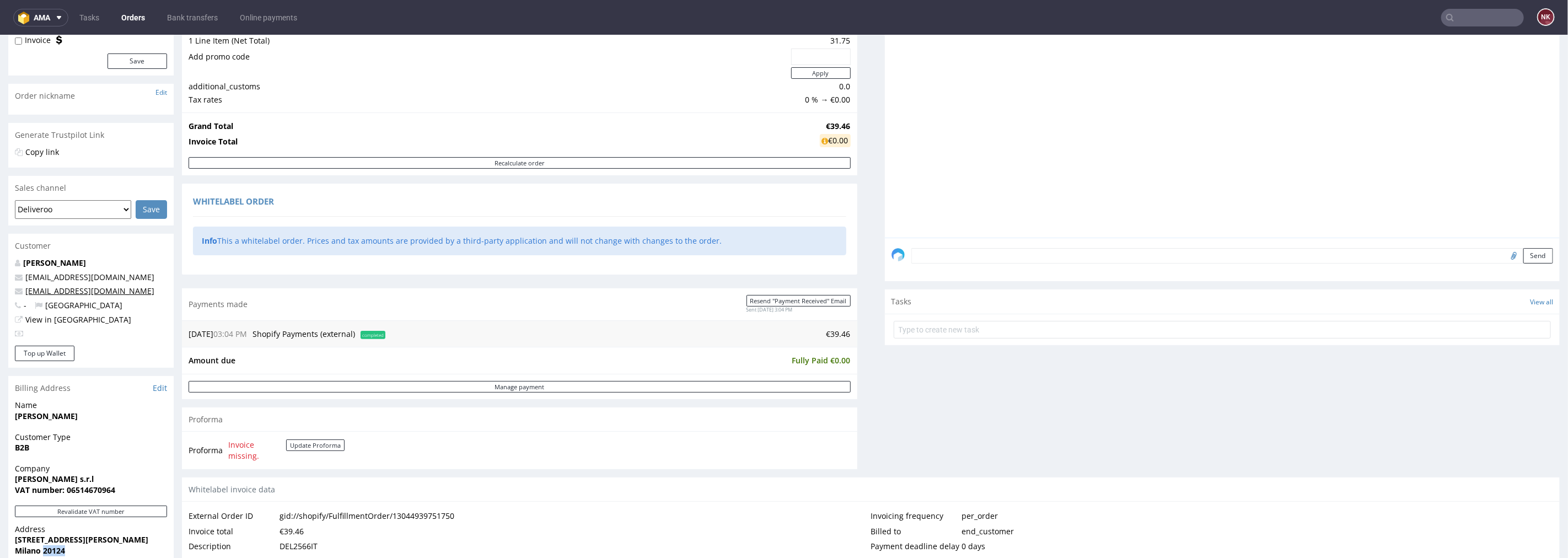
scroll to position [0, 0]
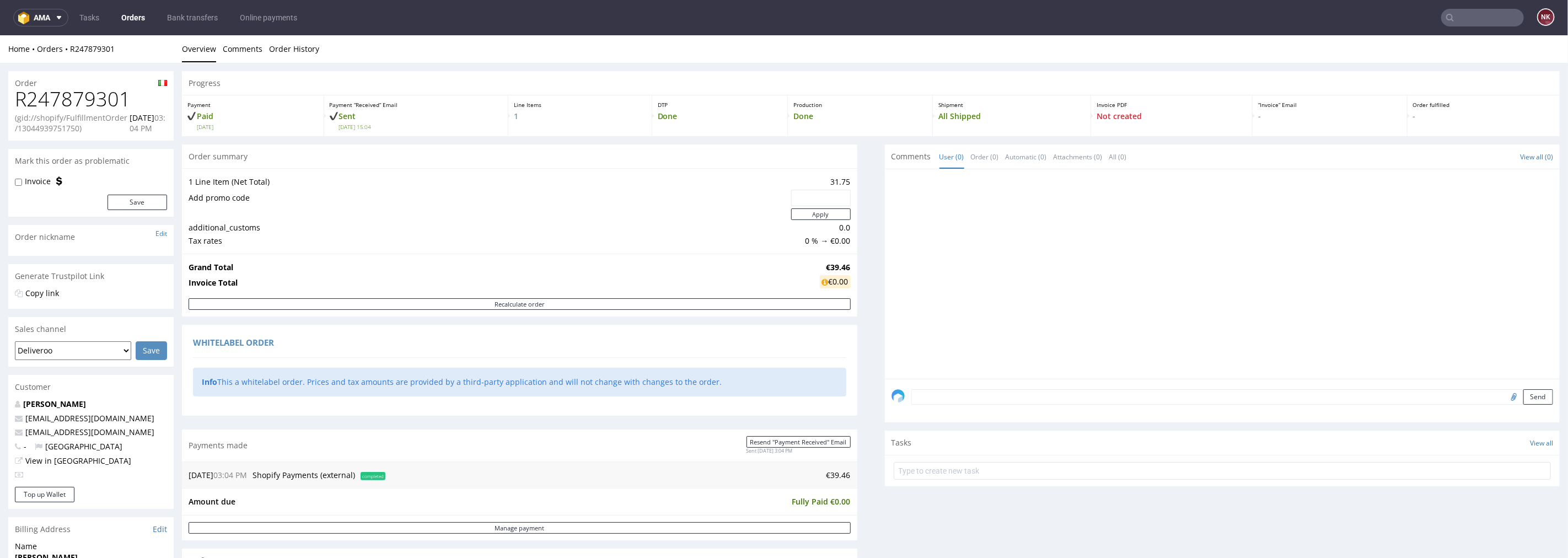
click at [100, 98] on h1 "R247879301" at bounding box center [91, 98] width 152 height 22
copy h1 "R247879301"
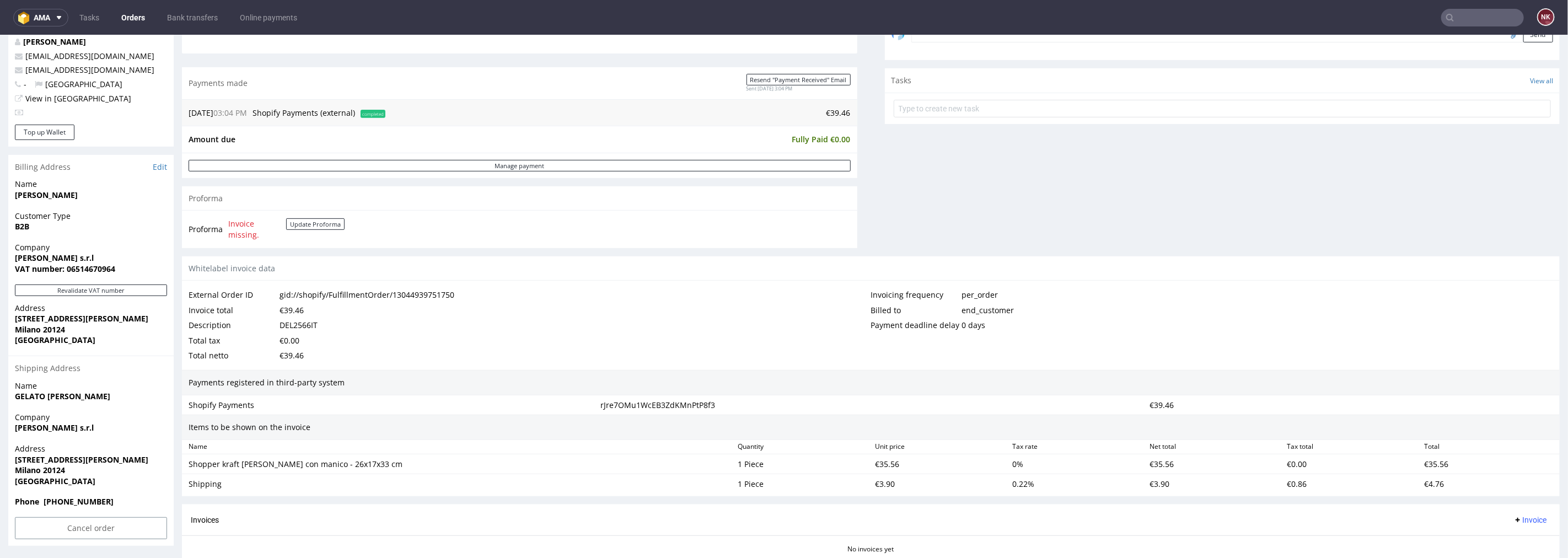
scroll to position [490, 0]
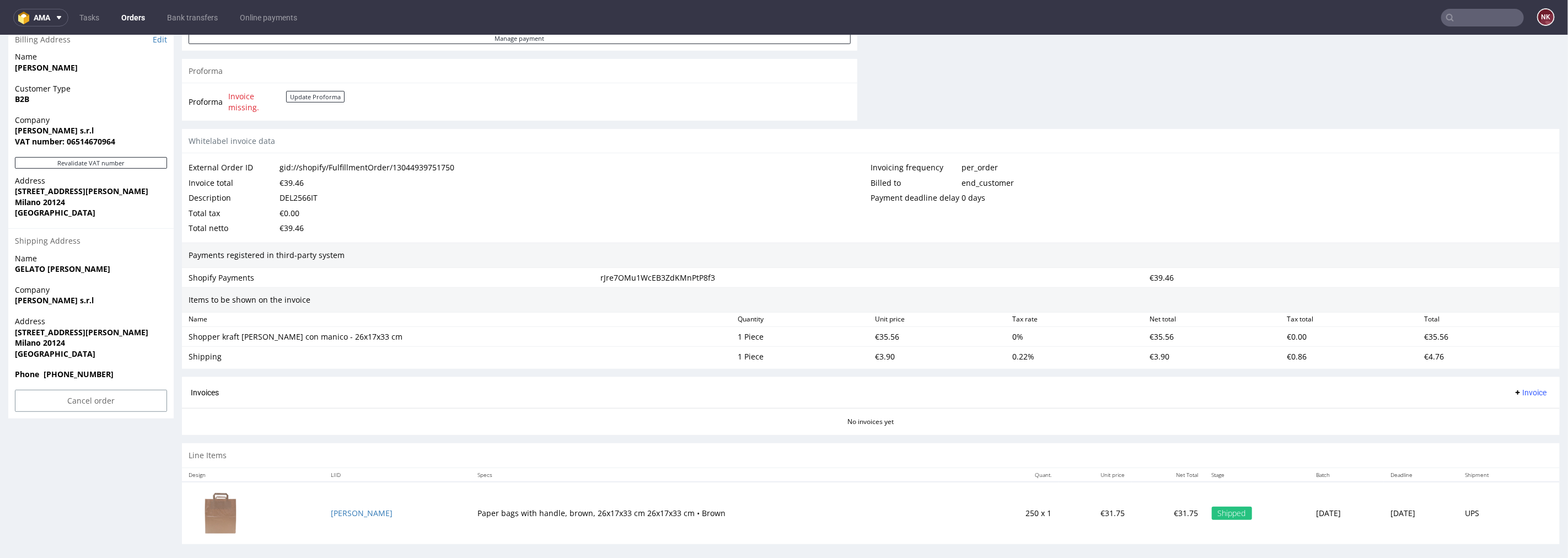
click at [307, 193] on div "DEL2566IT" at bounding box center [298, 197] width 38 height 16
copy div "DEL2566IT"
click at [885, 332] on div "€35.56" at bounding box center [939, 336] width 138 height 16
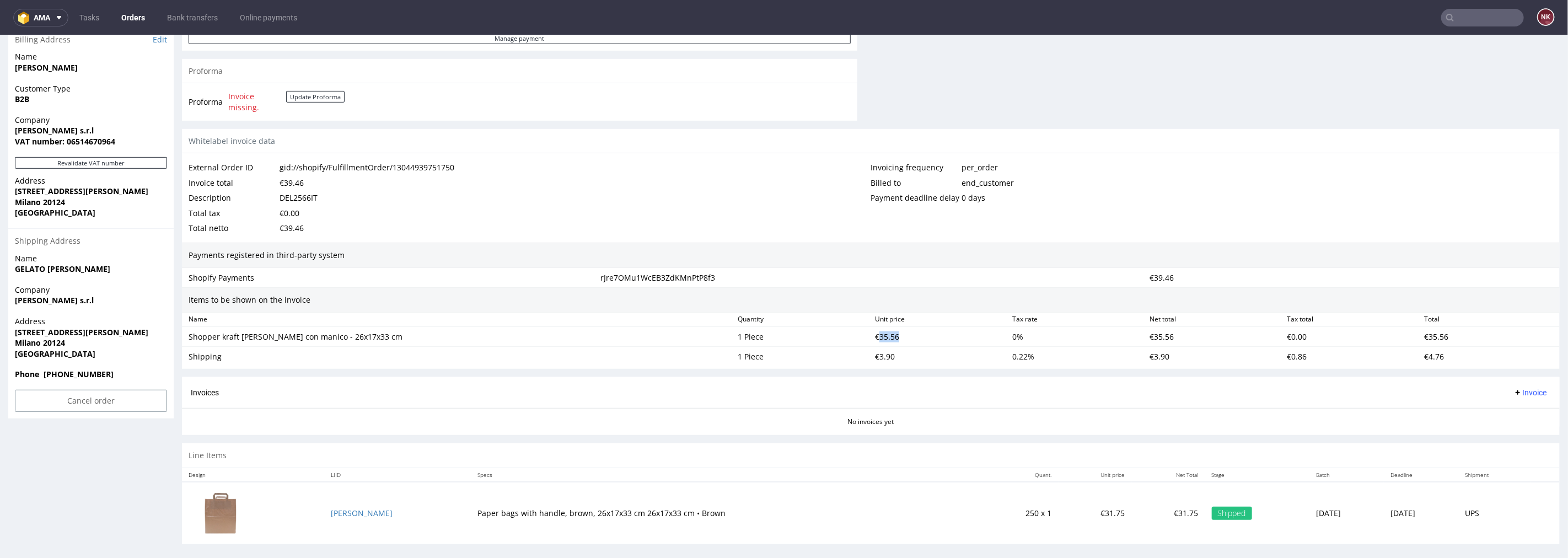
copy div "35.56"
drag, startPoint x: 382, startPoint y: 339, endPoint x: 186, endPoint y: 338, distance: 196.0
click at [186, 338] on div "Shopper kraft marrone con manico - 26x17x33 cm" at bounding box center [459, 336] width 549 height 16
copy div "Shopper kraft marrone con manico - 26x17x33 cm"
click at [203, 356] on div "Shipping" at bounding box center [459, 356] width 540 height 11
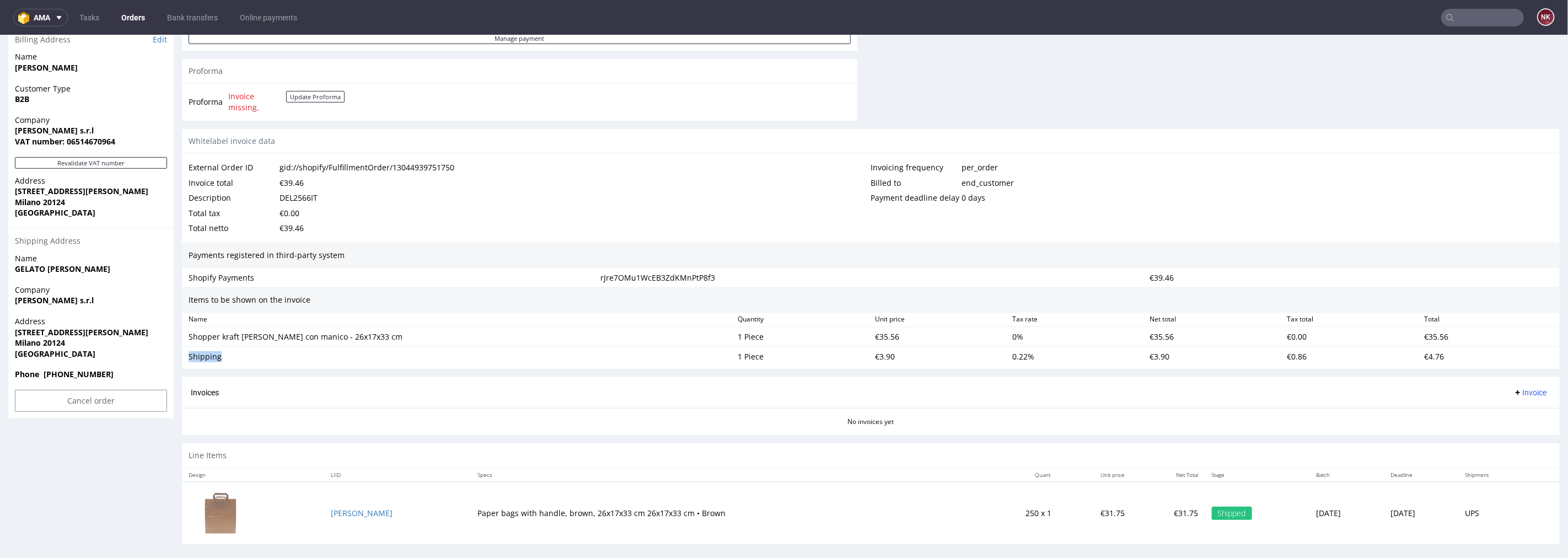
click at [203, 356] on div "Shipping" at bounding box center [459, 356] width 540 height 11
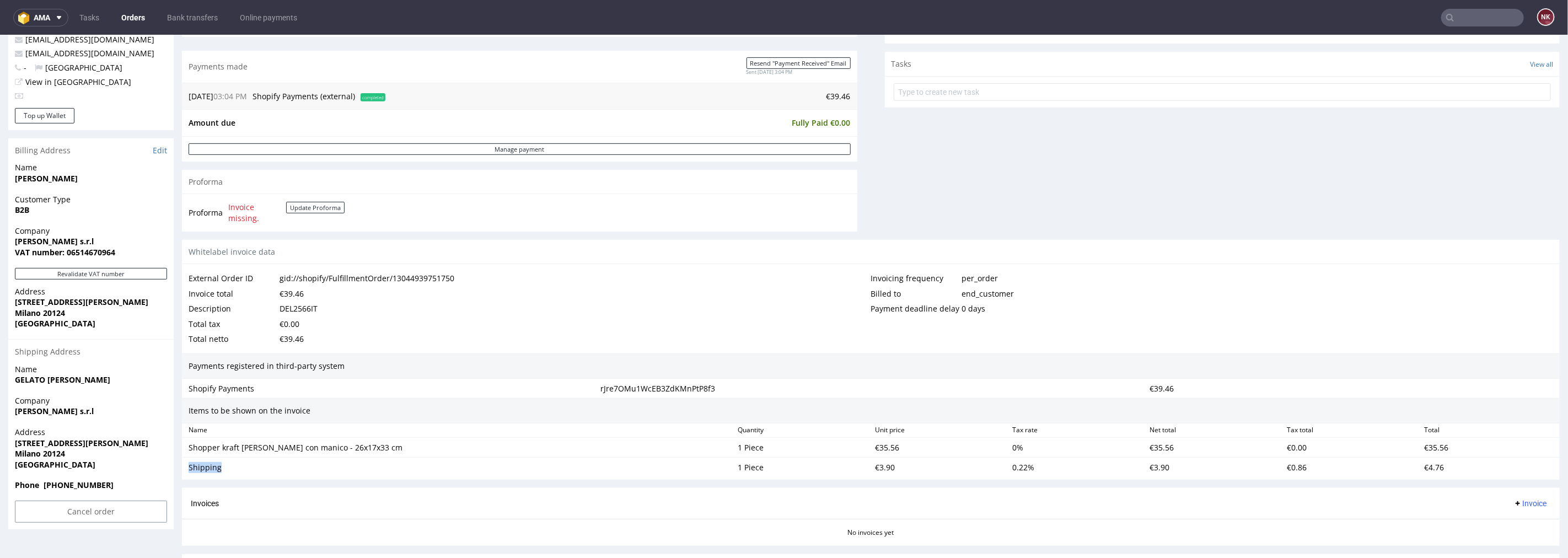
scroll to position [376, 0]
click at [841, 98] on td "€39.46" at bounding box center [620, 98] width 463 height 13
click at [834, 100] on td "€39.46" at bounding box center [620, 98] width 463 height 13
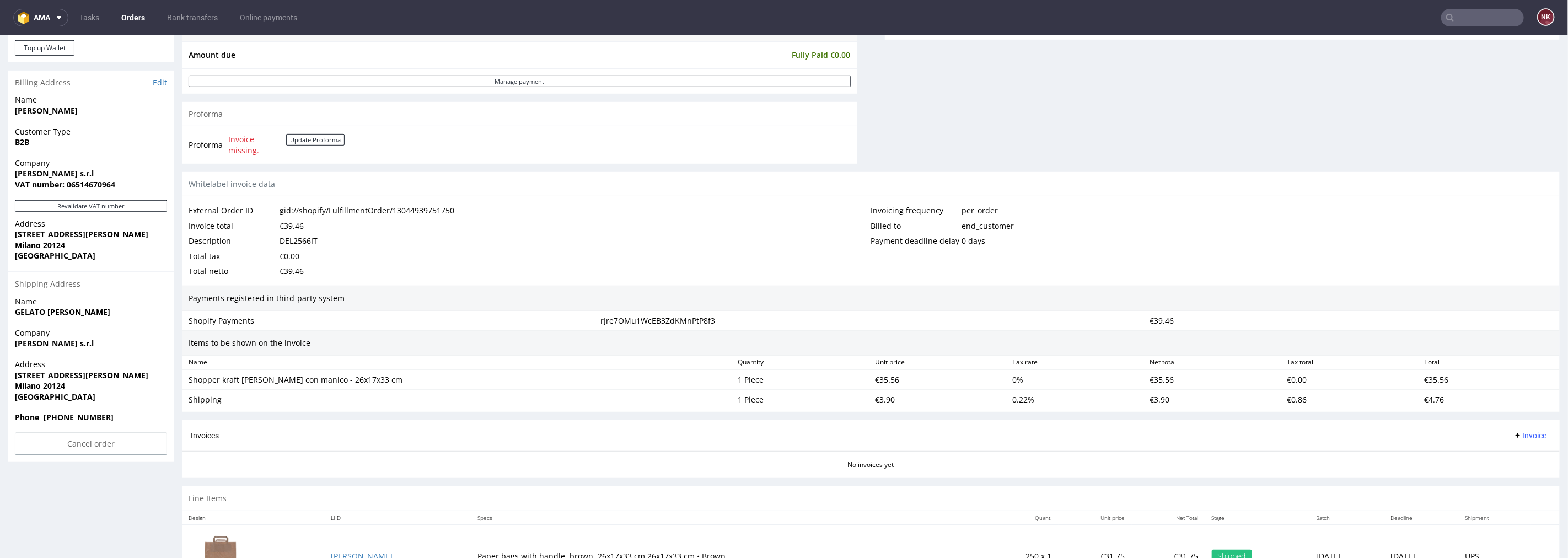
scroll to position [498, 0]
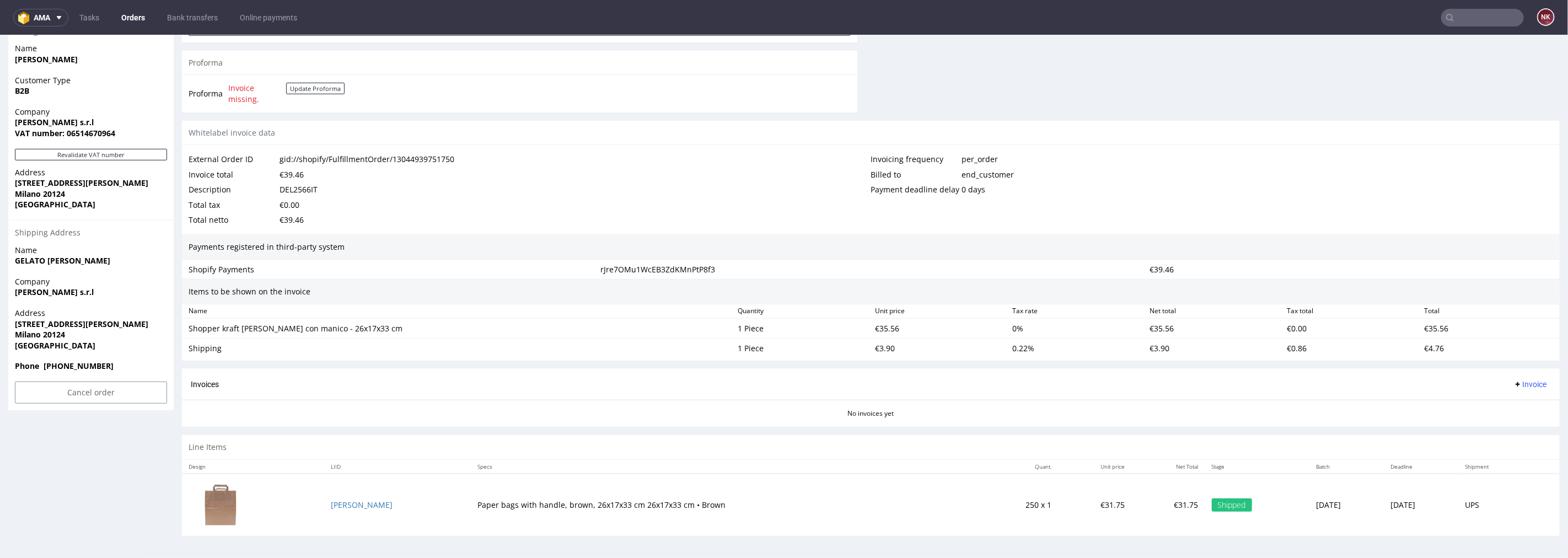
click at [1514, 388] on span "Invoice" at bounding box center [1530, 384] width 33 height 9
click at [1507, 431] on span "Upload" at bounding box center [1512, 427] width 54 height 11
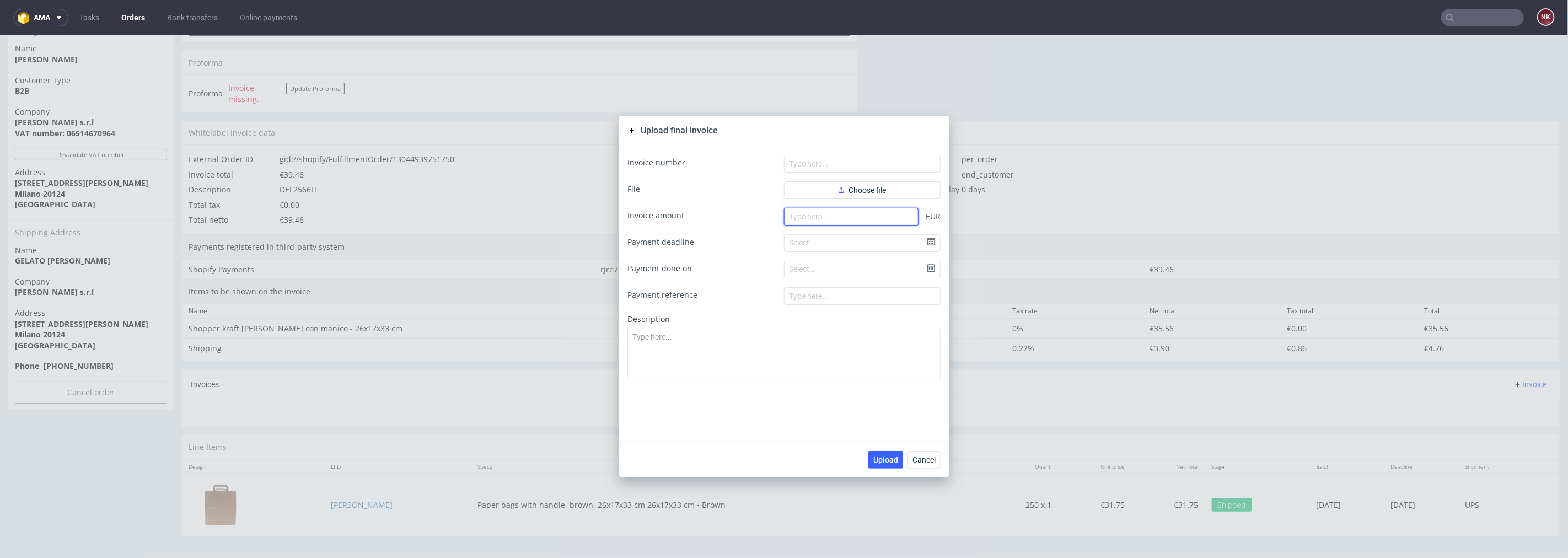
click at [863, 220] on input "number" at bounding box center [851, 216] width 134 height 17
paste input "39.46"
type input "39.46"
click at [861, 186] on span "Choose file" at bounding box center [862, 190] width 47 height 7
click at [872, 192] on span "Choose file" at bounding box center [862, 190] width 47 height 7
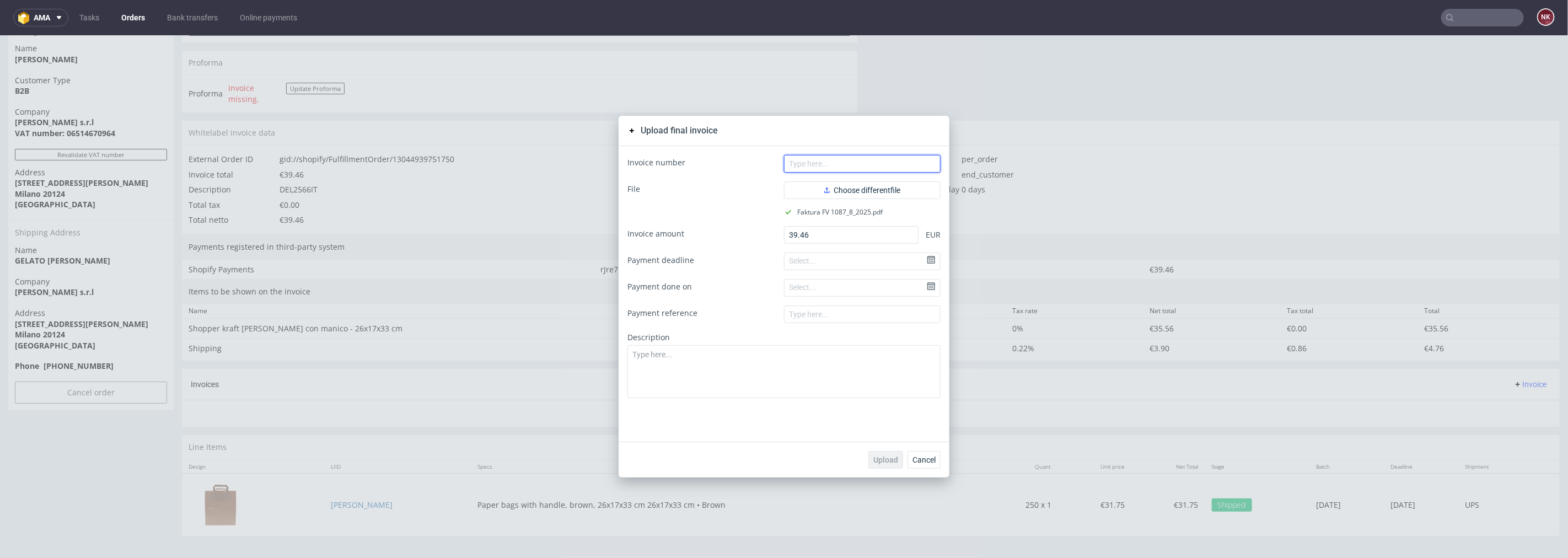
click at [846, 159] on input "text" at bounding box center [862, 163] width 157 height 17
paste input "FV 1087/8/2025"
type input "FV 1087/8/2025"
click at [889, 453] on button "Upload" at bounding box center [886, 459] width 35 height 17
click at [919, 464] on button "Cancel" at bounding box center [924, 459] width 33 height 17
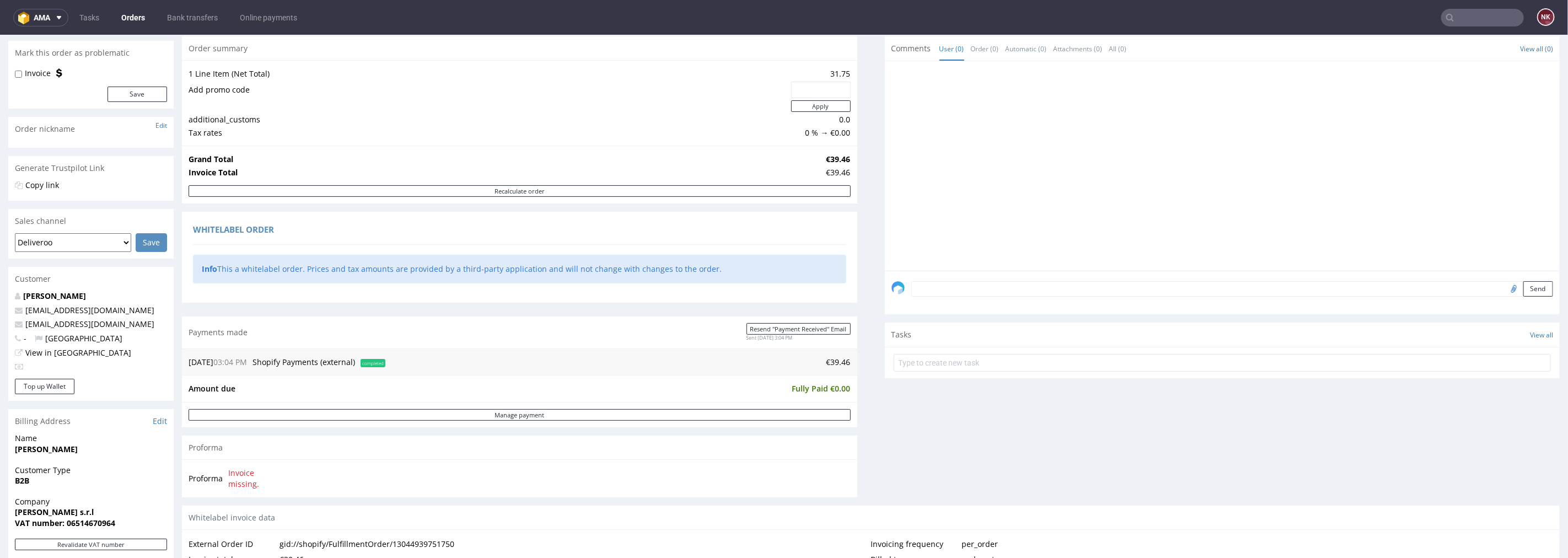
scroll to position [306, 0]
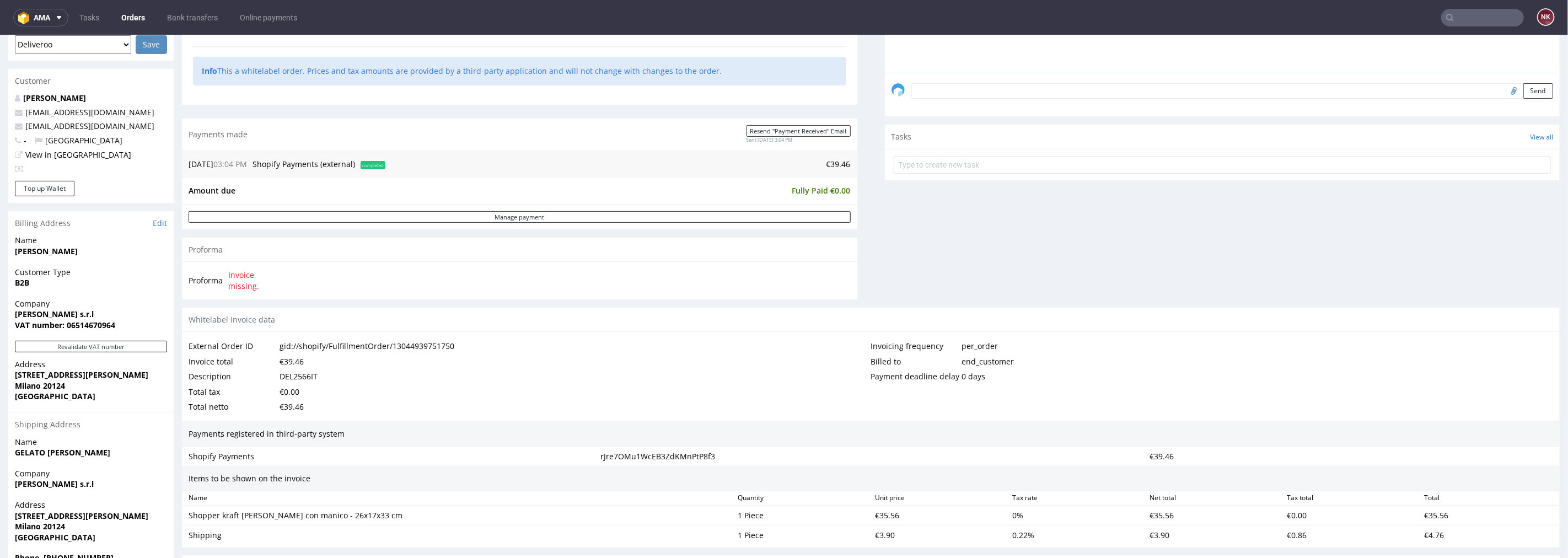
click at [144, 20] on ul "Tasks Orders Bank transfers Online payments" at bounding box center [189, 17] width 240 height 17
click at [137, 16] on link "Orders" at bounding box center [133, 17] width 37 height 17
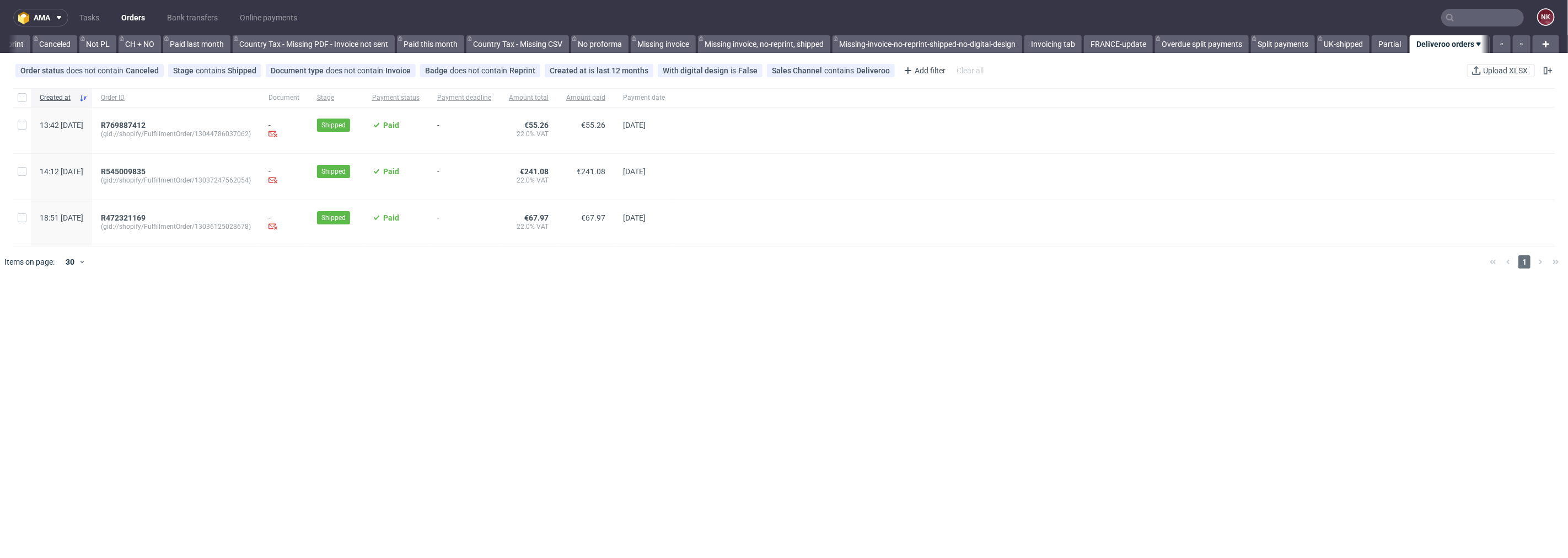
scroll to position [0, 1062]
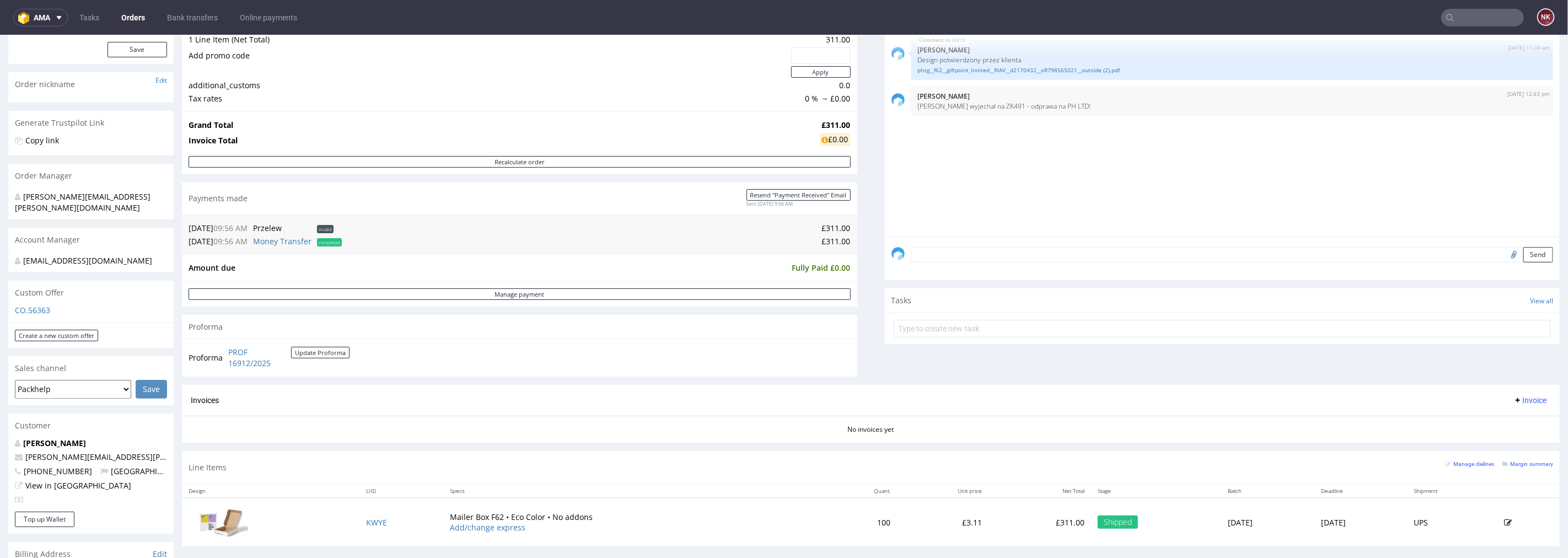
scroll to position [61, 0]
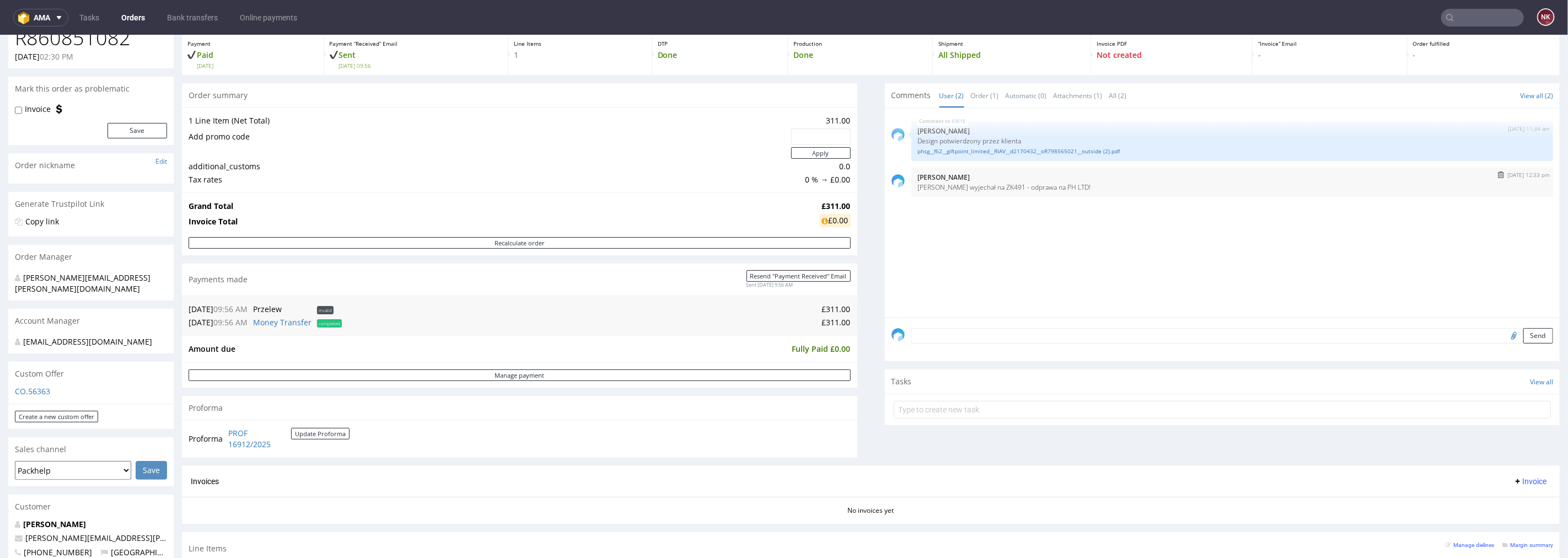
click at [972, 190] on p "[PERSON_NAME] wyjechał na ZK491 - odprawa na PH LTD!" at bounding box center [1233, 186] width 629 height 8
copy p "ZK491"
click at [885, 381] on div "Tasks View all" at bounding box center [1223, 381] width 676 height 24
click at [136, 17] on link "Orders" at bounding box center [133, 17] width 37 height 17
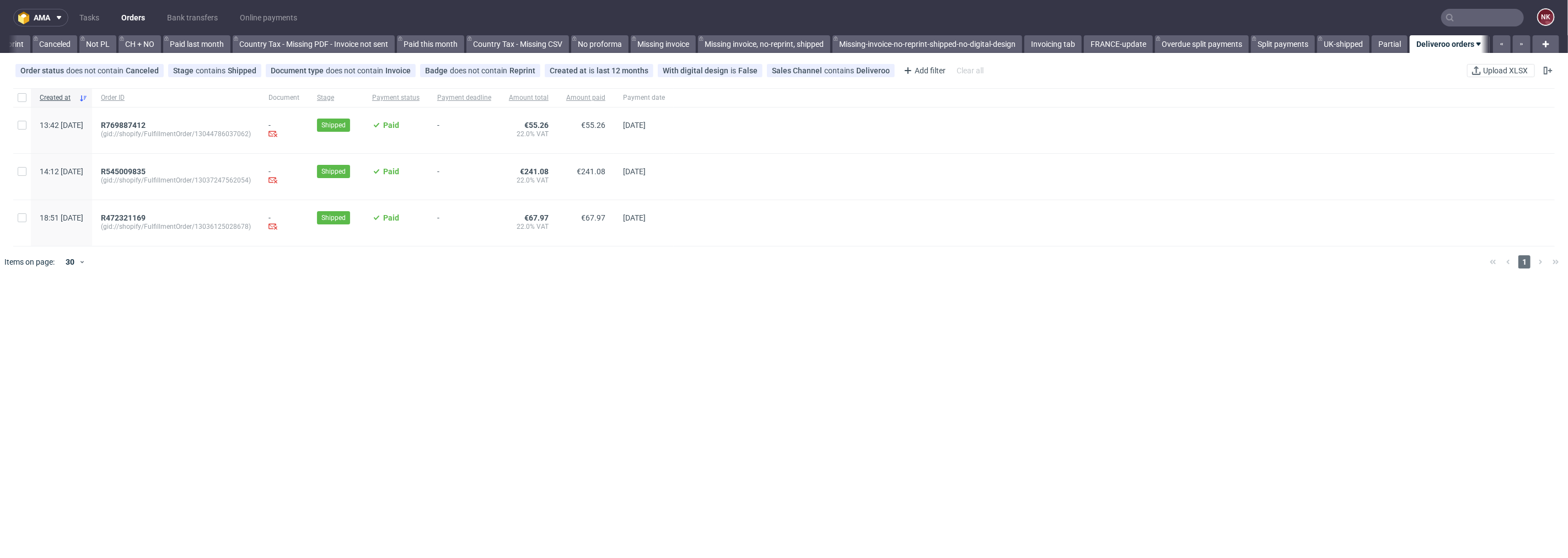
scroll to position [0, 1062]
click at [189, 18] on link "Bank transfers" at bounding box center [192, 17] width 64 height 17
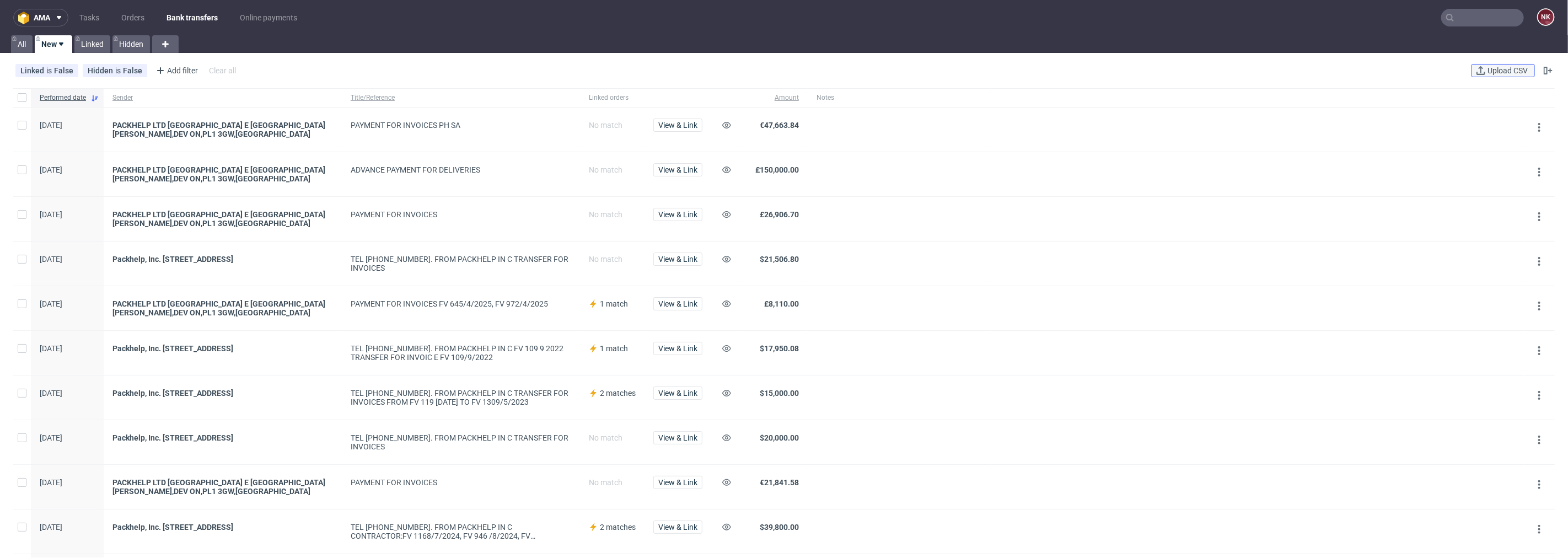
click at [1490, 70] on span "Upload CSV" at bounding box center [1508, 70] width 45 height 7
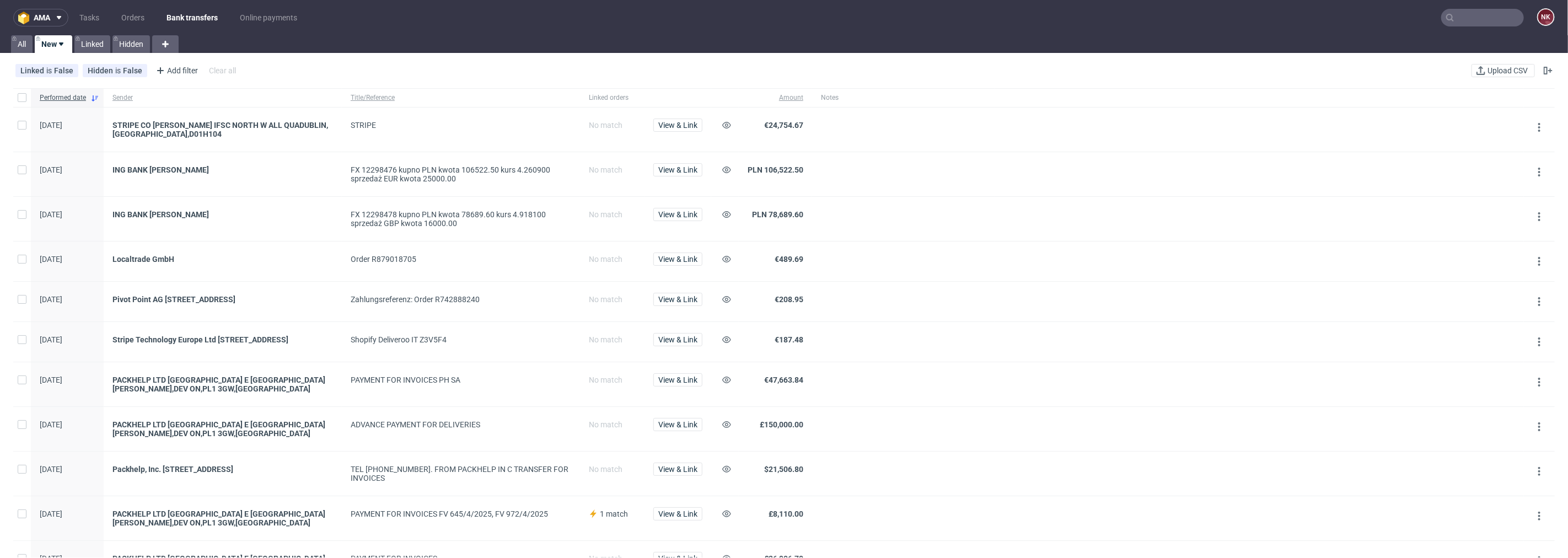
click at [718, 164] on div at bounding box center [725, 174] width 27 height 44
click at [729, 169] on use at bounding box center [727, 170] width 9 height 7
click at [726, 216] on icon at bounding box center [727, 215] width 9 height 9
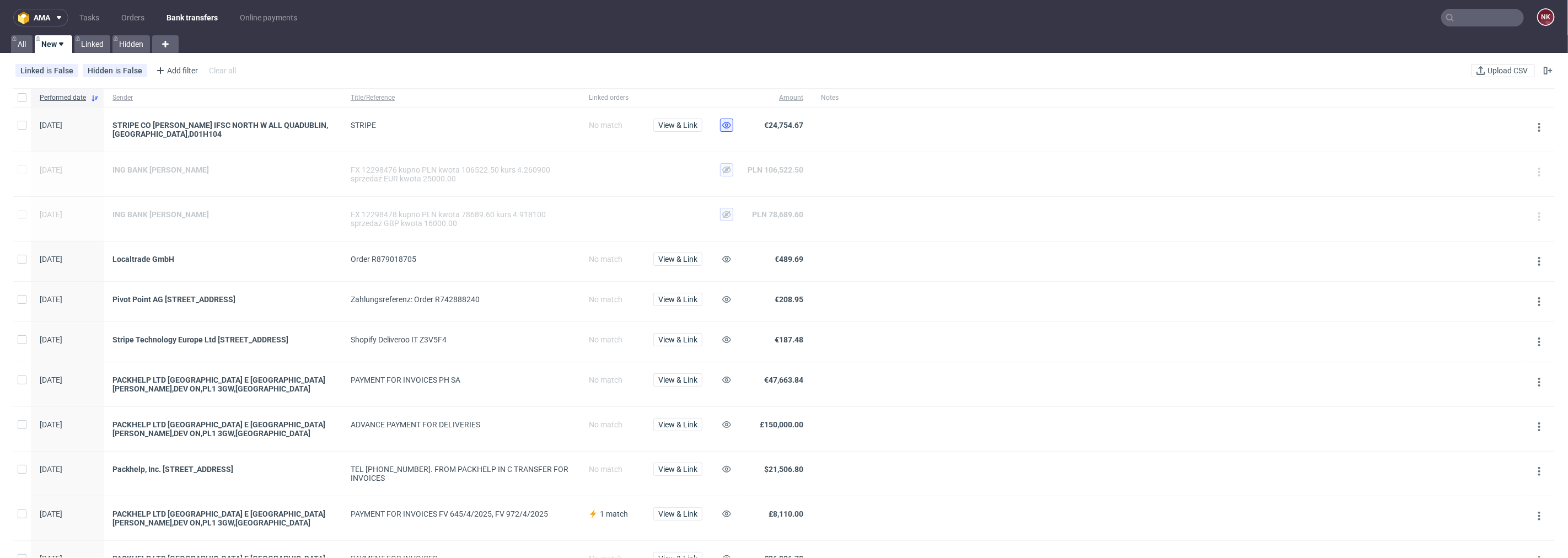
click at [727, 125] on icon at bounding box center [727, 125] width 9 height 9
click at [677, 264] on button "View & Link" at bounding box center [678, 259] width 49 height 13
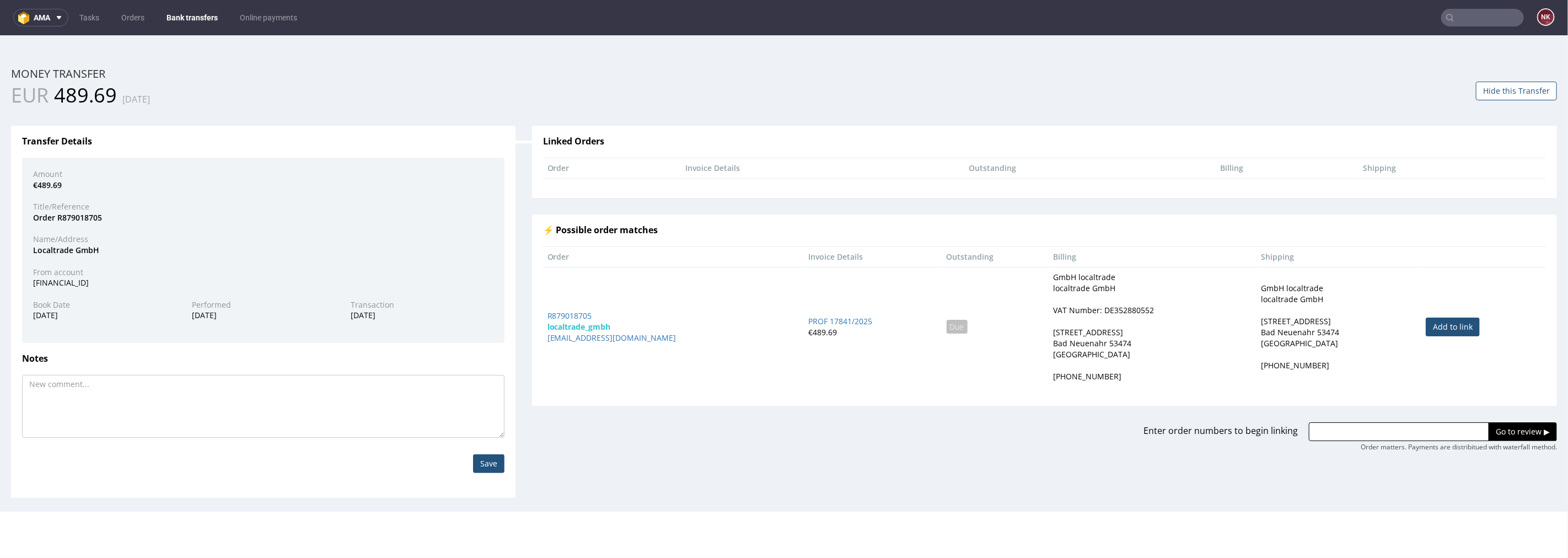
click at [1437, 331] on link "Add to link" at bounding box center [1453, 327] width 54 height 19
type input "R879018705"
click at [1499, 430] on input "Go to review ▶" at bounding box center [1523, 431] width 68 height 19
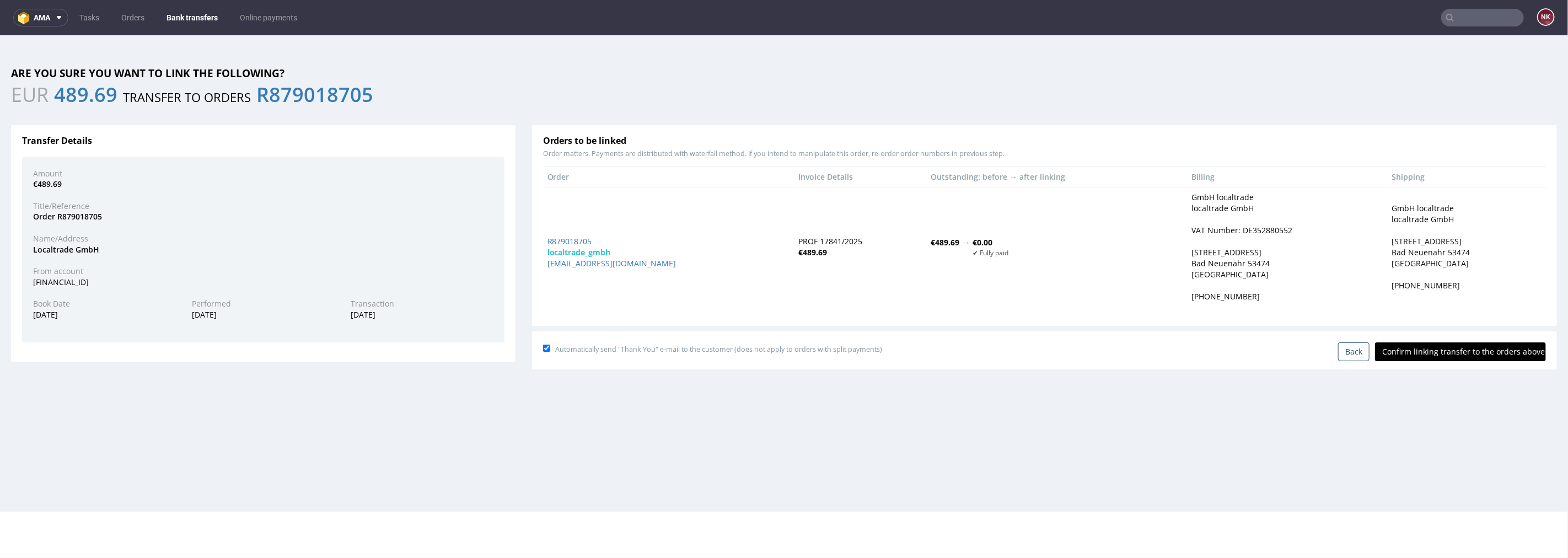
click at [1473, 348] on input "Confirm linking transfer to the orders above" at bounding box center [1460, 351] width 171 height 19
type input "In progress..."
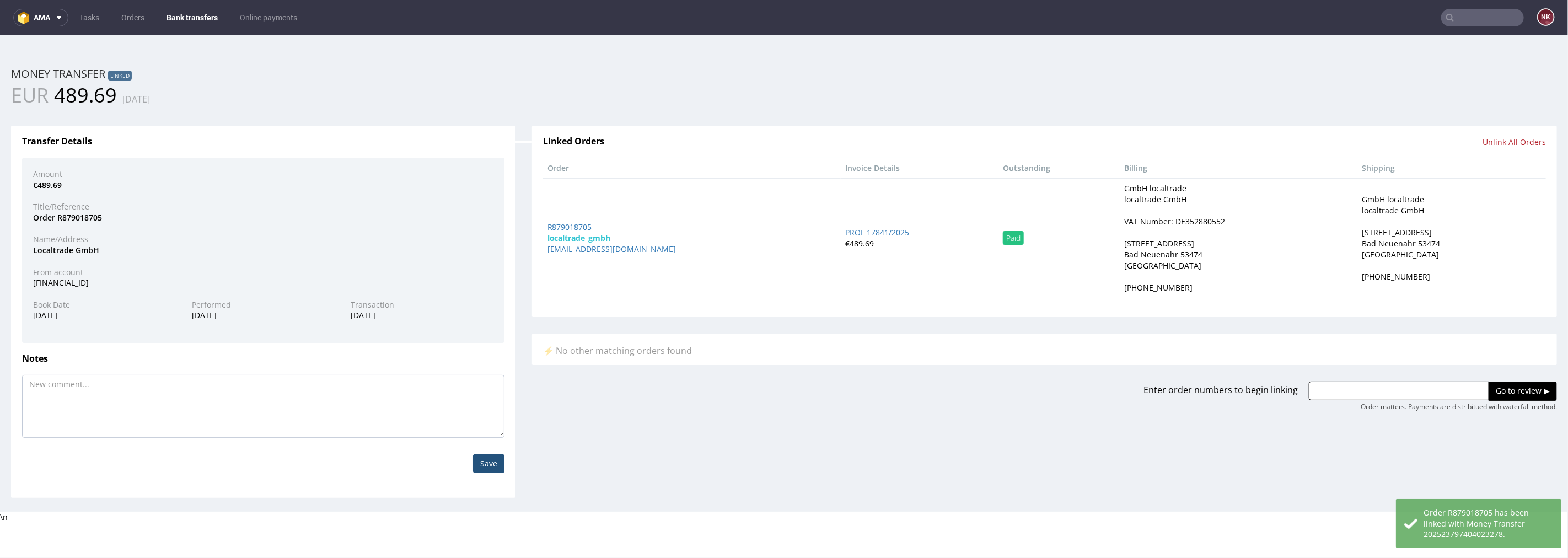
click at [190, 14] on link "Bank transfers" at bounding box center [192, 17] width 65 height 17
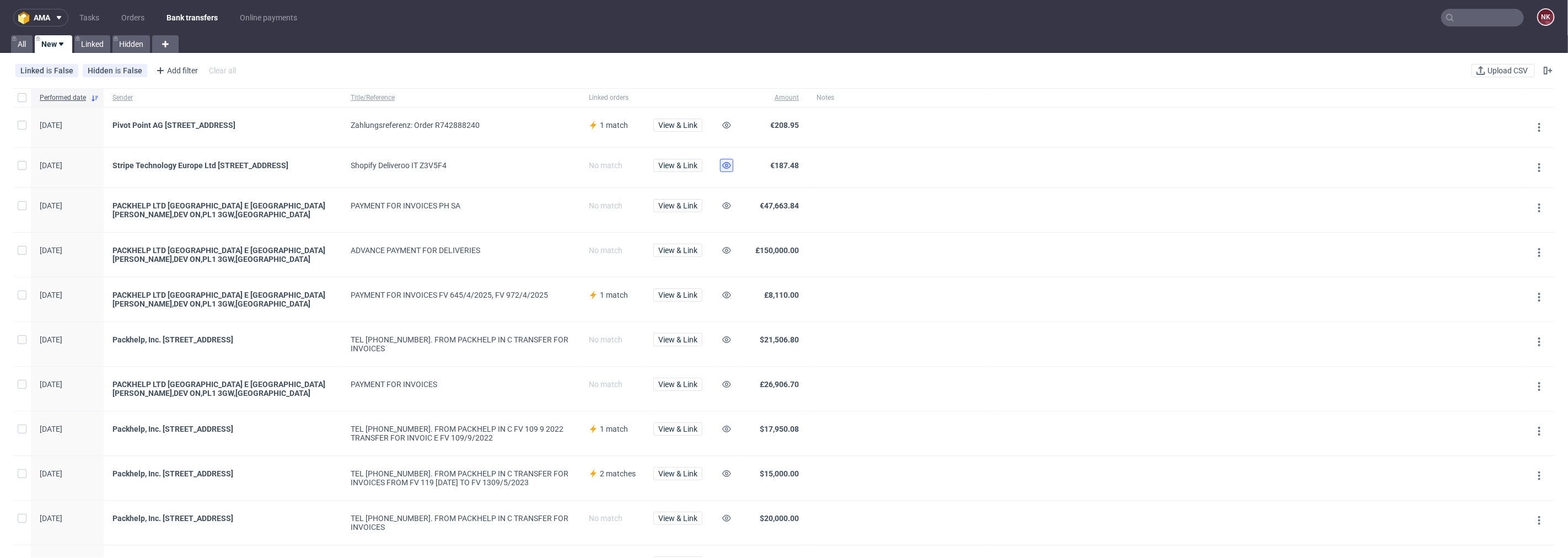
click at [734, 165] on button at bounding box center [726, 165] width 13 height 13
click at [686, 124] on span "View & Link" at bounding box center [678, 125] width 39 height 7
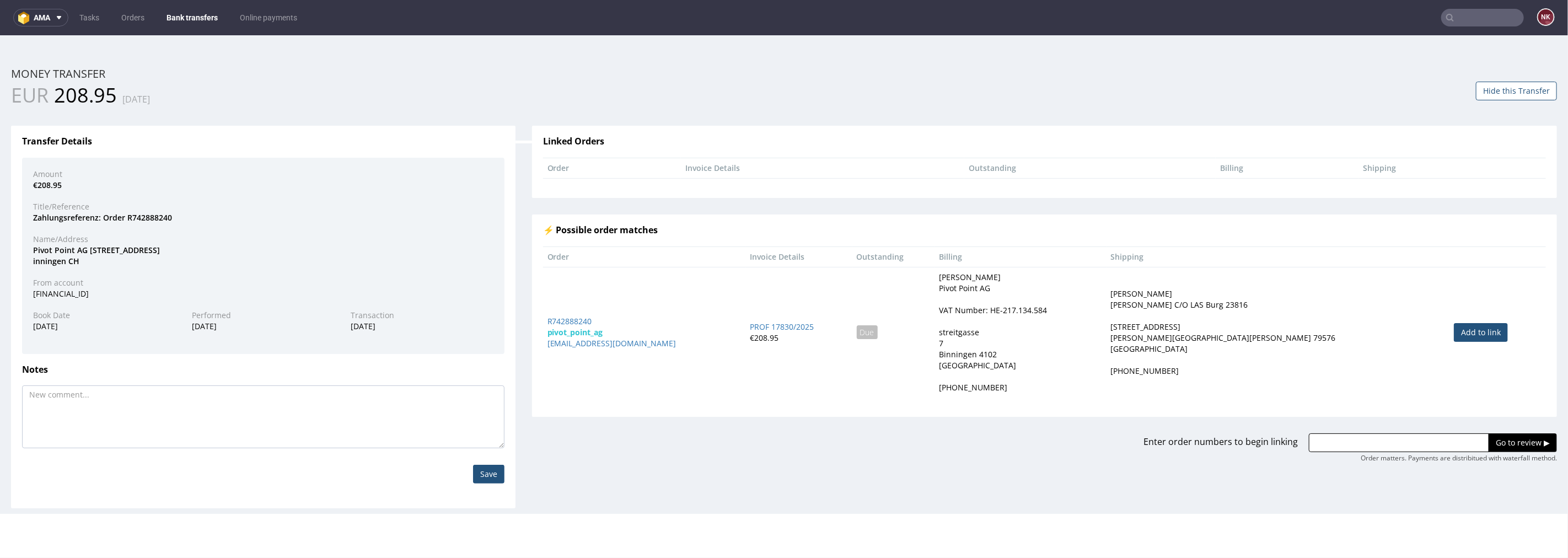
click at [1454, 332] on link "Add to link" at bounding box center [1481, 332] width 54 height 19
type input "R742888240"
click at [1505, 444] on input "Go to review ▶" at bounding box center [1523, 442] width 68 height 19
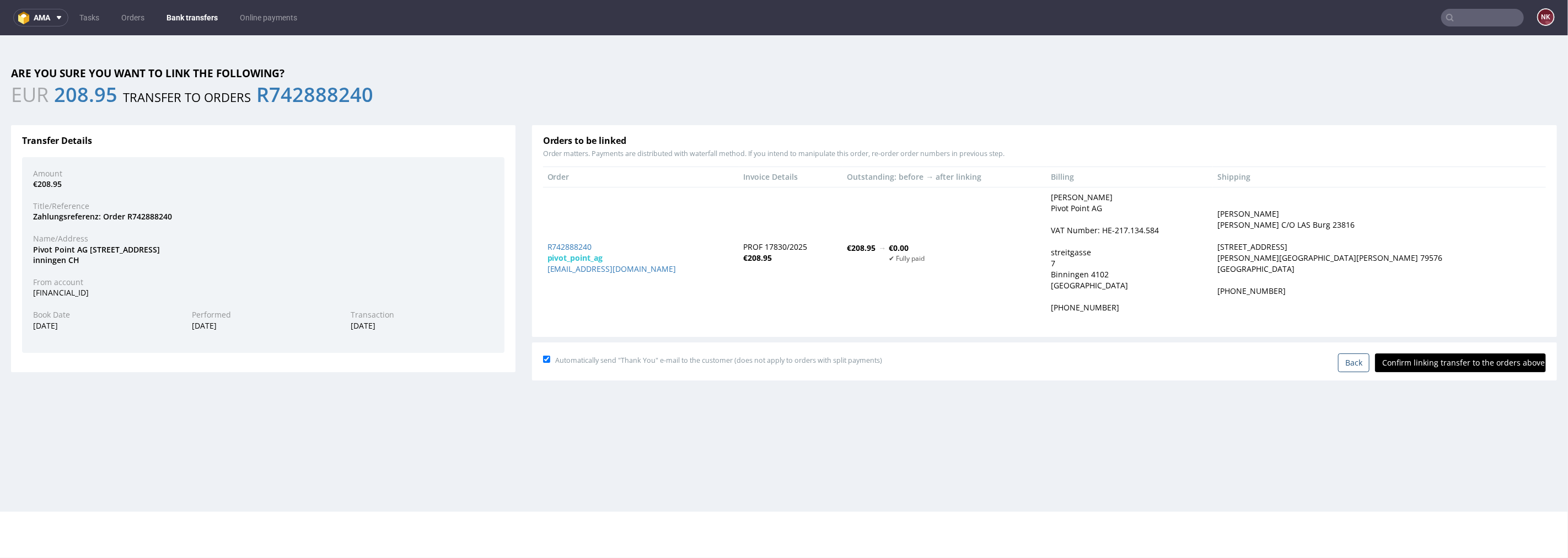
click at [1447, 359] on input "Confirm linking transfer to the orders above" at bounding box center [1460, 362] width 171 height 19
type input "In progress..."
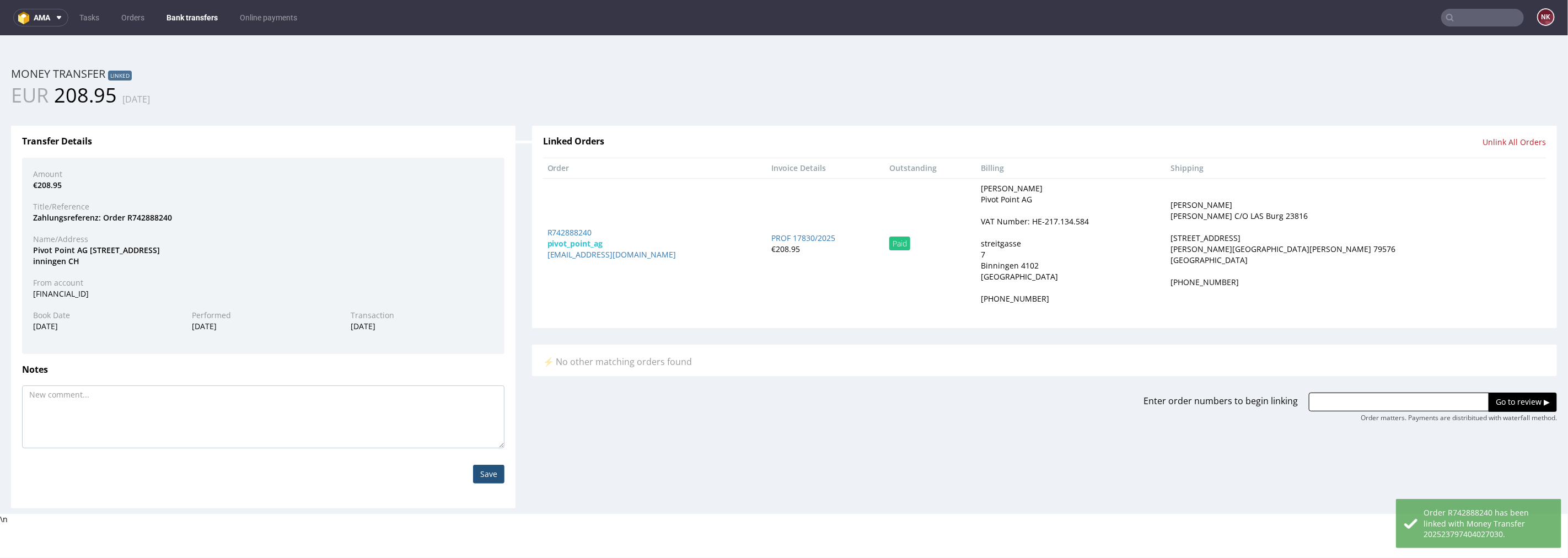
click at [205, 17] on link "Bank transfers" at bounding box center [192, 17] width 65 height 17
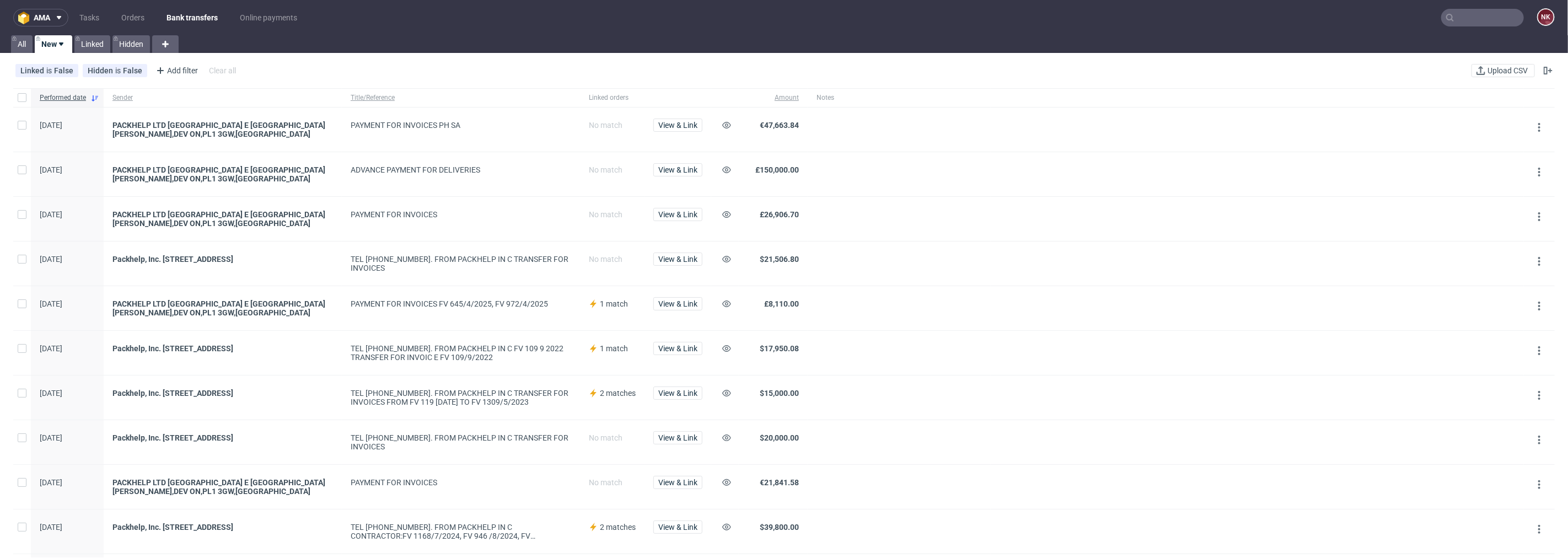
click at [1483, 9] on input "text" at bounding box center [1483, 17] width 83 height 17
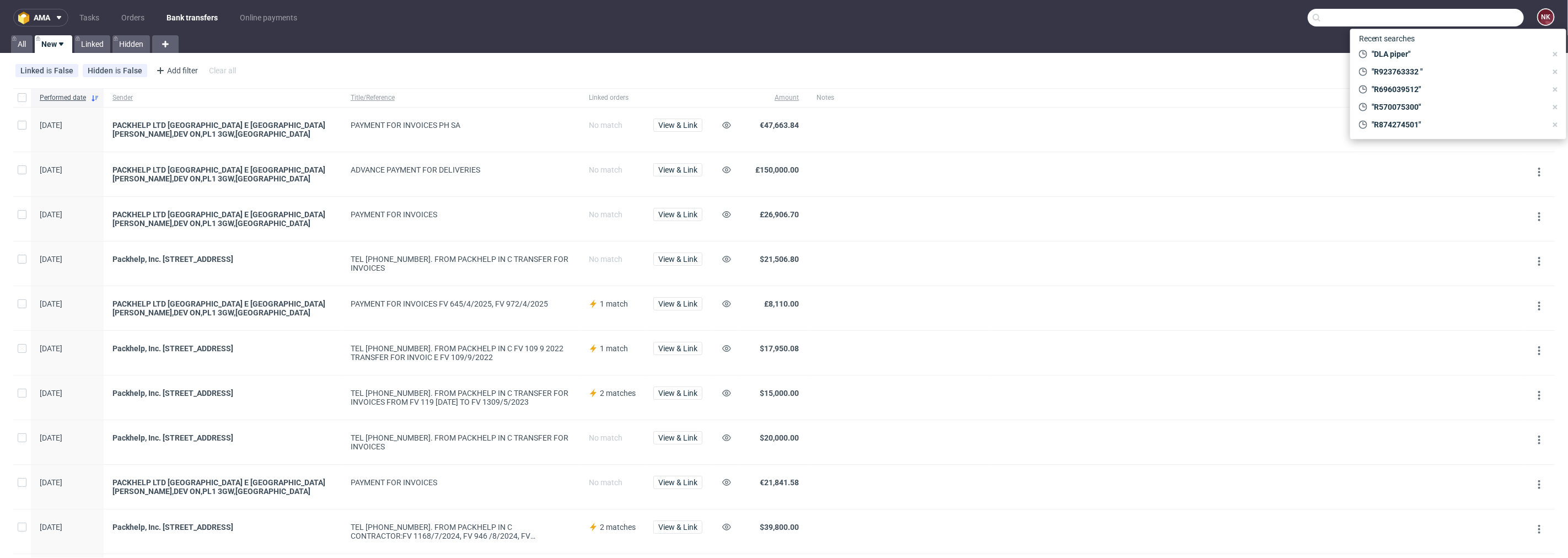
paste input "&Open"
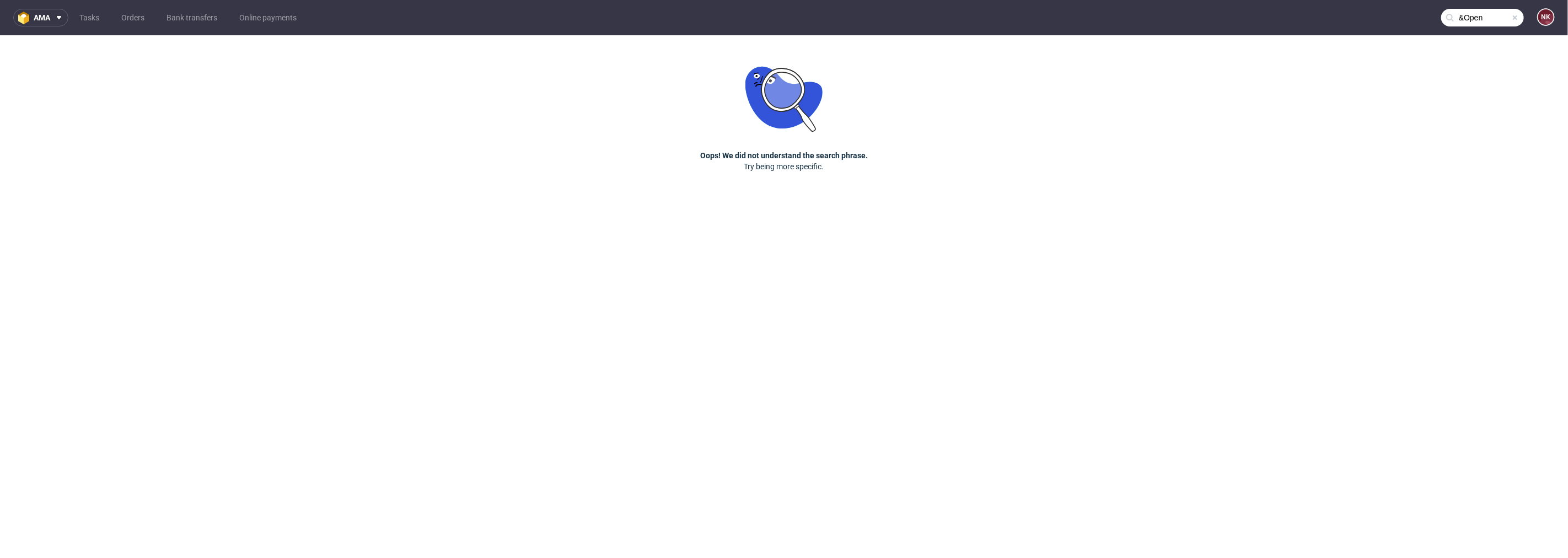
click at [1432, 26] on nav "ama Tasks Orders Bank transfers Online payments &Open NK" at bounding box center [784, 17] width 1568 height 35
click at [1460, 18] on input "&Open" at bounding box center [1483, 17] width 83 height 17
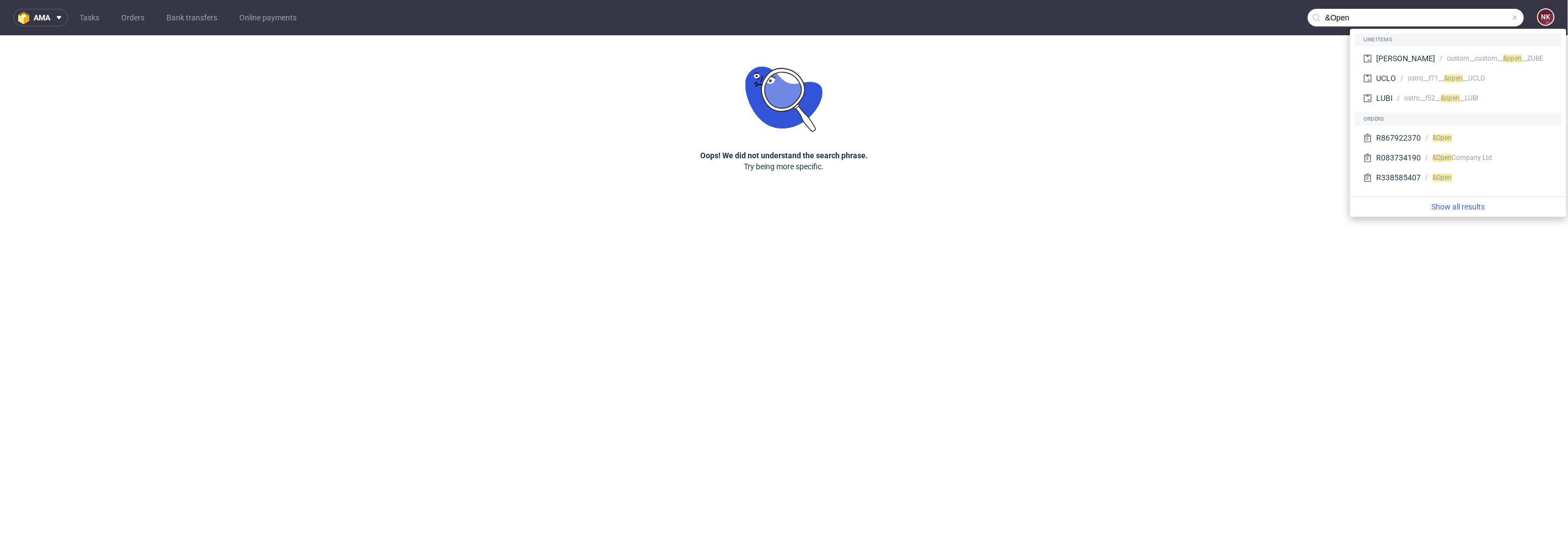
click at [1330, 19] on input "&Open" at bounding box center [1416, 17] width 216 height 17
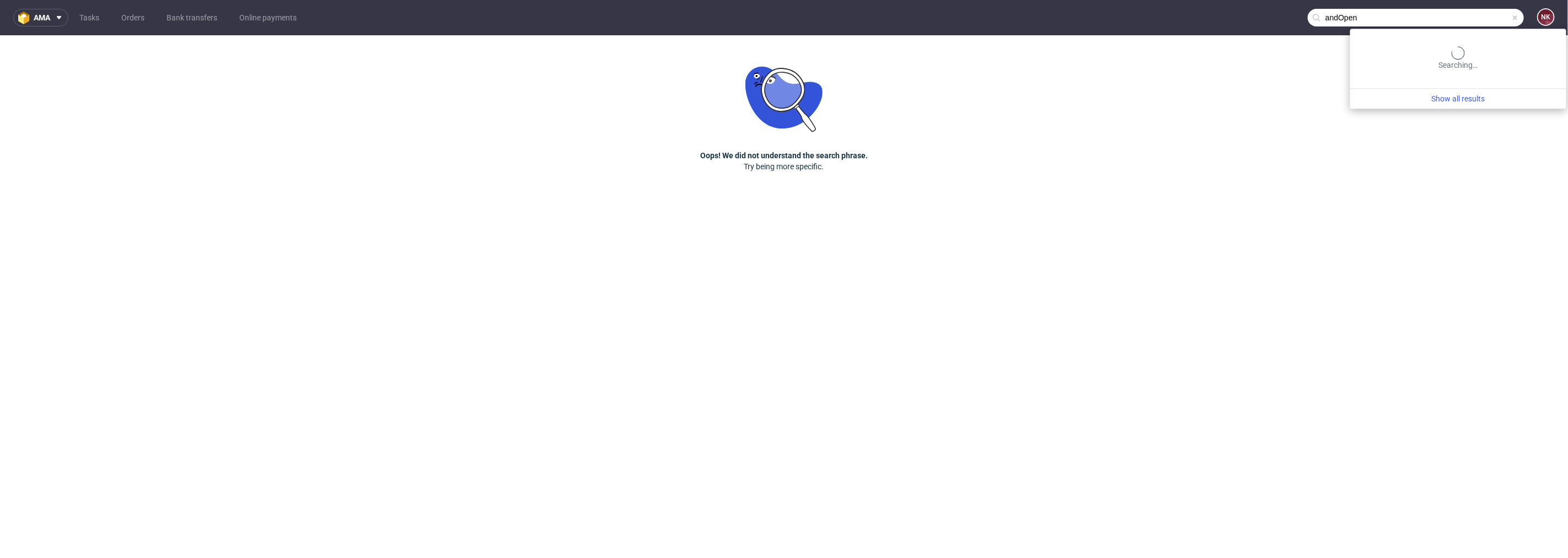
type input "andOpen"
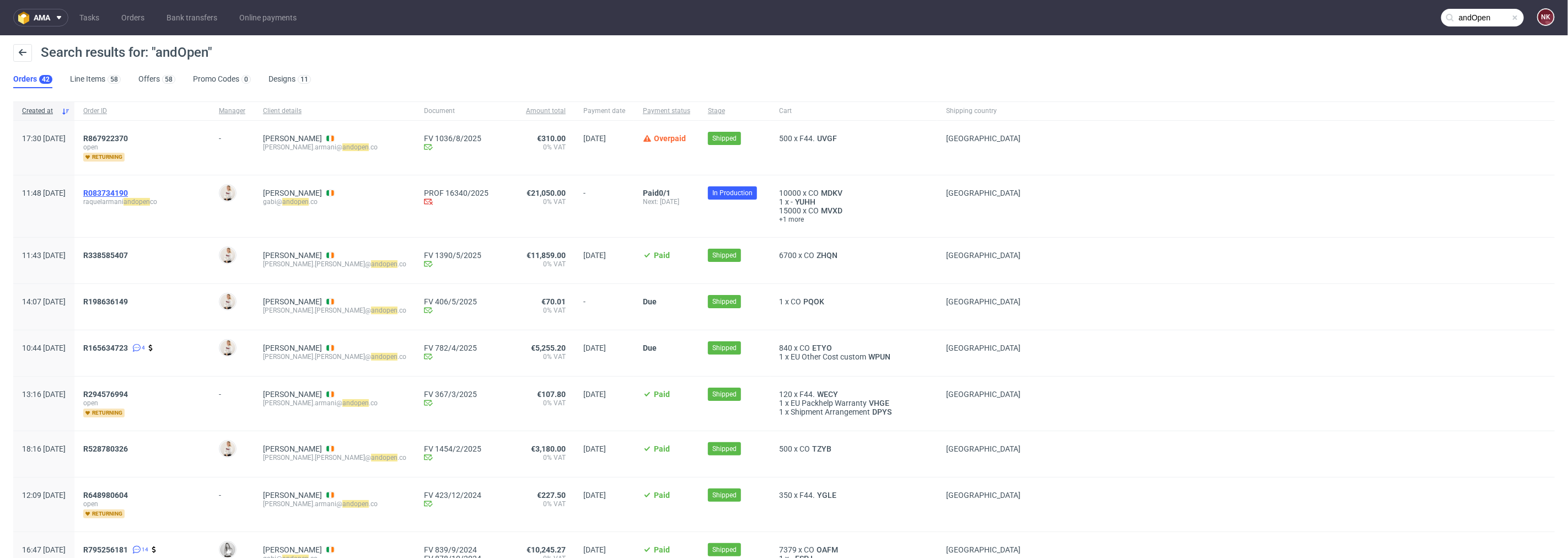
click at [128, 190] on span "R083734190" at bounding box center [106, 193] width 45 height 9
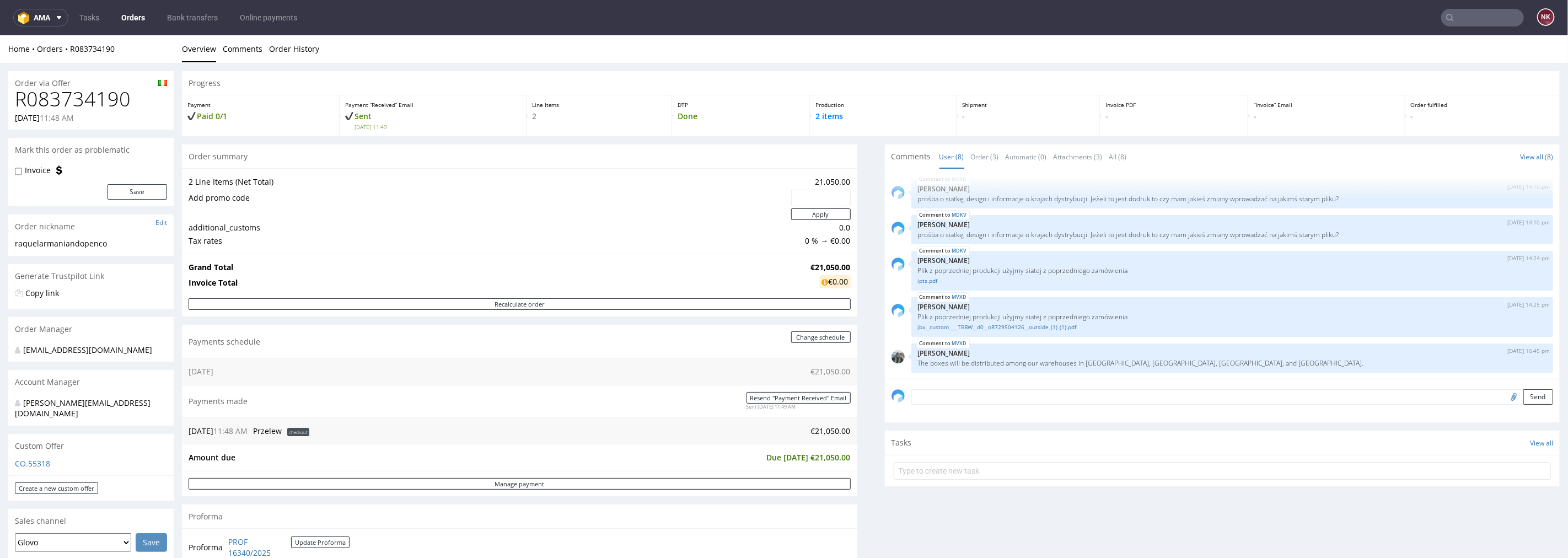
click at [1456, 17] on input "text" at bounding box center [1483, 17] width 83 height 17
paste input "R707336450"
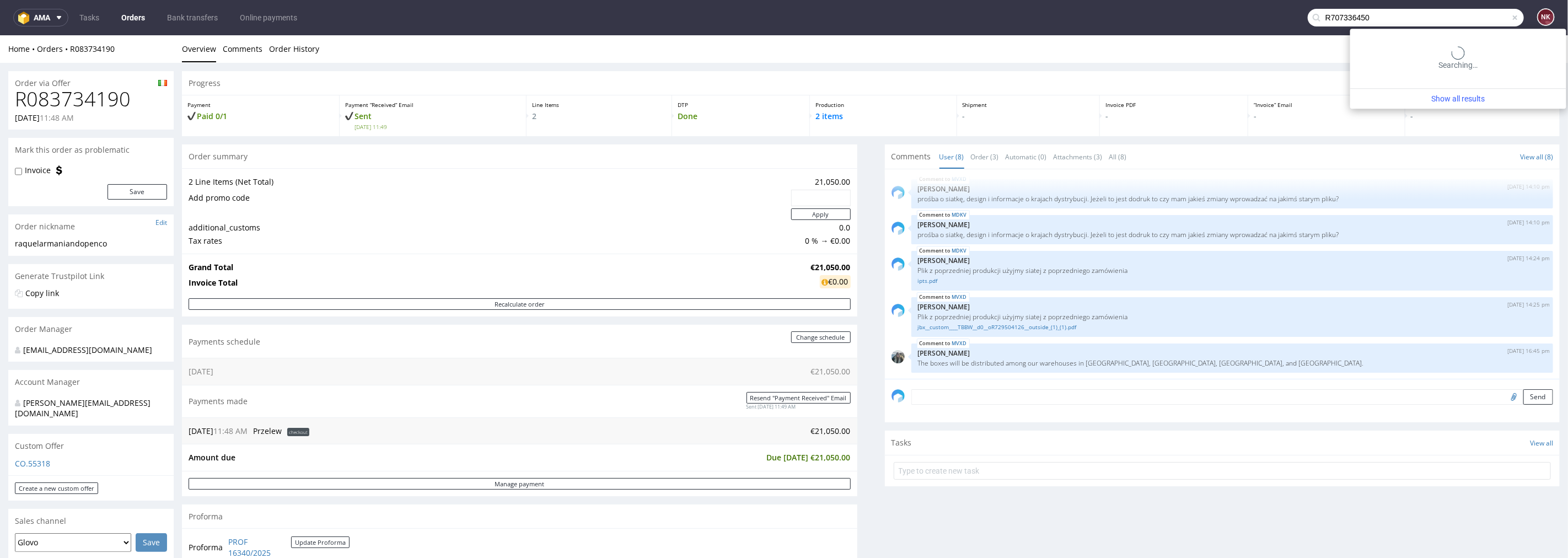
type input "R707336450"
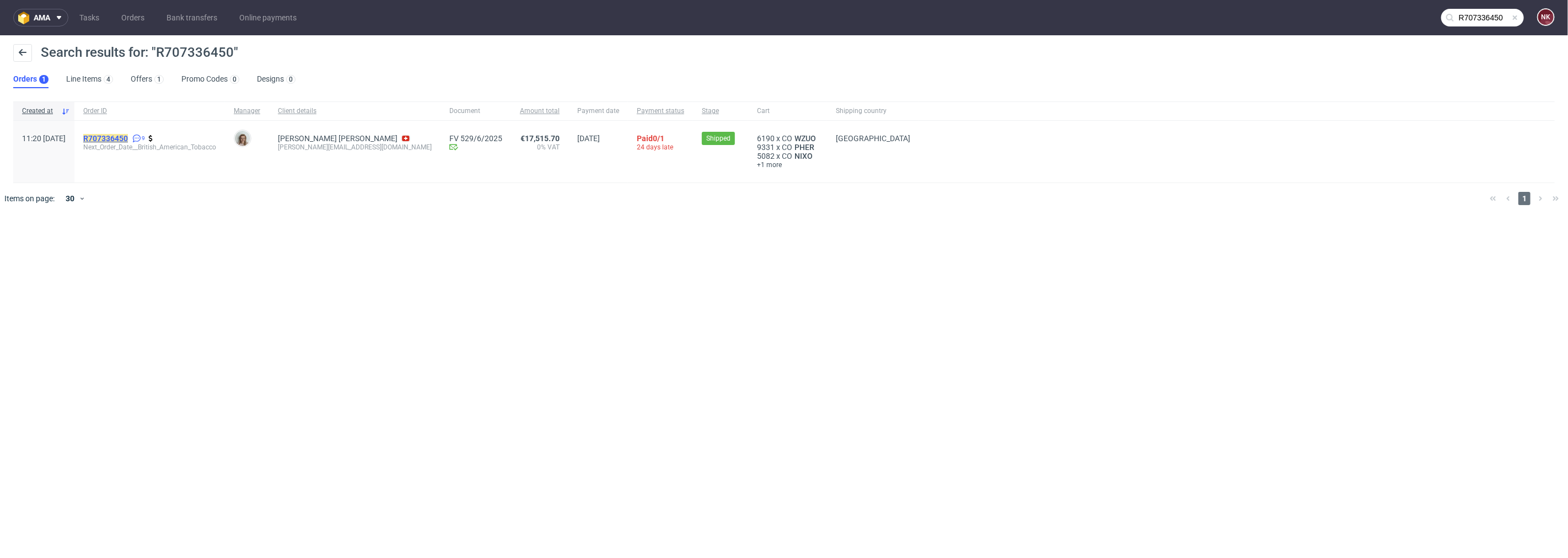
click at [128, 136] on mark "R707336450" at bounding box center [106, 138] width 45 height 9
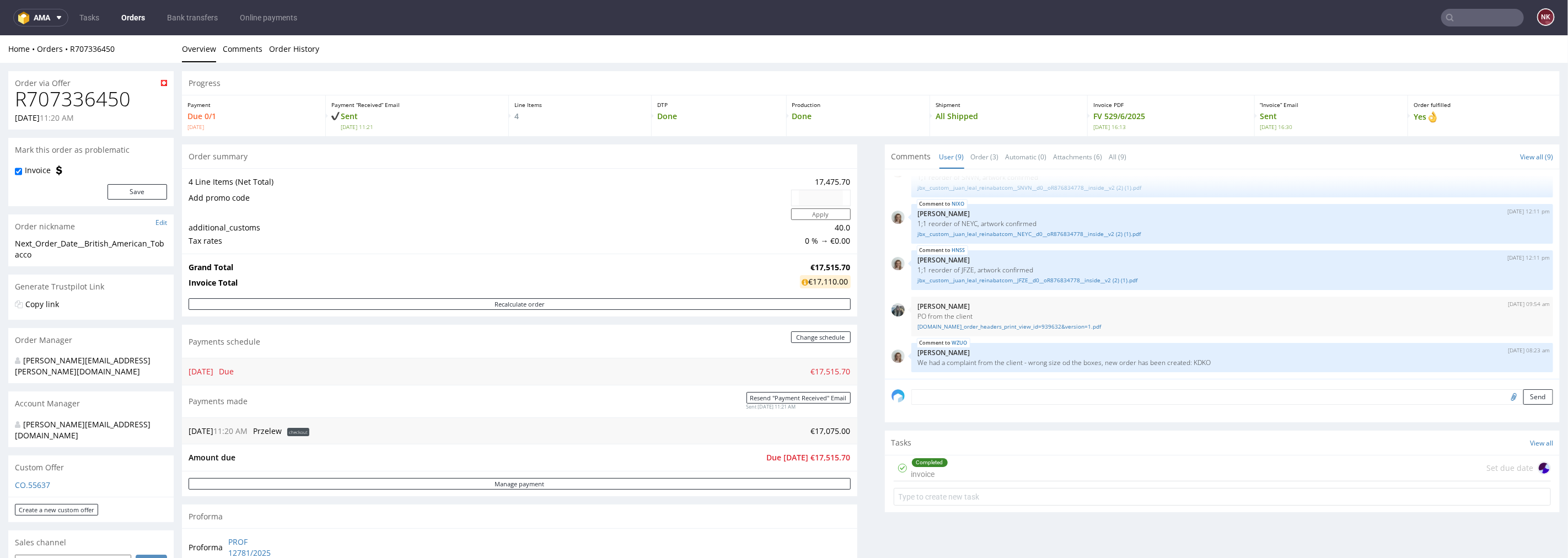
click at [77, 96] on h1 "R707336450" at bounding box center [91, 98] width 152 height 22
click at [77, 97] on h1 "R707336450" at bounding box center [91, 98] width 152 height 22
copy h1 "R707336450"
click at [140, 12] on link "Orders" at bounding box center [133, 17] width 37 height 17
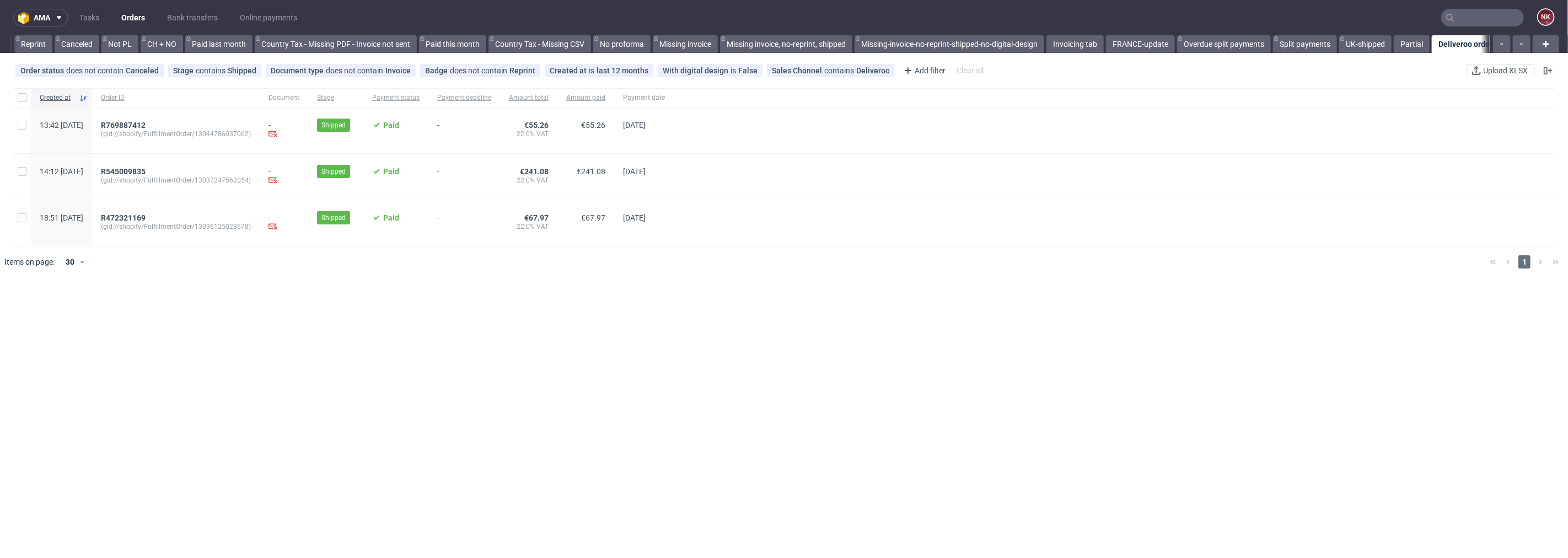
scroll to position [0, 1062]
click at [1487, 17] on input "text" at bounding box center [1483, 17] width 83 height 17
paste input "R198636149"
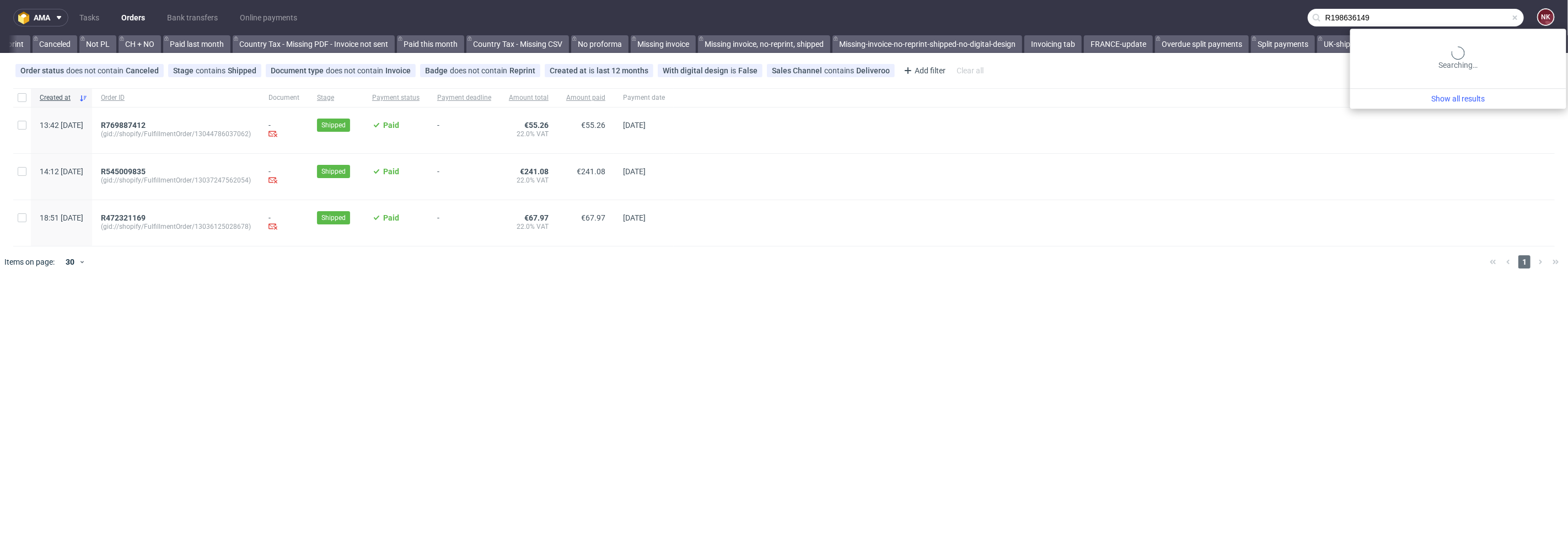
type input "R198636149"
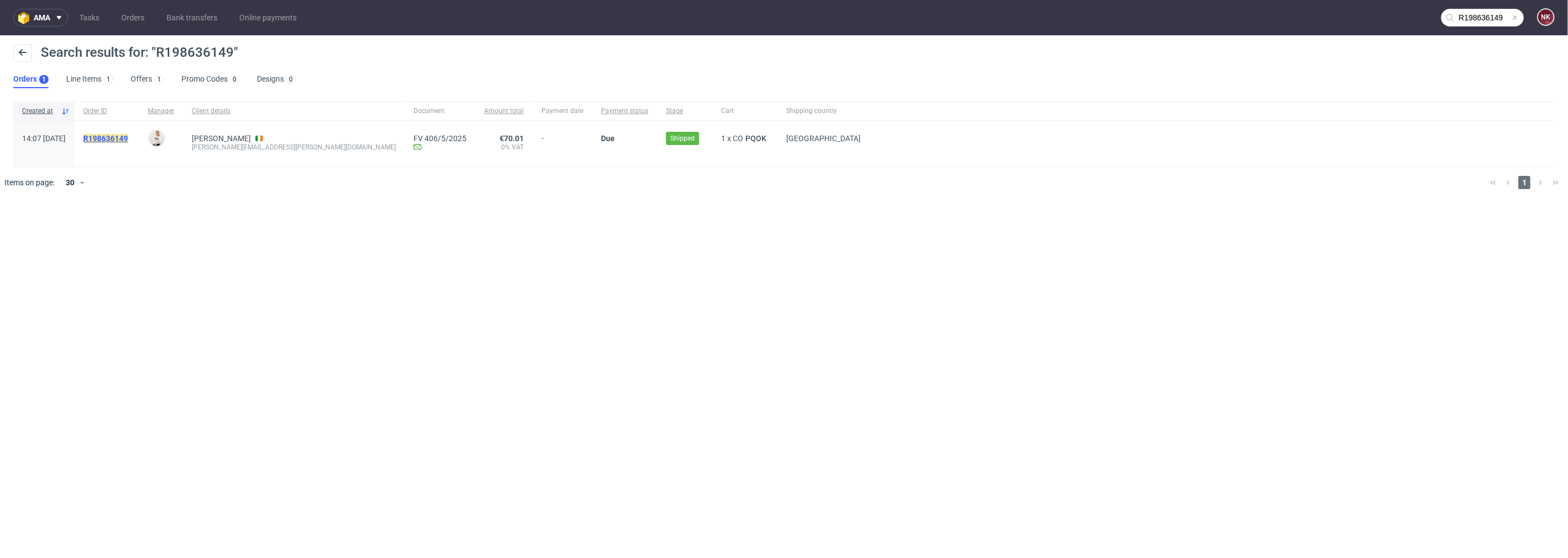
click at [128, 136] on mark "R198636149" at bounding box center [106, 138] width 45 height 9
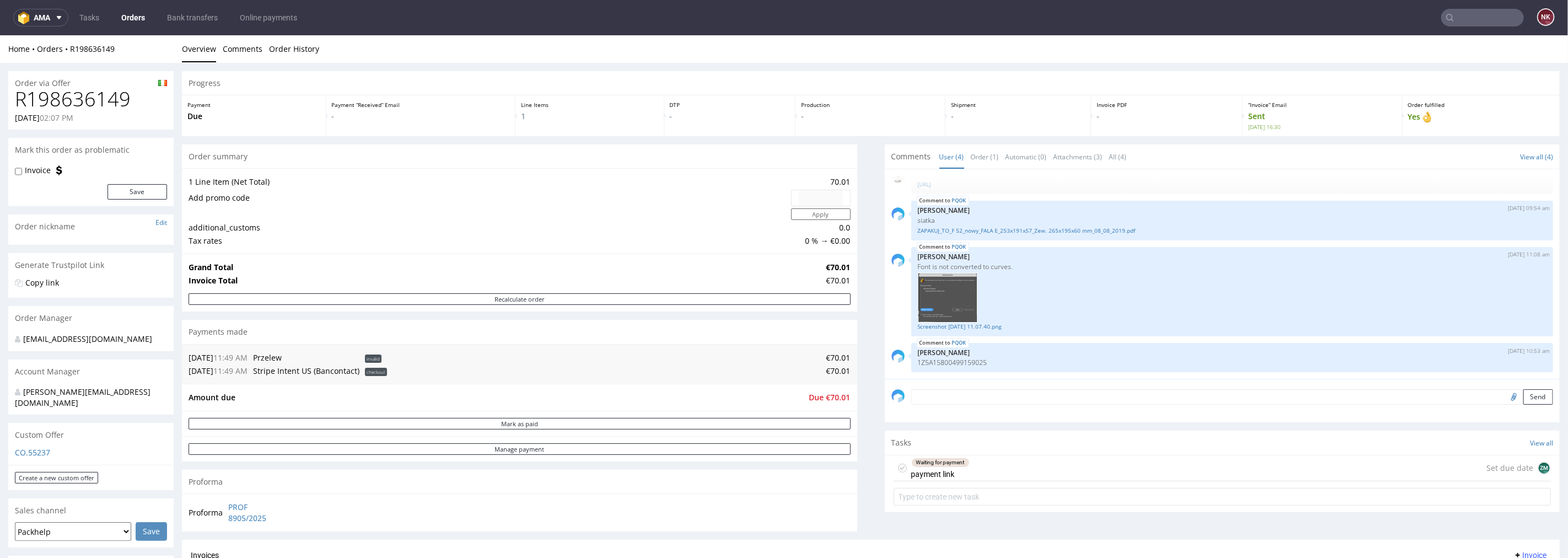
click at [127, 10] on link "Orders" at bounding box center [133, 17] width 37 height 17
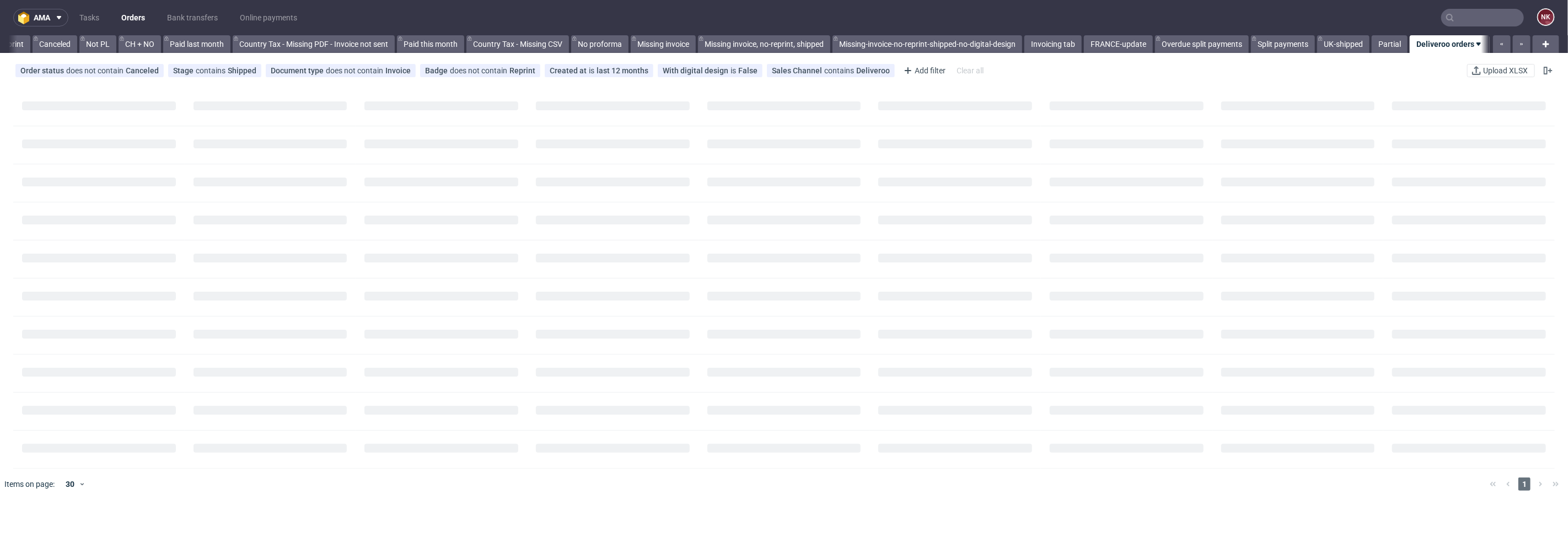
scroll to position [0, 1062]
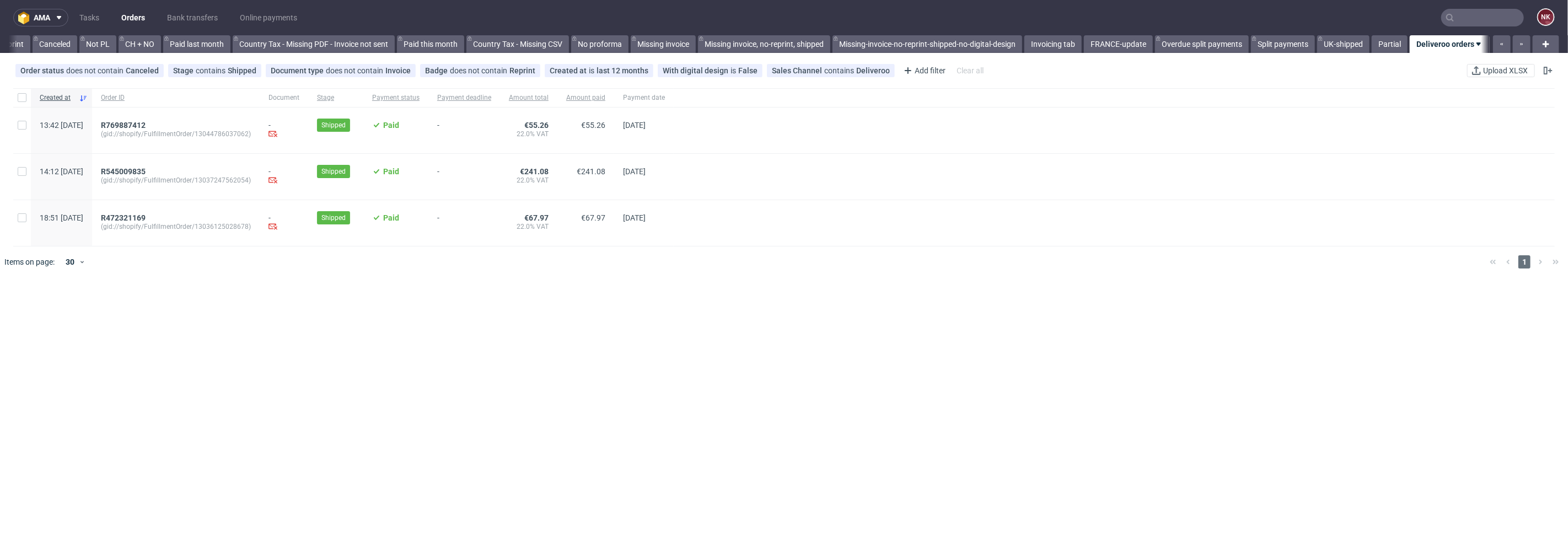
click at [138, 14] on link "Orders" at bounding box center [133, 17] width 37 height 17
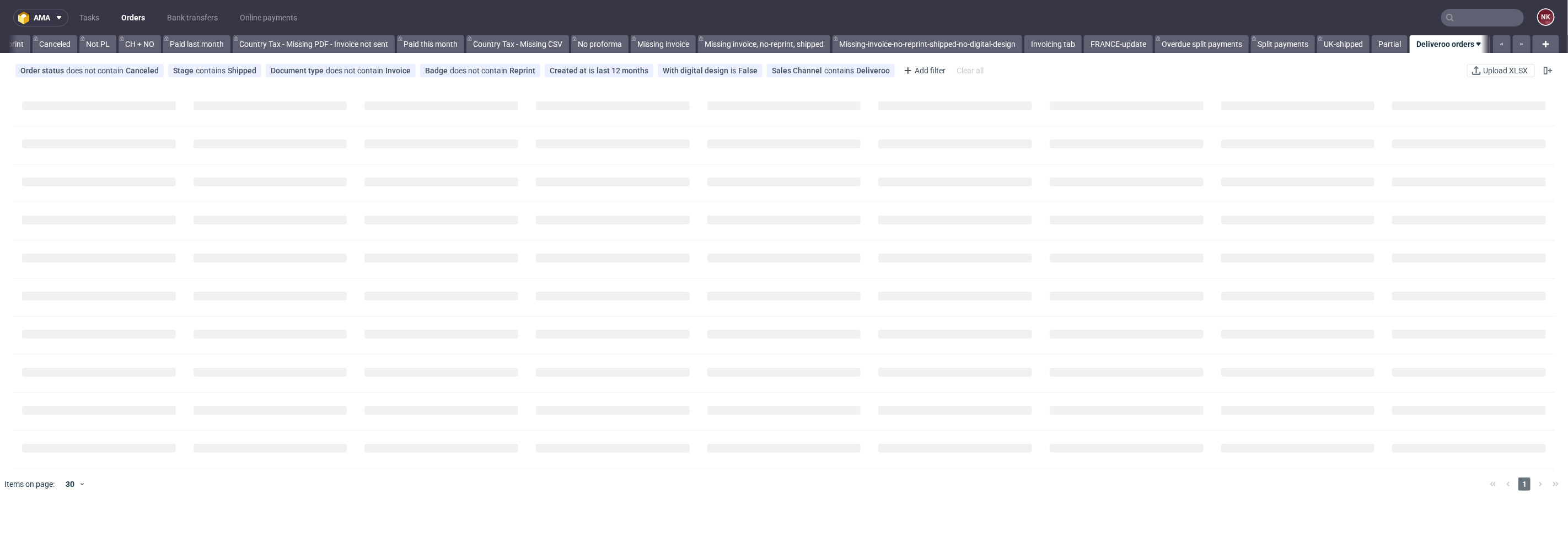
scroll to position [0, 1062]
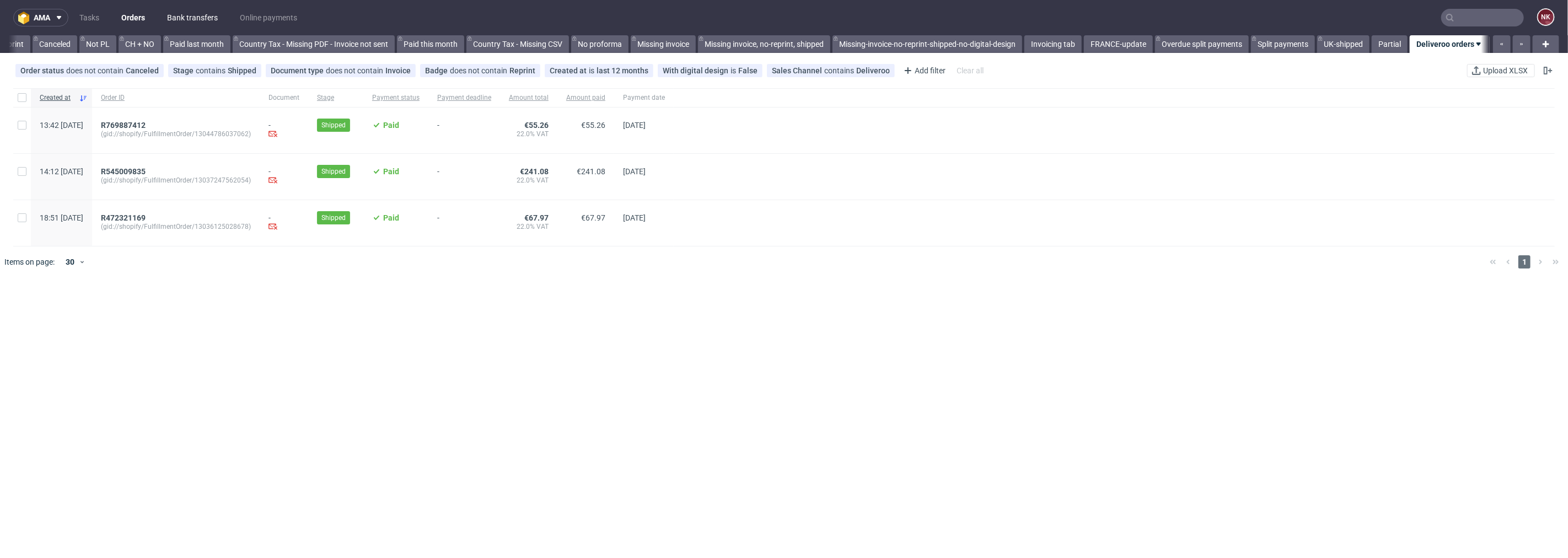
click at [180, 14] on link "Bank transfers" at bounding box center [192, 17] width 64 height 17
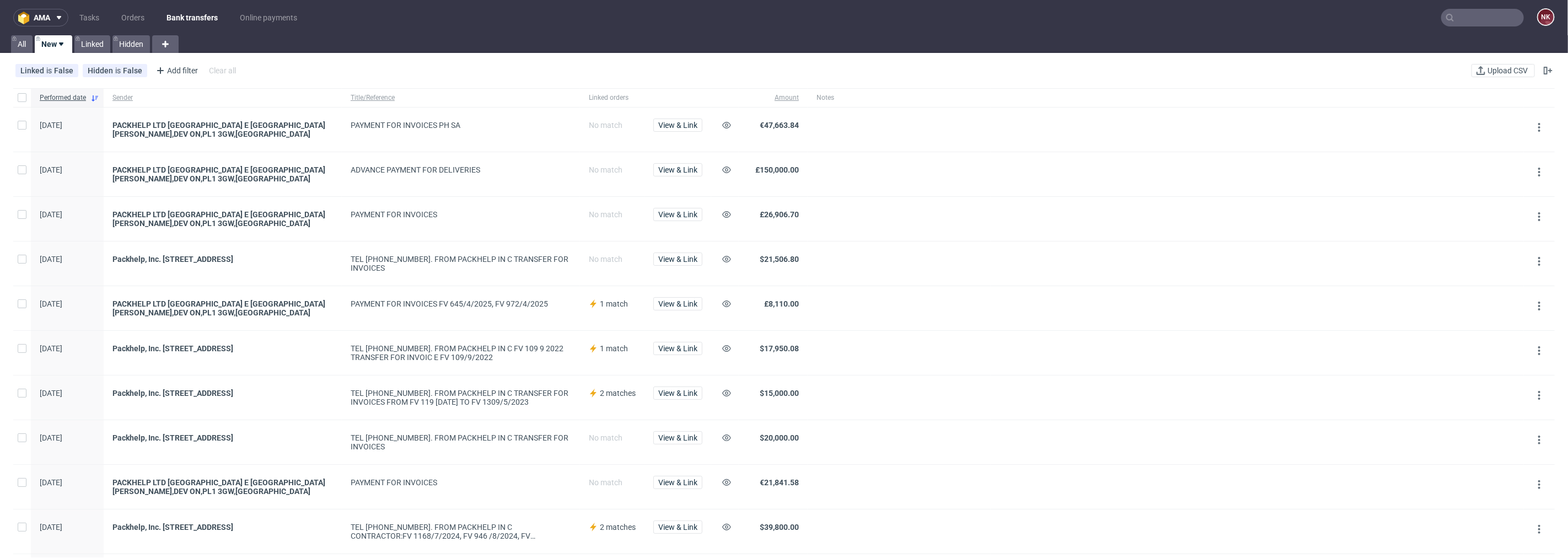
click at [147, 7] on nav "ama Tasks Orders Bank transfers Online payments NK" at bounding box center [784, 17] width 1568 height 35
click at [139, 16] on link "Orders" at bounding box center [133, 17] width 36 height 17
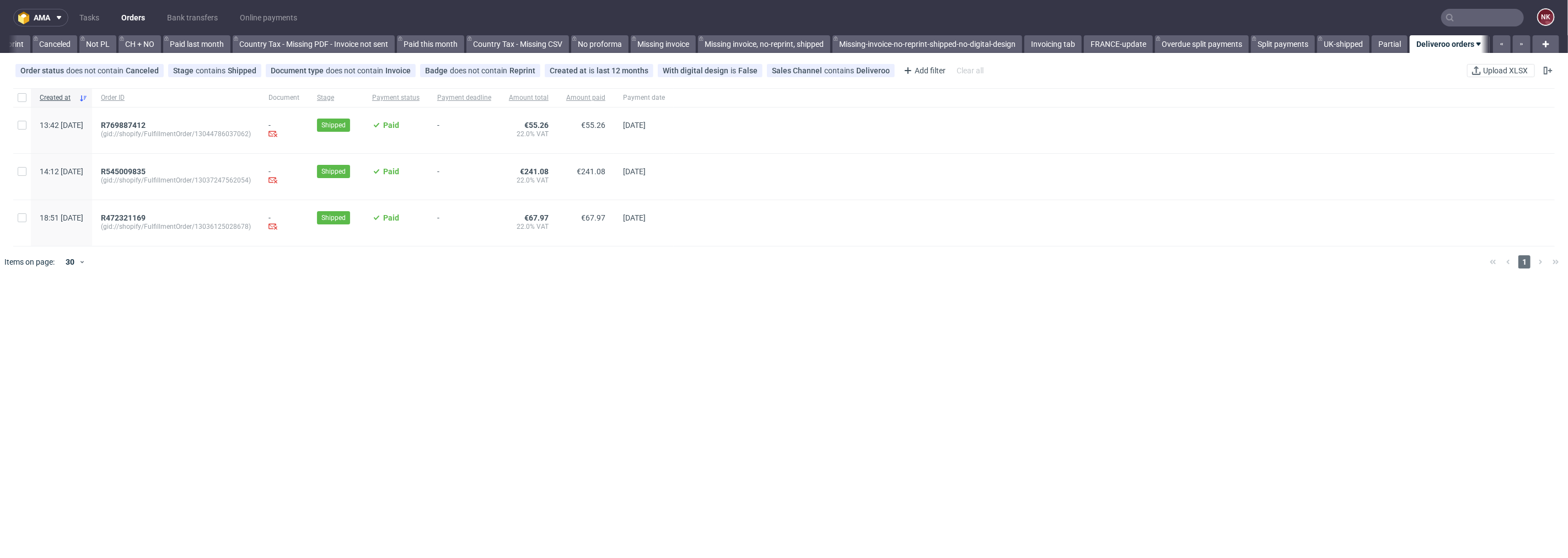
scroll to position [0, 1062]
click at [133, 11] on link "Orders" at bounding box center [133, 17] width 37 height 17
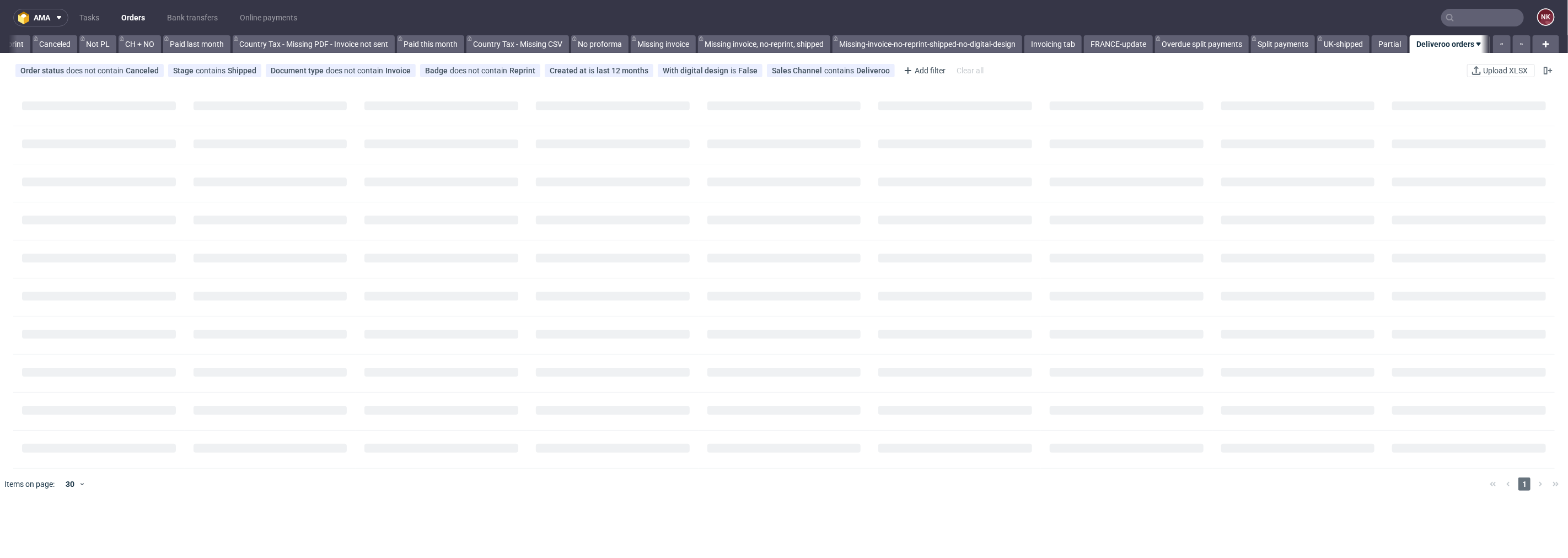
scroll to position [0, 1062]
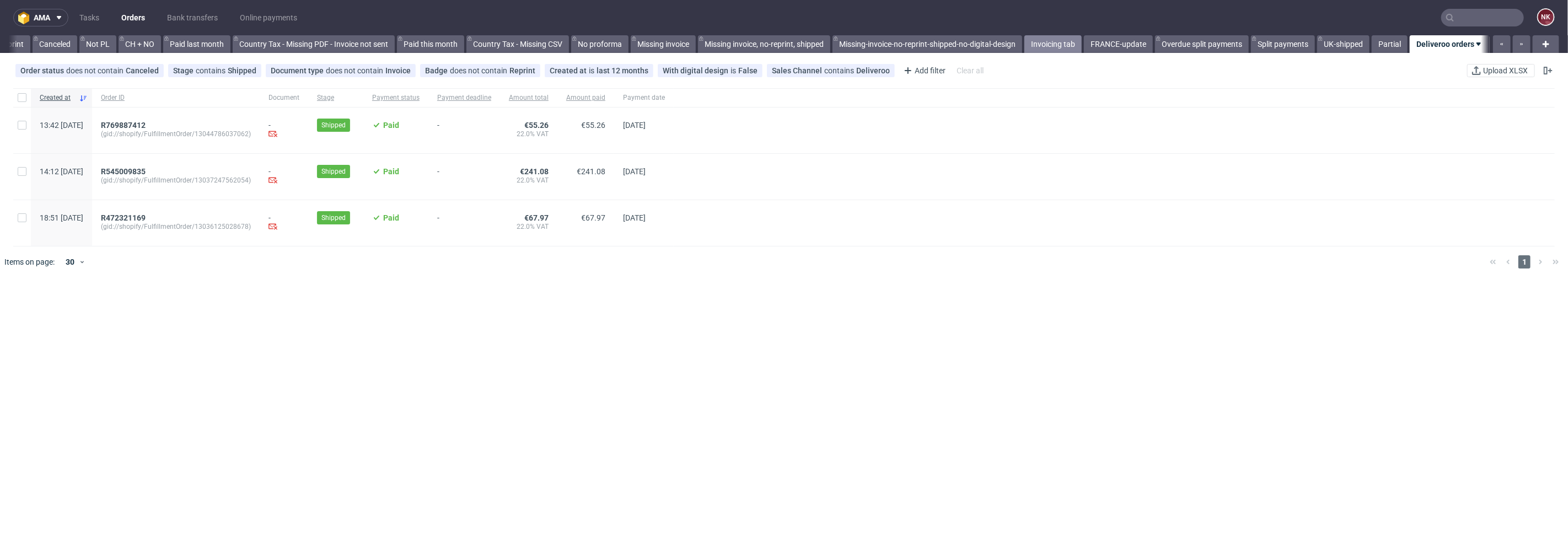
click at [1049, 39] on link "Invoicing tab" at bounding box center [1053, 44] width 57 height 17
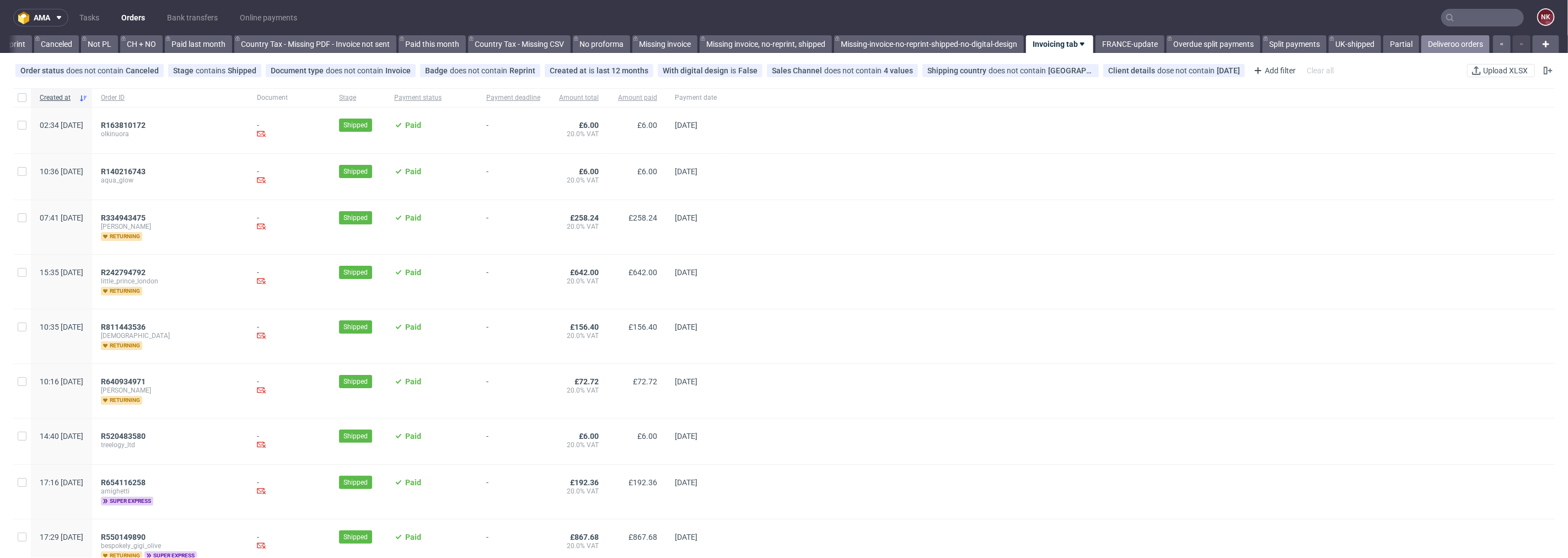
click at [1461, 44] on link "Deliveroo orders" at bounding box center [1456, 44] width 68 height 17
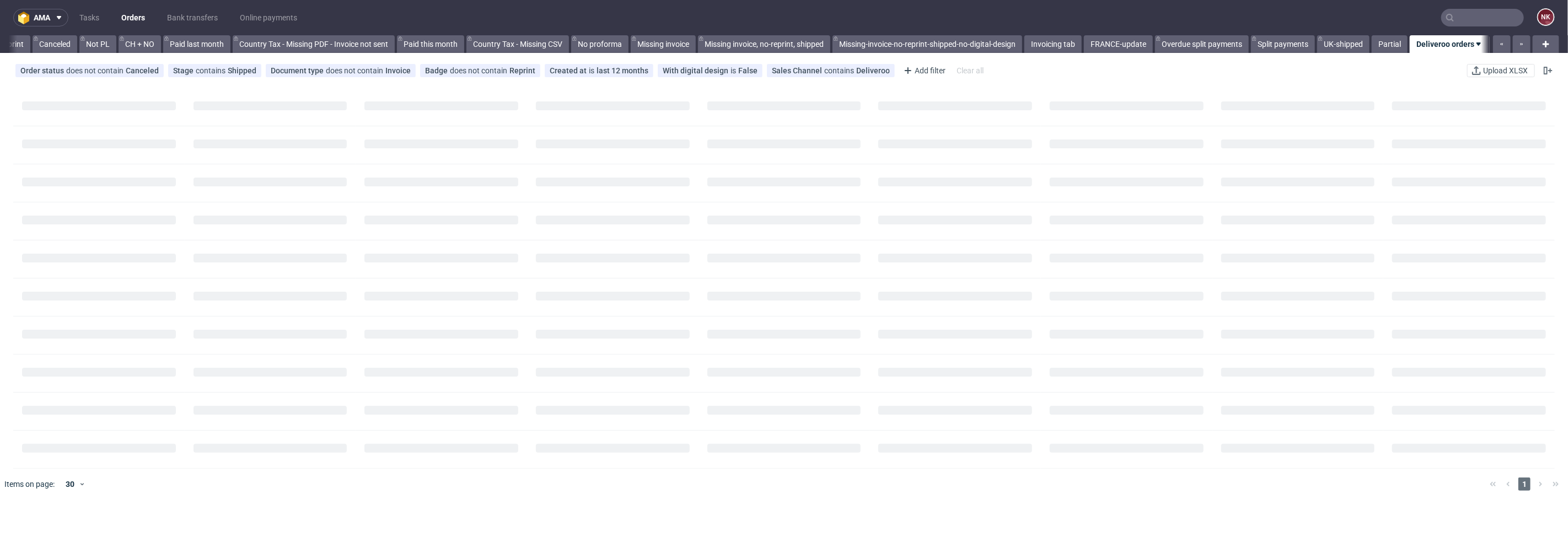
scroll to position [0, 1062]
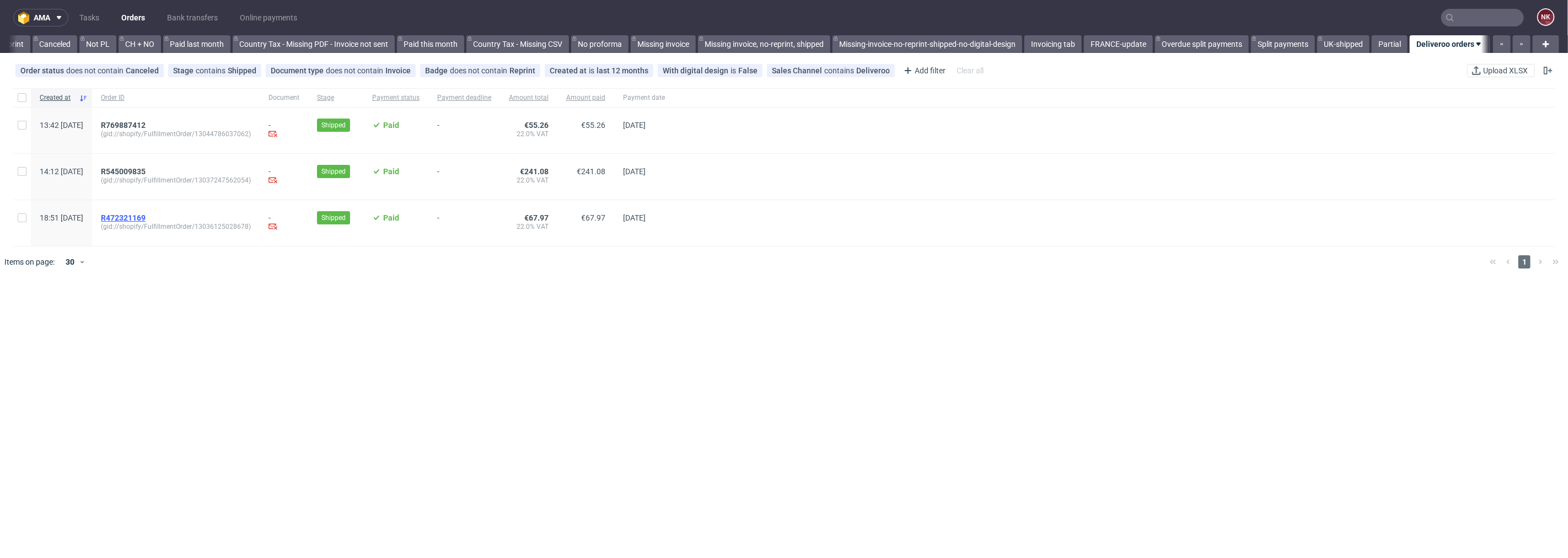
click at [146, 218] on span "R472321169" at bounding box center [123, 218] width 45 height 9
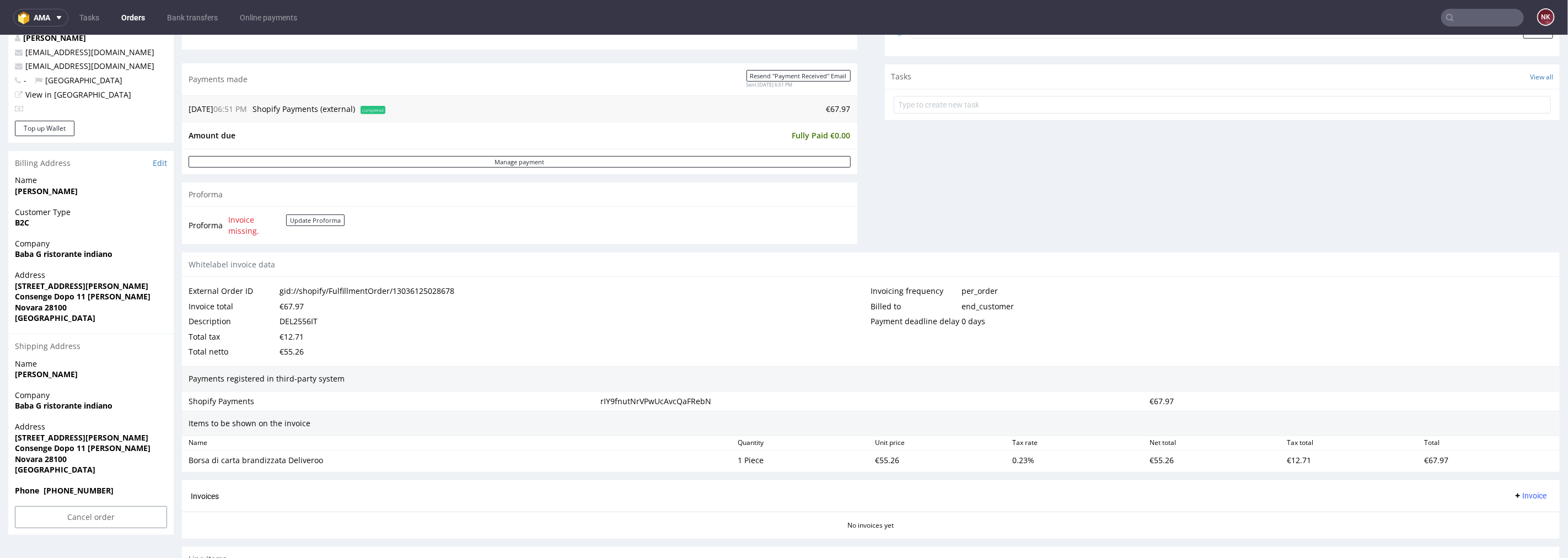
scroll to position [367, 0]
click at [317, 221] on button "Update Proforma" at bounding box center [315, 218] width 58 height 12
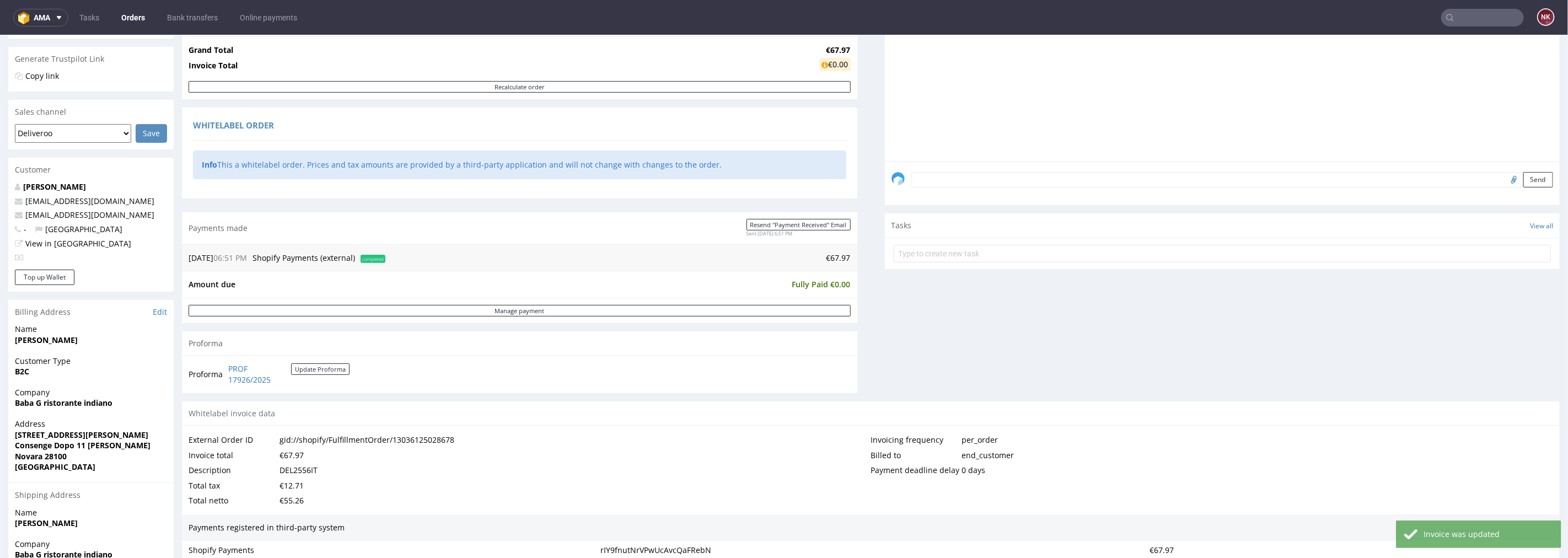
scroll to position [306, 0]
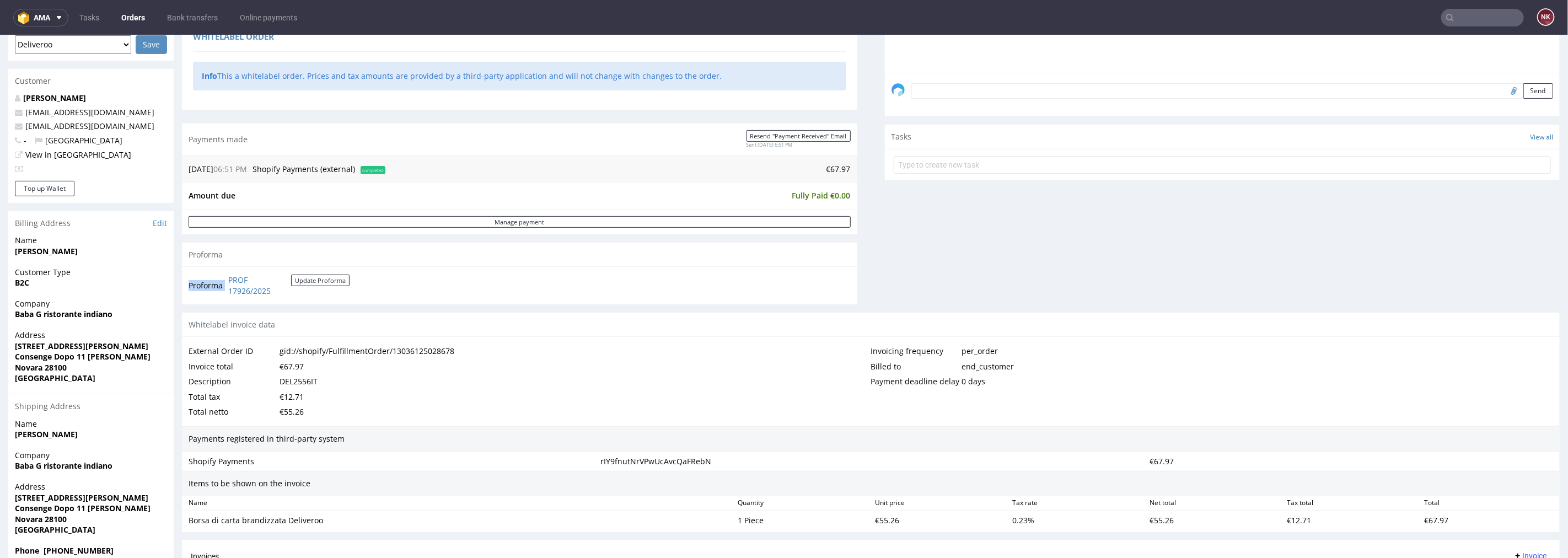
drag, startPoint x: 287, startPoint y: 298, endPoint x: 226, endPoint y: 281, distance: 63.3
click at [226, 281] on div "Proforma PROF 17926/2025 Update Proforma" at bounding box center [520, 284] width 676 height 37
copy tbody "Proforma"
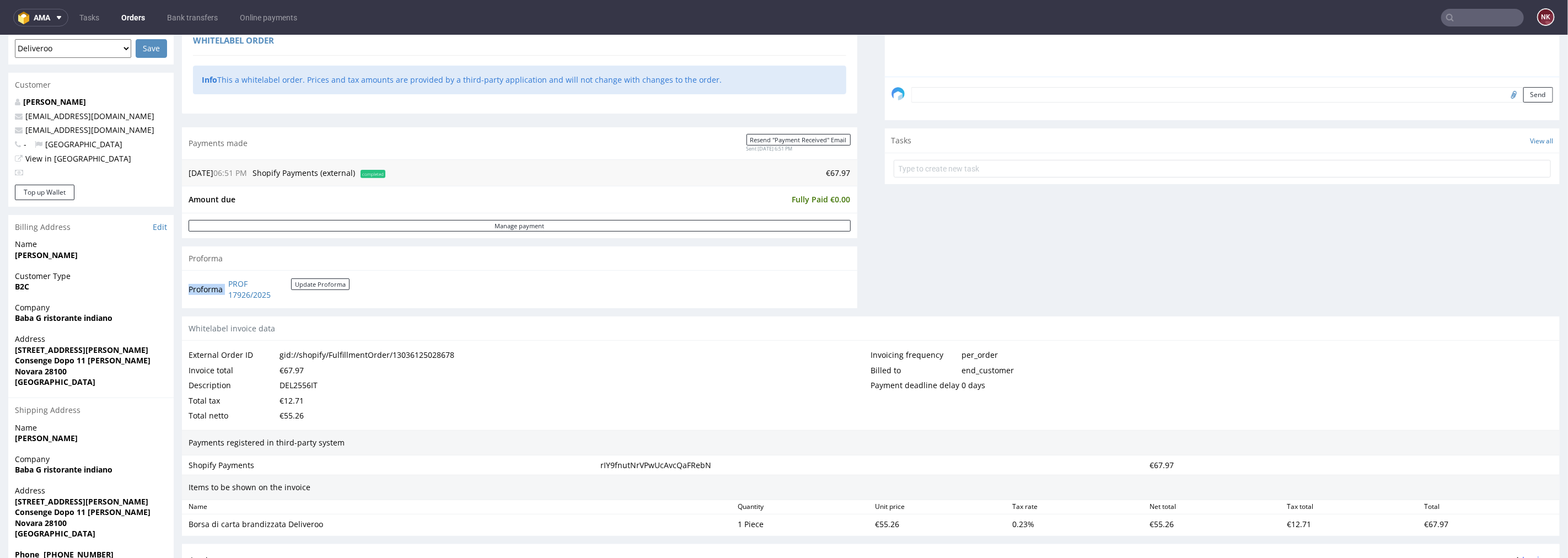
scroll to position [0, 0]
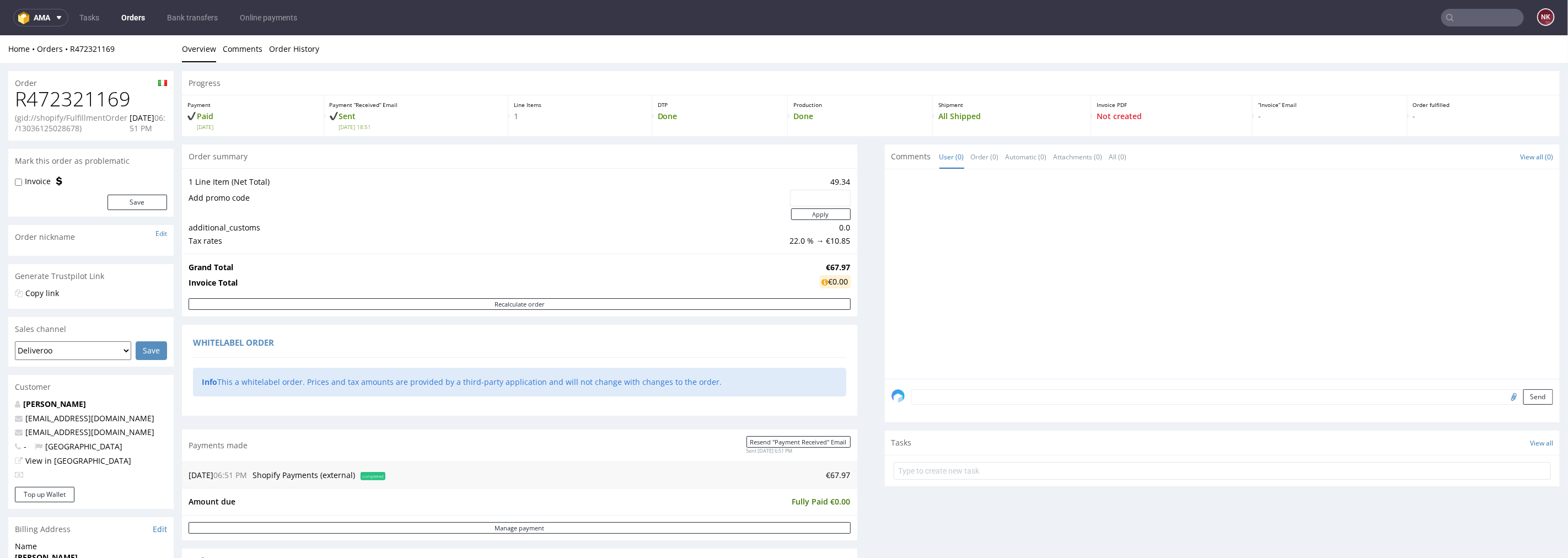
click at [103, 103] on h1 "R472321169" at bounding box center [91, 98] width 152 height 22
copy h1 "R472321169"
click at [852, 386] on div "Progress Payment Paid Sat 16 Aug Payment “Received” Email Sent Sat 16 Aug 18:51…" at bounding box center [870, 524] width 1378 height 909
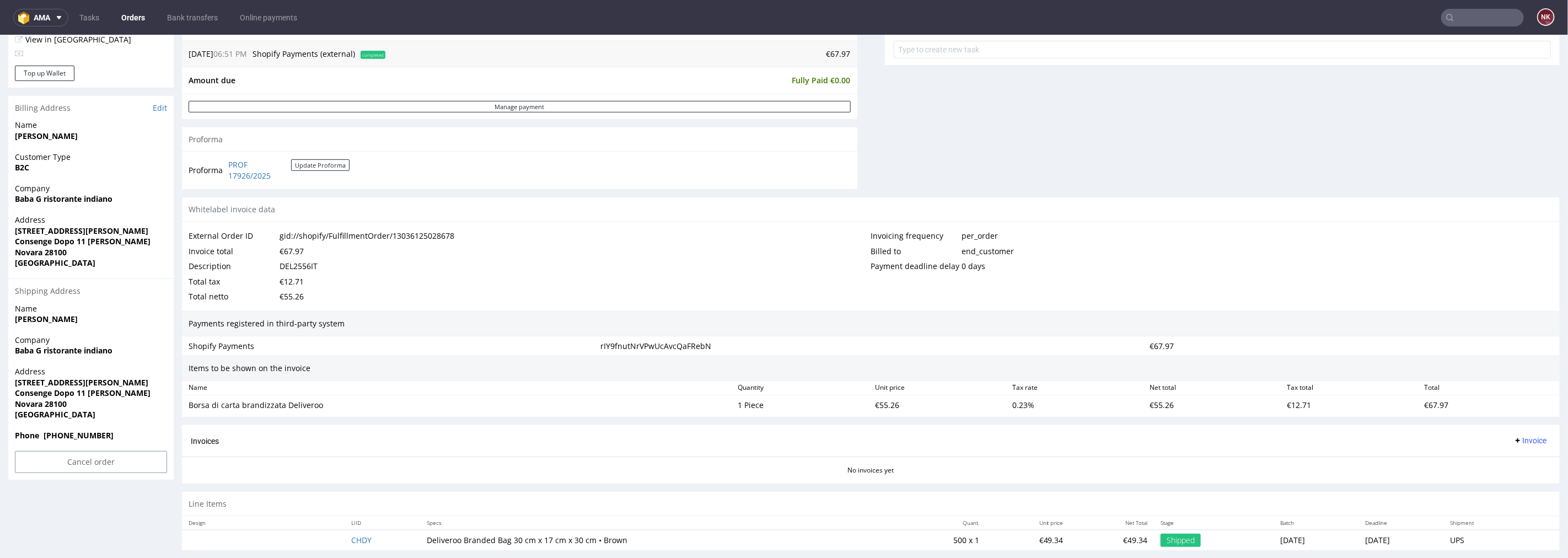
scroll to position [429, 0]
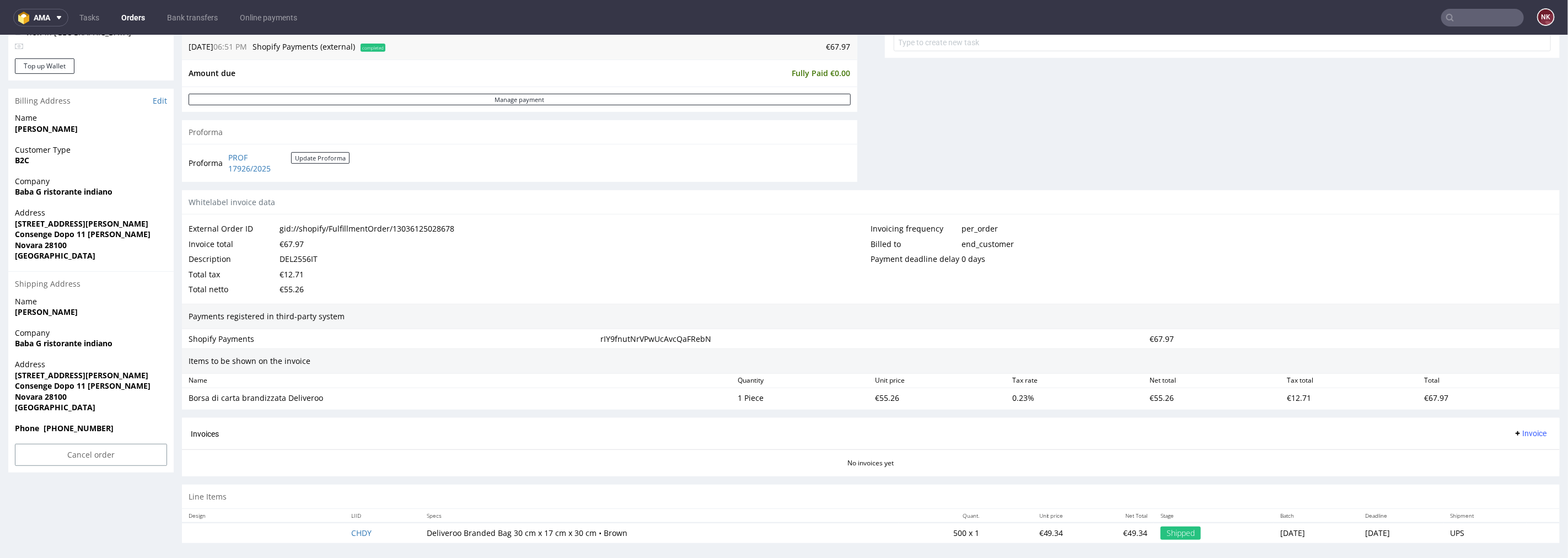
click at [1421, 394] on div "€67.97" at bounding box center [1489, 398] width 138 height 16
copy div "67.97"
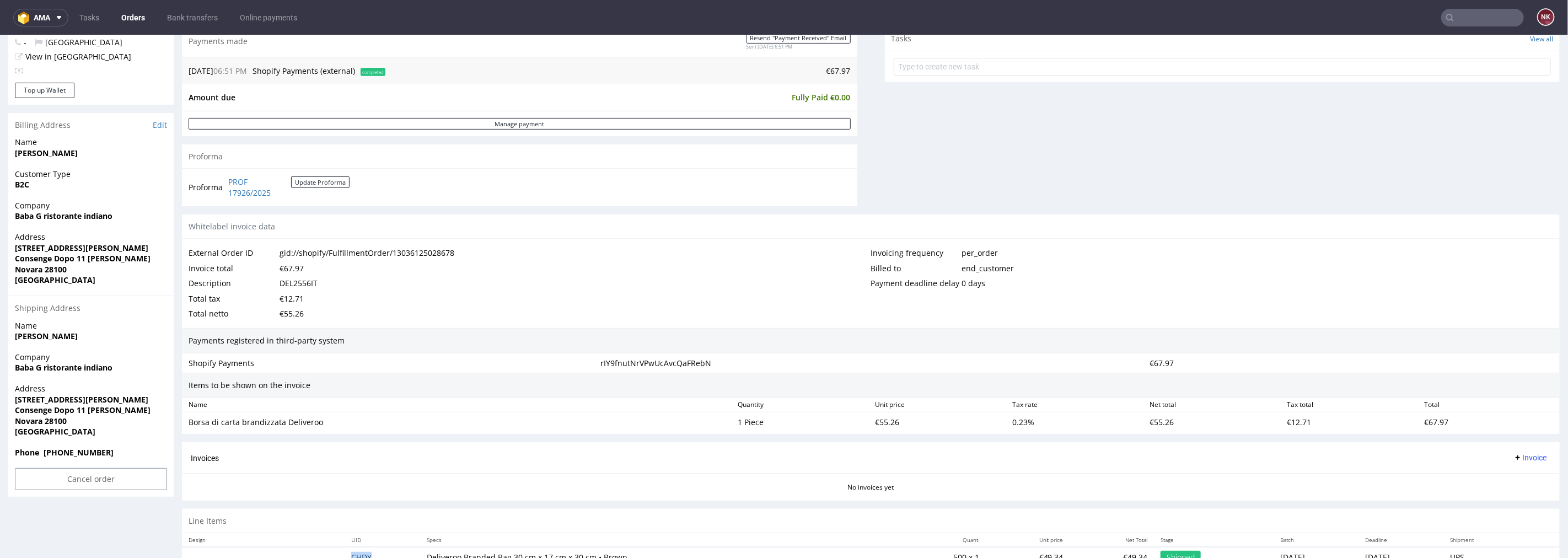
scroll to position [386, 0]
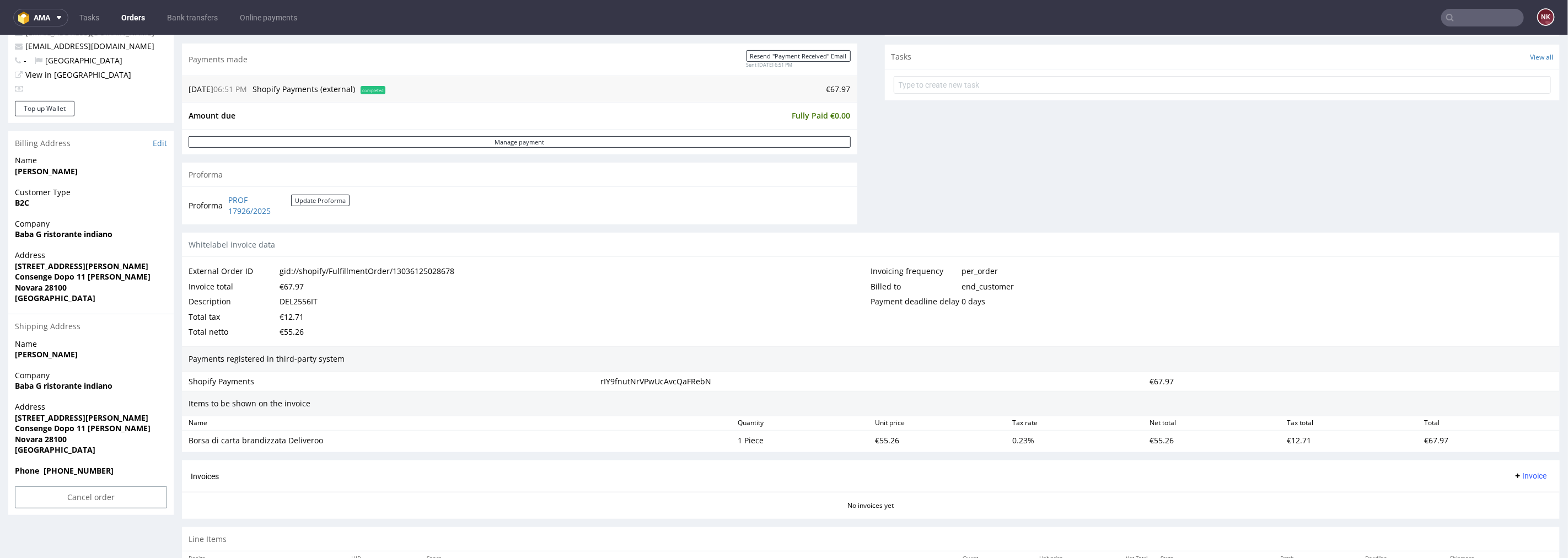
click at [825, 85] on td "€67.97" at bounding box center [620, 88] width 463 height 13
copy td "67.97"
click at [1529, 472] on button "Invoice" at bounding box center [1530, 475] width 42 height 13
click at [1506, 522] on span "Upload" at bounding box center [1512, 519] width 54 height 11
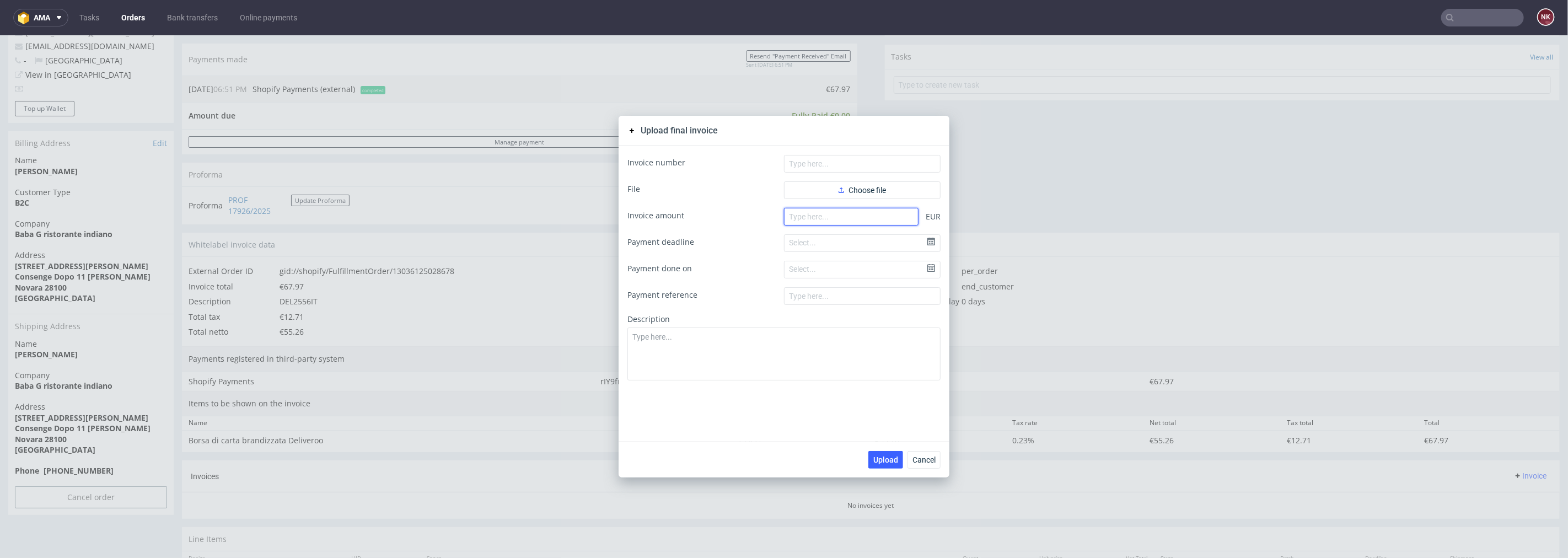
click at [866, 217] on input "number" at bounding box center [851, 216] width 134 height 17
paste input "67.97"
type input "67.97"
click at [852, 188] on span "Choose file" at bounding box center [862, 190] width 47 height 7
click at [801, 158] on input "text" at bounding box center [862, 163] width 157 height 17
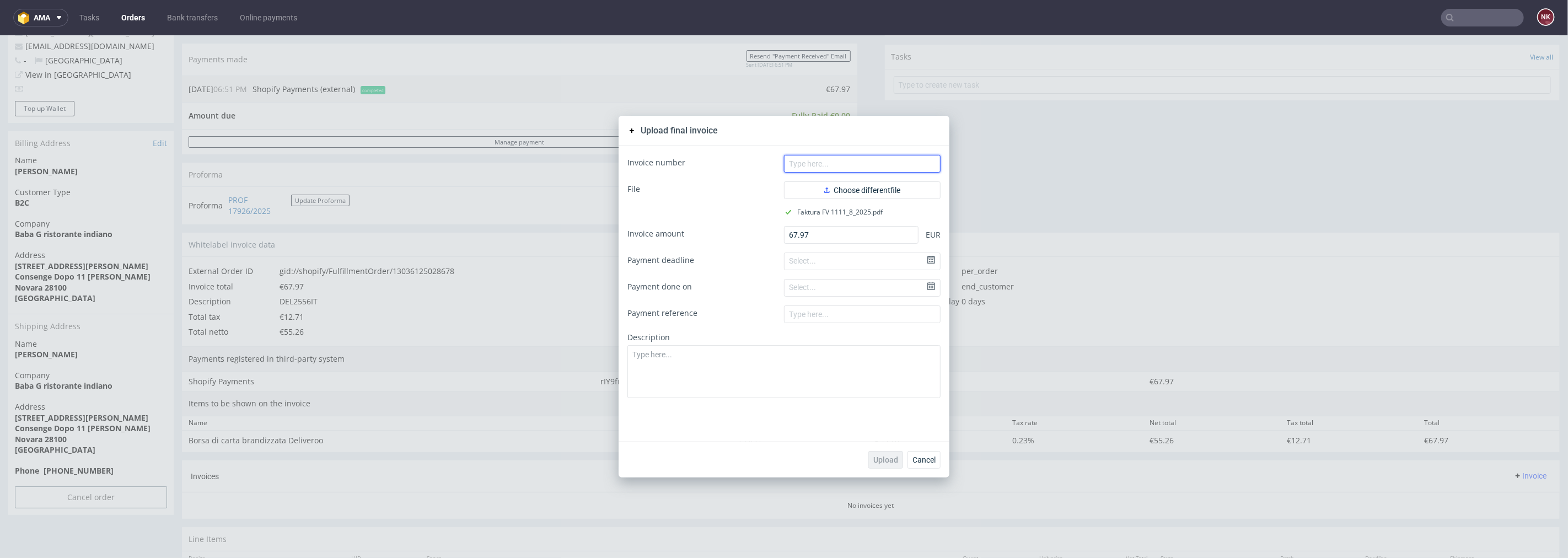
paste input "FV 1111/8/2025"
type input "FV 1111/8/2025"
click at [889, 452] on button "Upload" at bounding box center [886, 459] width 35 height 17
click at [913, 460] on span "Cancel" at bounding box center [924, 459] width 23 height 7
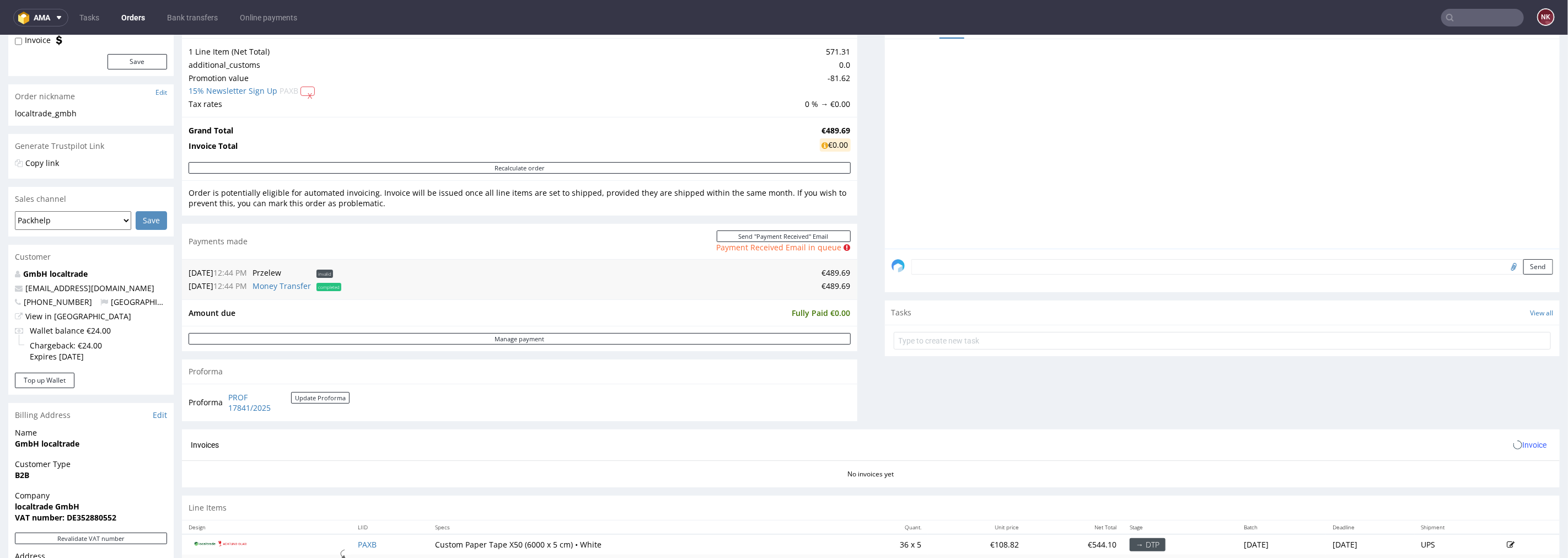
scroll to position [306, 0]
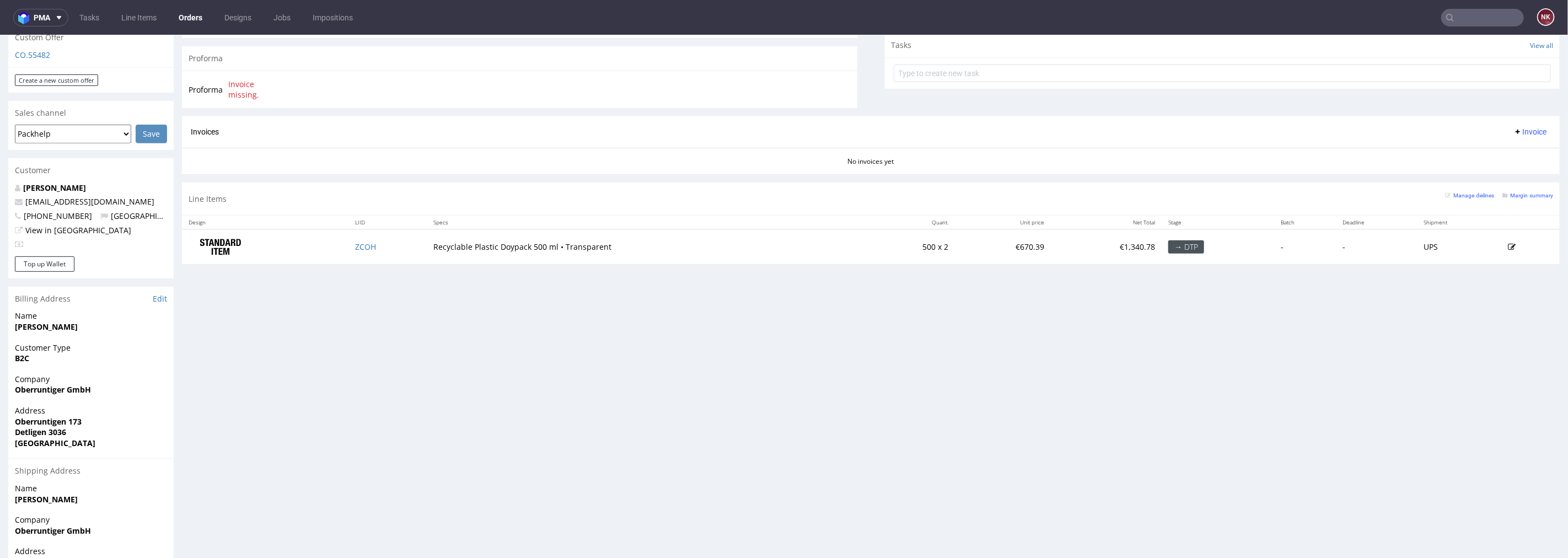
scroll to position [490, 0]
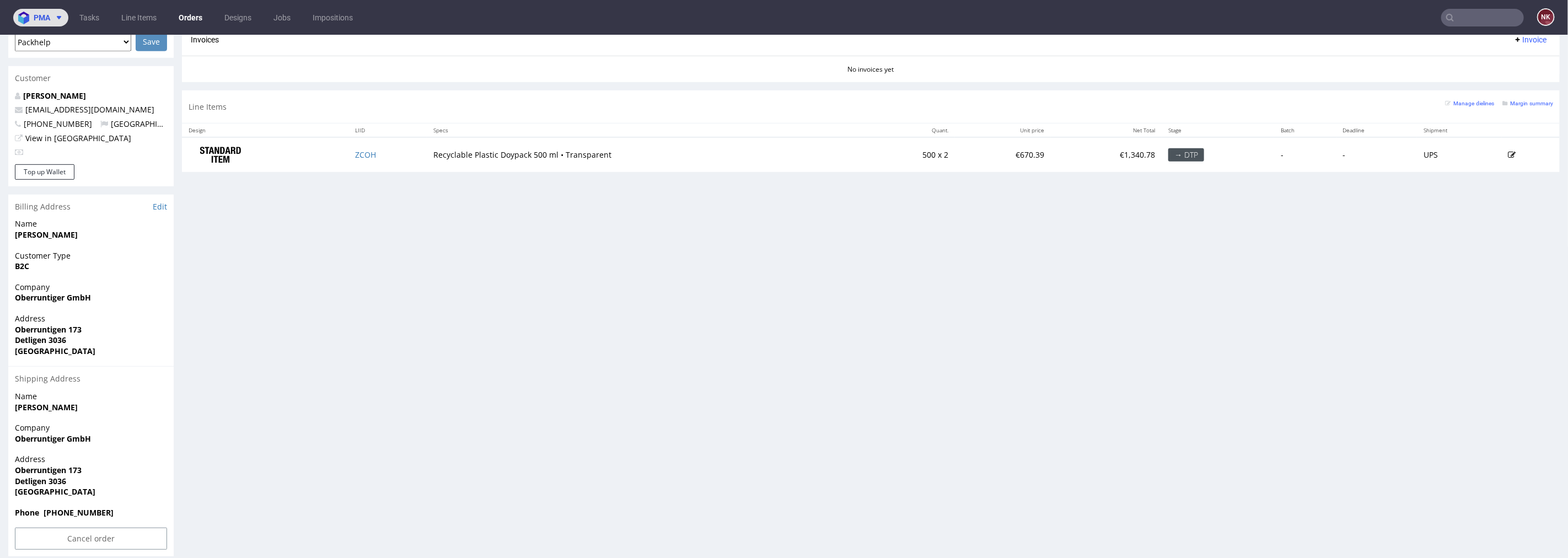
click at [61, 14] on icon at bounding box center [59, 17] width 9 height 9
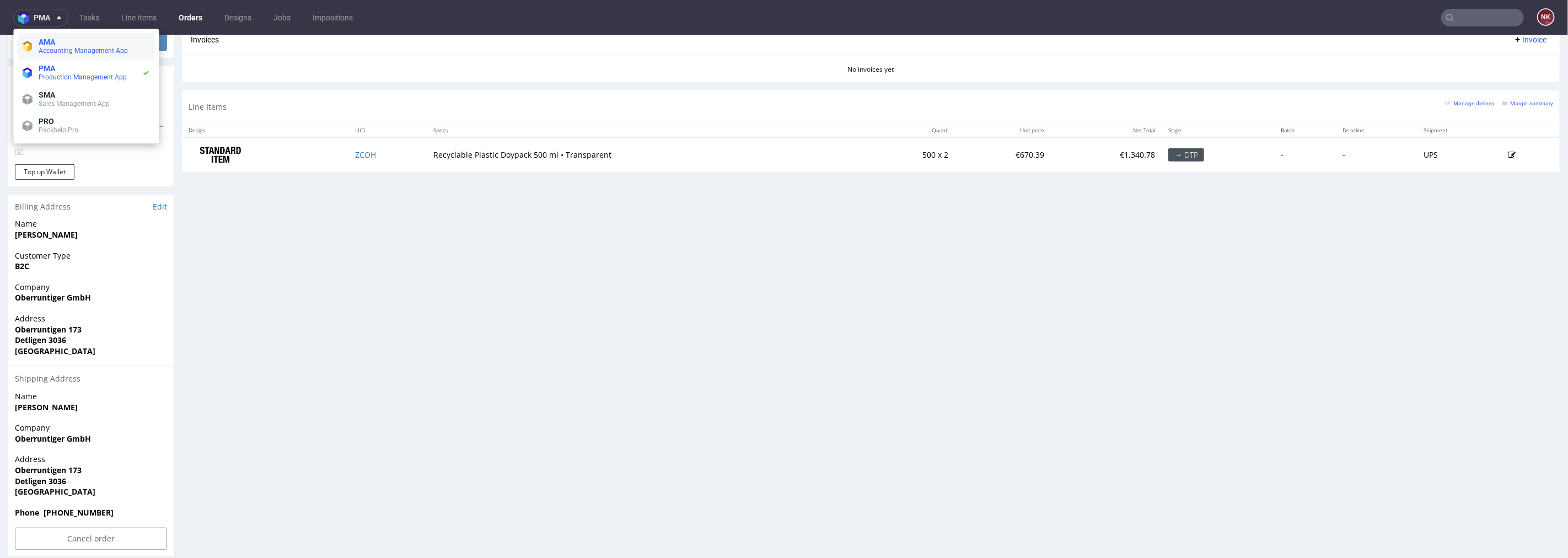
click at [70, 45] on span "AMA" at bounding box center [94, 42] width 111 height 9
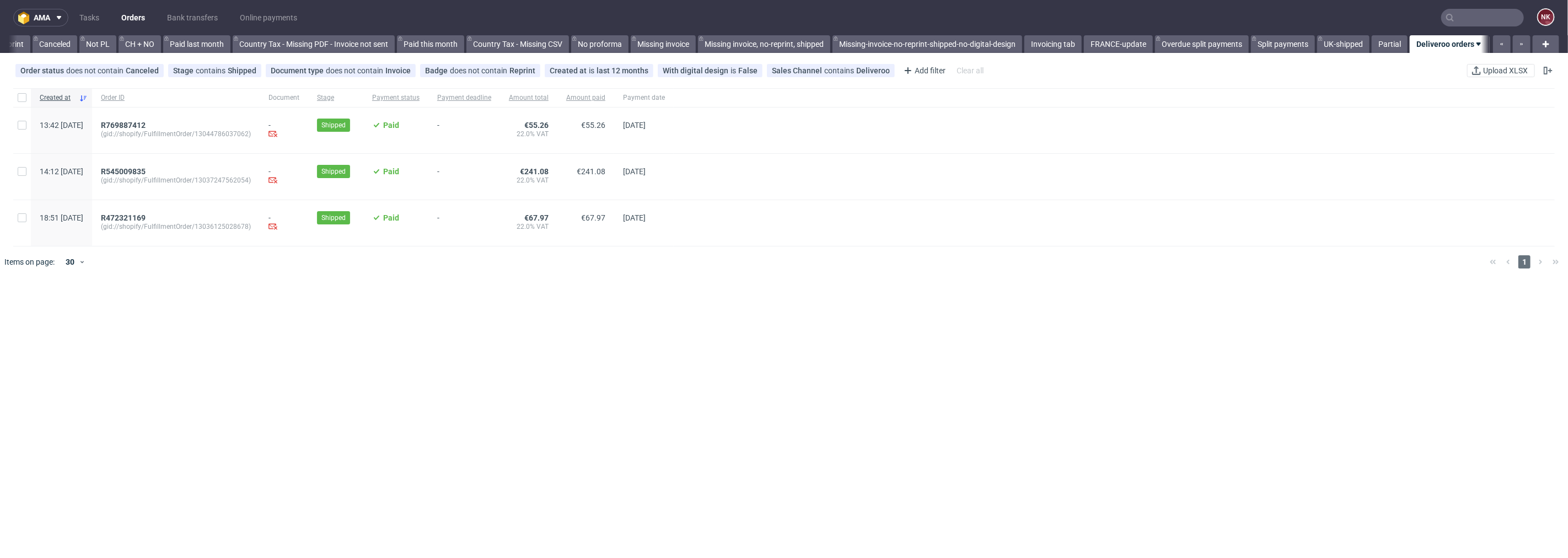
scroll to position [0, 1062]
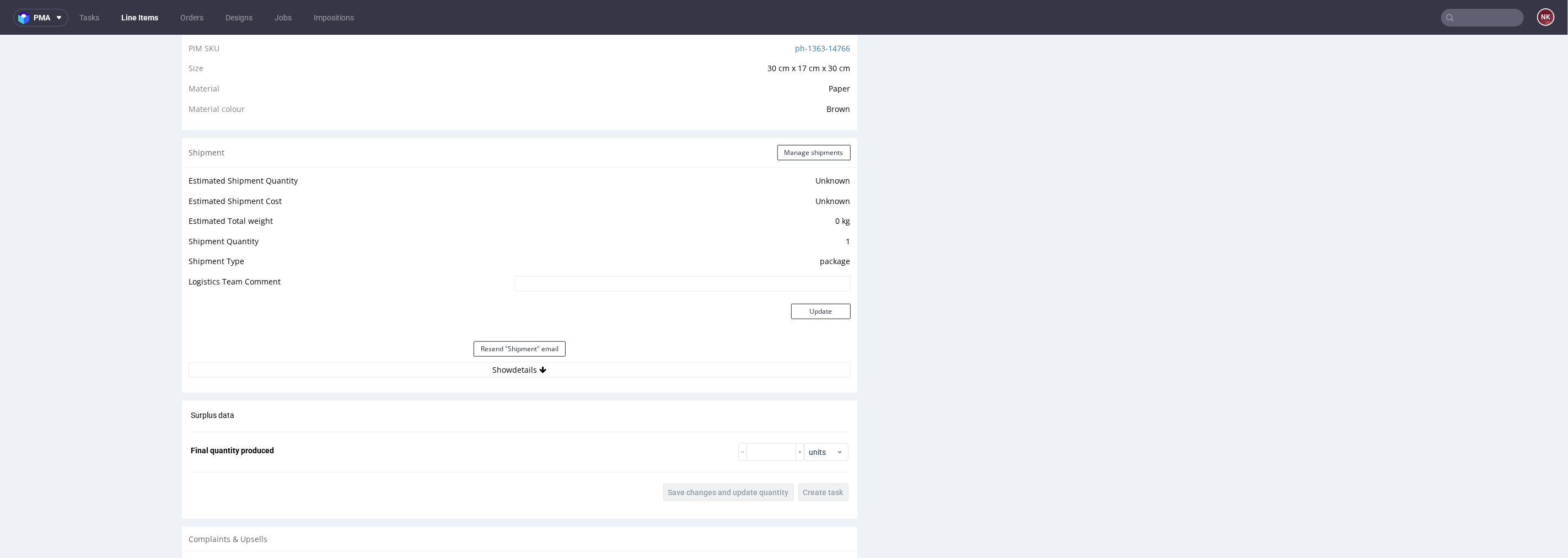
scroll to position [980, 0]
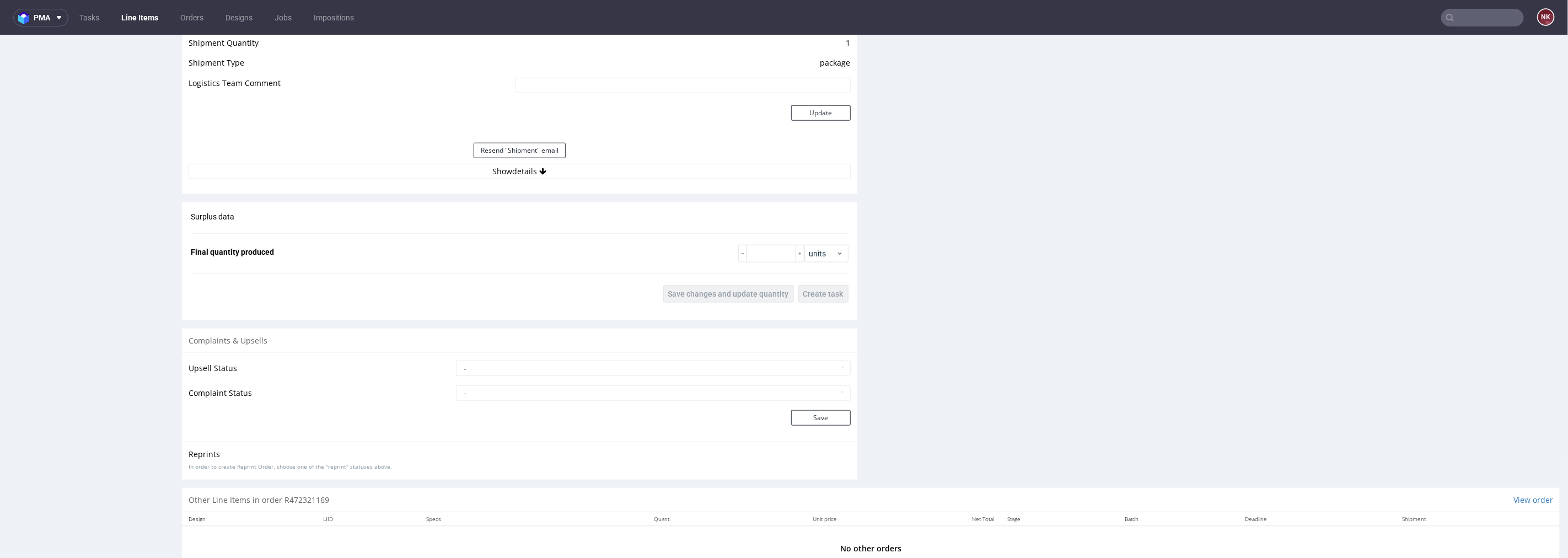
click at [619, 160] on div "Resend "Shipment" email" at bounding box center [520, 150] width 662 height 27
click at [627, 173] on button "Show details" at bounding box center [520, 170] width 662 height 16
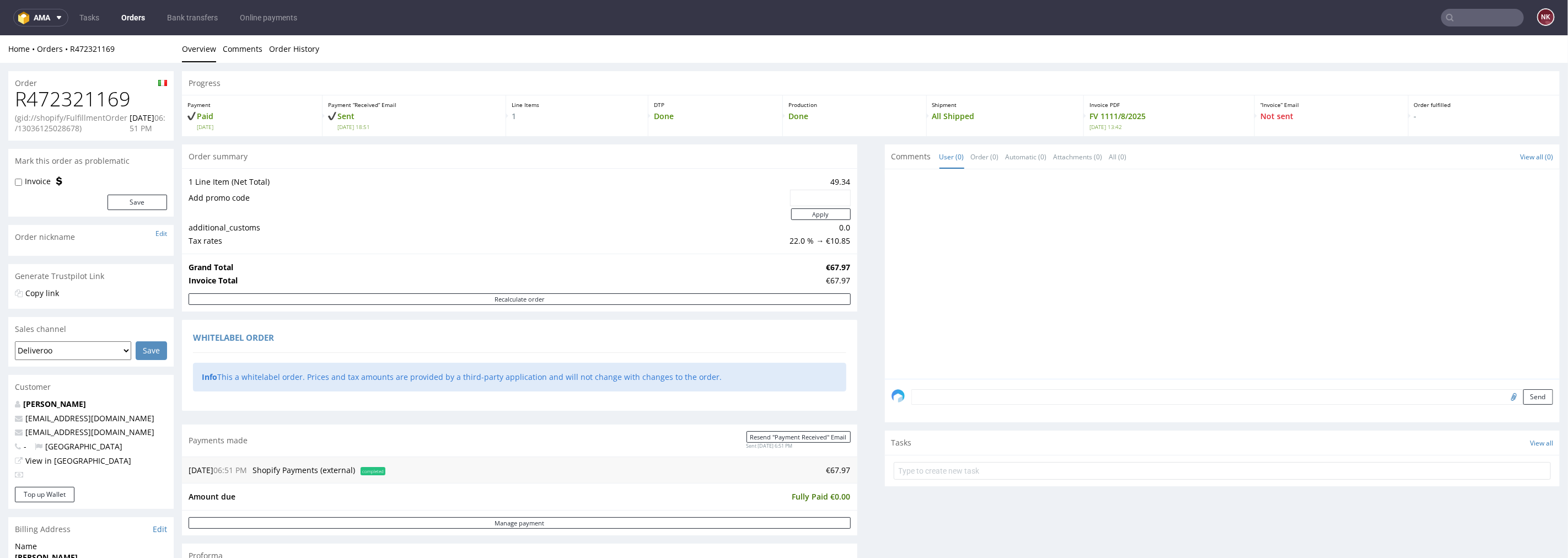
click at [129, 12] on link "Orders" at bounding box center [133, 17] width 37 height 17
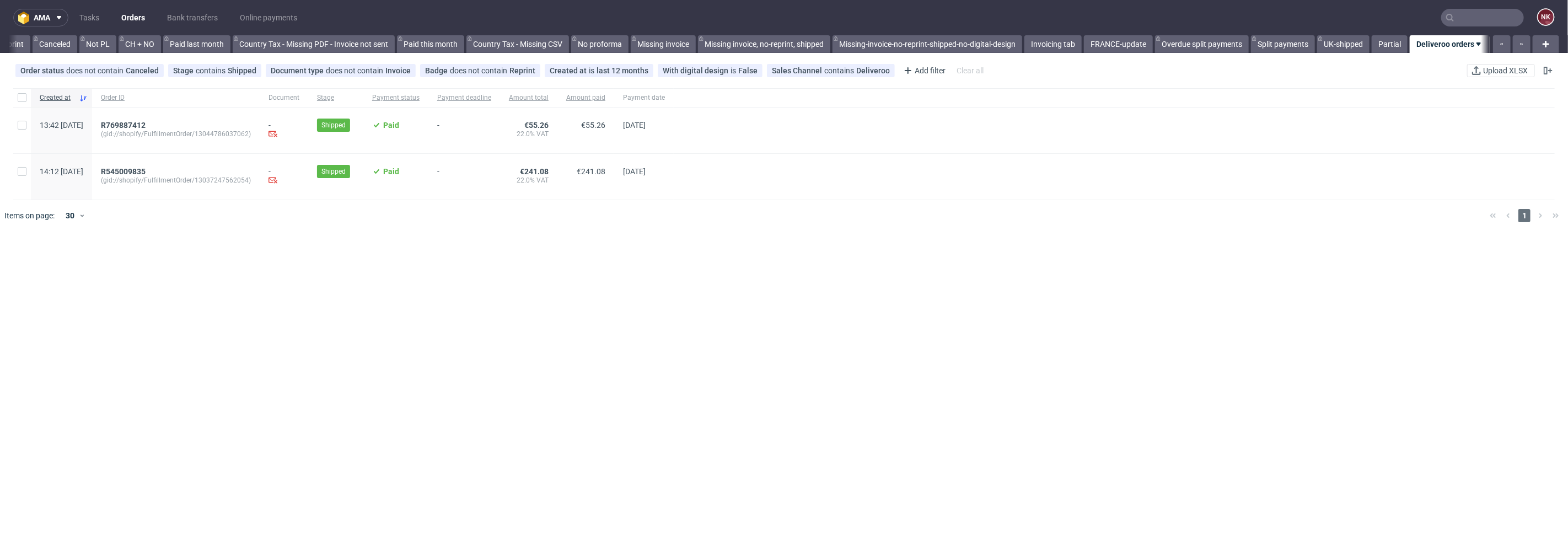
scroll to position [0, 1062]
click at [146, 172] on span "R545009835" at bounding box center [123, 172] width 45 height 9
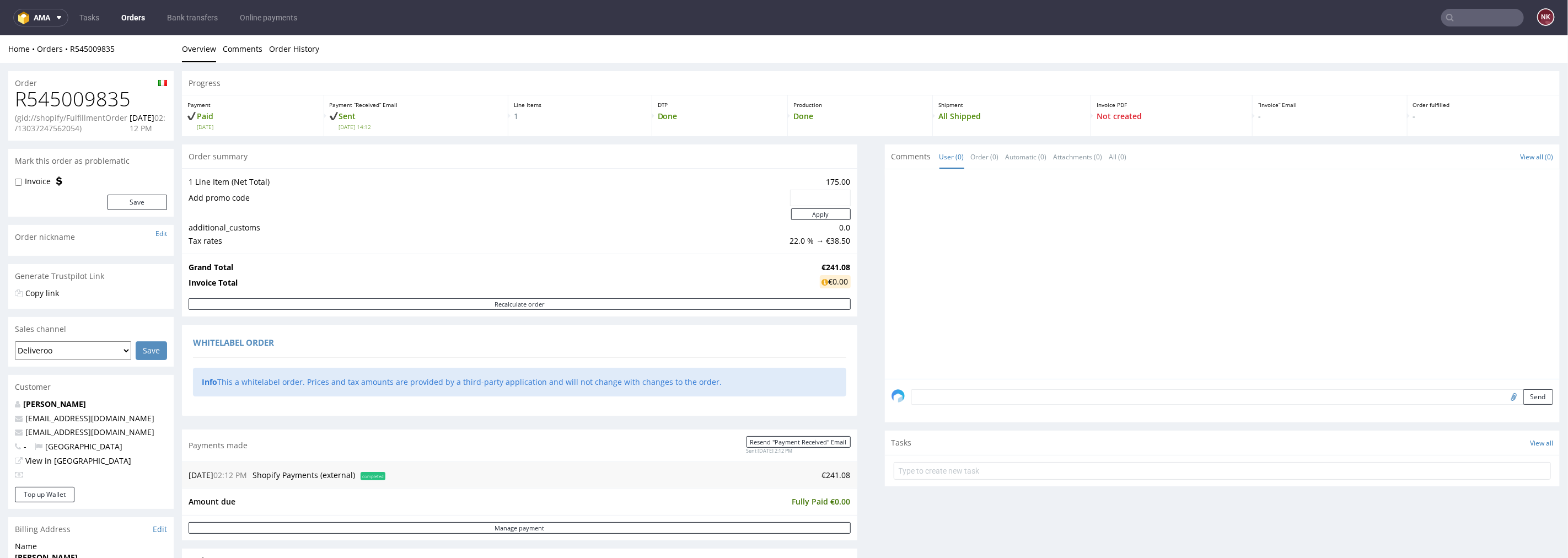
scroll to position [244, 0]
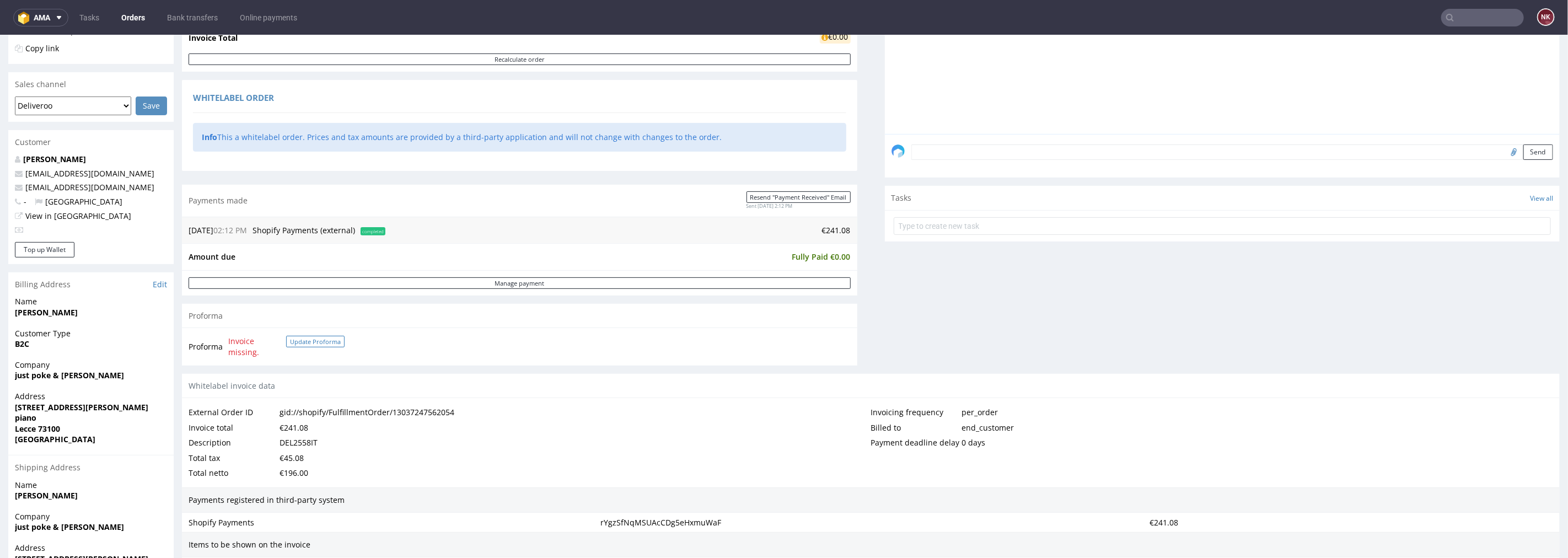
click at [301, 340] on button "Update Proforma" at bounding box center [315, 341] width 58 height 12
drag, startPoint x: 312, startPoint y: 356, endPoint x: 228, endPoint y: 340, distance: 85.5
click at [228, 340] on td "PROF 17927/2025 Update Proforma" at bounding box center [287, 346] width 124 height 24
copy tbody "Proforma"
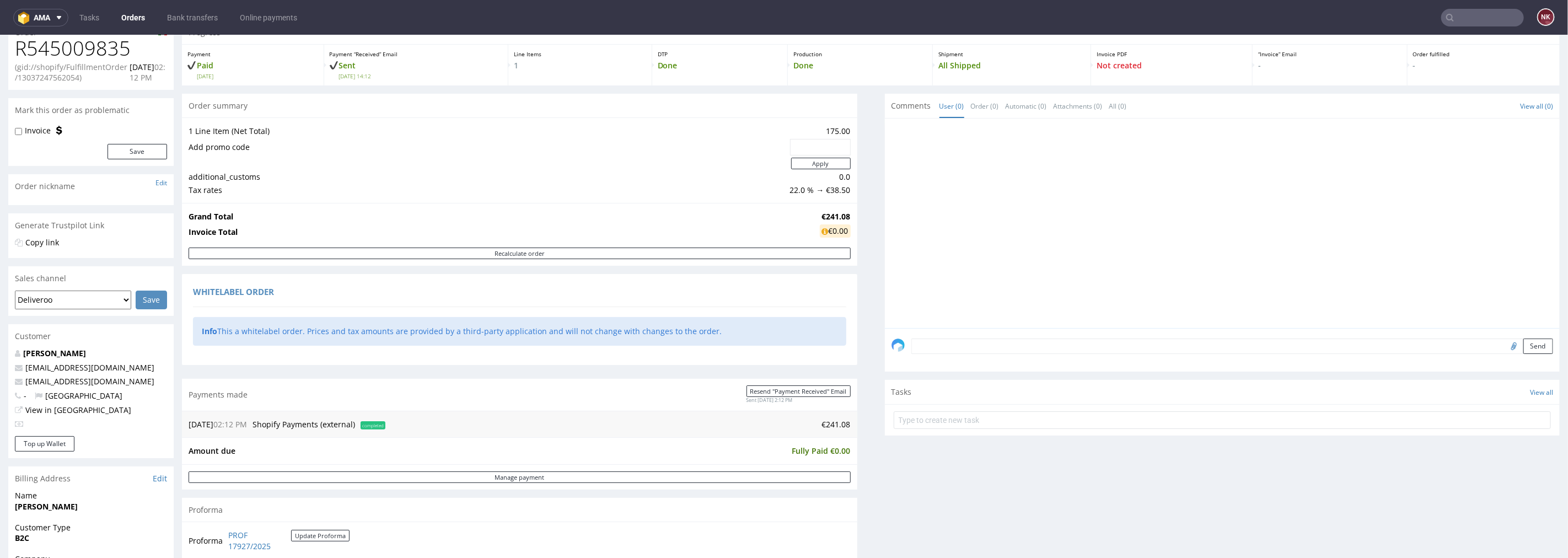
scroll to position [0, 0]
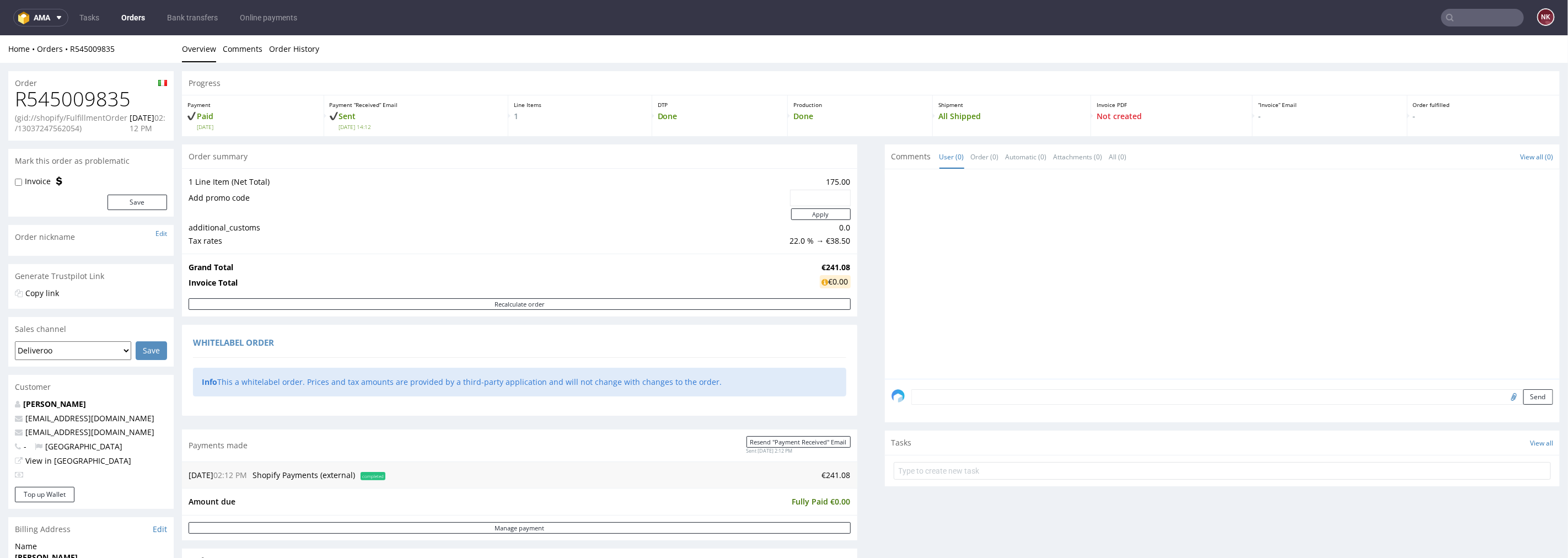
click at [90, 100] on h1 "R545009835" at bounding box center [91, 98] width 152 height 22
copy h1 "R545009835"
click at [836, 267] on strong "€241.08" at bounding box center [836, 266] width 29 height 11
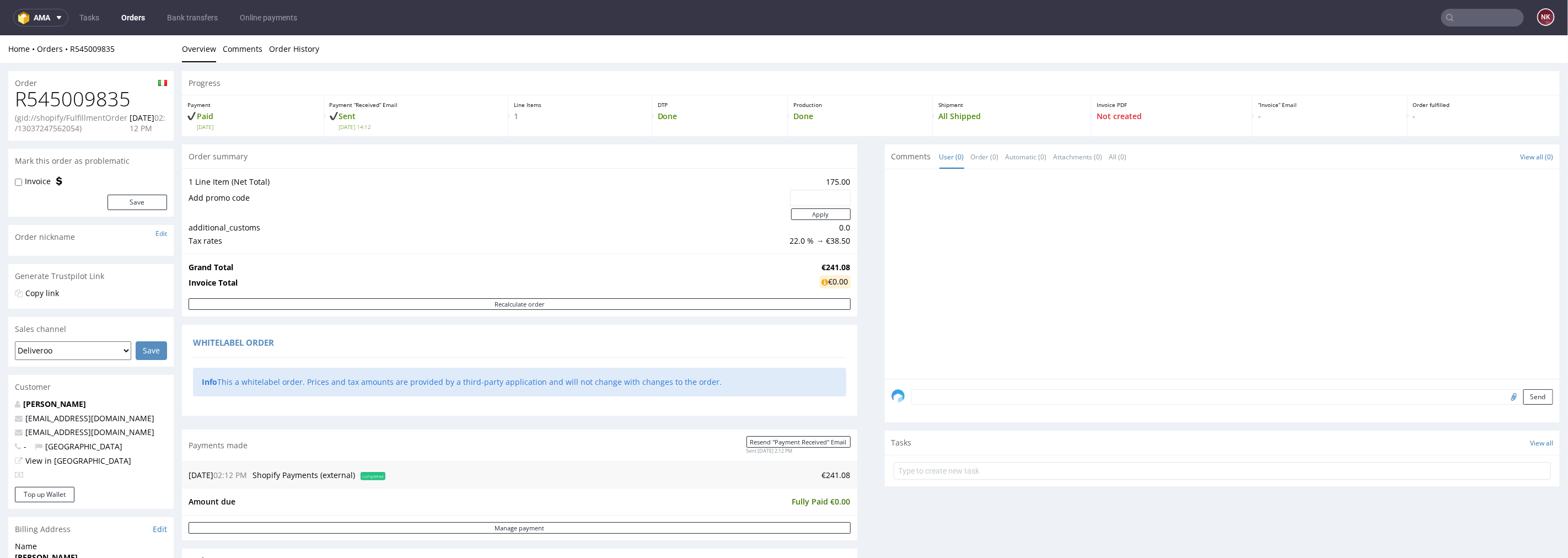
click at [829, 477] on td "€241.08" at bounding box center [620, 474] width 463 height 13
copy td "241.08"
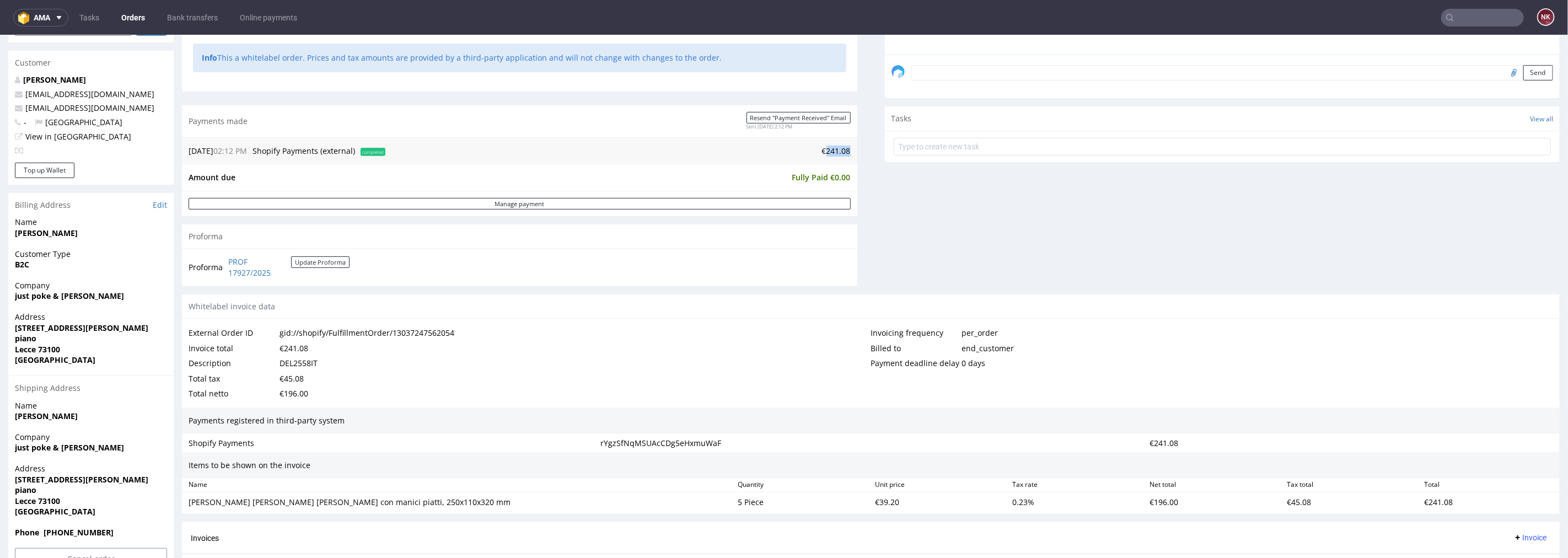
scroll to position [476, 0]
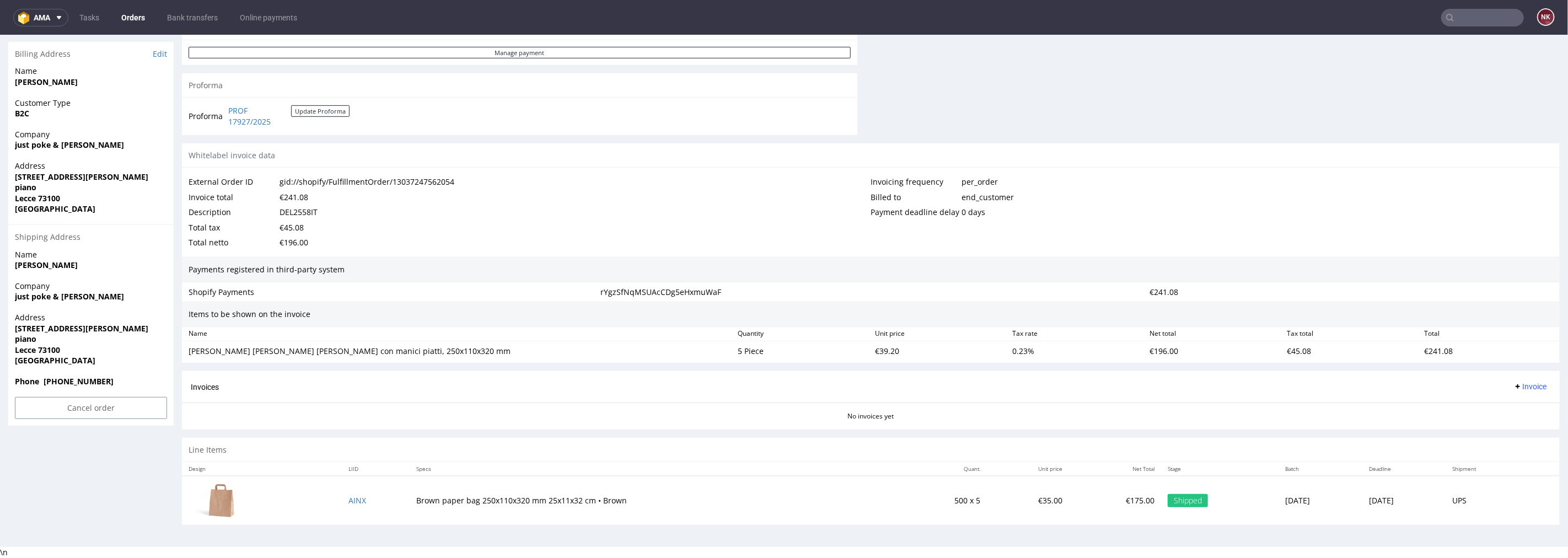
drag, startPoint x: 1524, startPoint y: 383, endPoint x: 1524, endPoint y: 390, distance: 7.0
click at [1524, 383] on span "Invoice" at bounding box center [1530, 386] width 33 height 9
click at [1513, 427] on span "Upload" at bounding box center [1512, 430] width 54 height 11
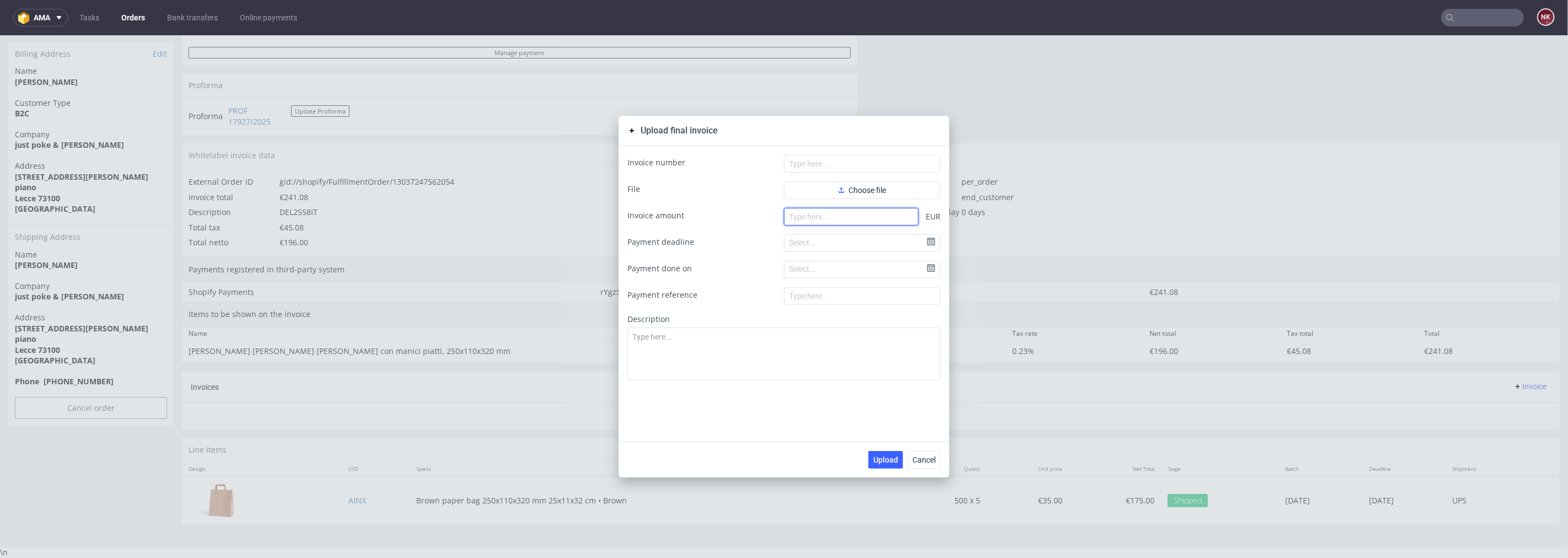
click at [846, 215] on input "number" at bounding box center [851, 216] width 134 height 17
paste input "241.08"
type input "241.08"
click at [859, 181] on button "Choose file" at bounding box center [862, 190] width 157 height 17
click at [784, 166] on input "text" at bounding box center [862, 163] width 157 height 17
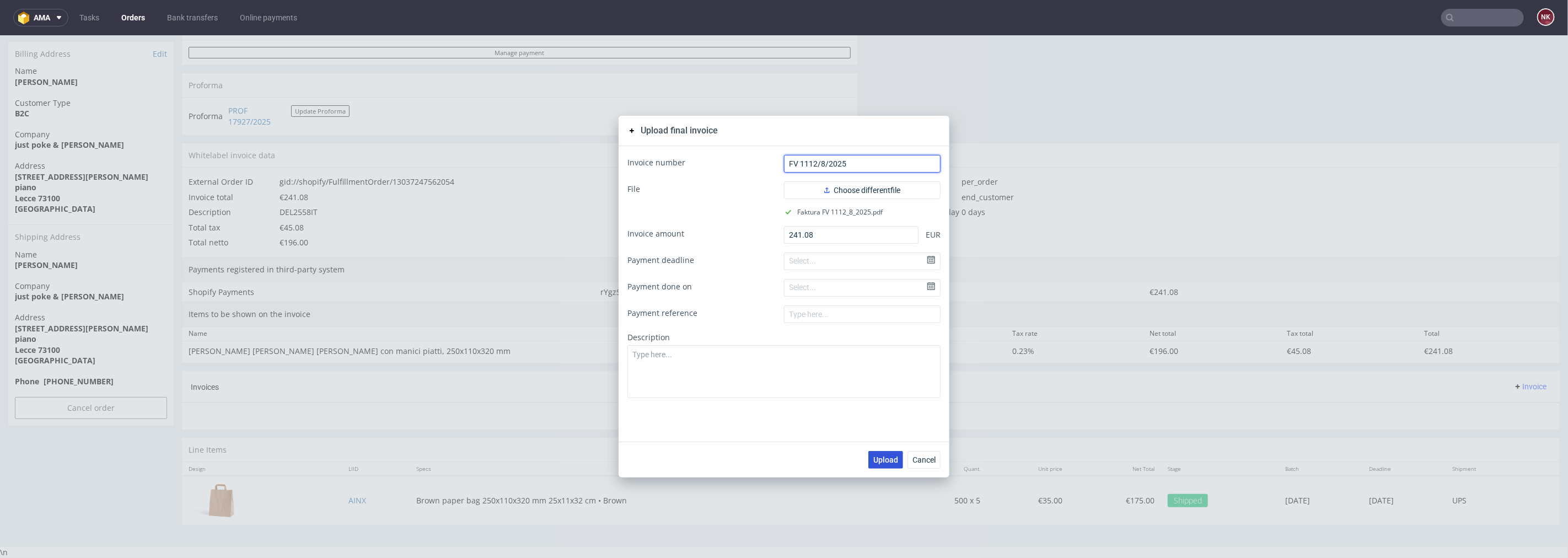
type input "FV 1112/8/2025"
click at [884, 457] on span "Upload" at bounding box center [886, 459] width 25 height 7
click at [913, 458] on span "Cancel" at bounding box center [924, 459] width 23 height 7
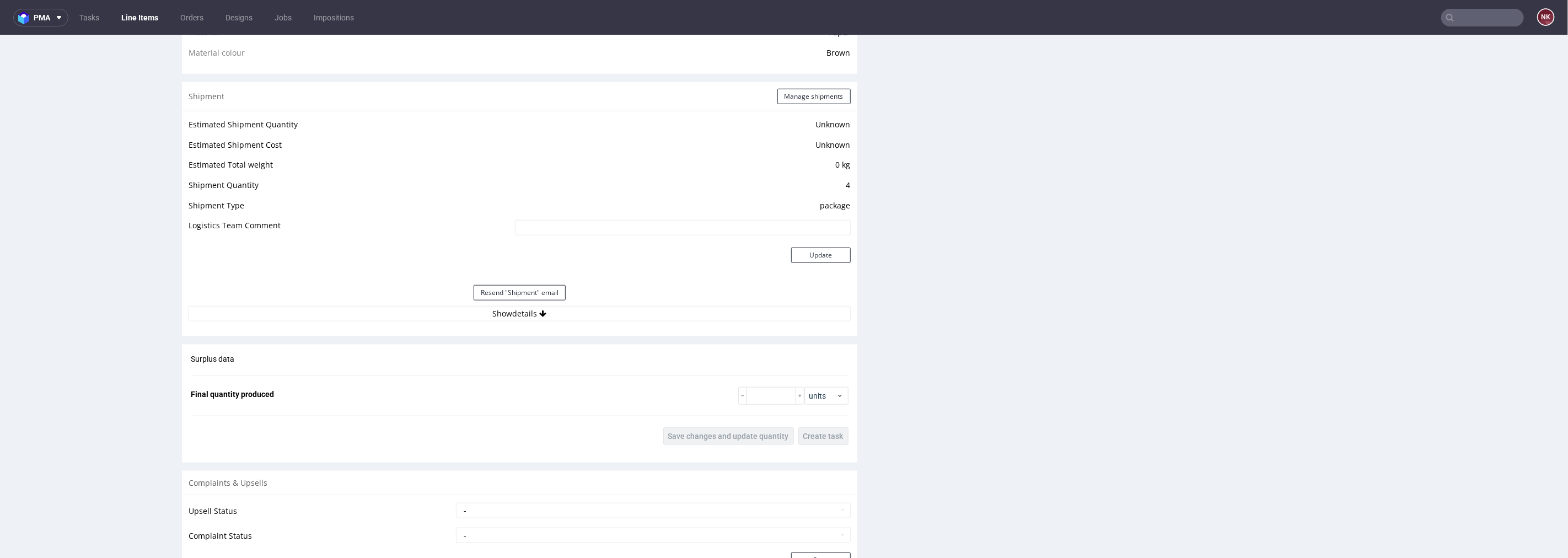
scroll to position [857, 0]
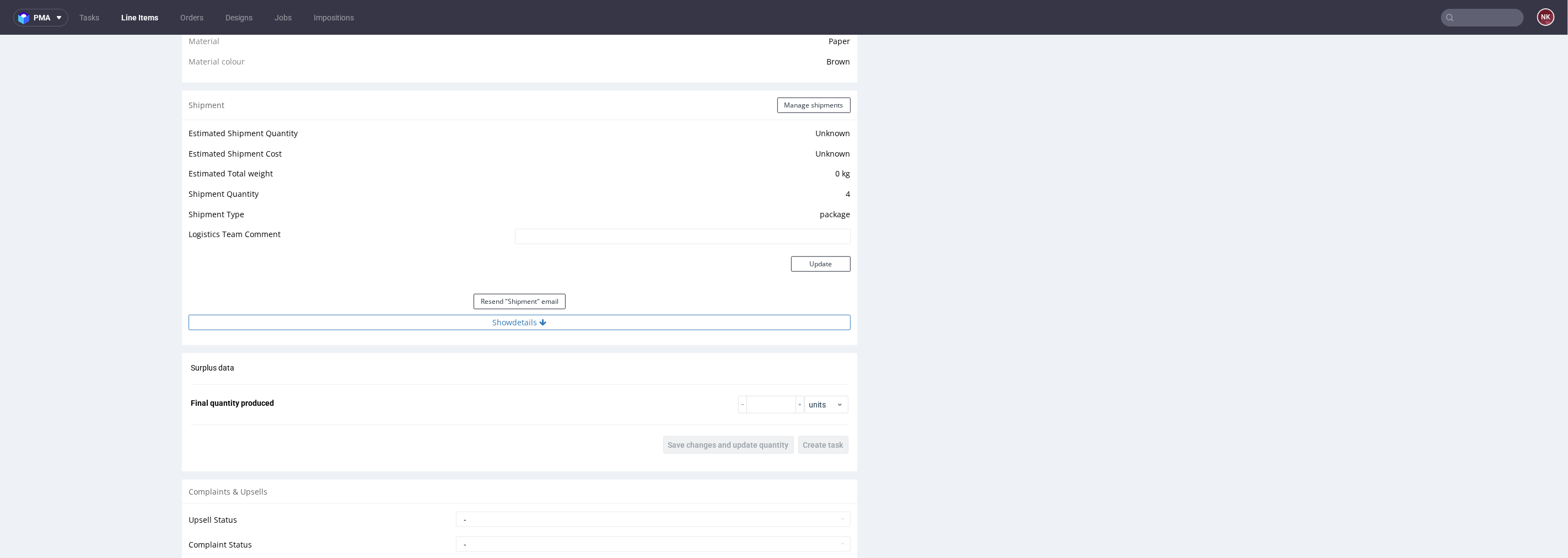
click at [635, 322] on button "Show details" at bounding box center [520, 322] width 662 height 16
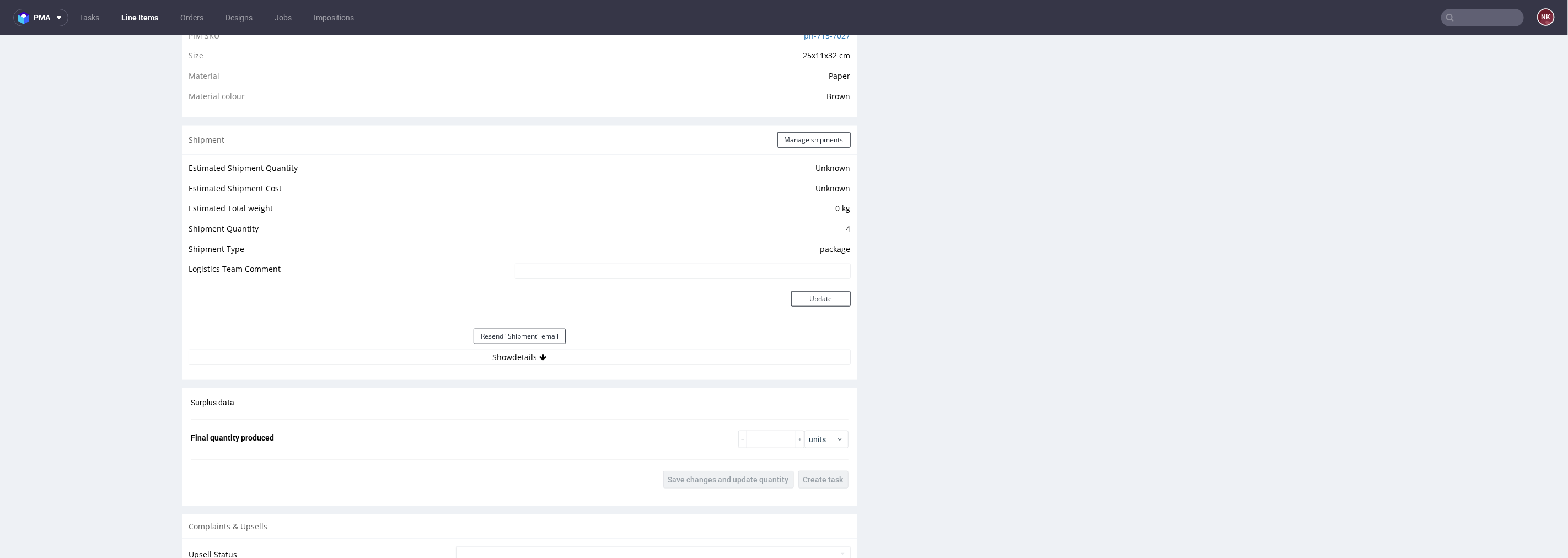
scroll to position [918, 0]
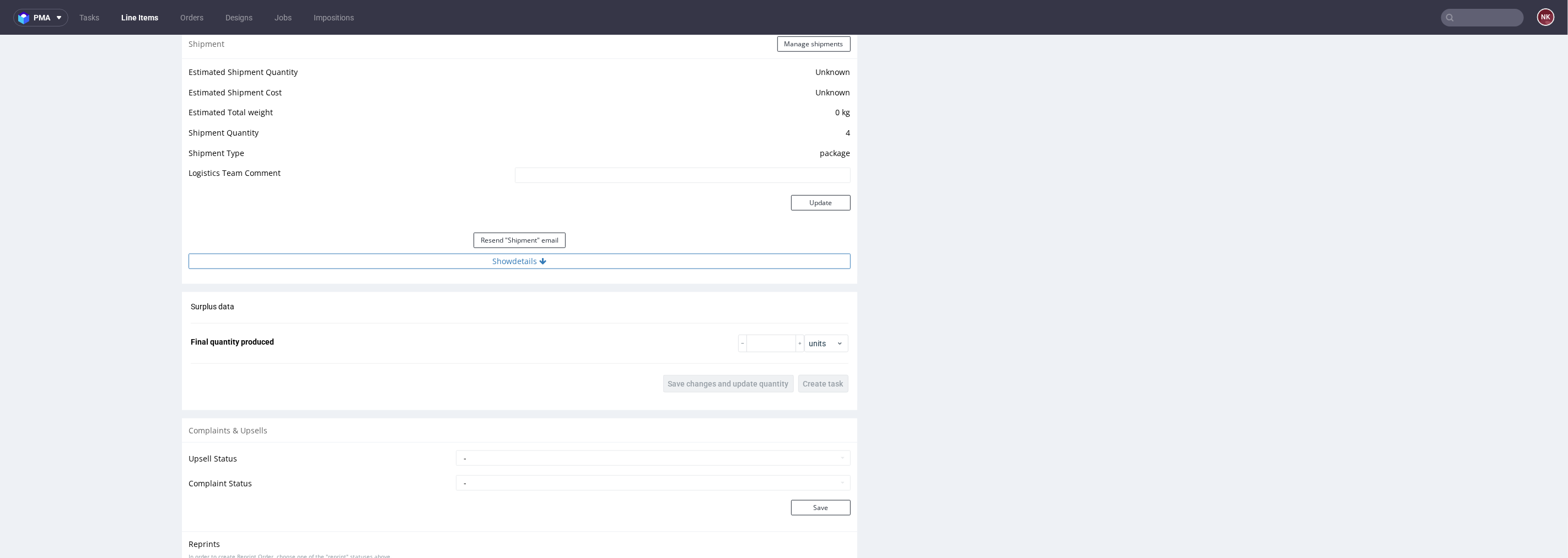
click at [640, 259] on button "Show details" at bounding box center [520, 261] width 662 height 16
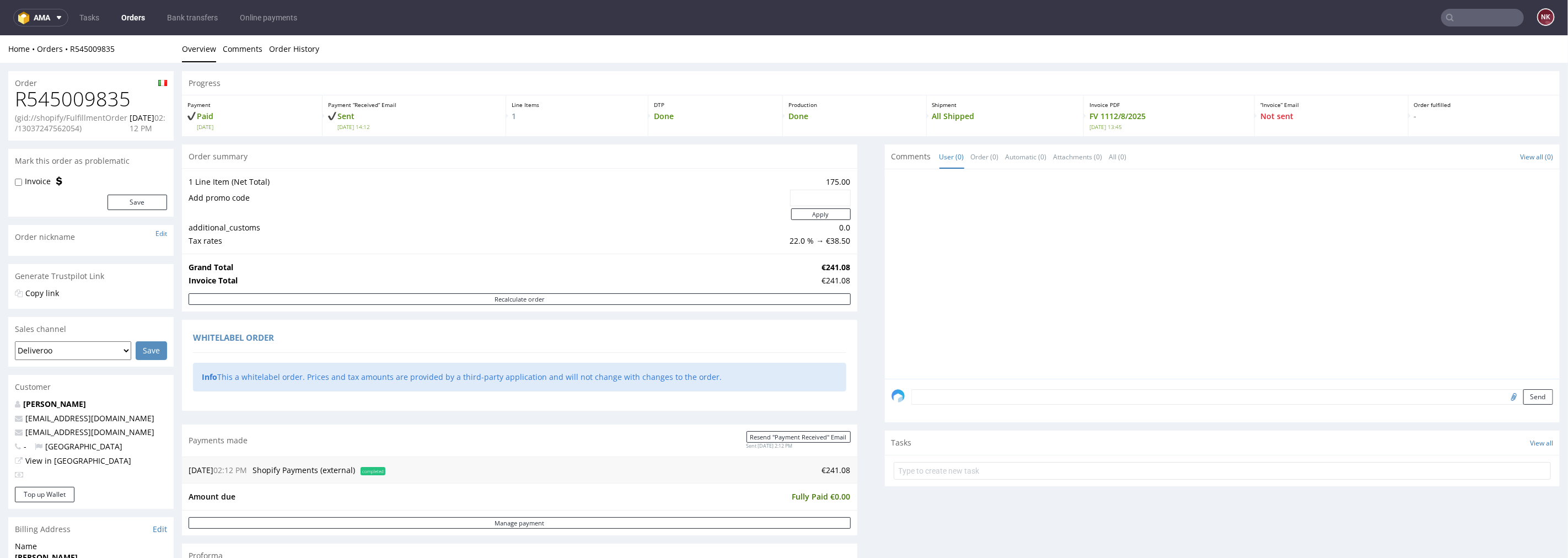
click at [136, 14] on link "Orders" at bounding box center [133, 17] width 37 height 17
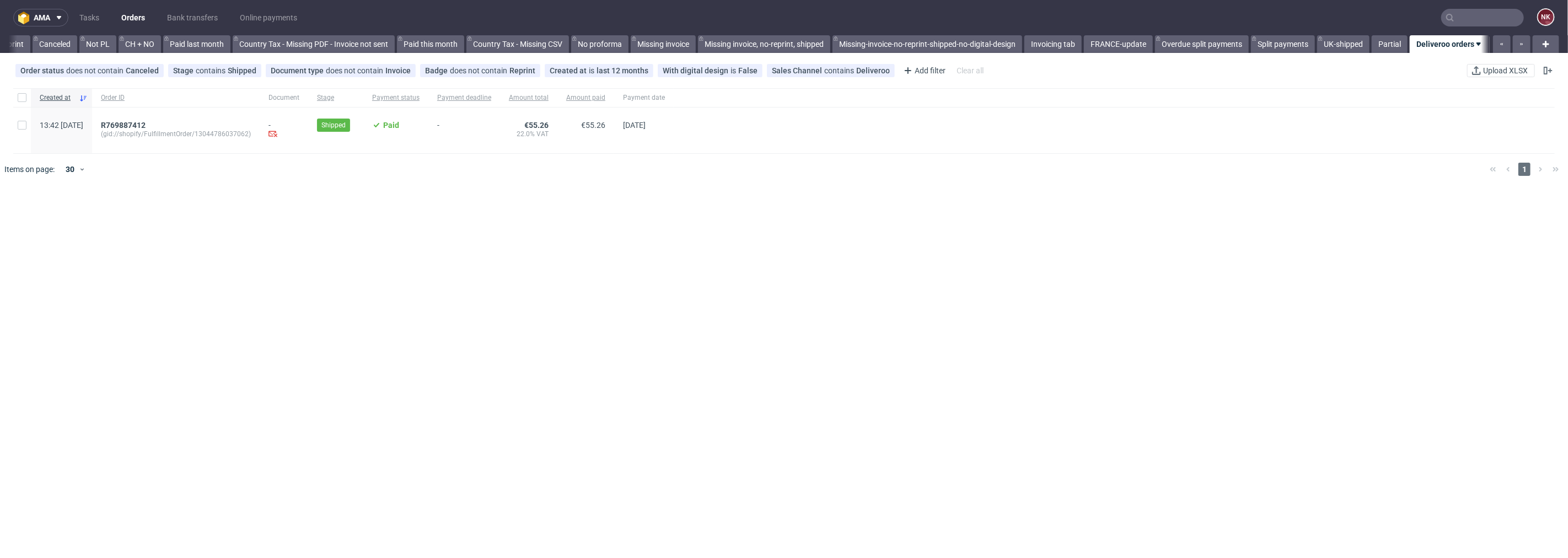
scroll to position [0, 1062]
click at [146, 123] on span "R769887412" at bounding box center [123, 125] width 45 height 9
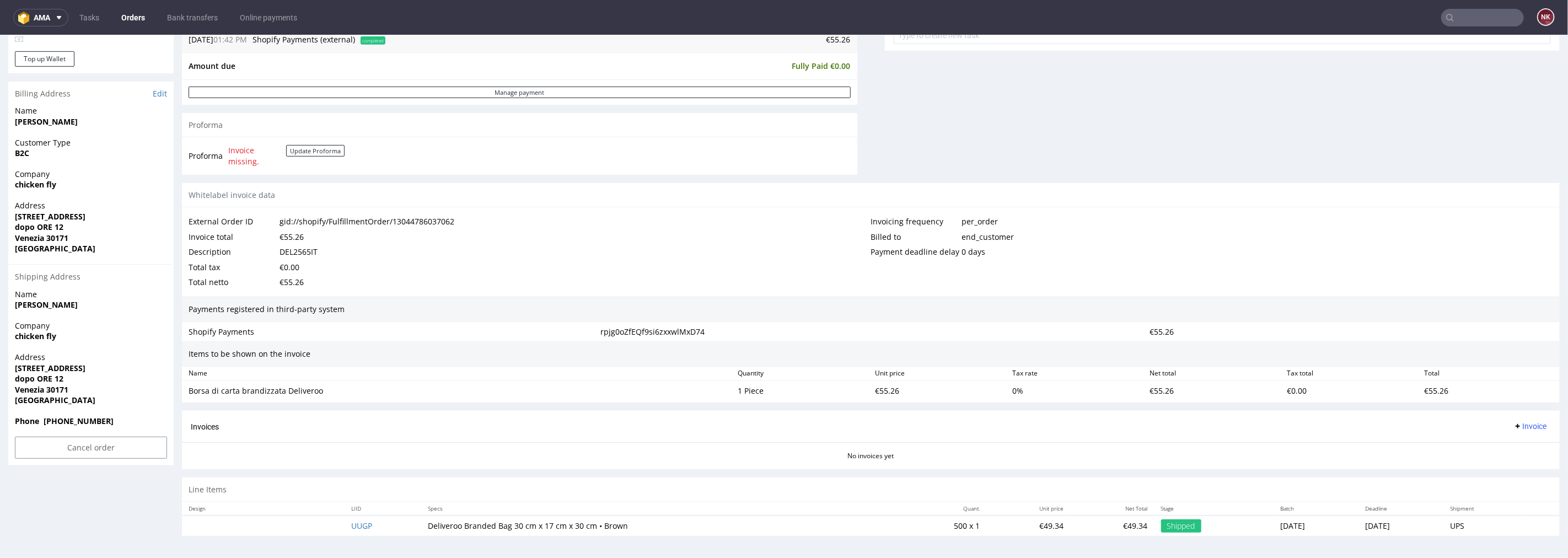
scroll to position [437, 0]
click at [315, 143] on td "Invoice missing. Update Proforma" at bounding box center [284, 155] width 119 height 24
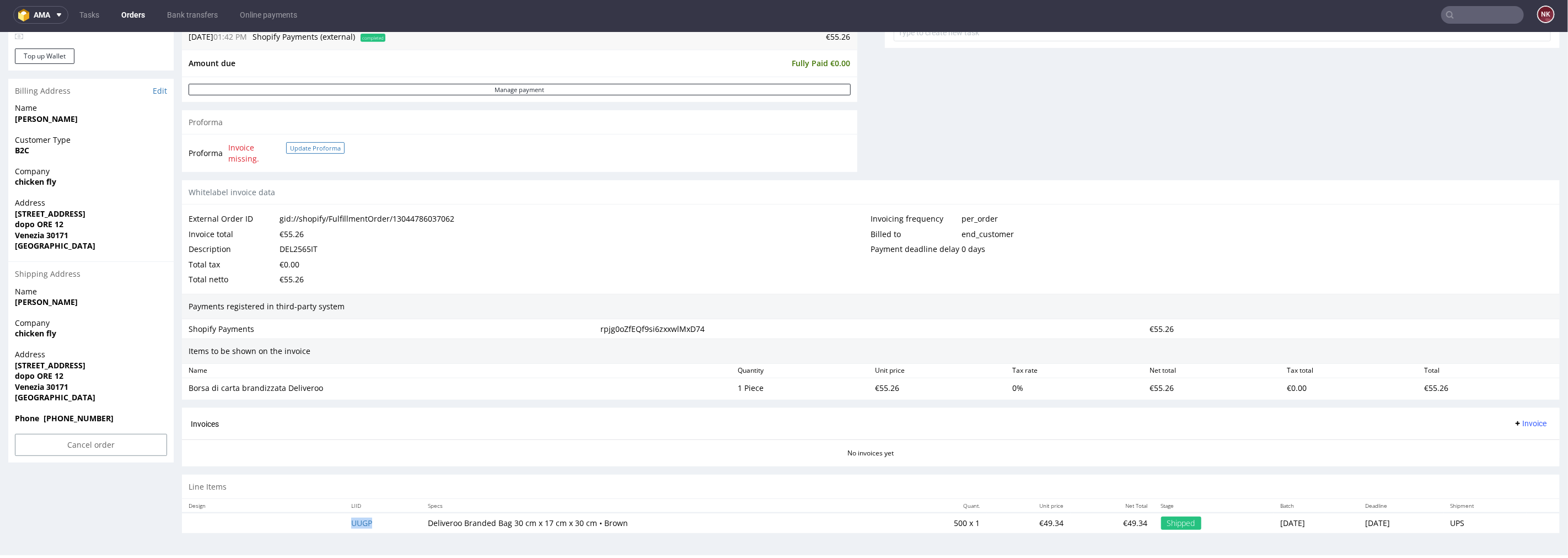
click at [316, 146] on button "Update Proforma" at bounding box center [315, 147] width 58 height 12
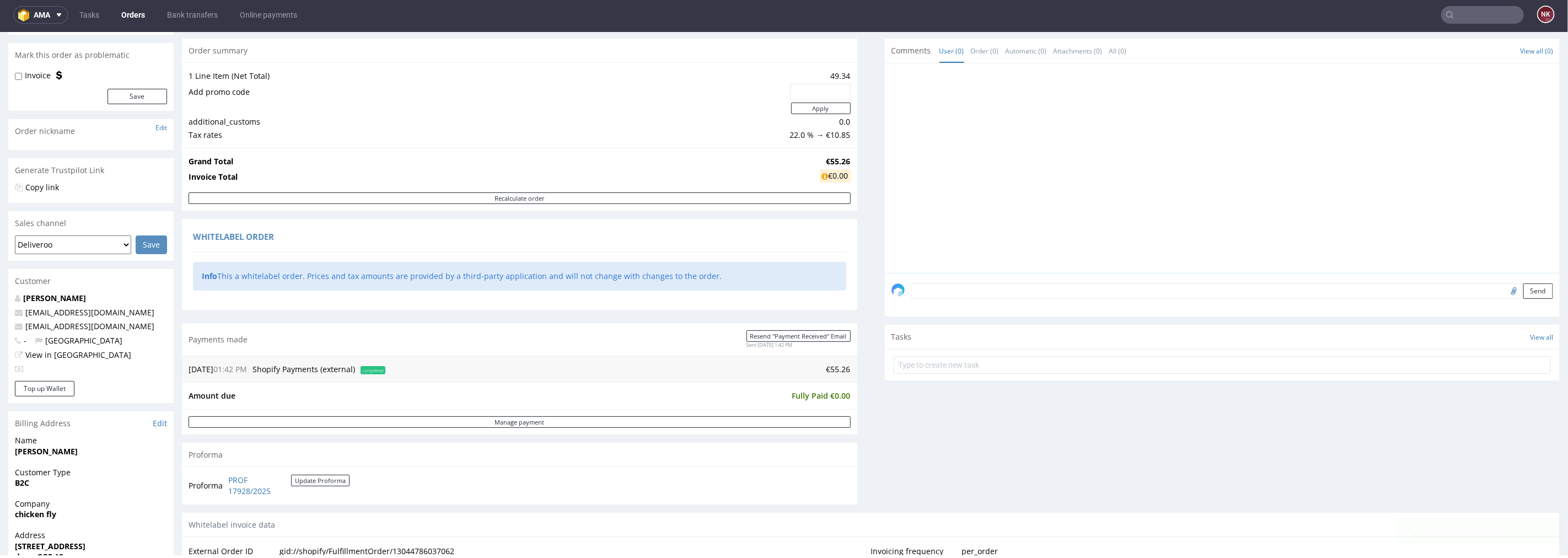
scroll to position [184, 0]
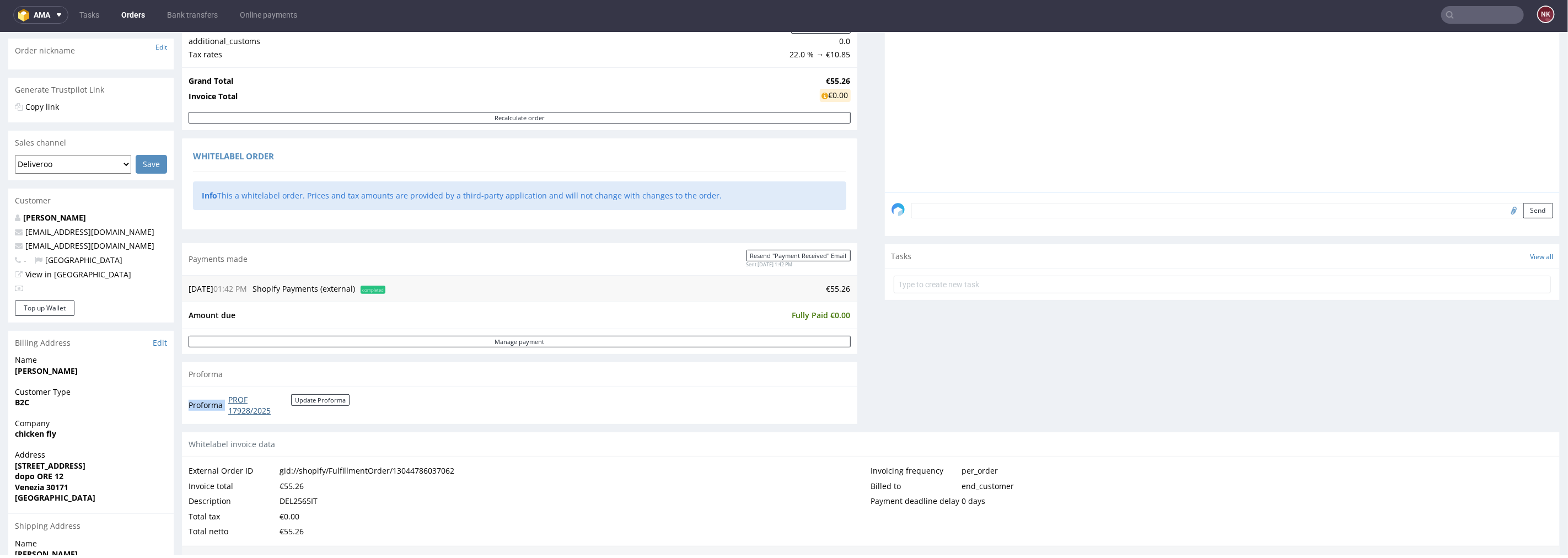
drag, startPoint x: 302, startPoint y: 419, endPoint x: 230, endPoint y: 401, distance: 74.2
click at [230, 401] on div "Proforma PROF 17928/2025 Update Proforma" at bounding box center [520, 404] width 676 height 37
copy tbody "Proforma"
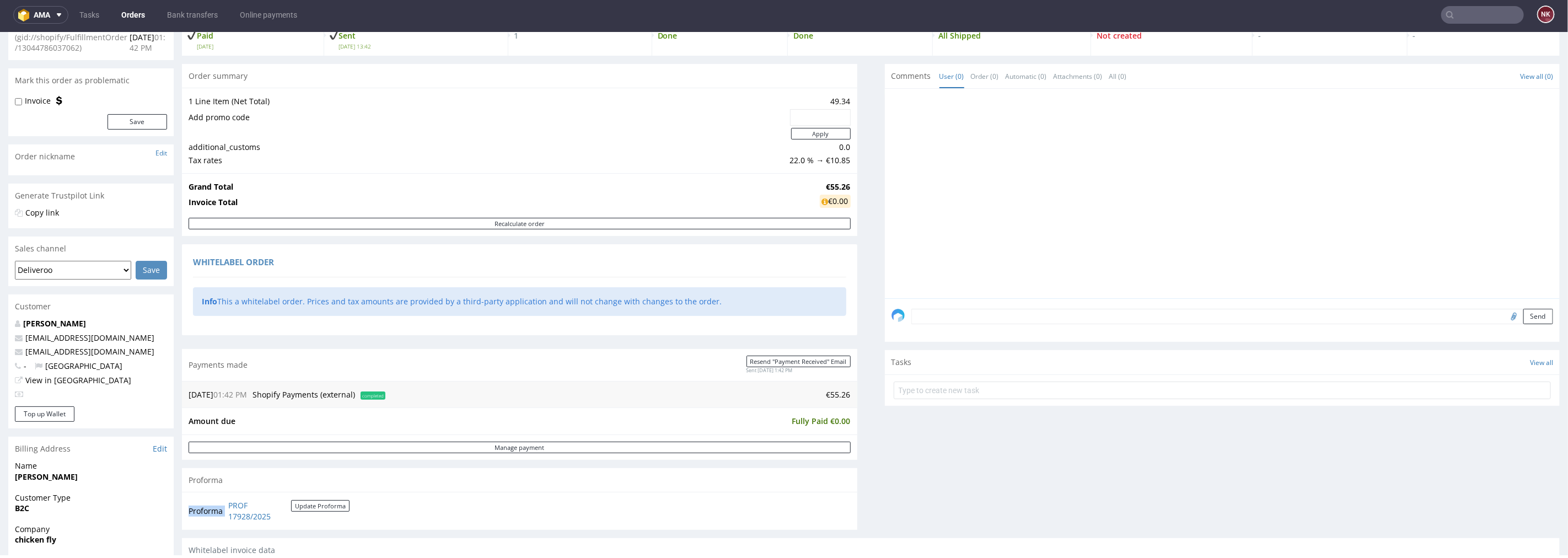
scroll to position [0, 0]
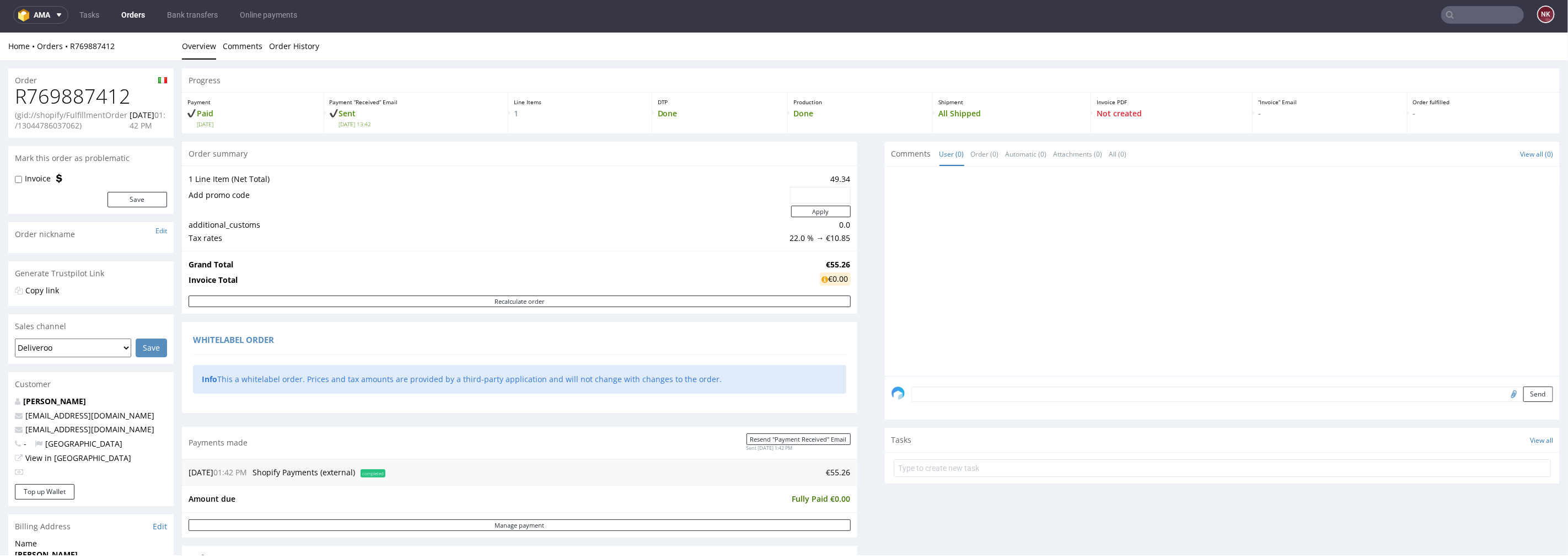
click at [103, 103] on h1 "R769887412" at bounding box center [91, 95] width 152 height 22
copy h1 "R769887412"
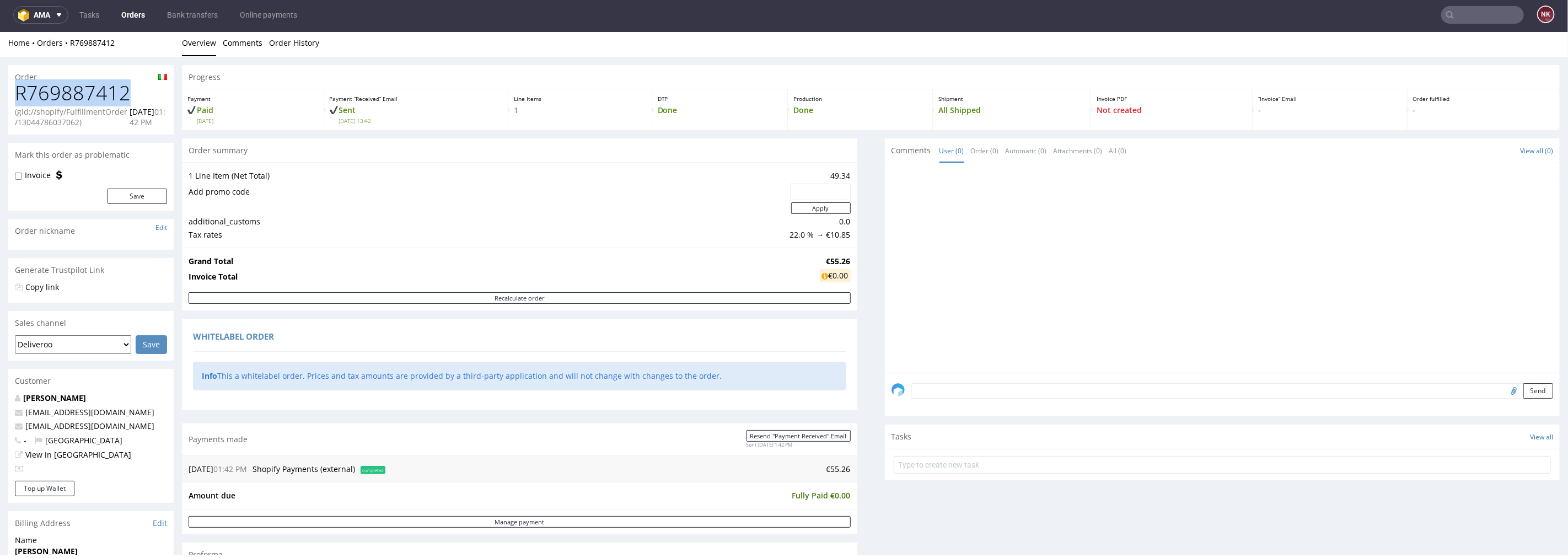
scroll to position [244, 0]
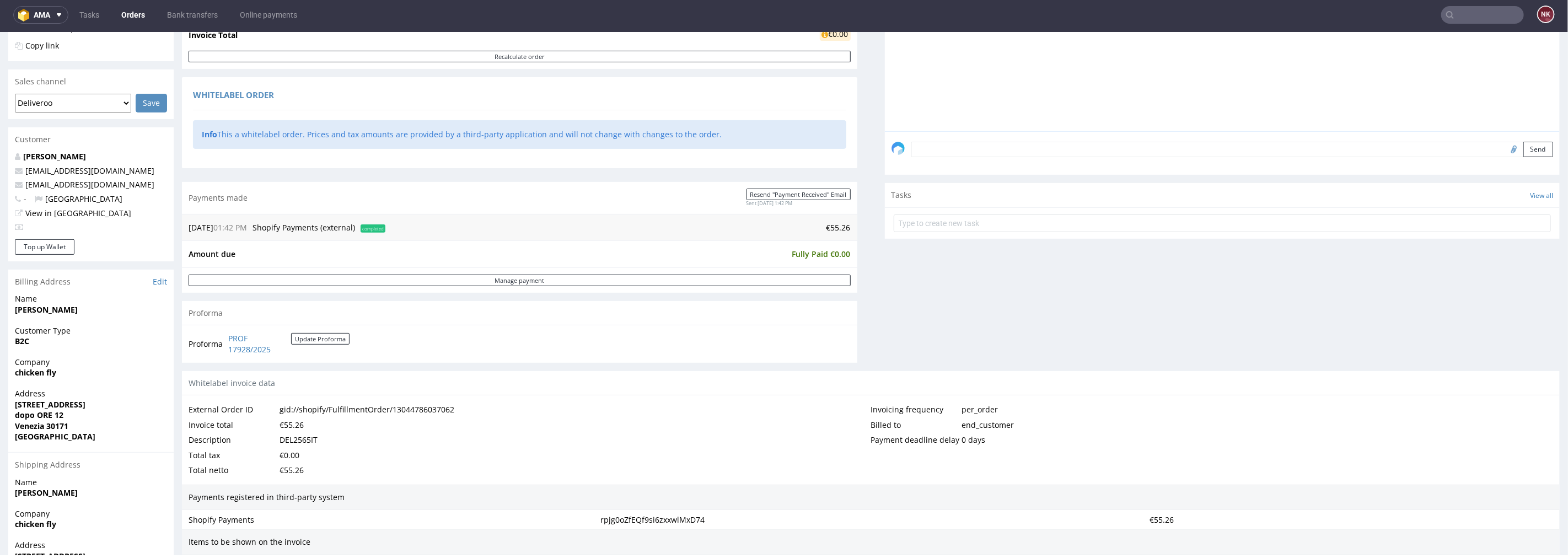
click at [834, 218] on div "21.08.25 01:42 PM Shopify Payments (external) completed €55.26" at bounding box center [520, 226] width 676 height 27
click at [834, 223] on td "€55.26" at bounding box center [620, 226] width 463 height 13
copy td "55.26"
click at [1409, 366] on div "Comments User (0) Order (0) Automatic (0) Attachments (0) All (0) View all (0) …" at bounding box center [1223, 133] width 676 height 474
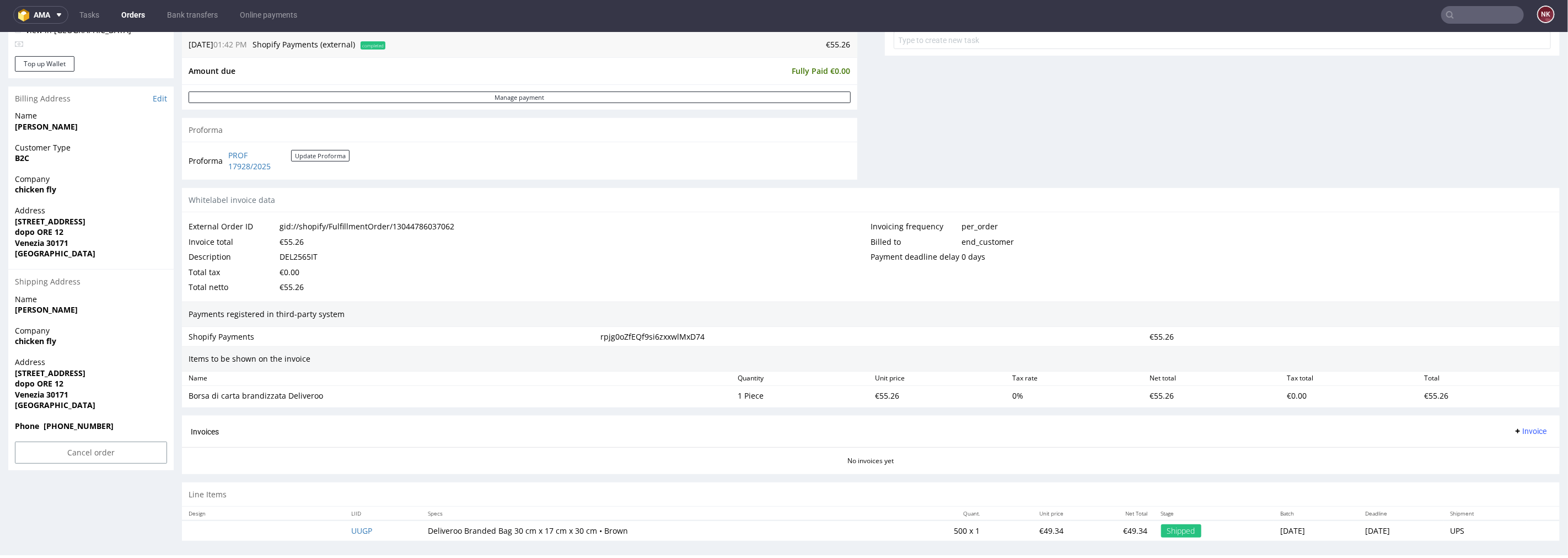
scroll to position [429, 0]
click at [1519, 435] on button "Invoice" at bounding box center [1530, 430] width 42 height 13
click at [1521, 469] on span "Upload" at bounding box center [1512, 474] width 54 height 11
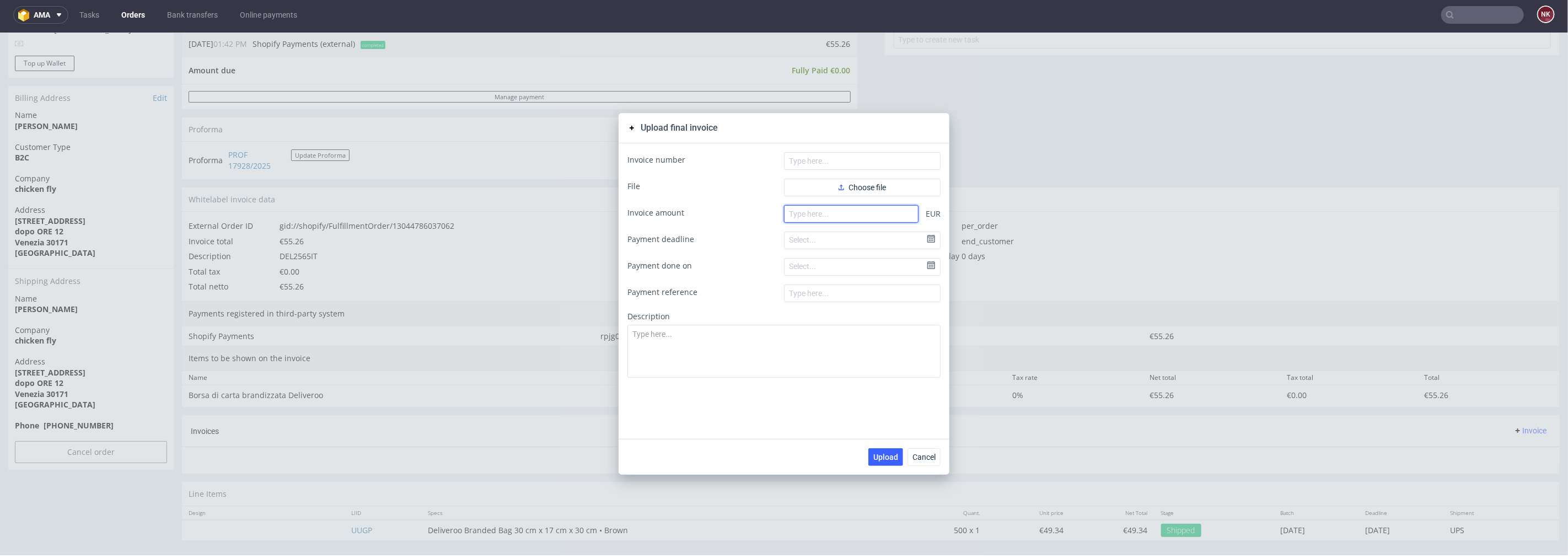
click at [851, 213] on input "number" at bounding box center [851, 213] width 134 height 17
paste input "55.26"
type input "55.27"
click at [852, 183] on span "Choose file" at bounding box center [862, 187] width 47 height 7
click at [811, 157] on input "text" at bounding box center [862, 160] width 157 height 17
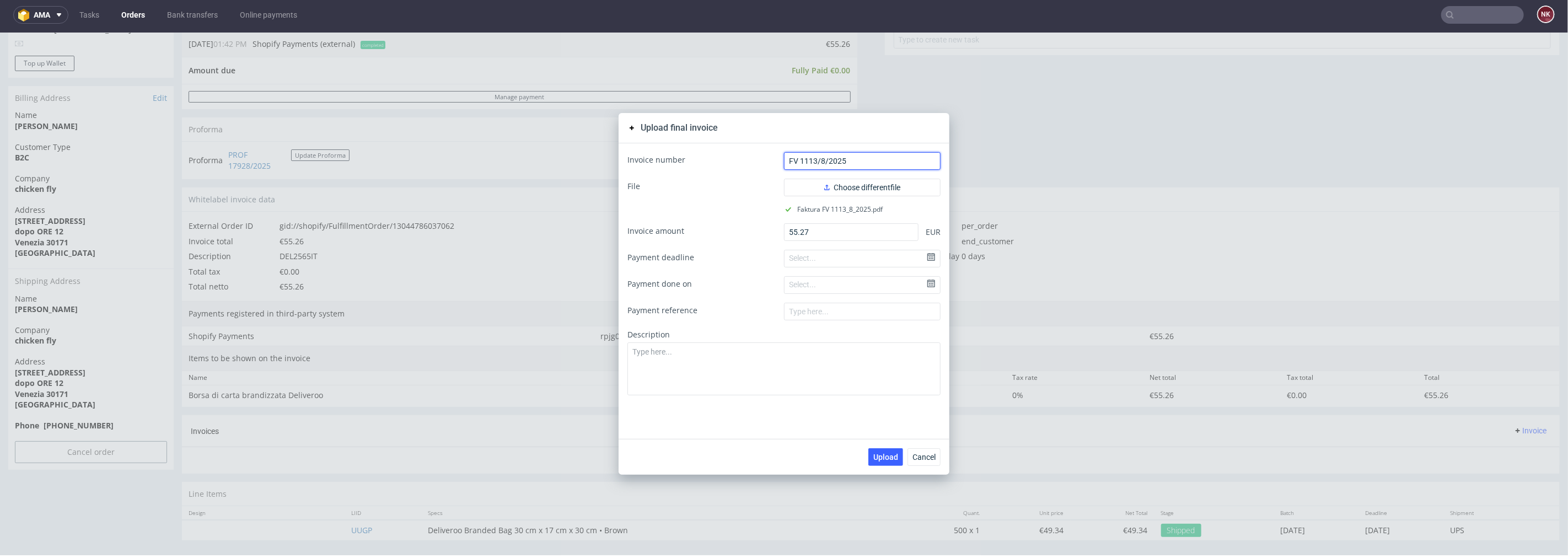
type input "FV 1113/8/2025"
click at [889, 466] on div "Upload Cancel" at bounding box center [784, 457] width 331 height 36
click at [885, 458] on span "Upload" at bounding box center [886, 457] width 25 height 7
click at [920, 457] on span "Cancel" at bounding box center [924, 457] width 23 height 7
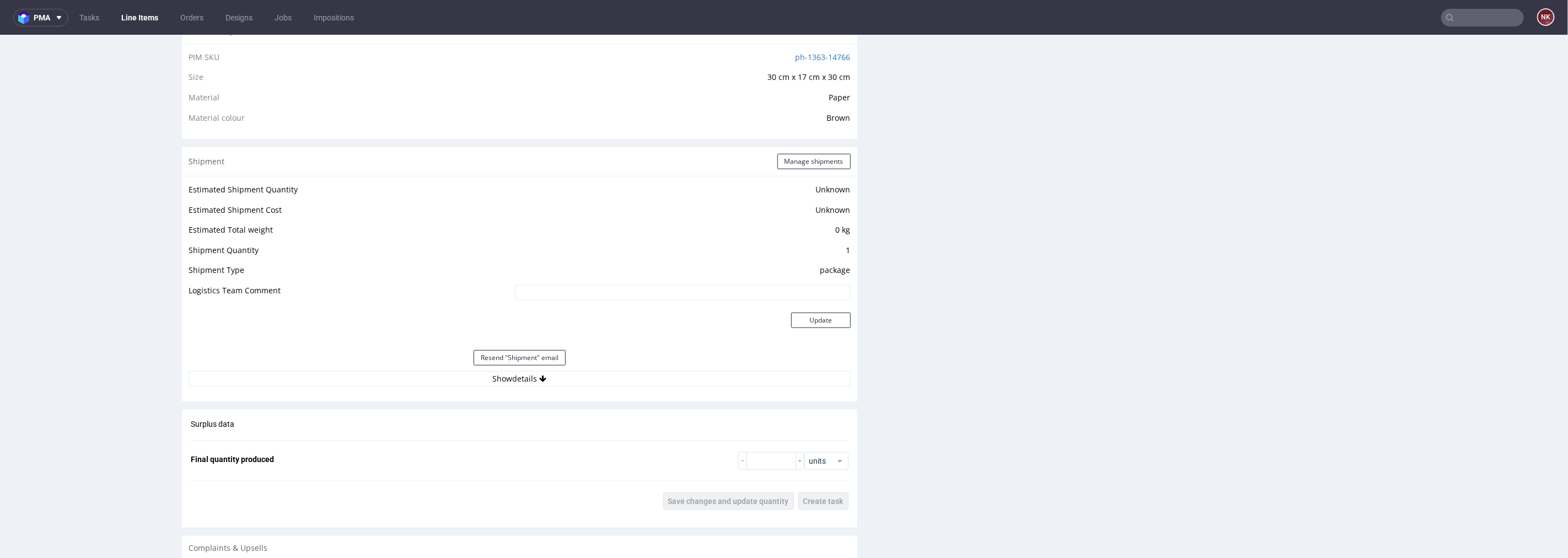
scroll to position [918, 0]
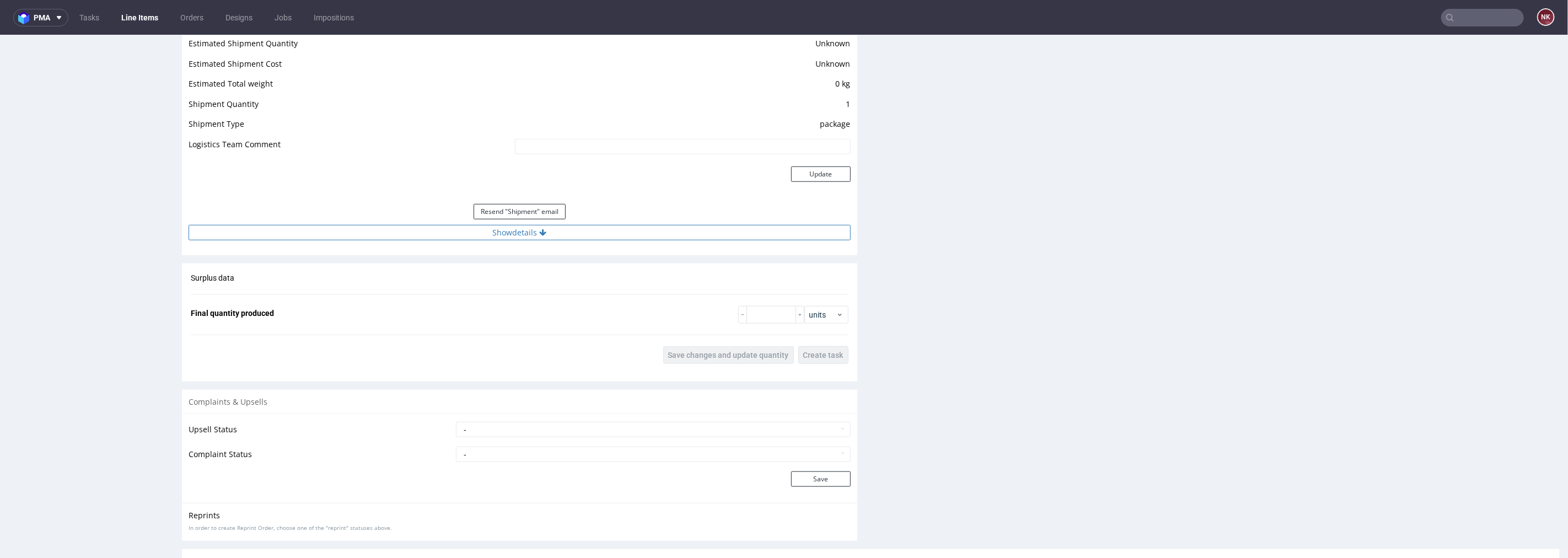
click at [564, 232] on button "Show details" at bounding box center [520, 232] width 662 height 16
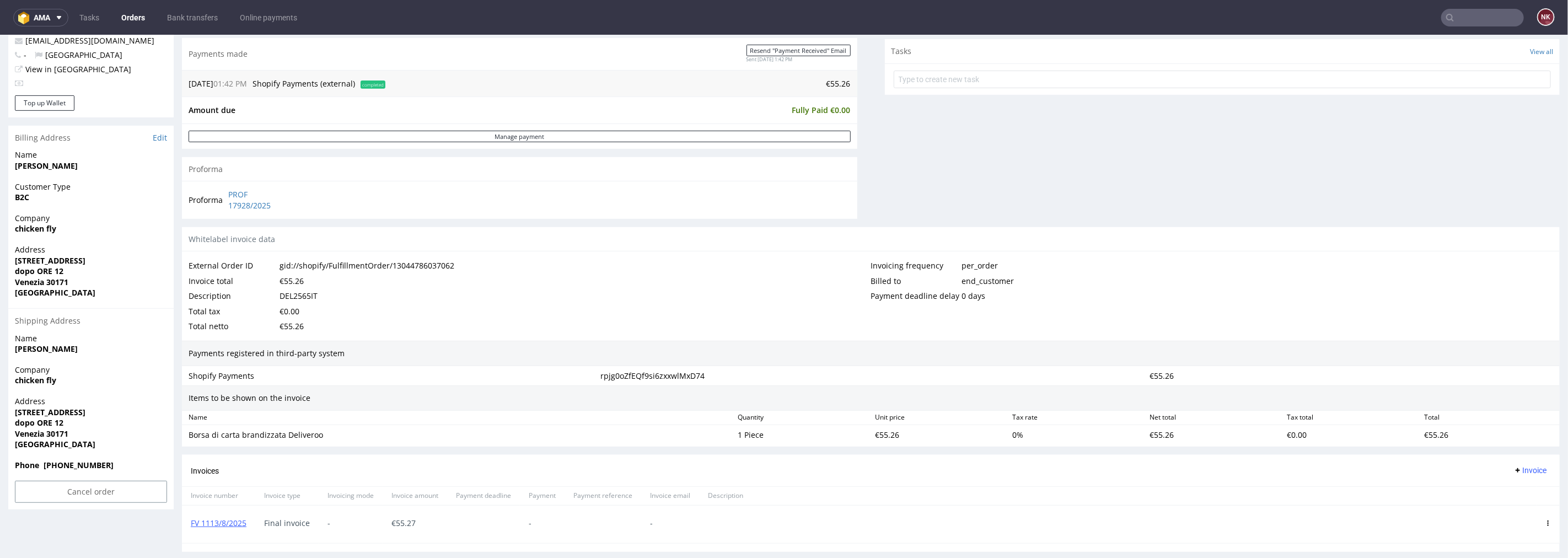
scroll to position [475, 0]
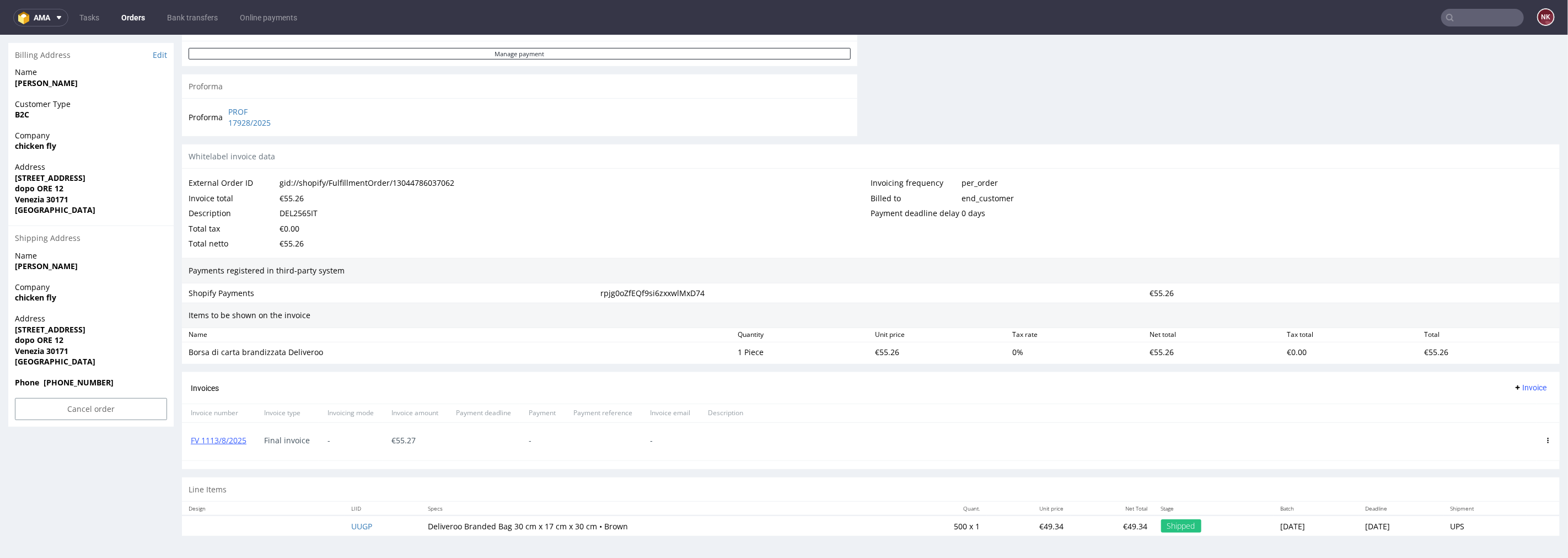
click at [133, 17] on link "Orders" at bounding box center [133, 17] width 37 height 17
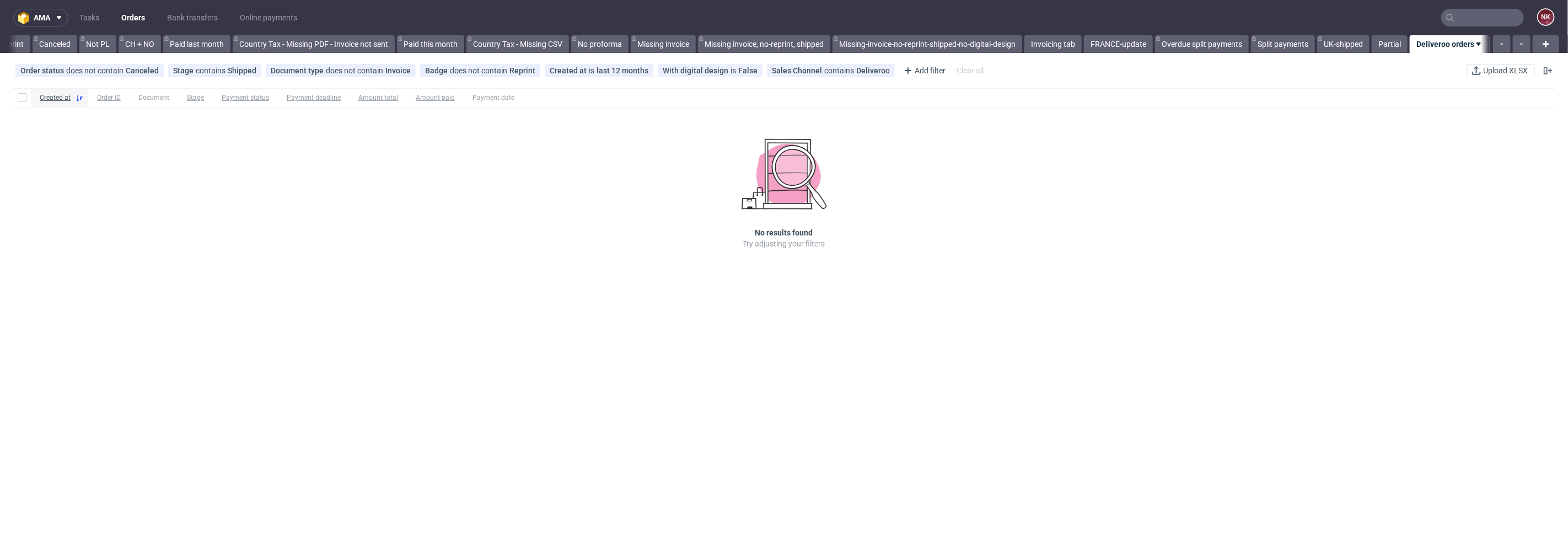
scroll to position [0, 1062]
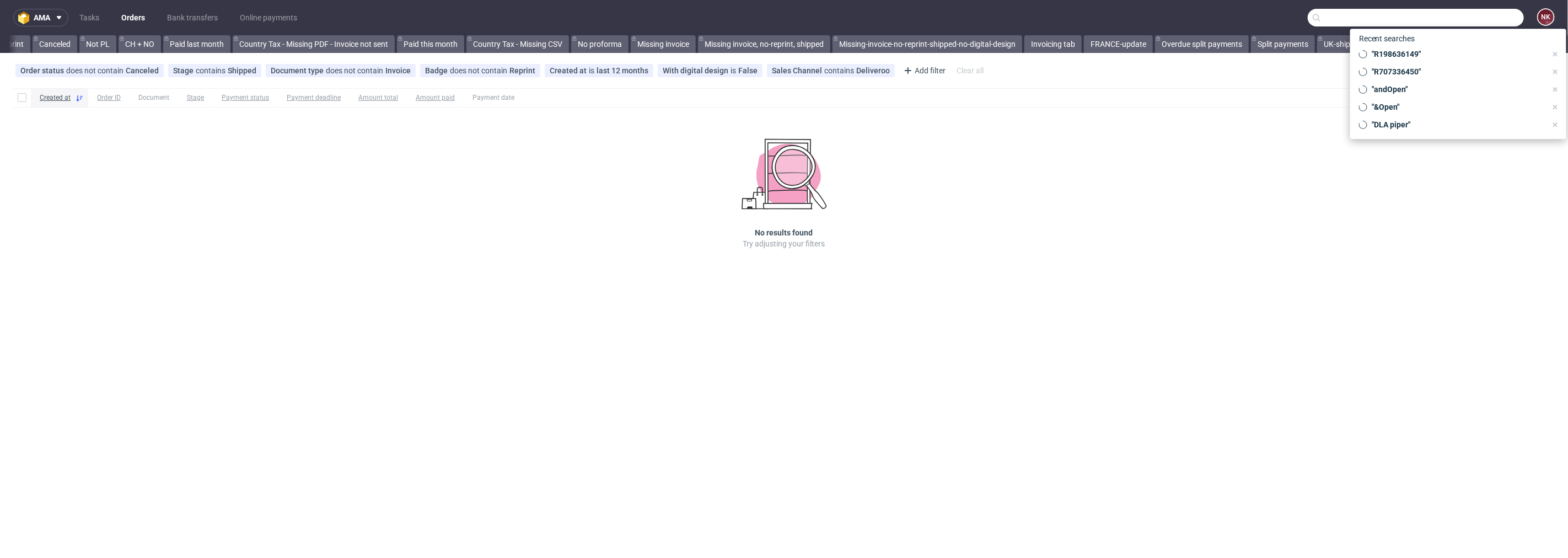
click at [1488, 12] on input "text" at bounding box center [1416, 17] width 216 height 17
paste input "Quotes are not sourced from all markets and may be delayed up to 20 minutes. In…"
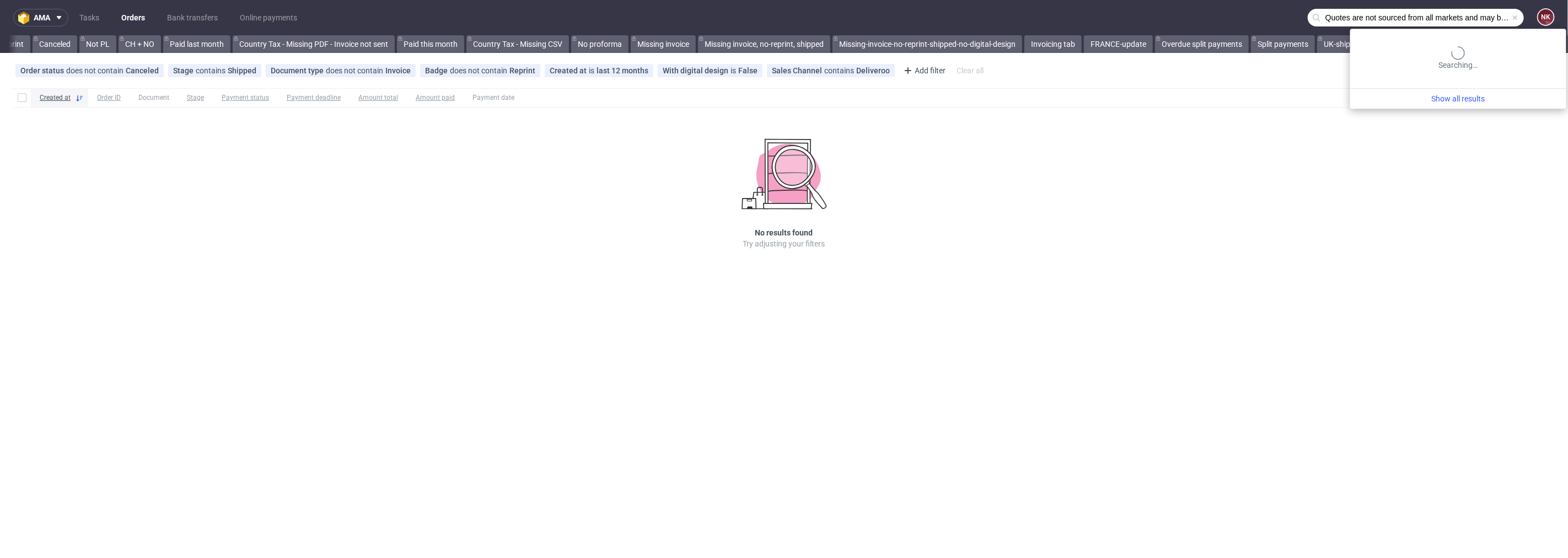
scroll to position [0, 553]
type input "Quotes are not sourced from all markets and may be delayed up to 20 minutes. In…"
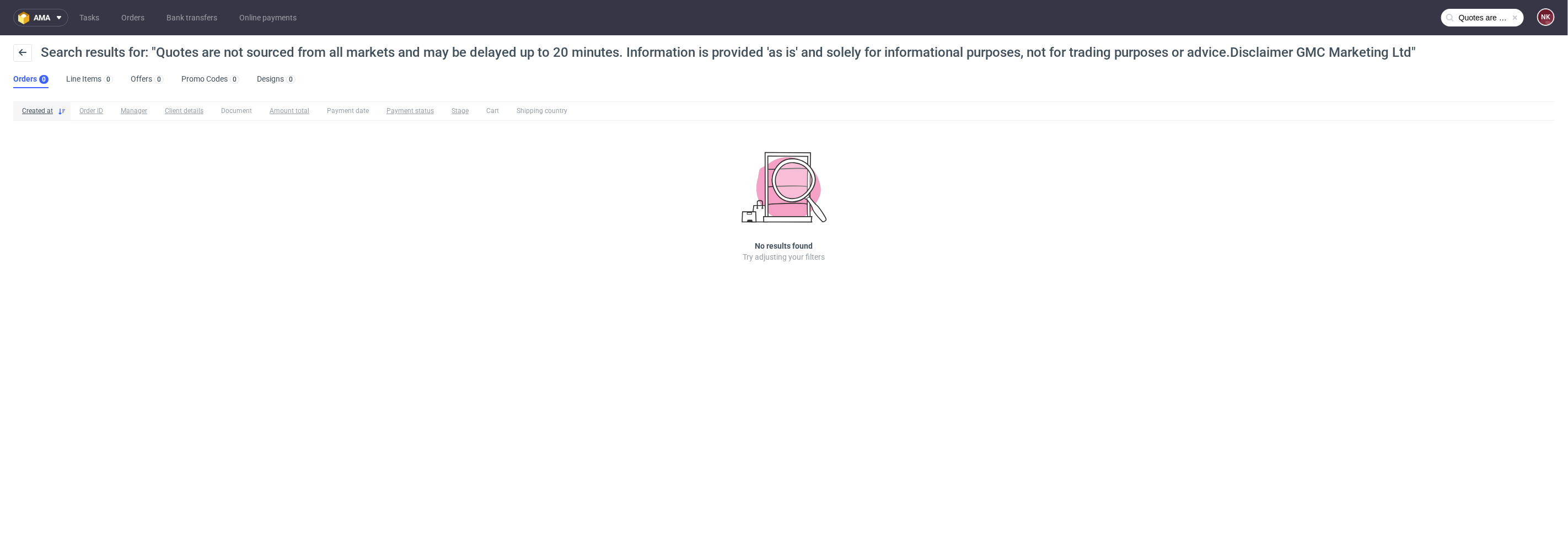
click at [1478, 22] on input "Quotes are not sourced from all markets and may be delayed up to 20 minutes. In…" at bounding box center [1483, 17] width 83 height 17
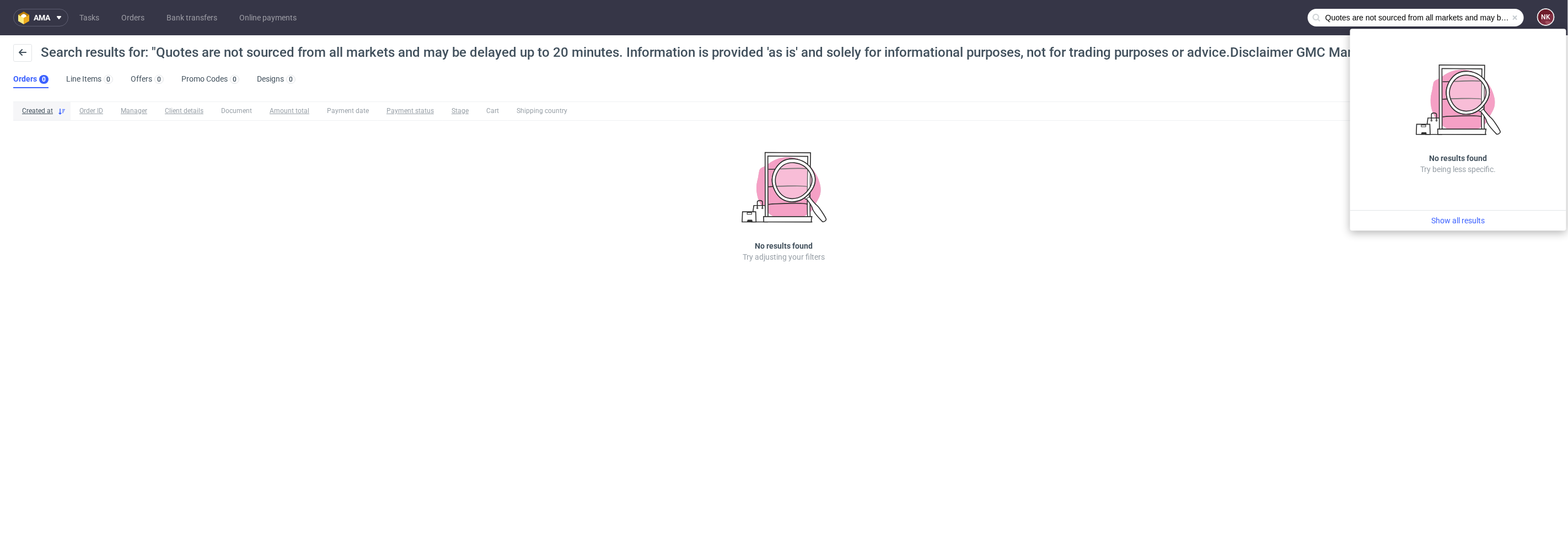
click at [1516, 19] on span at bounding box center [1515, 17] width 9 height 9
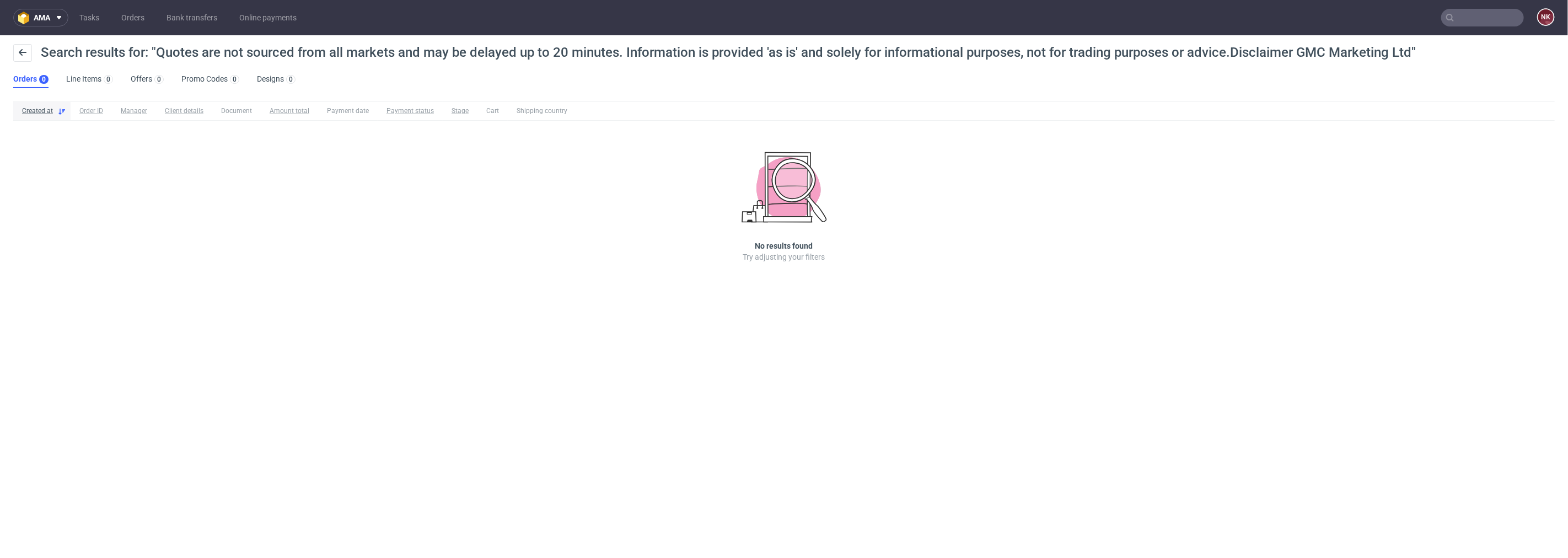
click at [1461, 17] on input "text" at bounding box center [1483, 17] width 83 height 17
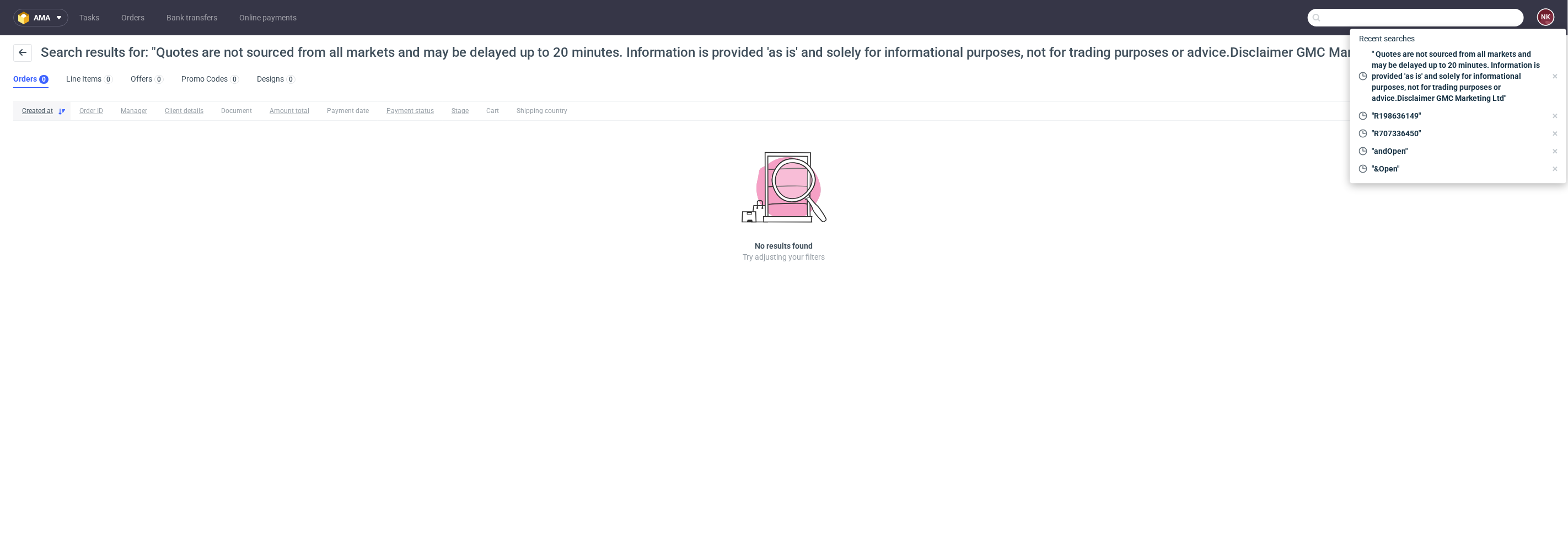
paste input "Quotes are not sourced from all markets and may be delayed up to 20 minutes. In…"
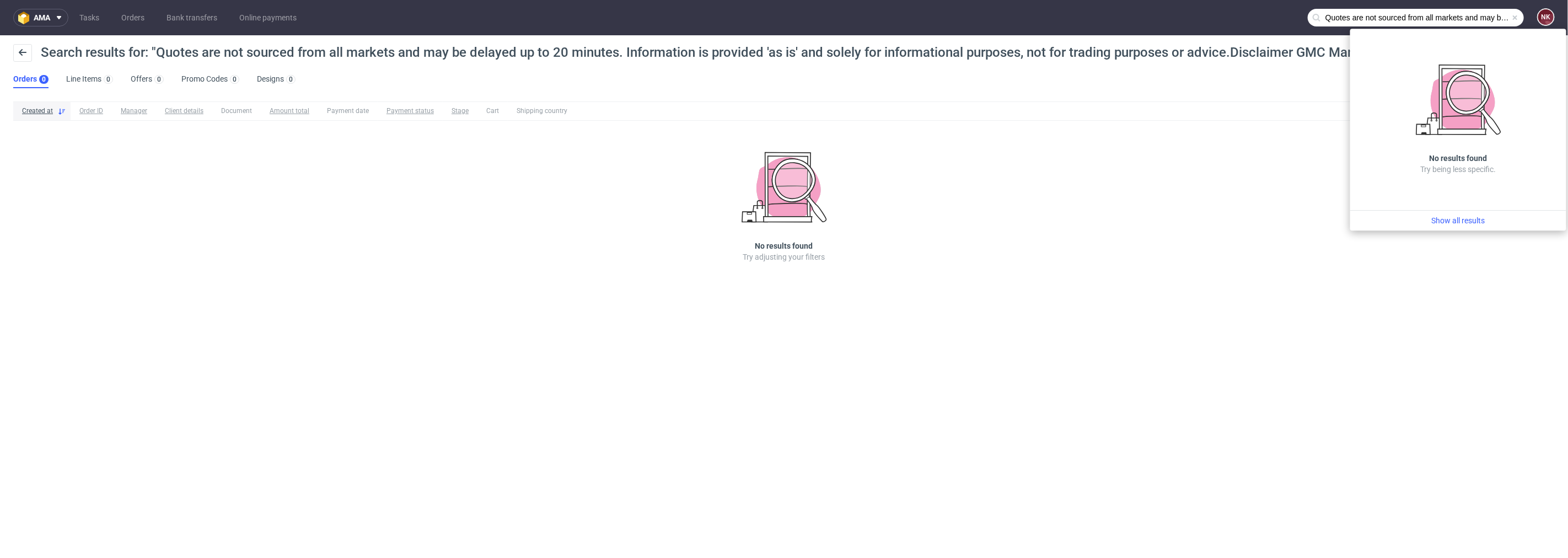
drag, startPoint x: 1446, startPoint y: 17, endPoint x: 1211, endPoint y: 17, distance: 235.0
click at [1211, 17] on nav "ama Tasks Orders Bank transfers Online payments Quotes are not sourced from all…" at bounding box center [784, 17] width 1568 height 35
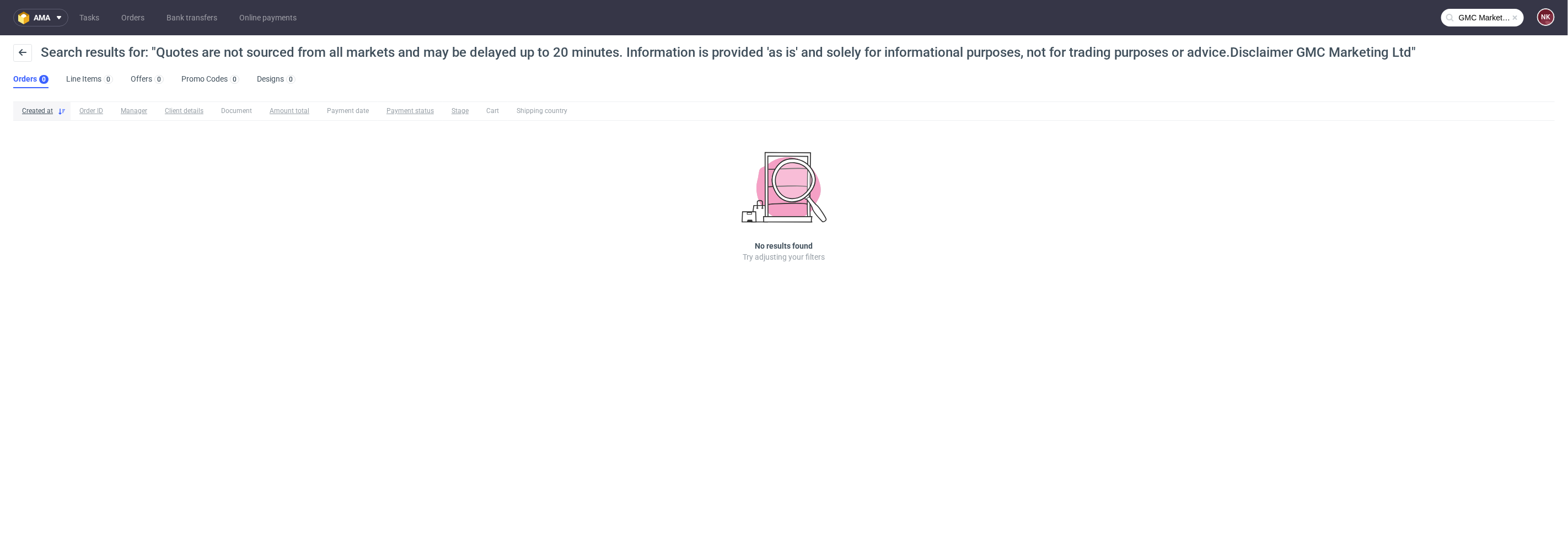
type input "GMC Marketing Ltd"
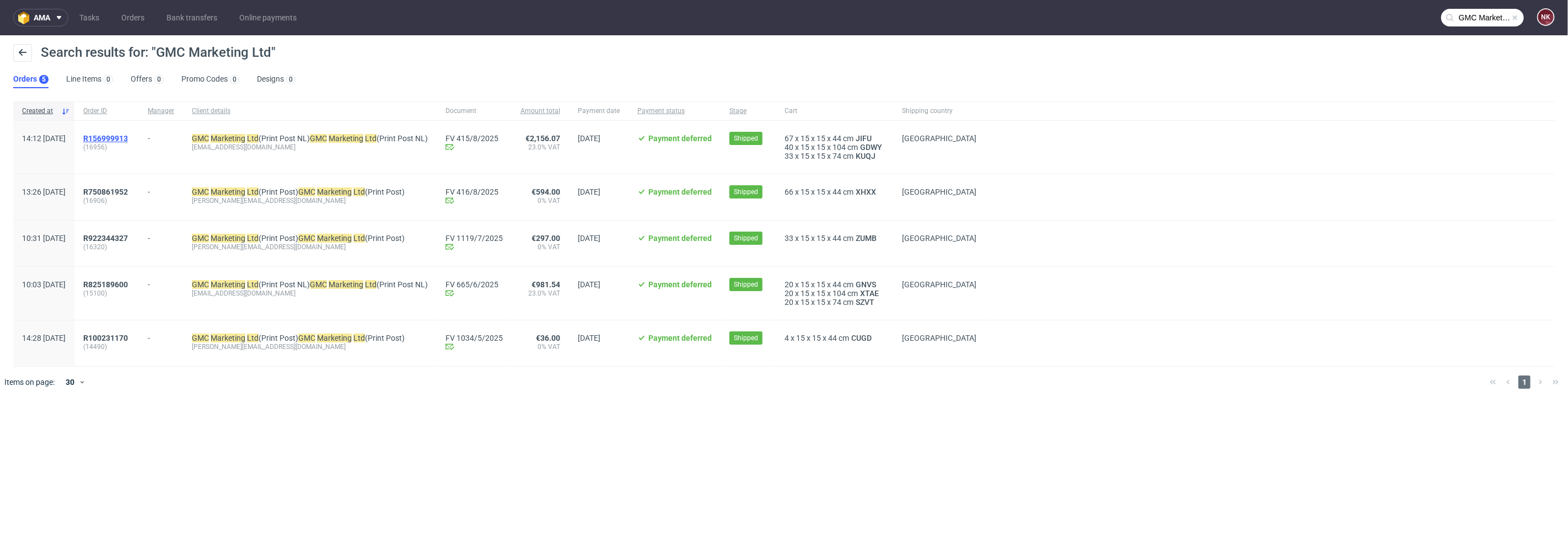
click at [128, 136] on span "R156999913" at bounding box center [106, 138] width 45 height 9
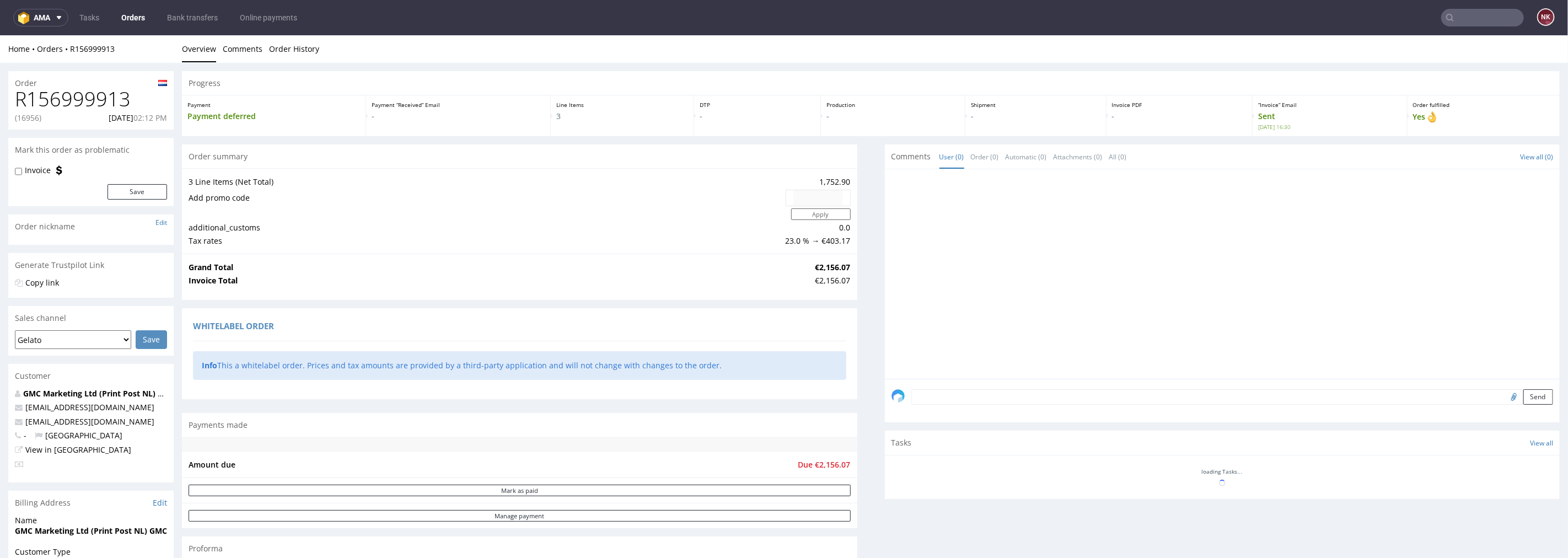
scroll to position [244, 0]
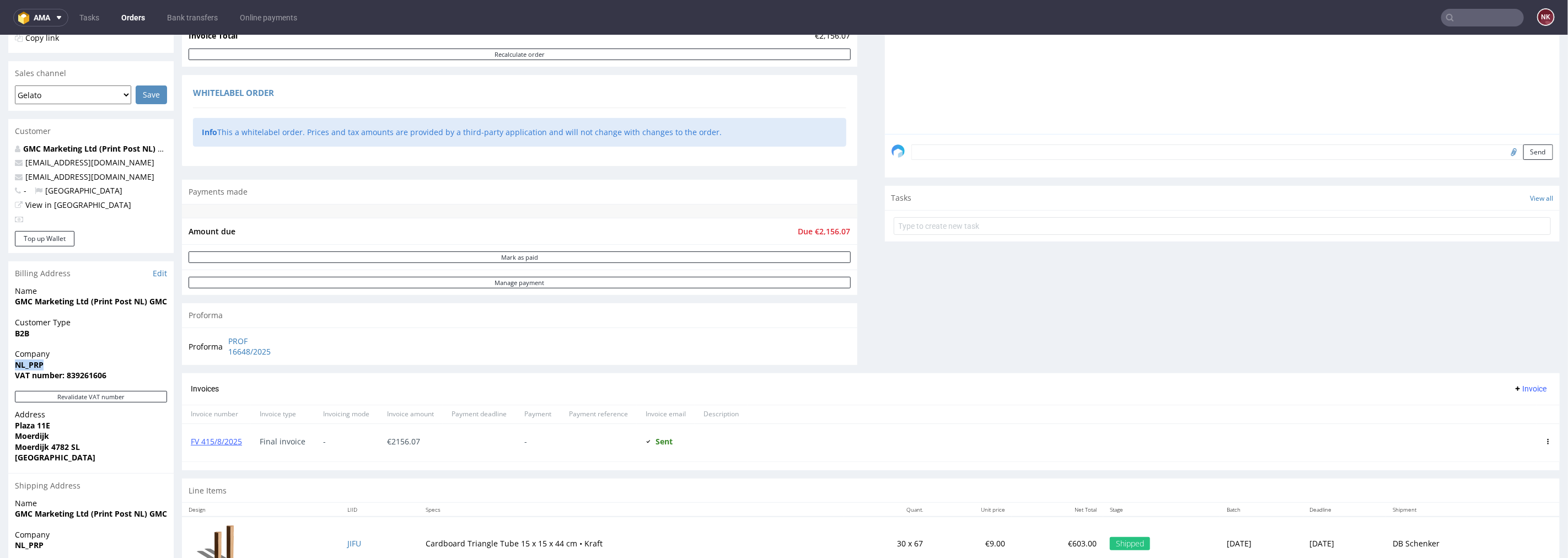
drag, startPoint x: 46, startPoint y: 361, endPoint x: 0, endPoint y: 360, distance: 46.0
click at [0, 360] on div "Order R156999913 (16956) 06.08.2025 02:12 PM Mark this order as problematic Inv…" at bounding box center [784, 255] width 1568 height 875
copy strong "NL_PRP"
click at [1478, 27] on nav "ama Tasks Orders Bank transfers Online payments NK" at bounding box center [784, 17] width 1568 height 35
click at [1478, 21] on input "text" at bounding box center [1483, 17] width 83 height 17
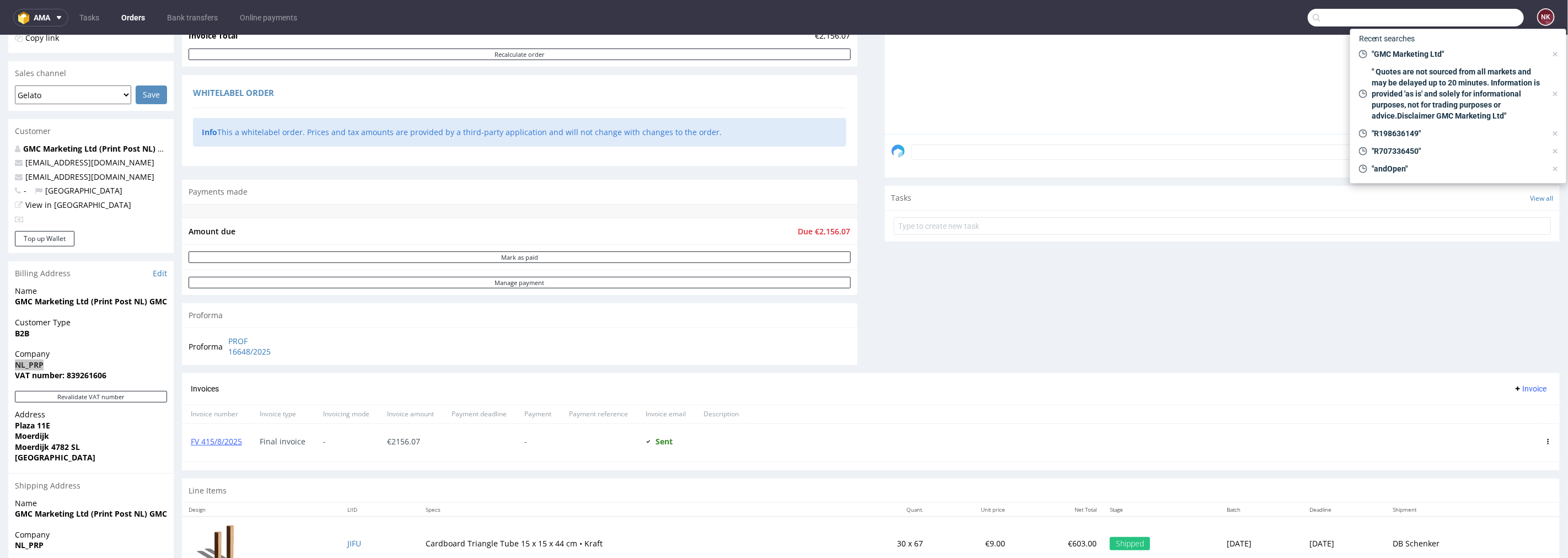
paste input "NL_PRP"
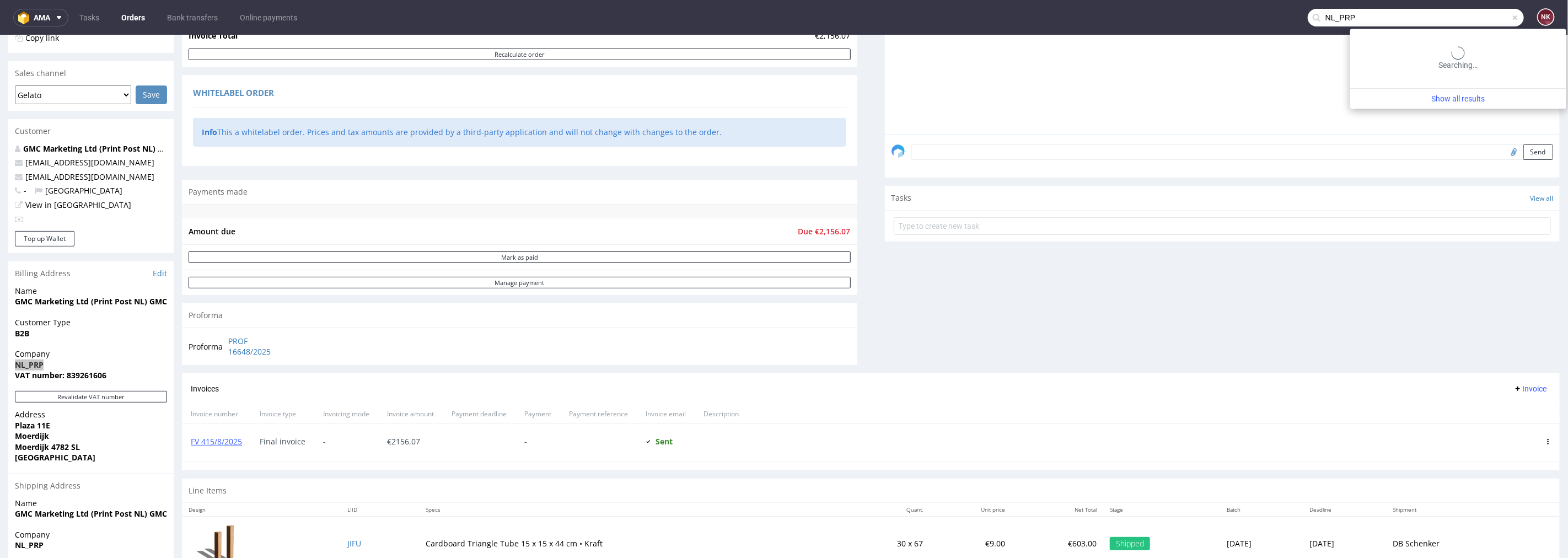
type input "NL_PRP"
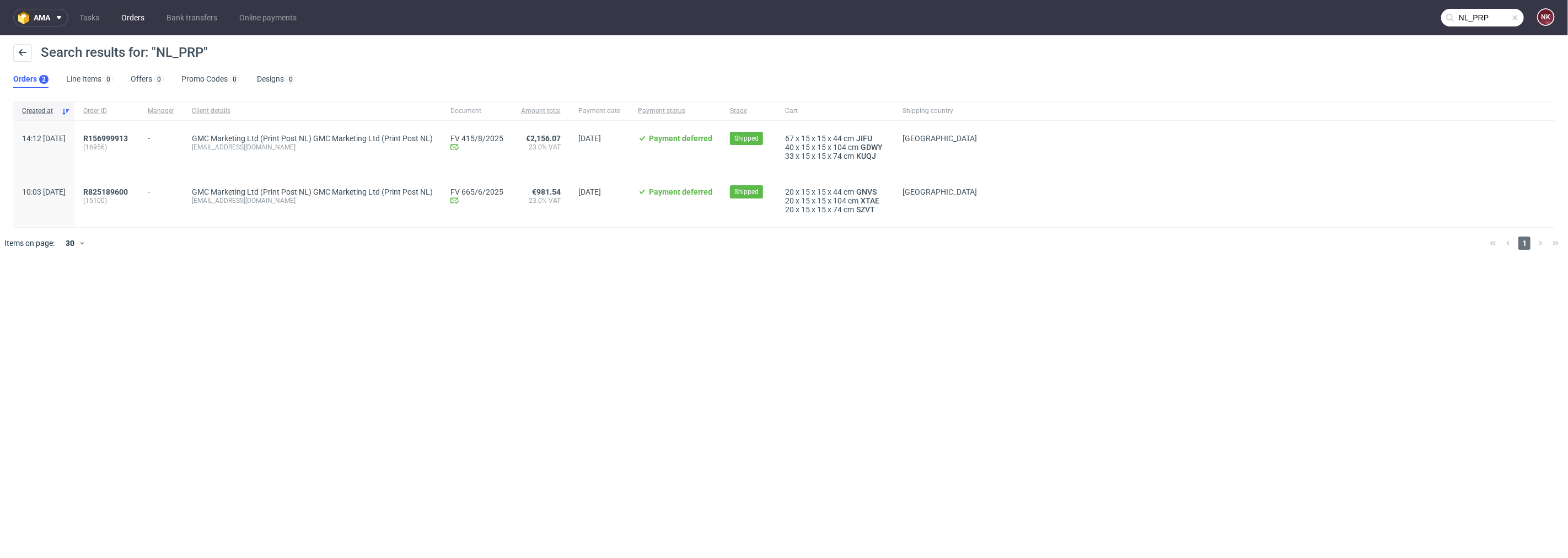
click at [131, 21] on link "Orders" at bounding box center [133, 17] width 36 height 17
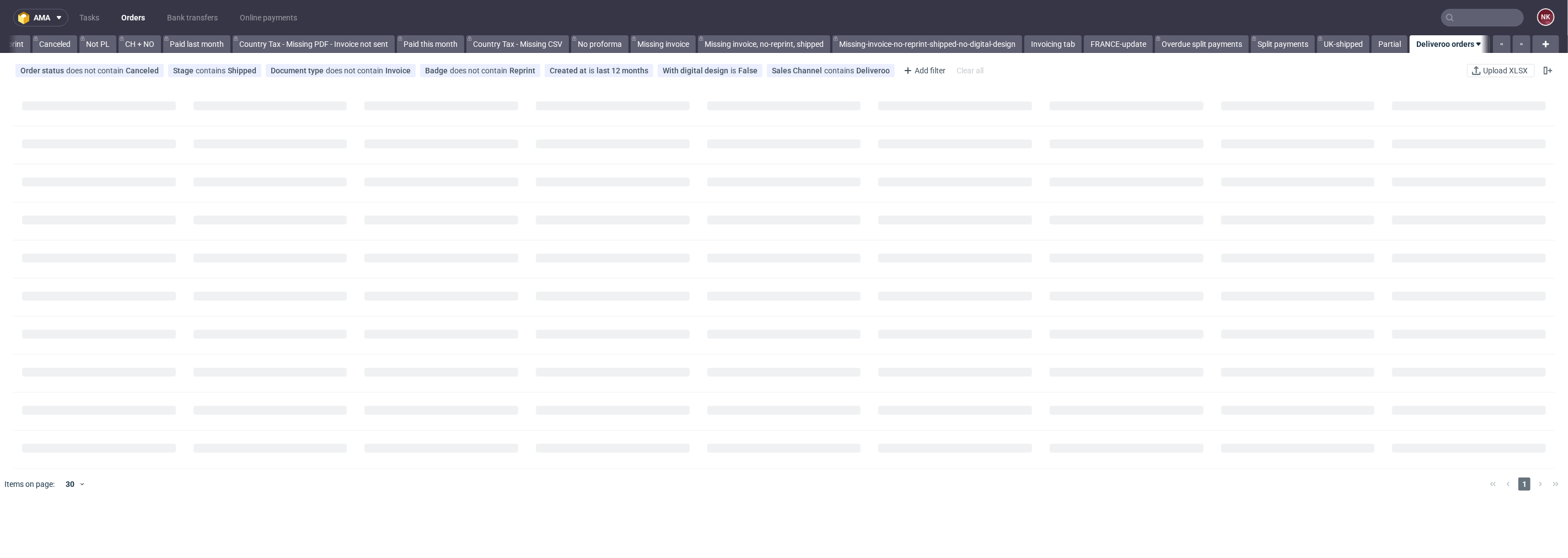
scroll to position [0, 1062]
click at [1467, 21] on input "text" at bounding box center [1483, 17] width 83 height 17
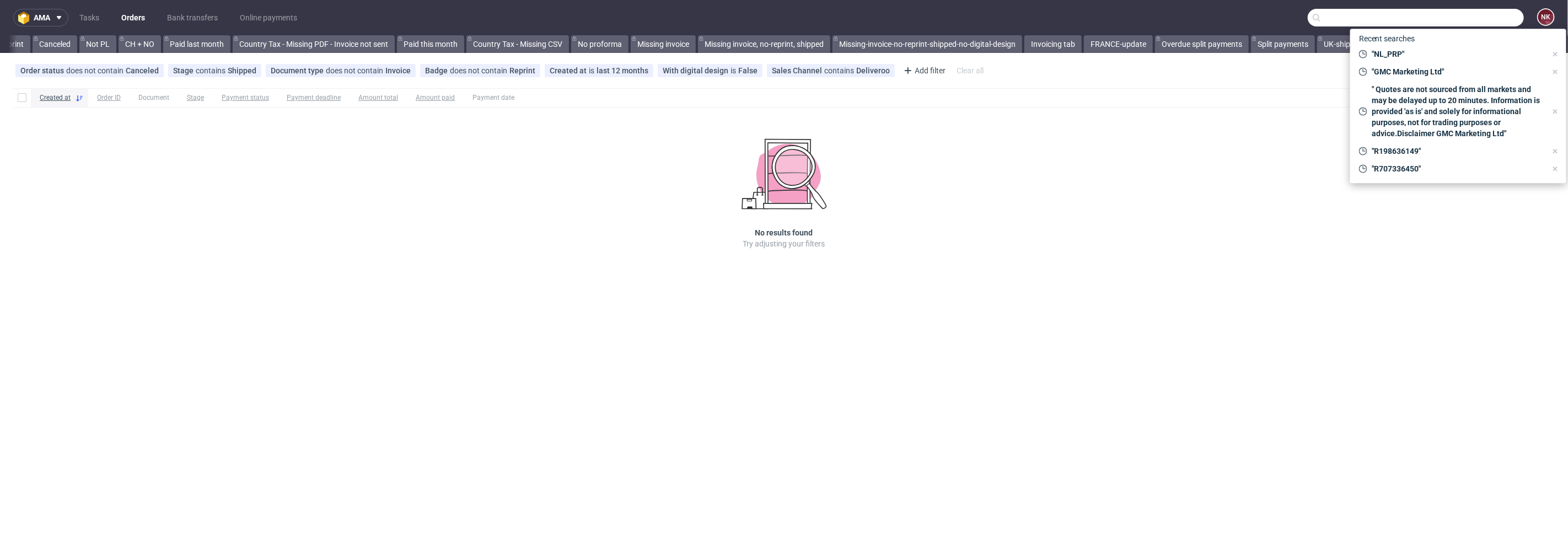
paste input "R044484120"
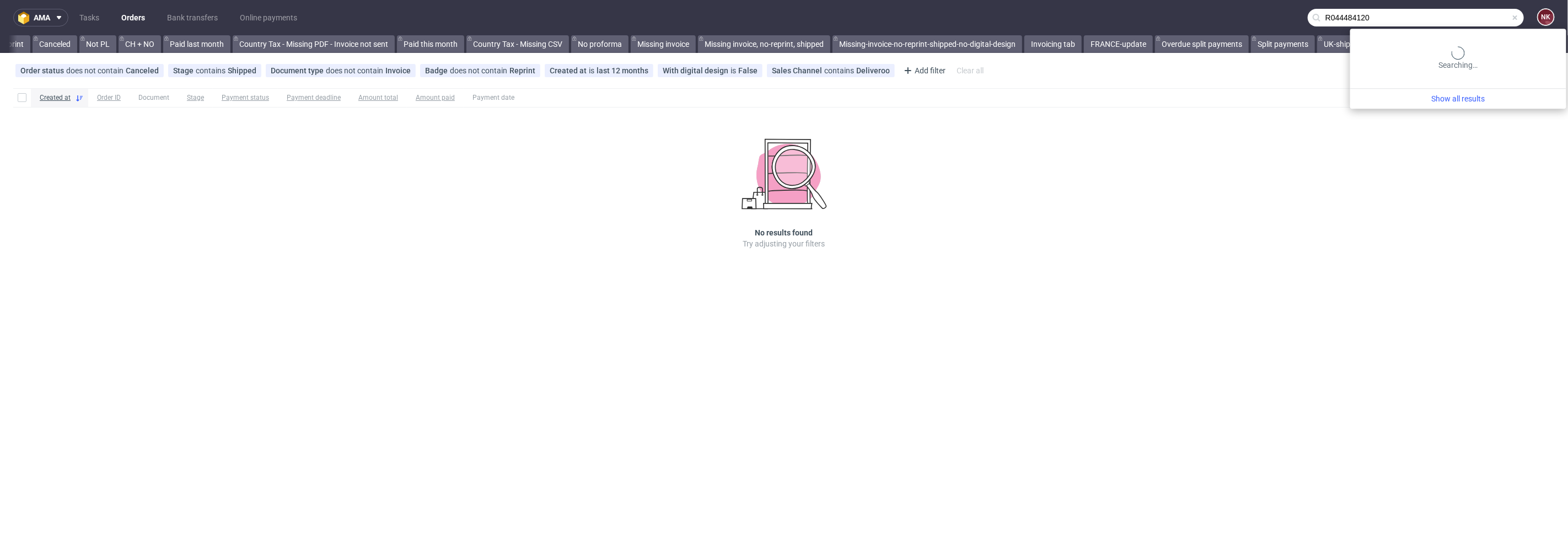
type input "R044484120"
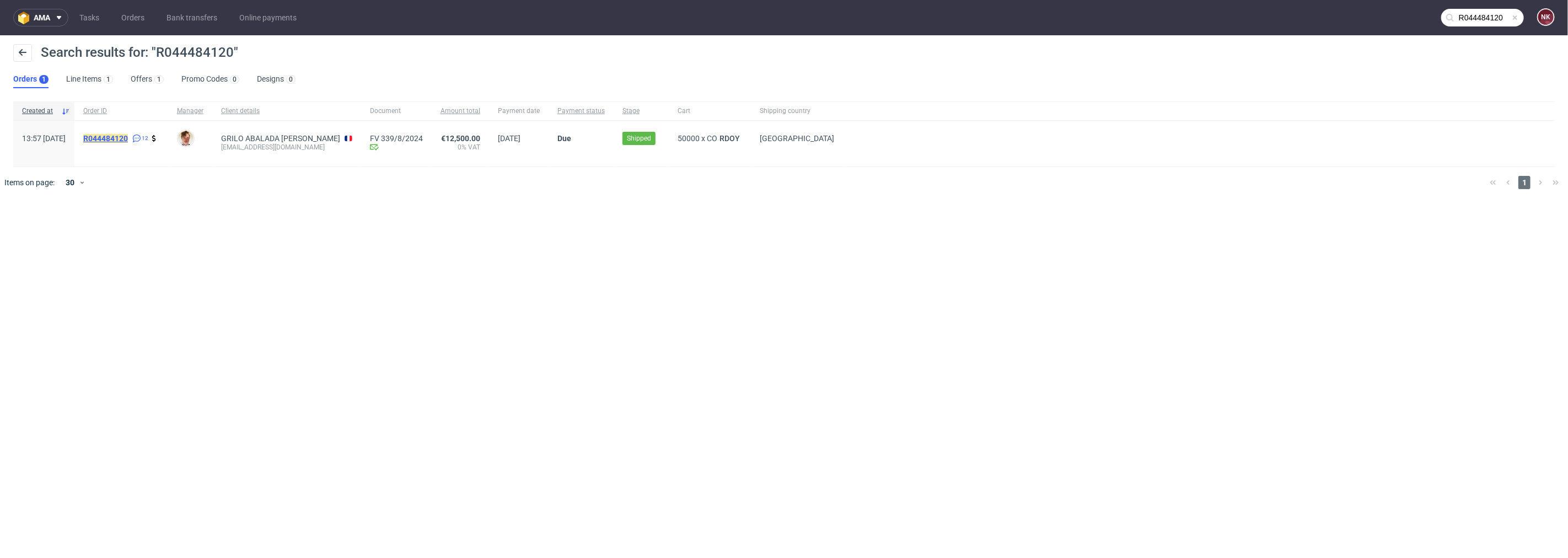
click at [128, 134] on mark "R044484120" at bounding box center [106, 138] width 45 height 9
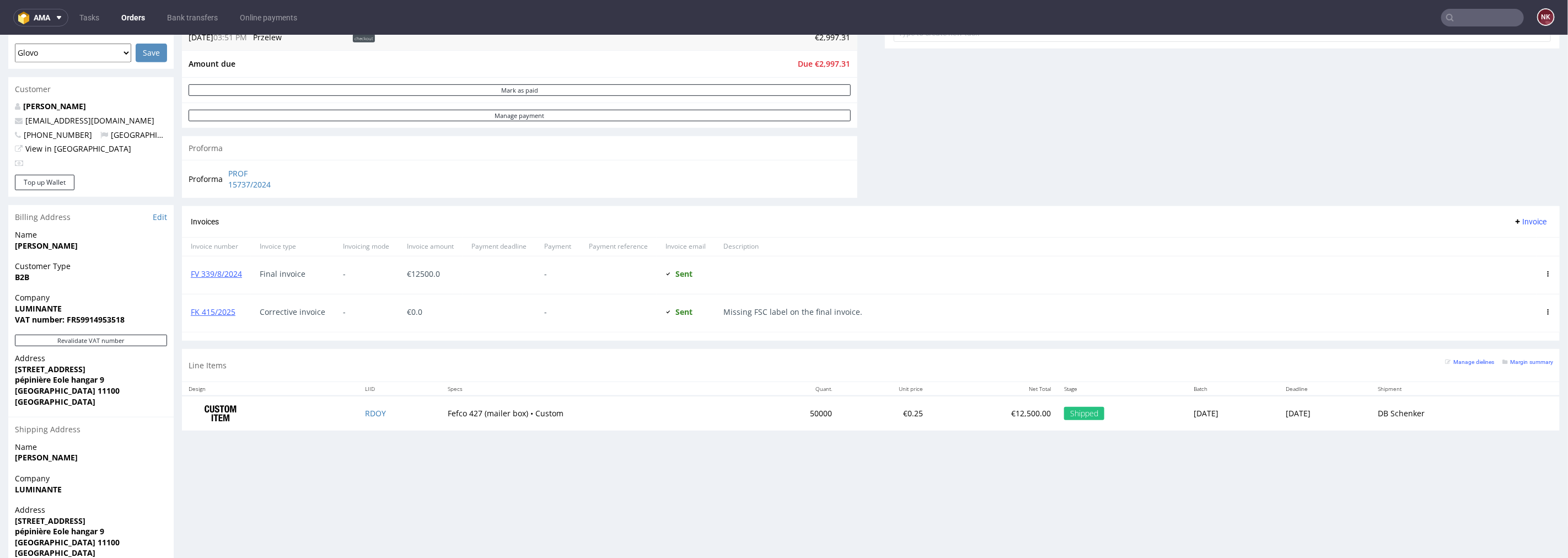
scroll to position [552, 0]
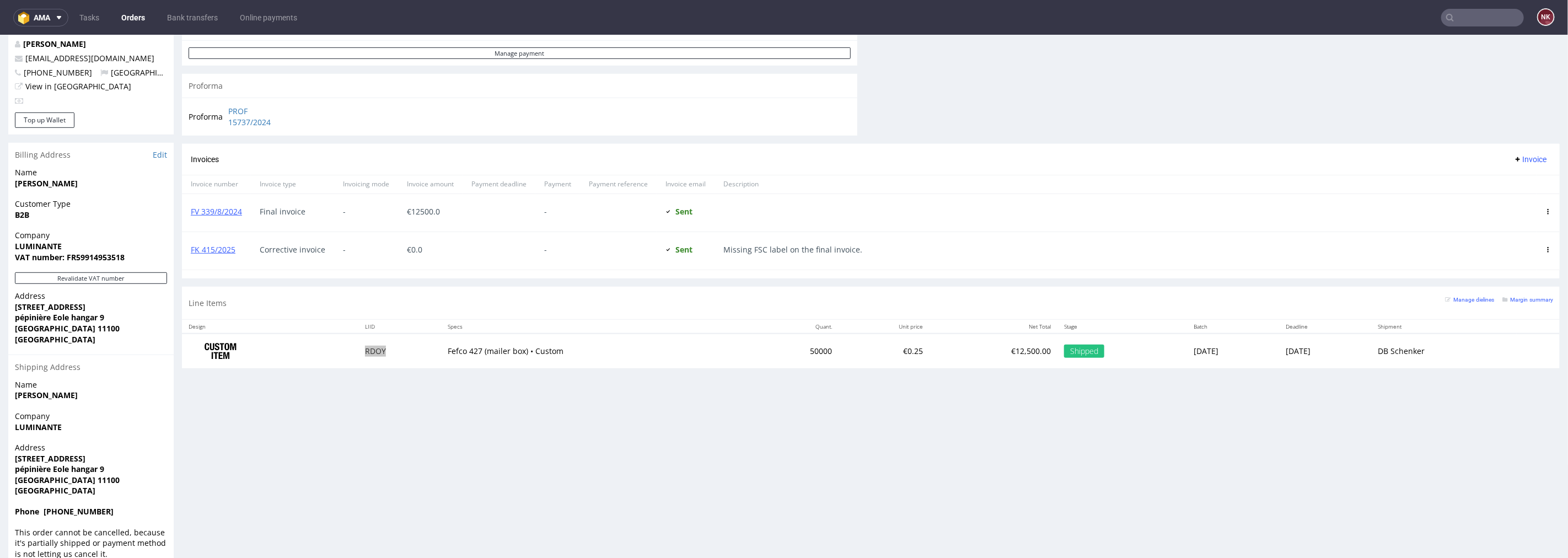
click at [118, 9] on ul "Tasks Orders Bank transfers Online payments" at bounding box center [189, 17] width 240 height 17
click at [133, 16] on link "Orders" at bounding box center [133, 17] width 37 height 17
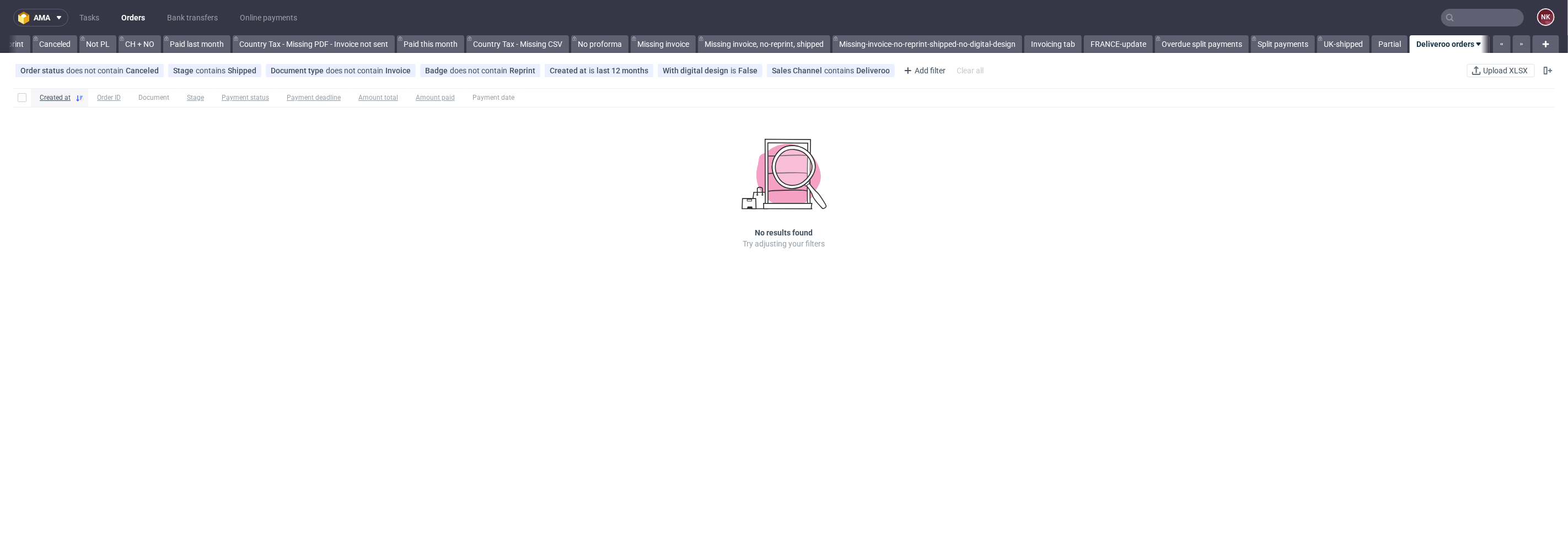
scroll to position [0, 1062]
click at [128, 9] on link "Orders" at bounding box center [133, 17] width 37 height 17
click at [1062, 47] on link "Invoicing tab" at bounding box center [1053, 44] width 57 height 17
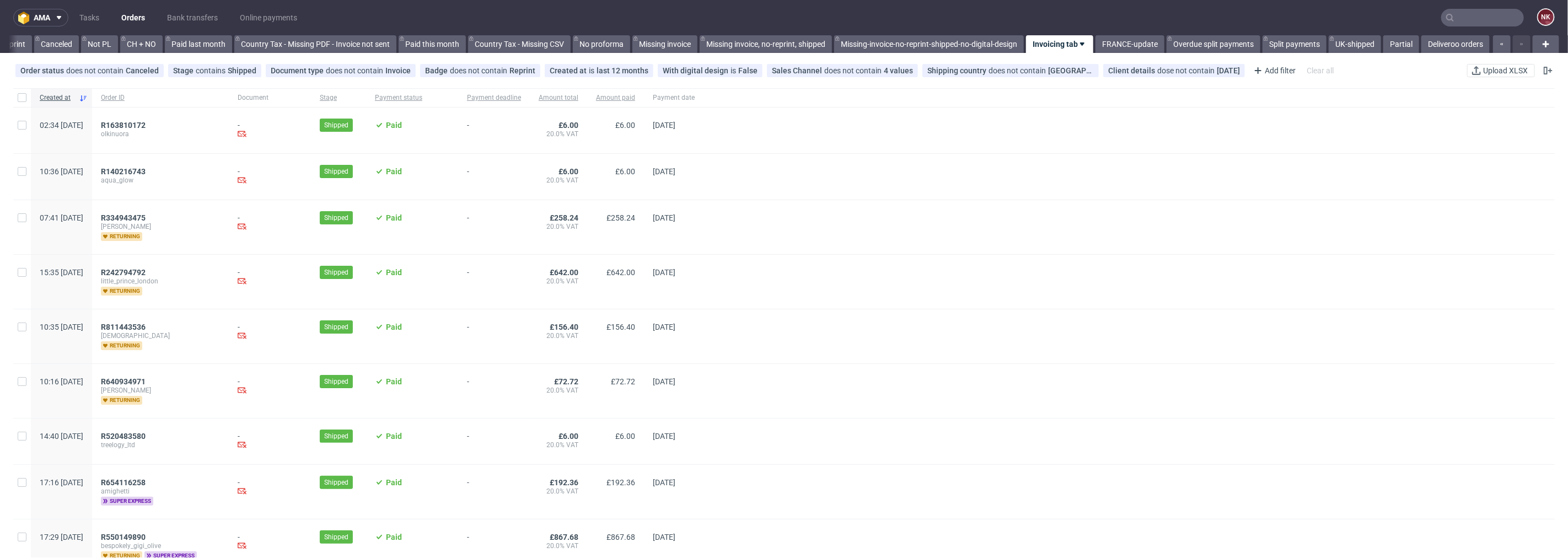
click at [530, 210] on div "-" at bounding box center [493, 227] width 72 height 54
click at [185, 7] on nav "ama Tasks Orders Bank transfers Online payments NK" at bounding box center [784, 17] width 1568 height 35
click at [188, 13] on link "Bank transfers" at bounding box center [192, 17] width 64 height 17
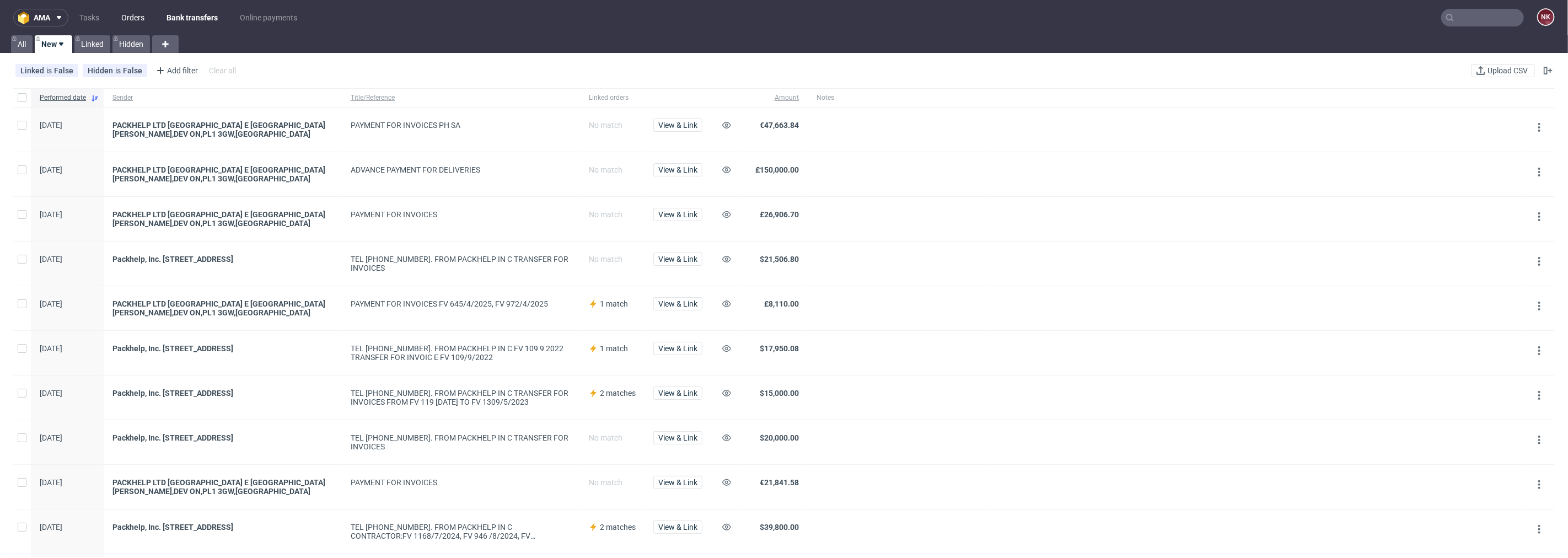
click at [128, 16] on link "Orders" at bounding box center [133, 17] width 36 height 17
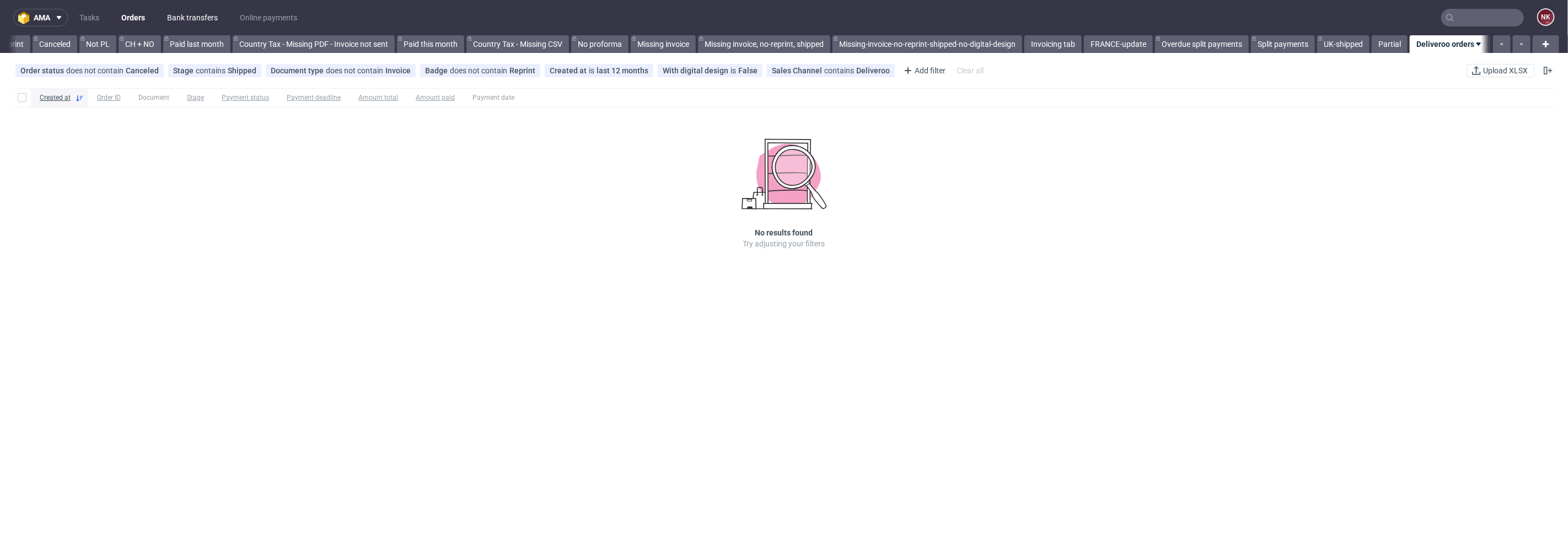
scroll to position [0, 1062]
click at [213, 12] on link "Bank transfers" at bounding box center [192, 17] width 64 height 17
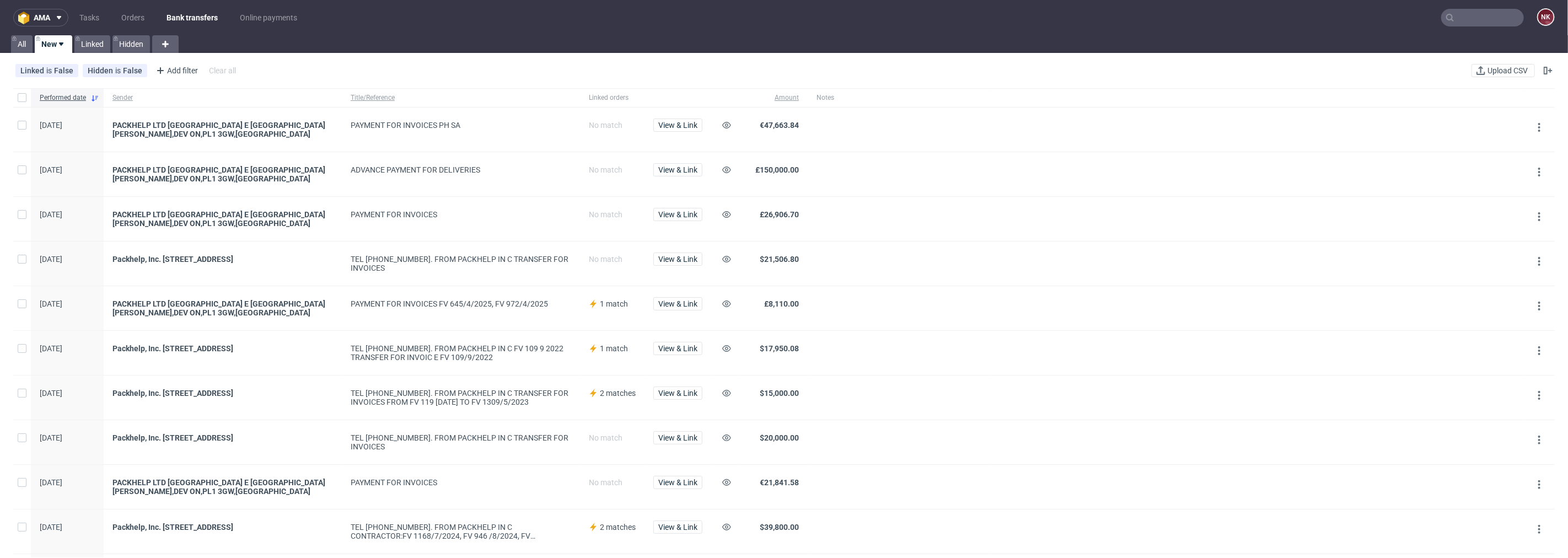
click at [131, 6] on nav "ama Tasks Orders Bank transfers Online payments NK" at bounding box center [784, 17] width 1568 height 35
click at [133, 9] on link "Orders" at bounding box center [133, 17] width 36 height 17
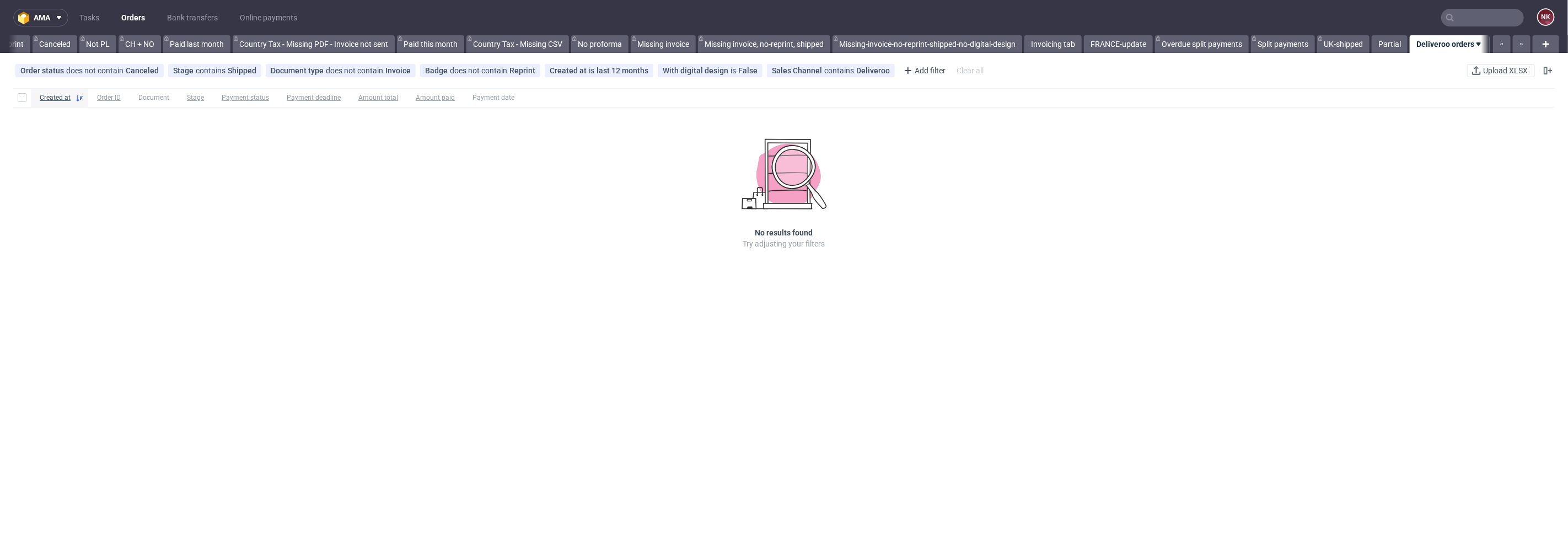
scroll to position [0, 1062]
click at [1034, 33] on nav "ama Tasks Orders Bank transfers Online payments NK" at bounding box center [784, 17] width 1568 height 35
click at [1034, 35] on link "Invoicing tab" at bounding box center [1053, 44] width 57 height 17
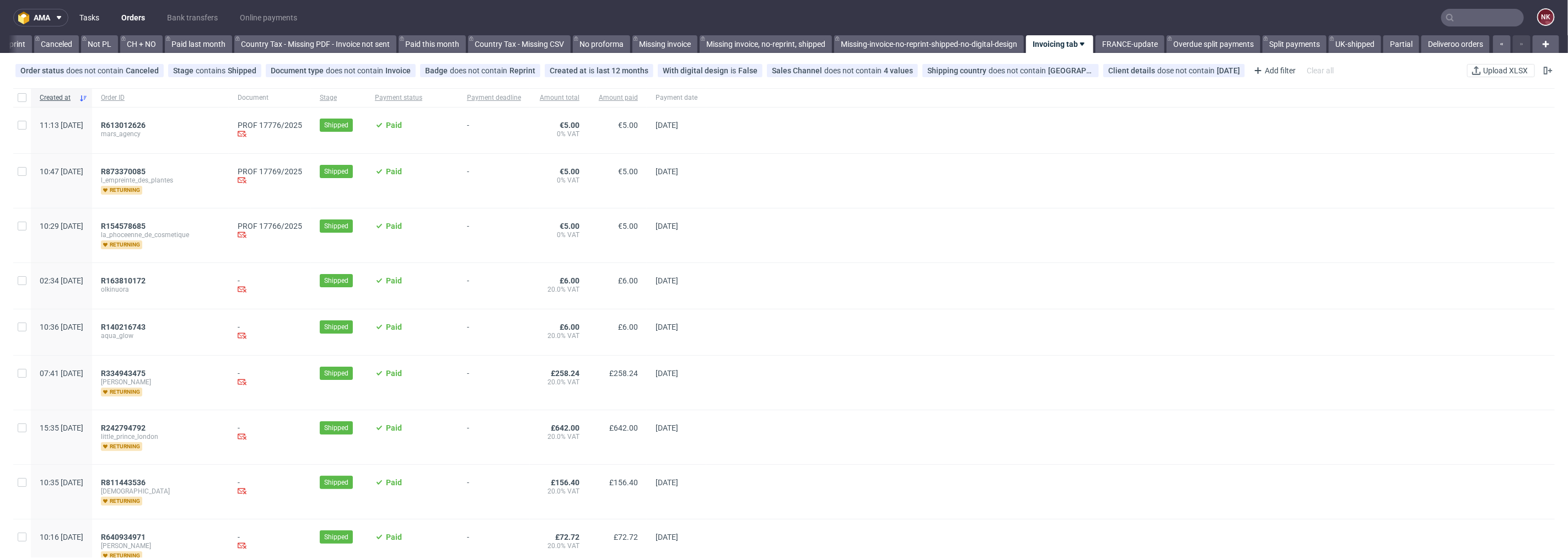
click at [82, 15] on link "Tasks" at bounding box center [89, 17] width 33 height 17
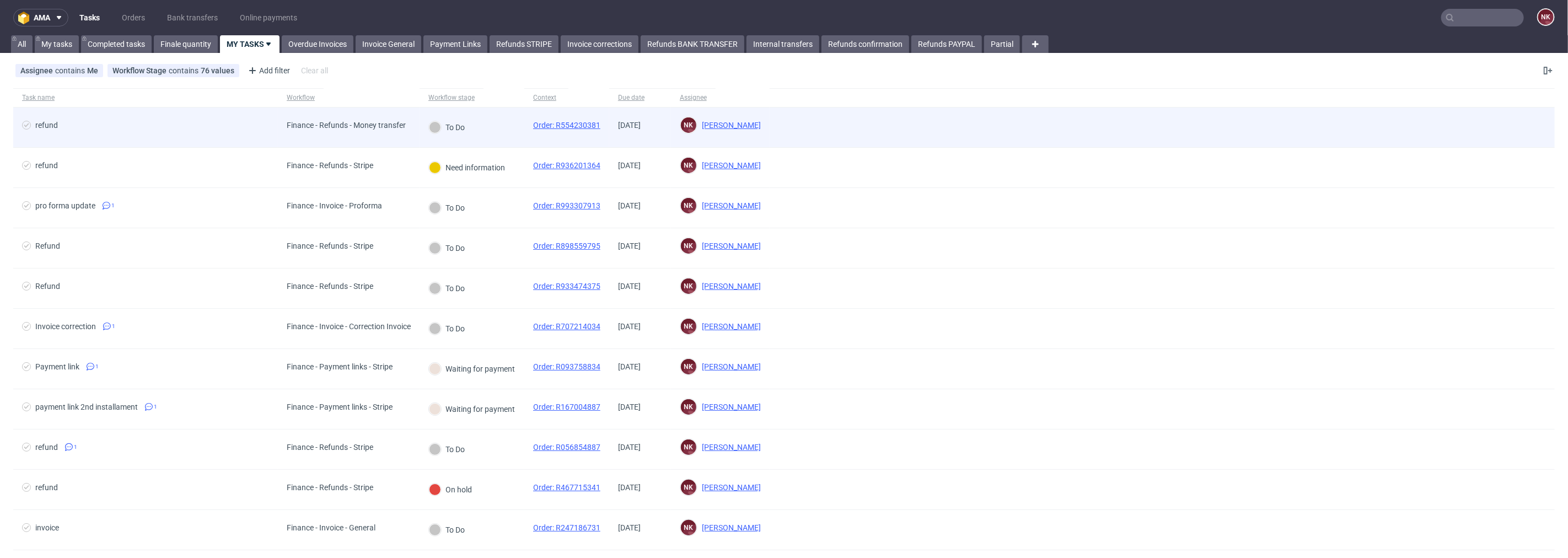
click at [361, 131] on span "Finance - Refunds - Money transfer" at bounding box center [346, 127] width 119 height 13
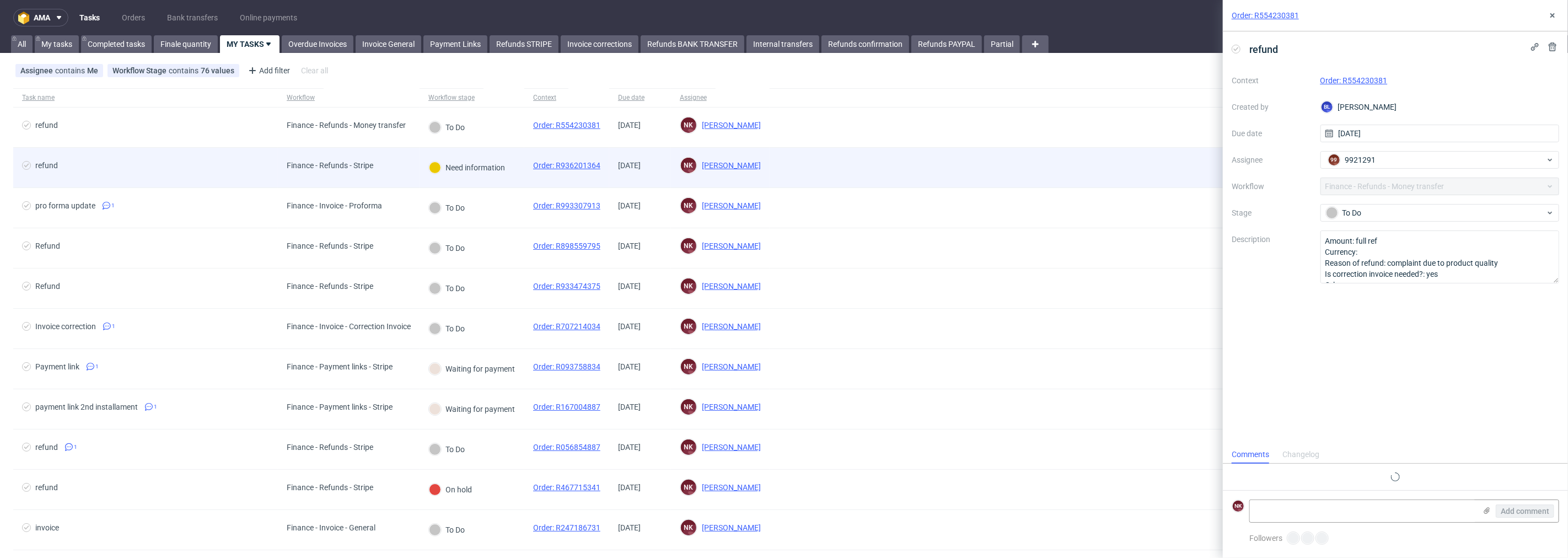
scroll to position [8, 0]
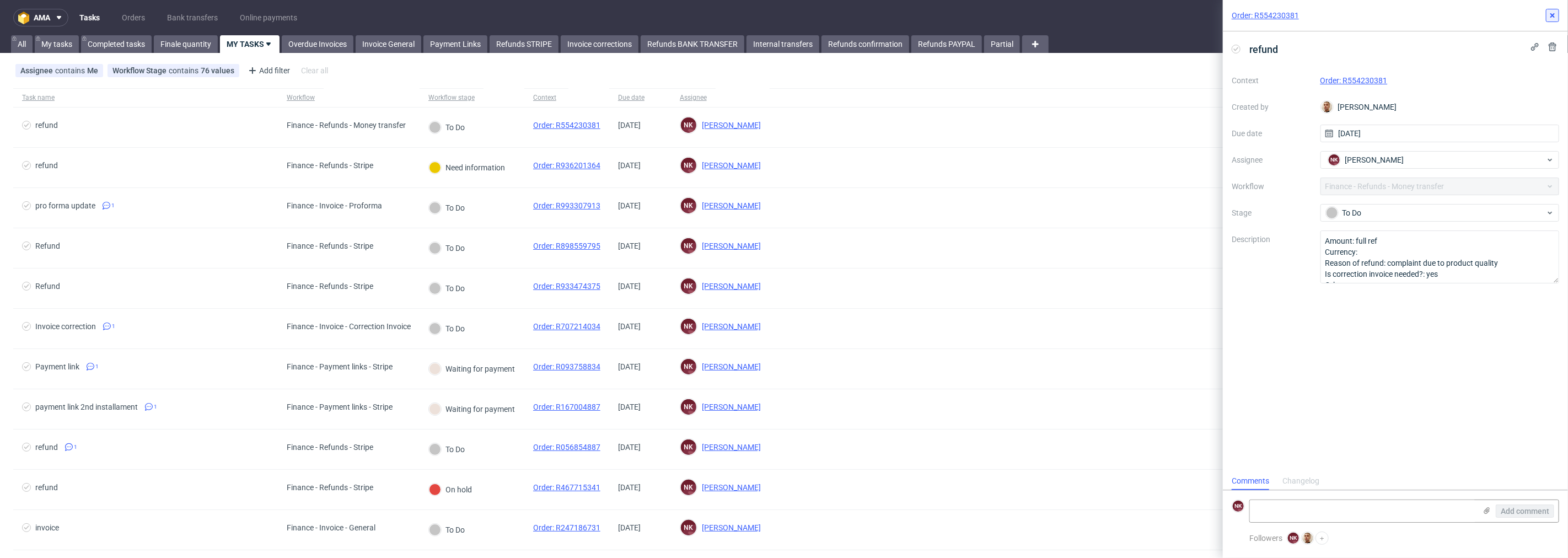
click at [1554, 12] on icon at bounding box center [1552, 16] width 9 height 9
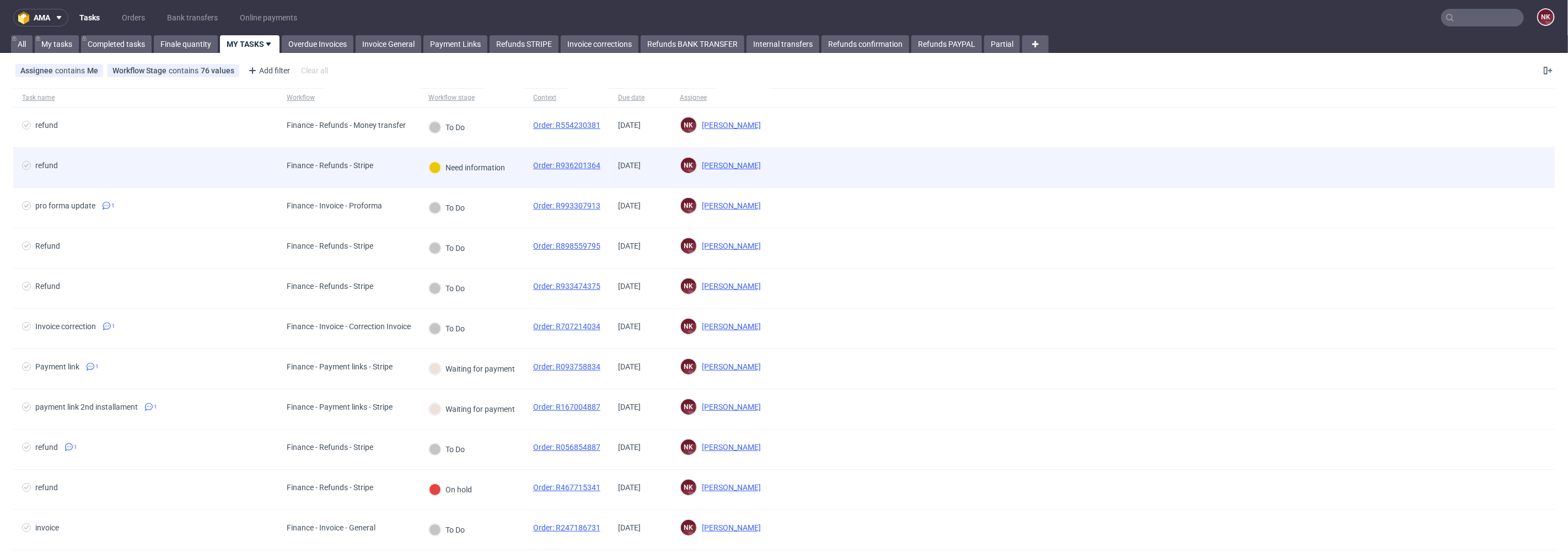
click at [318, 182] on div "Finance - Refunds - Stripe" at bounding box center [330, 168] width 104 height 40
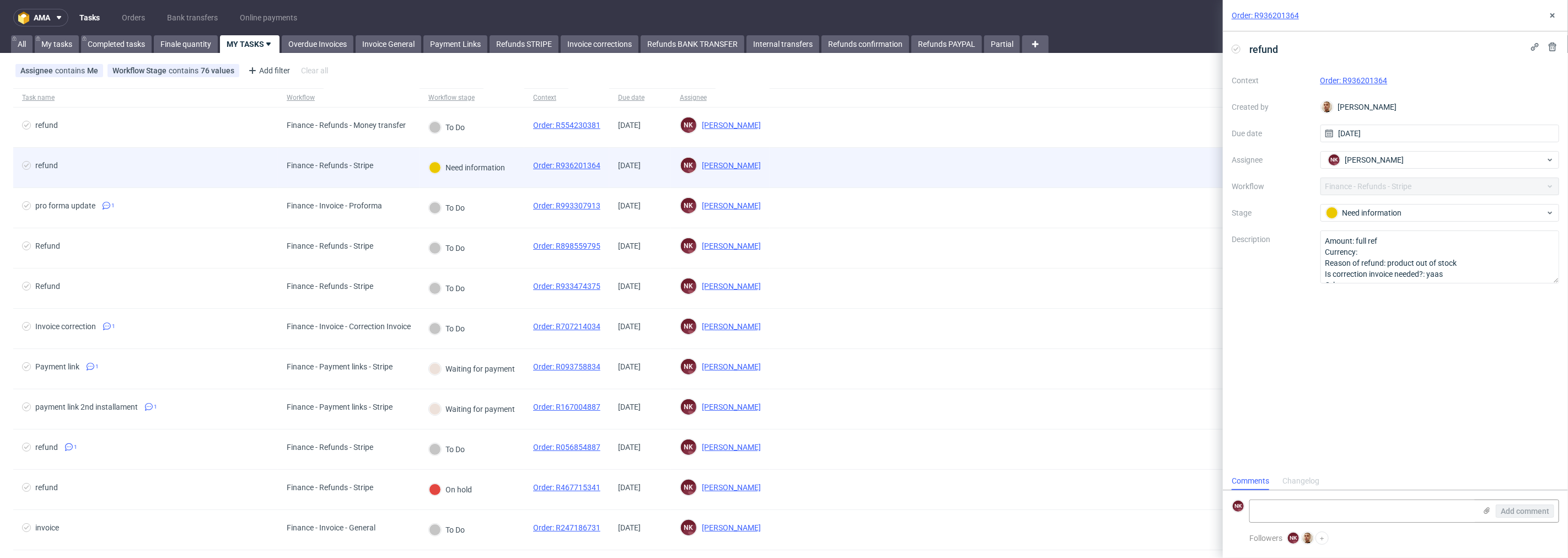
scroll to position [8, 0]
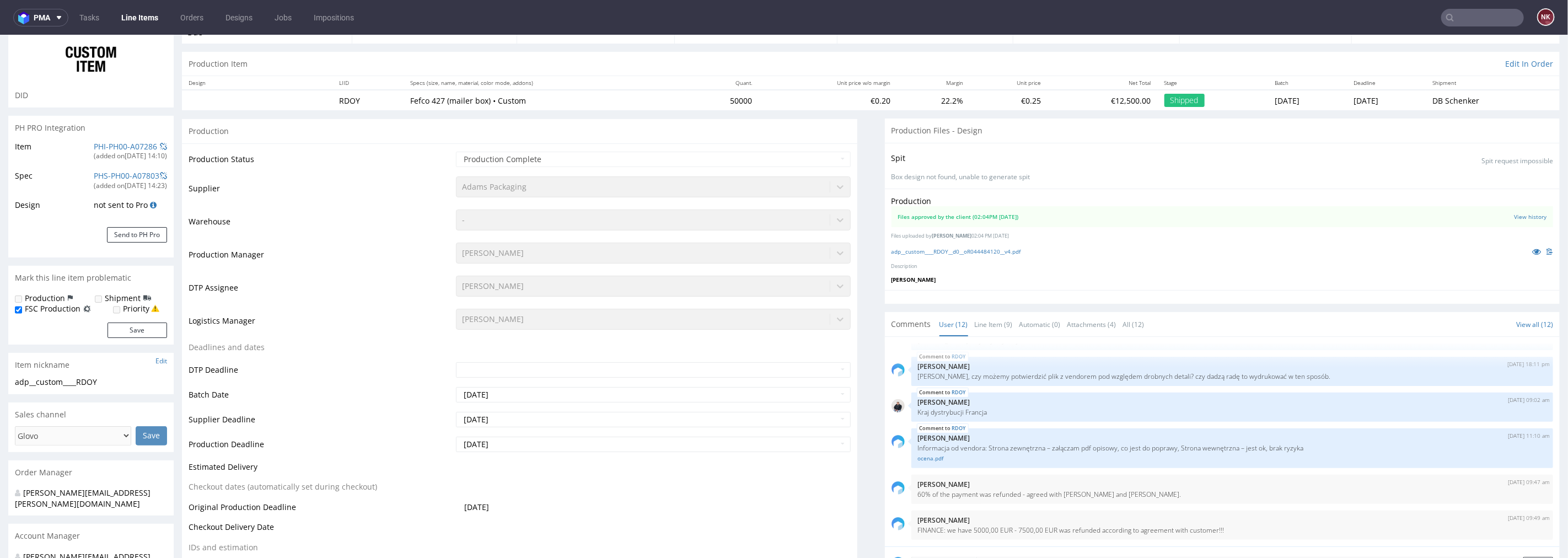
scroll to position [306, 0]
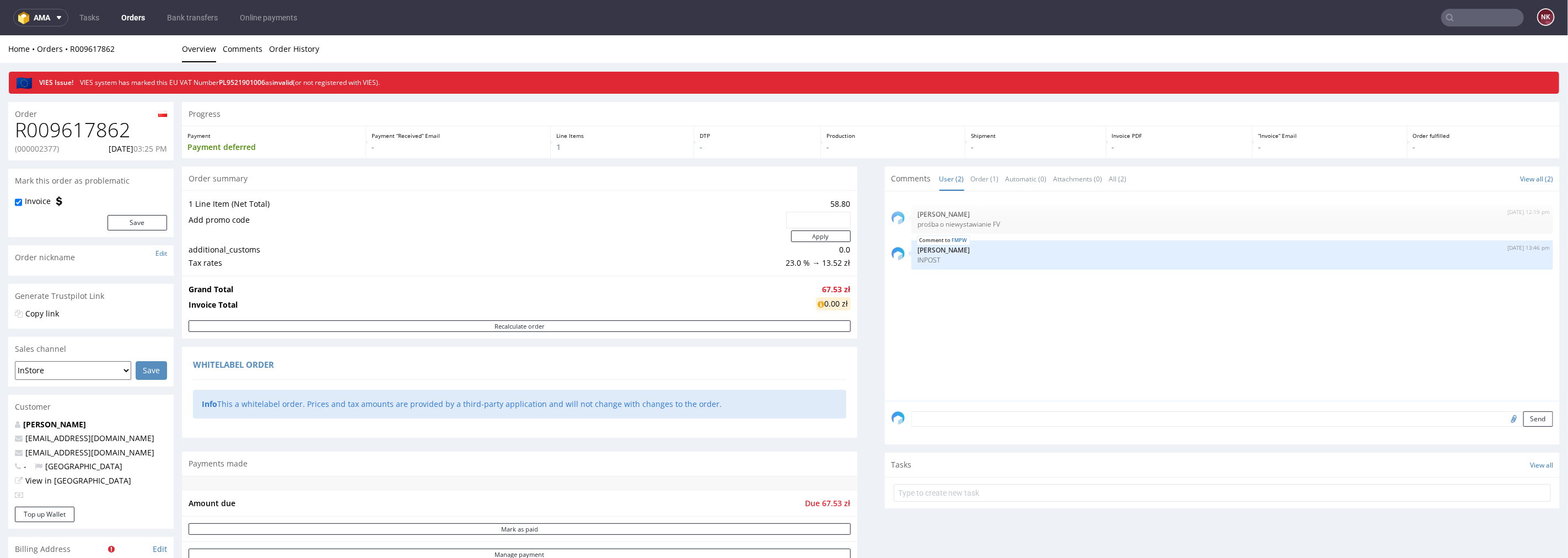
click at [136, 19] on link "Orders" at bounding box center [133, 17] width 37 height 17
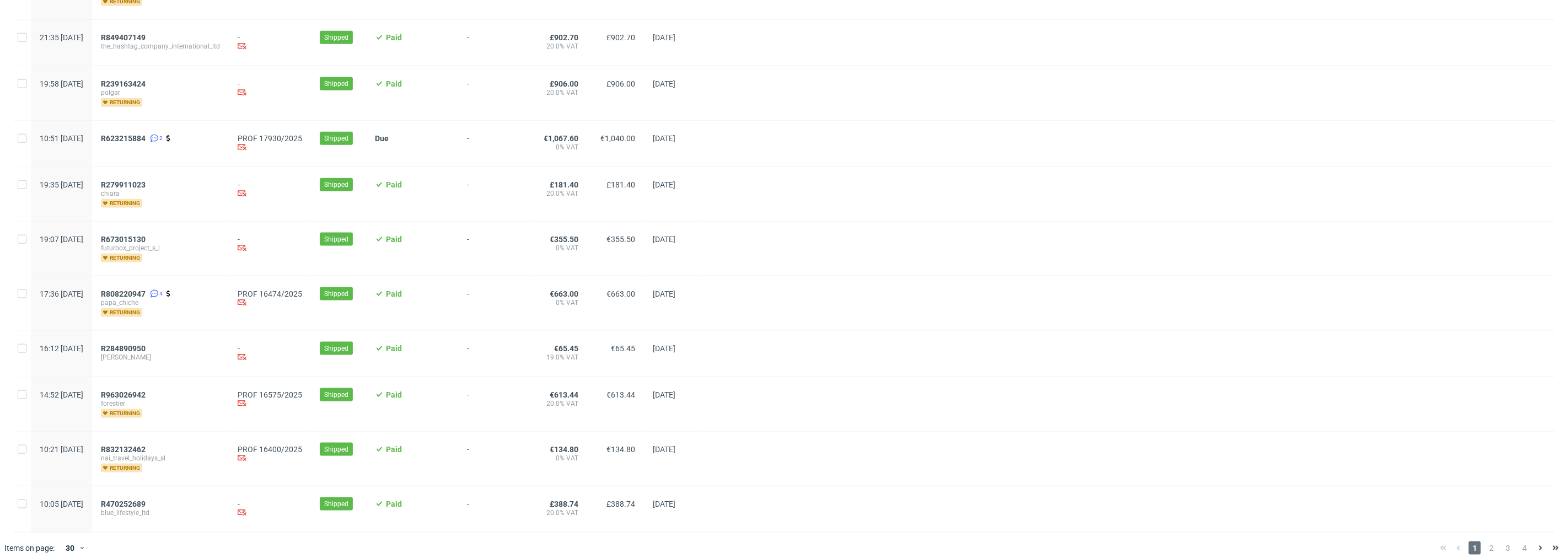
scroll to position [1129, 0]
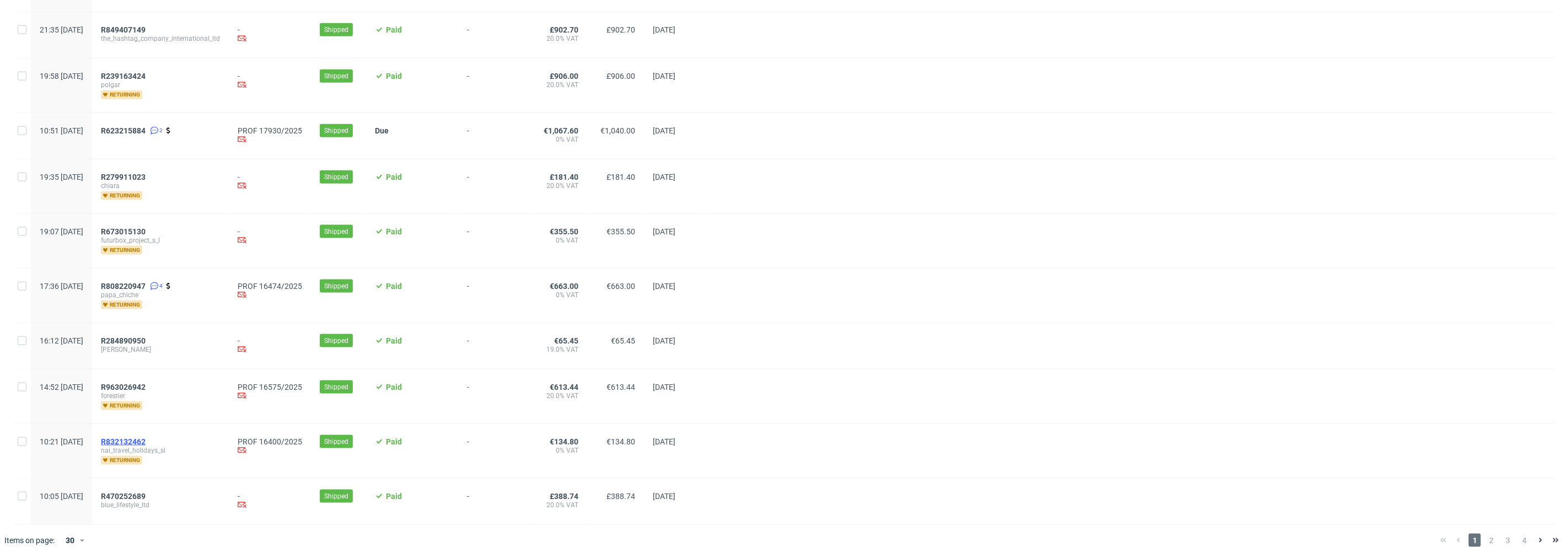
drag, startPoint x: 141, startPoint y: 445, endPoint x: 142, endPoint y: 439, distance: 6.1
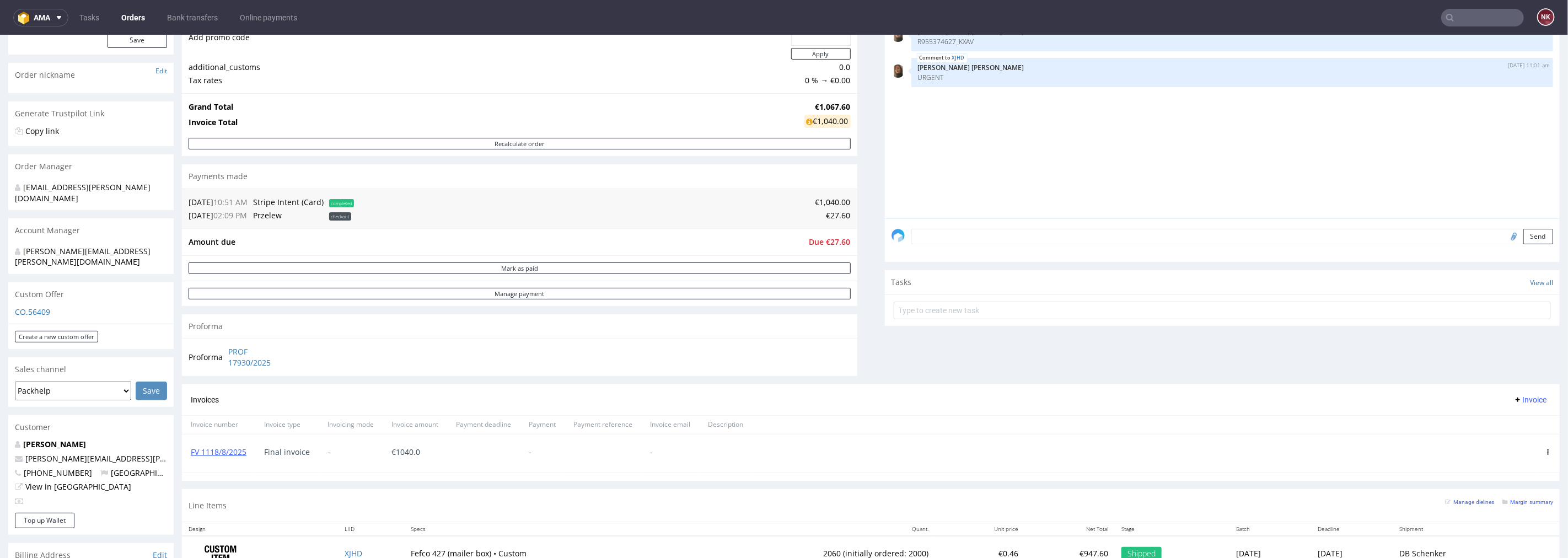
scroll to position [123, 0]
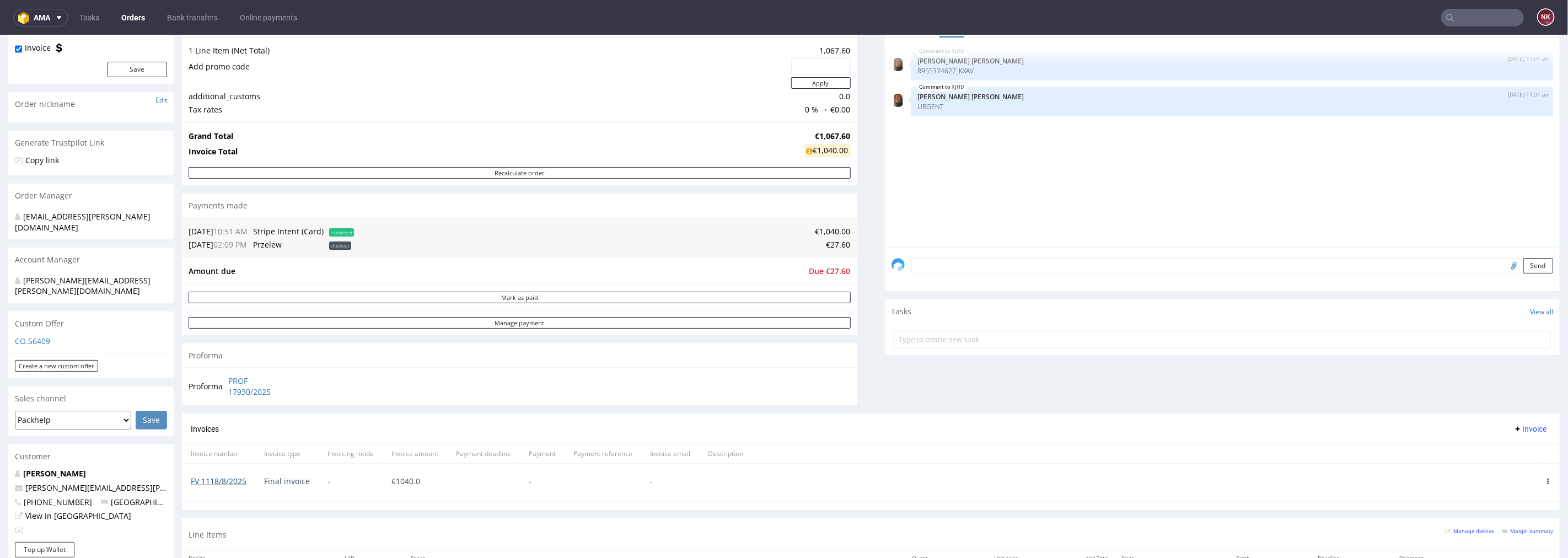
click at [213, 481] on link "FV 1118/8/2025" at bounding box center [219, 480] width 56 height 11
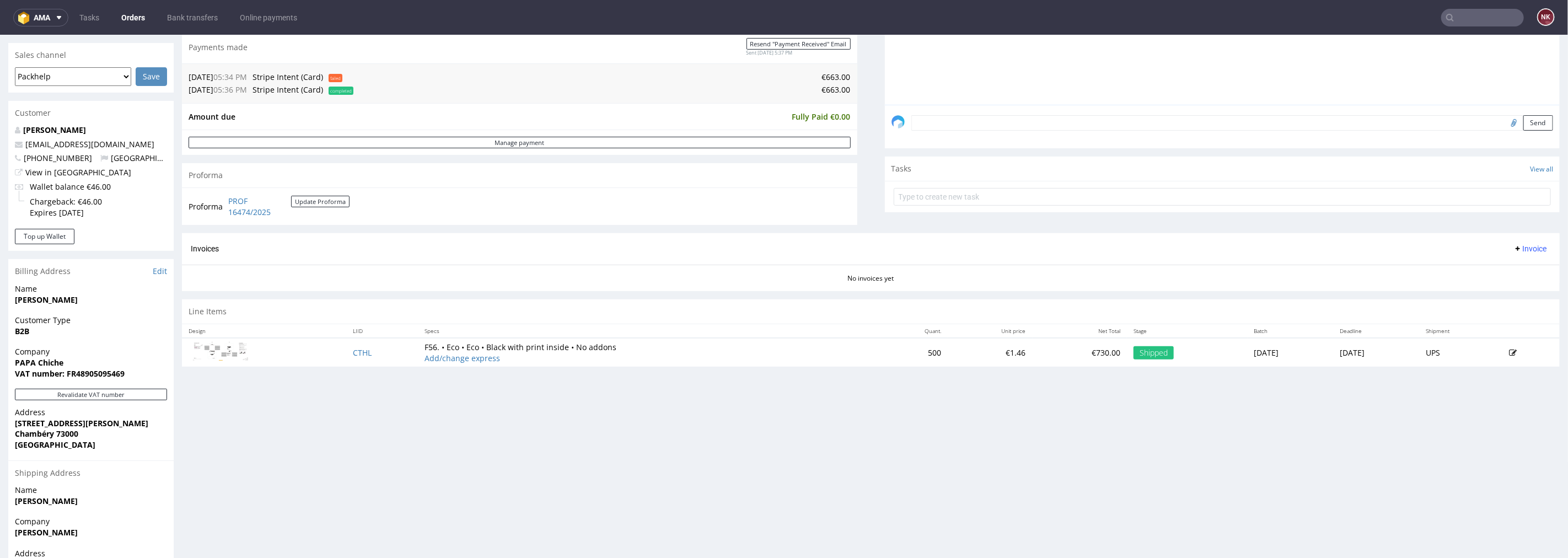
scroll to position [367, 0]
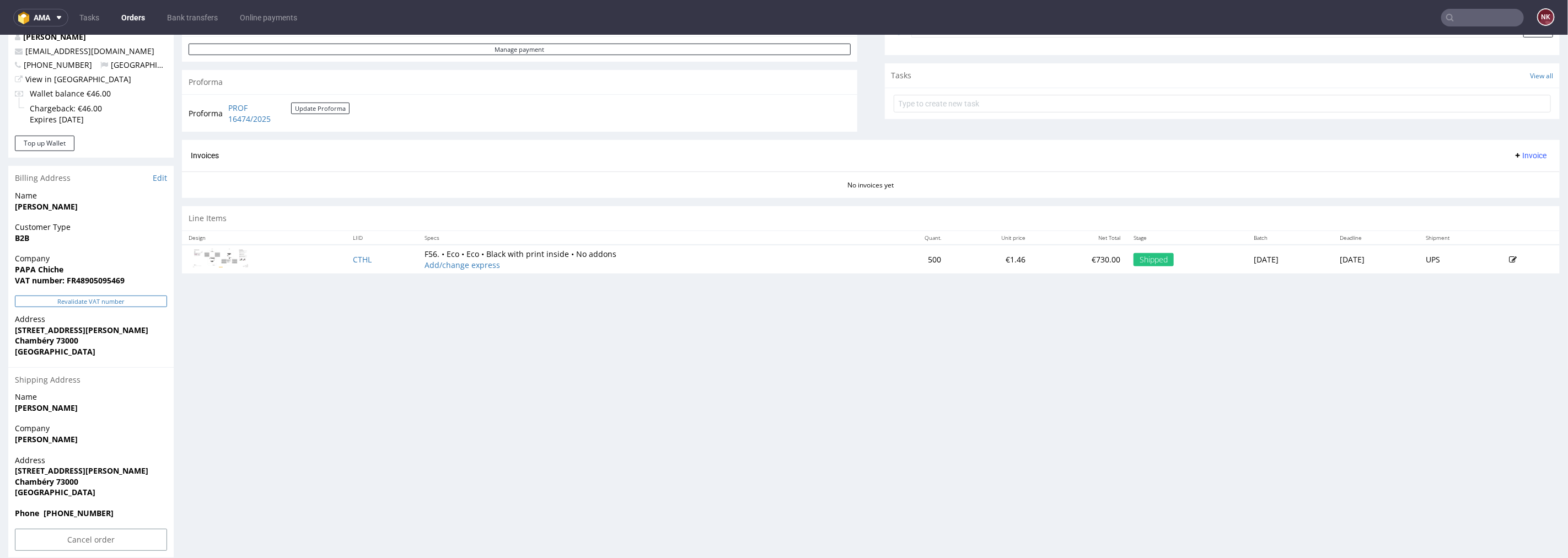
click at [98, 302] on button "Revalidate VAT number" at bounding box center [91, 300] width 152 height 12
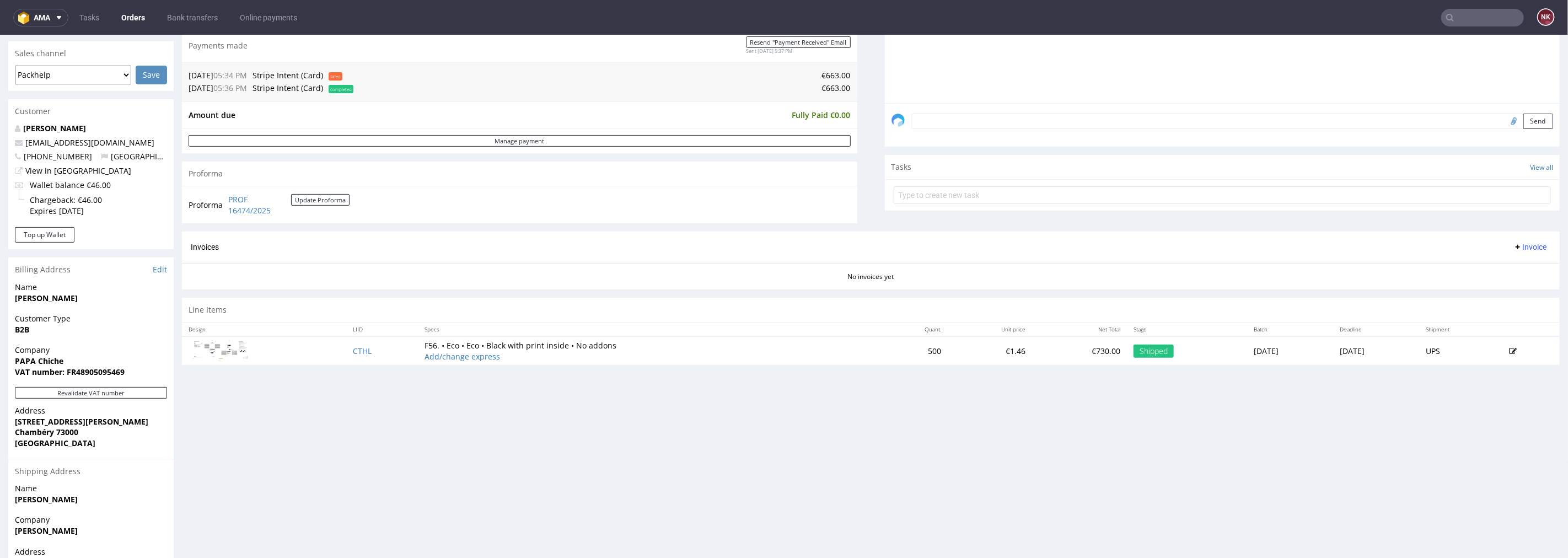
scroll to position [353, 0]
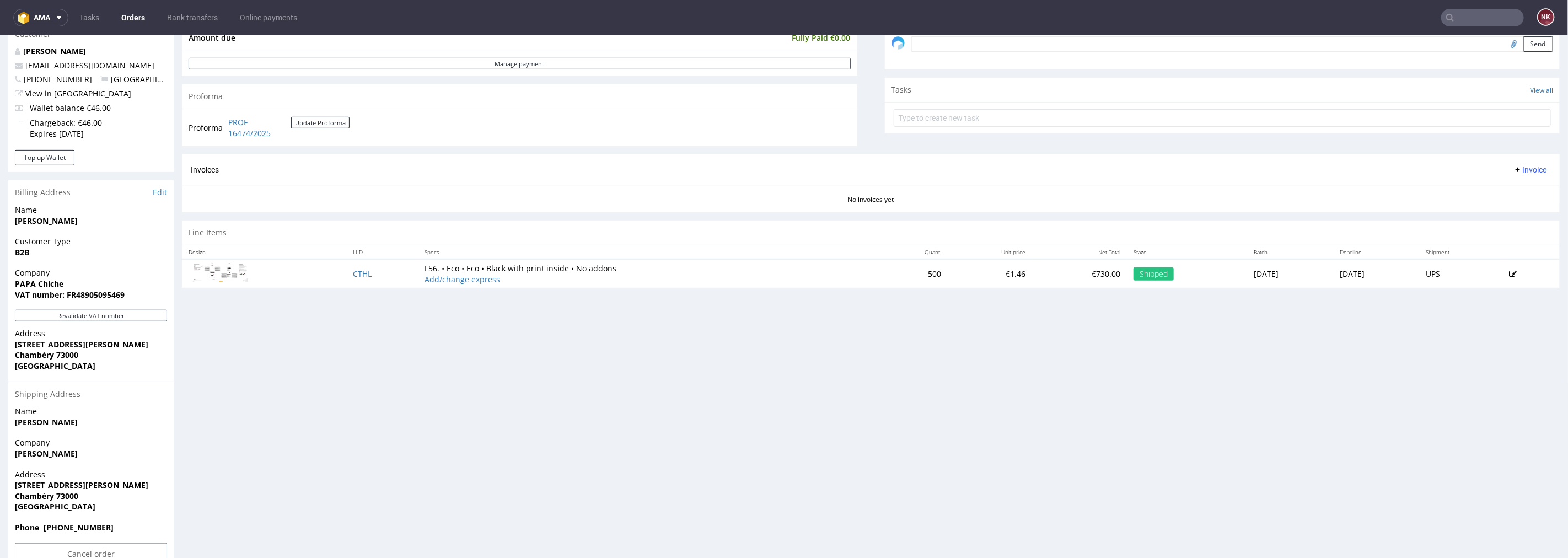
click at [1519, 171] on span "Invoice" at bounding box center [1530, 169] width 33 height 9
click at [1510, 185] on li "Generate" at bounding box center [1507, 193] width 71 height 20
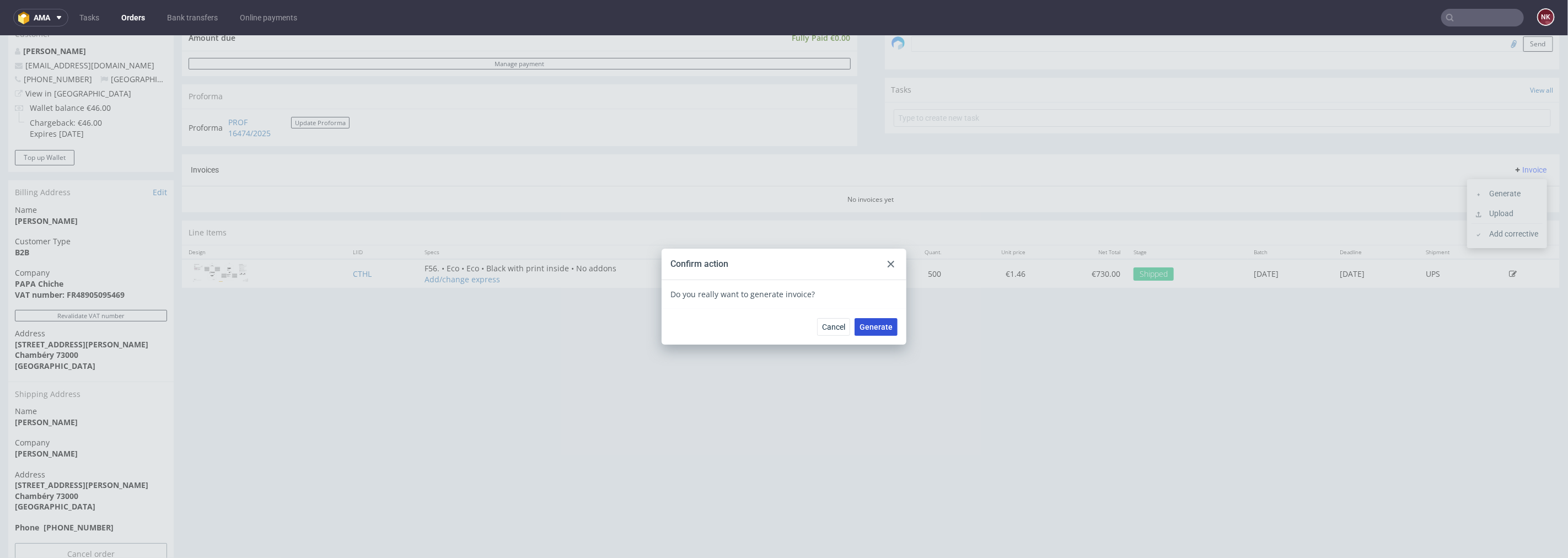
click at [877, 317] on button "Generate" at bounding box center [876, 326] width 43 height 17
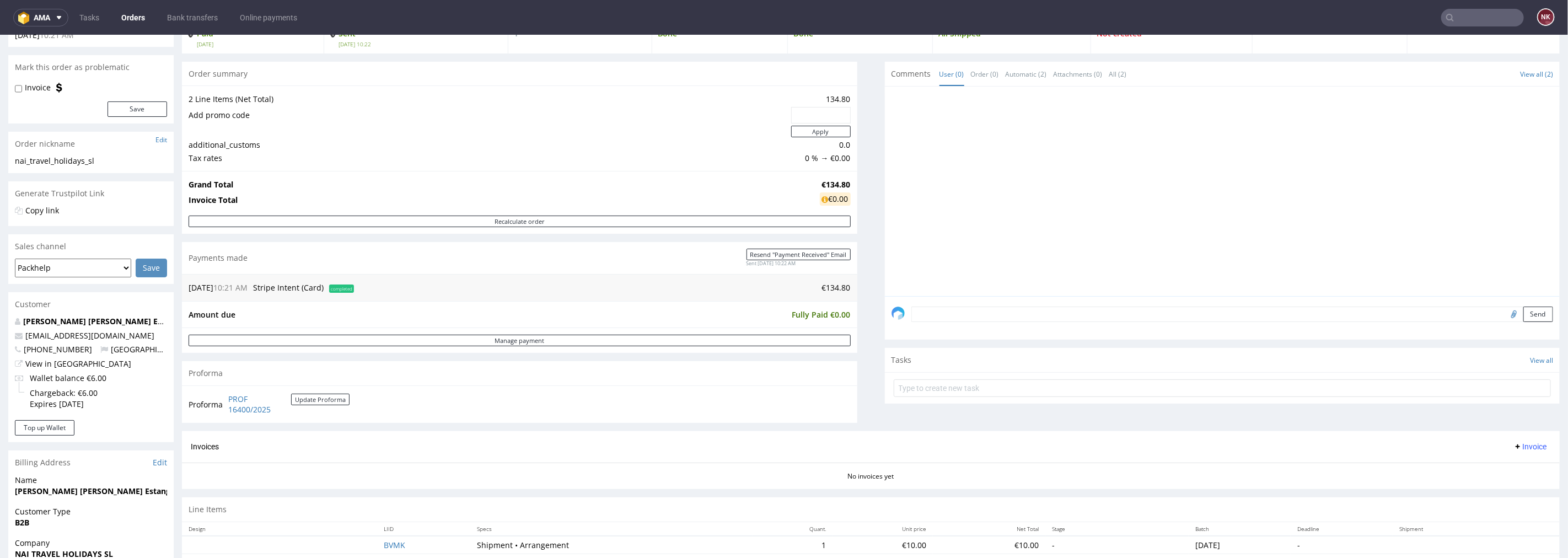
scroll to position [306, 0]
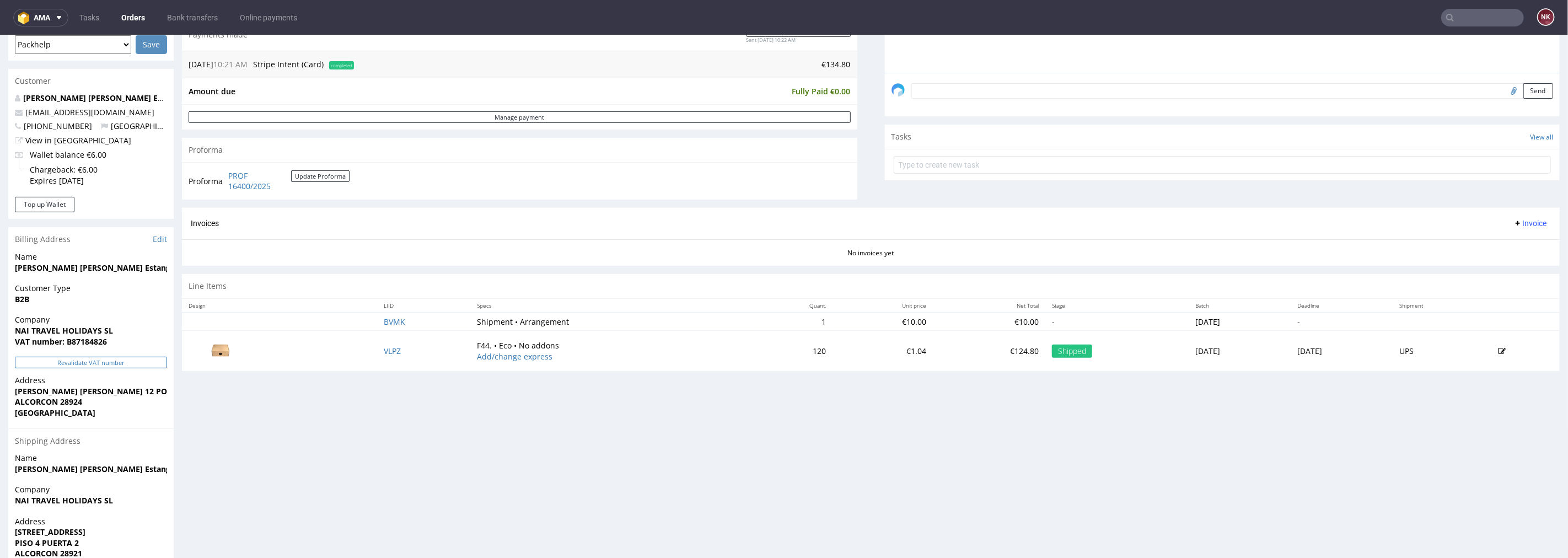
click at [156, 358] on button "Revalidate VAT number" at bounding box center [91, 361] width 152 height 12
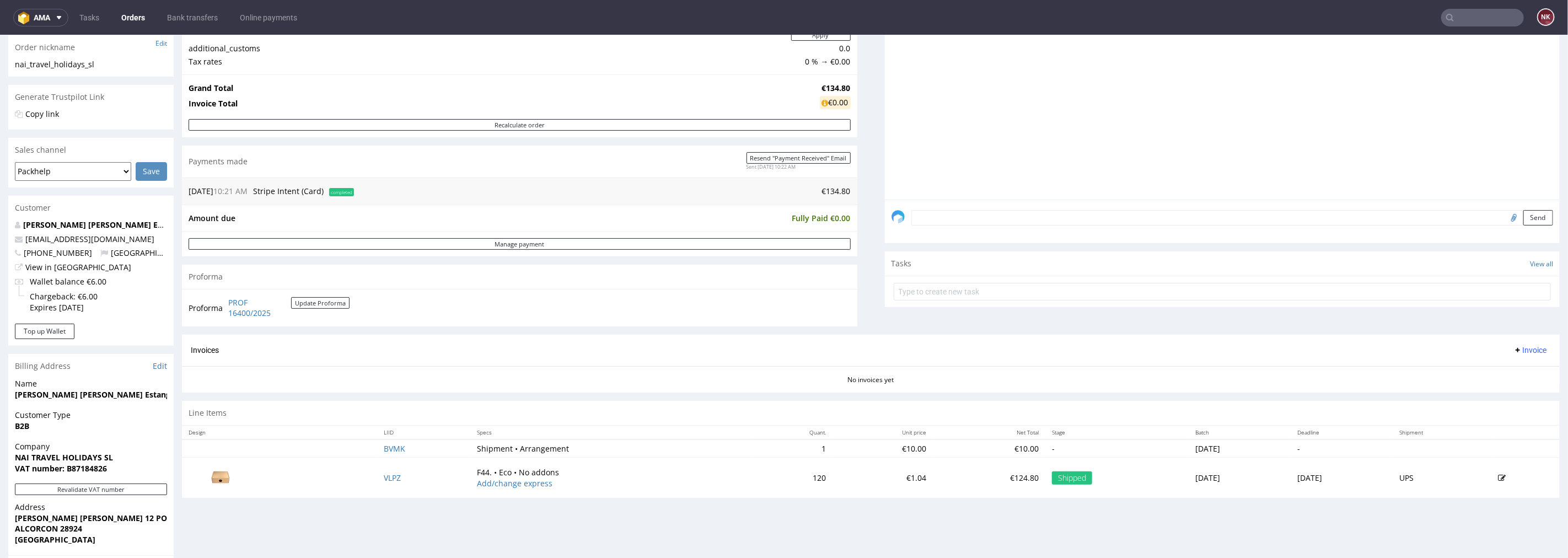
scroll to position [244, 0]
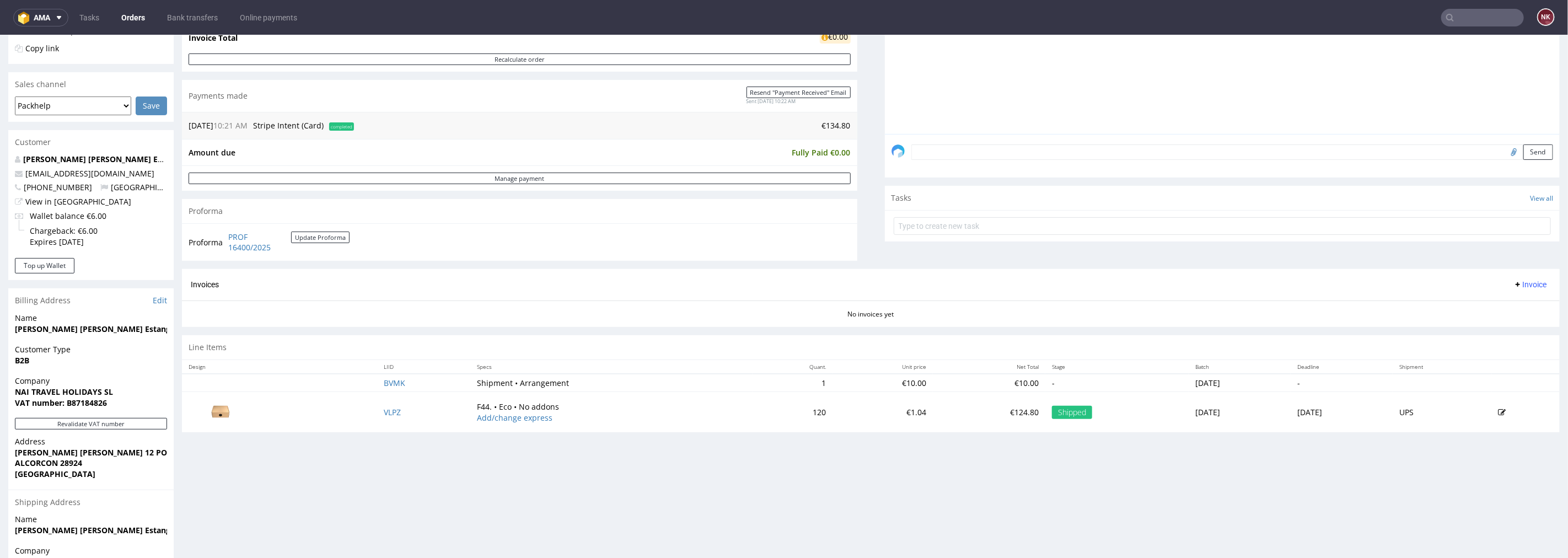
click at [1519, 274] on div "Invoices Invoice" at bounding box center [870, 284] width 1378 height 32
click at [1514, 287] on span "Invoice" at bounding box center [1530, 284] width 33 height 9
click at [1505, 306] on span "Generate" at bounding box center [1512, 308] width 54 height 11
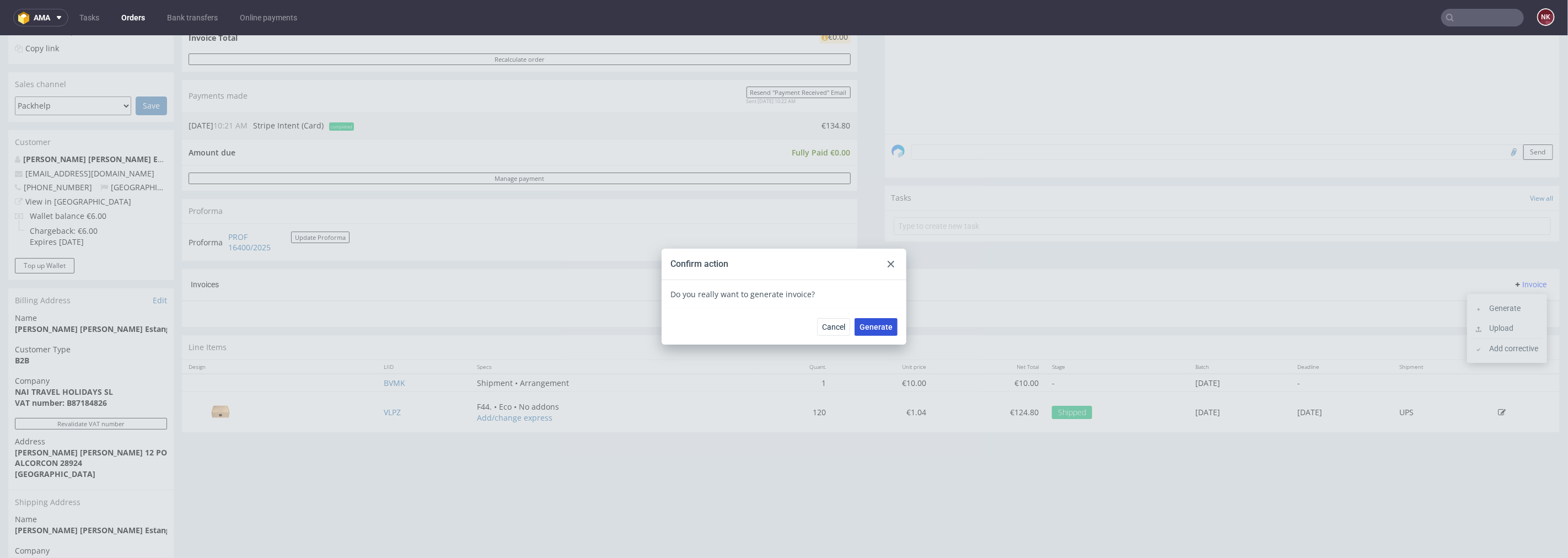
click at [867, 331] on button "Generate" at bounding box center [876, 326] width 43 height 17
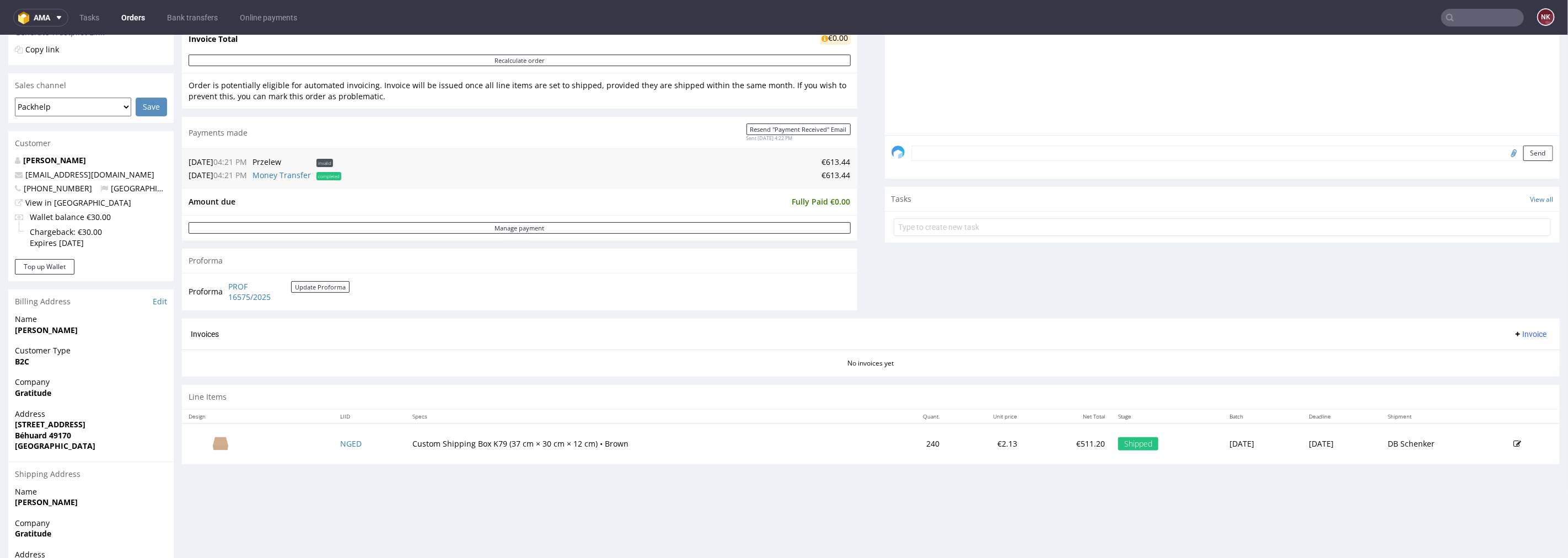
scroll to position [239, 0]
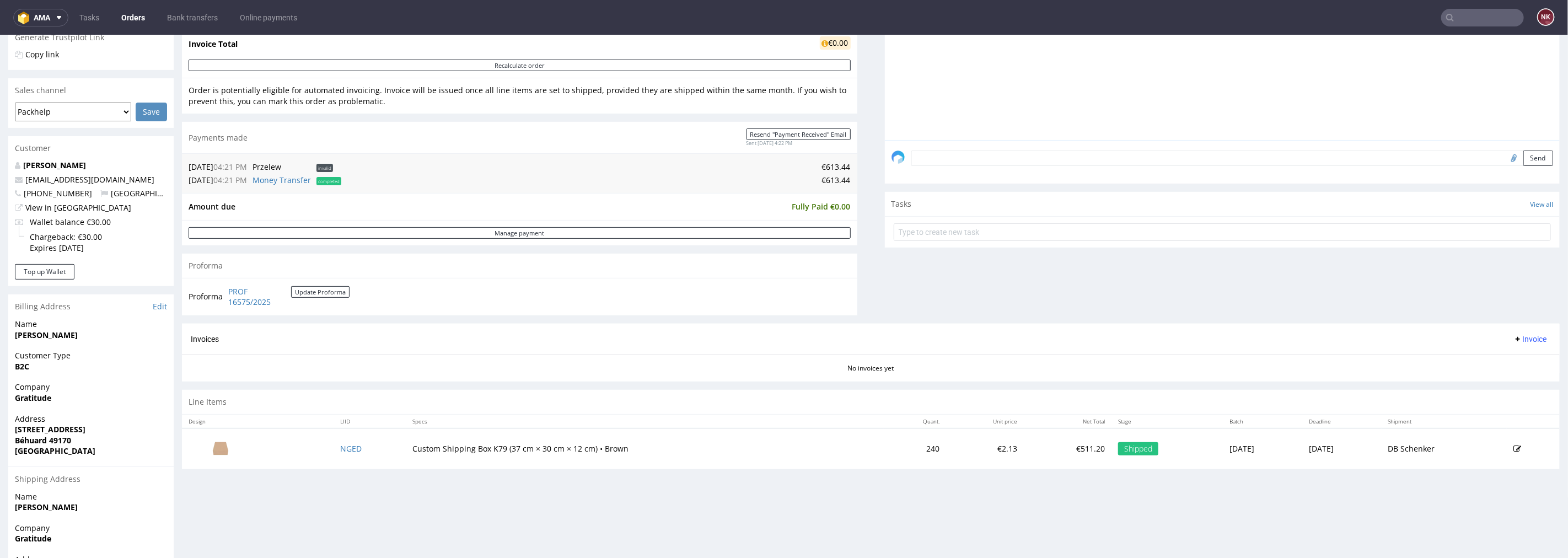
click at [1514, 342] on span "Invoice" at bounding box center [1530, 338] width 33 height 9
click at [1512, 365] on span "Generate" at bounding box center [1512, 362] width 54 height 11
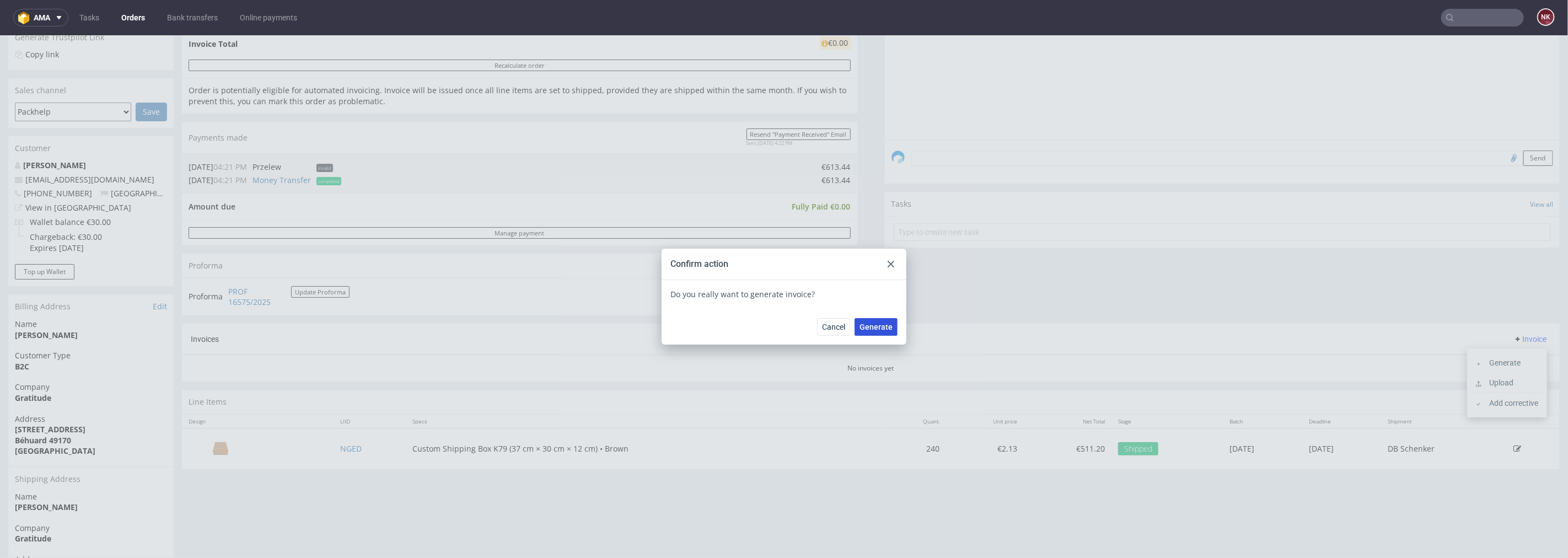
click at [877, 325] on span "Generate" at bounding box center [876, 326] width 33 height 7
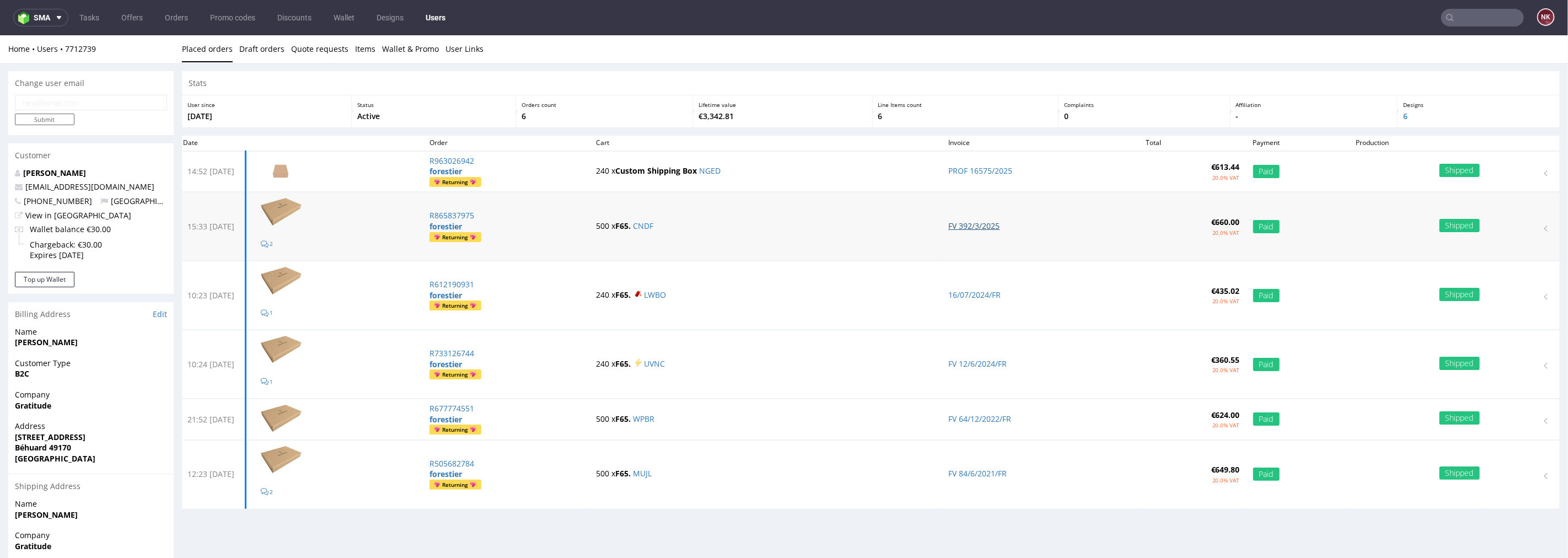
click at [982, 221] on link "FV 392/3/2025" at bounding box center [974, 225] width 51 height 11
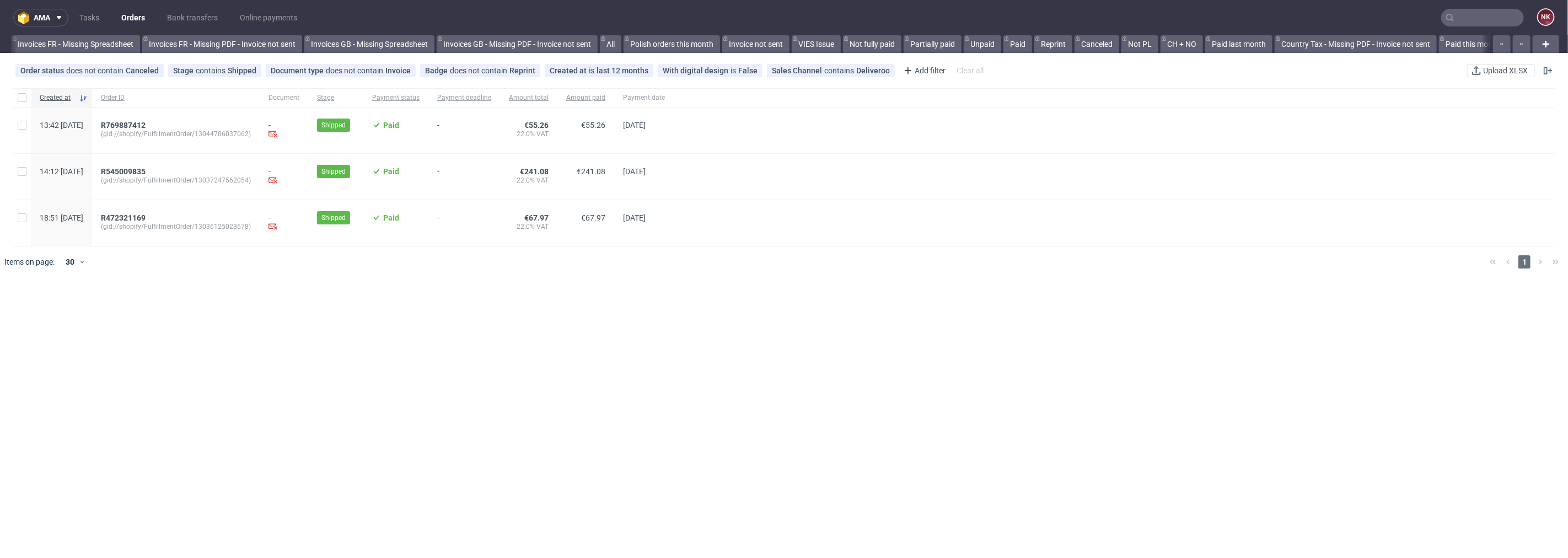
scroll to position [0, 1062]
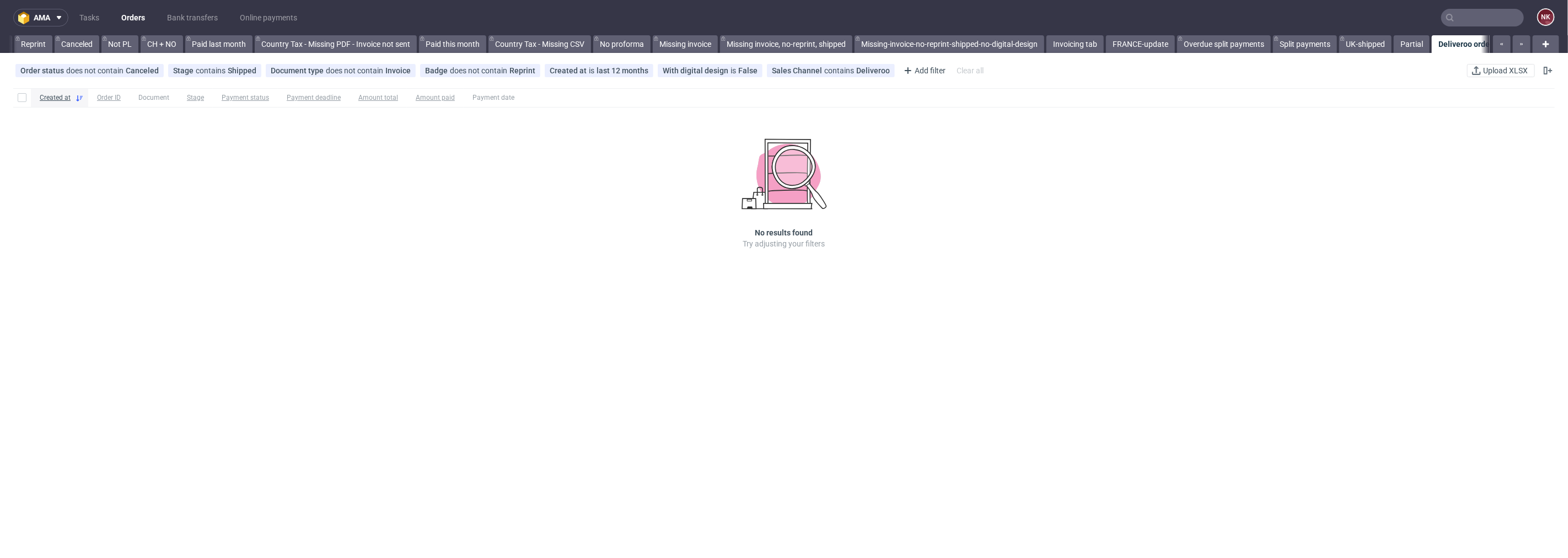
scroll to position [0, 1062]
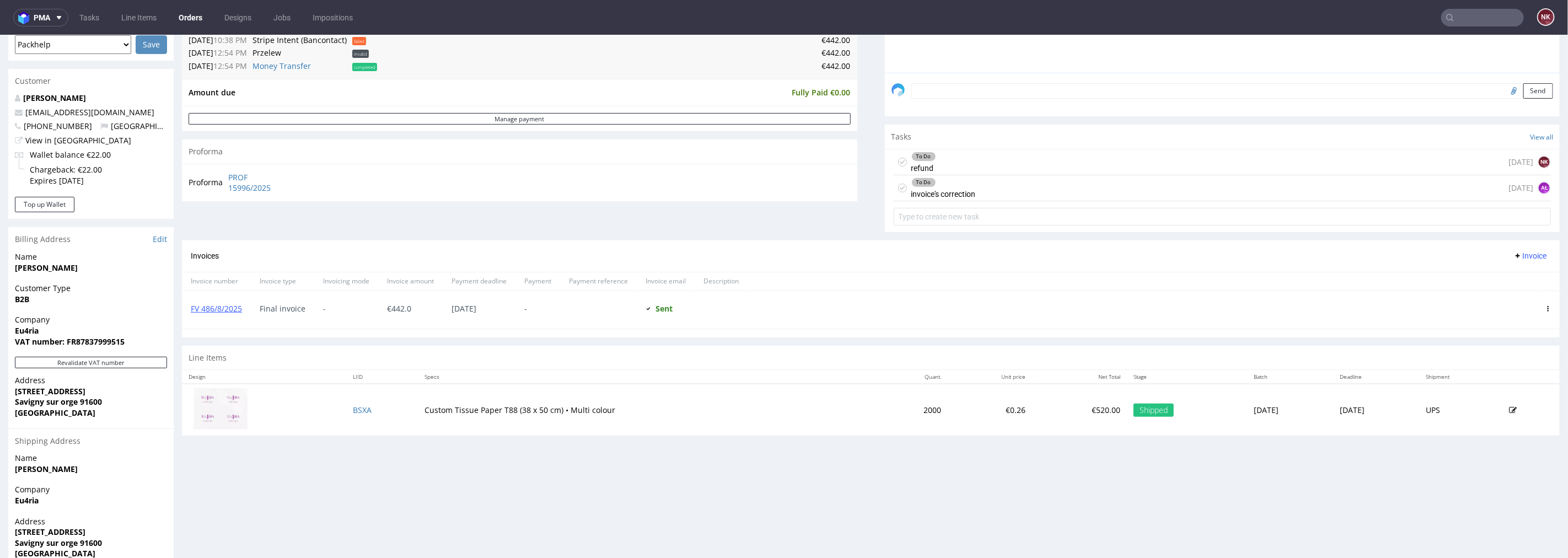
scroll to position [244, 0]
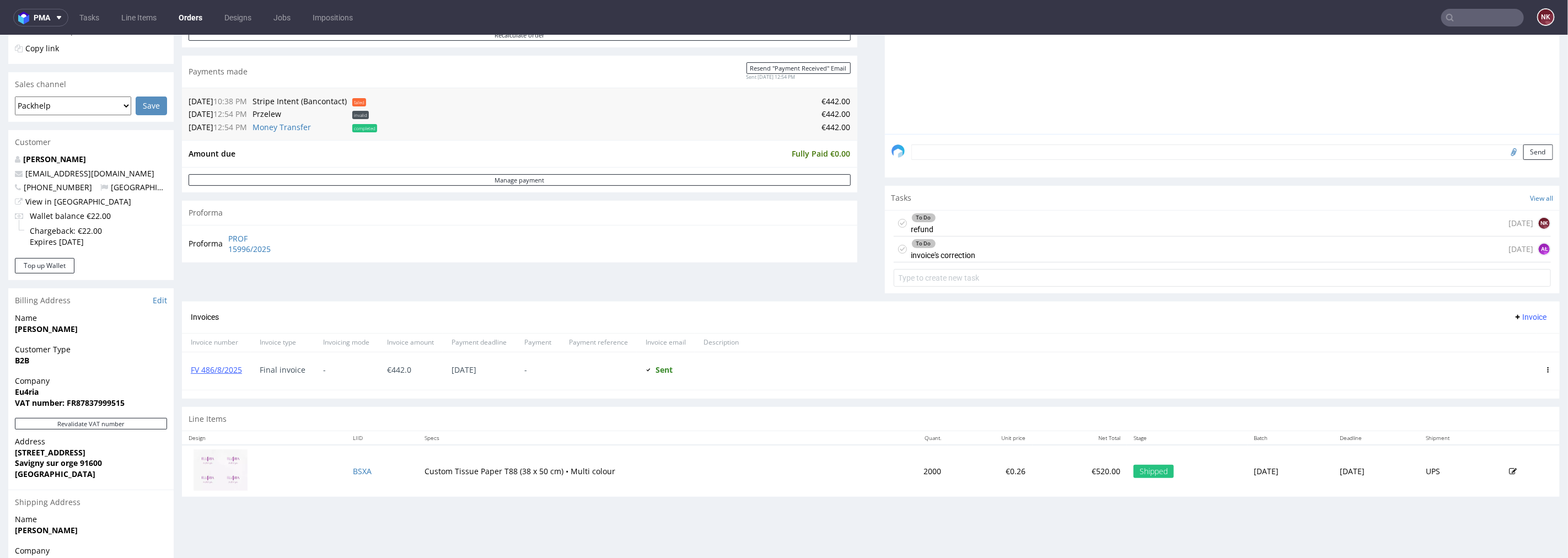
click at [997, 251] on div "To Do invoice's correction today AŁ" at bounding box center [1223, 249] width 658 height 26
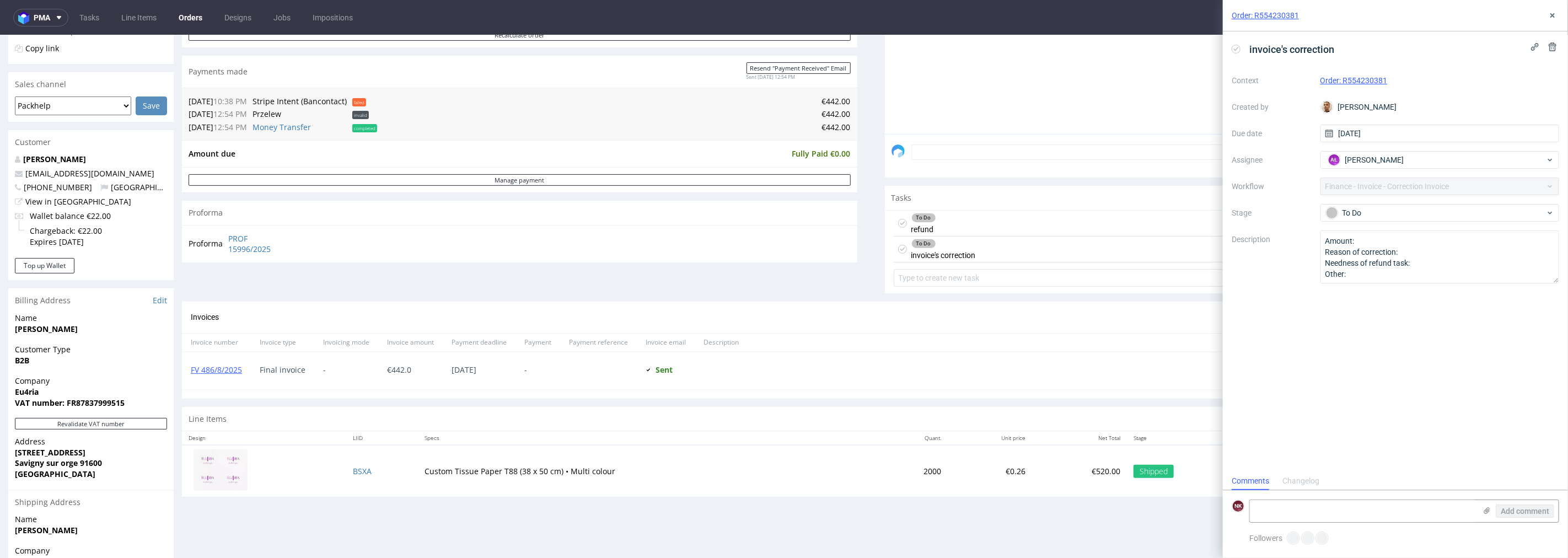
scroll to position [8, 0]
click at [984, 215] on div "To Do refund [DATE] NK" at bounding box center [1223, 223] width 658 height 26
drag, startPoint x: 255, startPoint y: 371, endPoint x: 187, endPoint y: 370, distance: 68.0
click at [187, 370] on div "FV 486/8/2025 Final invoice - € 442.0 20.08.2025 - Sent Sent at 13.08.2025" at bounding box center [870, 370] width 1378 height 38
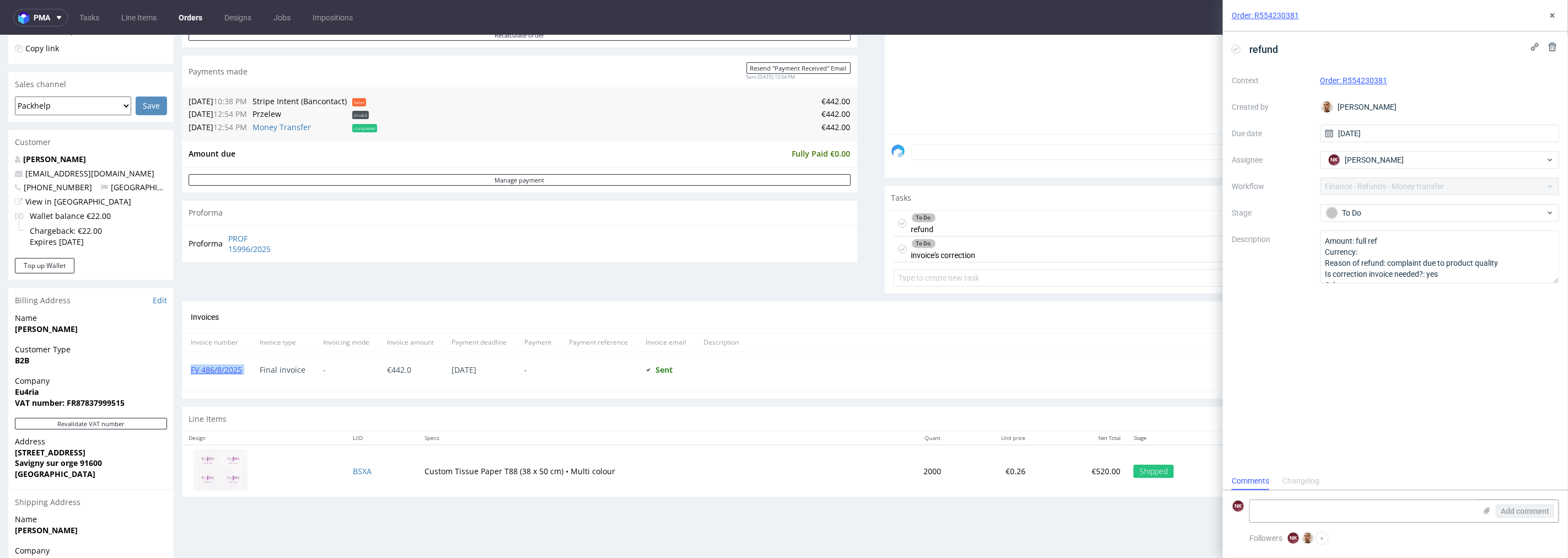
copy link "FV 486/8/2025"
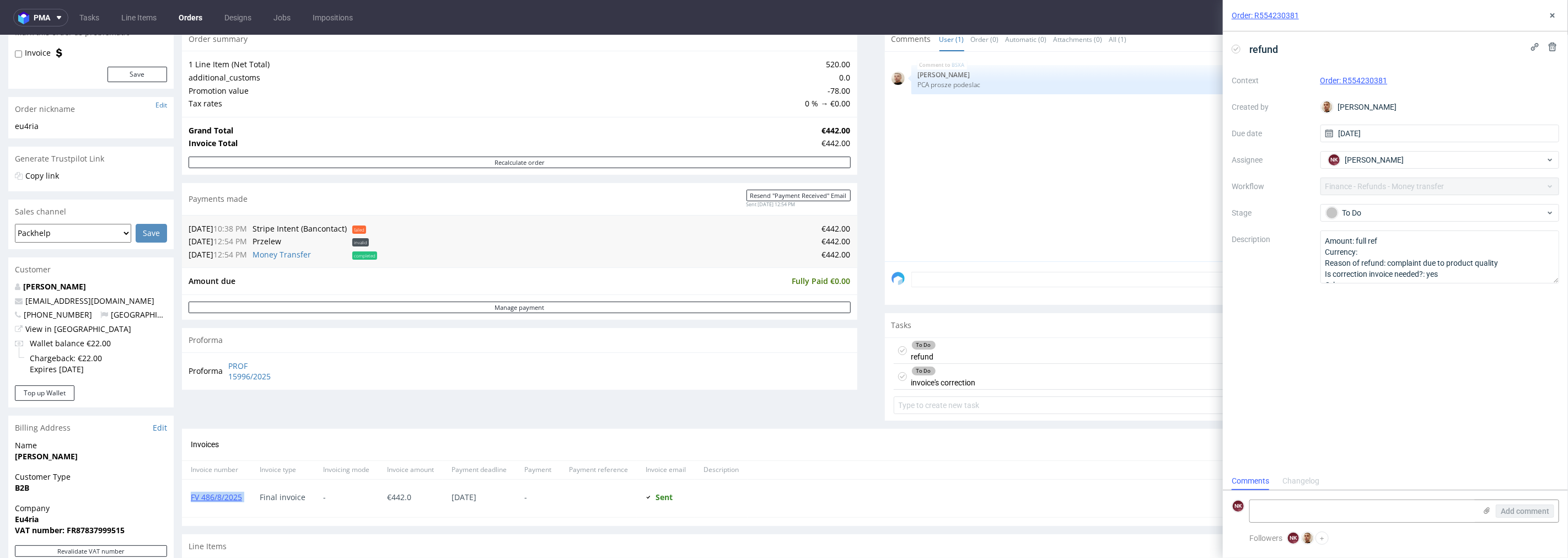
scroll to position [0, 0]
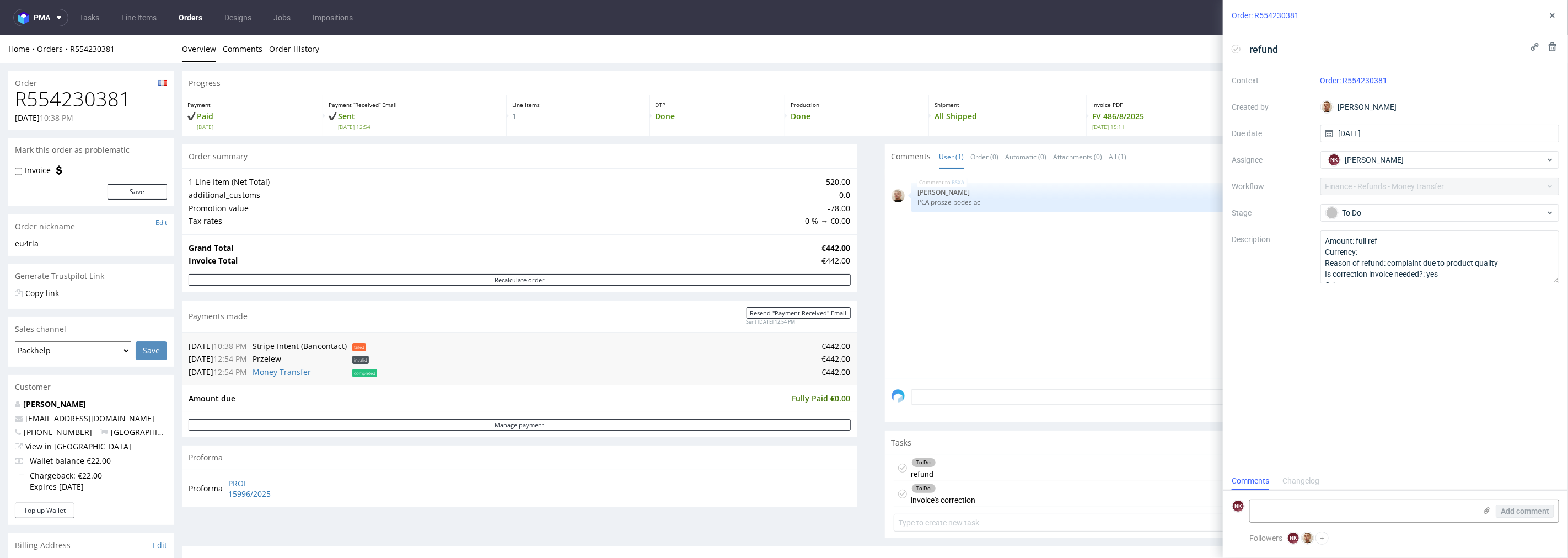
click at [104, 104] on h1 "R554230381" at bounding box center [91, 98] width 152 height 22
copy h1 "R554230381"
click at [1550, 12] on icon at bounding box center [1552, 16] width 9 height 9
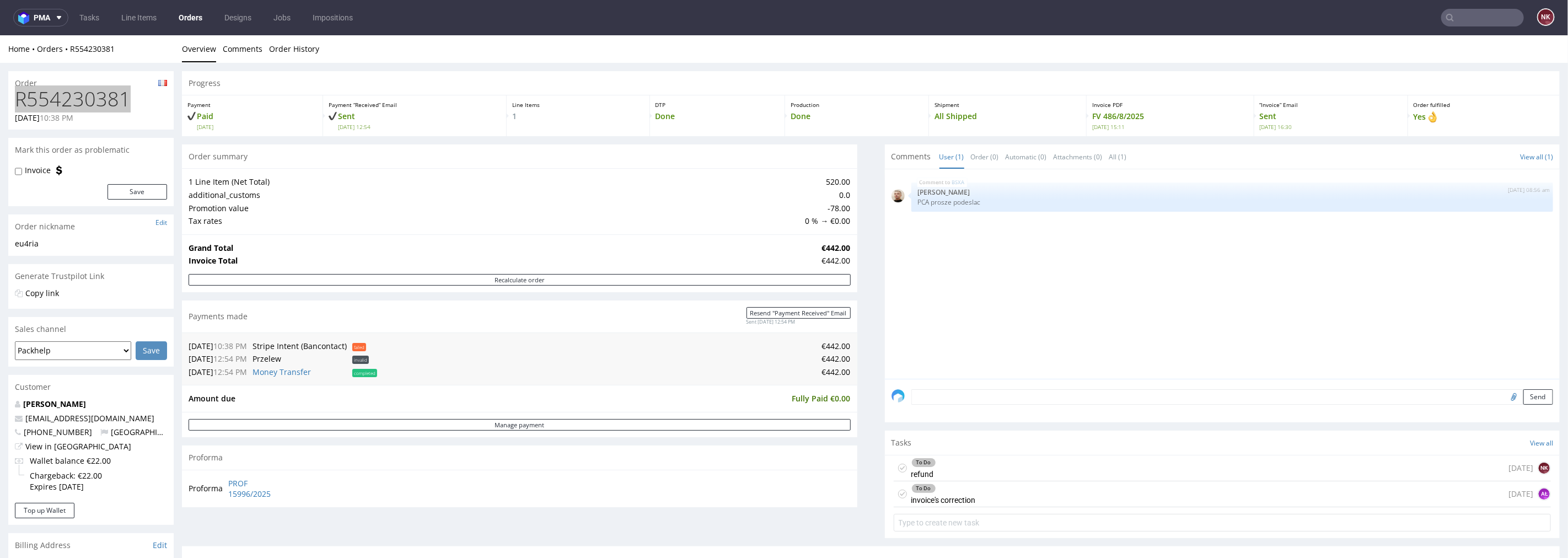
scroll to position [306, 0]
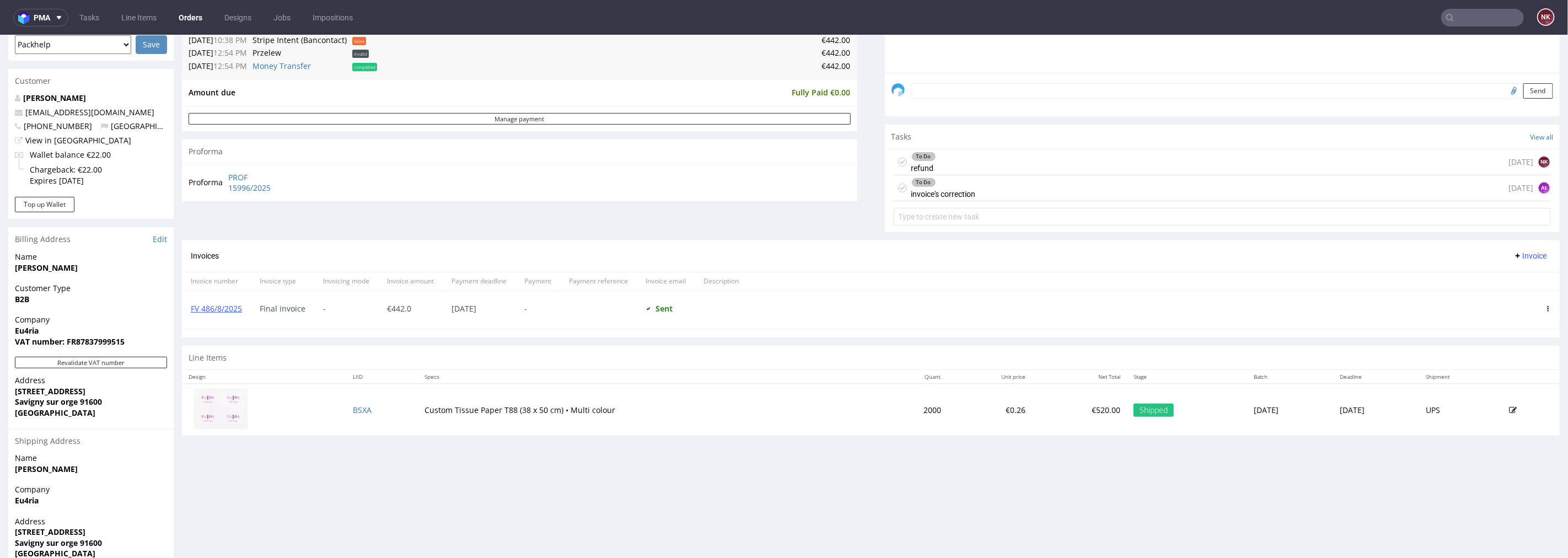
click at [1066, 196] on div "To Do invoice's correction today AŁ" at bounding box center [1223, 188] width 658 height 26
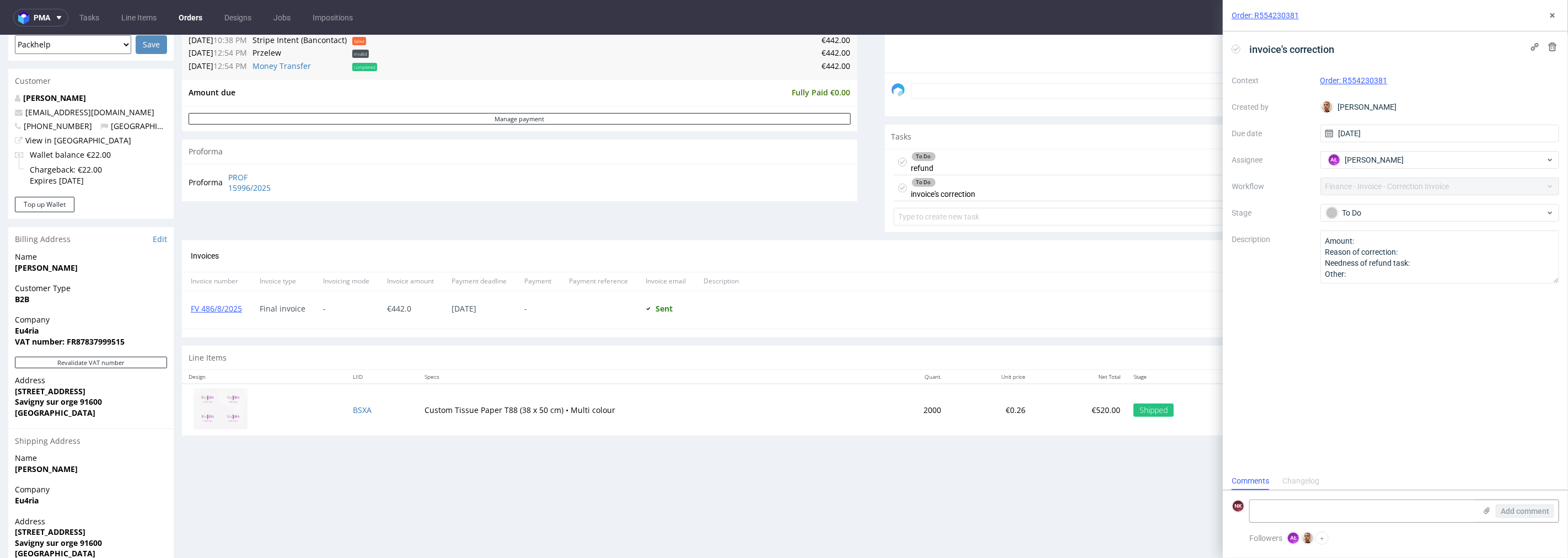
scroll to position [8, 0]
click at [1376, 208] on div "To Do" at bounding box center [1435, 212] width 220 height 12
click at [1382, 266] on div "Completed" at bounding box center [1440, 269] width 220 height 12
drag, startPoint x: 1552, startPoint y: 15, endPoint x: 1480, endPoint y: 124, distance: 130.6
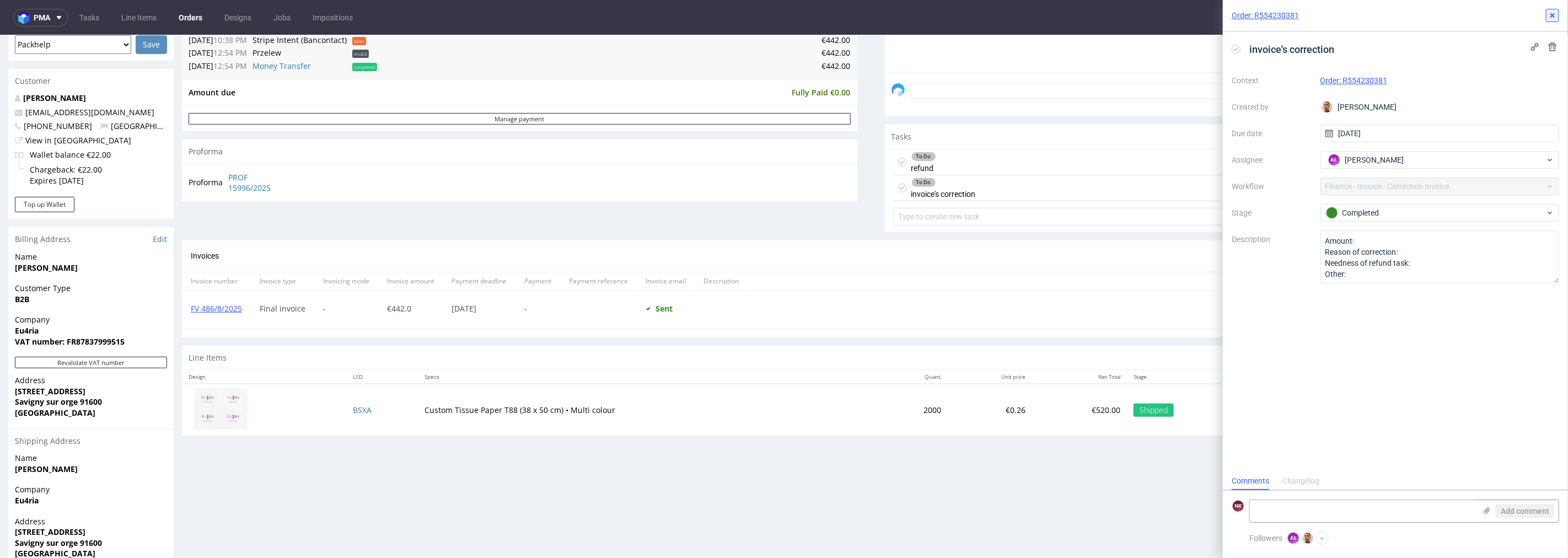
click at [1552, 15] on icon at bounding box center [1552, 16] width 9 height 9
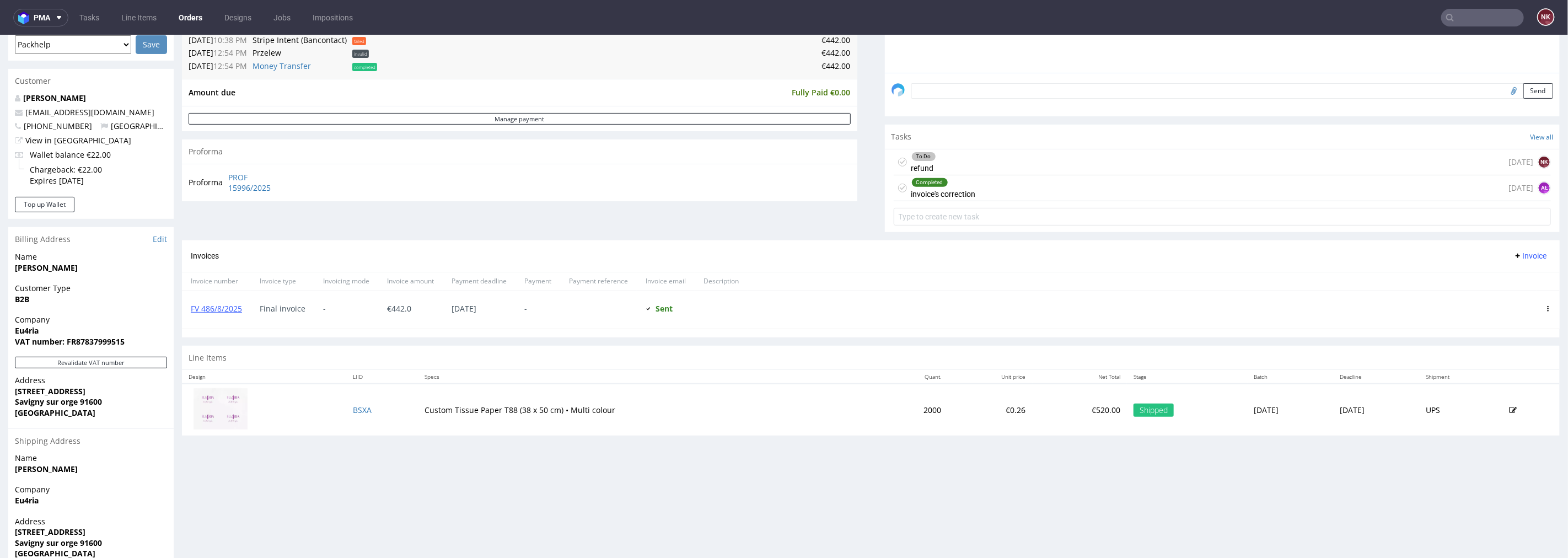
click at [1514, 254] on span "Invoice" at bounding box center [1530, 255] width 33 height 9
click at [1497, 299] on span "Add corrective" at bounding box center [1513, 299] width 55 height 11
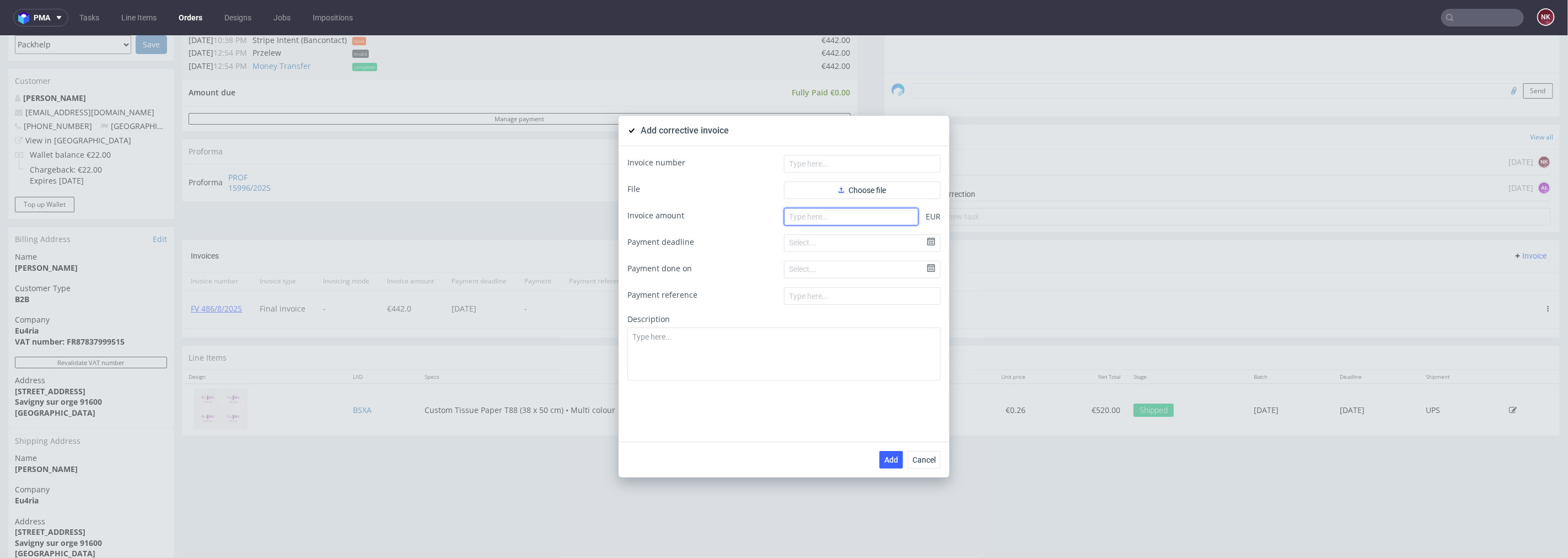
click at [860, 212] on input "number" at bounding box center [851, 216] width 134 height 17
type input "-442"
click at [814, 338] on textarea at bounding box center [784, 353] width 313 height 53
paste textarea "Production issue. Low quality of the product."
type textarea "Production issue. Low quality of the product."
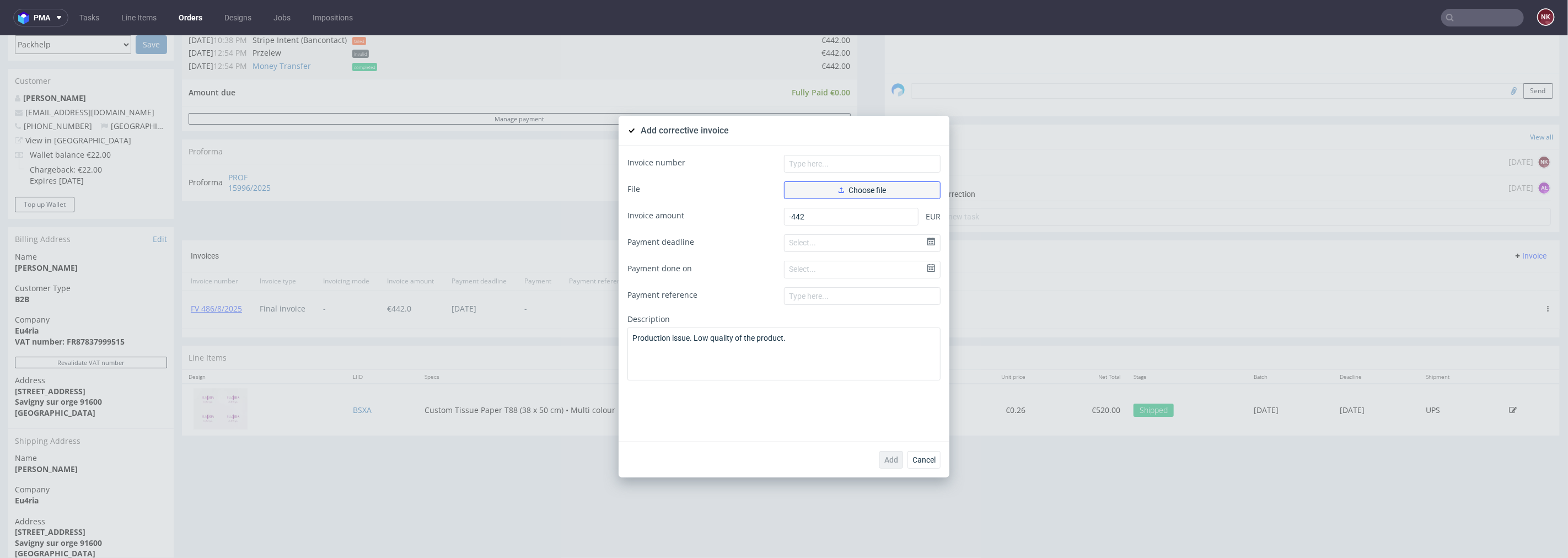
click at [841, 184] on button "Choose file" at bounding box center [862, 190] width 157 height 17
click at [833, 165] on input "text" at bounding box center [862, 163] width 157 height 17
type input "FK 560/2025"
click at [884, 459] on span "Add" at bounding box center [891, 459] width 14 height 7
click at [925, 463] on span "Cancel" at bounding box center [924, 459] width 23 height 7
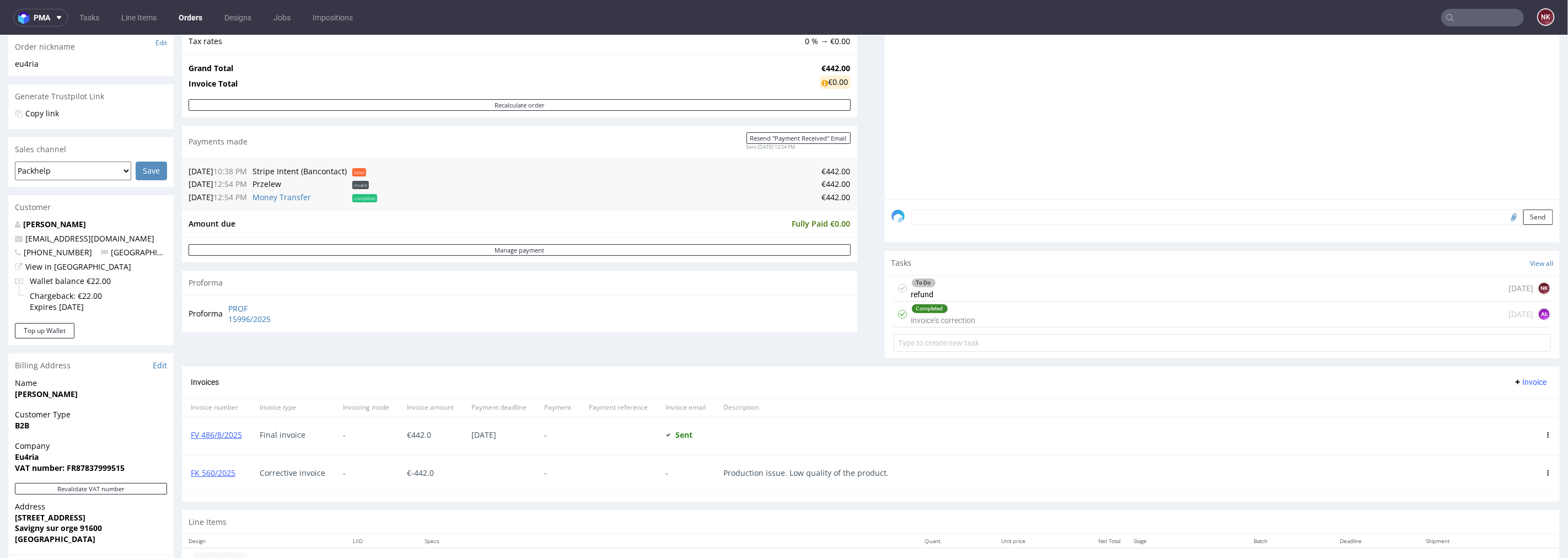
scroll to position [184, 0]
click at [948, 281] on div "To Do refund [DATE] NK" at bounding box center [1223, 284] width 658 height 26
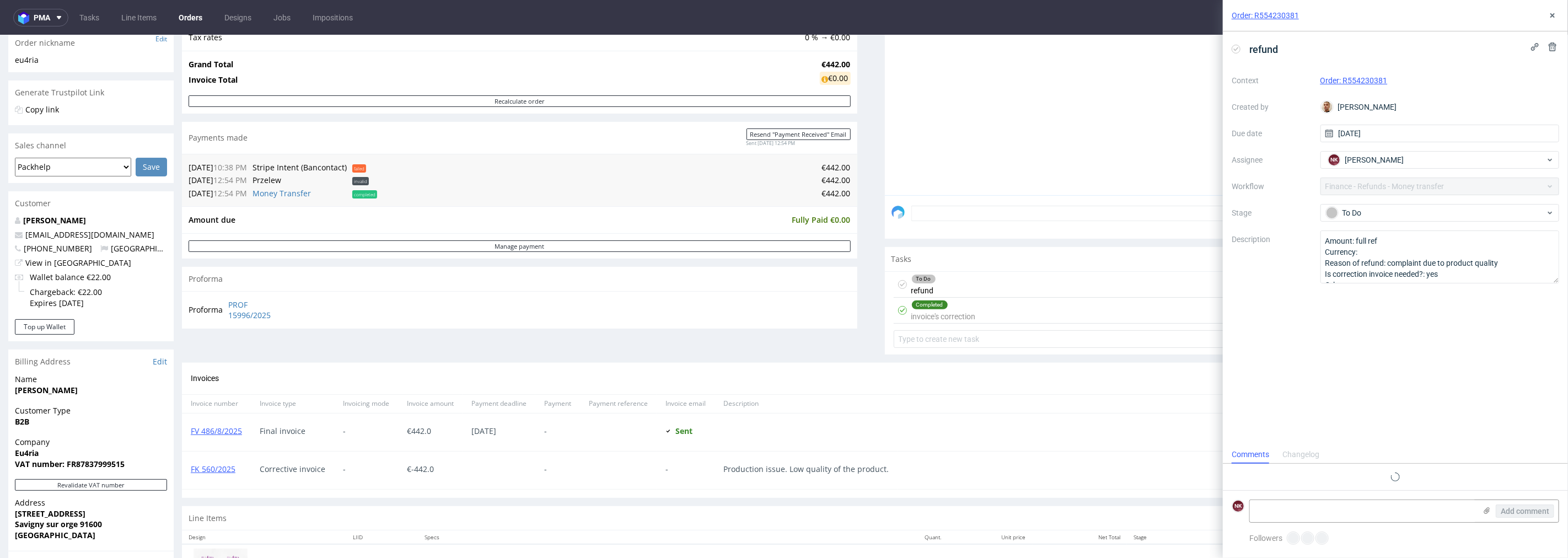
scroll to position [8, 0]
click at [1556, 17] on icon at bounding box center [1552, 16] width 9 height 9
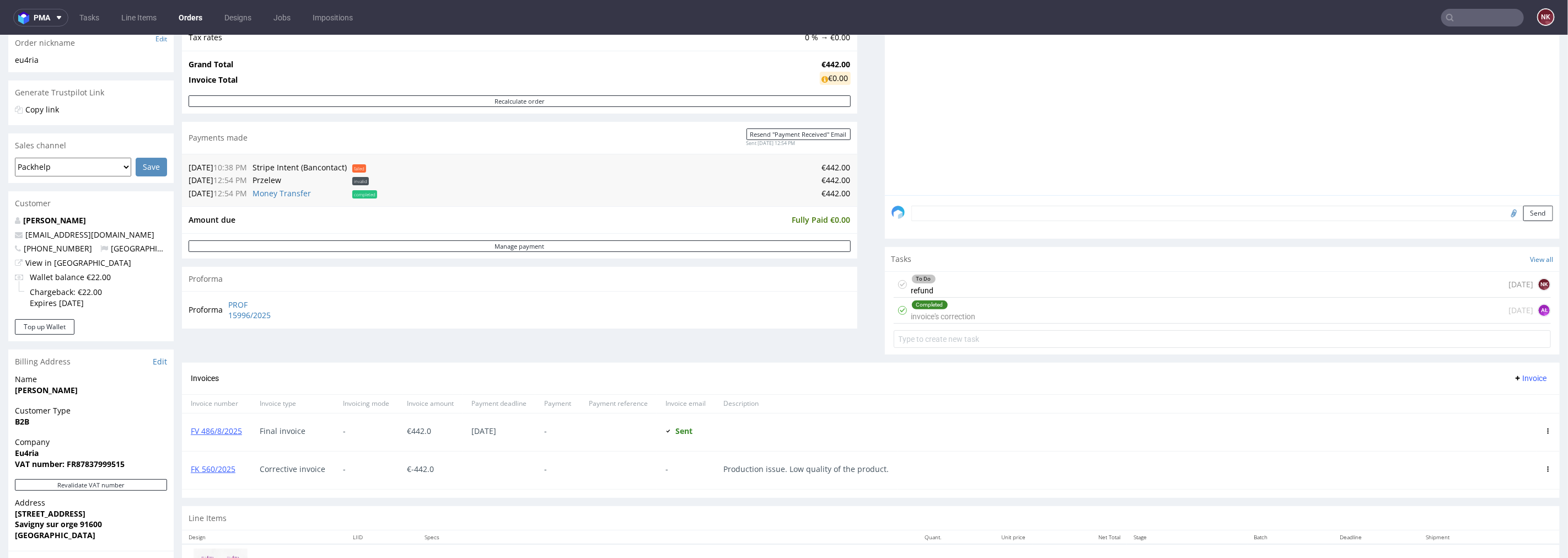
click at [956, 288] on div "To Do refund [DATE] NK" at bounding box center [1223, 284] width 658 height 26
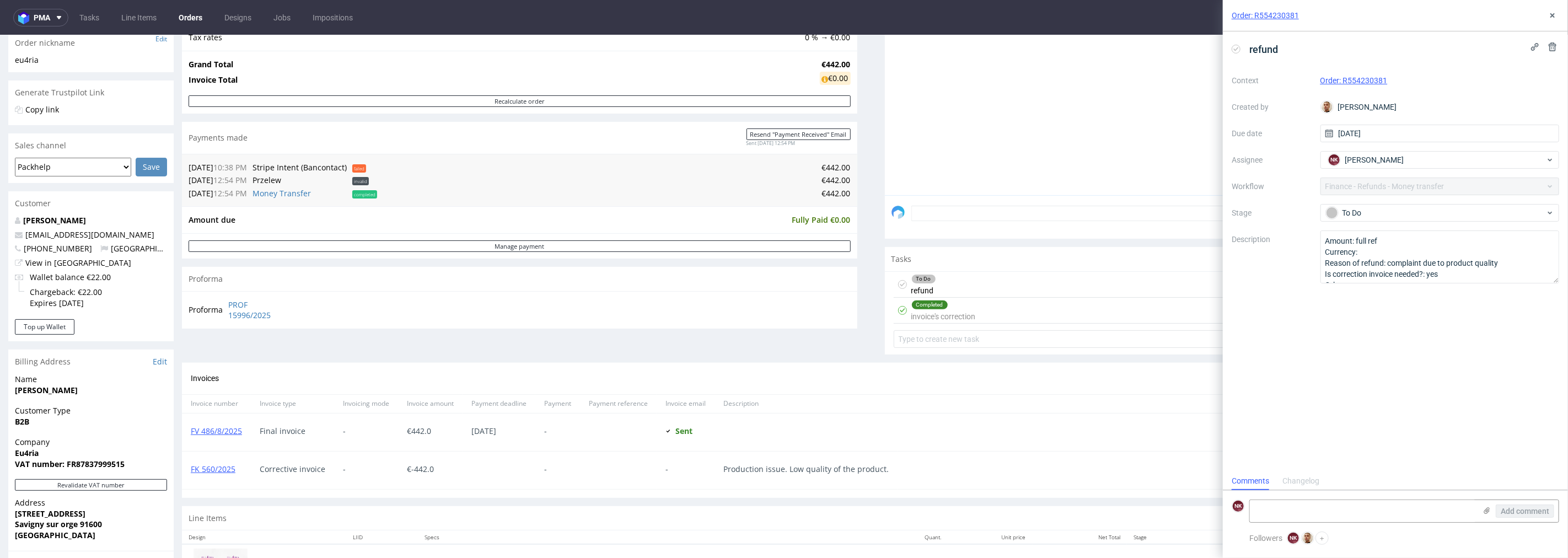
scroll to position [8, 0]
click at [1556, 13] on icon at bounding box center [1552, 16] width 9 height 9
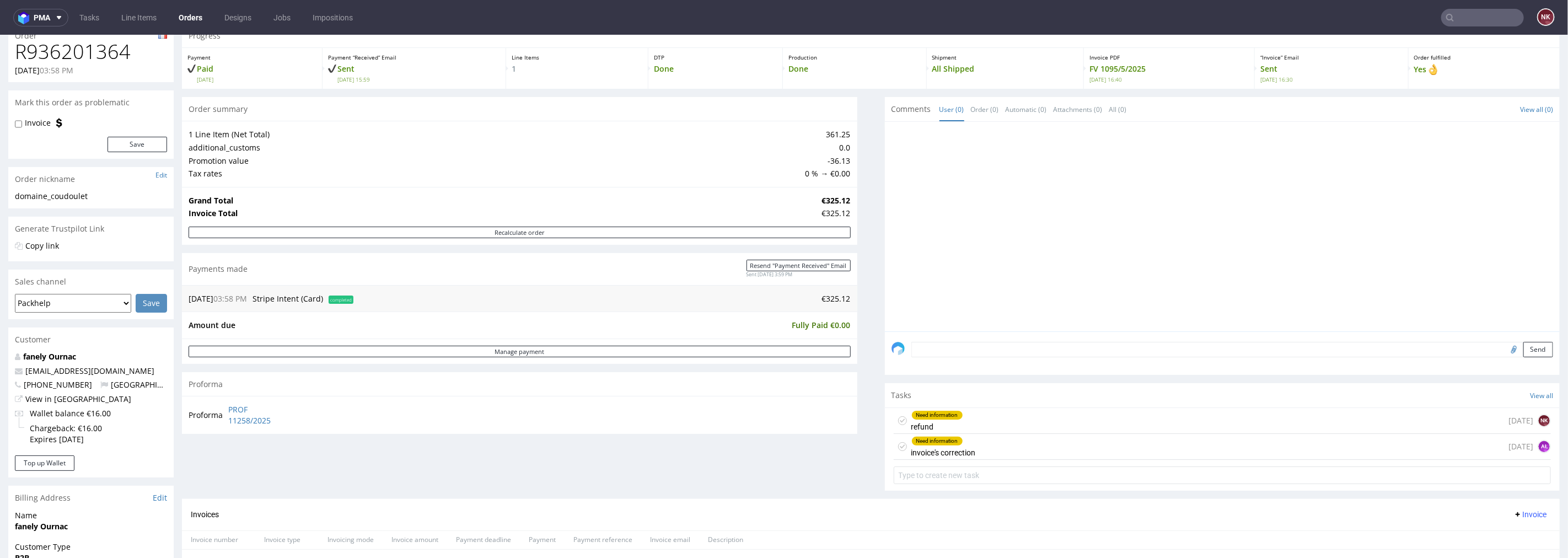
scroll to position [12, 0]
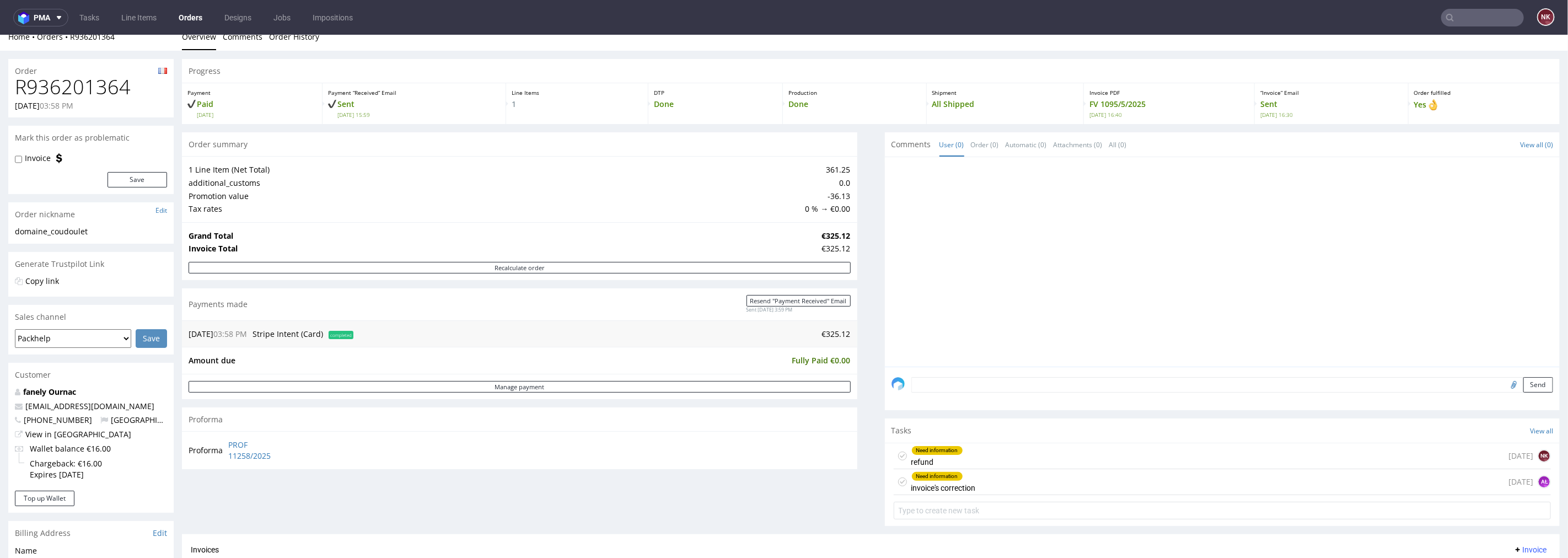
click at [74, 90] on h1 "R936201364" at bounding box center [91, 86] width 152 height 22
copy h1 "R936201364"
click at [1060, 486] on div "Need information invoice's correction [DATE] AŁ" at bounding box center [1223, 481] width 658 height 26
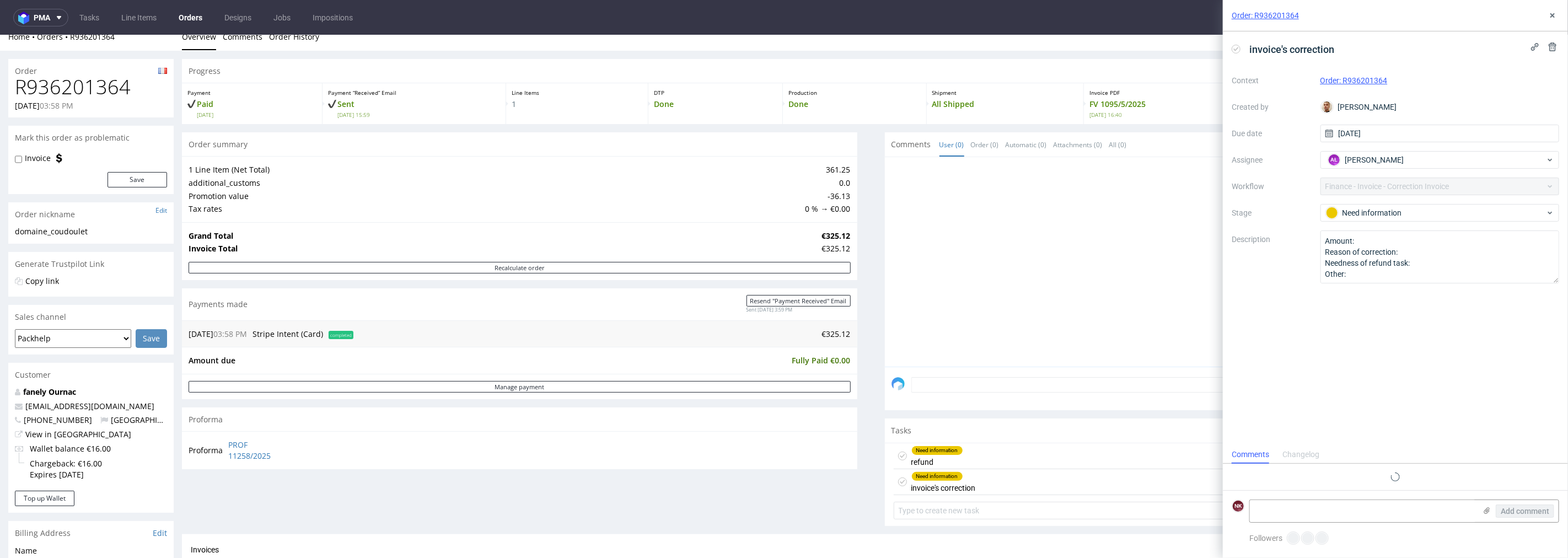
scroll to position [8, 0]
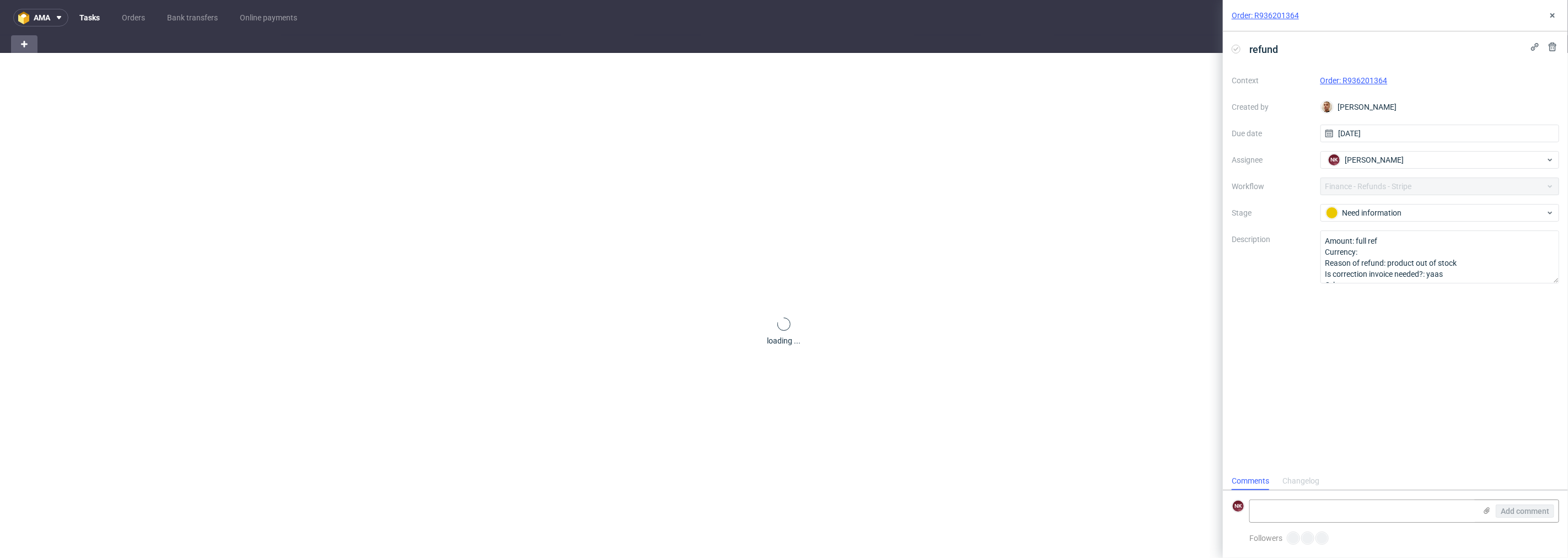
scroll to position [8, 0]
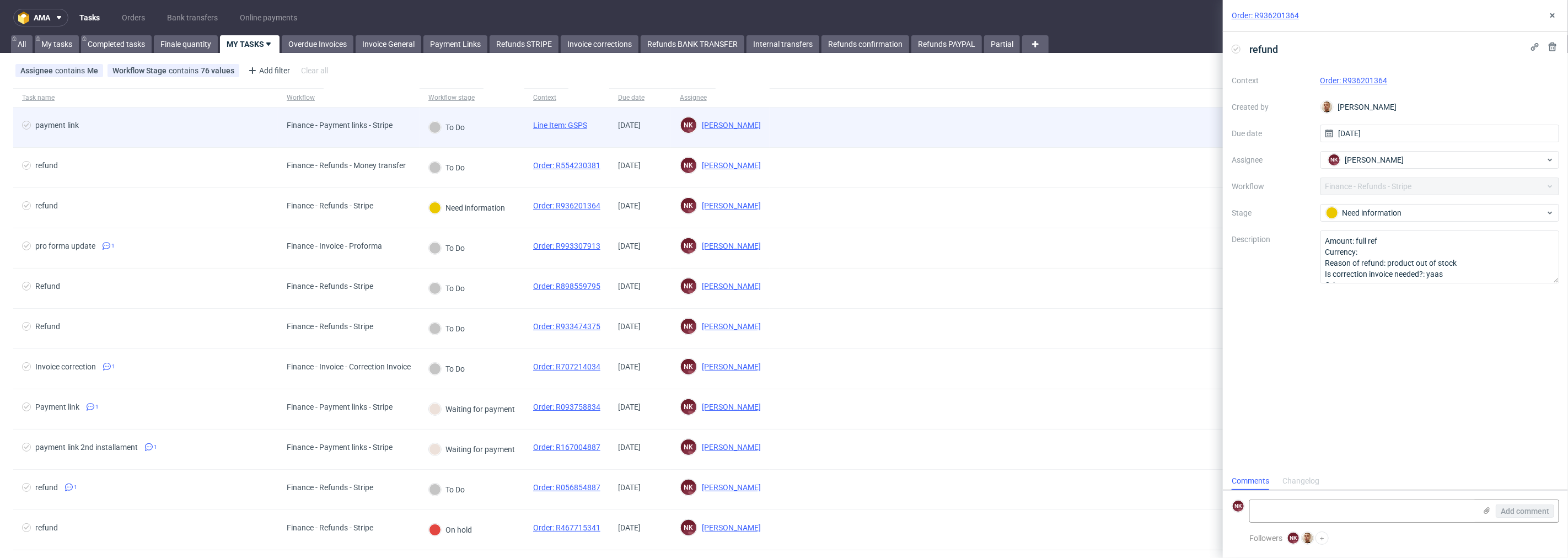
click at [404, 129] on div "Finance - Payment links - Stripe" at bounding box center [349, 128] width 142 height 40
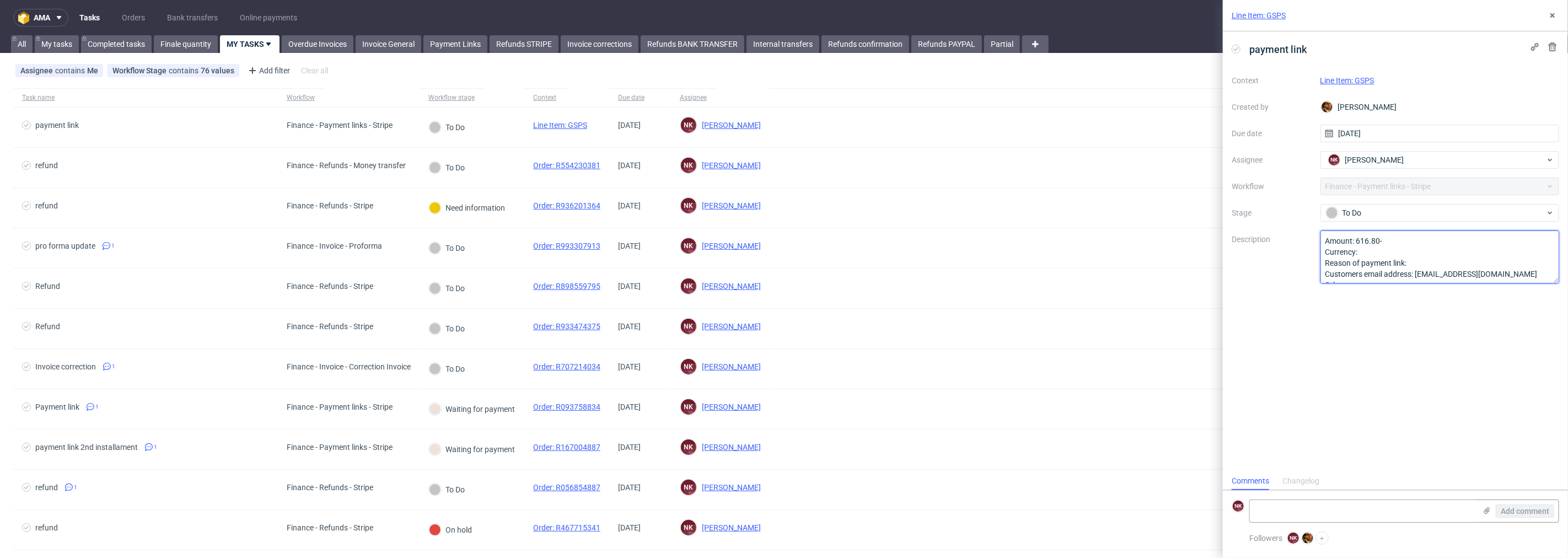
scroll to position [12, 0]
drag, startPoint x: 1492, startPoint y: 272, endPoint x: 1418, endPoint y: 262, distance: 74.7
click at [1418, 262] on textarea "Amount: 616.80- Currency: Reason of payment link: Customers email address: [EMA…" at bounding box center [1440, 256] width 240 height 53
click at [1414, 375] on div "payment link Context Line Item: GSPS Created by [PERSON_NAME] Due date [DATE] A…" at bounding box center [1396, 252] width 345 height 440
click at [1386, 508] on textarea at bounding box center [1363, 511] width 226 height 22
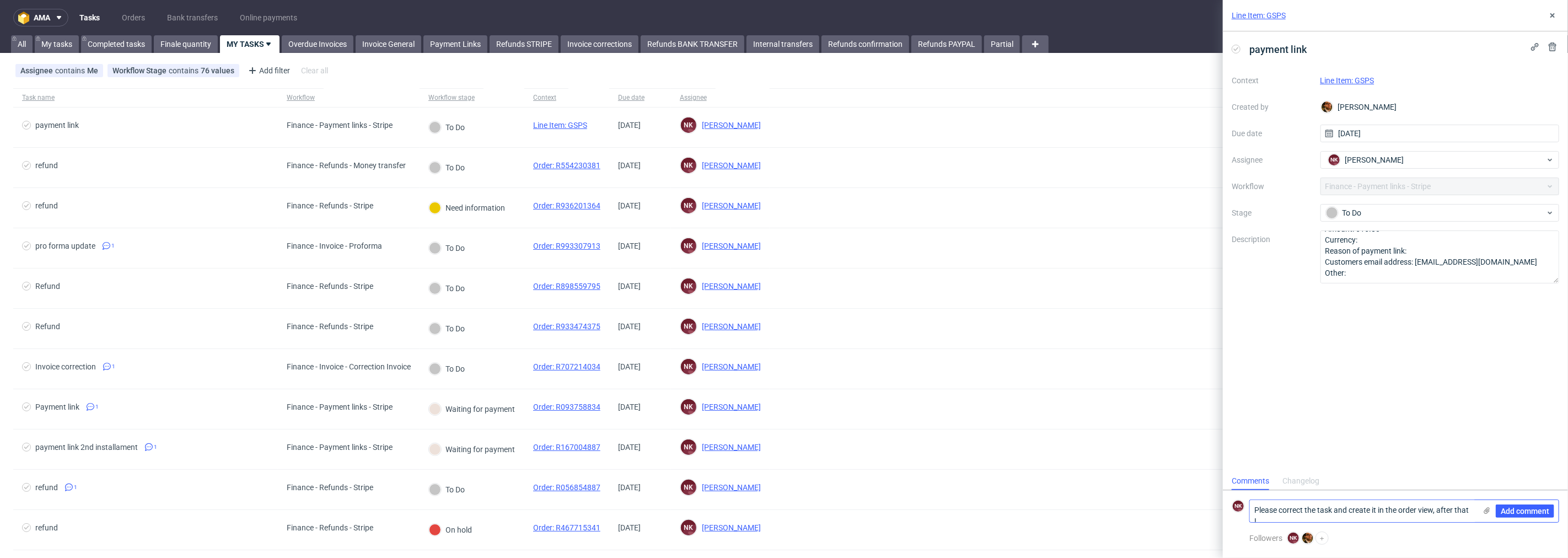
scroll to position [0, 0]
type textarea "Please correct the task and create it in the order view, after that I will send…"
click at [1519, 513] on span "Add comment" at bounding box center [1525, 511] width 49 height 7
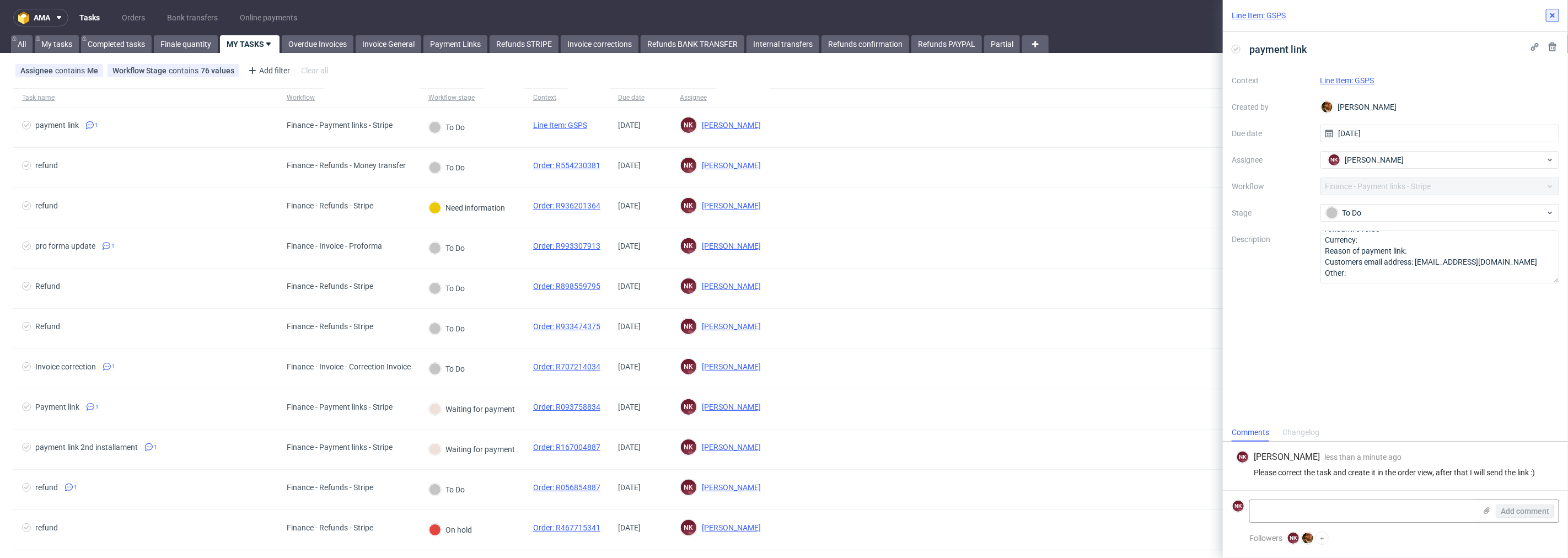
click at [1551, 16] on icon at bounding box center [1552, 16] width 9 height 9
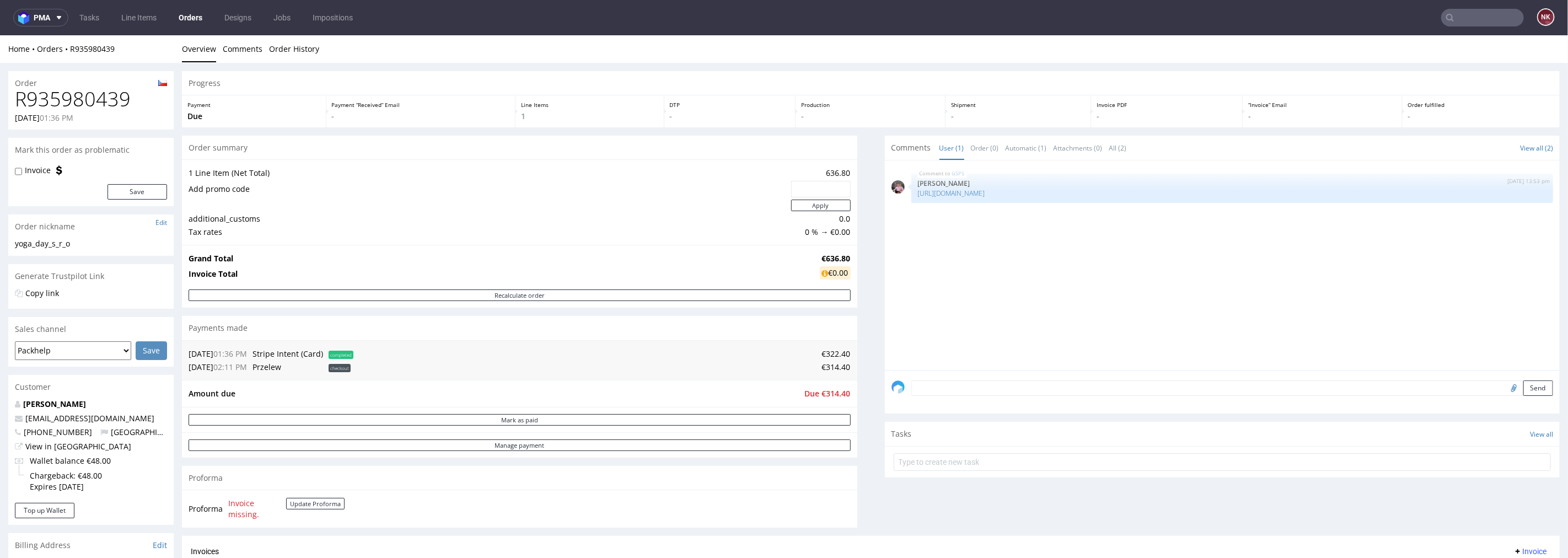
click at [105, 88] on h1 "R935980439" at bounding box center [91, 98] width 152 height 22
copy h1 "R935980439"
click at [830, 394] on span "Due €314.40" at bounding box center [828, 393] width 46 height 11
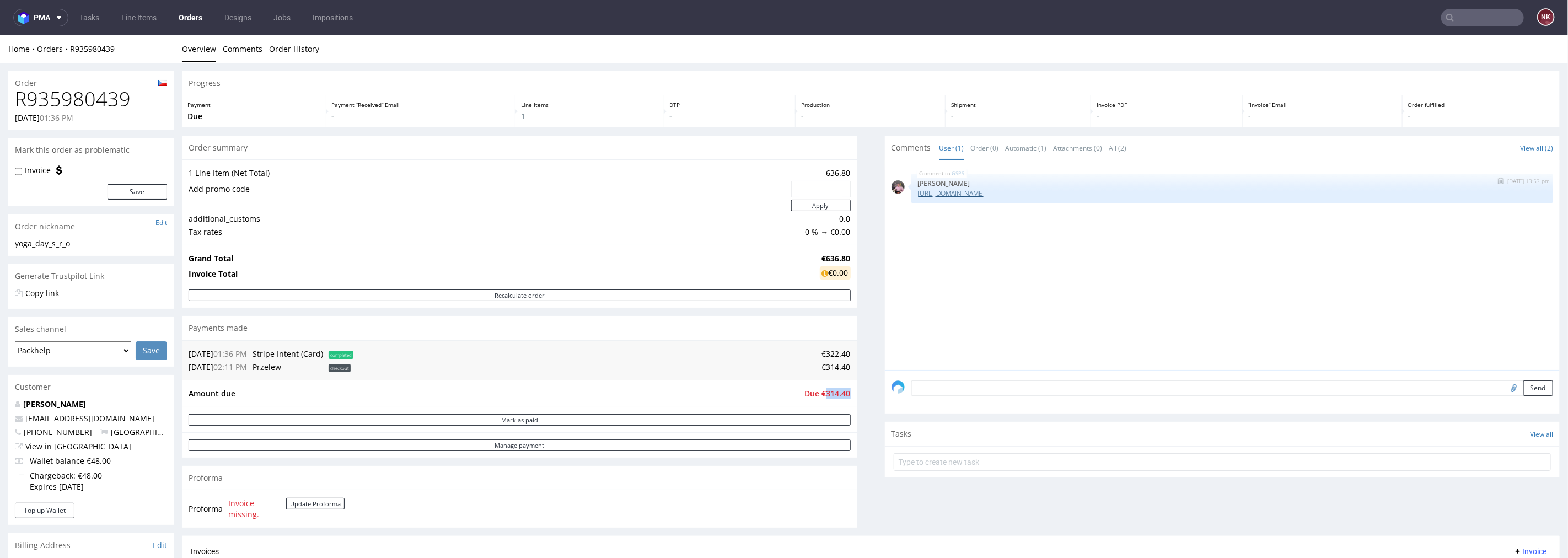
copy span "314.40"
click at [847, 404] on div "Amount due Due €314.40" at bounding box center [520, 393] width 676 height 27
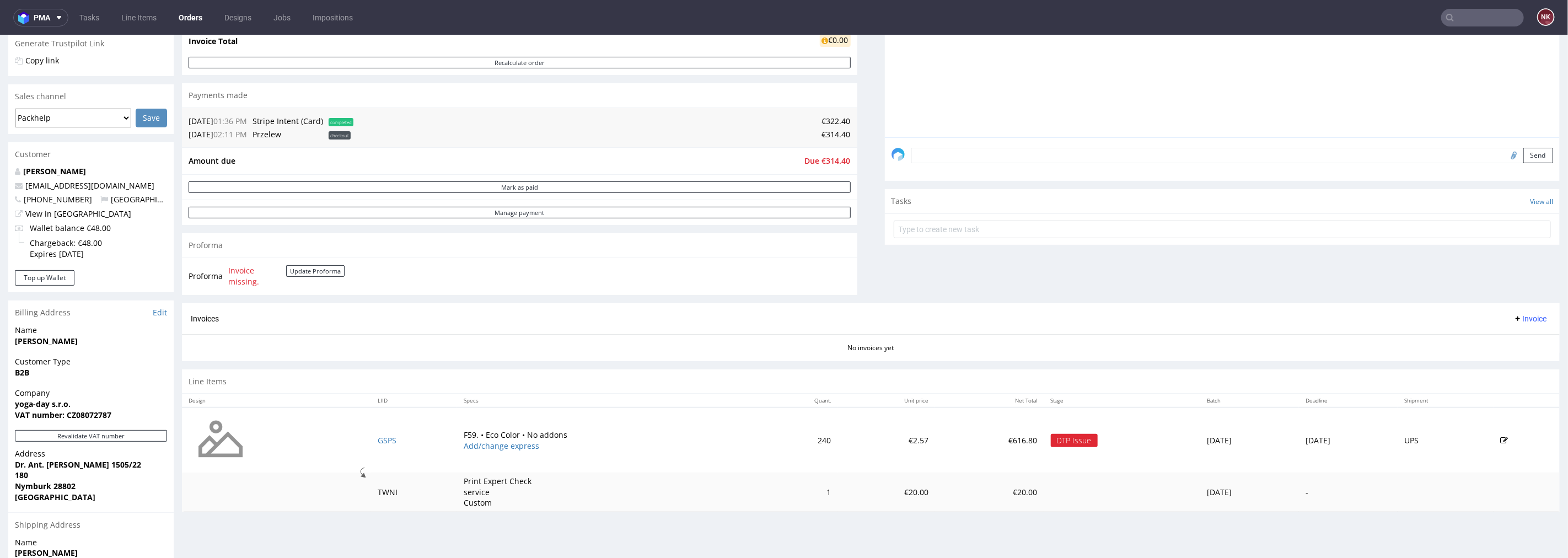
scroll to position [367, 0]
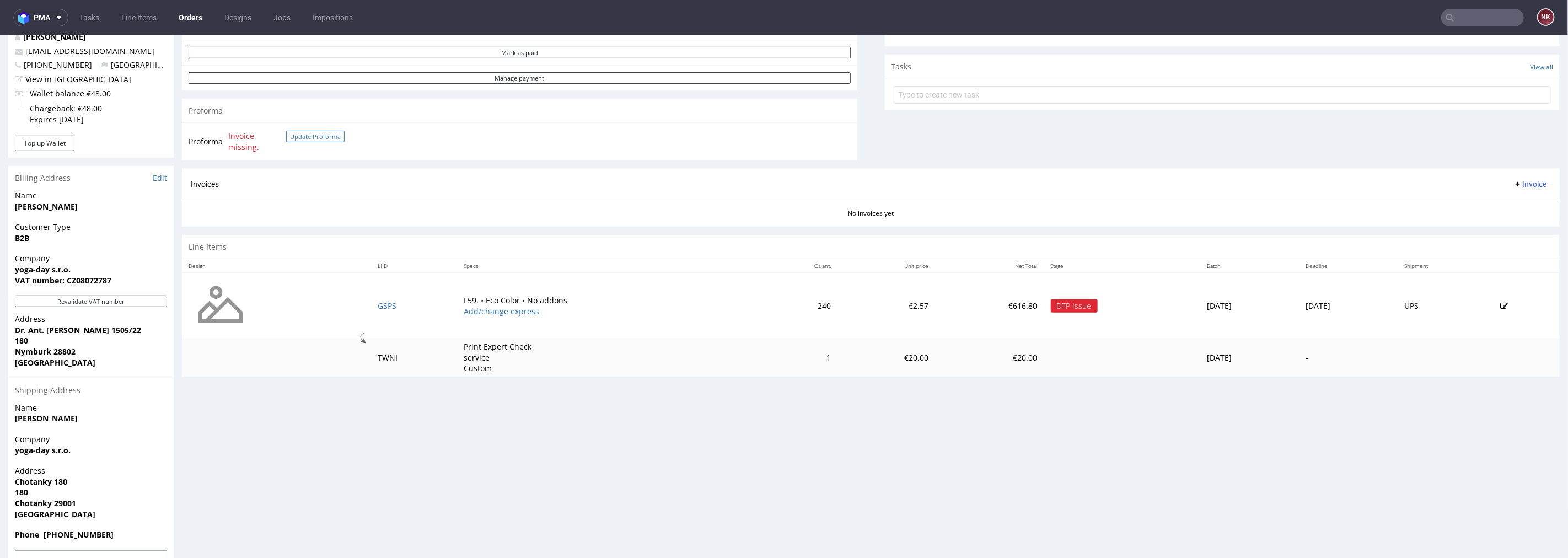
click at [327, 134] on button "Update Proforma" at bounding box center [315, 136] width 58 height 12
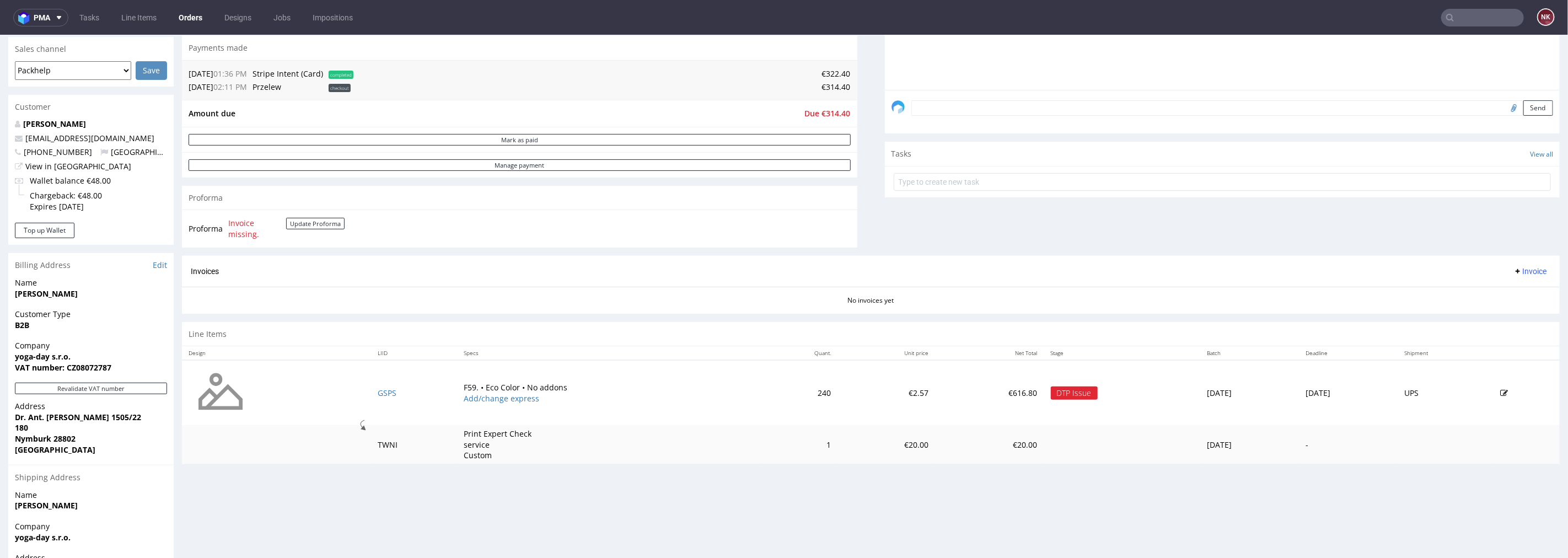
scroll to position [279, 0]
click at [310, 225] on button "Update Proforma" at bounding box center [315, 224] width 58 height 12
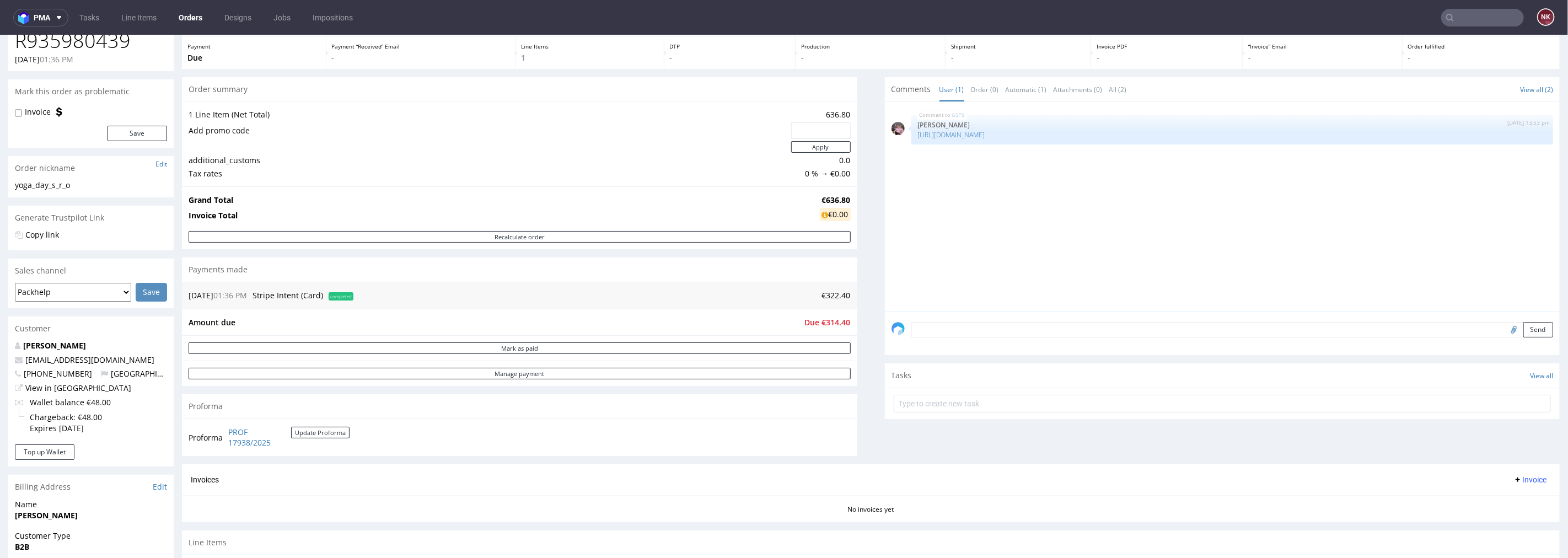
scroll to position [0, 0]
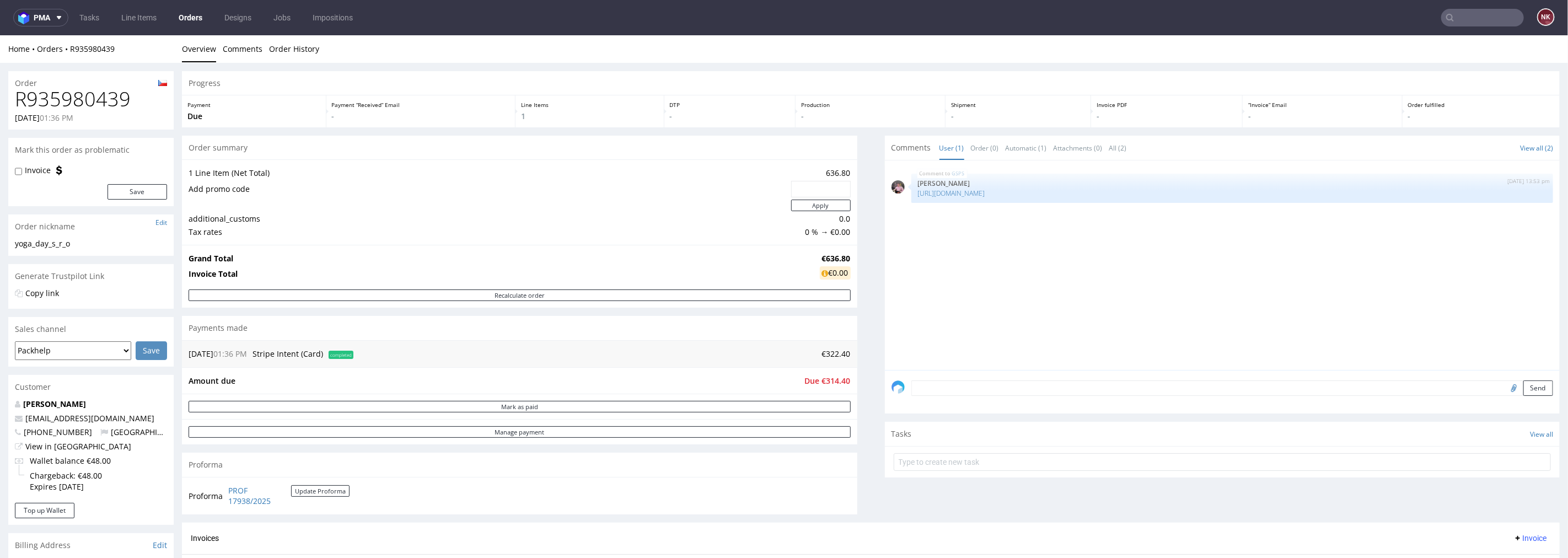
click at [122, 103] on h1 "R935980439" at bounding box center [91, 98] width 152 height 22
copy h1 "R935980439"
click at [885, 486] on div "Comments User (1) Order (0) Automatic (1) Attachments (0) All (2) View all (2) …" at bounding box center [1223, 328] width 676 height 387
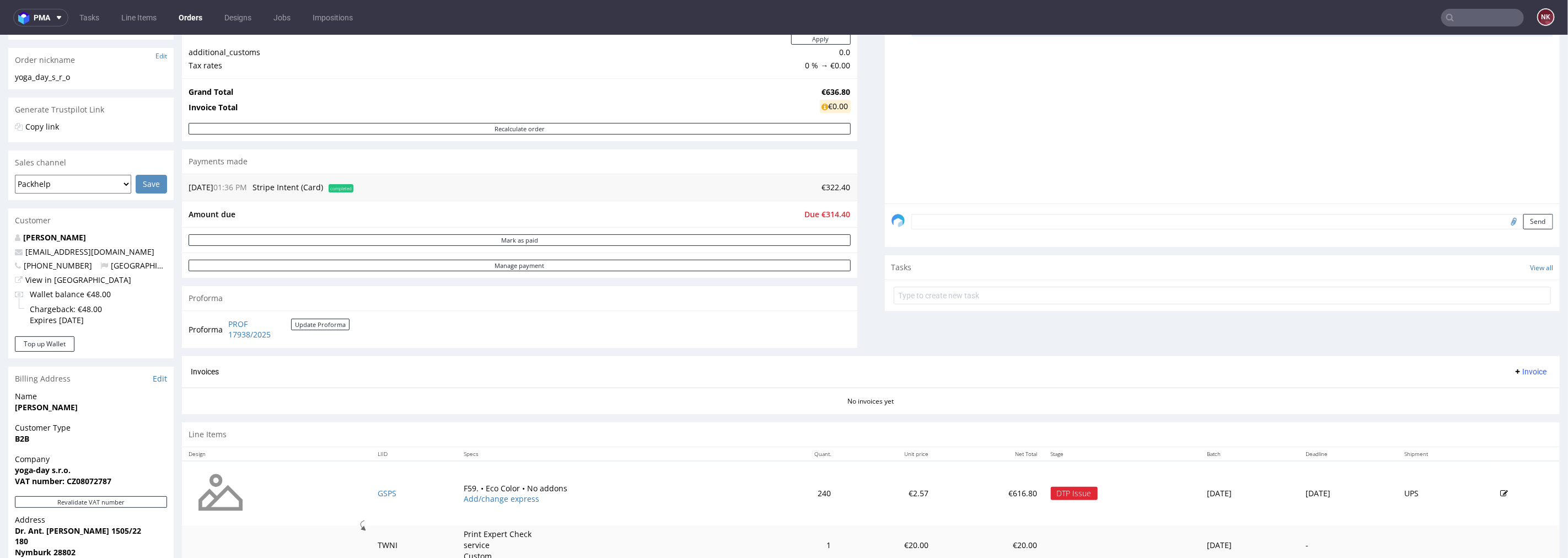
scroll to position [244, 0]
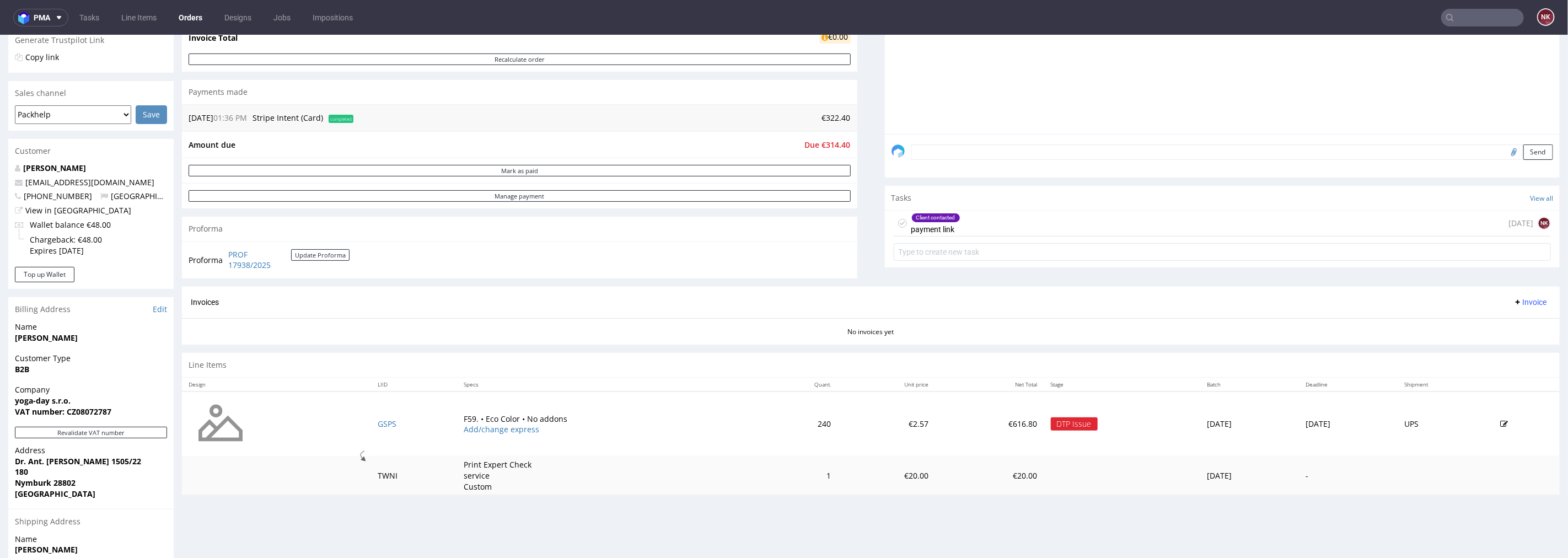
scroll to position [244, 0]
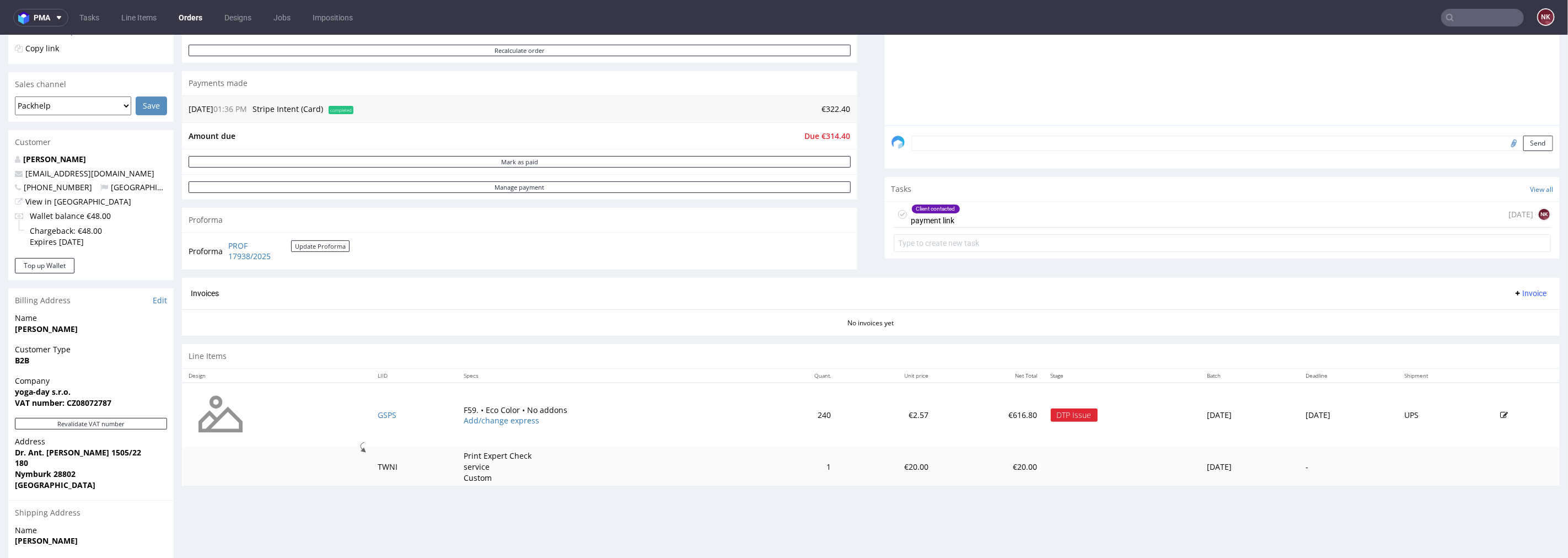
click at [987, 216] on div "Client contacted payment link [DATE] NK" at bounding box center [1223, 214] width 658 height 26
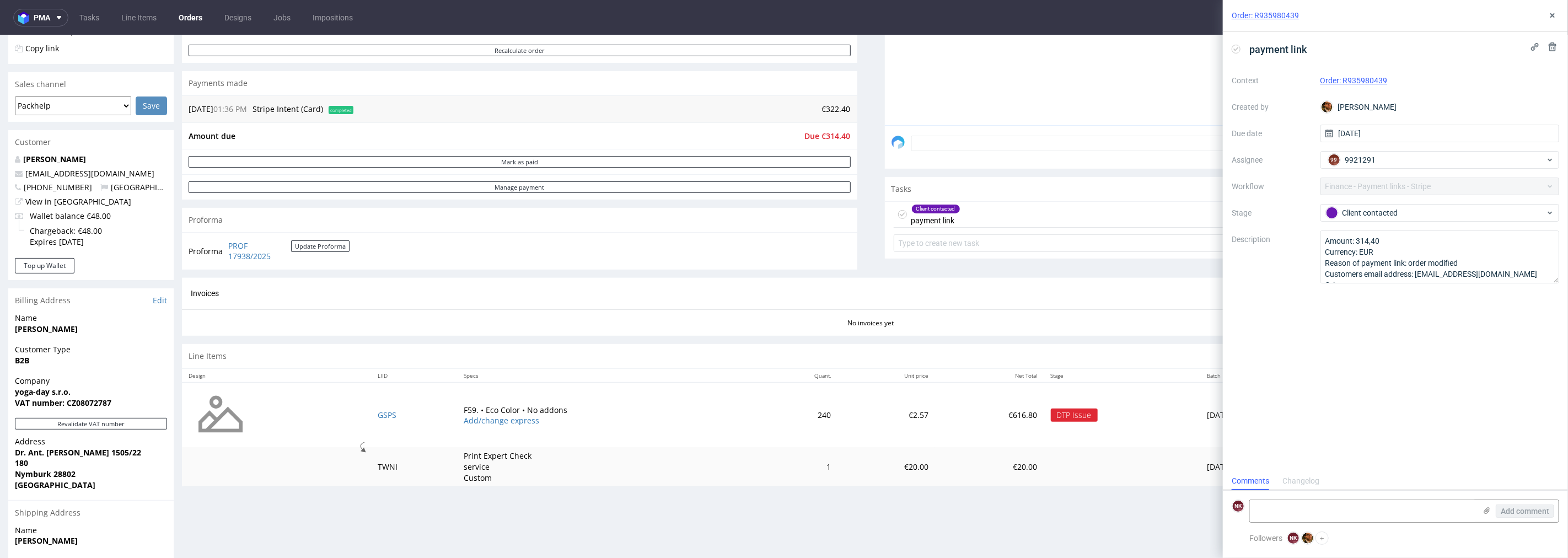
scroll to position [8, 0]
click at [1401, 213] on div "Client contacted" at bounding box center [1435, 212] width 220 height 12
click at [1394, 251] on div "Waiting for payment" at bounding box center [1440, 246] width 220 height 12
click at [1358, 518] on textarea at bounding box center [1363, 511] width 226 height 22
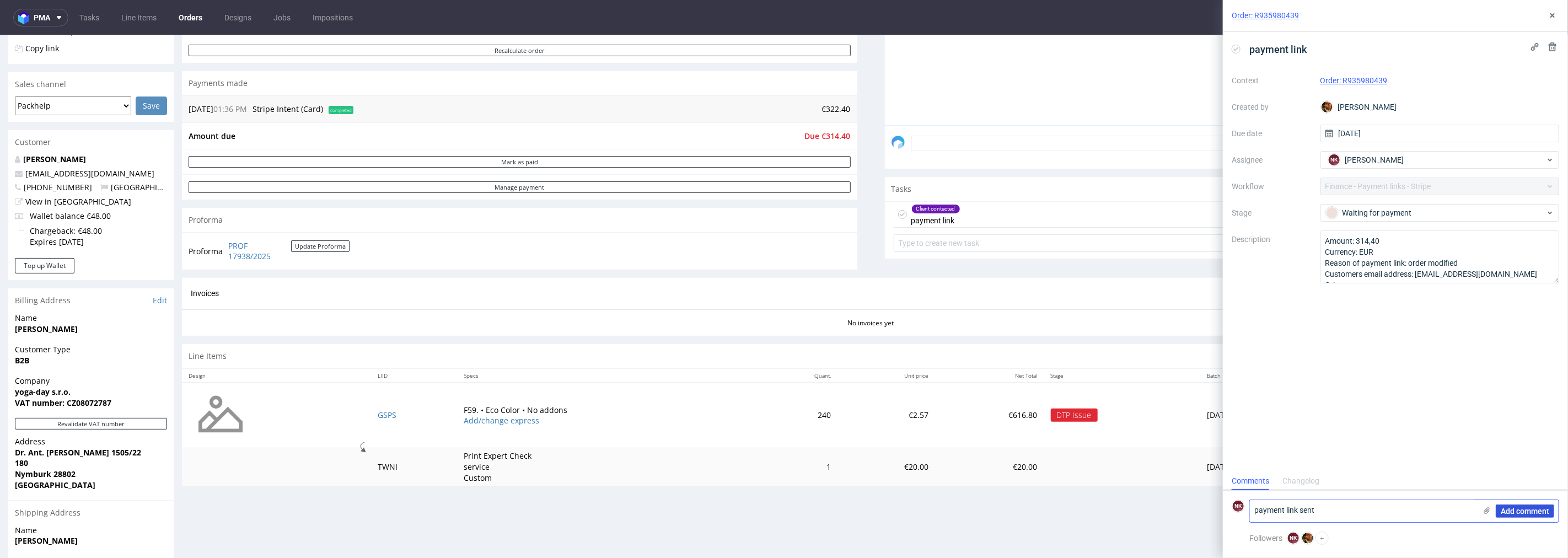
type textarea "payment link sent"
click at [1529, 509] on span "Add comment" at bounding box center [1525, 511] width 49 height 7
click at [1561, 11] on div "Order: R935980439" at bounding box center [1396, 16] width 345 height 32
click at [1553, 12] on icon at bounding box center [1552, 16] width 9 height 9
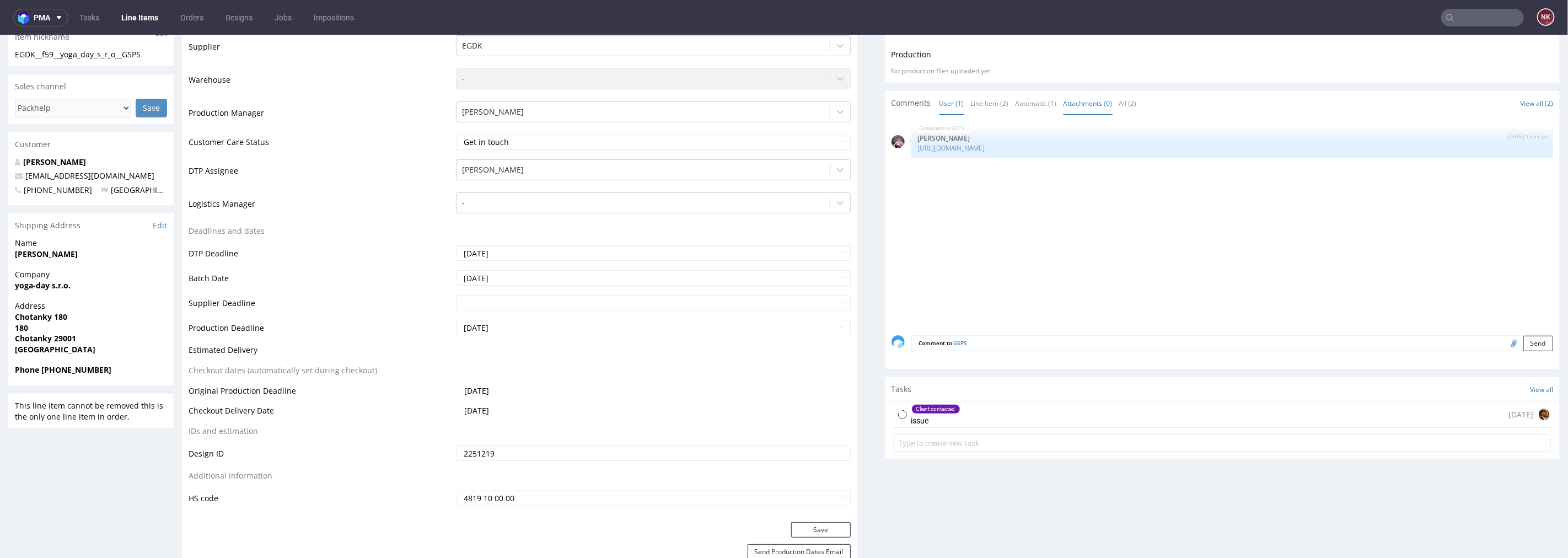
scroll to position [429, 0]
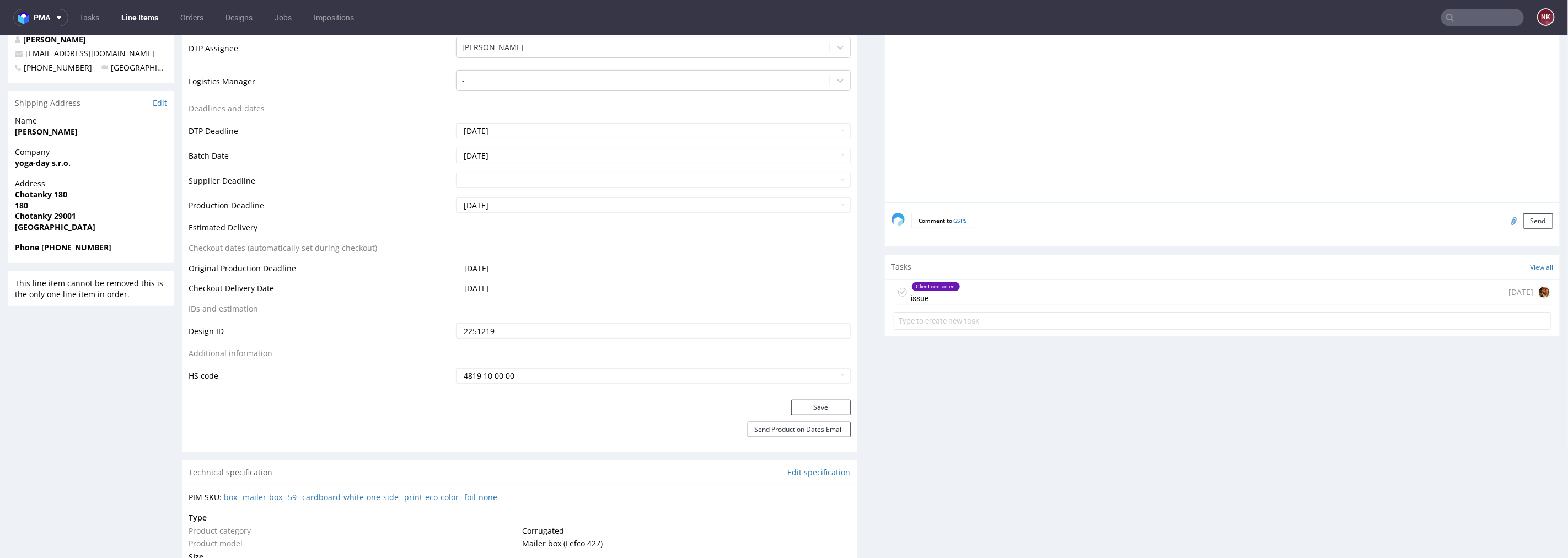
click at [1105, 288] on div "Client contacted issue [DATE]" at bounding box center [1223, 292] width 658 height 26
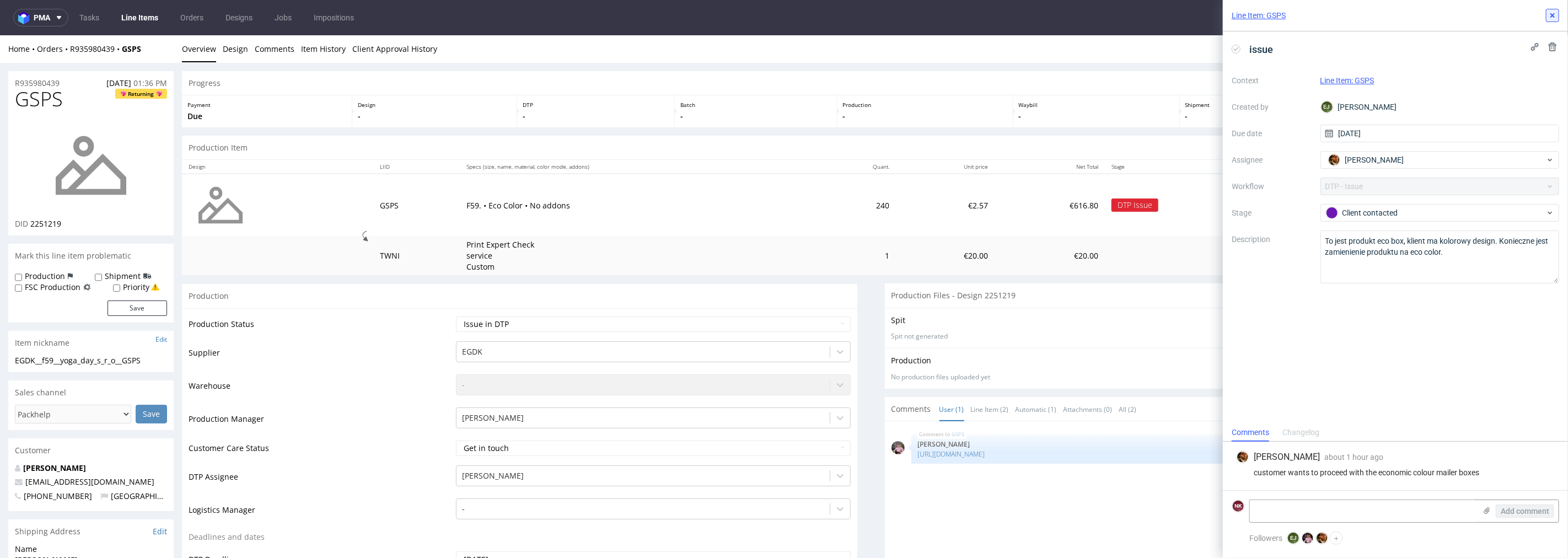
click at [1556, 14] on icon at bounding box center [1552, 16] width 9 height 9
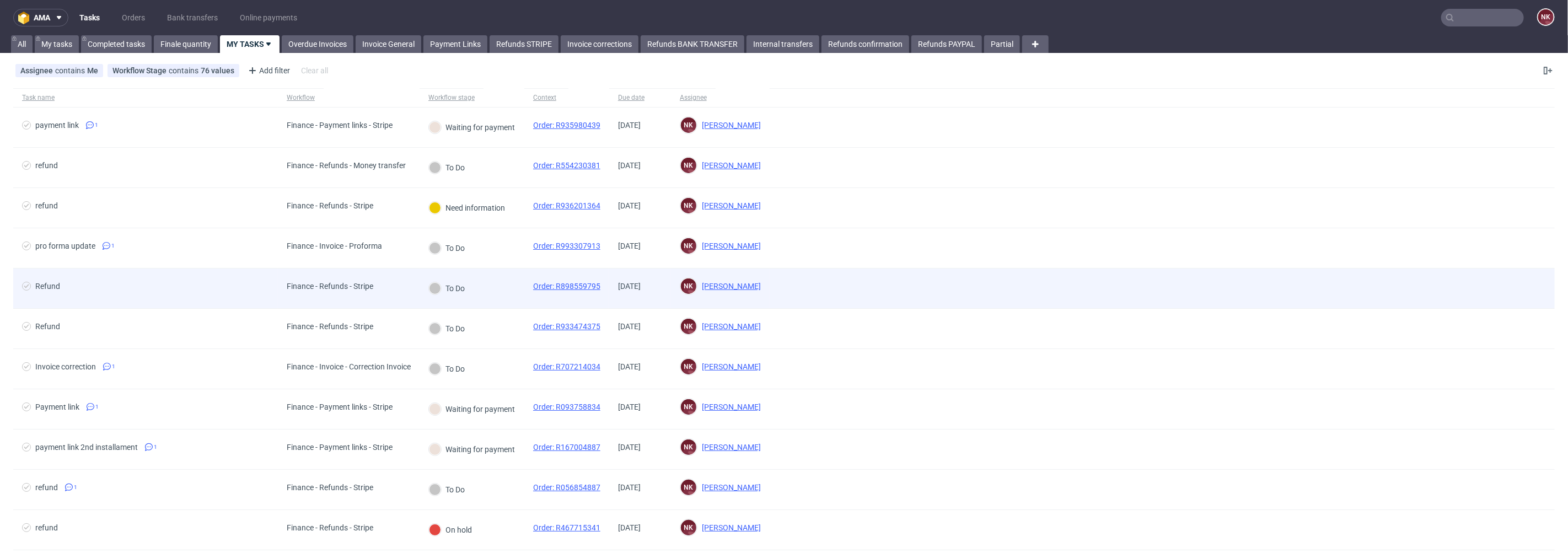
click at [397, 284] on div "Finance - Refunds - Stripe" at bounding box center [349, 289] width 142 height 40
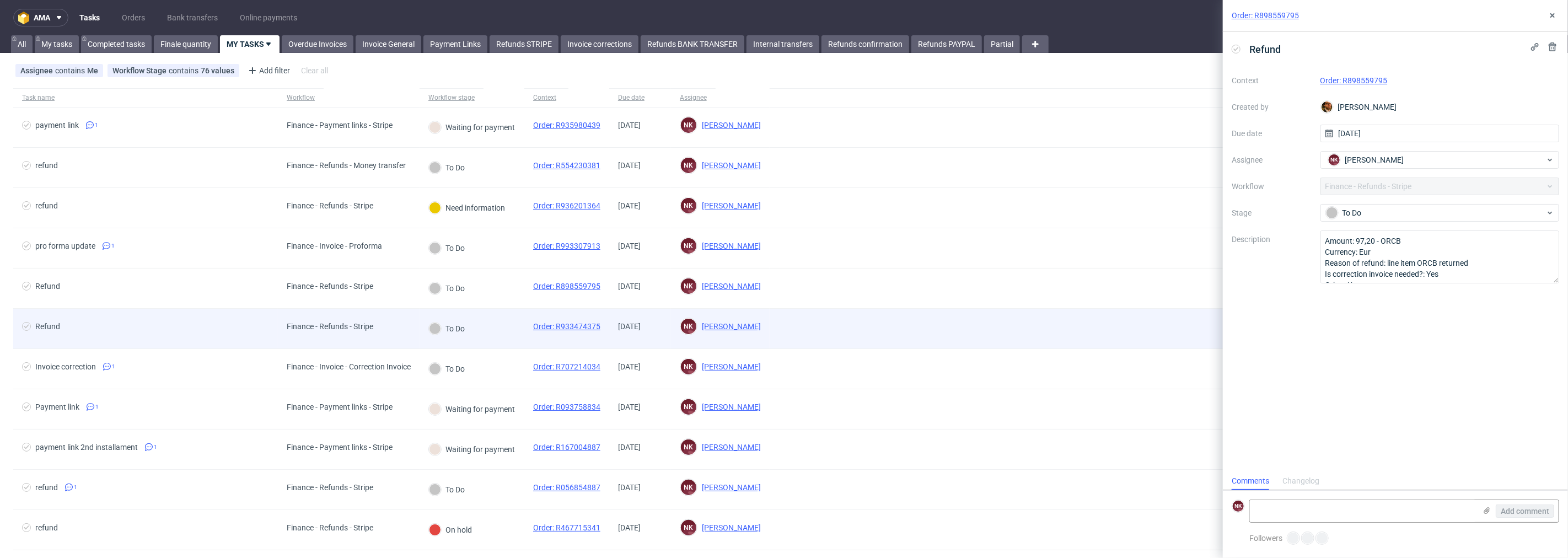
scroll to position [8, 0]
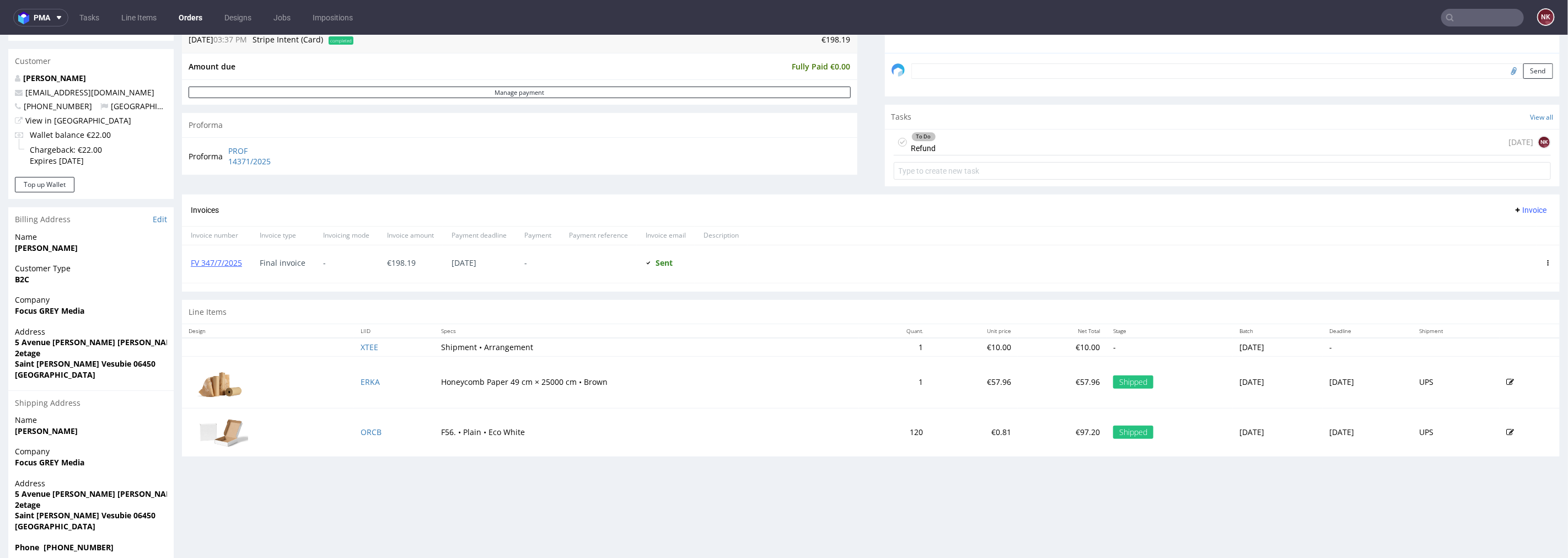
scroll to position [244, 0]
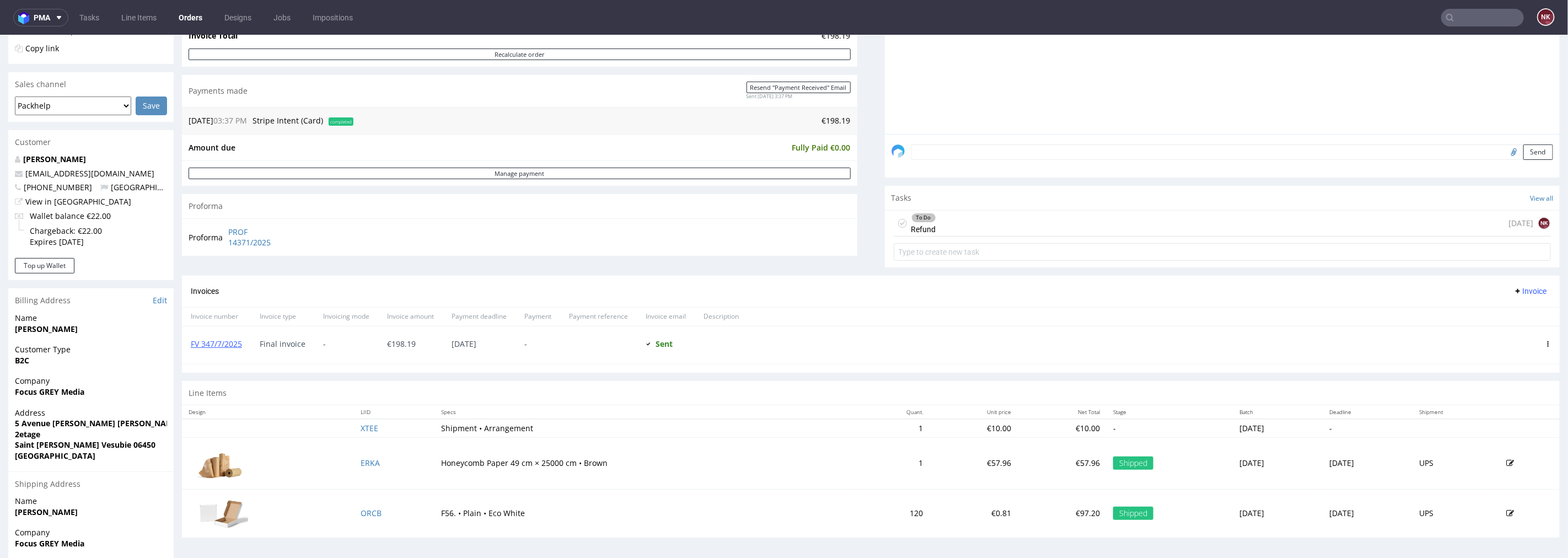
click at [971, 210] on div "To Do Refund 3 days ago NK" at bounding box center [1223, 237] width 676 height 55
click at [972, 211] on div "To Do Refund 3 days ago NK" at bounding box center [1223, 223] width 658 height 26
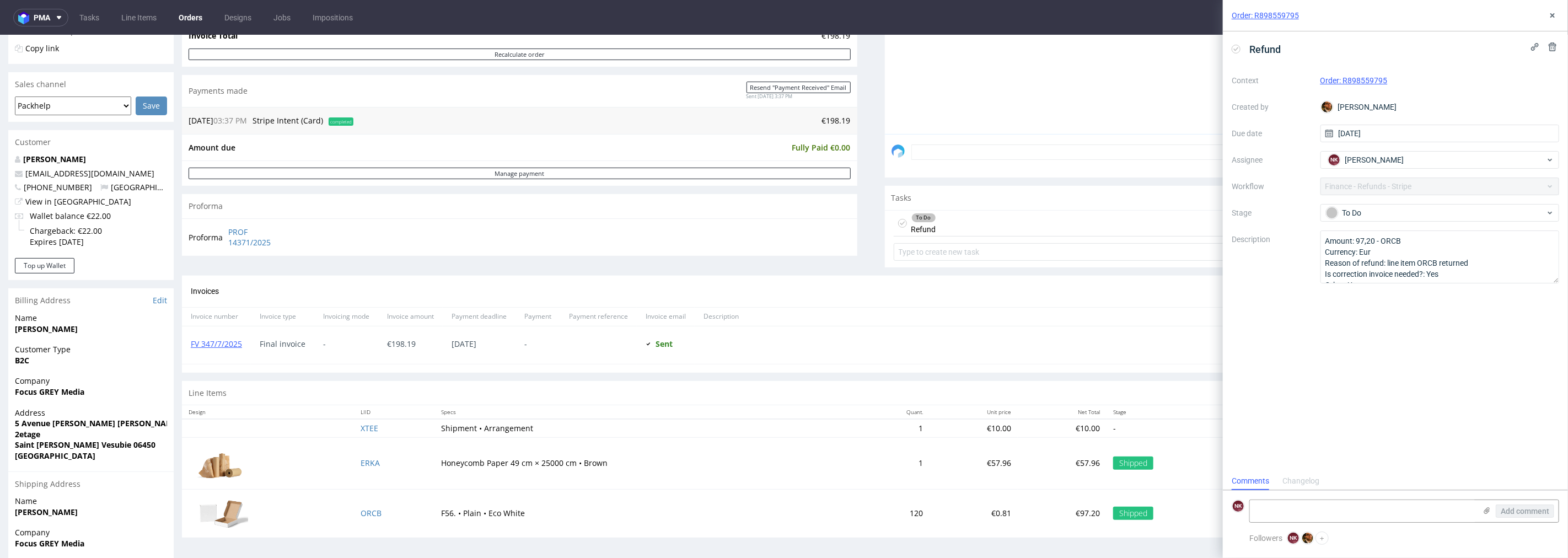
scroll to position [8, 0]
click at [1315, 480] on div "Changelog" at bounding box center [1300, 481] width 37 height 17
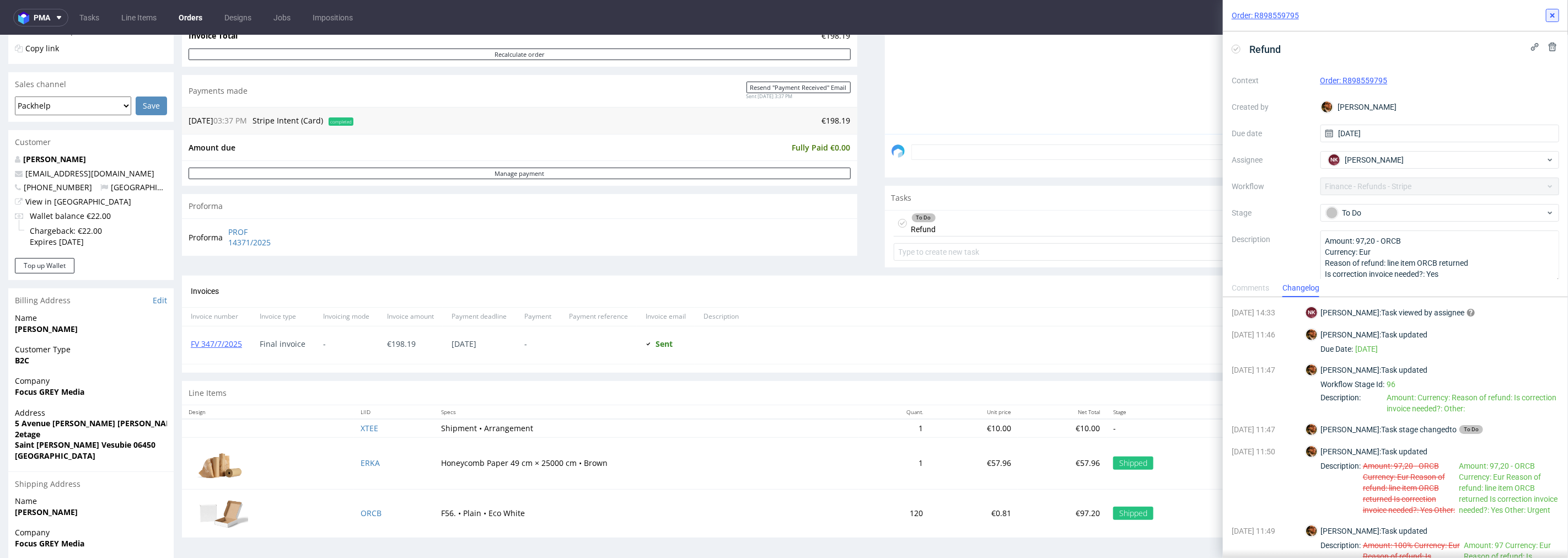
click at [1557, 17] on icon at bounding box center [1552, 16] width 9 height 9
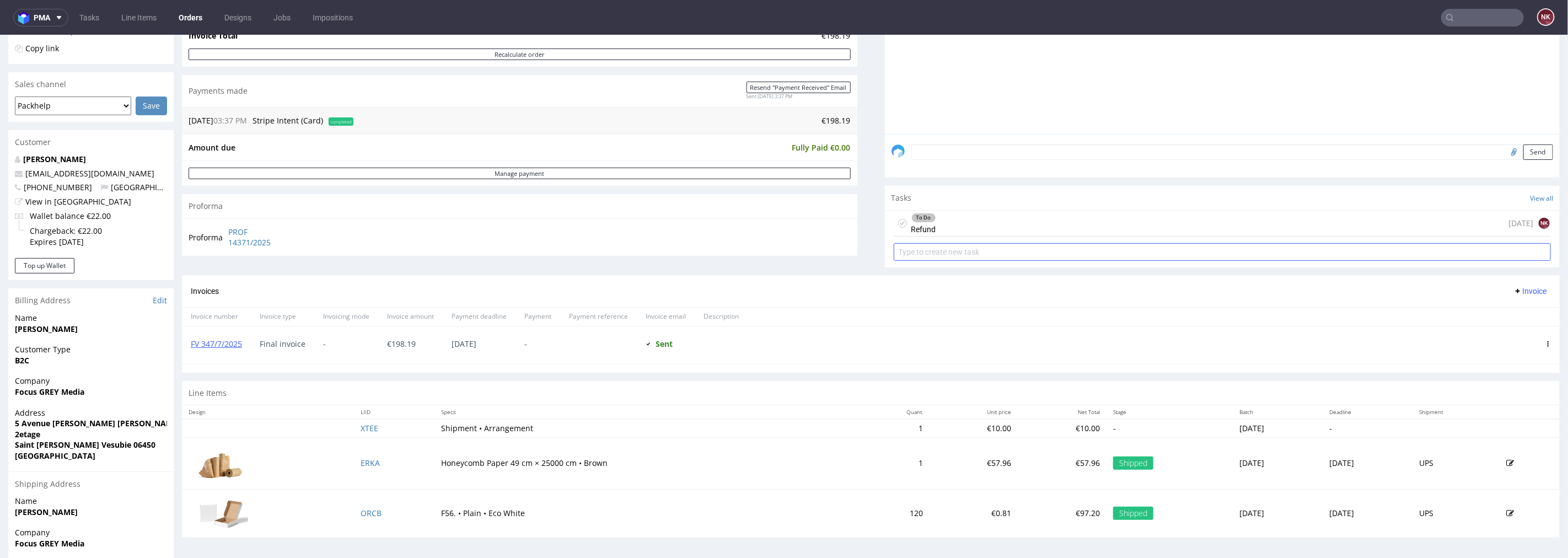
click at [996, 249] on input "text" at bounding box center [1223, 251] width 658 height 17
type input "I"
click at [987, 294] on div "Invoices Invoice" at bounding box center [871, 291] width 1360 height 14
click at [862, 340] on div at bounding box center [1142, 345] width 789 height 37
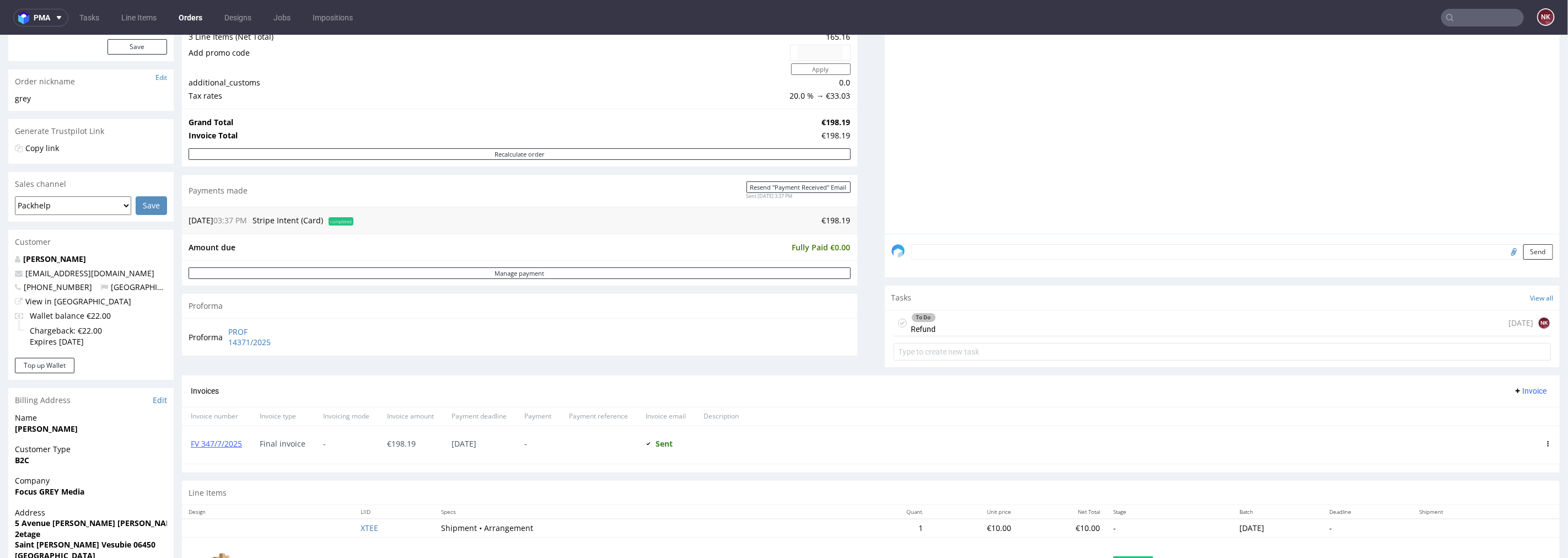
scroll to position [306, 0]
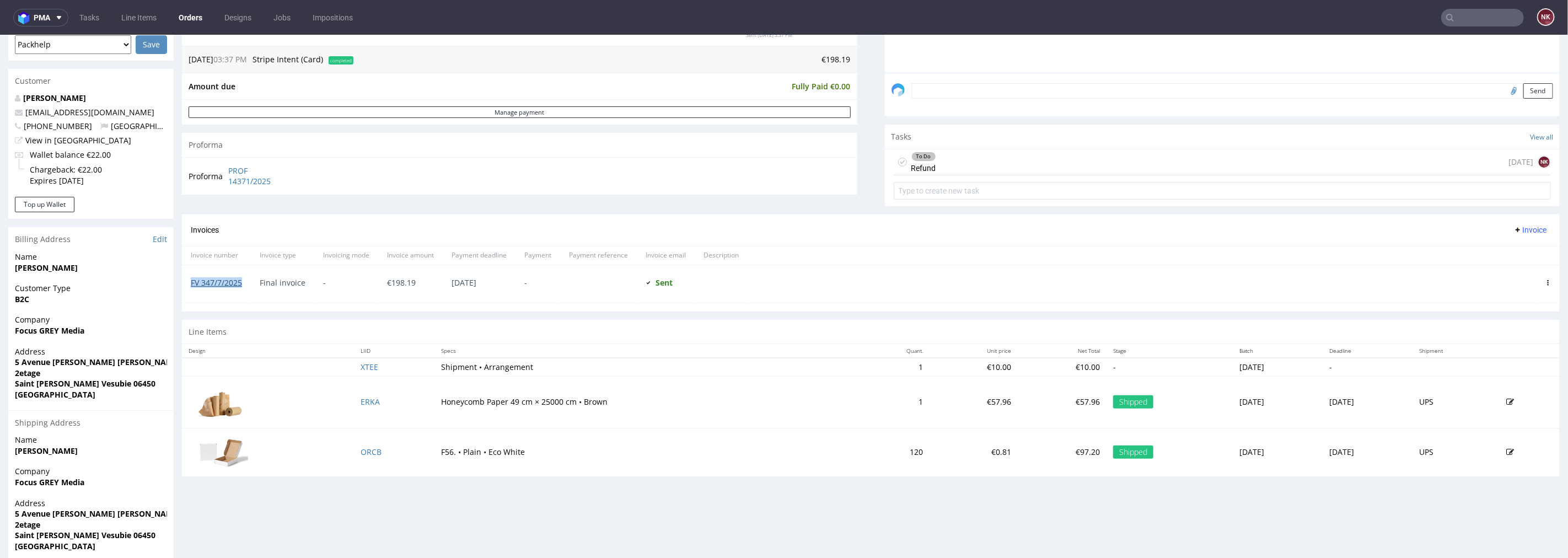
drag, startPoint x: 250, startPoint y: 279, endPoint x: 191, endPoint y: 281, distance: 59.0
click at [191, 281] on div "FV 347/7/2025" at bounding box center [216, 283] width 69 height 37
copy link "FV 347/7/2025"
click at [787, 463] on td "F56. • Plain • Eco White" at bounding box center [646, 452] width 424 height 49
